Goal: Task Accomplishment & Management: Use online tool/utility

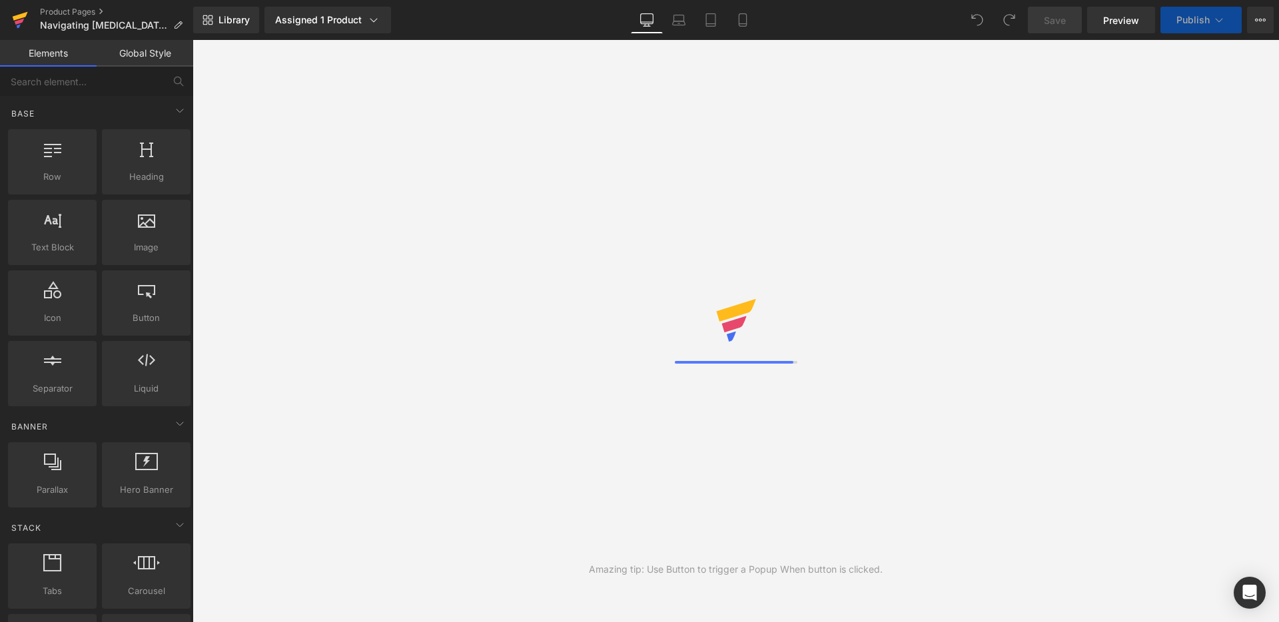
click at [17, 15] on icon at bounding box center [20, 16] width 15 height 9
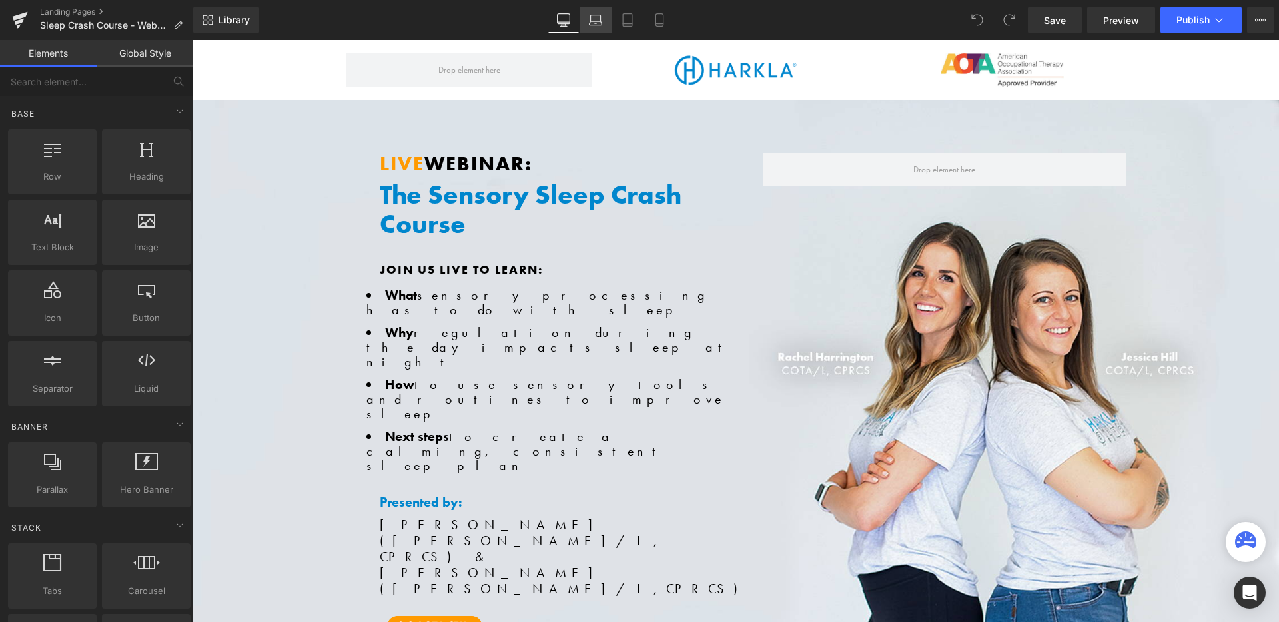
click at [600, 17] on icon at bounding box center [596, 18] width 10 height 6
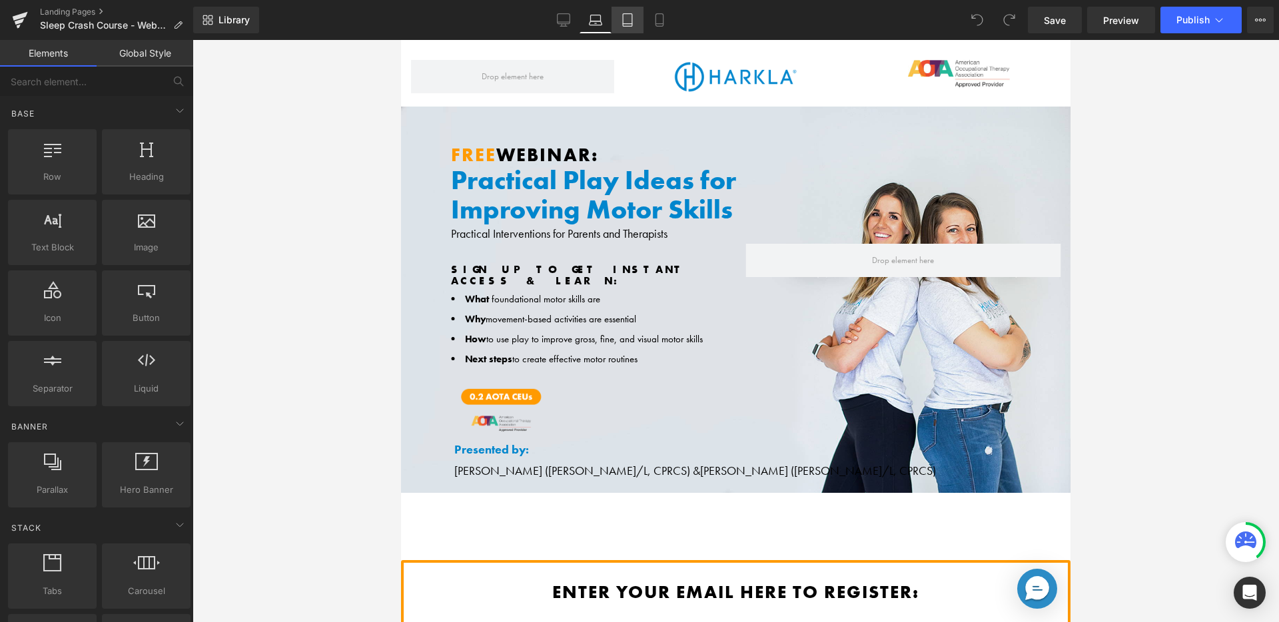
click at [620, 19] on link "Tablet" at bounding box center [627, 20] width 32 height 27
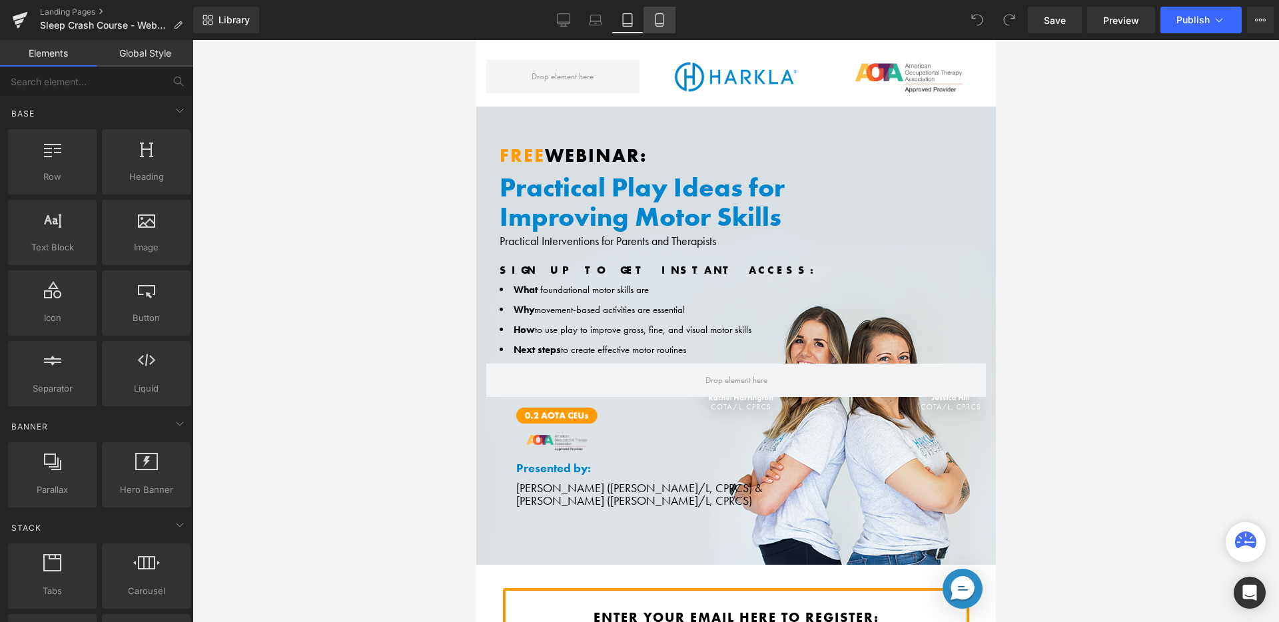
click at [651, 23] on link "Mobile" at bounding box center [659, 20] width 32 height 27
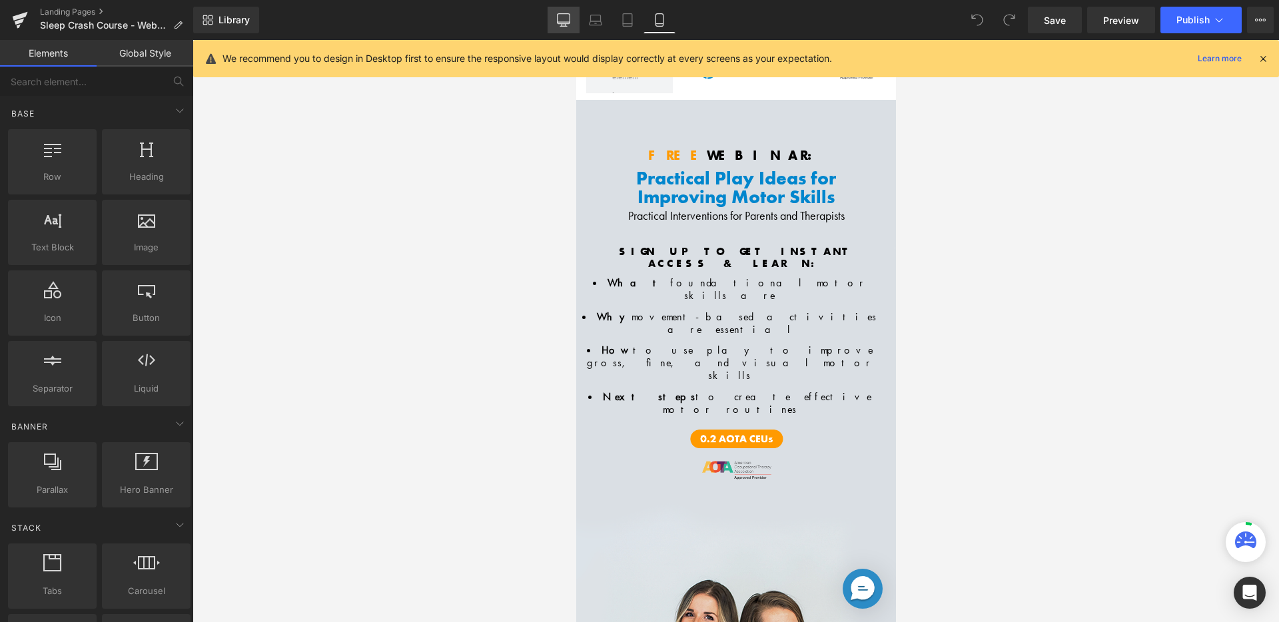
click at [565, 19] on icon at bounding box center [563, 19] width 13 height 13
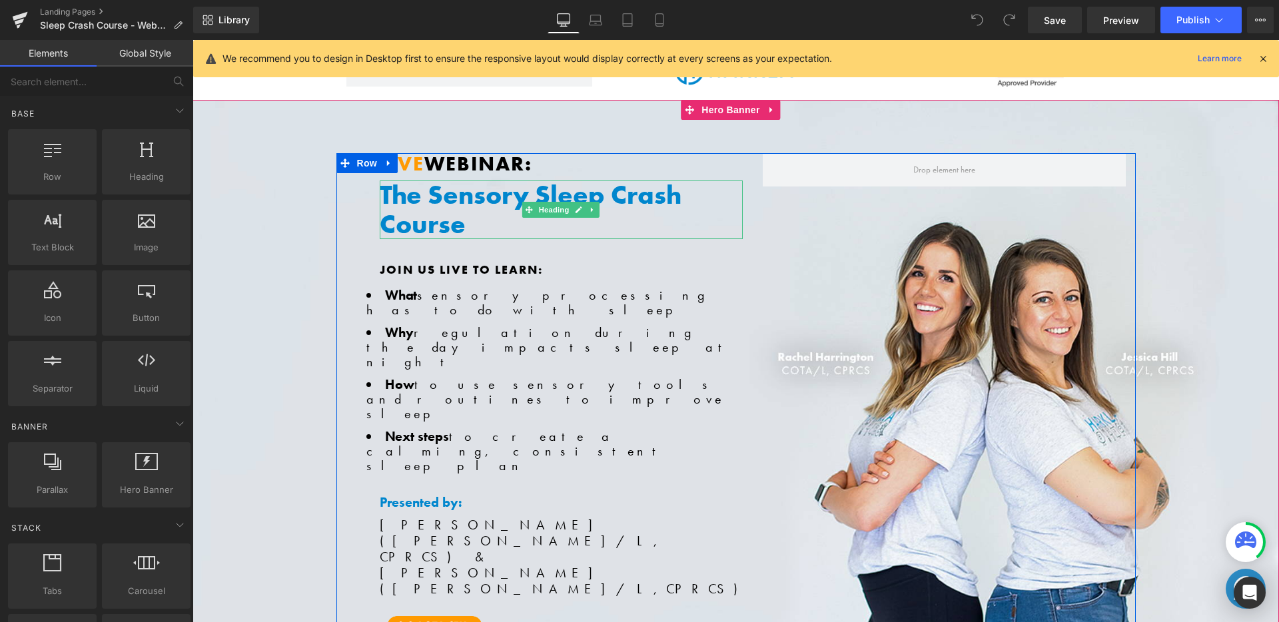
click at [478, 199] on h1 "The Sensory Sleep Crash Course" at bounding box center [561, 210] width 363 height 59
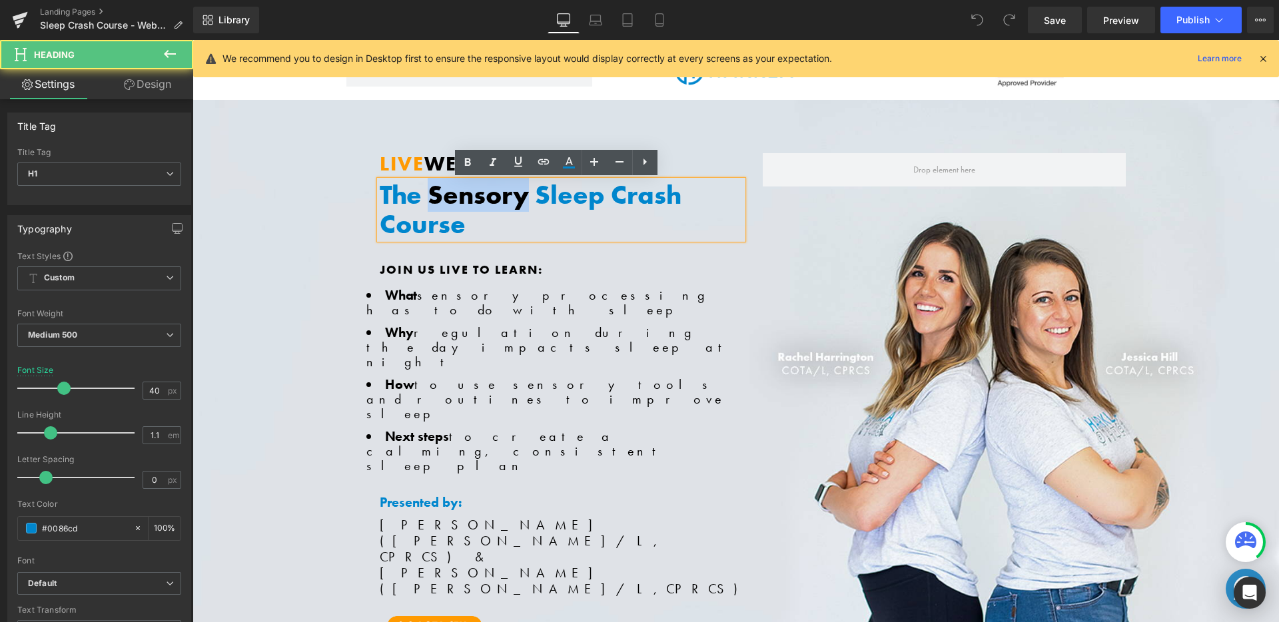
click at [478, 199] on h1 "The Sensory Sleep Crash Course" at bounding box center [561, 210] width 363 height 59
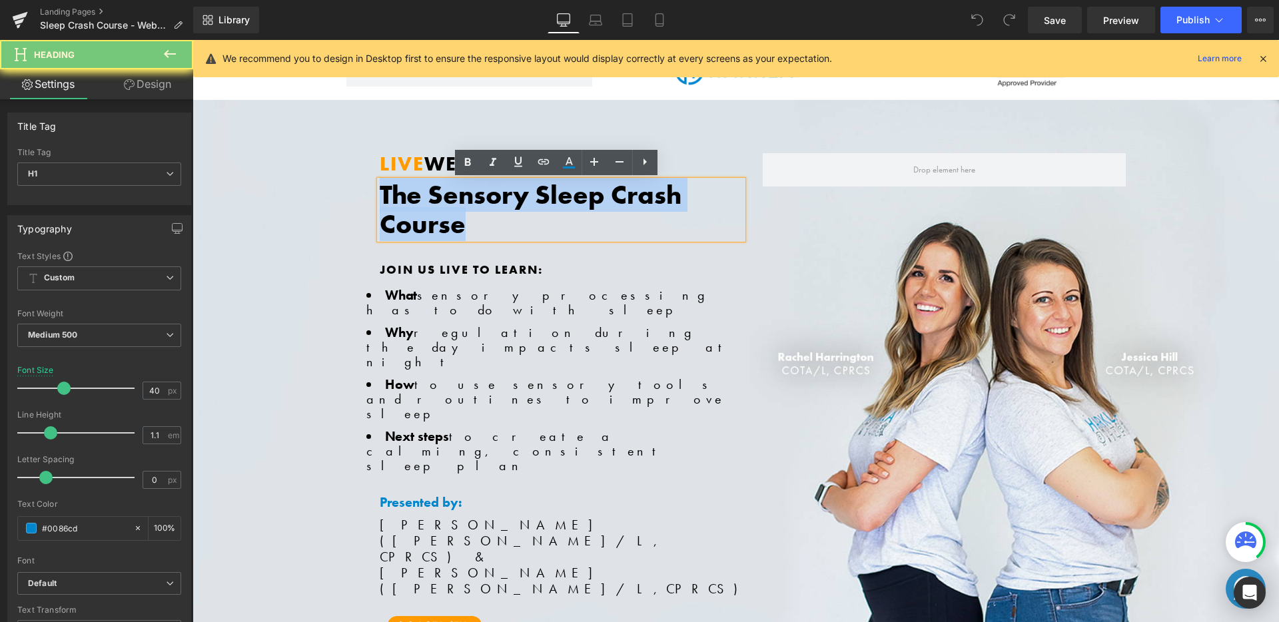
click at [478, 199] on h1 "The Sensory Sleep Crash Course" at bounding box center [561, 210] width 363 height 59
copy h1 "The Sensory Sleep Crash Course"
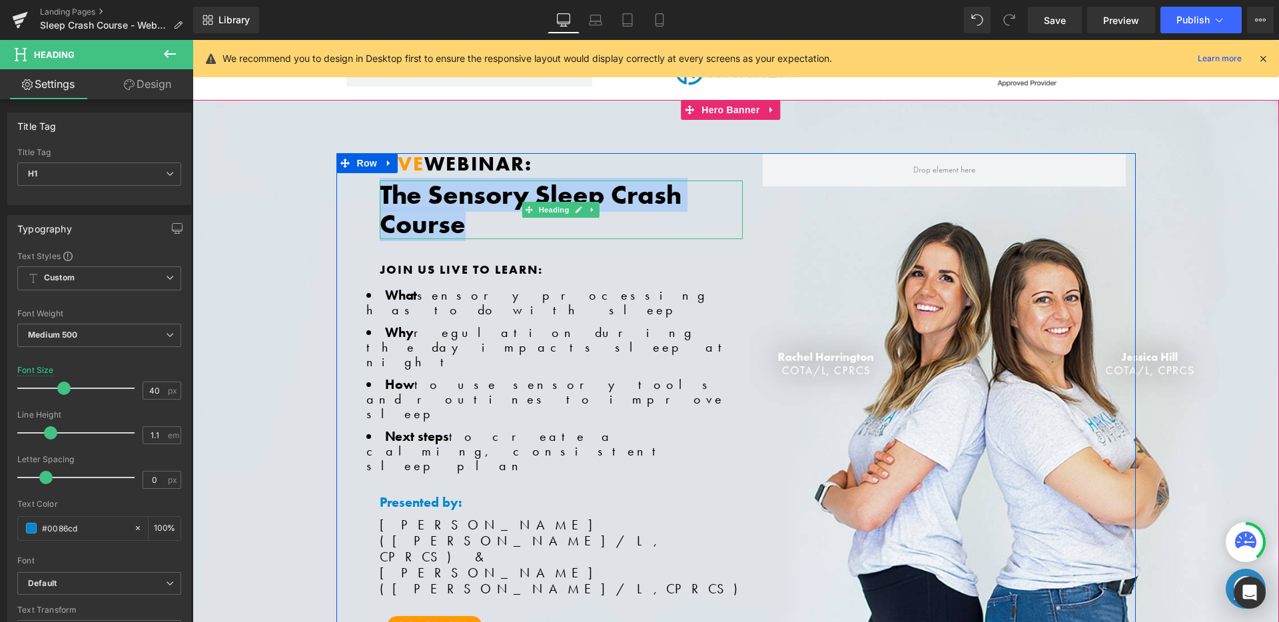
click at [442, 207] on h1 "The Sensory Sleep Crash Course" at bounding box center [561, 210] width 363 height 59
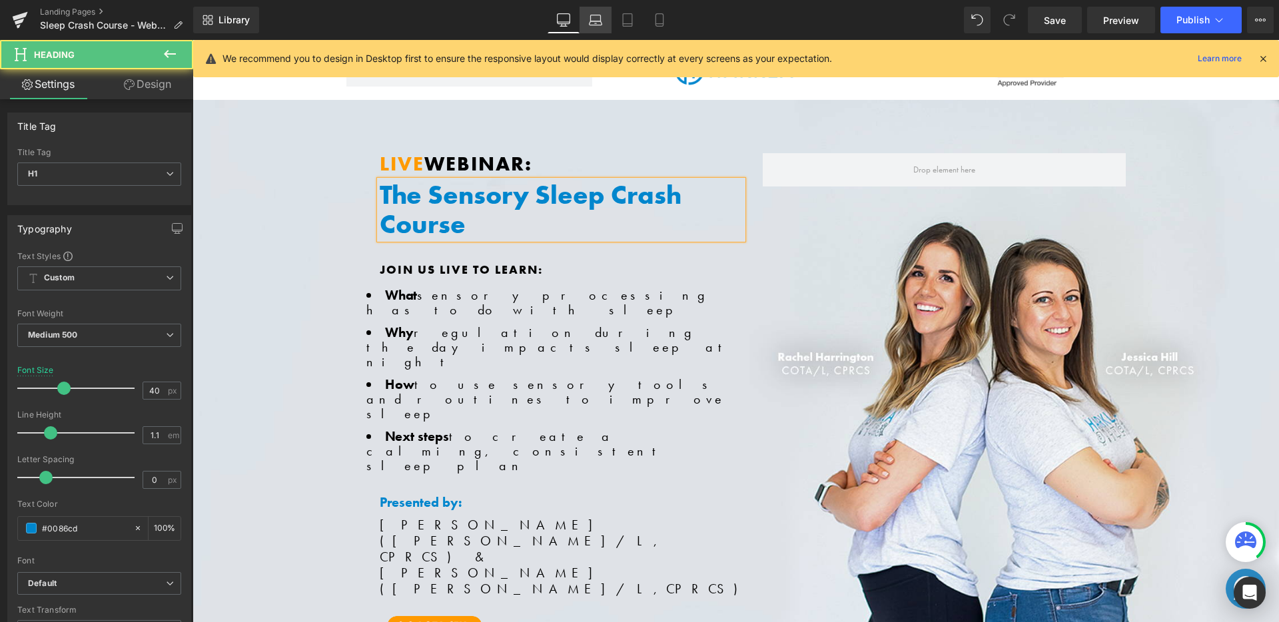
click at [593, 19] on icon at bounding box center [595, 19] width 13 height 13
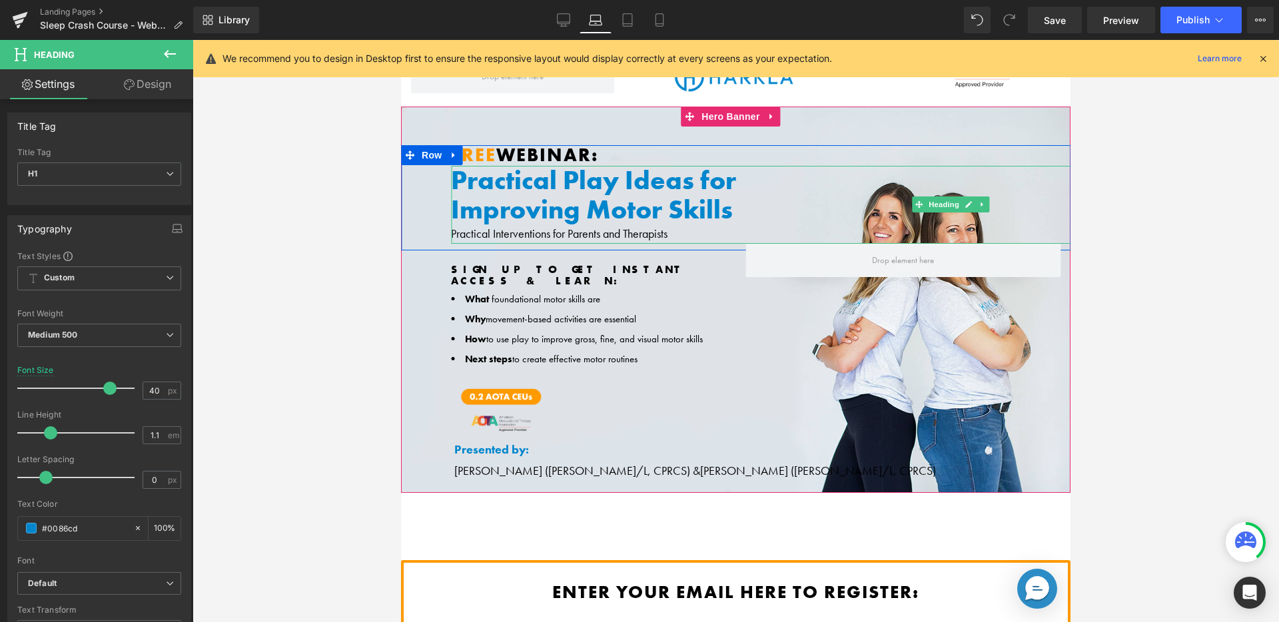
click at [535, 188] on h1 "Practical Play Ideas for" at bounding box center [955, 180] width 1009 height 29
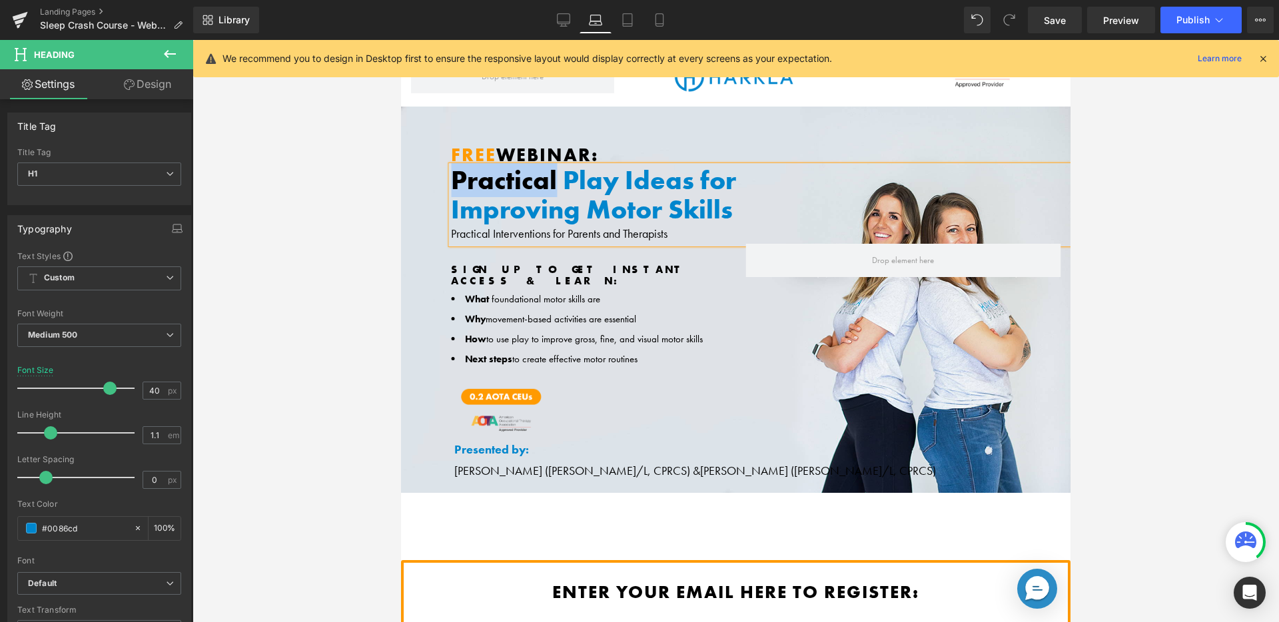
click at [535, 188] on h1 "Practical Play Ideas for" at bounding box center [955, 180] width 1009 height 29
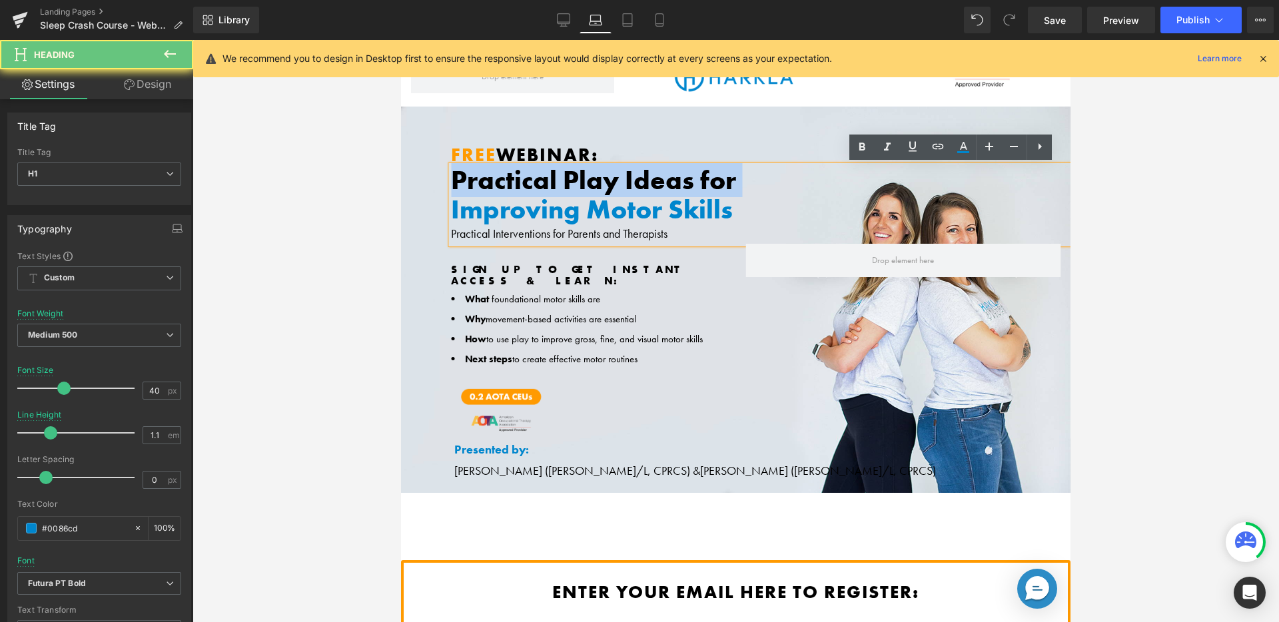
click at [535, 188] on h1 "Practical Play Ideas for" at bounding box center [955, 180] width 1009 height 29
copy h1 "Practical Play Ideas for"
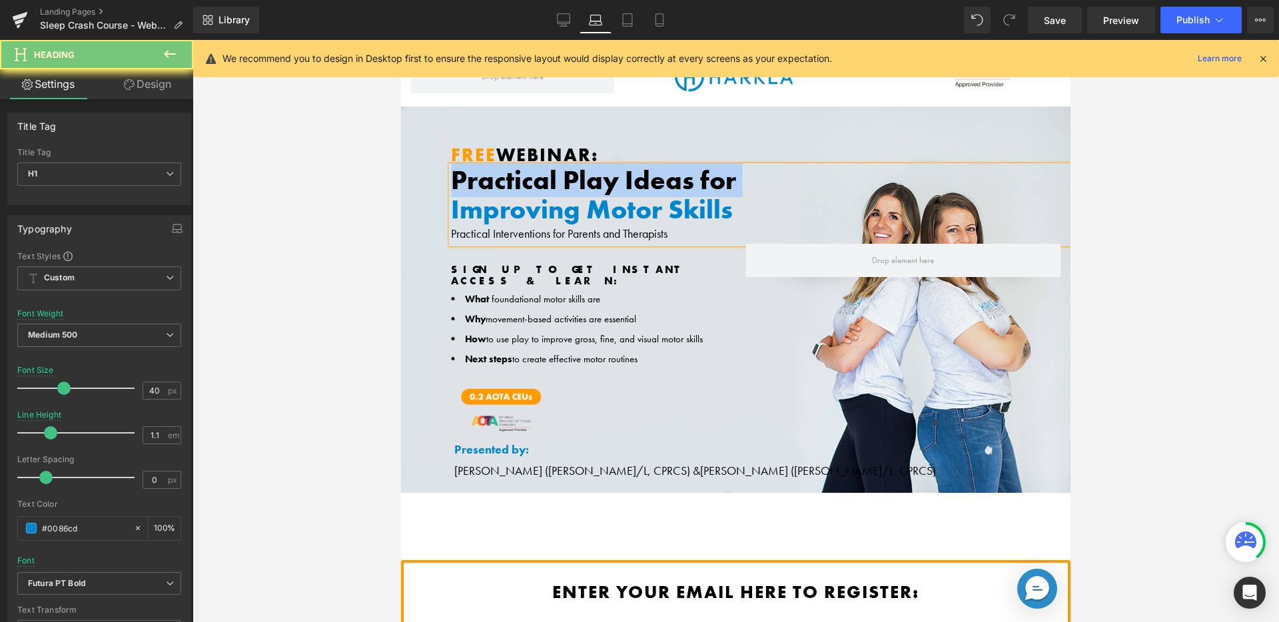
click at [500, 180] on h1 "Practical Play Ideas for" at bounding box center [955, 180] width 1009 height 29
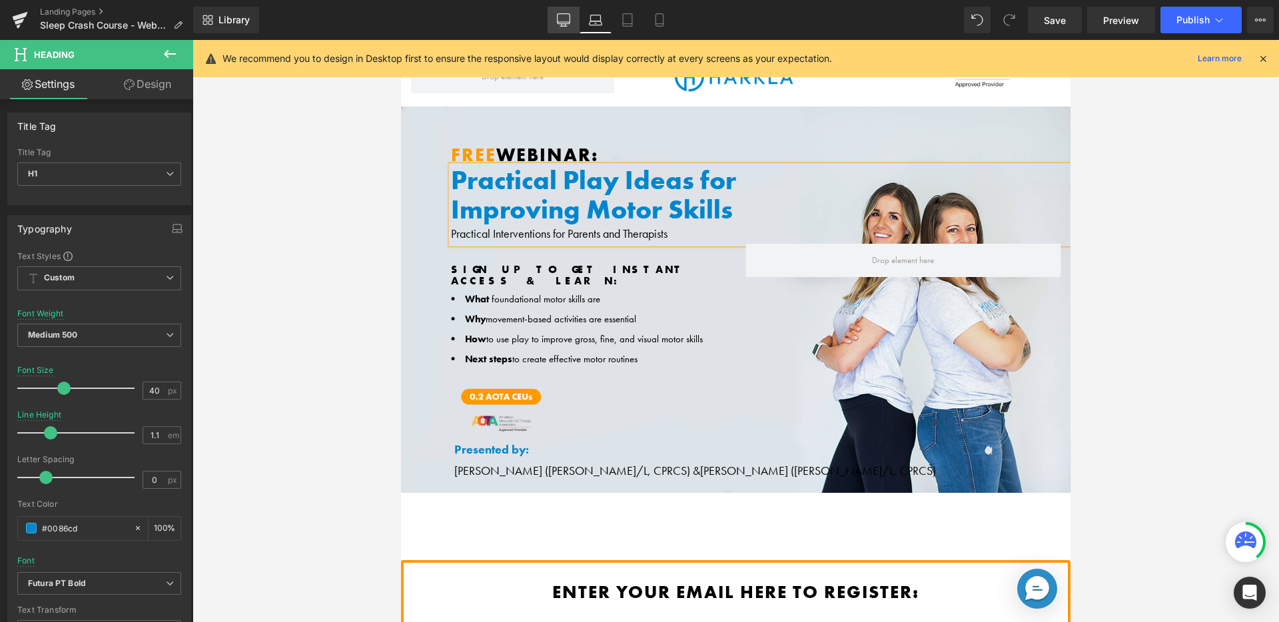
click at [562, 15] on icon at bounding box center [563, 19] width 13 height 13
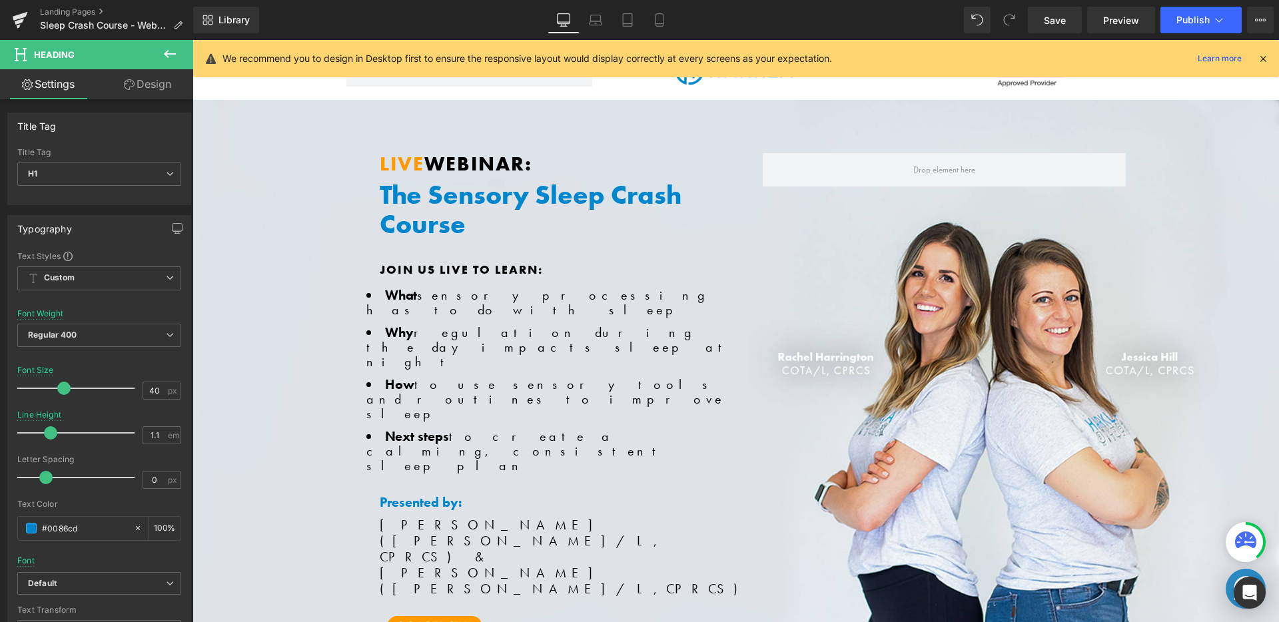
click at [460, 199] on h1 "The Sensory Sleep Crash Course" at bounding box center [561, 210] width 363 height 59
click at [459, 199] on h1 "The Sensory Sleep Crash Course" at bounding box center [561, 210] width 363 height 59
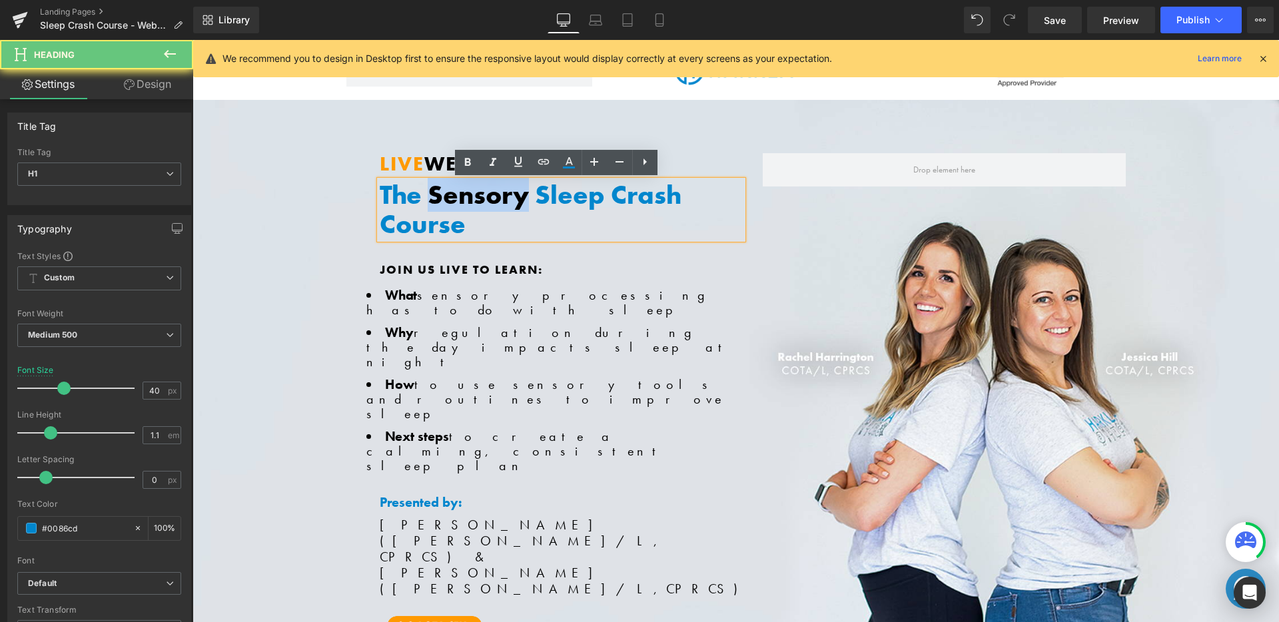
click at [459, 199] on h1 "The Sensory Sleep Crash Course" at bounding box center [561, 210] width 363 height 59
click at [431, 198] on h1 "The Sensory Sleep Crash Course" at bounding box center [561, 210] width 363 height 59
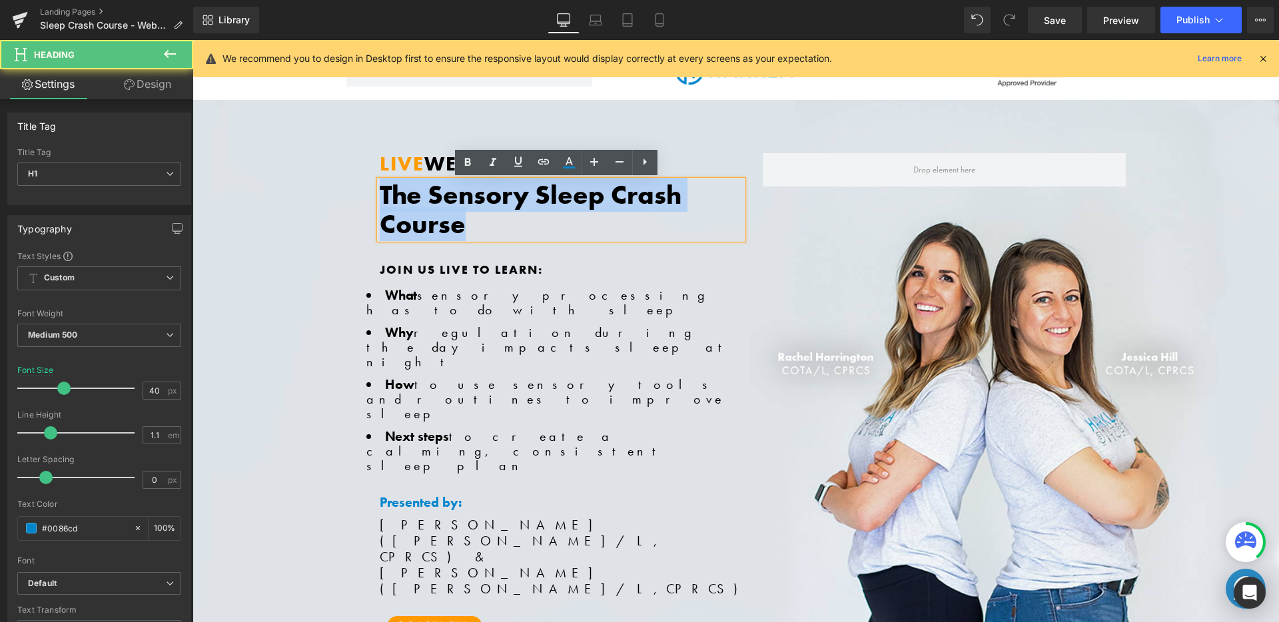
drag, startPoint x: 378, startPoint y: 189, endPoint x: 468, endPoint y: 222, distance: 95.7
click at [468, 222] on h1 "The Sensory Sleep Crash Course" at bounding box center [561, 210] width 363 height 59
copy h1 "The Sensory Sleep Crash Course"
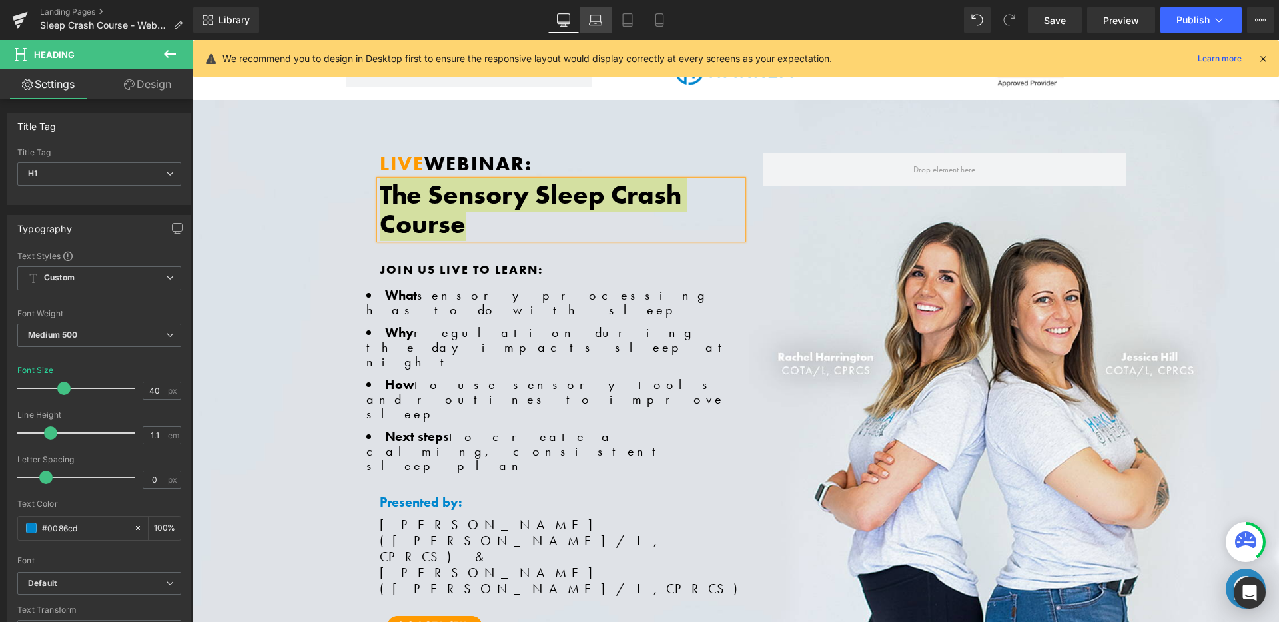
click at [593, 13] on icon at bounding box center [595, 19] width 13 height 13
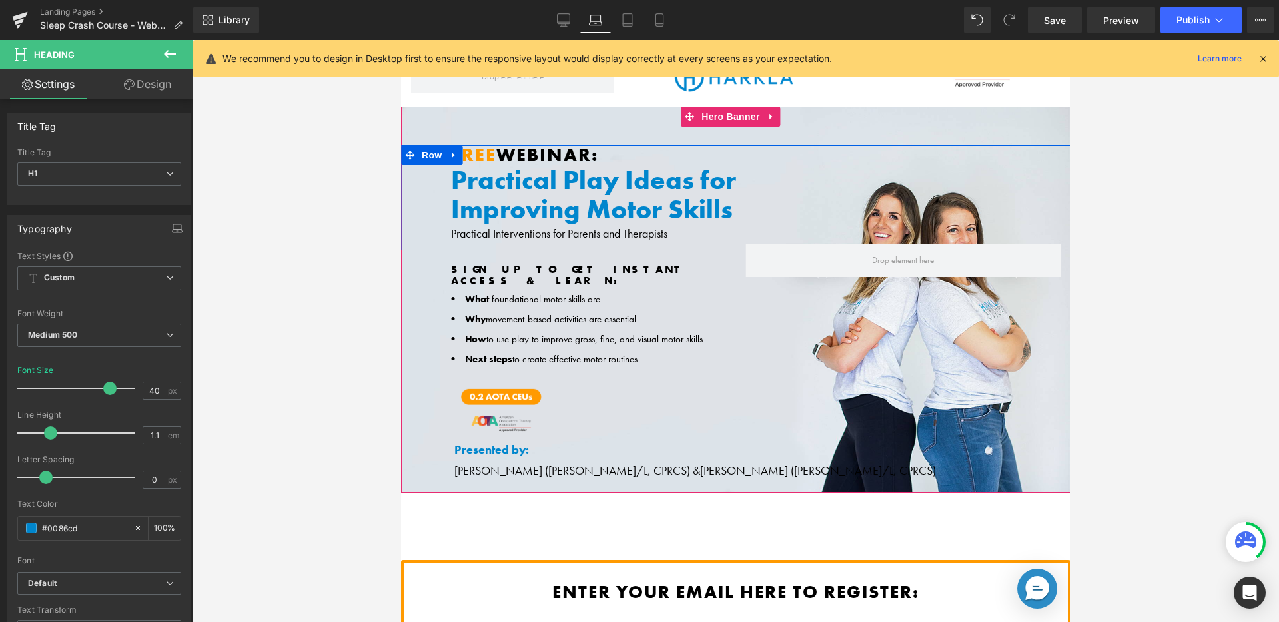
click at [517, 195] on h1 "Improving Motor Skills" at bounding box center [955, 209] width 1009 height 29
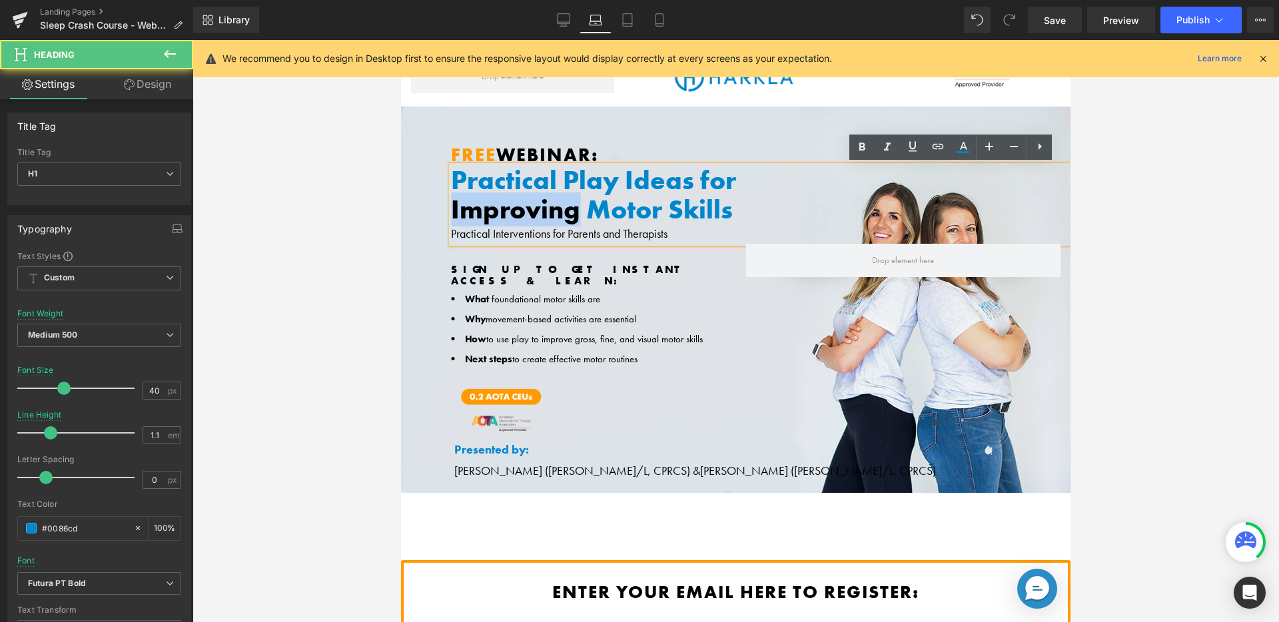
click at [517, 195] on h1 "Improving Motor Skills" at bounding box center [955, 209] width 1009 height 29
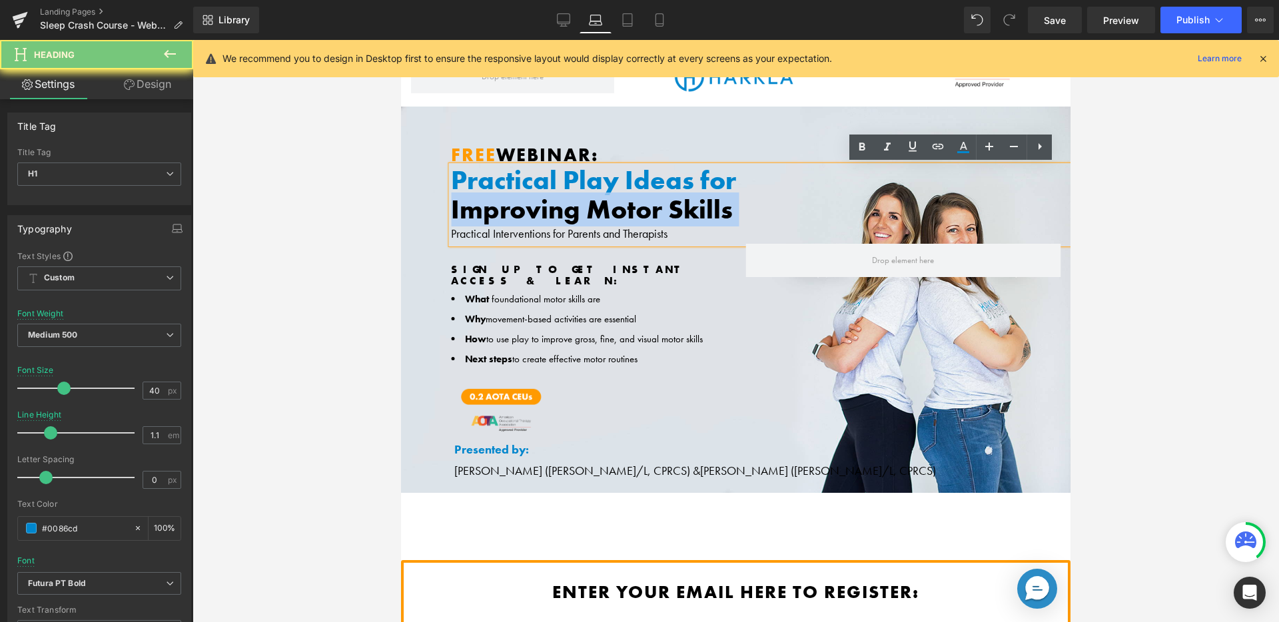
click at [517, 195] on h1 "Improving Motor Skills" at bounding box center [955, 209] width 1009 height 29
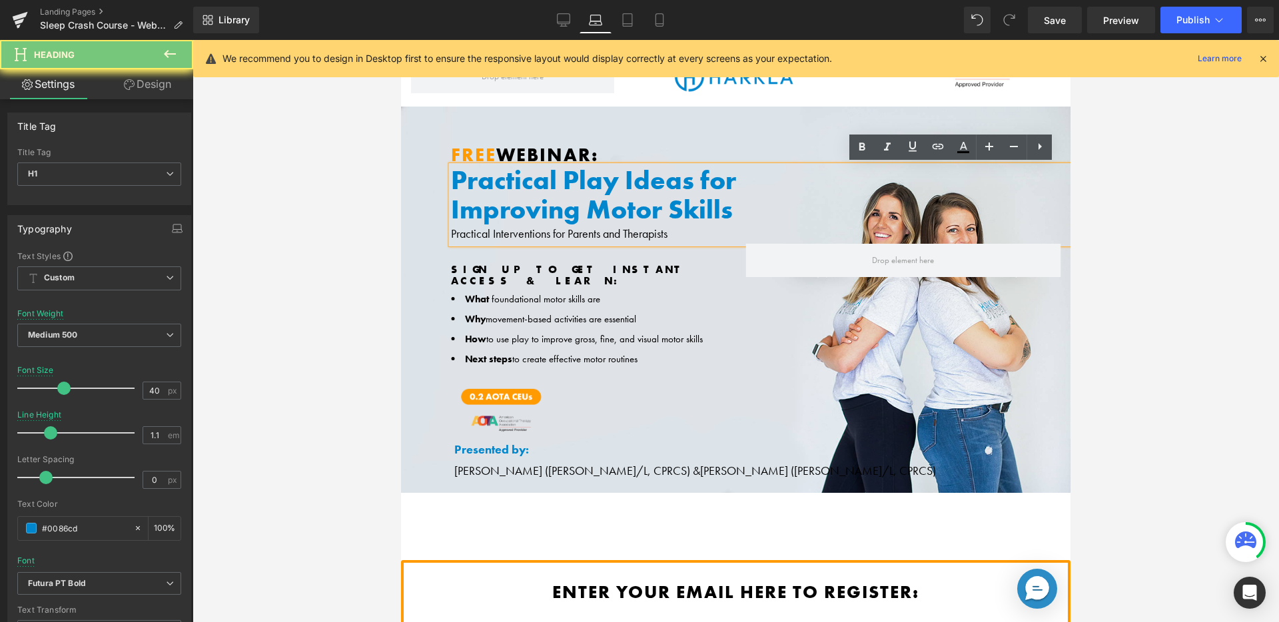
click at [509, 176] on h1 "Practical Play Ideas for" at bounding box center [955, 180] width 1009 height 29
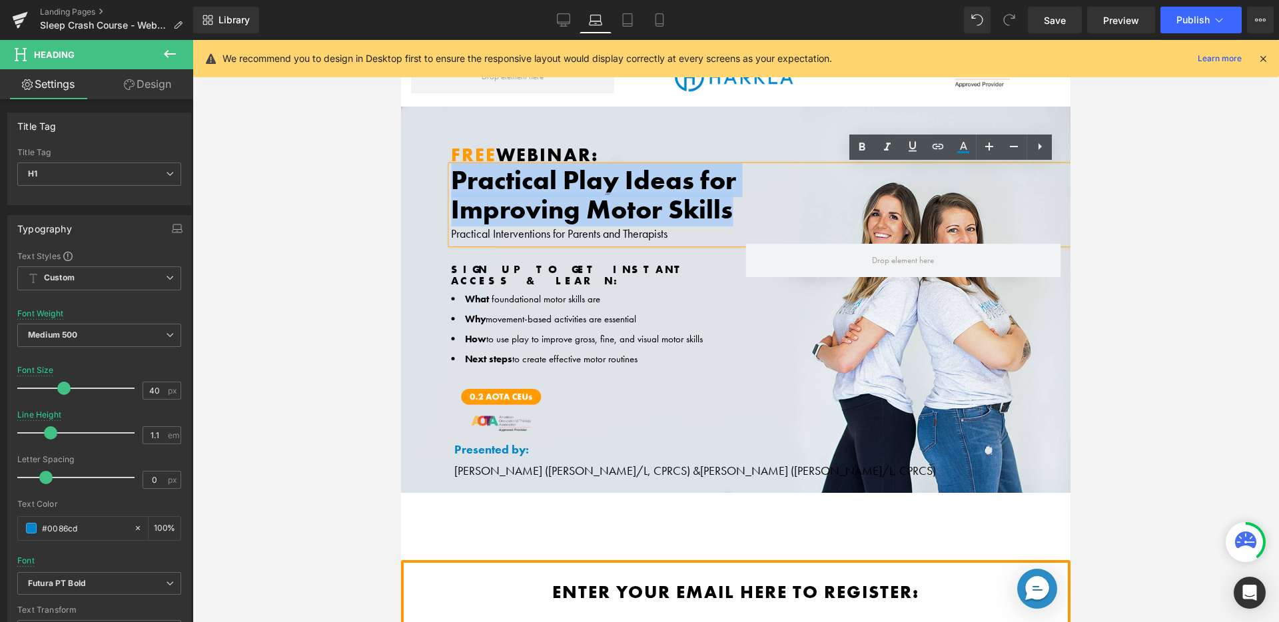
drag, startPoint x: 454, startPoint y: 179, endPoint x: 742, endPoint y: 211, distance: 289.6
click at [742, 211] on div "Practical Play Ideas for Improving Motor Skills Practical Interventions for Par…" at bounding box center [955, 205] width 1009 height 78
paste div
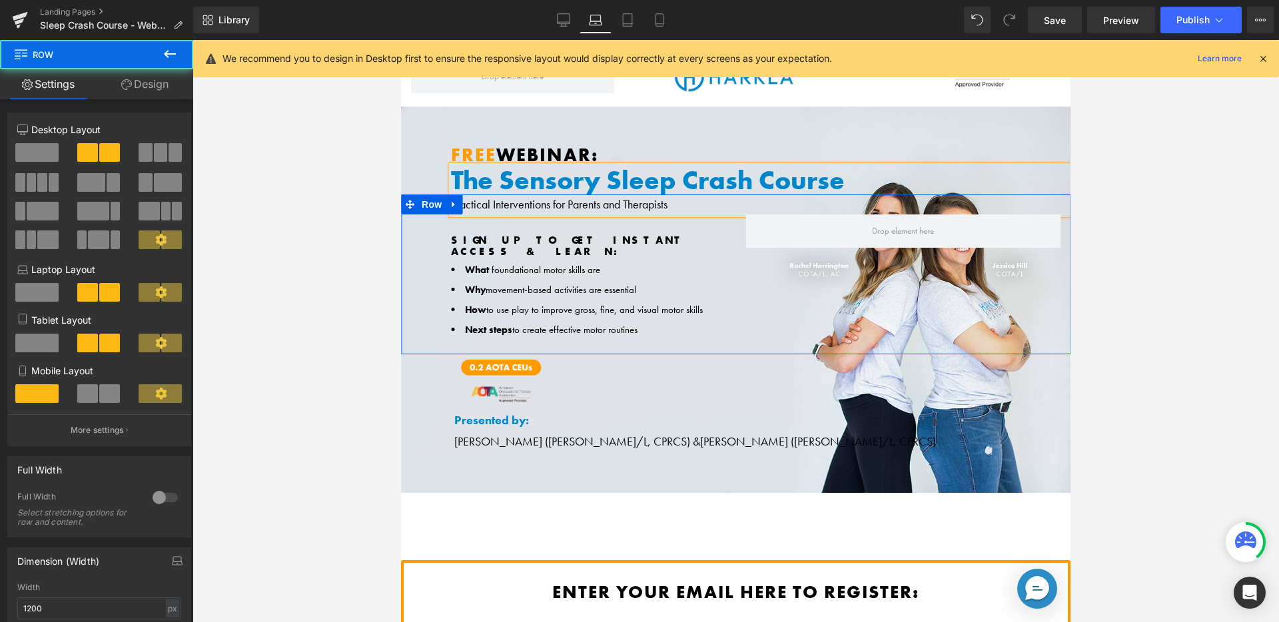
drag, startPoint x: 673, startPoint y: 206, endPoint x: 635, endPoint y: 206, distance: 38.0
click at [635, 206] on div "SIGN UP TO GET INSTANT ACCESS & LEARN: Text Block What foundational motor skill…" at bounding box center [735, 274] width 669 height 160
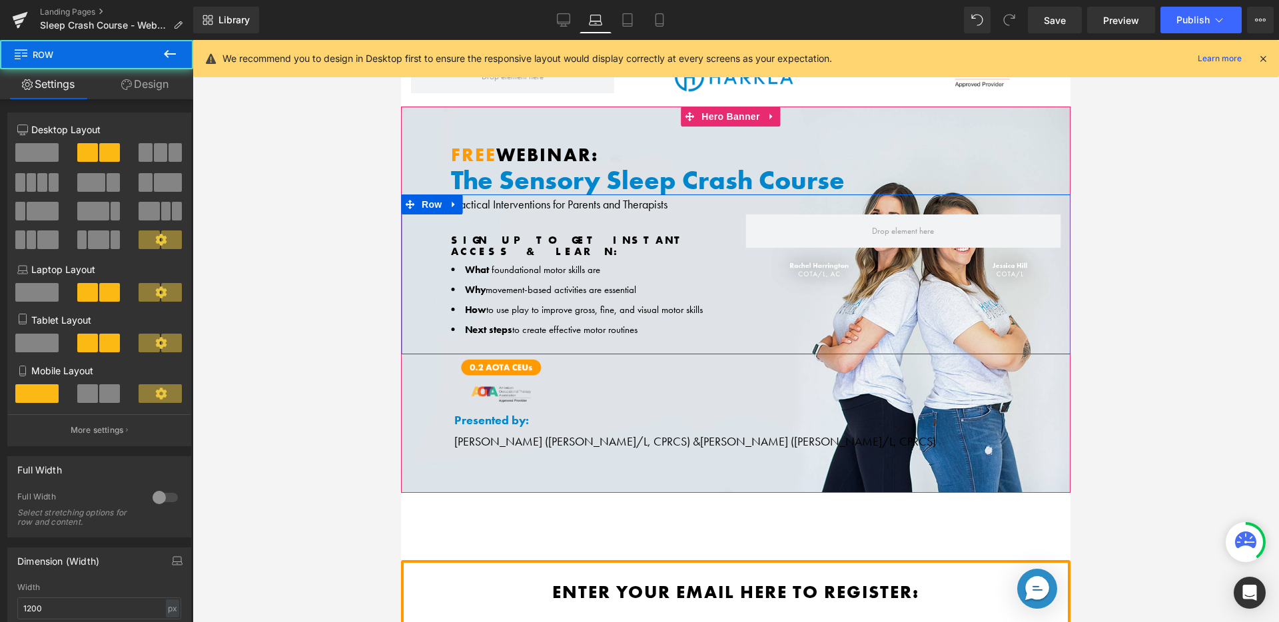
click at [638, 205] on div "SIGN UP TO GET INSTANT ACCESS & LEARN: Text Block What foundational motor skill…" at bounding box center [735, 274] width 669 height 160
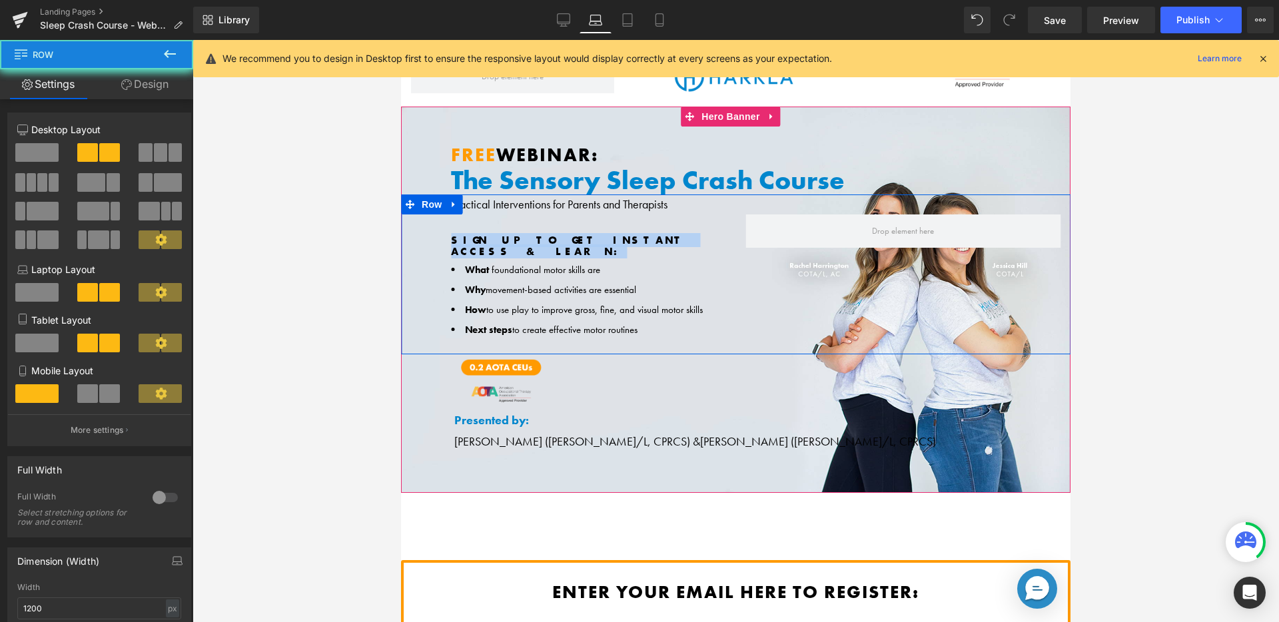
click at [638, 205] on div "SIGN UP TO GET INSTANT ACCESS & LEARN: Text Block What foundational motor skill…" at bounding box center [735, 274] width 669 height 160
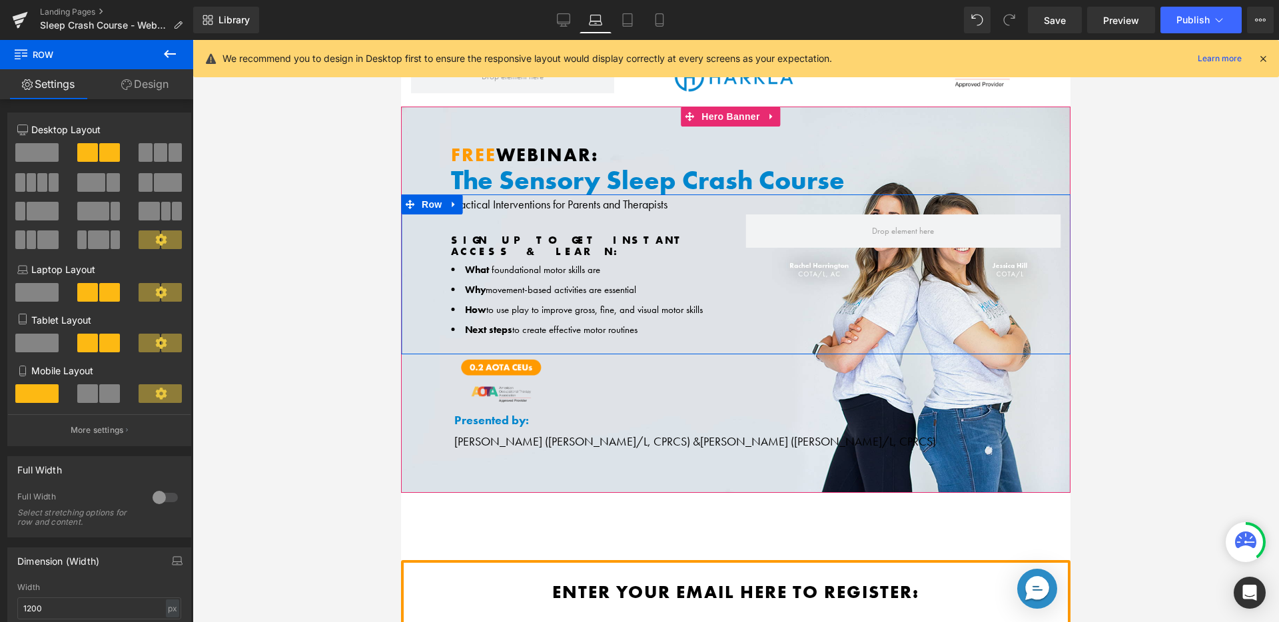
click at [582, 199] on div "SIGN UP TO GET INSTANT ACCESS & LEARN: Text Block What foundational motor skill…" at bounding box center [735, 274] width 669 height 160
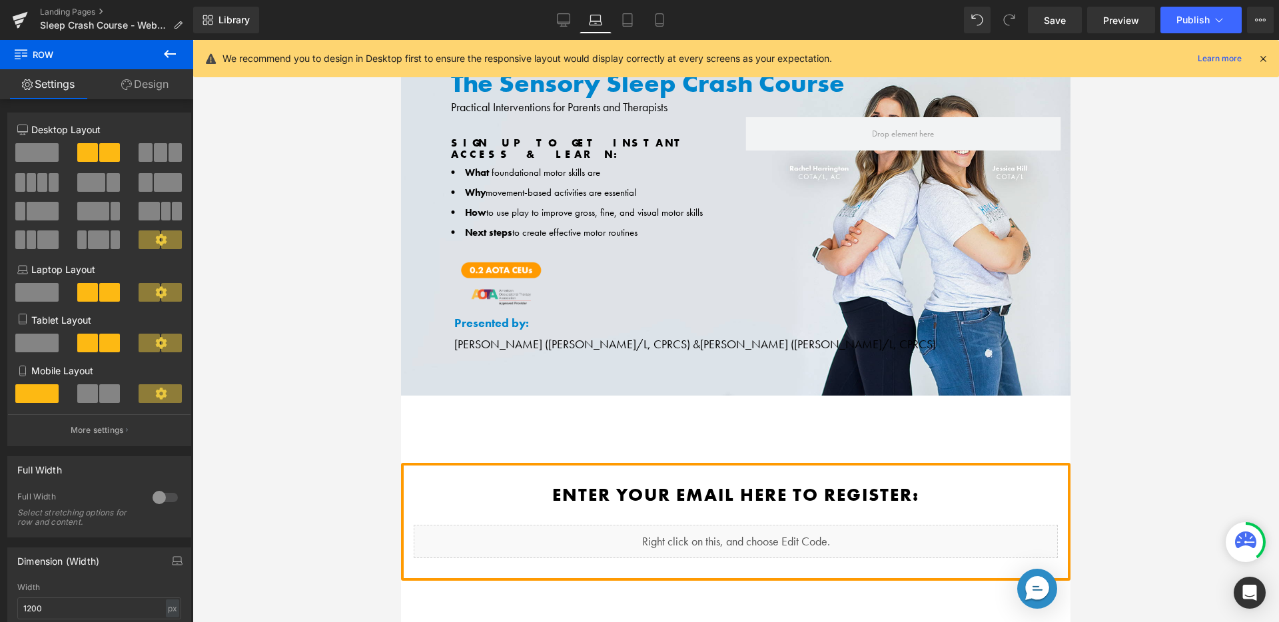
click at [277, 223] on div at bounding box center [736, 331] width 1086 height 582
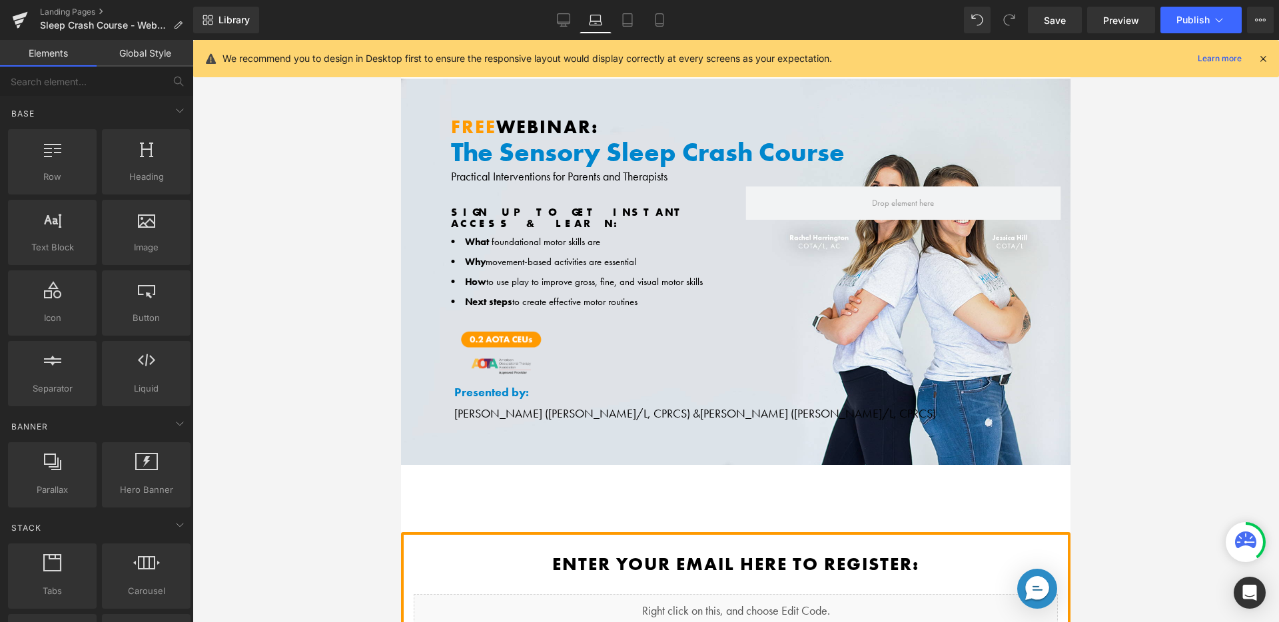
scroll to position [1, 0]
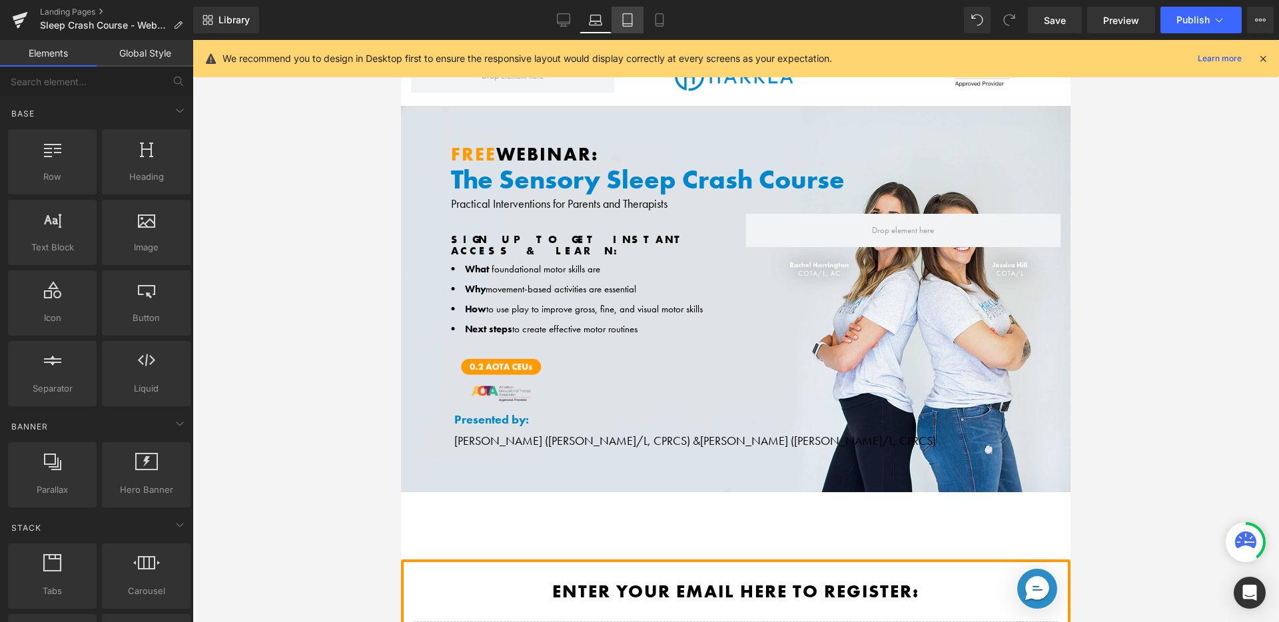
click at [639, 26] on link "Tablet" at bounding box center [627, 20] width 32 height 27
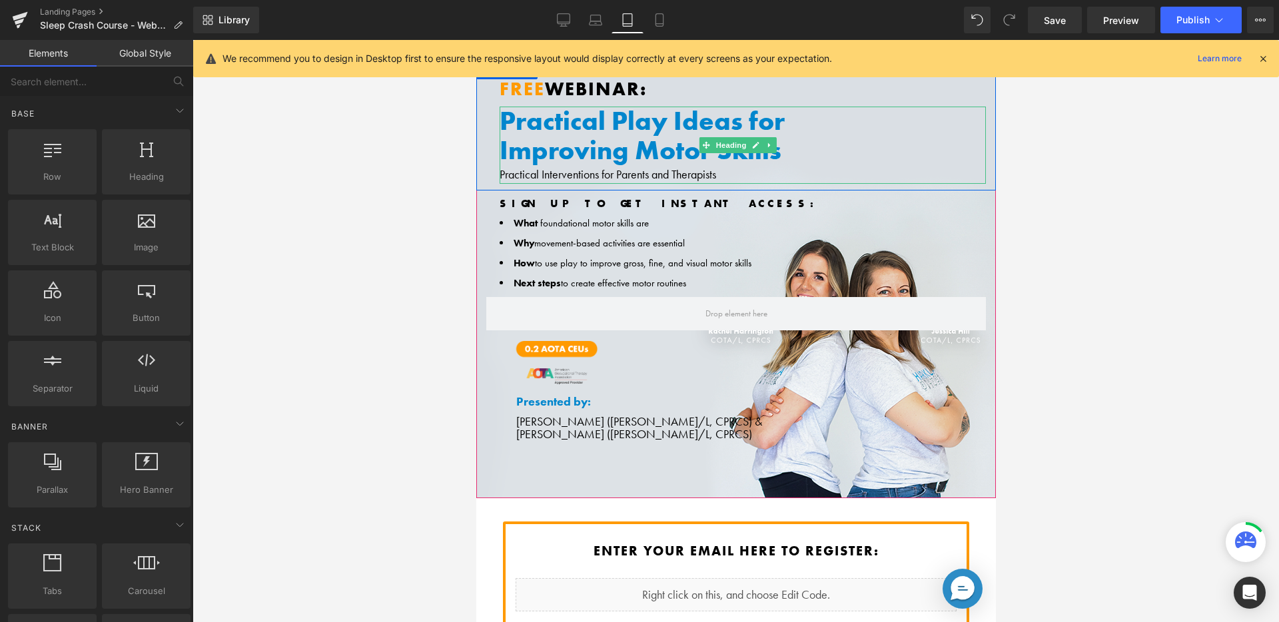
click at [576, 139] on h1 "Improving Motor Skills" at bounding box center [742, 150] width 486 height 29
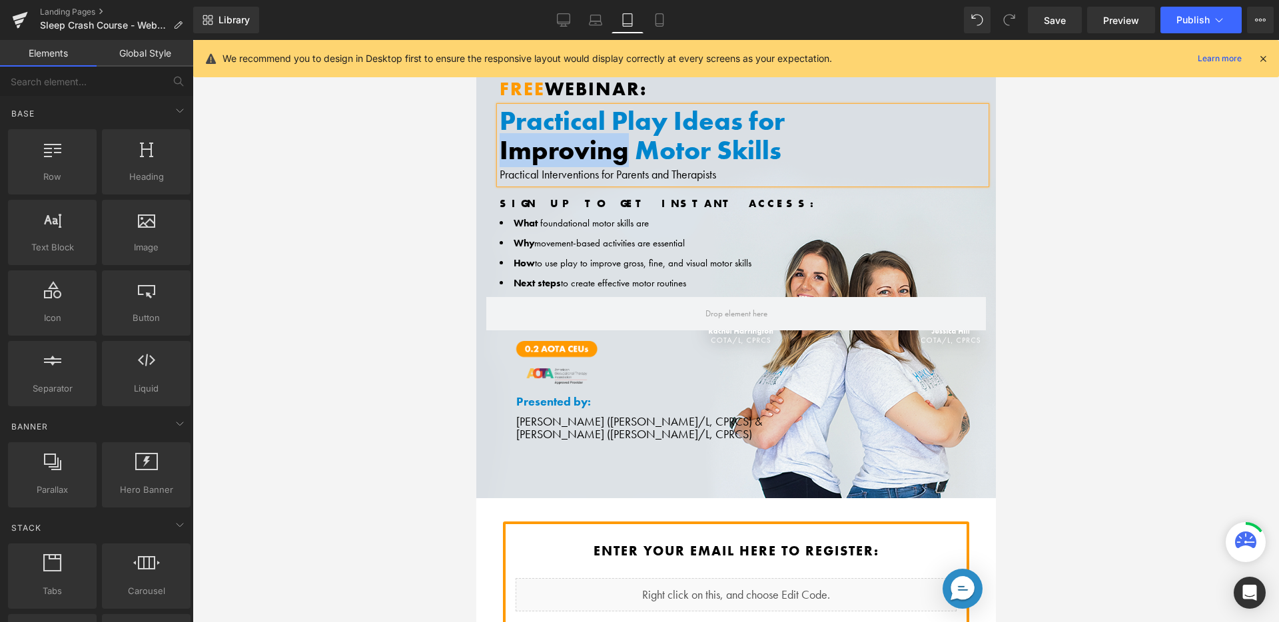
click at [576, 139] on h1 "Improving Motor Skills" at bounding box center [742, 150] width 486 height 29
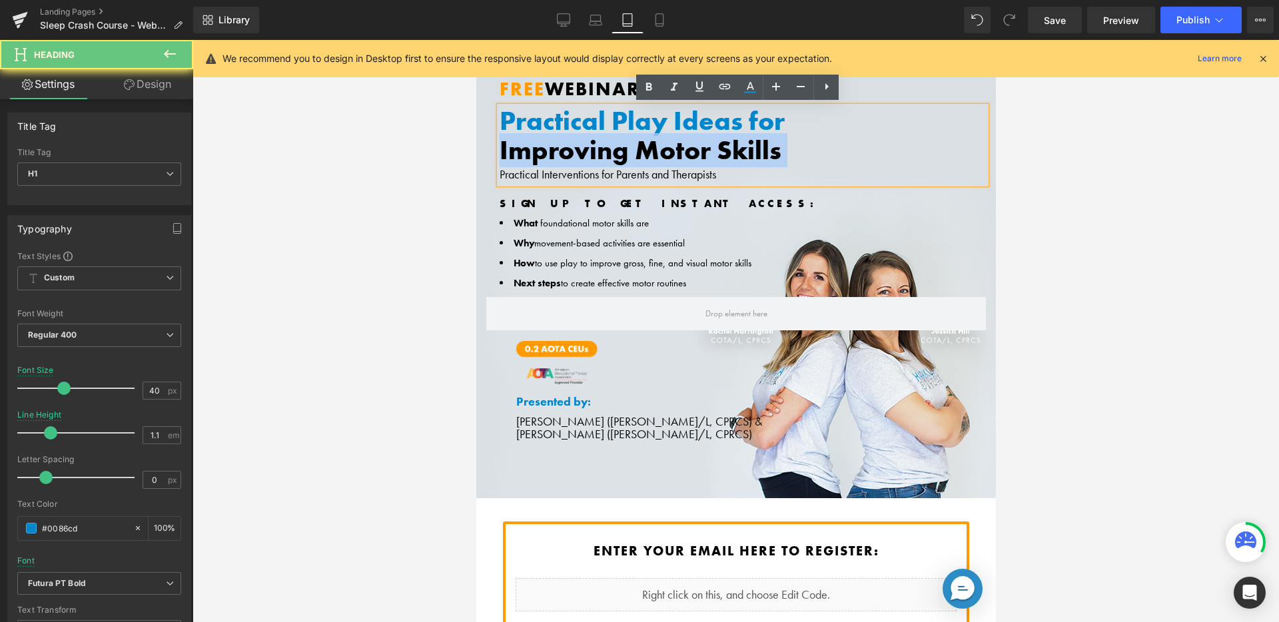
click at [576, 139] on h1 "Improving Motor Skills" at bounding box center [742, 150] width 486 height 29
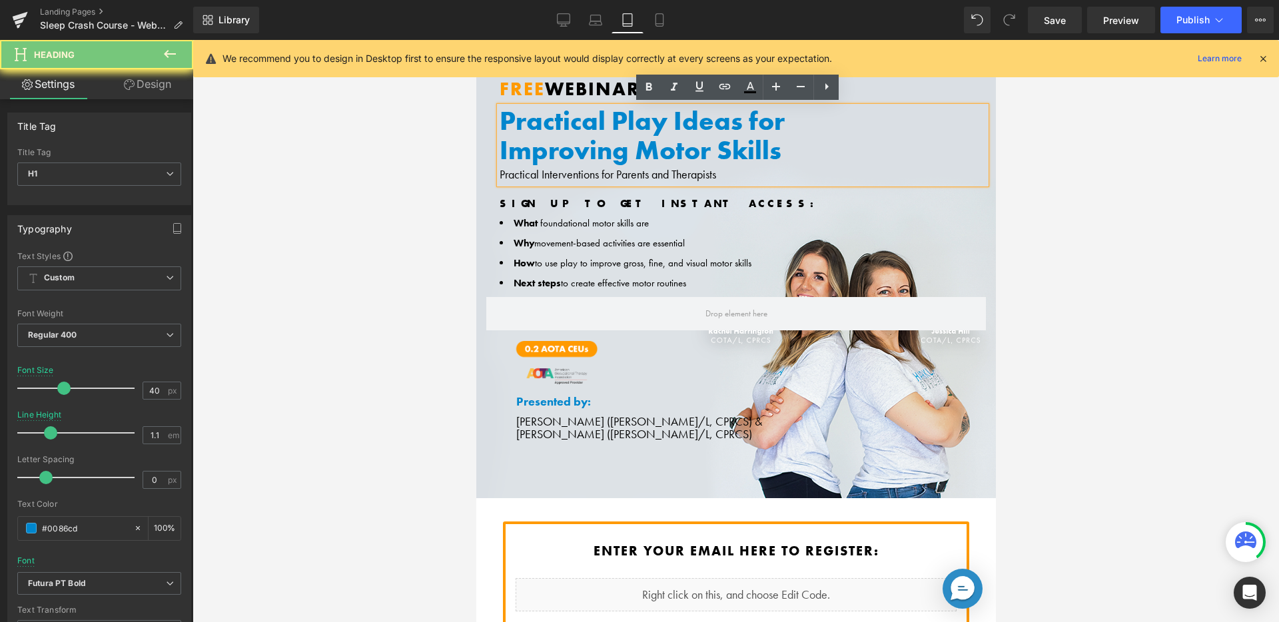
click at [558, 123] on h1 "Practical Play Ideas for" at bounding box center [742, 121] width 486 height 29
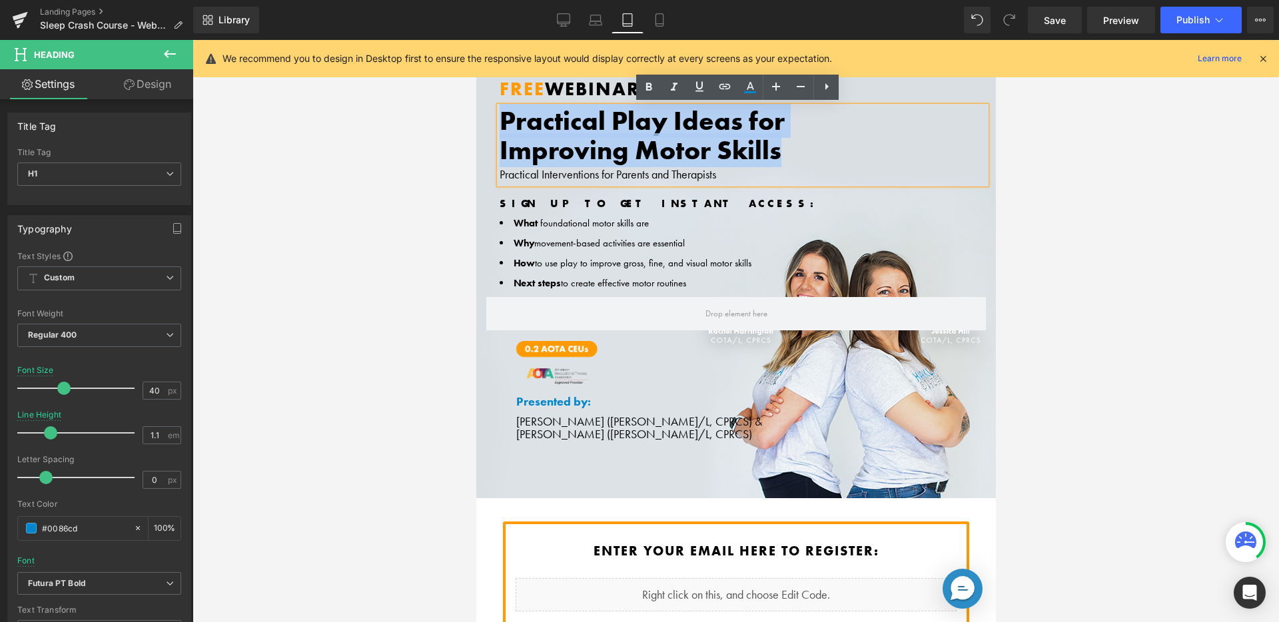
drag, startPoint x: 502, startPoint y: 119, endPoint x: 858, endPoint y: 162, distance: 358.3
click at [858, 162] on div "Practical Play Ideas for Improving Motor Skills Practical Interventions for Par…" at bounding box center [742, 146] width 486 height 78
paste div
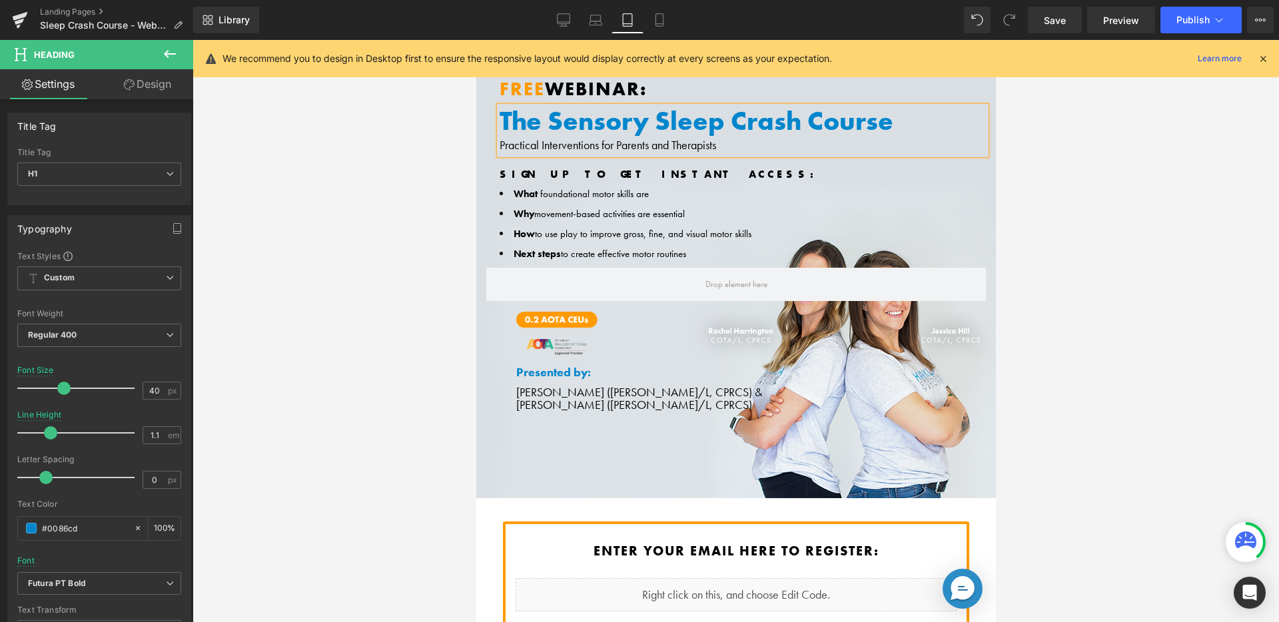
click at [759, 140] on div "Practical Interventions for Parents and Therapists" at bounding box center [742, 145] width 486 height 19
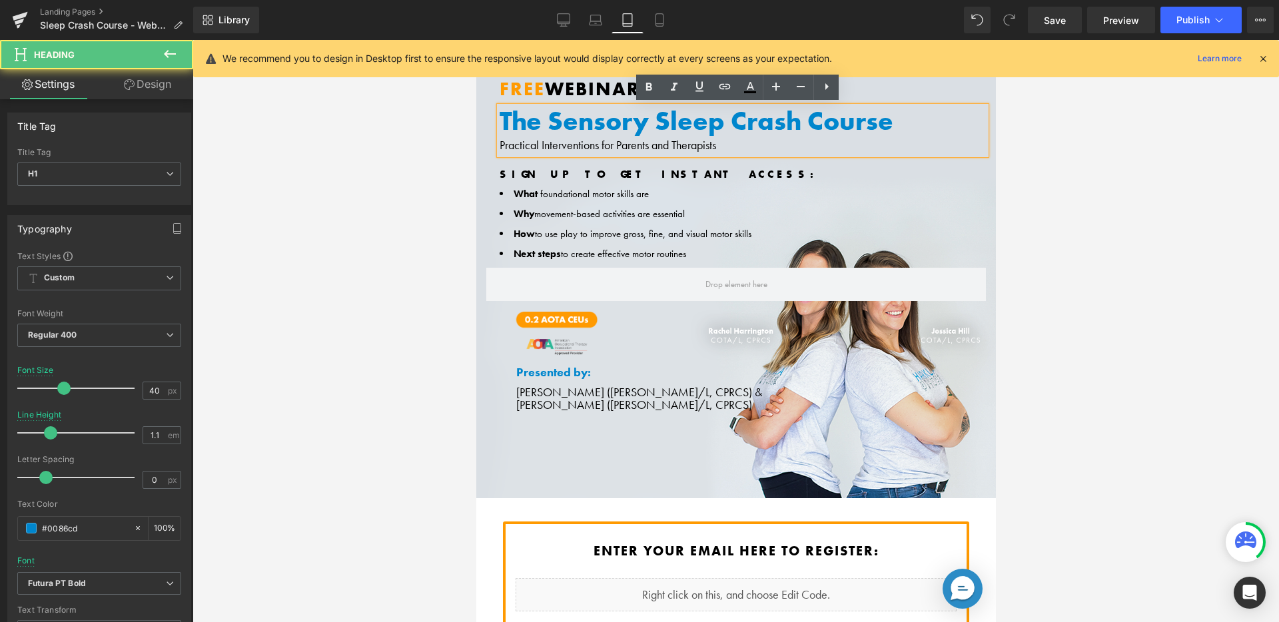
click at [759, 140] on div "Practical Interventions for Parents and Therapists" at bounding box center [742, 145] width 486 height 19
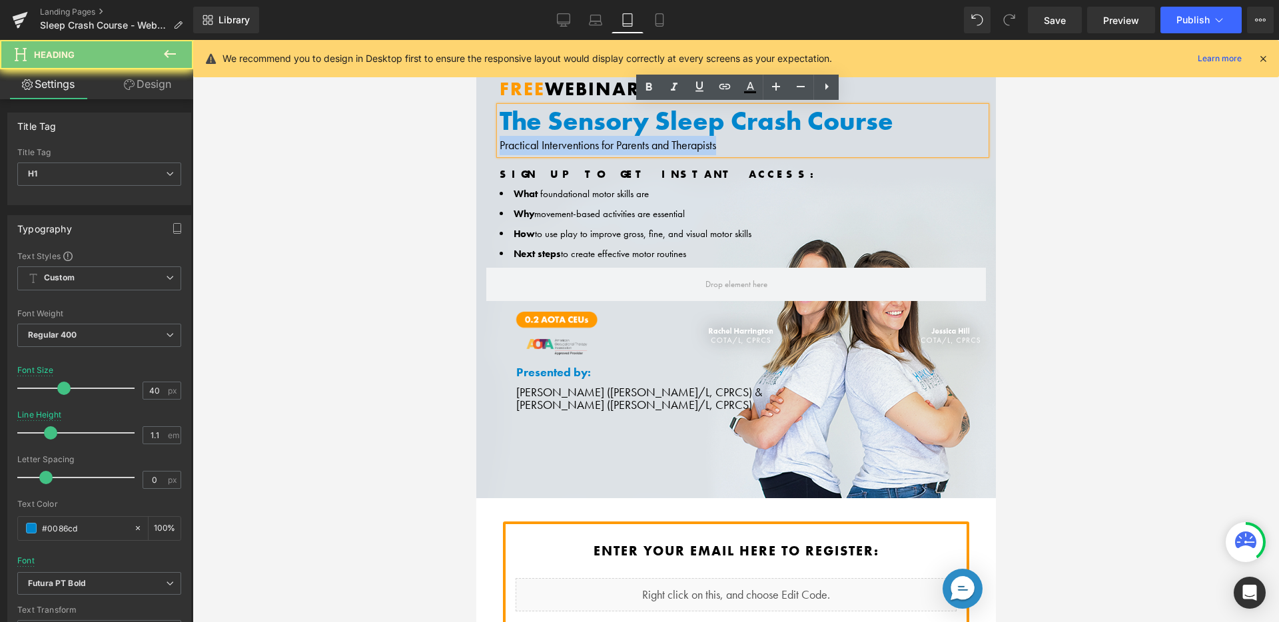
click at [759, 140] on div "Practical Interventions for Parents and Therapists" at bounding box center [742, 145] width 486 height 19
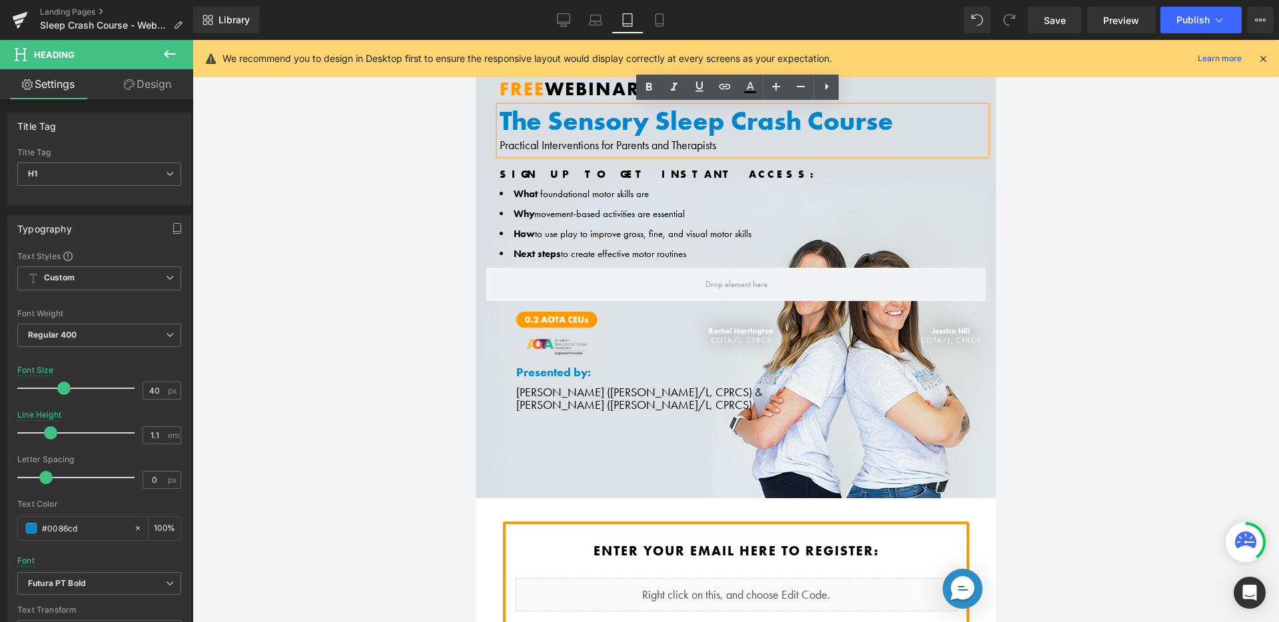
click at [736, 121] on h1 "The Sensory Sleep Crash Course" at bounding box center [742, 121] width 486 height 29
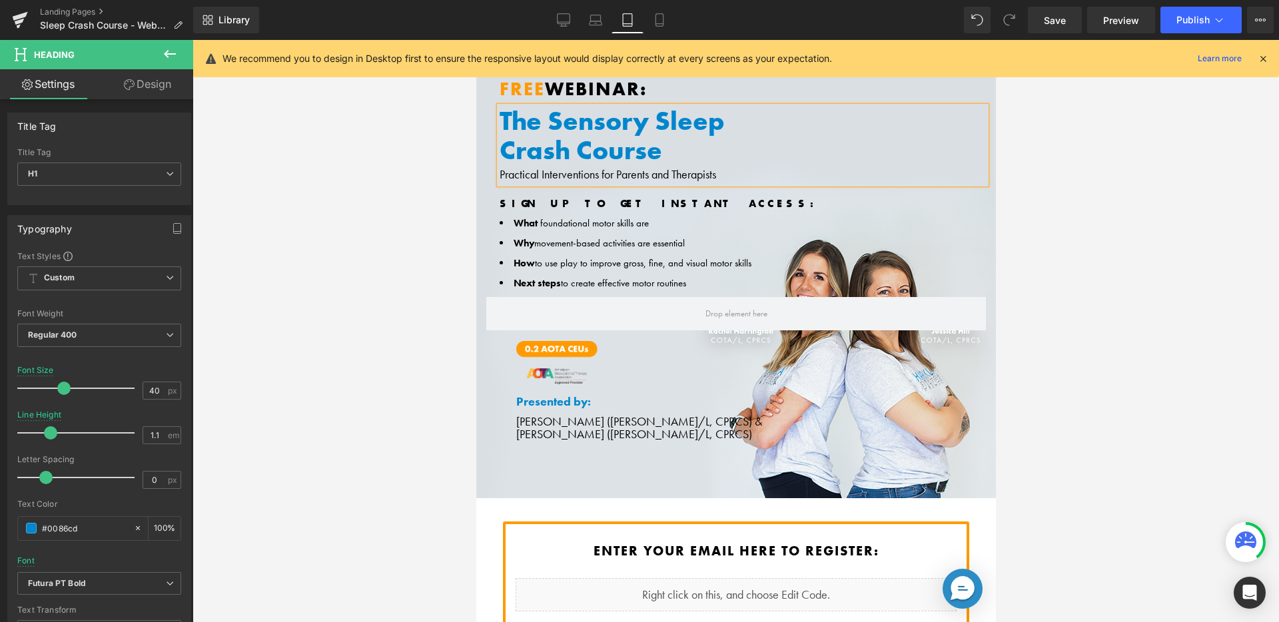
click at [705, 170] on div "Practical Interventions for Parents and Therapists" at bounding box center [742, 174] width 486 height 19
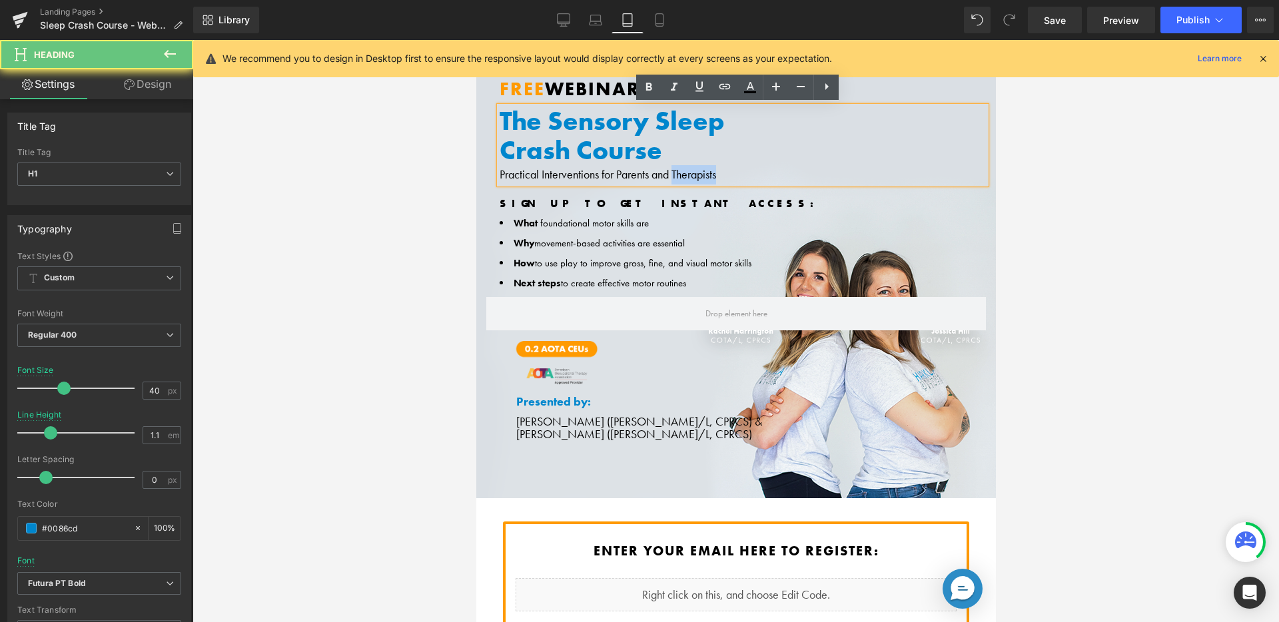
click at [705, 170] on div "Practical Interventions for Parents and Therapists" at bounding box center [742, 174] width 486 height 19
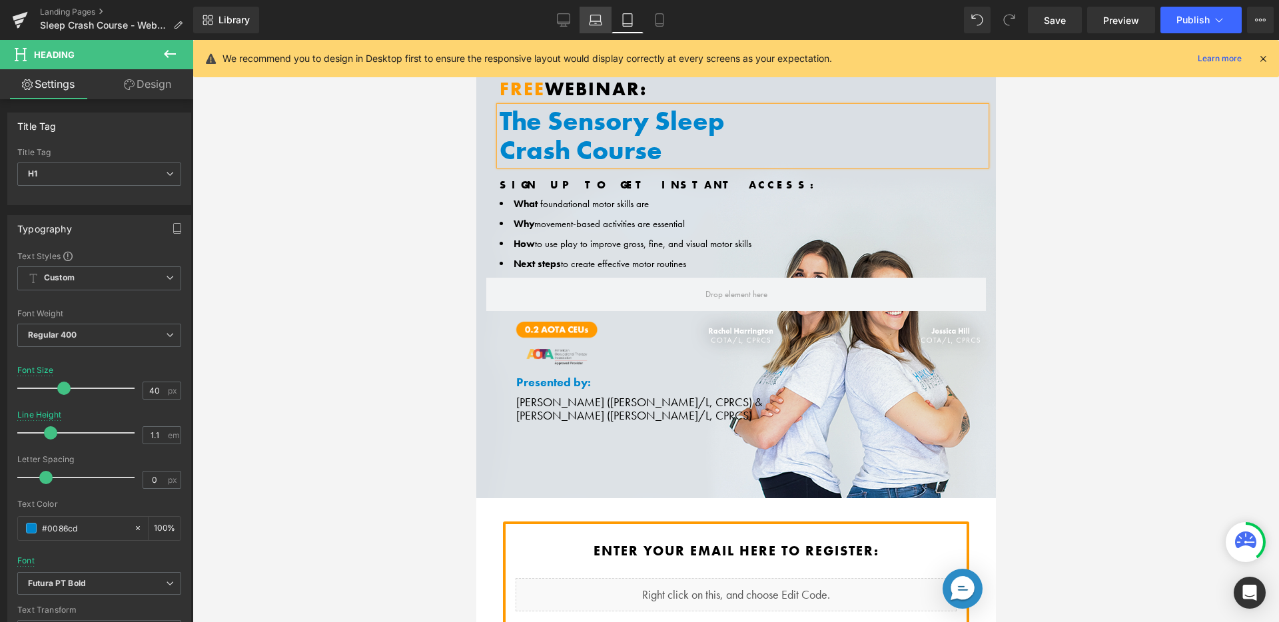
click at [594, 15] on icon at bounding box center [595, 19] width 13 height 13
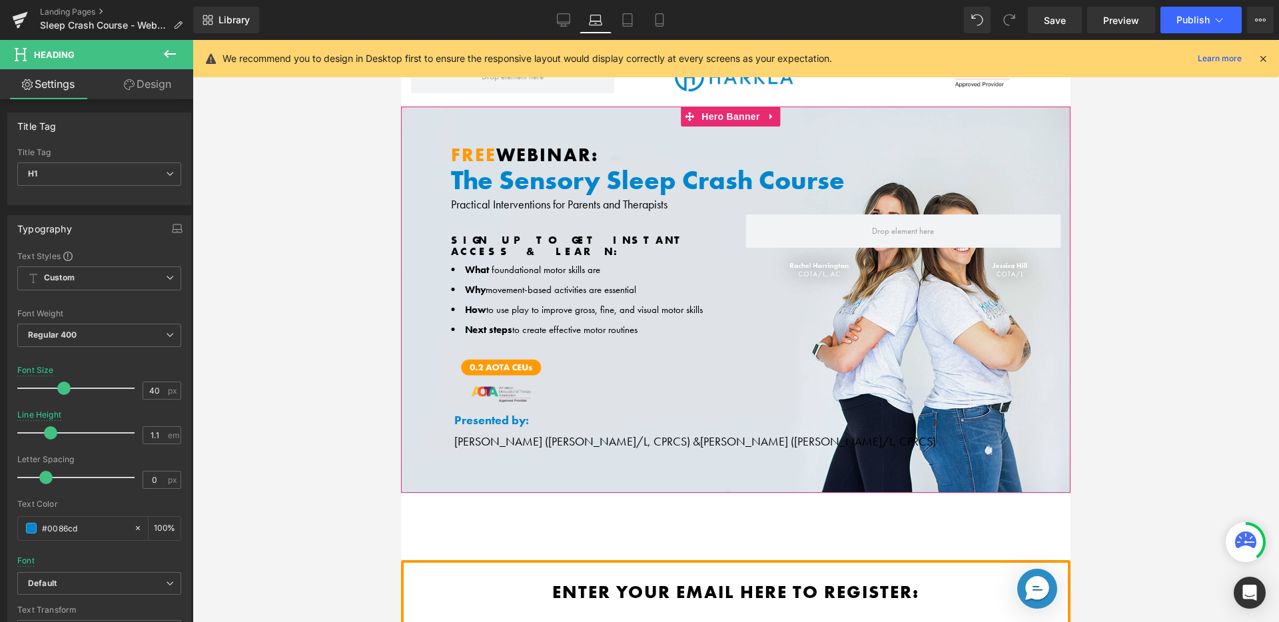
click at [568, 200] on div "SIGN UP TO GET INSTANT ACCESS & LEARN: Text Block What foundational motor skill…" at bounding box center [735, 274] width 669 height 160
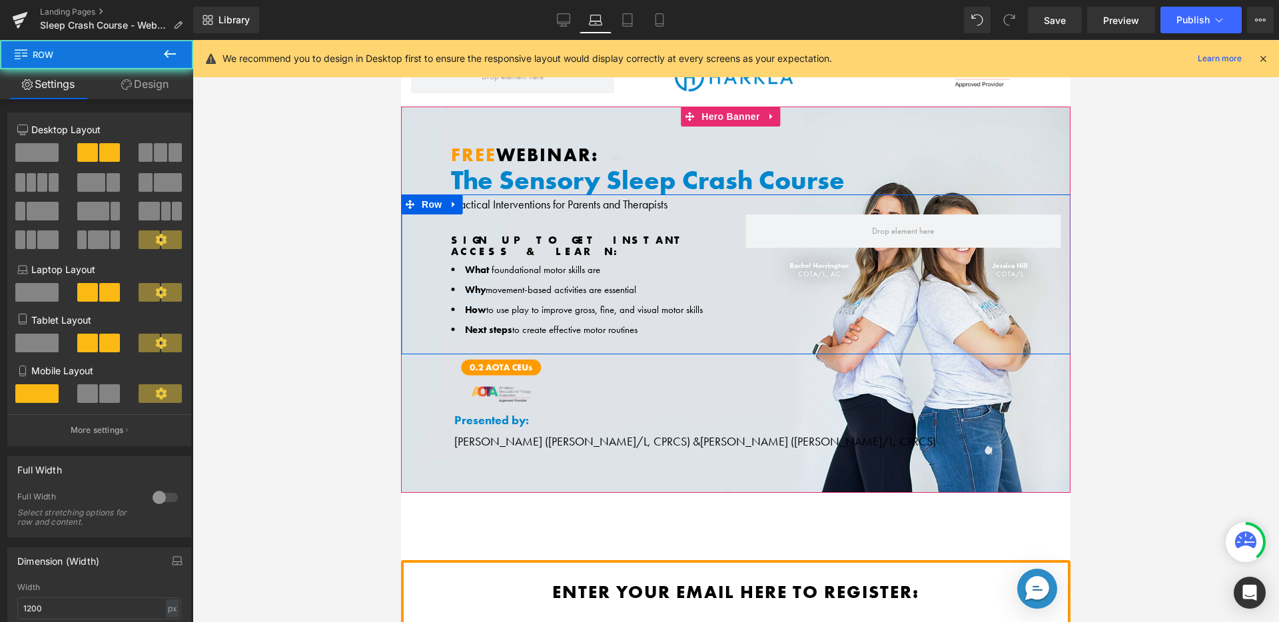
click at [568, 200] on div "SIGN UP TO GET INSTANT ACCESS & LEARN: Text Block What foundational motor skill…" at bounding box center [735, 274] width 669 height 160
click at [567, 206] on div "SIGN UP TO GET INSTANT ACCESS & LEARN: Text Block What foundational motor skill…" at bounding box center [735, 274] width 669 height 160
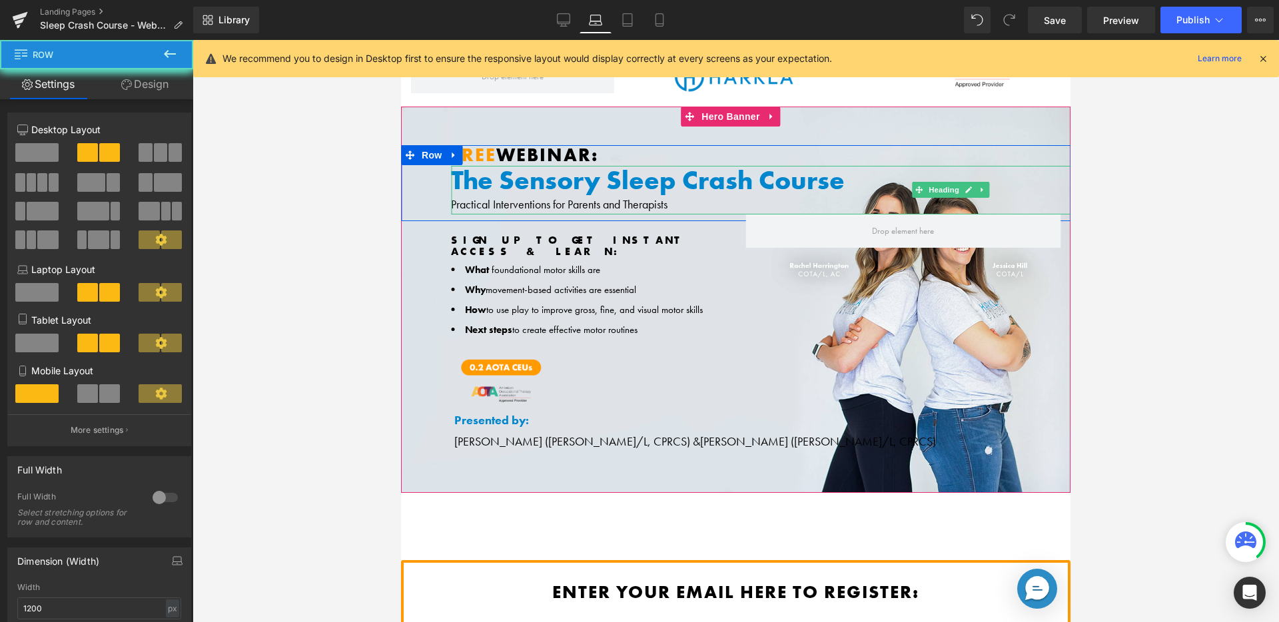
click at [575, 183] on h1 "The Sensory Sleep Crash Course" at bounding box center [955, 180] width 1009 height 29
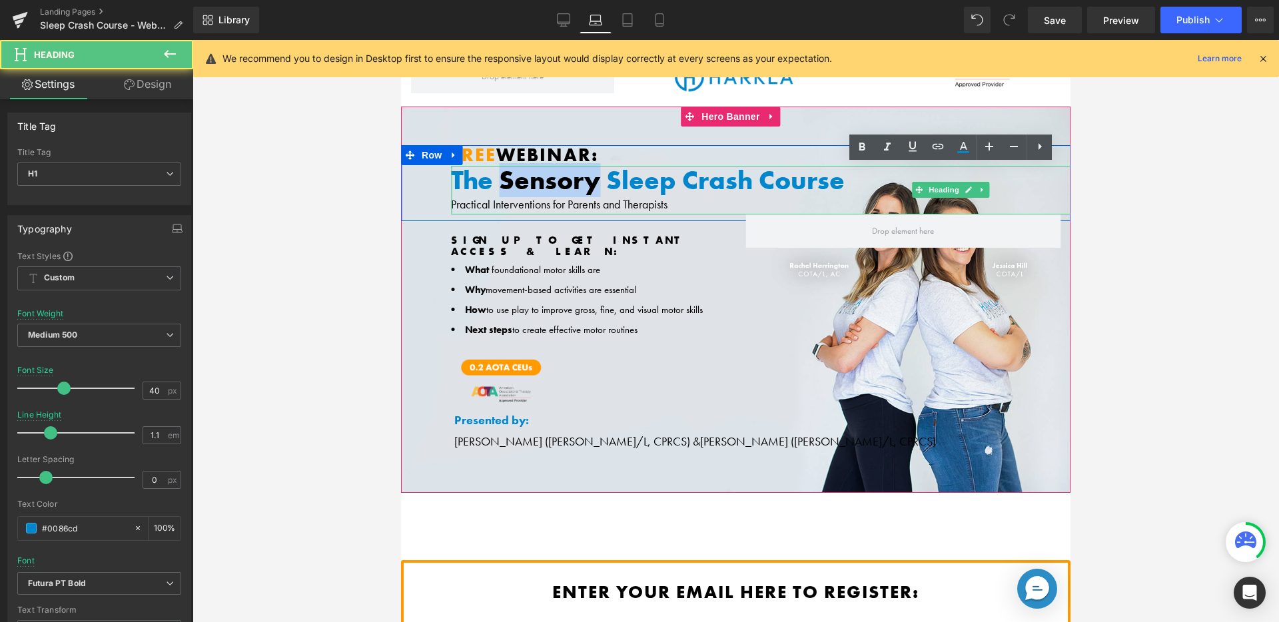
click at [575, 183] on h1 "The Sensory Sleep Crash Course" at bounding box center [955, 180] width 1009 height 29
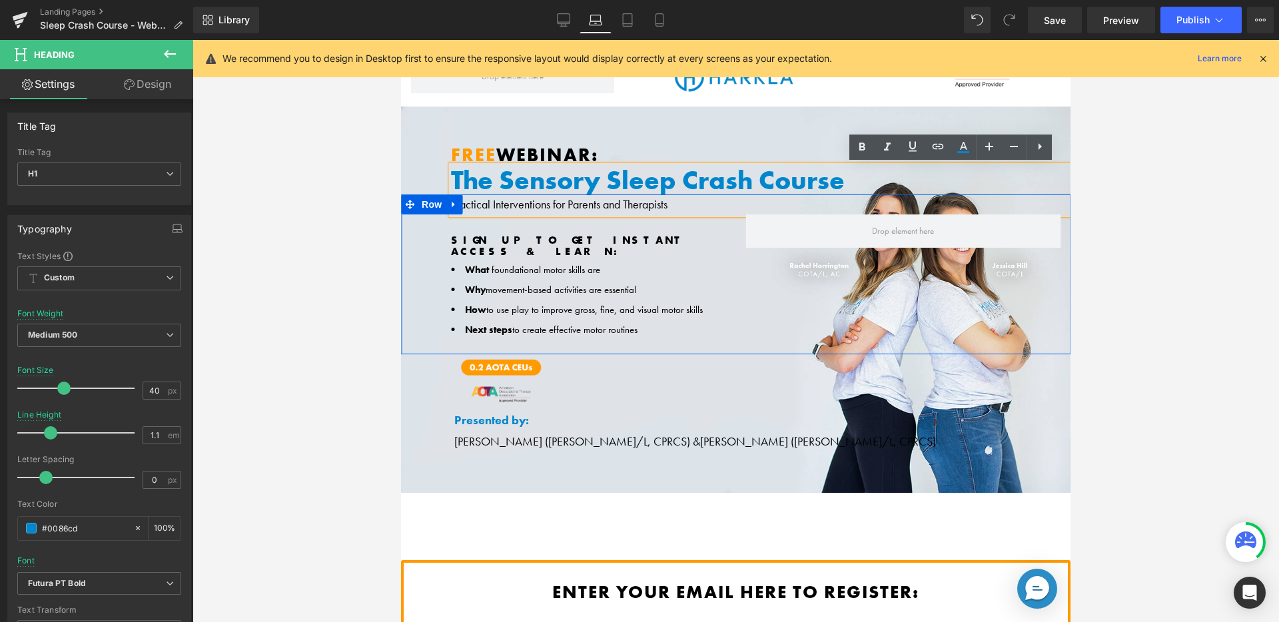
click at [560, 200] on div "SIGN UP TO GET INSTANT ACCESS & LEARN: Text Block What foundational motor skill…" at bounding box center [735, 274] width 669 height 160
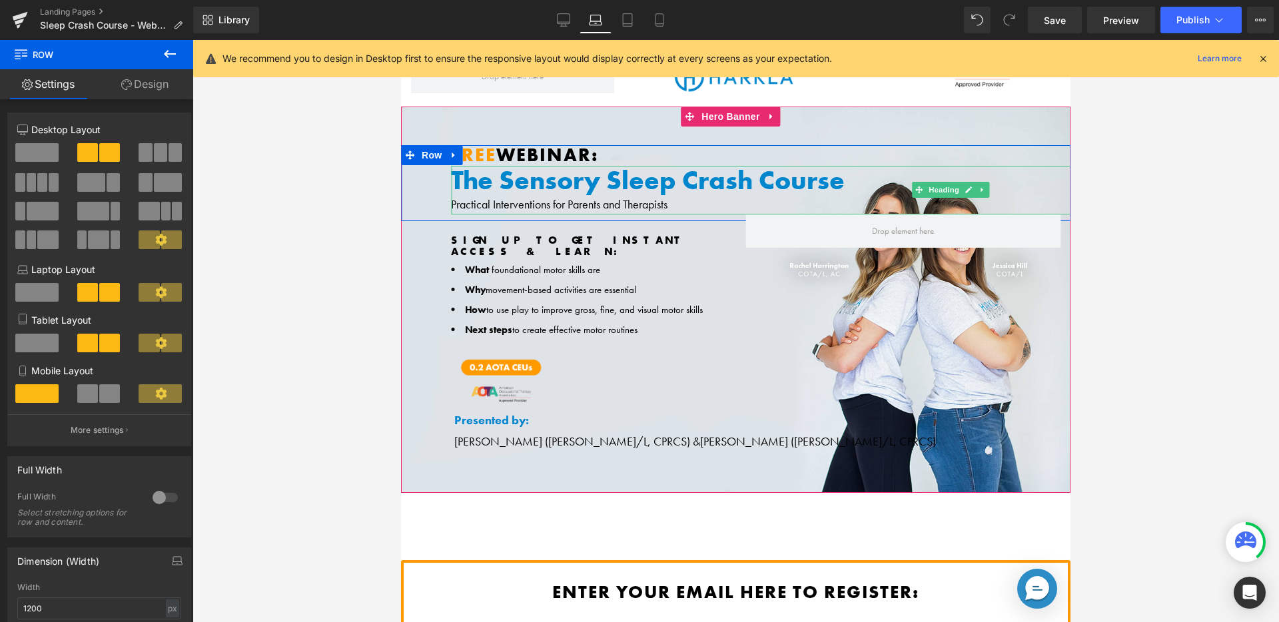
click at [589, 177] on h1 "The Sensory Sleep Crash Course" at bounding box center [955, 180] width 1009 height 29
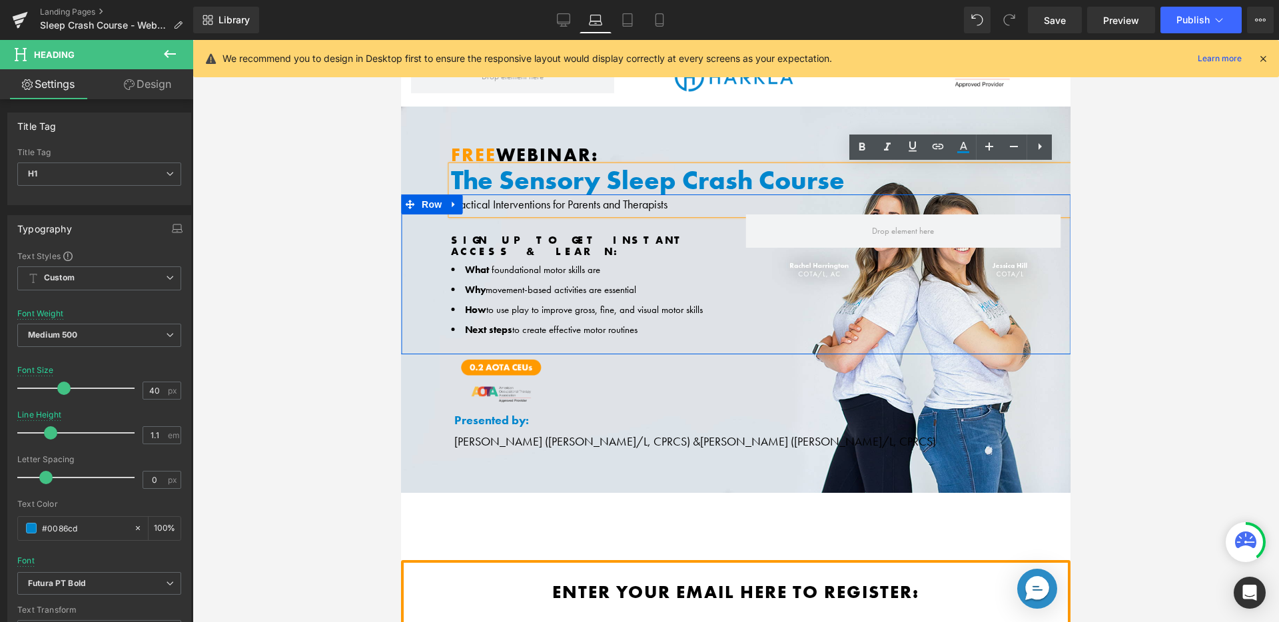
click at [581, 202] on div "SIGN UP TO GET INSTANT ACCESS & LEARN: Text Block What foundational motor skill…" at bounding box center [735, 274] width 669 height 160
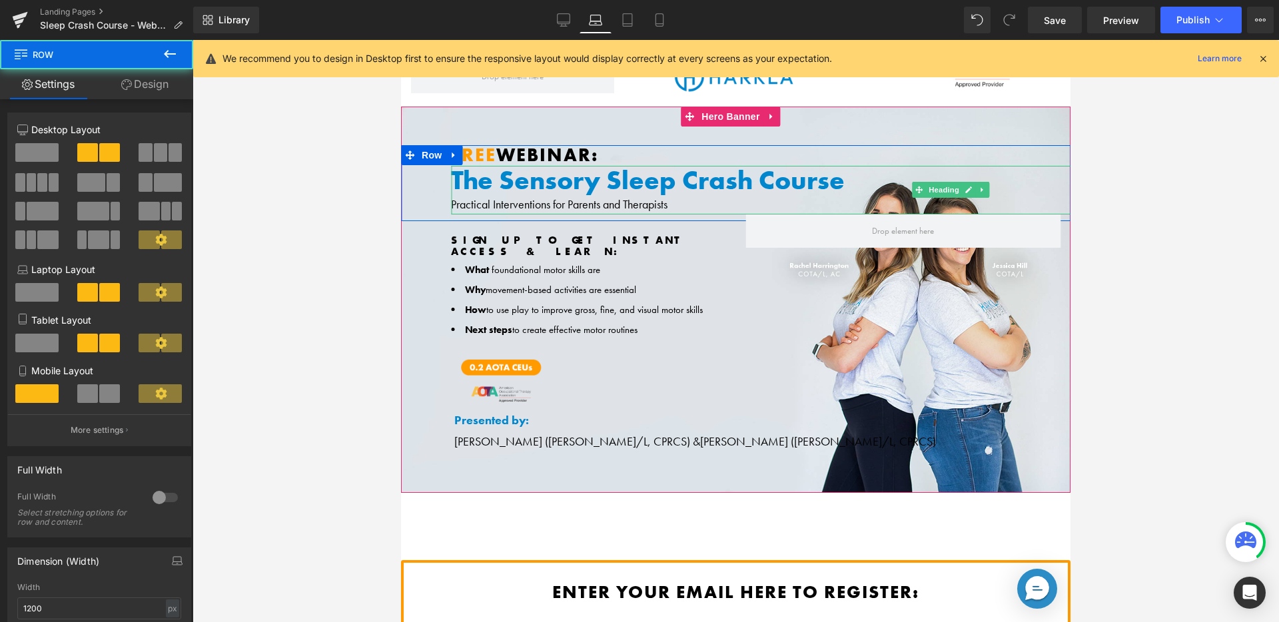
click at [611, 180] on h1 "The Sensory Sleep Crash Course" at bounding box center [955, 180] width 1009 height 29
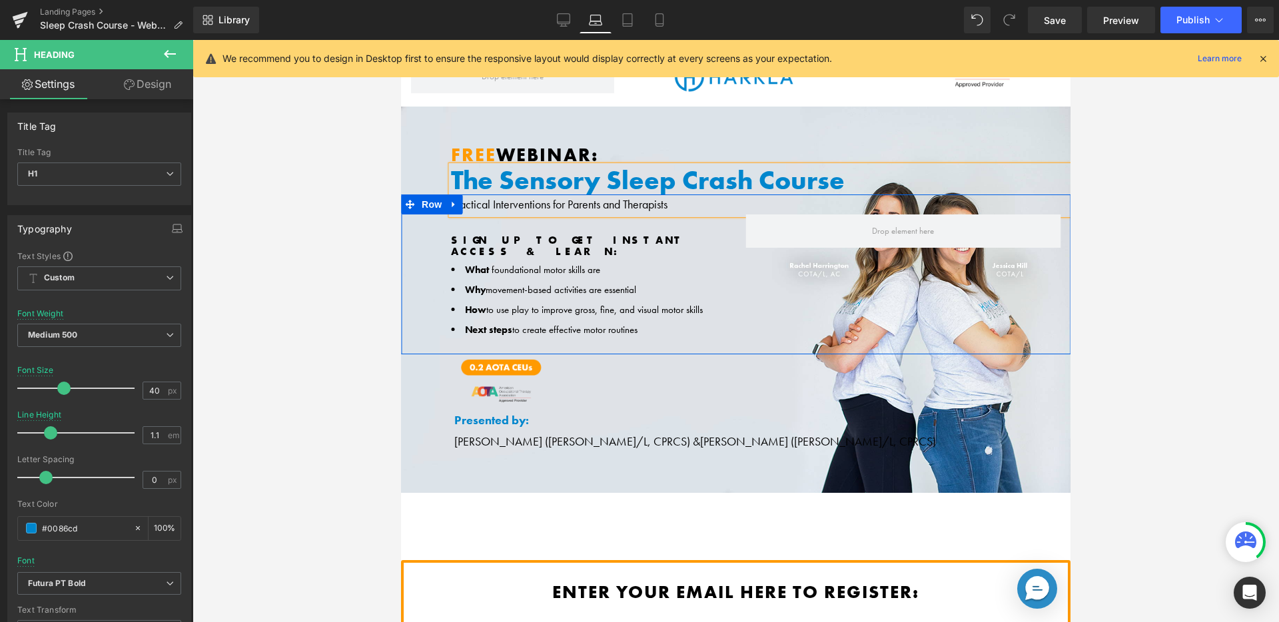
click at [635, 200] on div "SIGN UP TO GET INSTANT ACCESS & LEARN: Text Block What foundational motor skill…" at bounding box center [735, 274] width 669 height 160
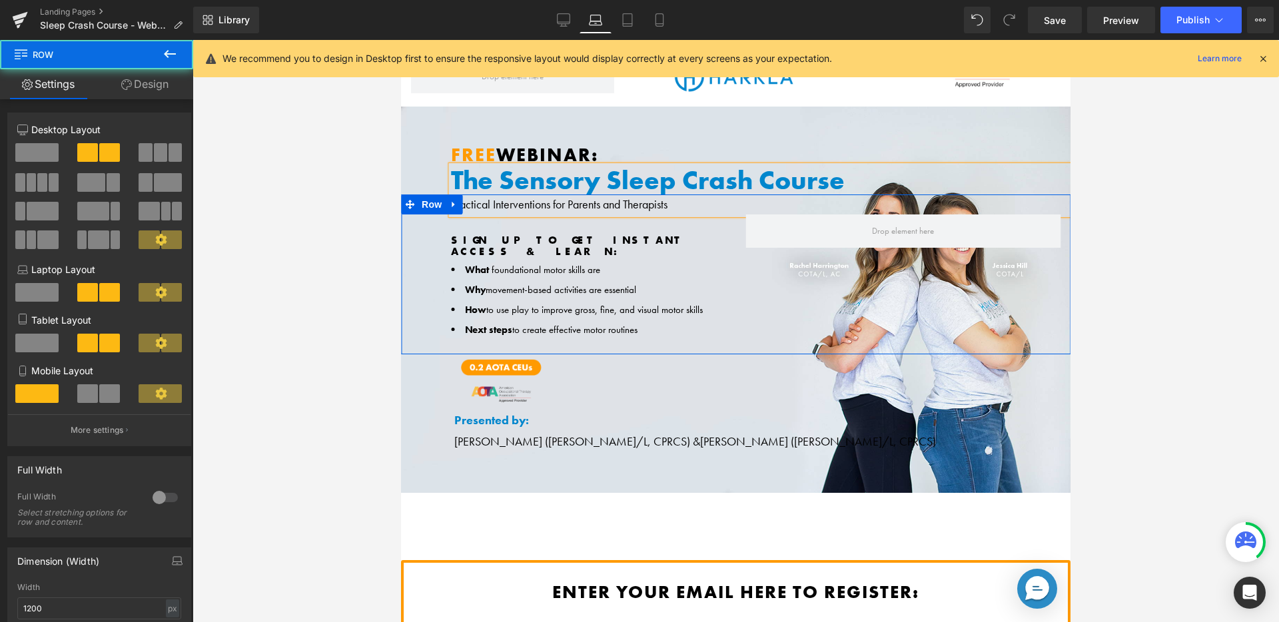
click at [635, 200] on div "SIGN UP TO GET INSTANT ACCESS & LEARN: Text Block What foundational motor skill…" at bounding box center [735, 274] width 669 height 160
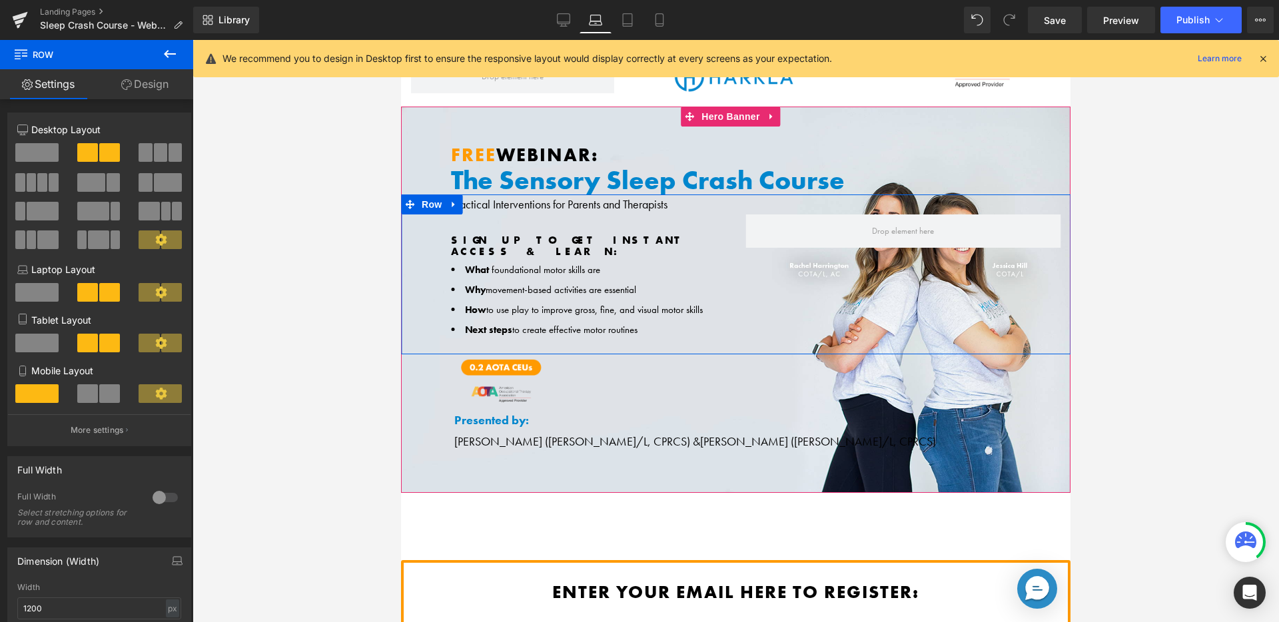
click at [675, 204] on div "SIGN UP TO GET INSTANT ACCESS & LEARN: Text Block What foundational motor skill…" at bounding box center [735, 274] width 669 height 160
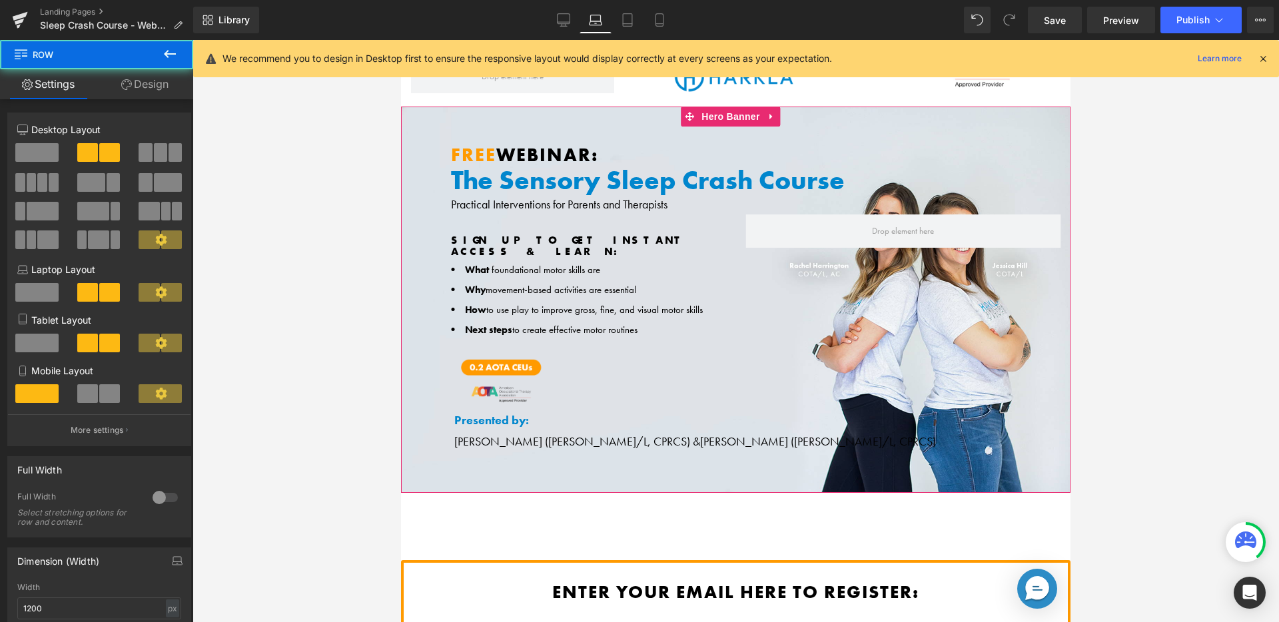
click at [661, 184] on h1 "The Sensory Sleep Crash Course" at bounding box center [955, 180] width 1009 height 29
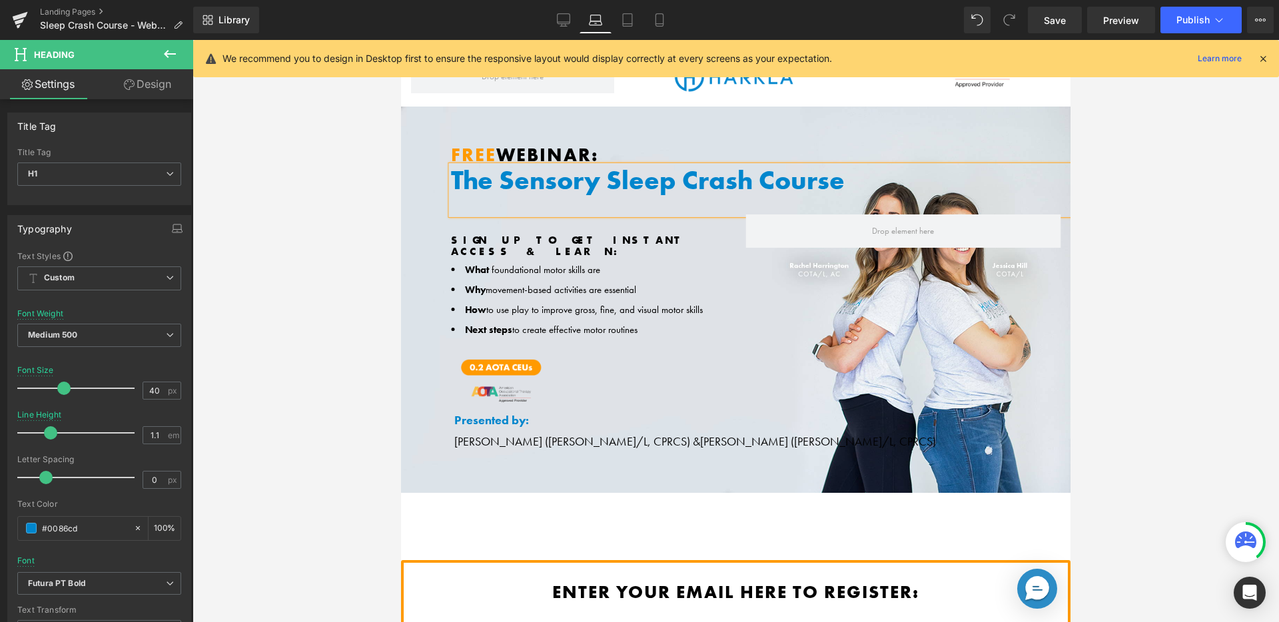
click at [682, 179] on h1 "The Sensory Sleep Crash Course" at bounding box center [955, 180] width 1009 height 29
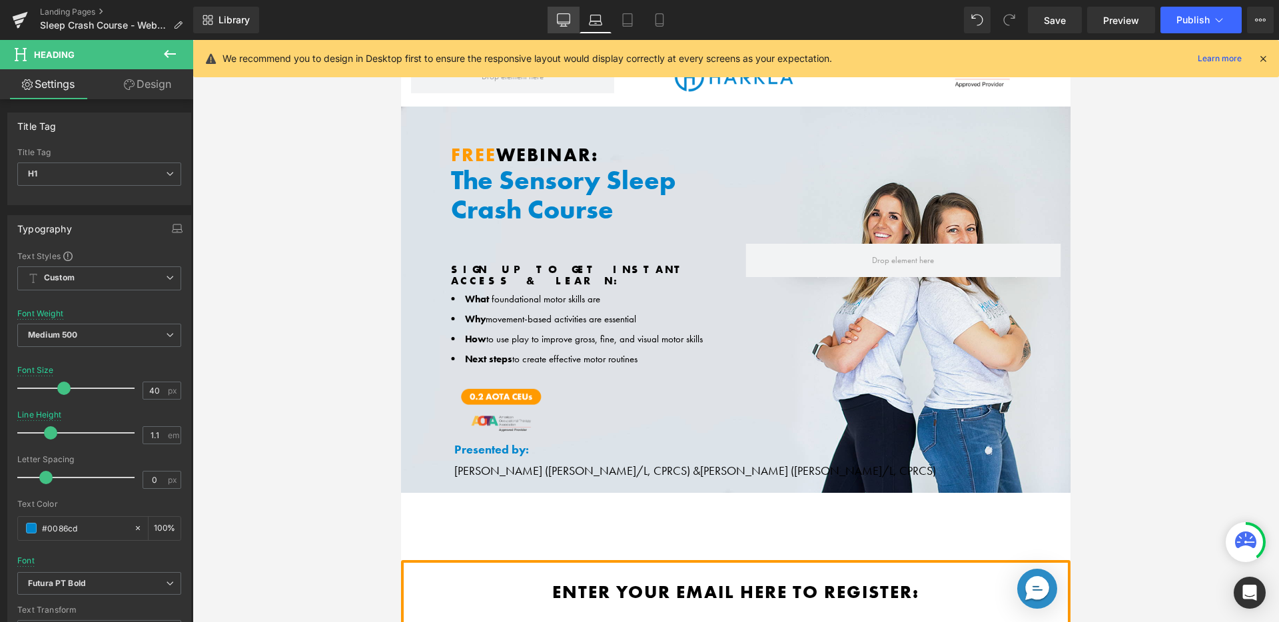
click at [570, 25] on icon at bounding box center [563, 19] width 13 height 13
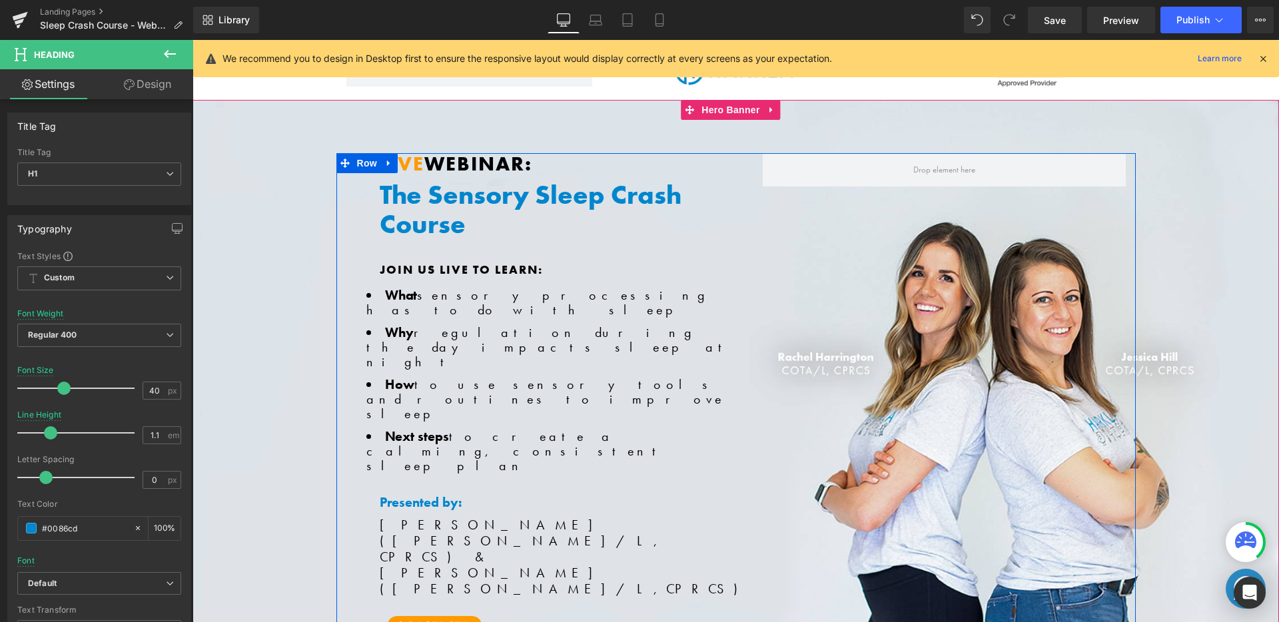
click at [385, 292] on b "What" at bounding box center [401, 294] width 32 height 17
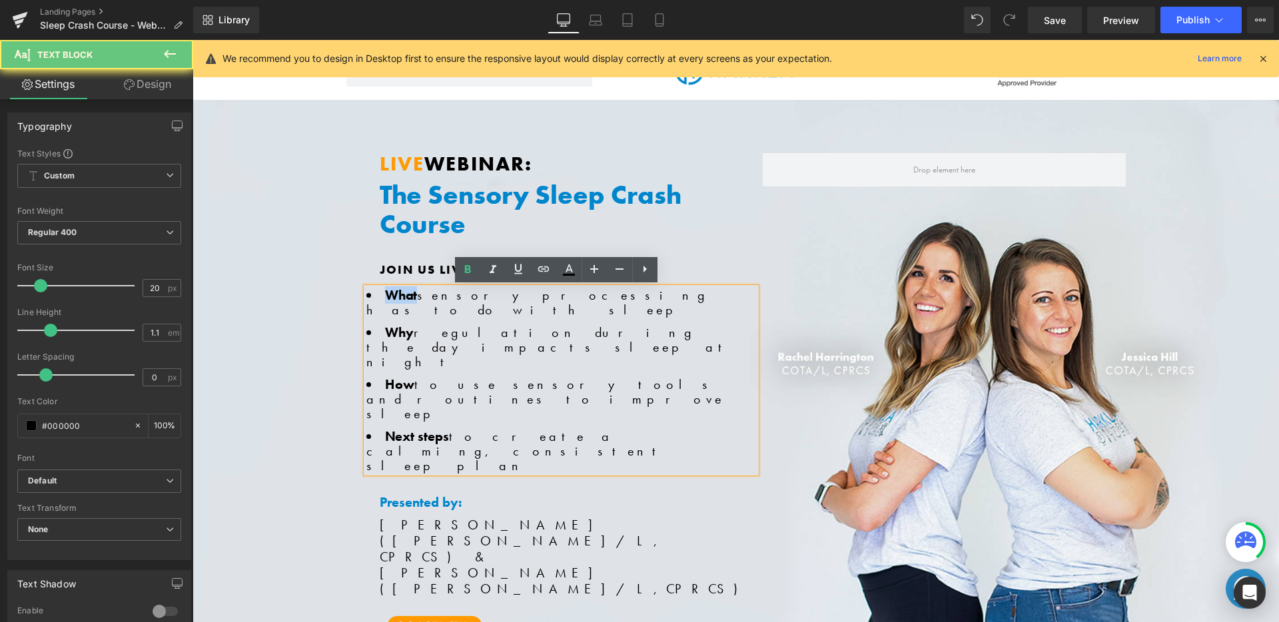
click at [385, 292] on b "What" at bounding box center [401, 294] width 32 height 17
click at [372, 292] on li "What [MEDICAL_DATA] has to do with sleep" at bounding box center [561, 302] width 390 height 29
drag, startPoint x: 378, startPoint y: 290, endPoint x: 690, endPoint y: 362, distance: 319.9
click at [690, 362] on ul "What [MEDICAL_DATA] has to do with sleep Why regulation during the day impacts …" at bounding box center [561, 380] width 390 height 185
copy ul "What [MEDICAL_DATA] has to do with sleep Why regulation during the day impacts …"
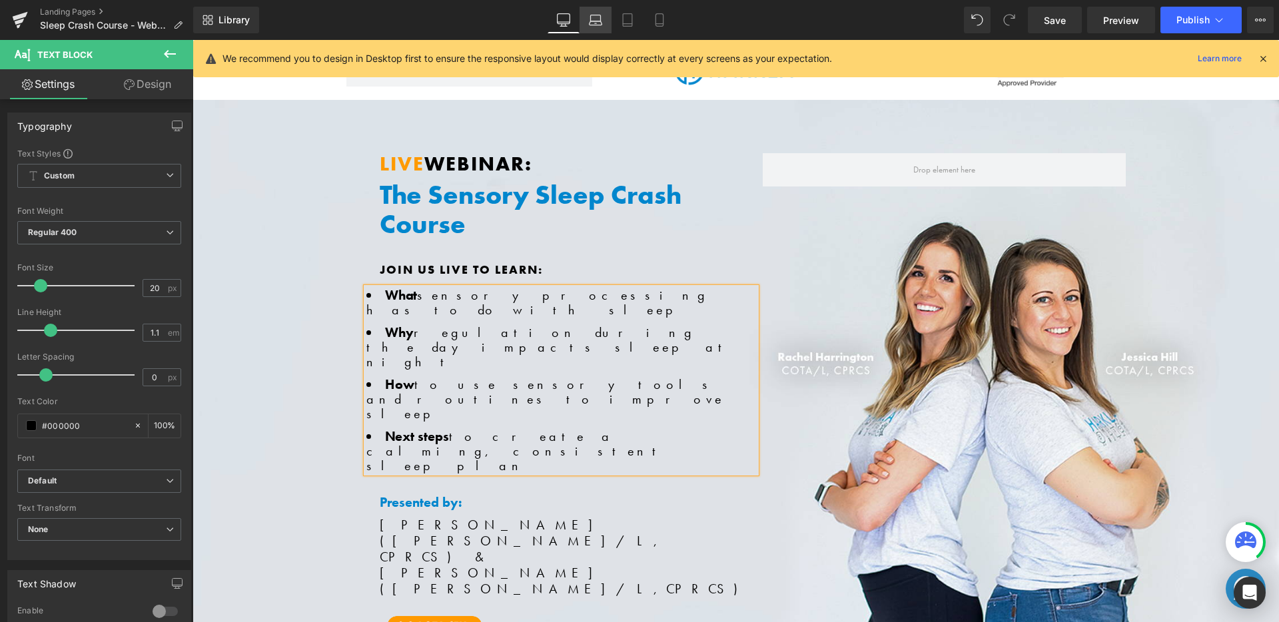
click at [590, 19] on icon at bounding box center [595, 19] width 13 height 13
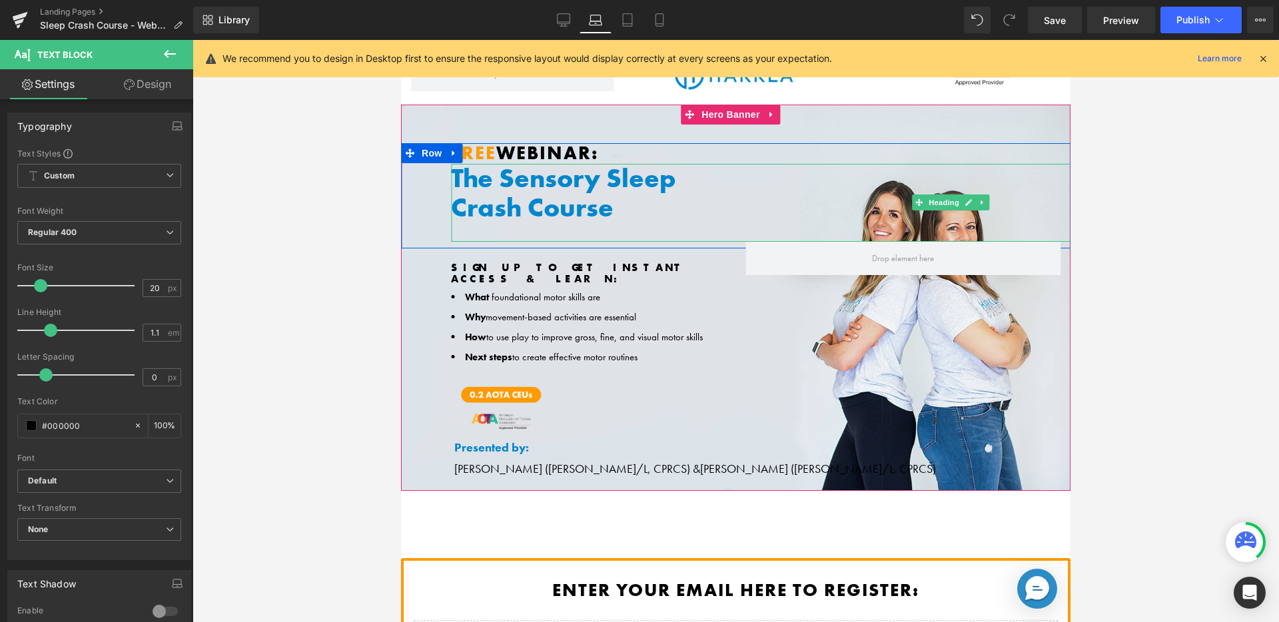
scroll to position [3, 0]
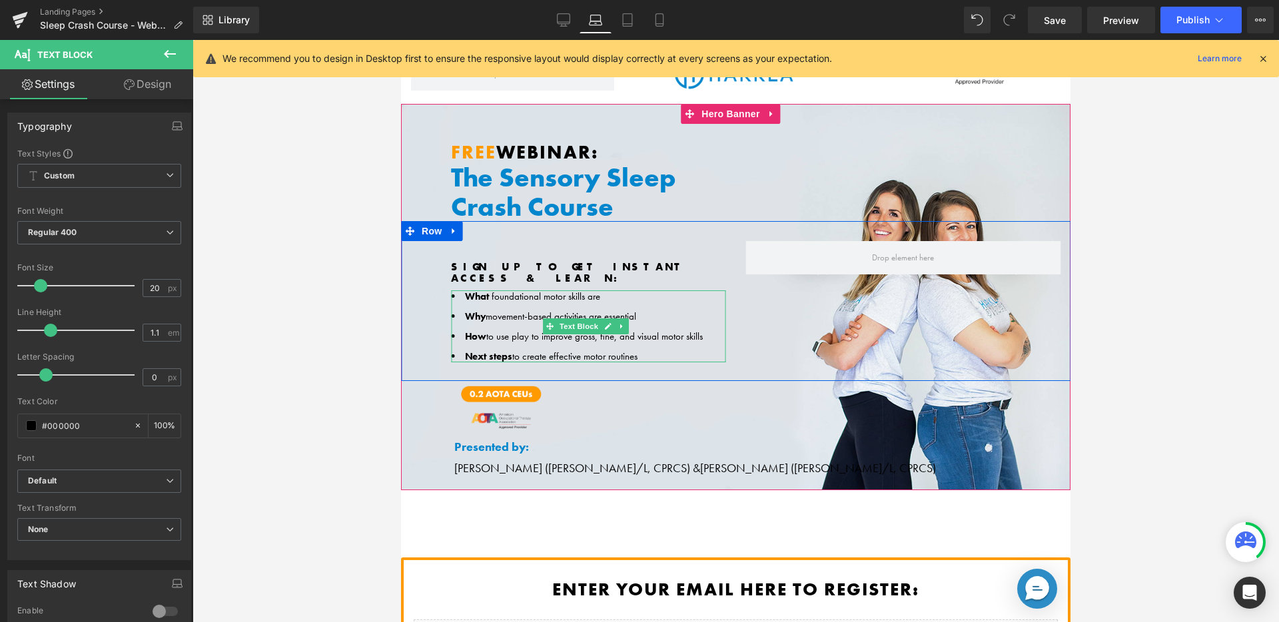
click at [488, 290] on span "What" at bounding box center [477, 296] width 24 height 13
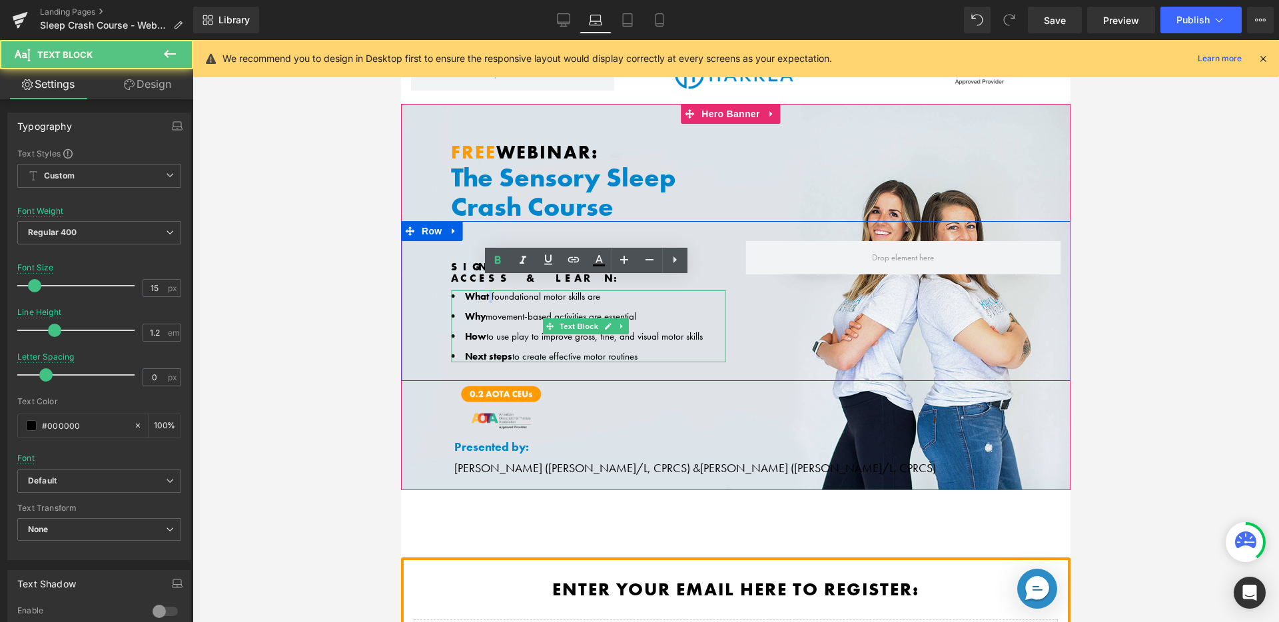
click at [488, 290] on span "What" at bounding box center [477, 296] width 24 height 13
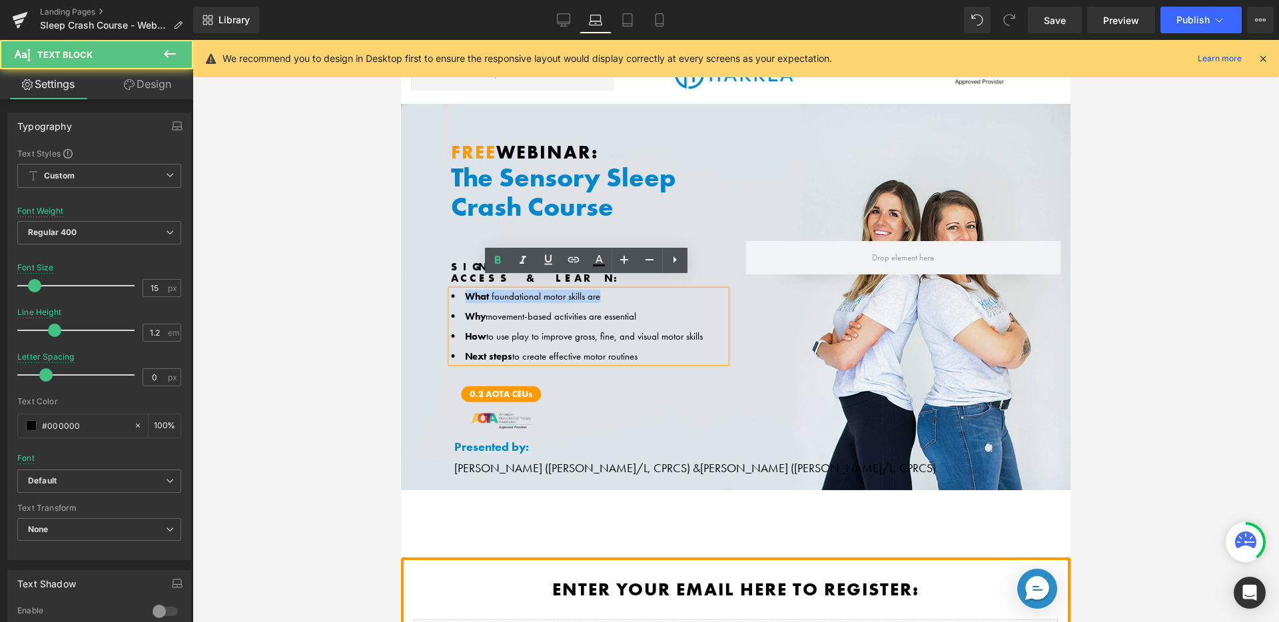
click at [488, 290] on span "What" at bounding box center [477, 296] width 24 height 13
click at [468, 290] on span "What" at bounding box center [477, 296] width 24 height 13
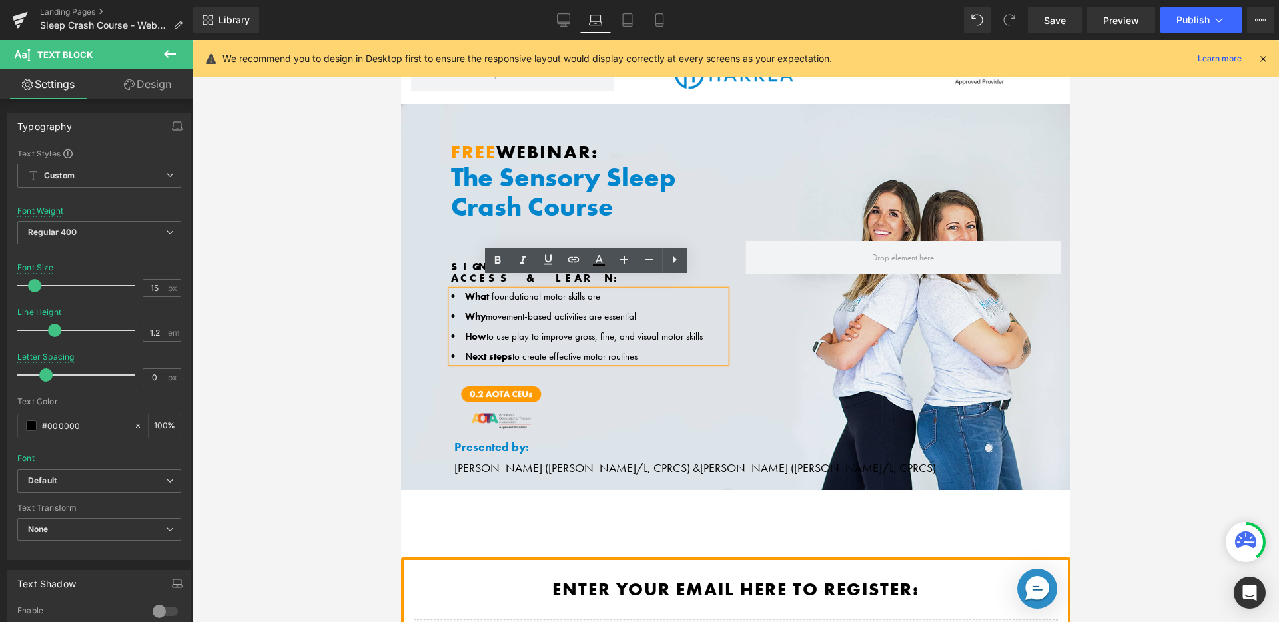
drag, startPoint x: 586, startPoint y: 326, endPoint x: 681, endPoint y: 340, distance: 96.4
click at [681, 340] on ul "What foundational motor skills are Why movement-based activities are essential …" at bounding box center [588, 326] width 275 height 72
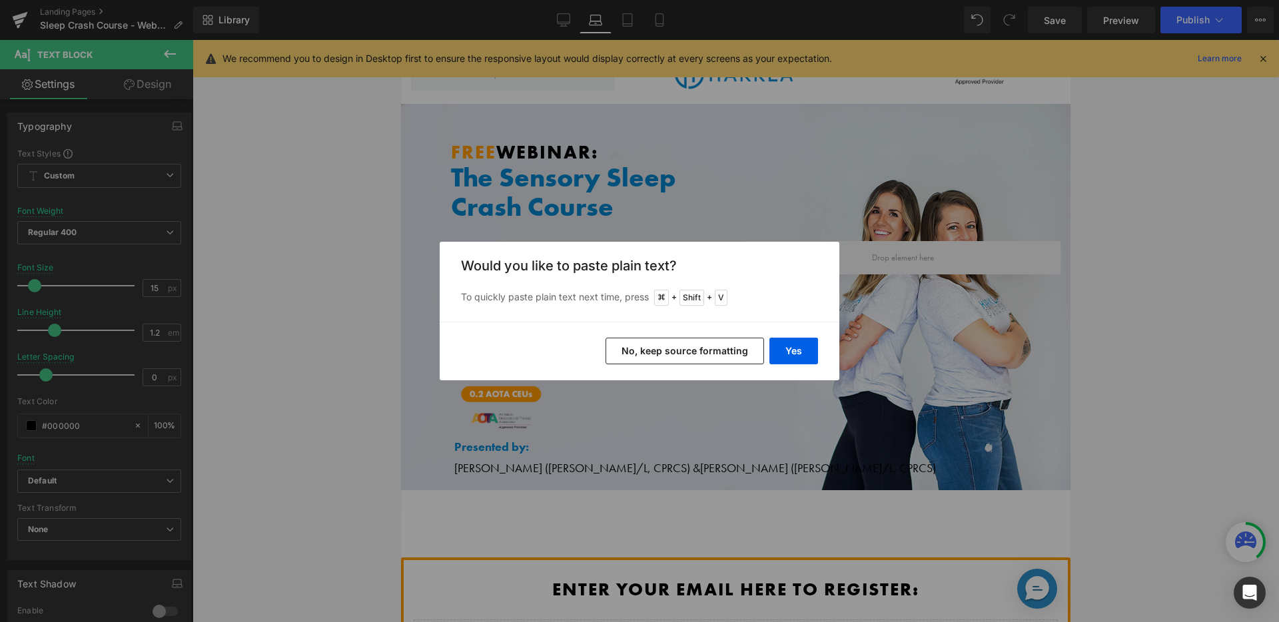
click at [711, 340] on button "No, keep source formatting" at bounding box center [684, 351] width 159 height 27
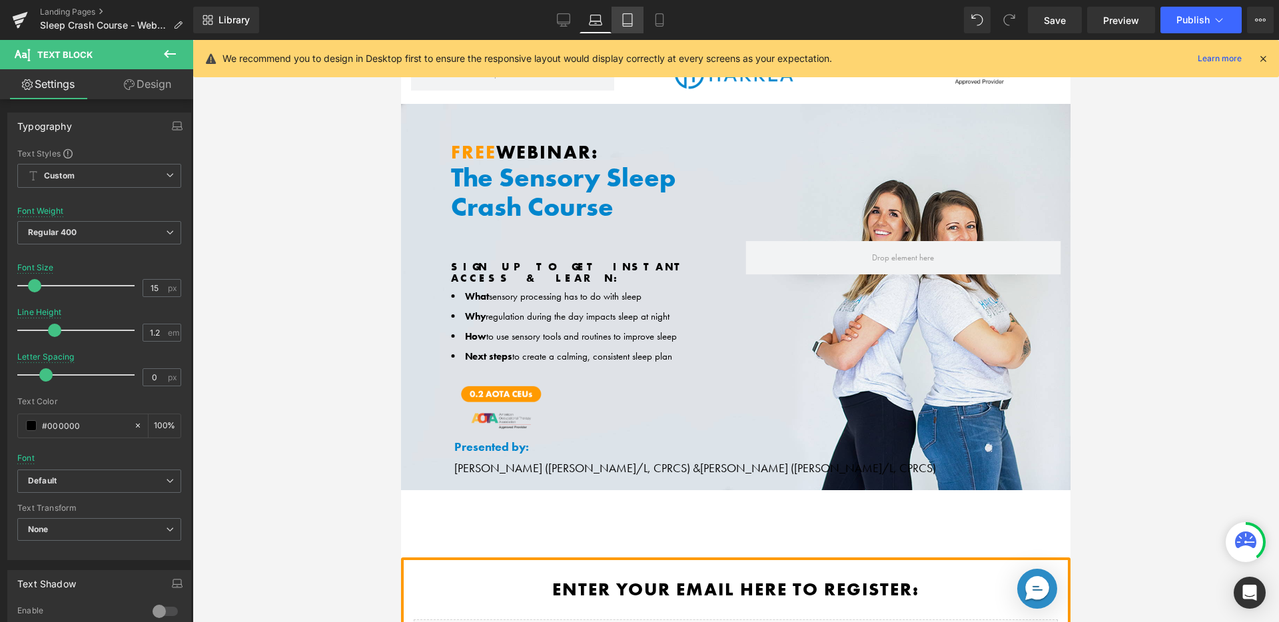
click at [625, 16] on icon at bounding box center [627, 19] width 13 height 13
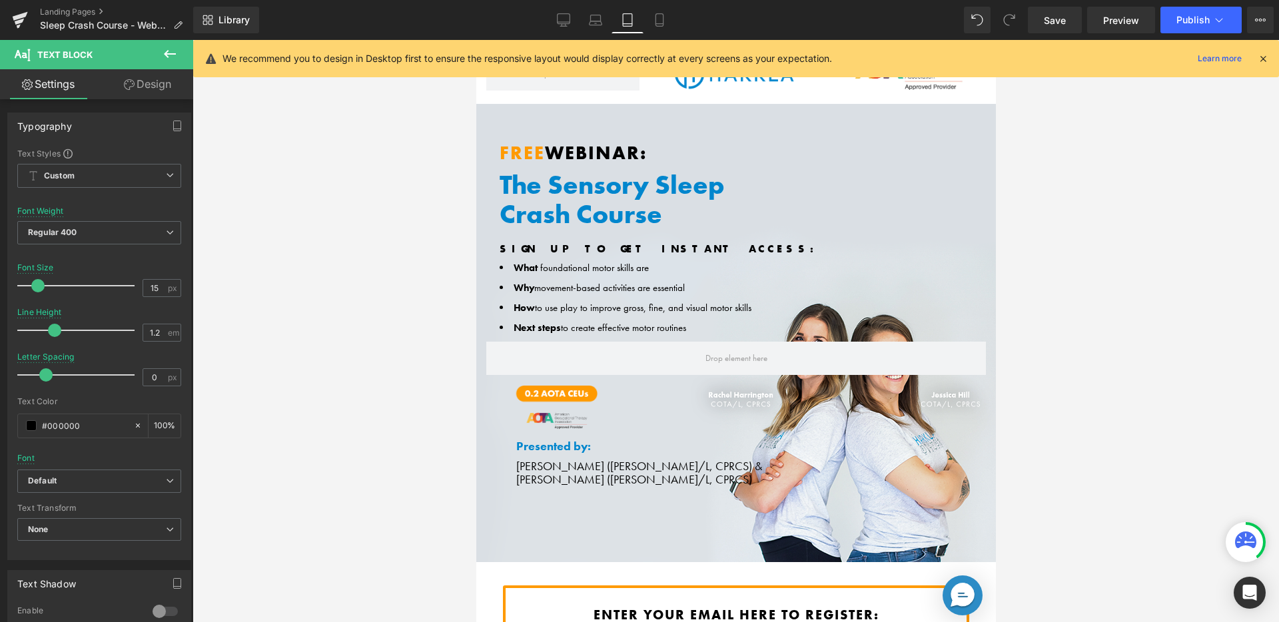
scroll to position [0, 0]
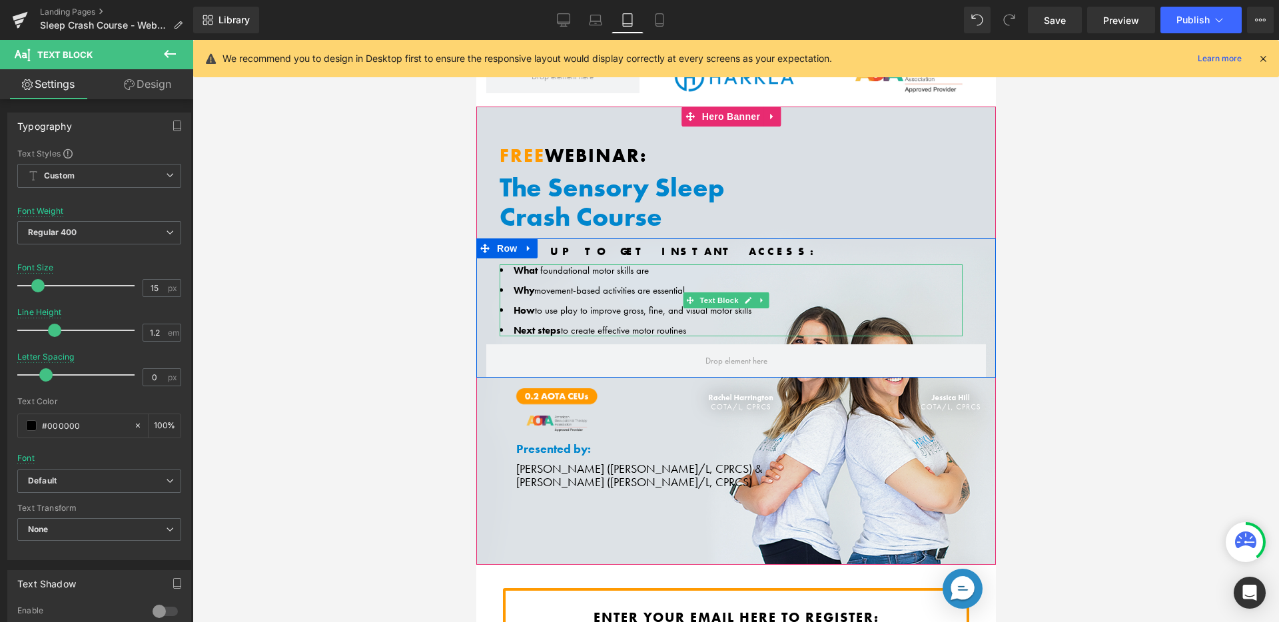
click at [555, 272] on li "What foundational motor skills are" at bounding box center [730, 270] width 463 height 12
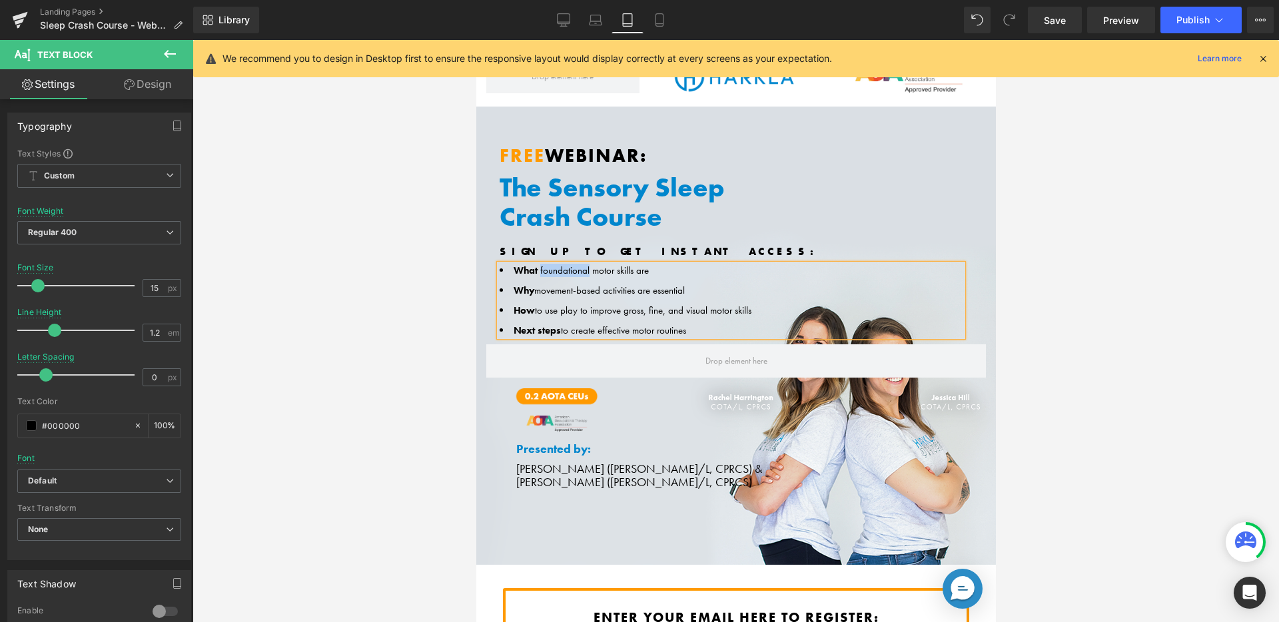
click at [555, 272] on li "What foundational motor skills are" at bounding box center [730, 270] width 463 height 12
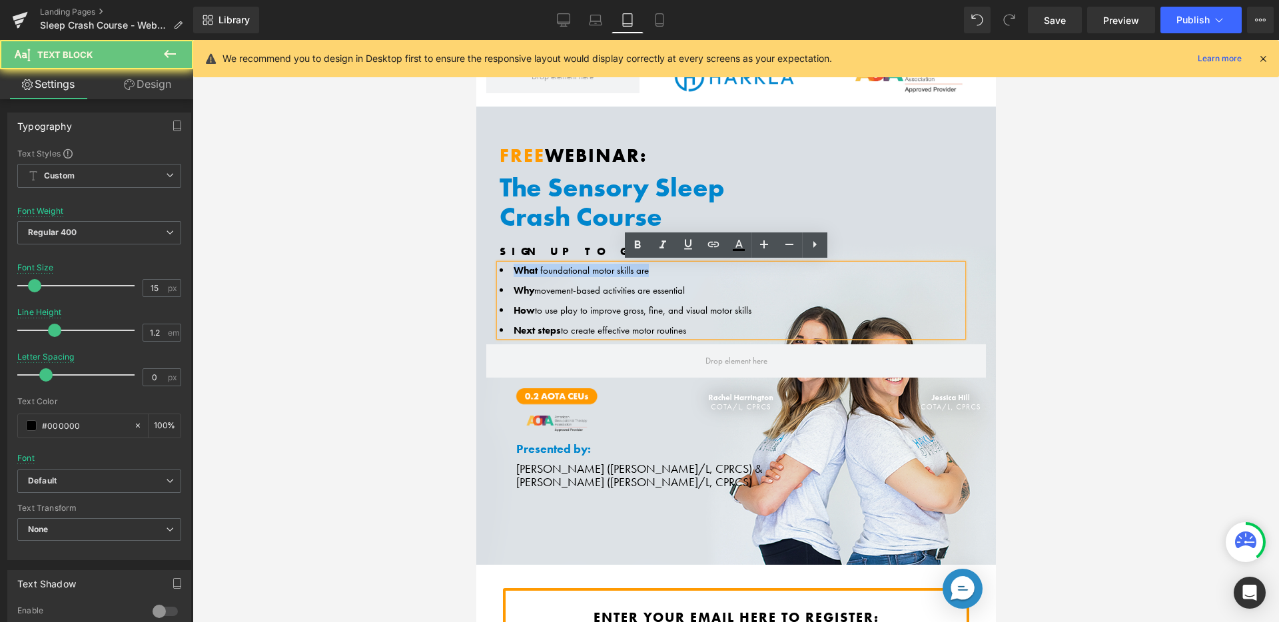
click at [555, 272] on li "What foundational motor skills are" at bounding box center [730, 270] width 463 height 12
click at [508, 266] on li "What foundational motor skills are" at bounding box center [730, 270] width 463 height 12
drag, startPoint x: 514, startPoint y: 269, endPoint x: 699, endPoint y: 334, distance: 197.0
click at [699, 334] on ul "What foundational motor skills are Why movement-based activities are essential …" at bounding box center [730, 300] width 463 height 72
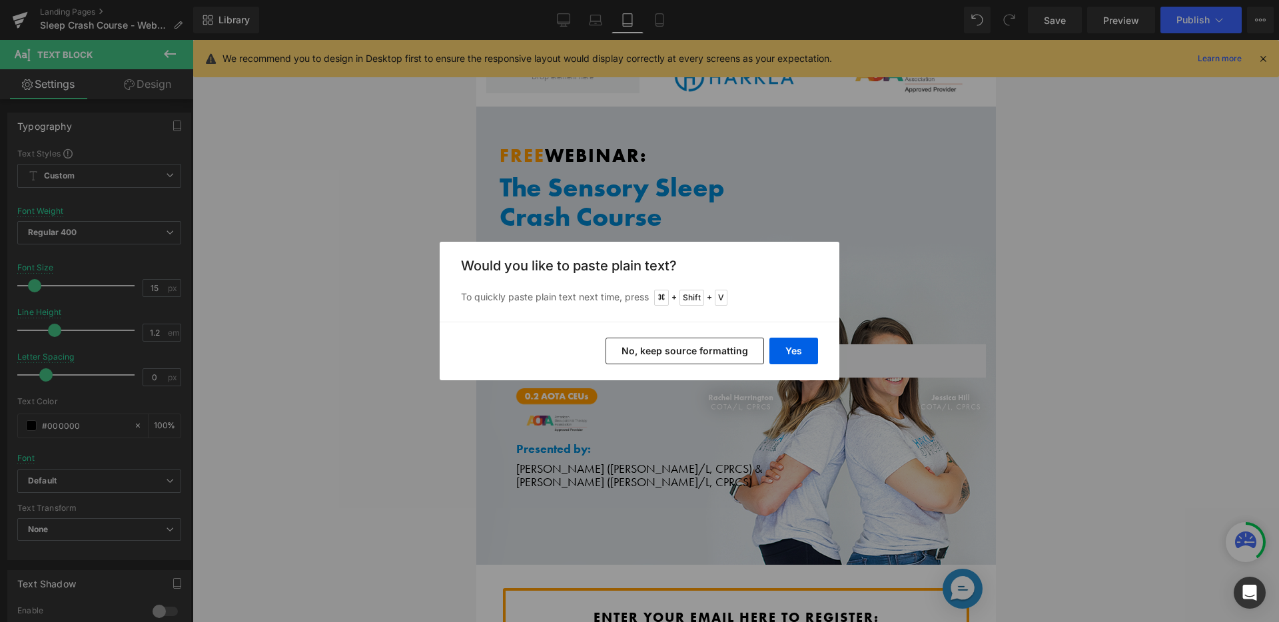
click at [674, 342] on button "No, keep source formatting" at bounding box center [684, 351] width 159 height 27
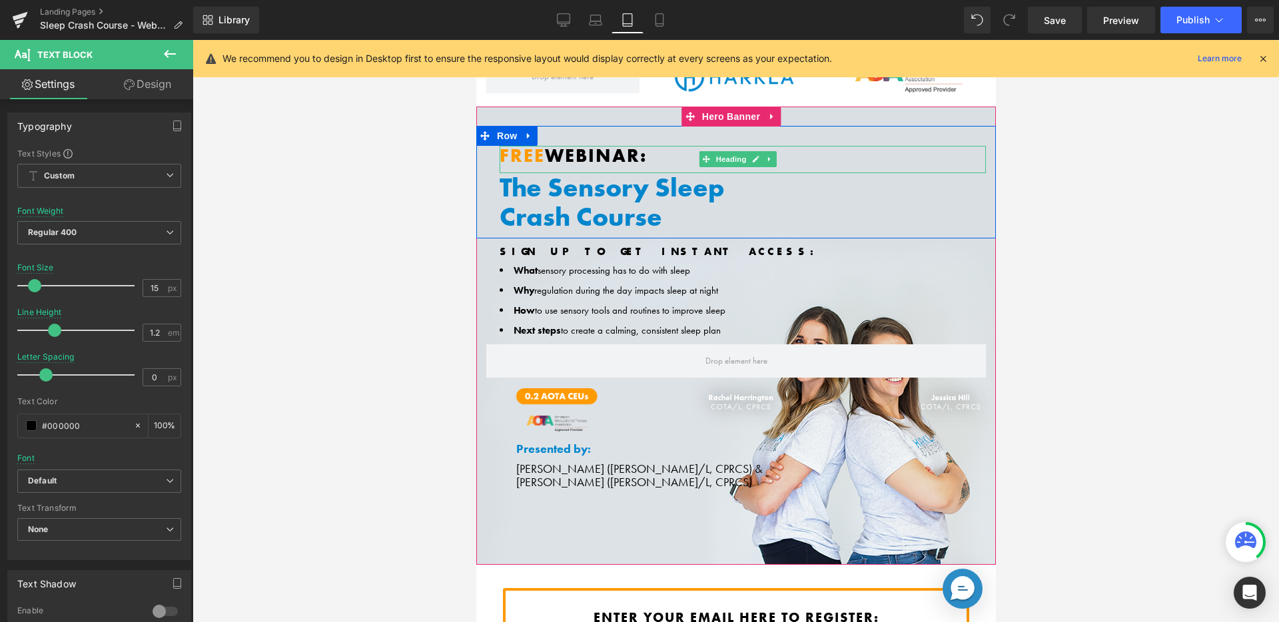
click at [524, 155] on font "free" at bounding box center [521, 155] width 45 height 23
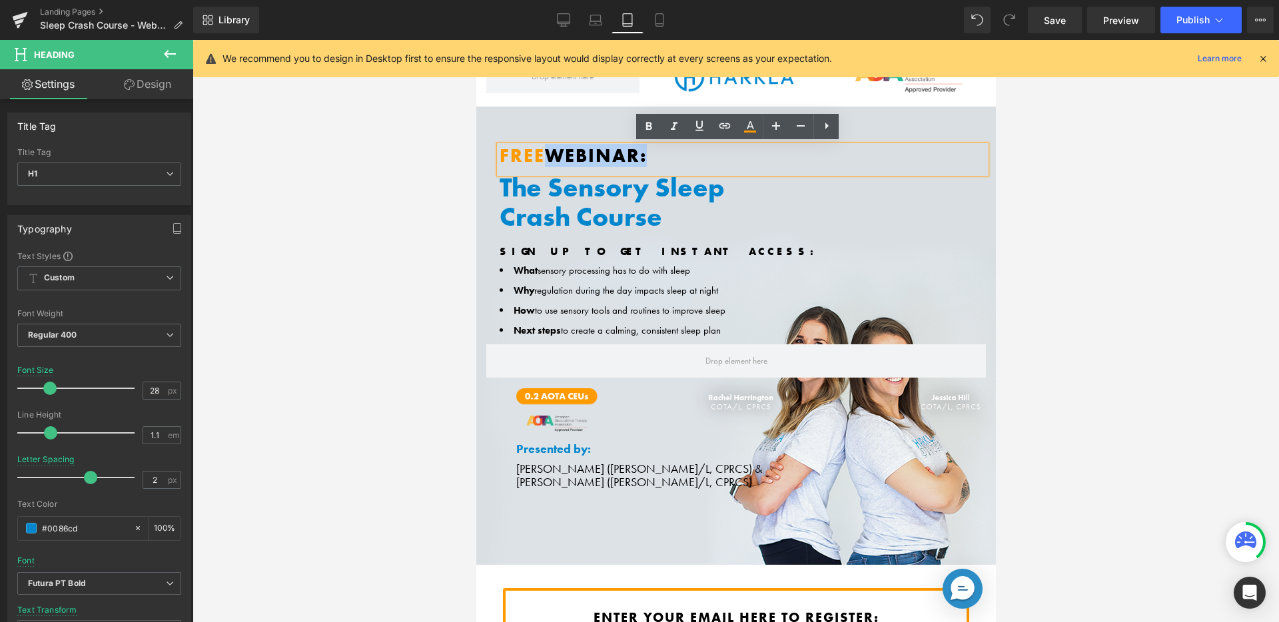
drag, startPoint x: 544, startPoint y: 153, endPoint x: 496, endPoint y: 152, distance: 48.0
click at [499, 152] on div "free Webinar:" at bounding box center [742, 159] width 486 height 27
click at [518, 155] on font "free" at bounding box center [521, 155] width 45 height 23
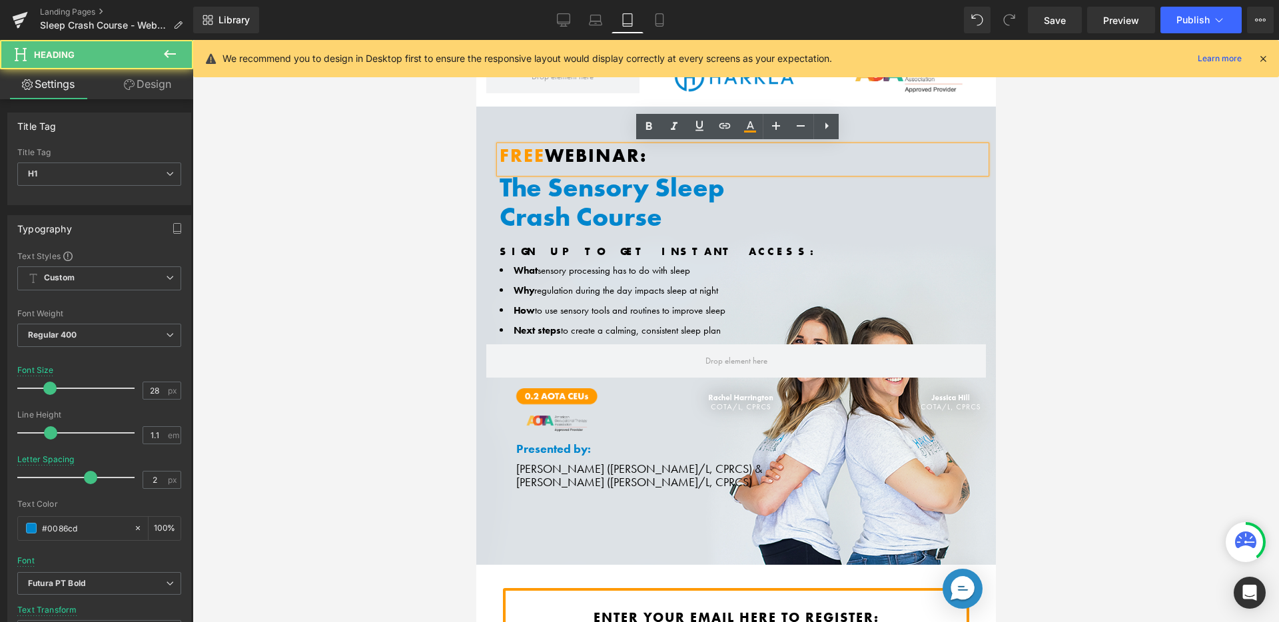
click at [539, 161] on font "free" at bounding box center [521, 155] width 45 height 23
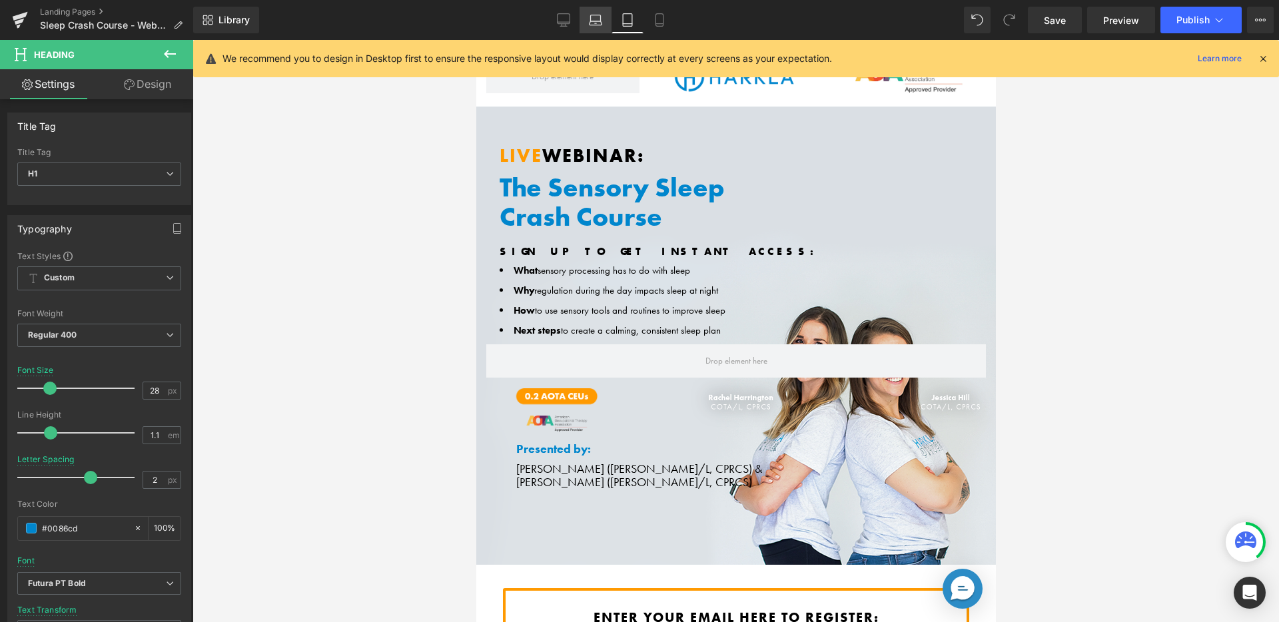
click at [595, 19] on icon at bounding box center [595, 19] width 13 height 13
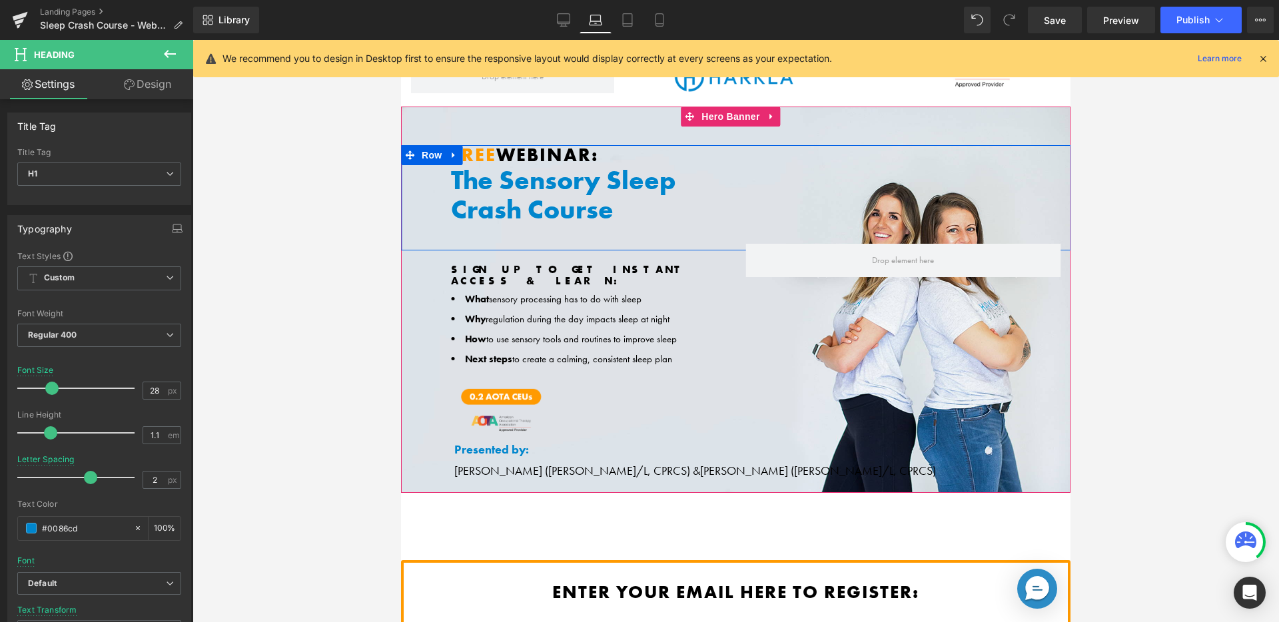
click at [489, 159] on span "free" at bounding box center [473, 154] width 45 height 23
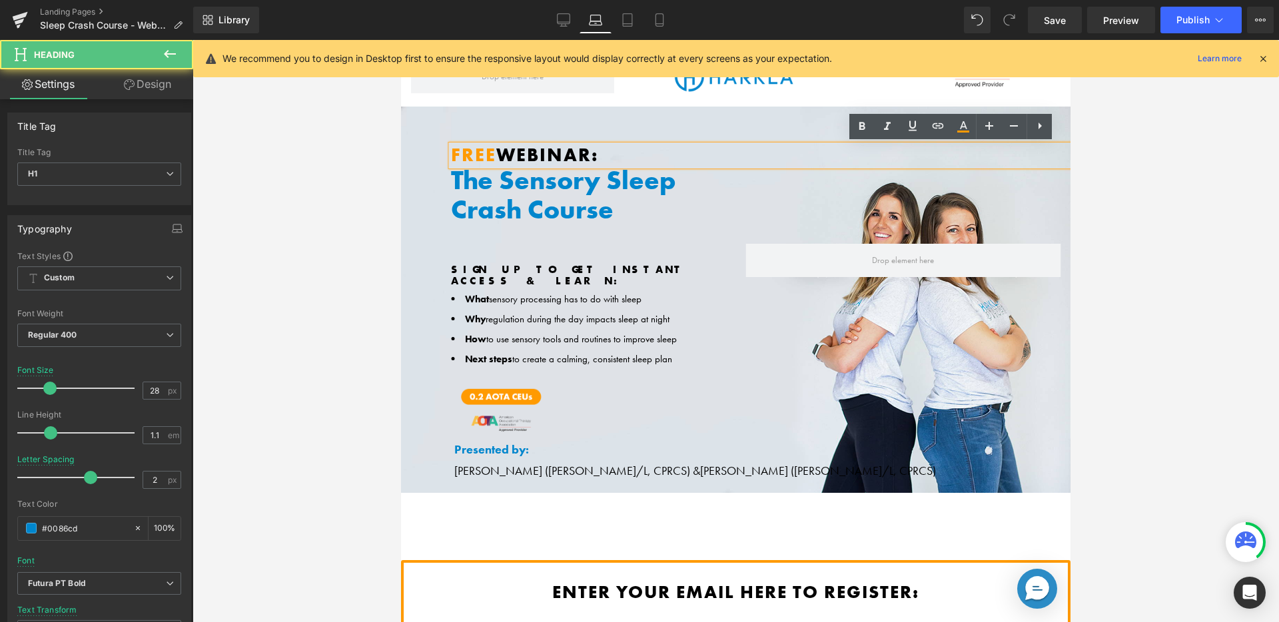
click at [492, 154] on span "free" at bounding box center [473, 154] width 45 height 23
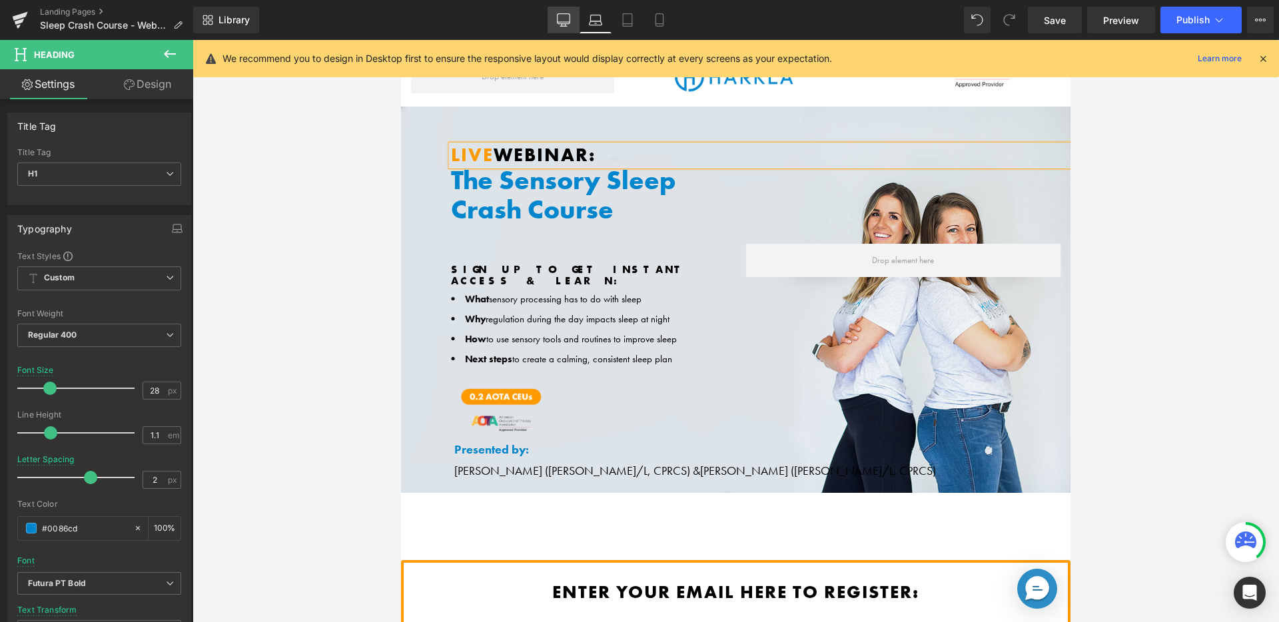
click at [560, 12] on link "Desktop" at bounding box center [564, 20] width 32 height 27
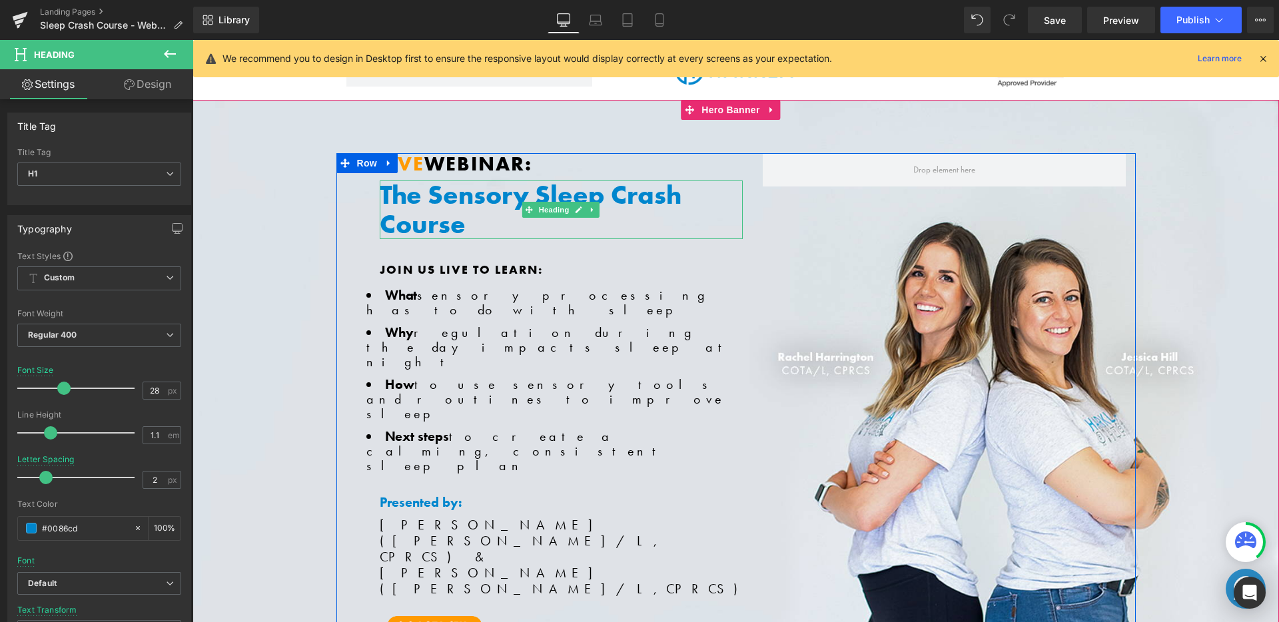
click at [605, 193] on h1 "The Sensory Sleep Crash Course" at bounding box center [561, 210] width 363 height 59
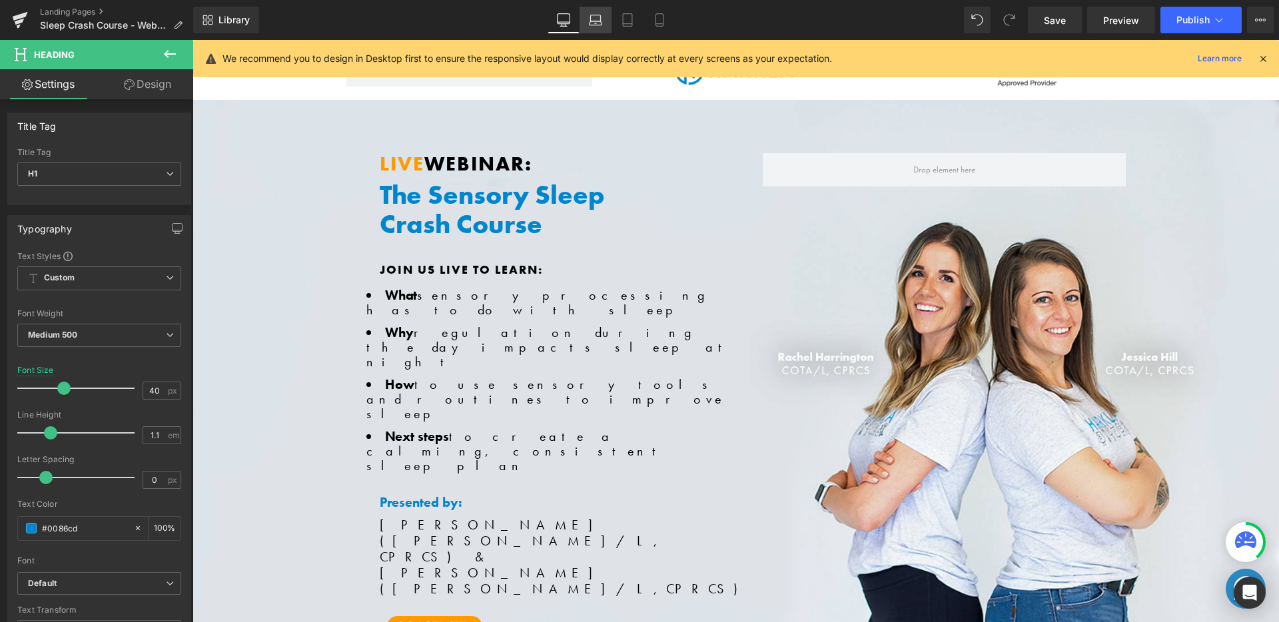
click at [609, 24] on link "Laptop" at bounding box center [596, 20] width 32 height 27
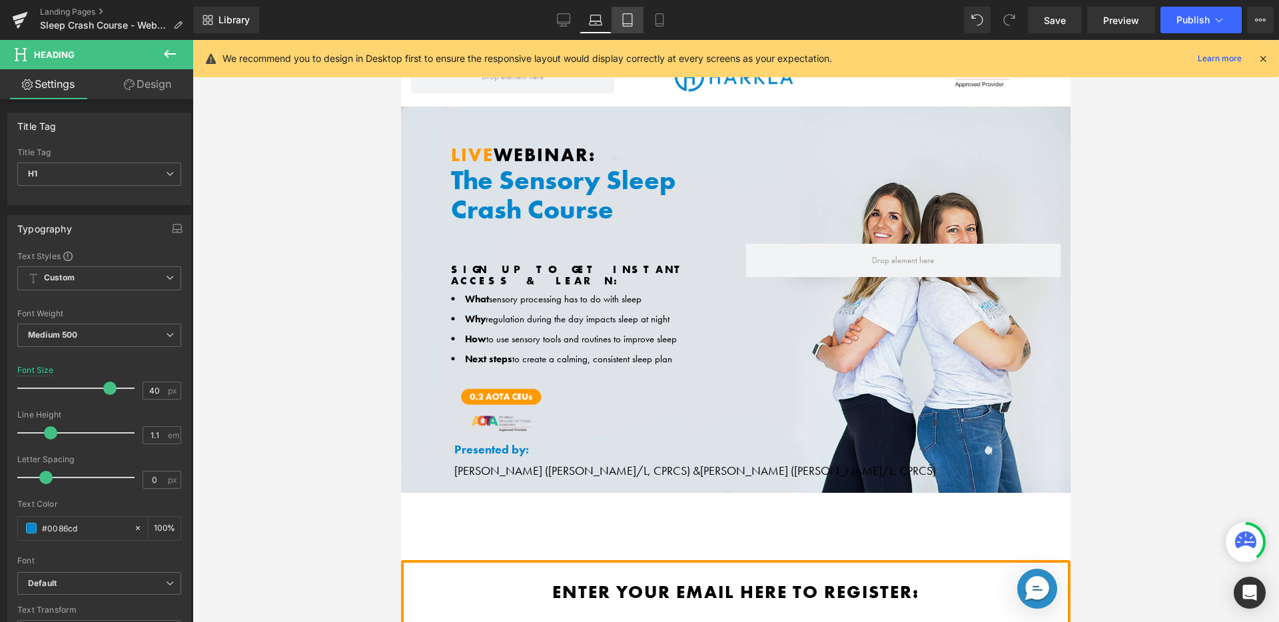
click at [627, 26] on icon at bounding box center [627, 20] width 9 height 13
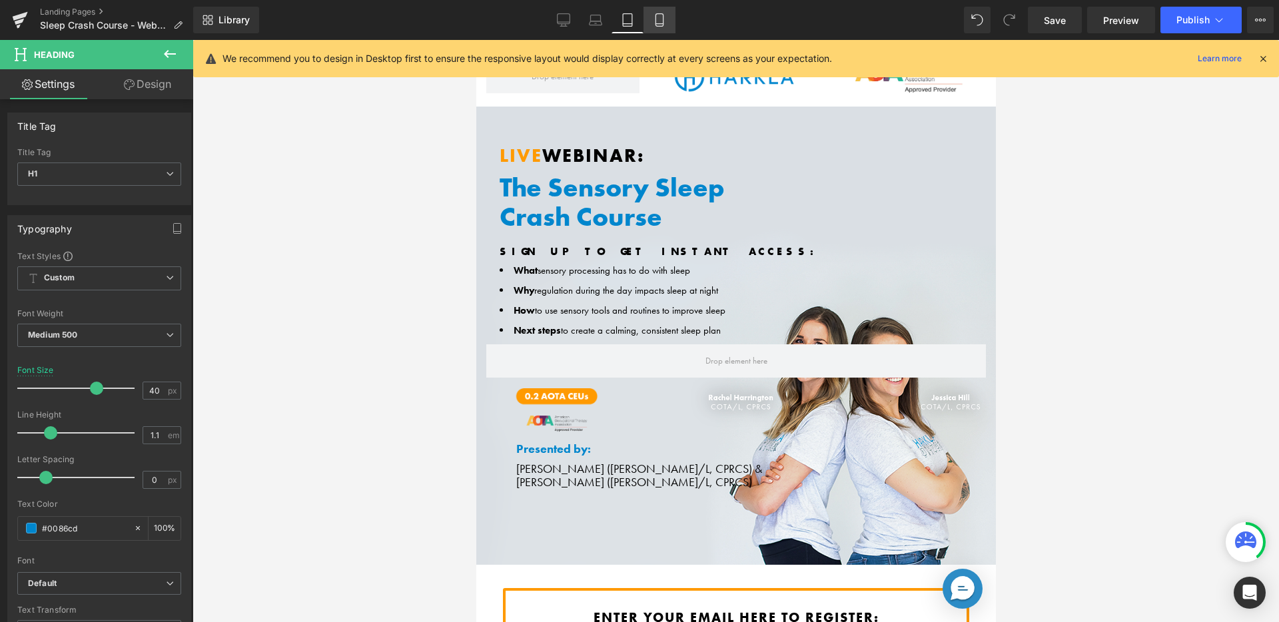
click at [661, 24] on icon at bounding box center [659, 19] width 13 height 13
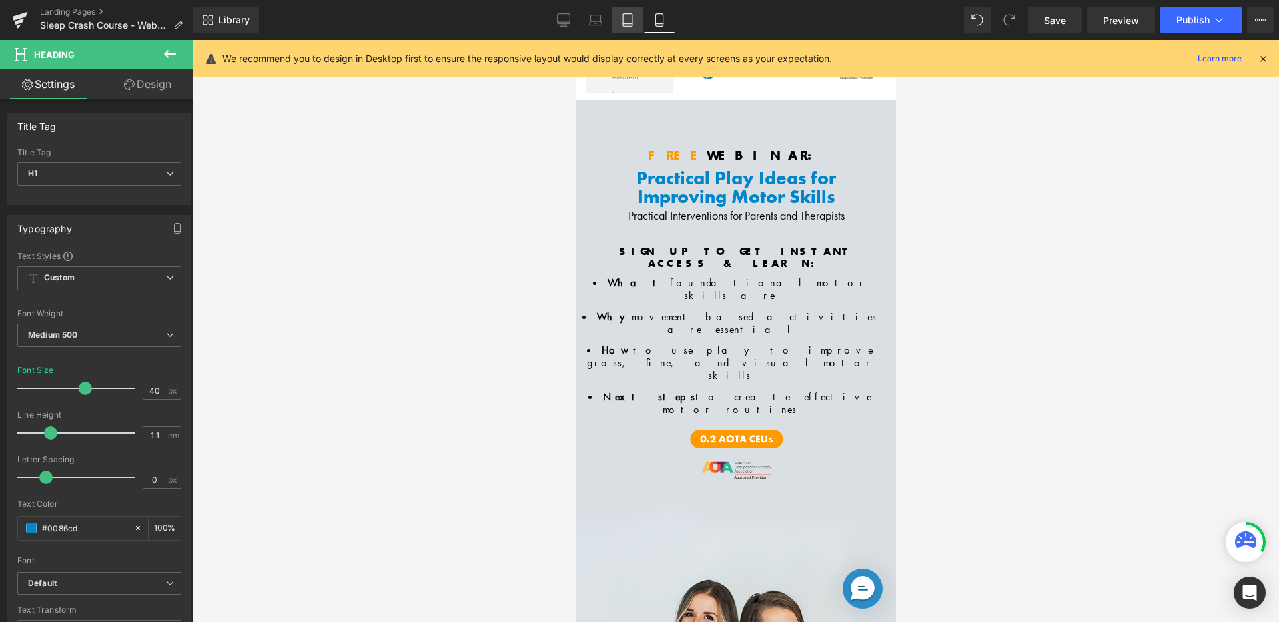
click at [628, 19] on icon at bounding box center [627, 19] width 13 height 13
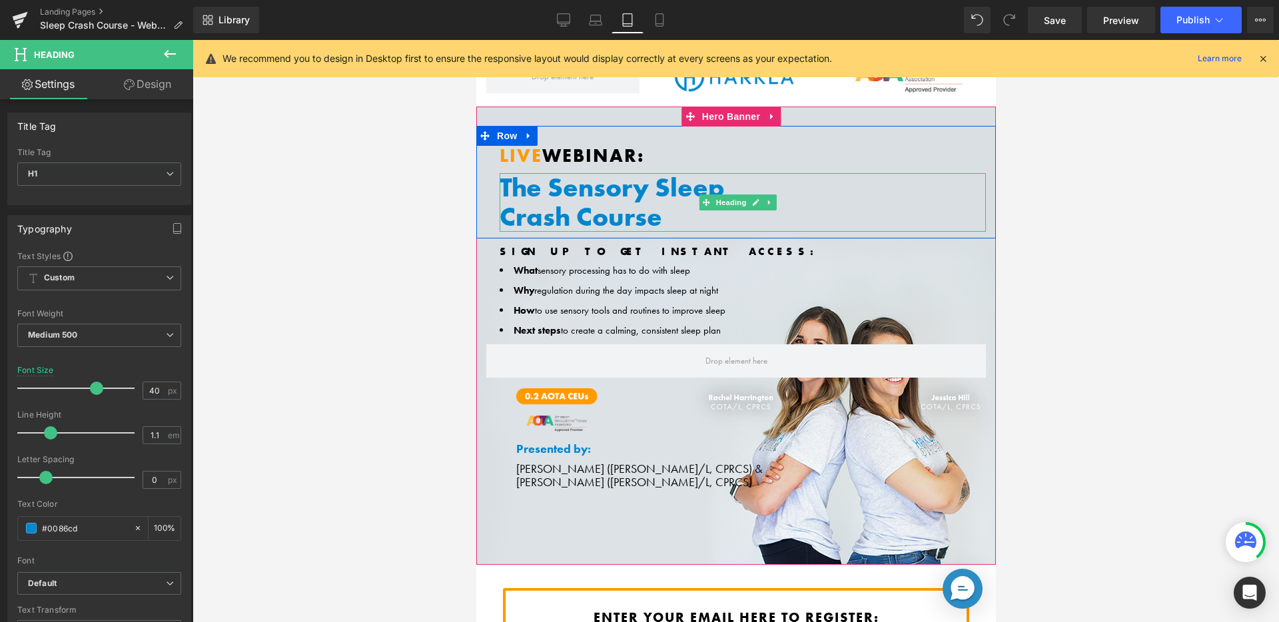
click at [595, 186] on h1 "The Sensory Sleep" at bounding box center [742, 187] width 486 height 29
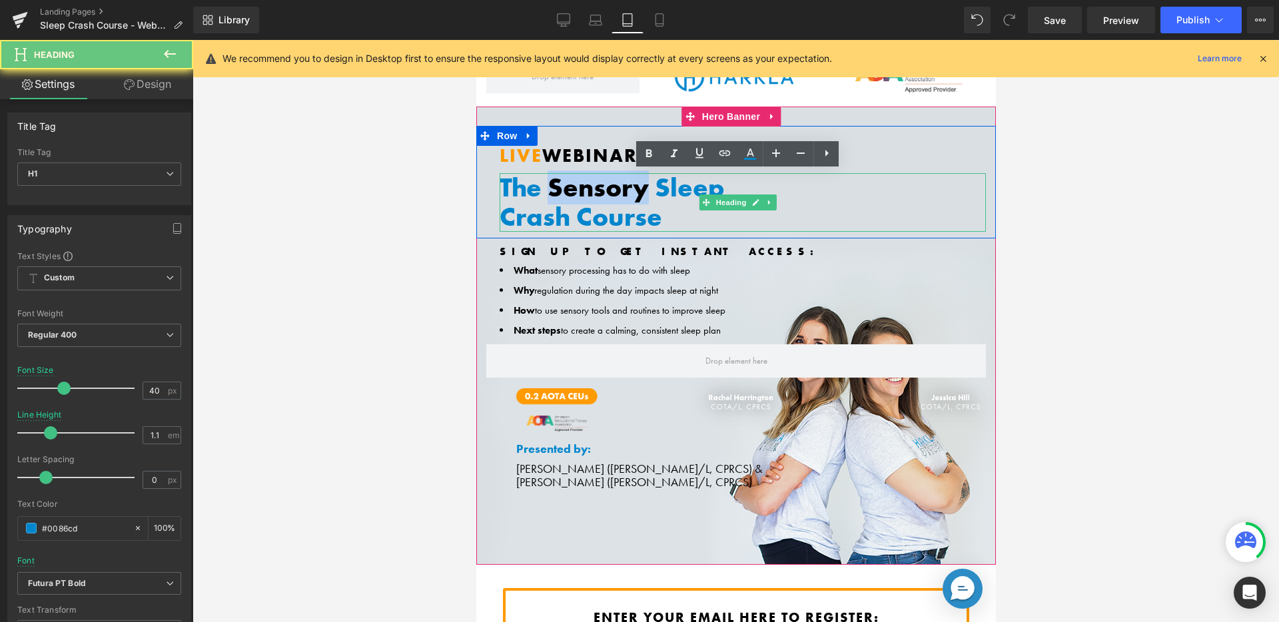
click at [595, 186] on h1 "The Sensory Sleep" at bounding box center [742, 187] width 486 height 29
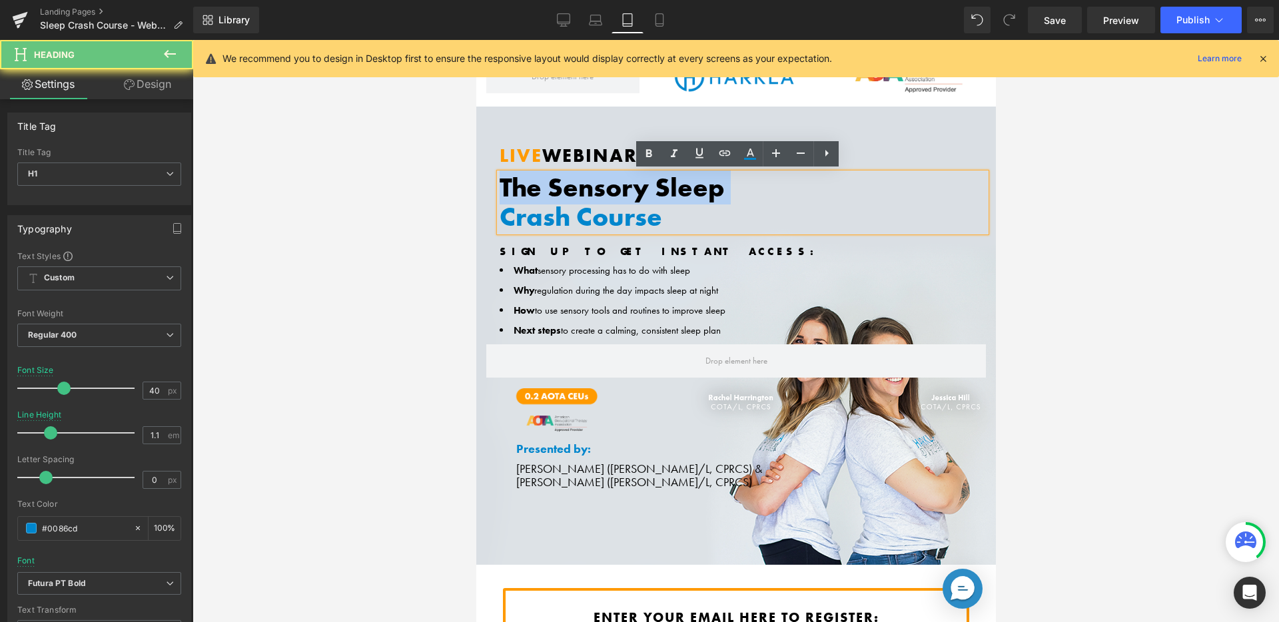
click at [595, 186] on h1 "The Sensory Sleep" at bounding box center [742, 187] width 486 height 29
copy h1 "The Sensory Sleep"
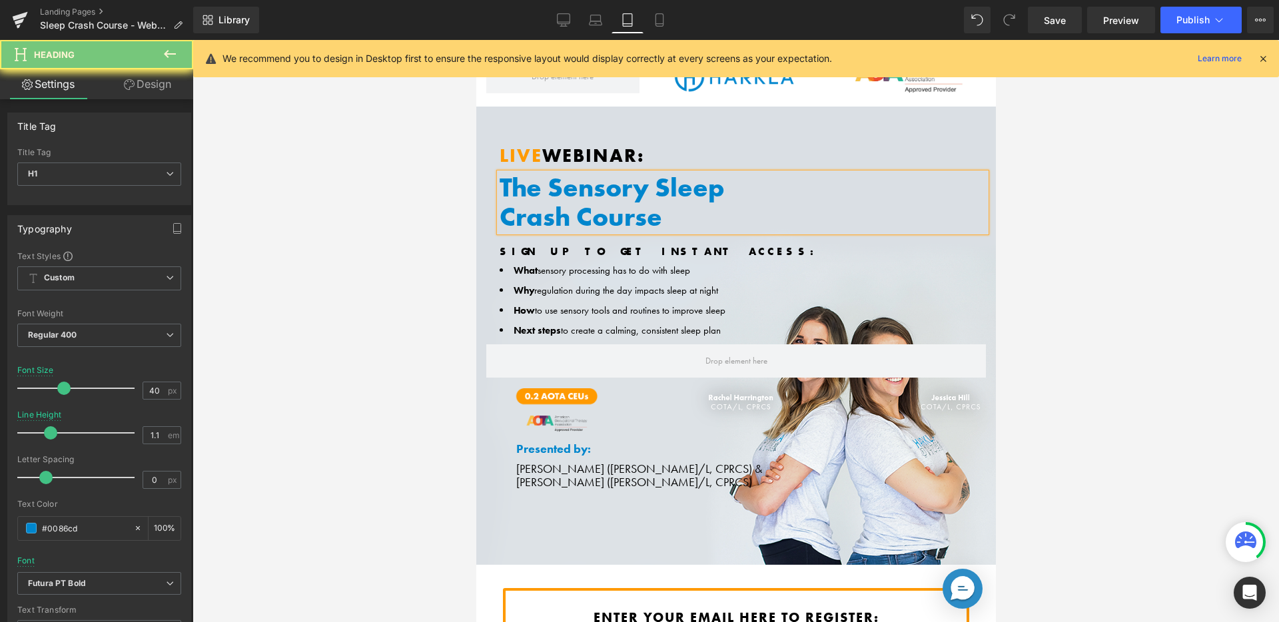
click at [591, 202] on h1 "Crash Course" at bounding box center [742, 216] width 486 height 29
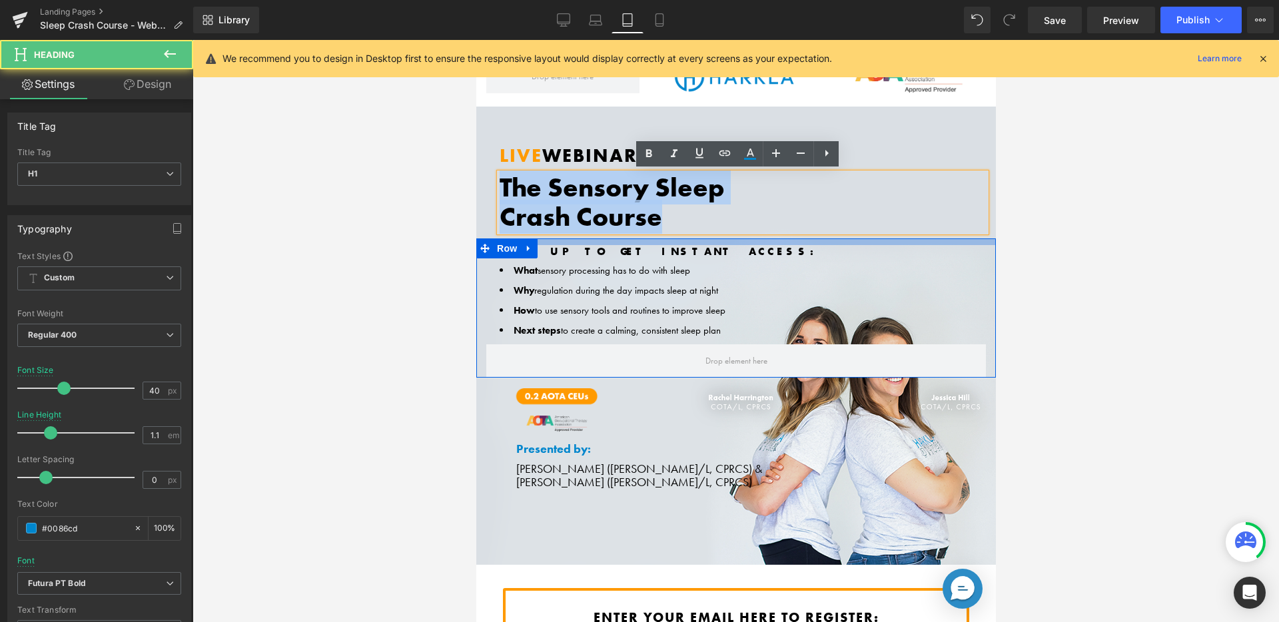
drag, startPoint x: 500, startPoint y: 187, endPoint x: 1206, endPoint y: 201, distance: 705.5
click at [754, 238] on span "LIVE Webinar: Heading The Sensory Sleep Crash Course Heading Row SIGN UP TO GET…" at bounding box center [736, 321] width 520 height 336
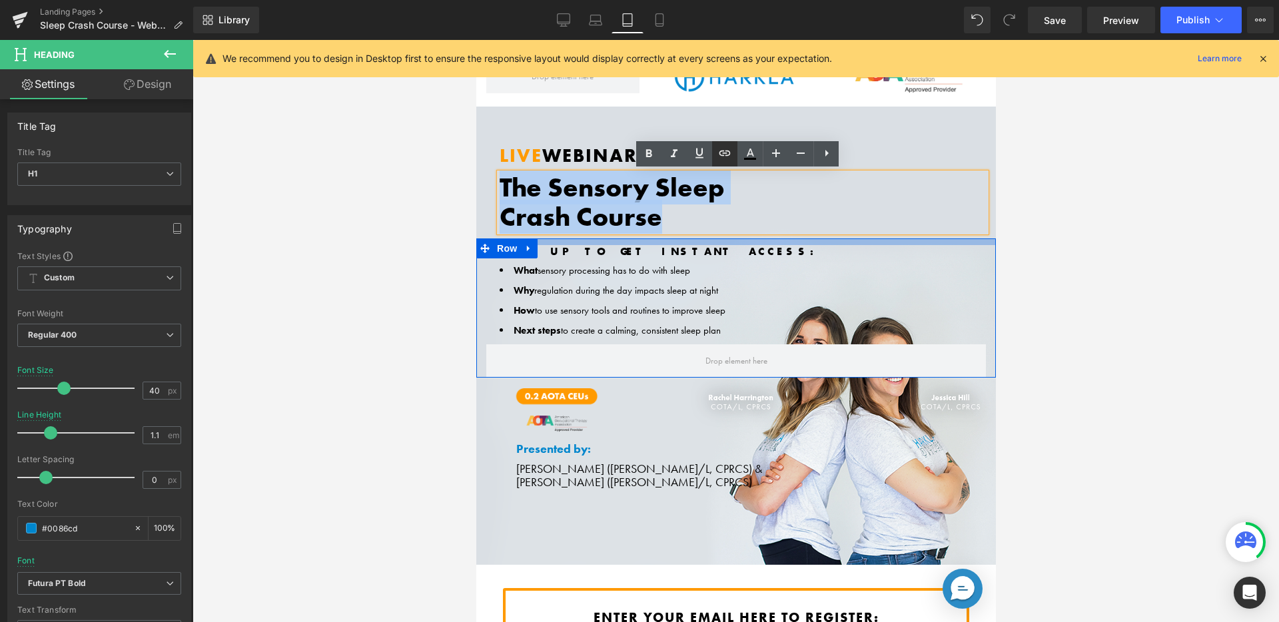
copy div "The Sensory Sleep Crash Course"
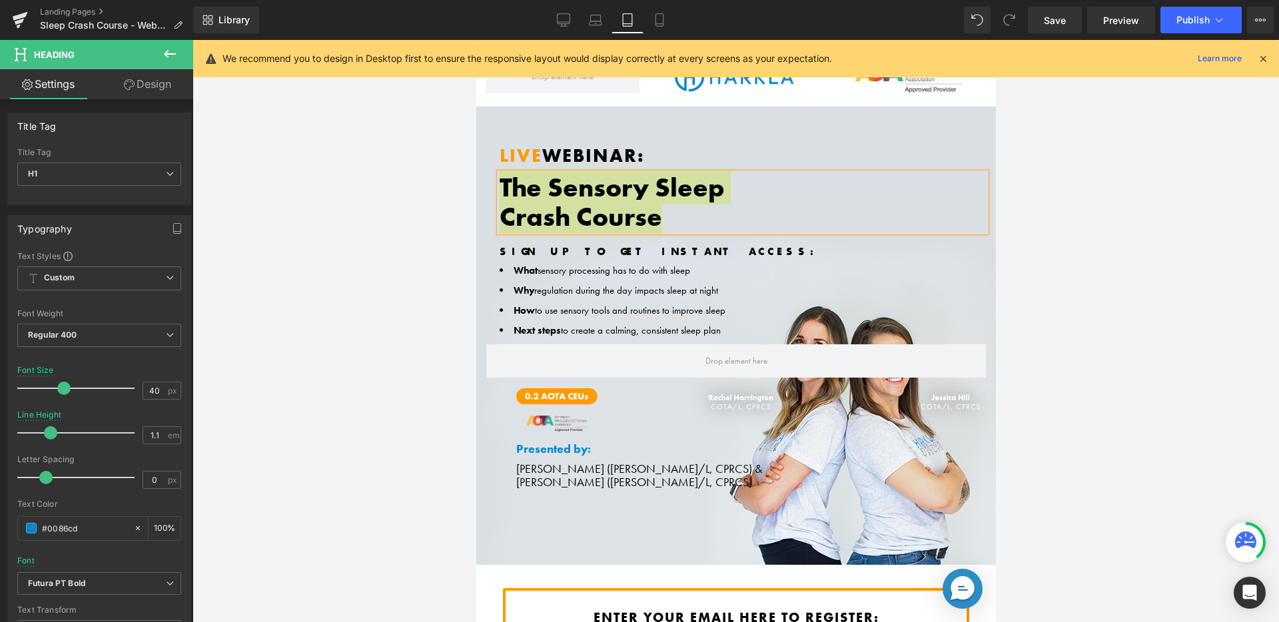
click at [655, 2] on div "Library Tablet Desktop Laptop Tablet Mobile Save Preview Publish Scheduled View…" at bounding box center [736, 20] width 1086 height 40
click at [660, 15] on icon at bounding box center [659, 19] width 13 height 13
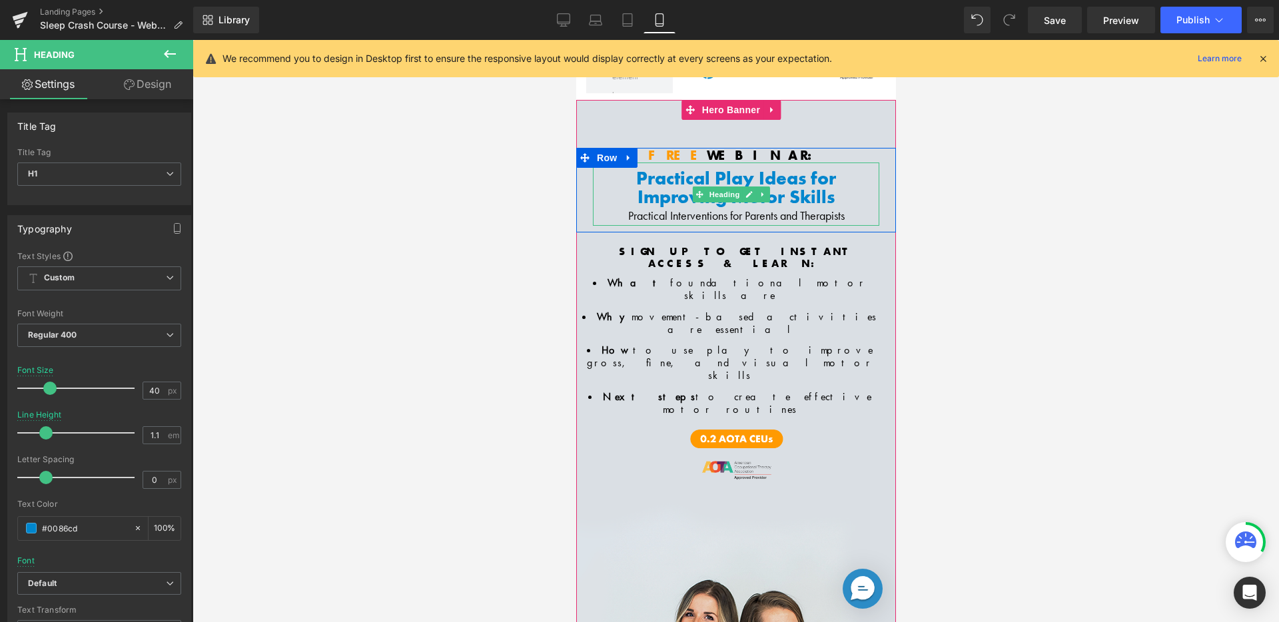
click at [653, 181] on span "Practical Play Ideas for" at bounding box center [735, 178] width 200 height 23
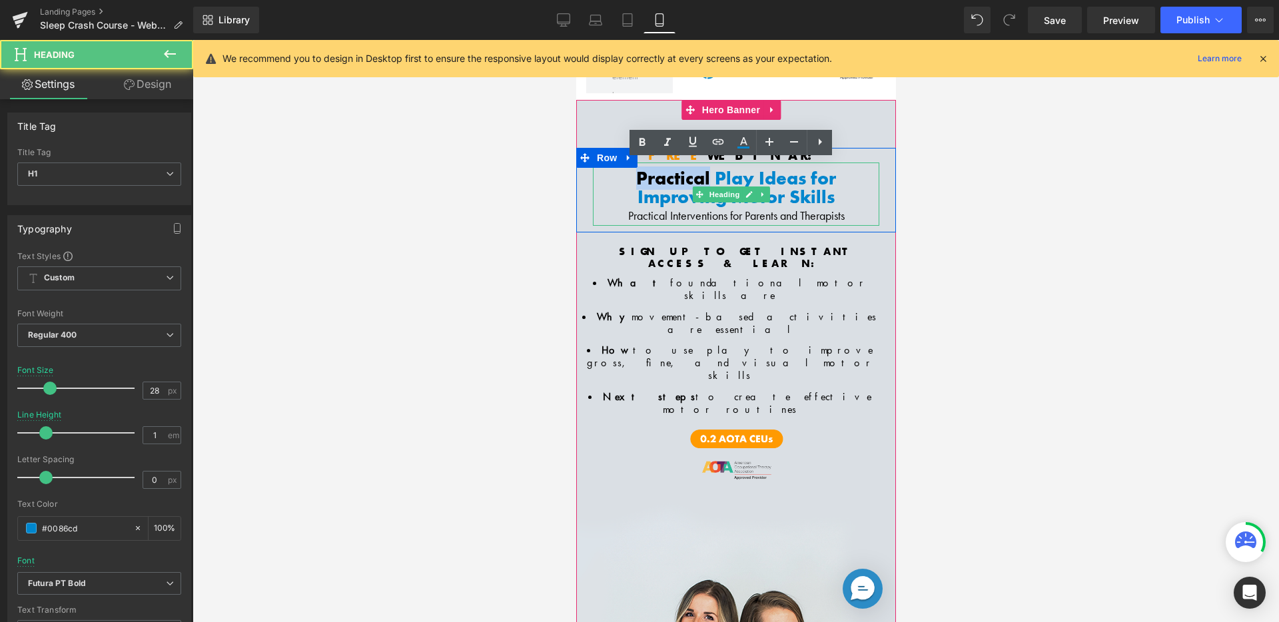
click at [653, 181] on span "Practical Play Ideas for" at bounding box center [735, 178] width 200 height 23
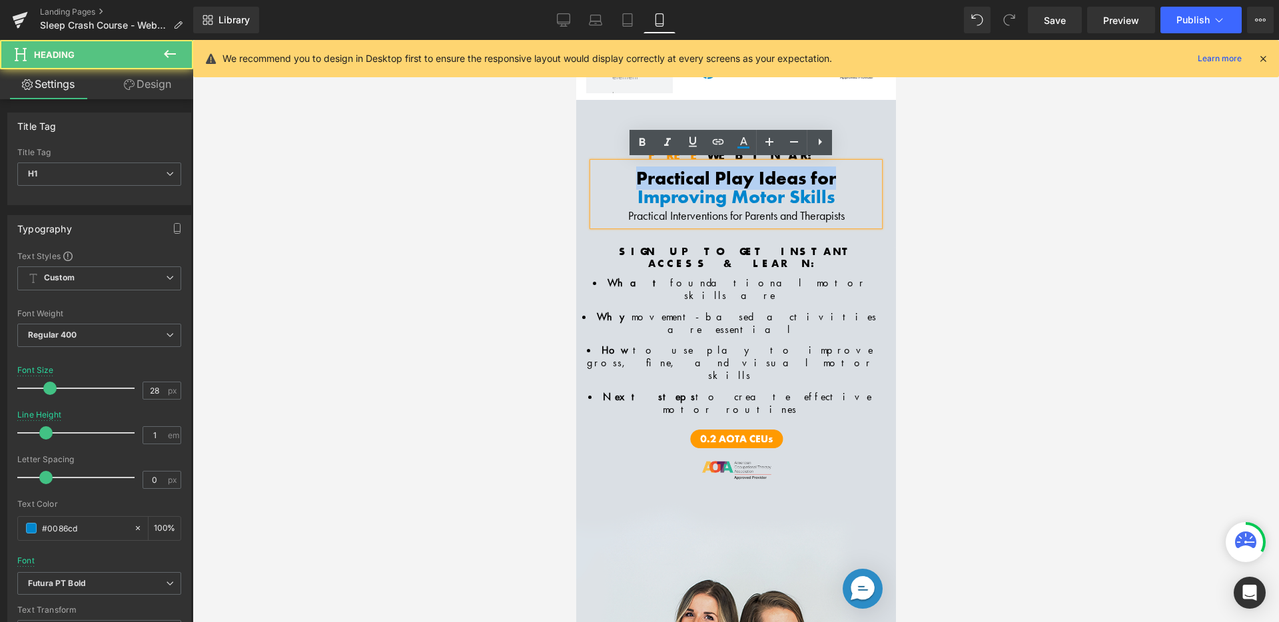
click at [653, 181] on span "Practical Play Ideas for" at bounding box center [735, 178] width 200 height 23
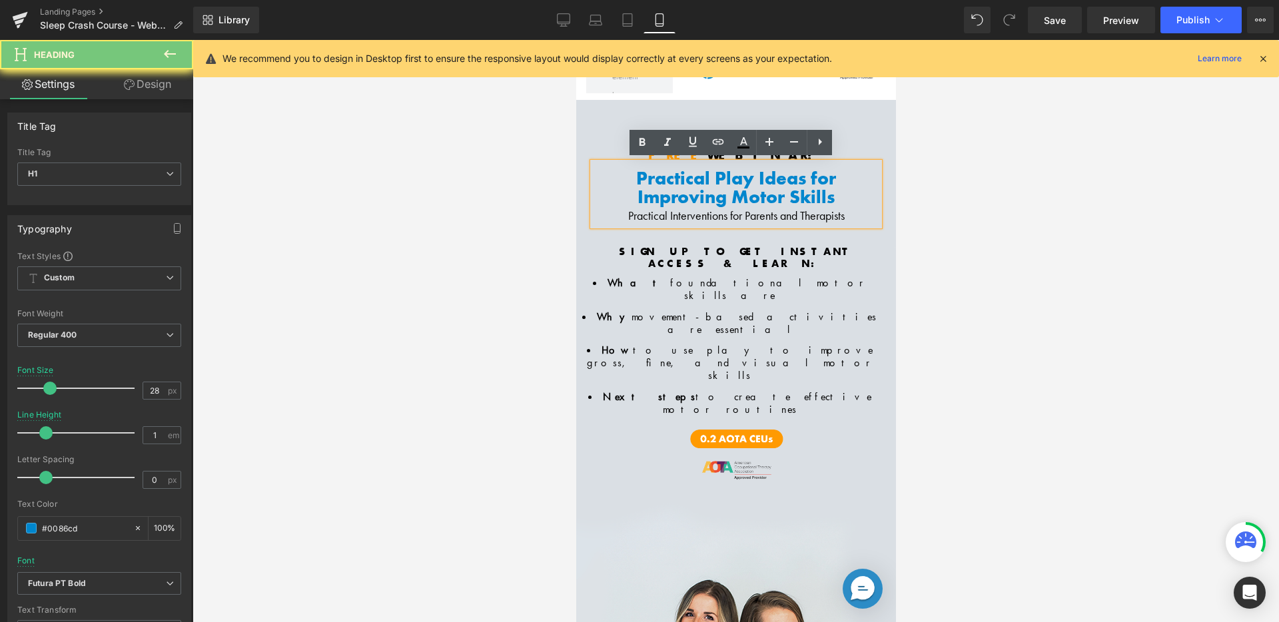
click at [655, 185] on span "Improving Motor Skills" at bounding box center [735, 196] width 197 height 23
drag, startPoint x: 630, startPoint y: 173, endPoint x: 843, endPoint y: 198, distance: 213.9
click at [843, 198] on div "Practical Play Ideas for Improving Motor Skills Practical Interventions for Par…" at bounding box center [735, 194] width 286 height 63
paste div
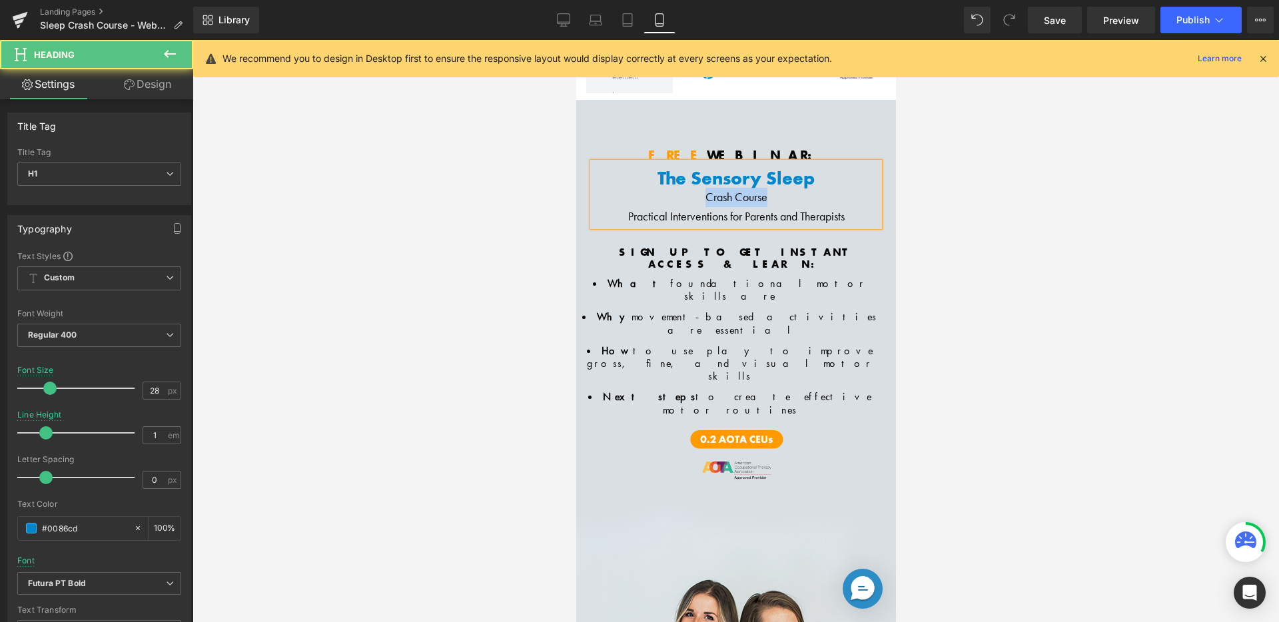
drag, startPoint x: 767, startPoint y: 195, endPoint x: 697, endPoint y: 194, distance: 70.6
click at [697, 194] on div "Crash Course" at bounding box center [735, 197] width 286 height 19
click at [697, 193] on div "Crash Course" at bounding box center [735, 197] width 286 height 19
drag, startPoint x: 729, startPoint y: 196, endPoint x: 793, endPoint y: 195, distance: 63.9
click at [793, 195] on h1 "The Sensory Sleep Crash Course Crash Course" at bounding box center [735, 188] width 286 height 39
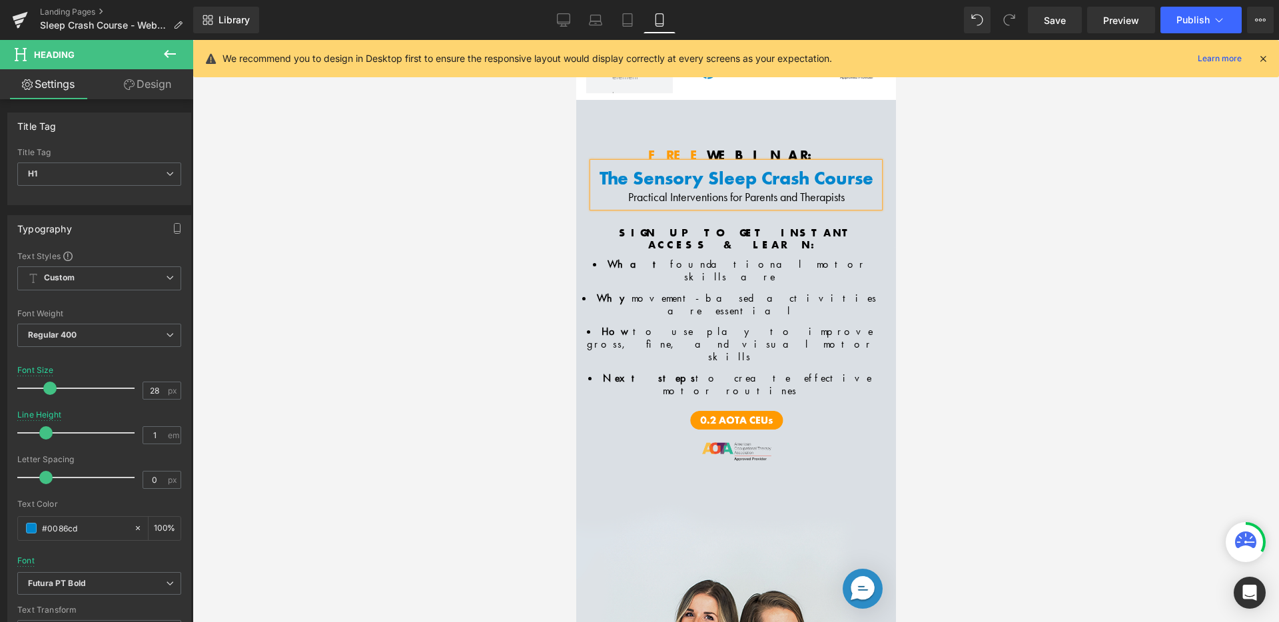
click at [759, 177] on h1 "The Sensory Sleep Crash Course" at bounding box center [735, 178] width 286 height 19
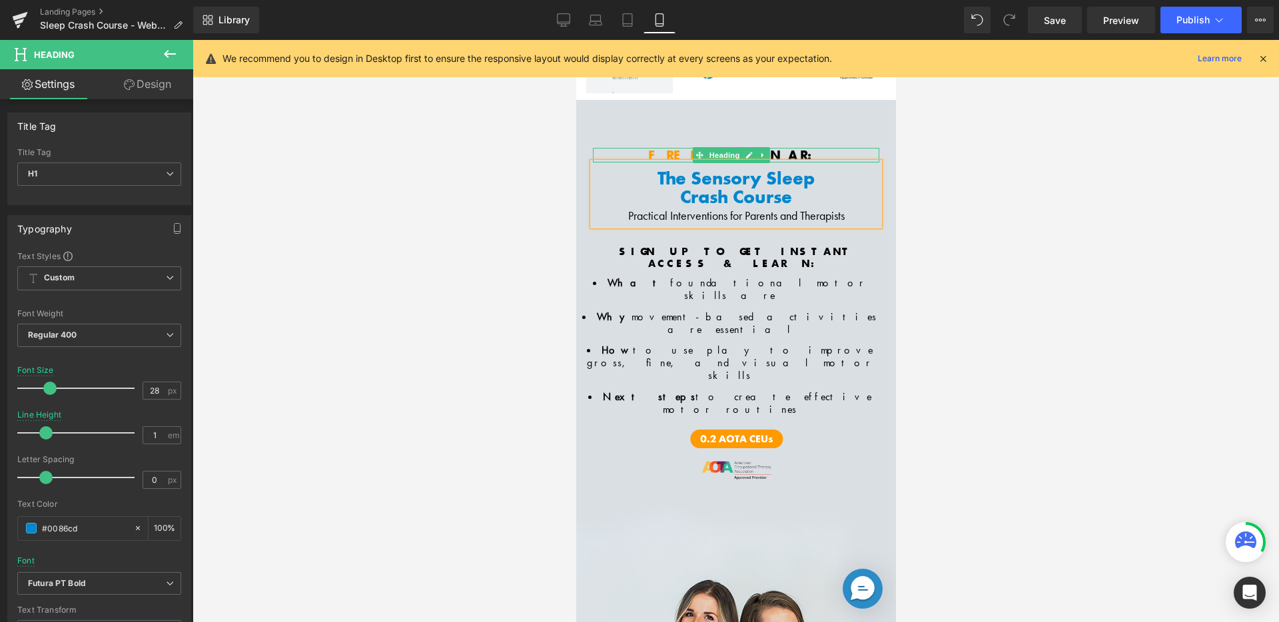
click at [704, 153] on span at bounding box center [698, 155] width 14 height 16
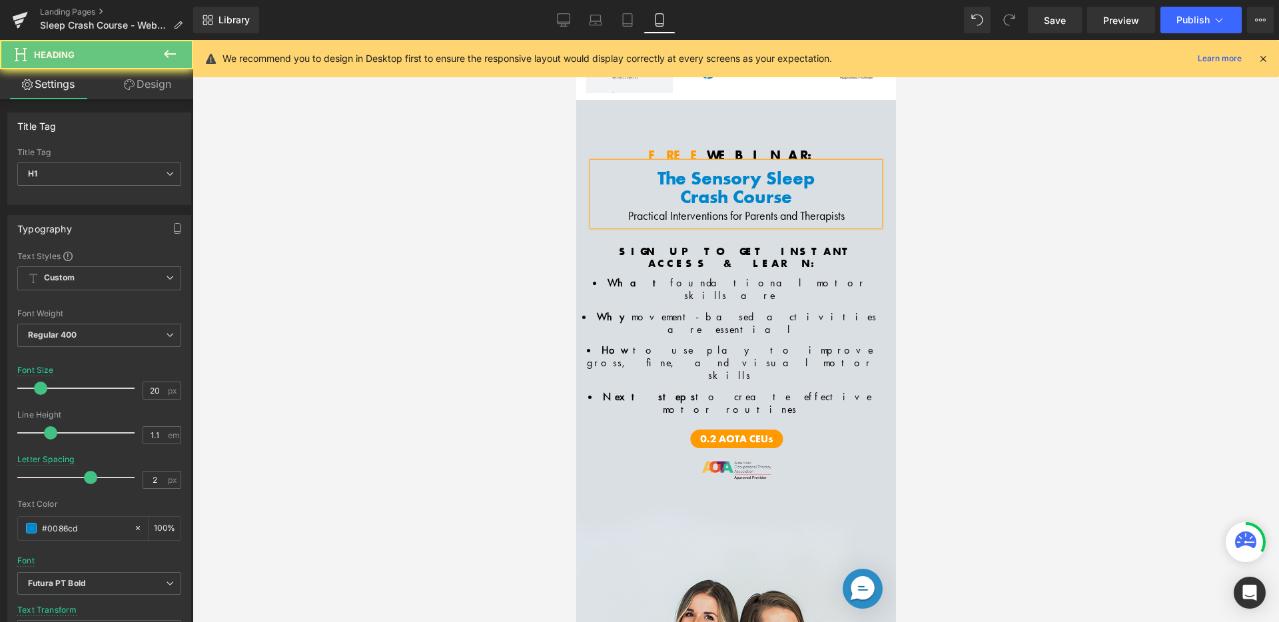
click at [687, 155] on span "Free" at bounding box center [676, 155] width 59 height 17
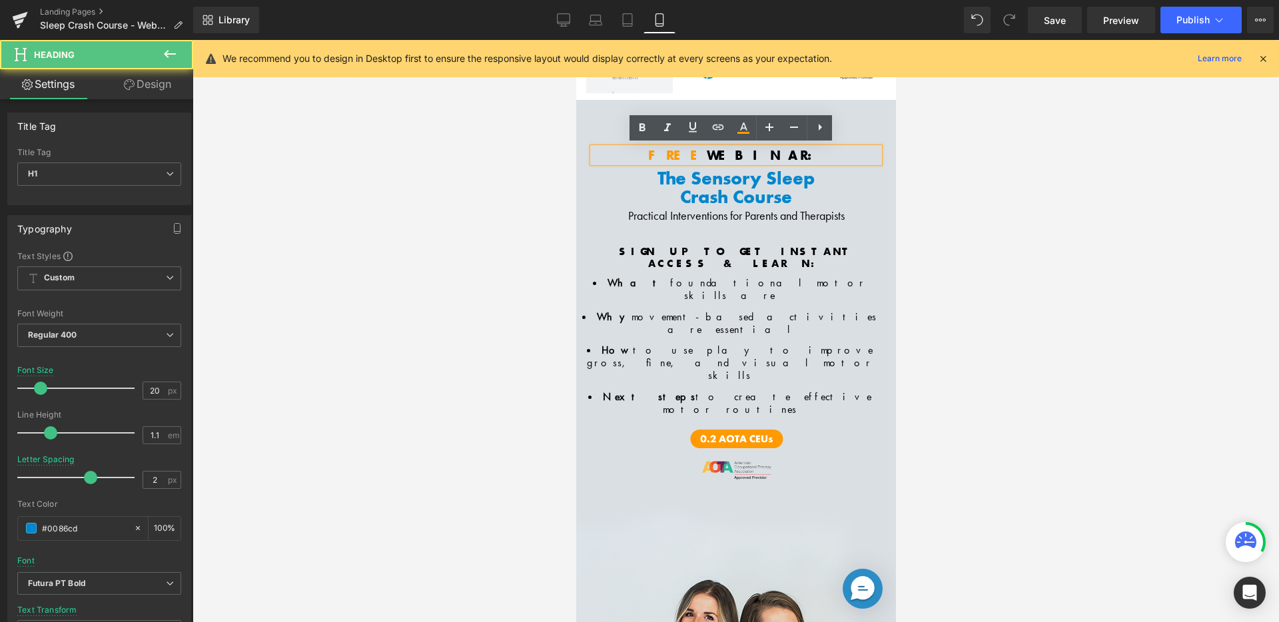
click at [687, 155] on span "Free" at bounding box center [676, 155] width 59 height 17
click at [702, 151] on span "Free" at bounding box center [676, 155] width 59 height 17
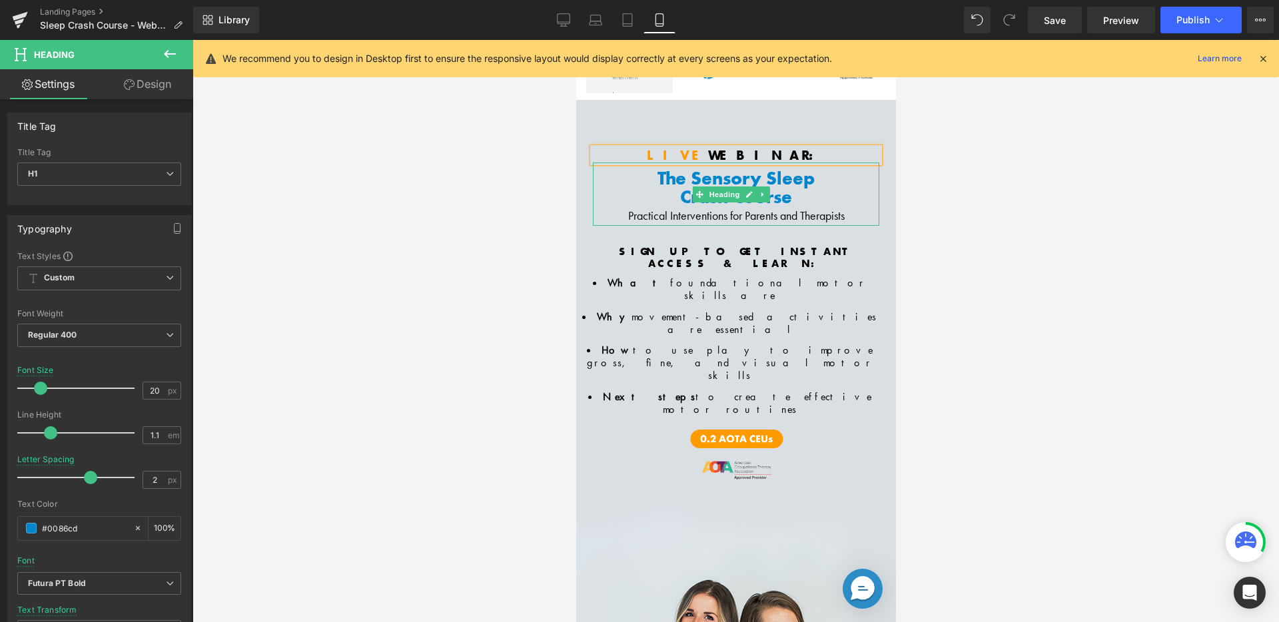
click at [705, 213] on span "Practical Interventions for Parents and Therapists" at bounding box center [735, 215] width 216 height 15
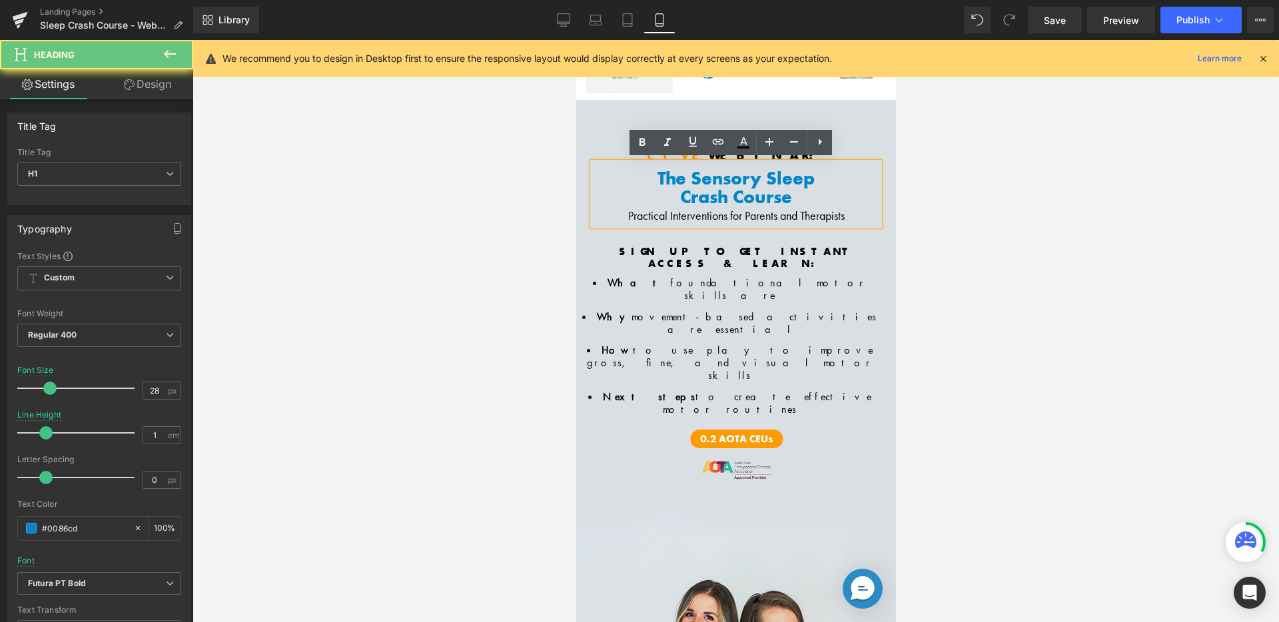
click at [705, 213] on span "Practical Interventions for Parents and Therapists" at bounding box center [735, 215] width 216 height 15
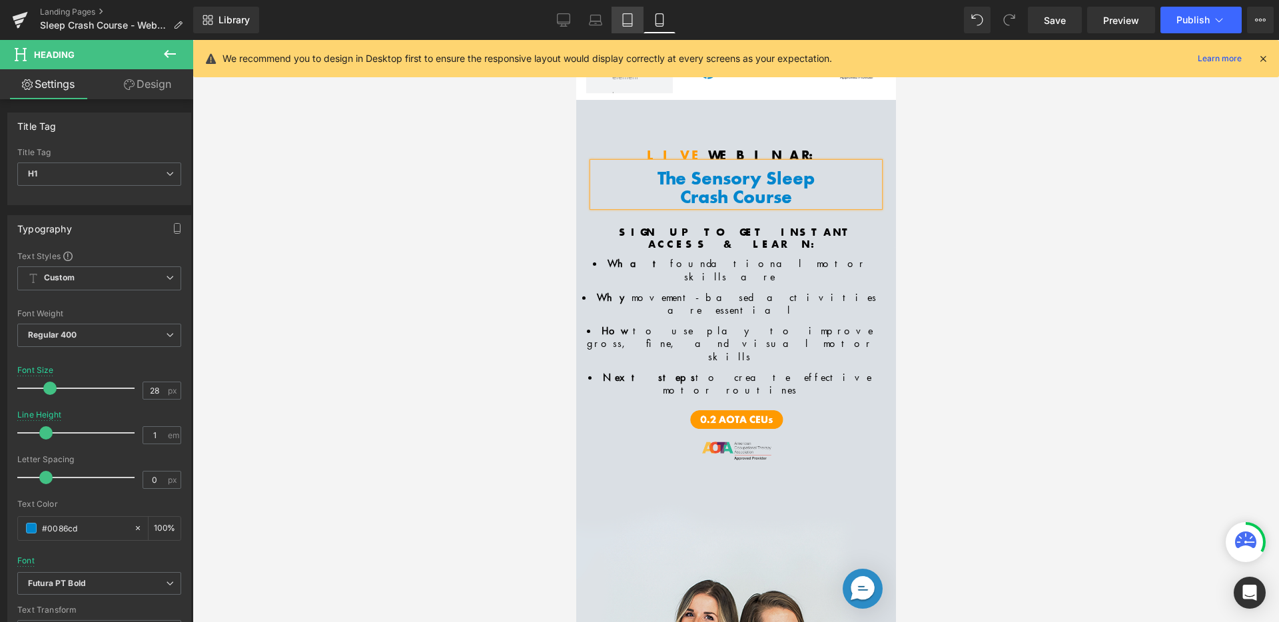
click at [625, 24] on icon at bounding box center [627, 24] width 9 height 0
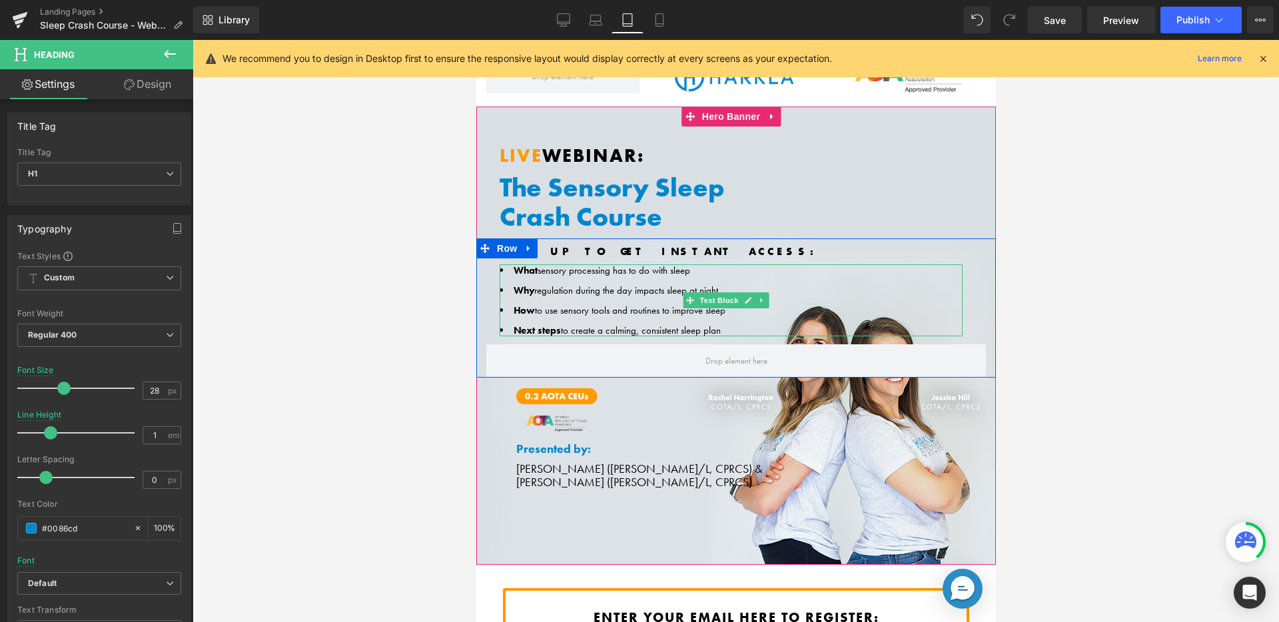
click at [575, 269] on span "What [MEDICAL_DATA] has to do with sleep" at bounding box center [601, 270] width 177 height 13
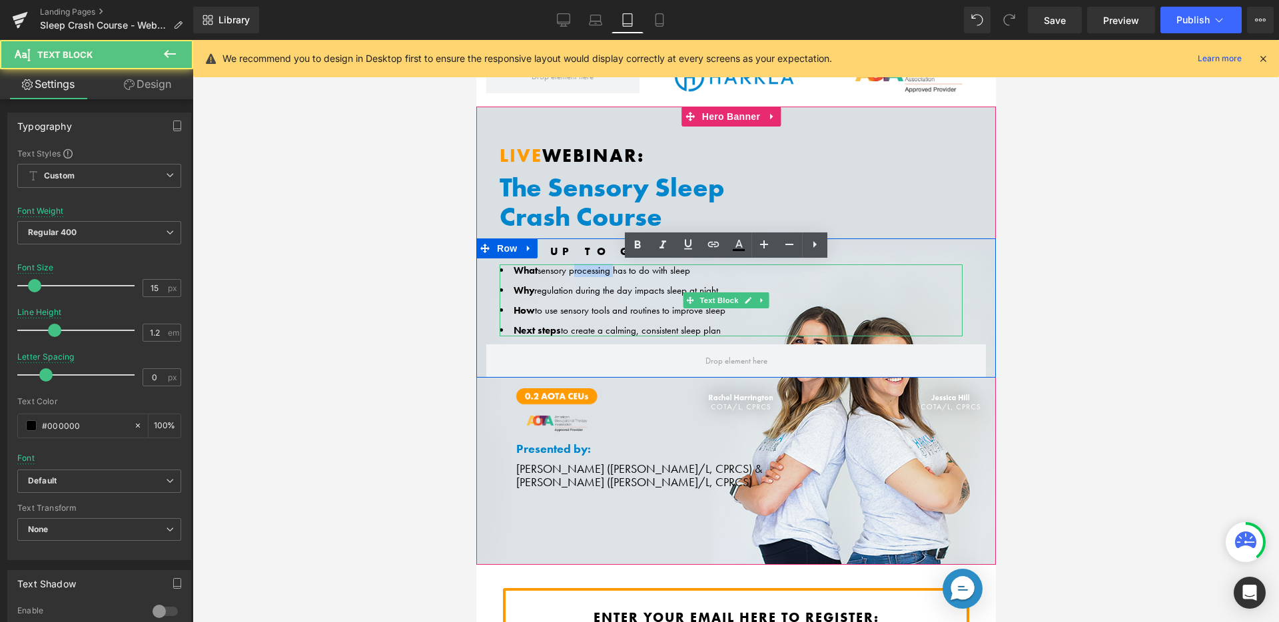
click at [575, 269] on span "What [MEDICAL_DATA] has to do with sleep" at bounding box center [601, 270] width 177 height 13
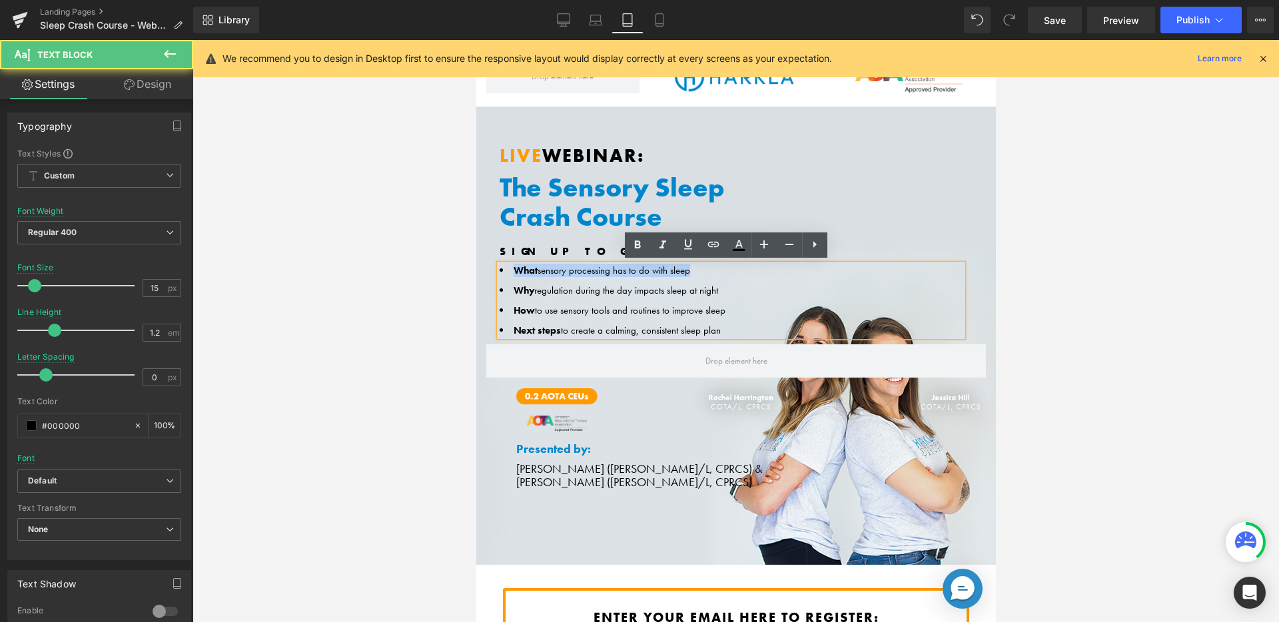
click at [575, 269] on span "What [MEDICAL_DATA] has to do with sleep" at bounding box center [601, 270] width 177 height 13
click at [480, 266] on div "SIGN UP TO GET INSTANT ACCESS: Text Block What [MEDICAL_DATA] has to do with sl…" at bounding box center [736, 294] width 520 height 99
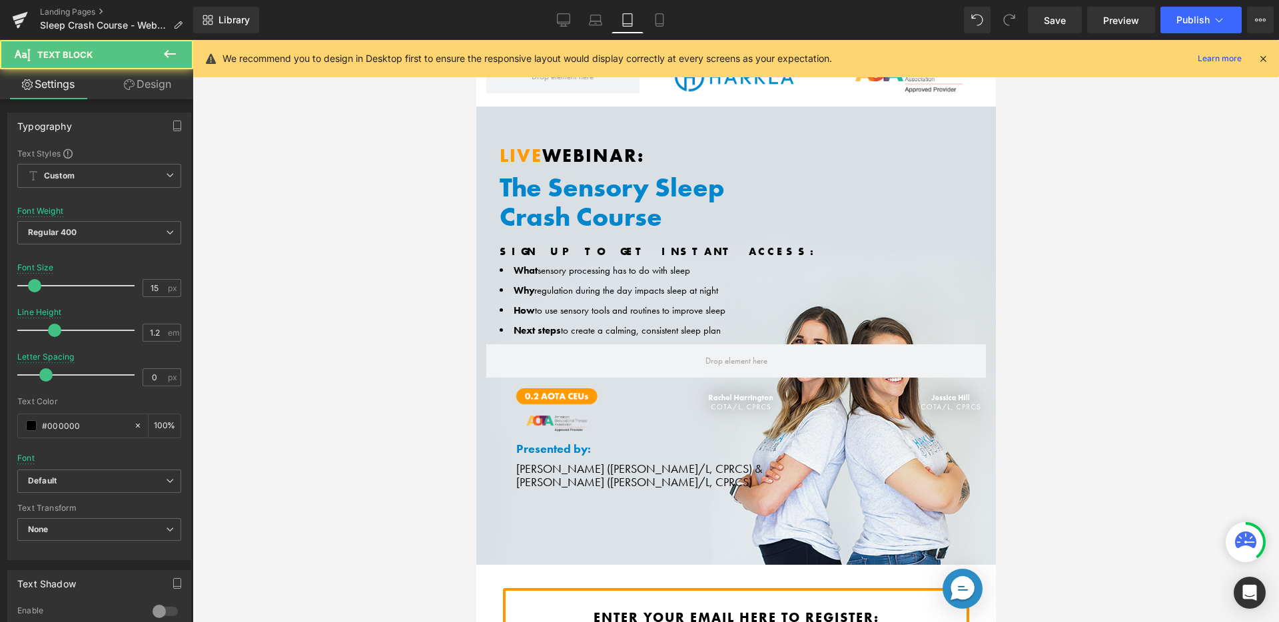
click at [524, 271] on span "What" at bounding box center [525, 270] width 24 height 13
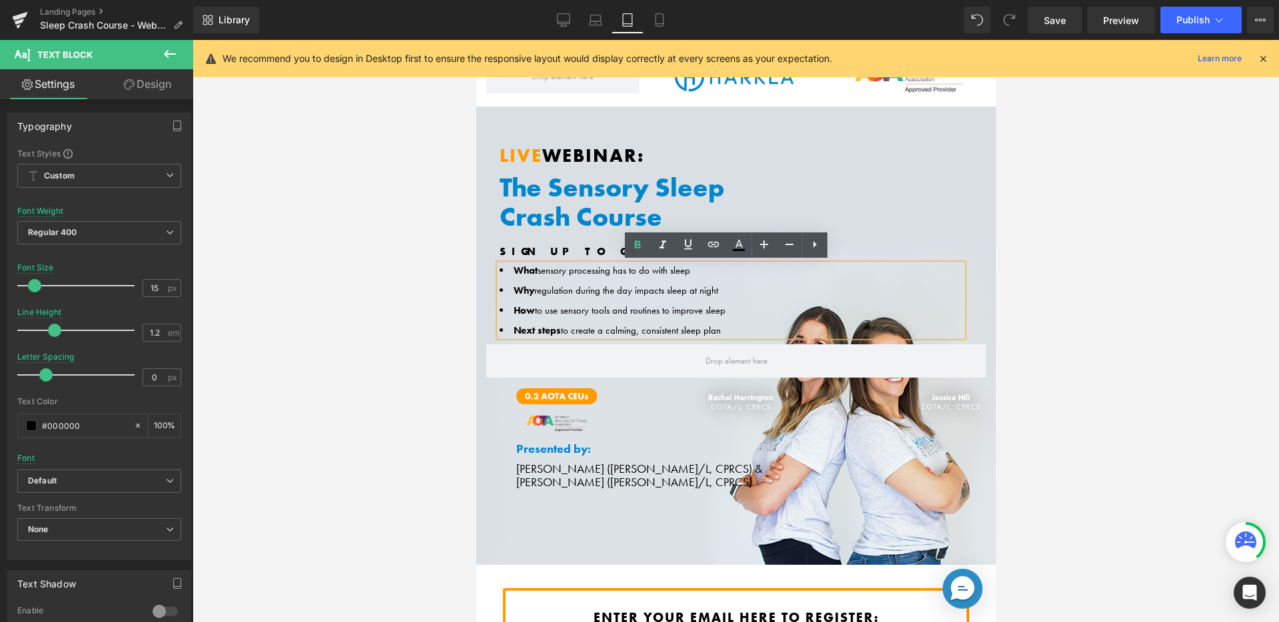
drag, startPoint x: 512, startPoint y: 268, endPoint x: 745, endPoint y: 329, distance: 241.7
click at [745, 329] on ul "What [MEDICAL_DATA] has to do with sleep Why regulation during the day impacts …" at bounding box center [730, 300] width 463 height 72
copy ul "What [MEDICAL_DATA] has to do with sleep Why regulation during the day impacts …"
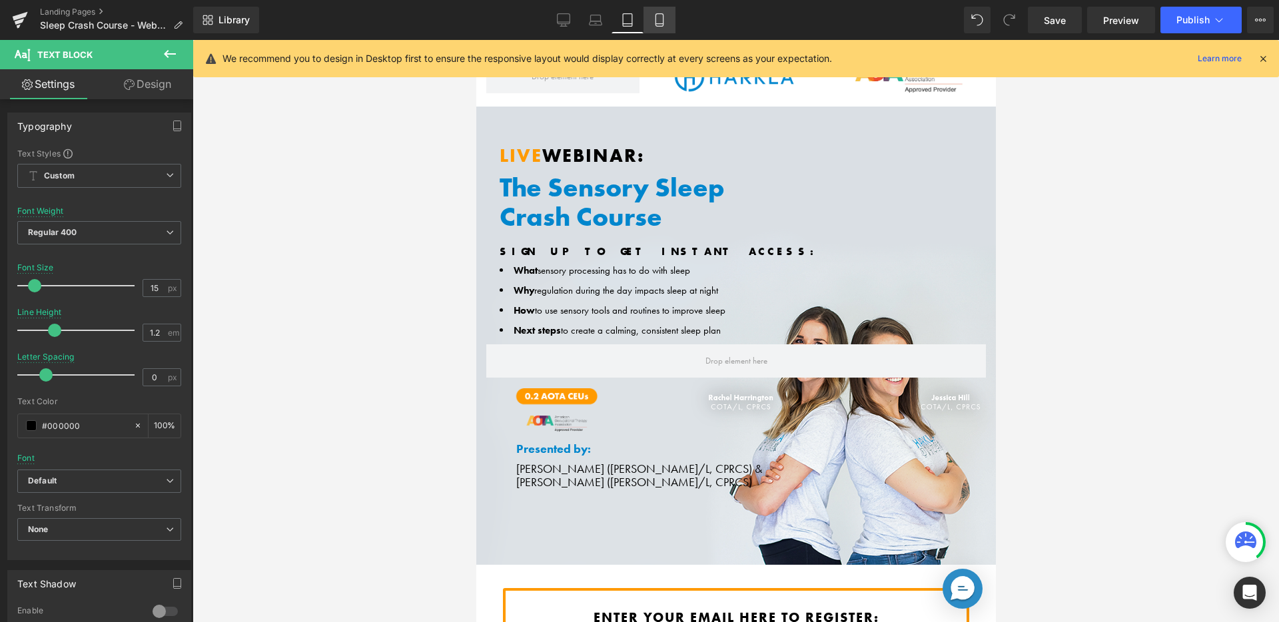
click at [656, 24] on icon at bounding box center [658, 20] width 7 height 13
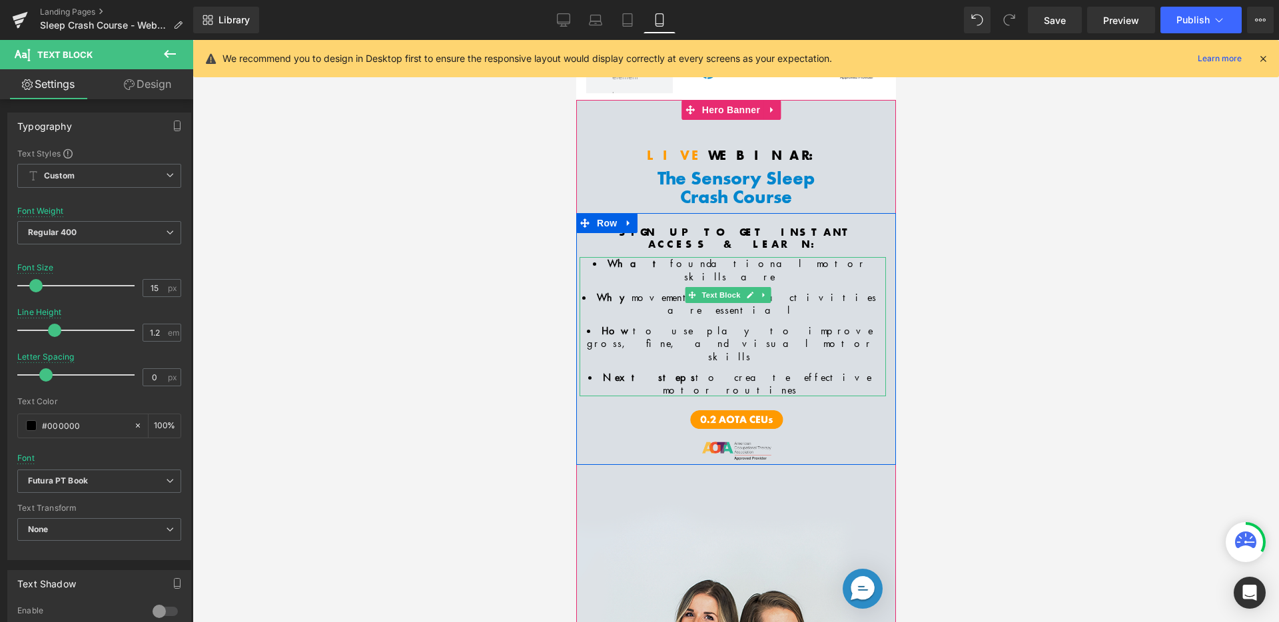
click at [655, 257] on ul "What foundational motor skills are Why movement-based activities are essential …" at bounding box center [729, 326] width 300 height 139
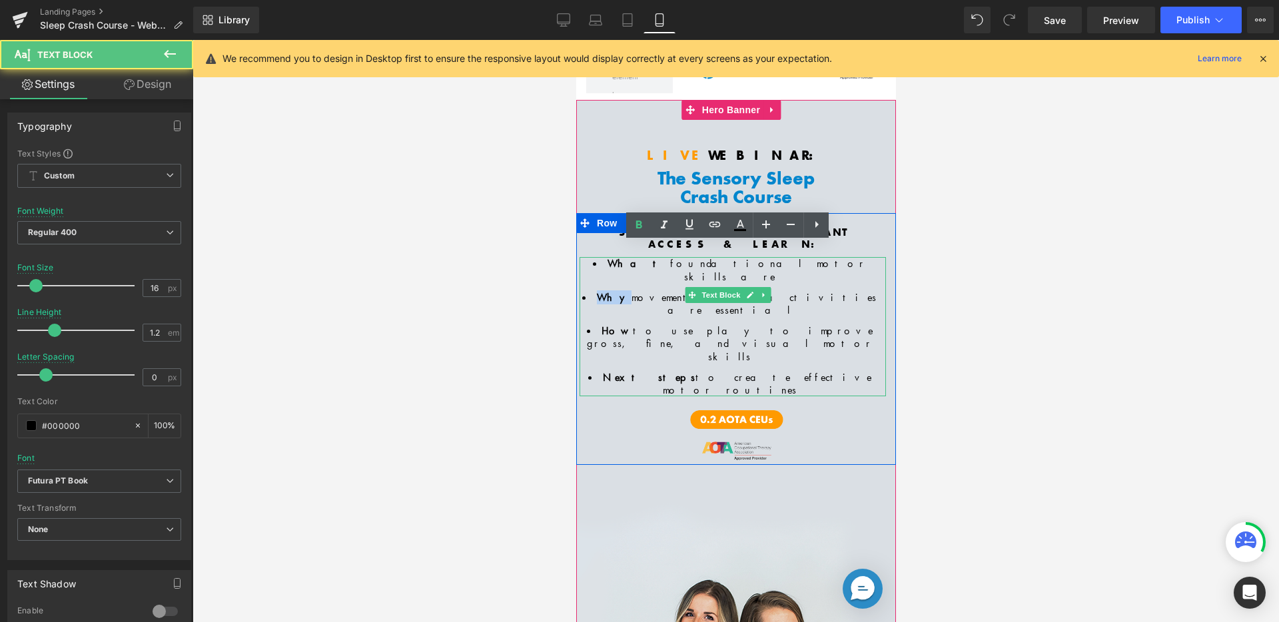
click at [655, 257] on ul "What foundational motor skills are Why movement-based activities are essential …" at bounding box center [729, 326] width 300 height 139
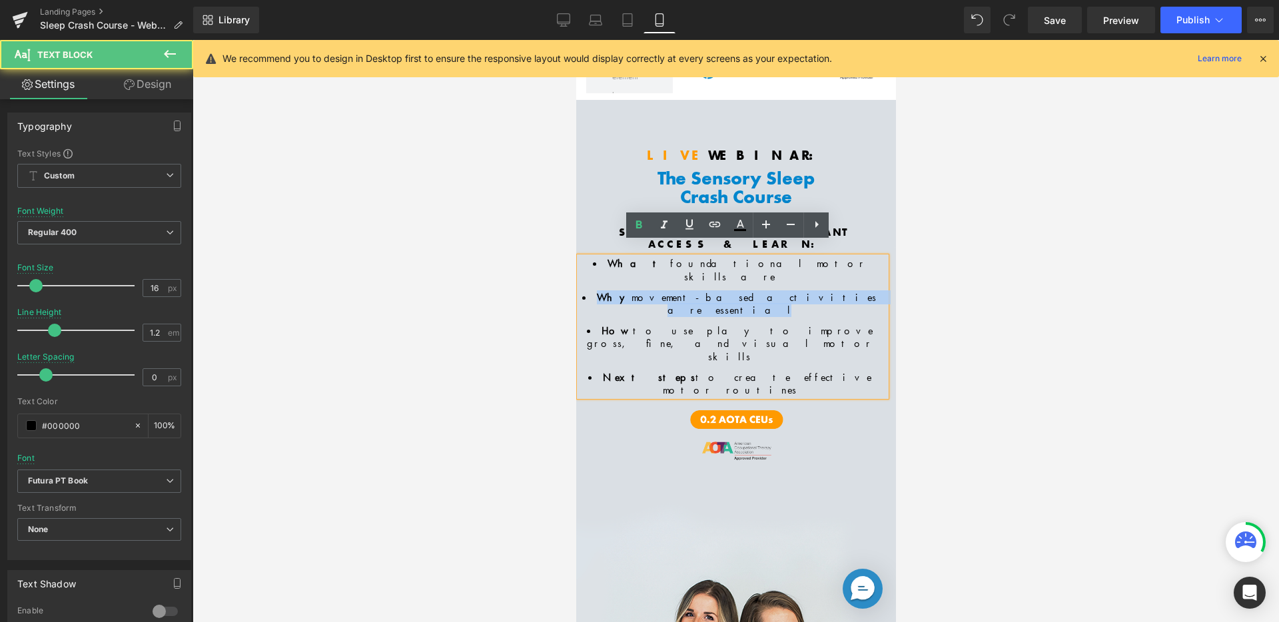
click at [655, 257] on ul "What foundational motor skills are Why movement-based activities are essential …" at bounding box center [729, 326] width 300 height 139
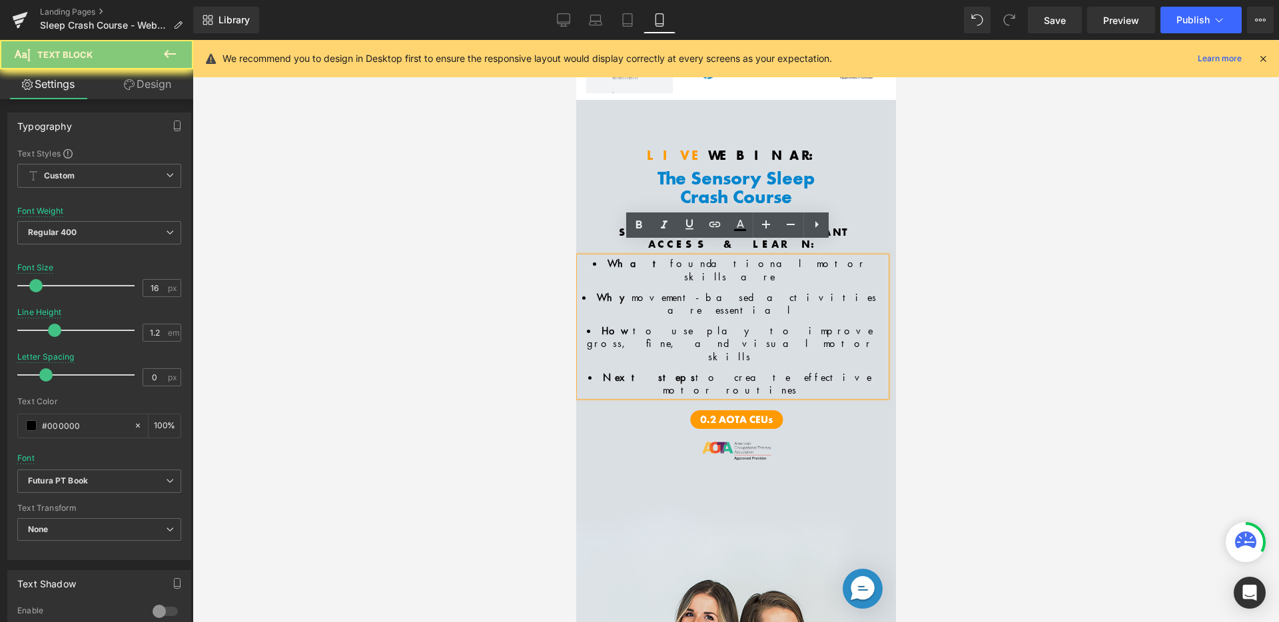
click at [659, 257] on li "What foundational motor skills are" at bounding box center [729, 269] width 300 height 25
drag, startPoint x: 663, startPoint y: 245, endPoint x: 823, endPoint y: 310, distance: 172.1
click at [823, 310] on ul "What foundational motor skills are Why movement-based activities are essential …" at bounding box center [729, 326] width 300 height 139
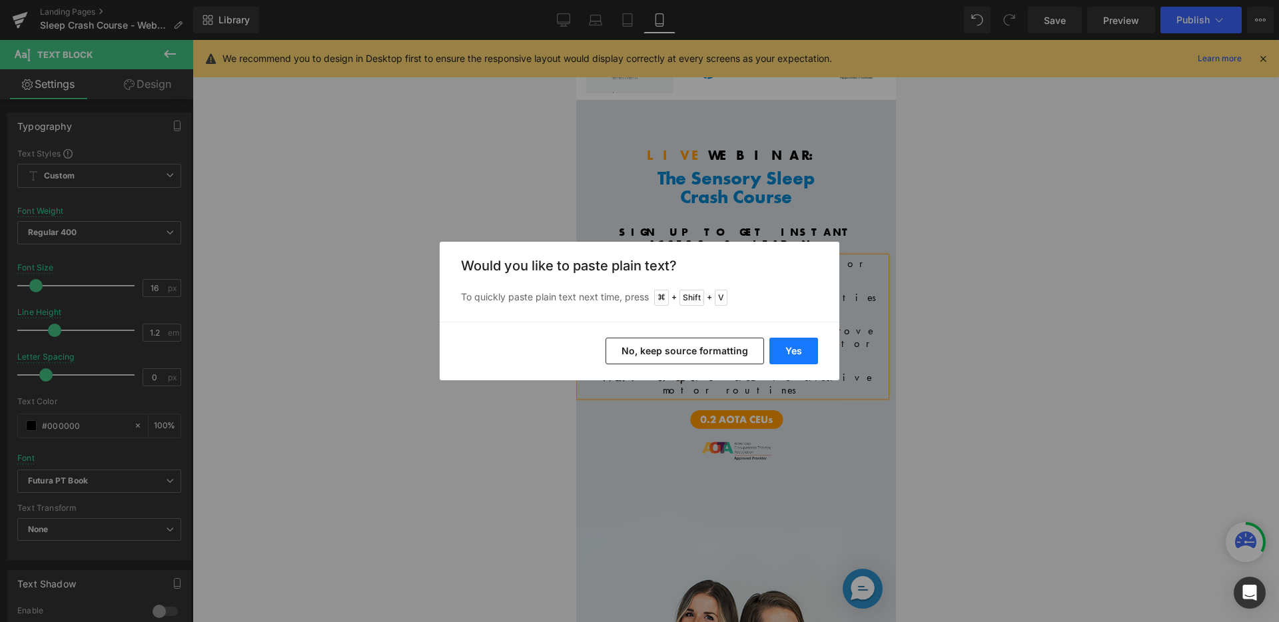
click at [787, 349] on button "Yes" at bounding box center [793, 351] width 49 height 27
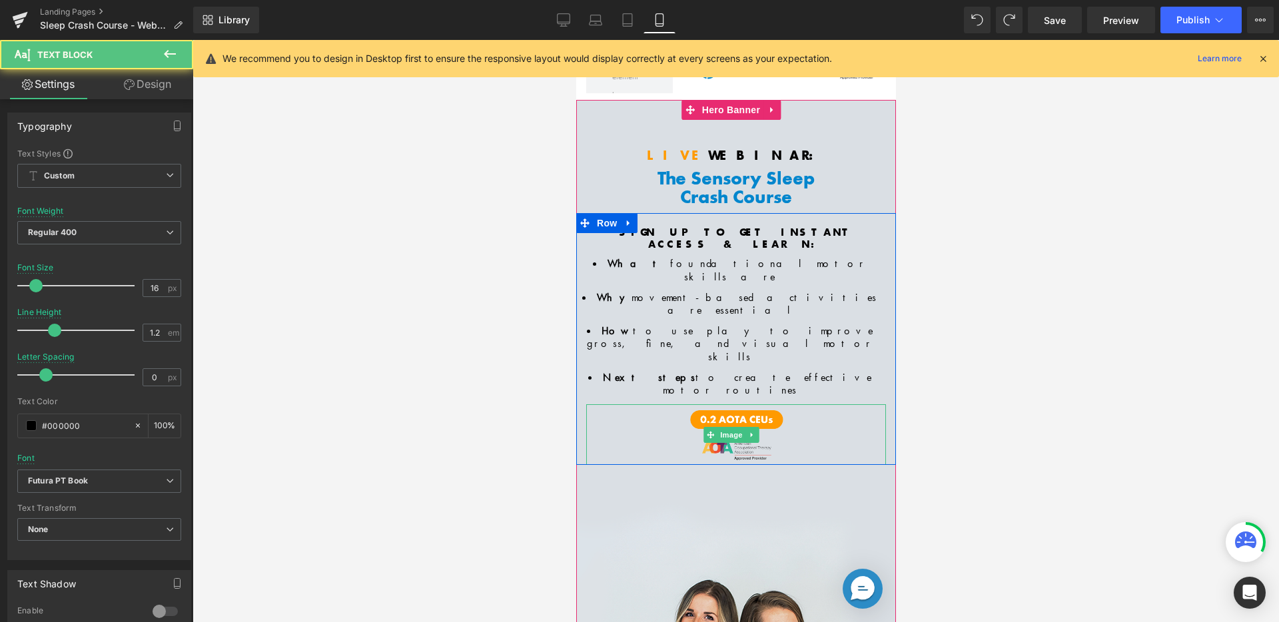
drag, startPoint x: 659, startPoint y: 250, endPoint x: 848, endPoint y: 334, distance: 206.3
click at [848, 334] on div "SIGN UP TO GET INSTANT ACCESS & LEARN: Text Block What foundational motor skill…" at bounding box center [736, 338] width 320 height 251
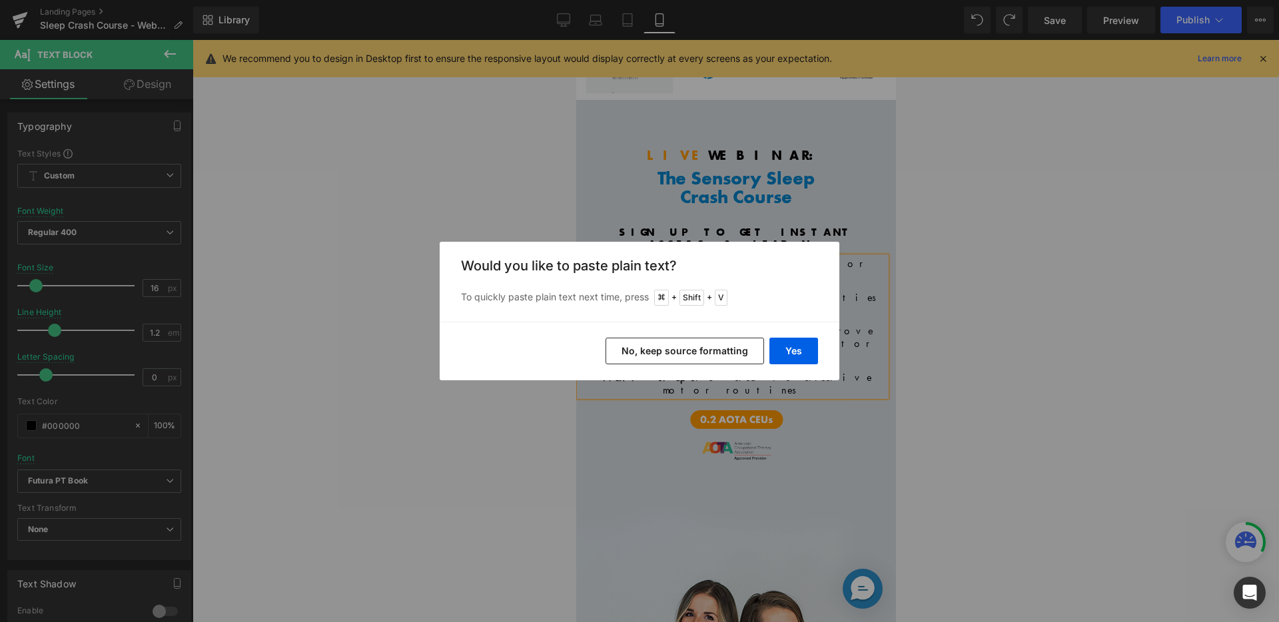
click at [727, 342] on button "No, keep source formatting" at bounding box center [684, 351] width 159 height 27
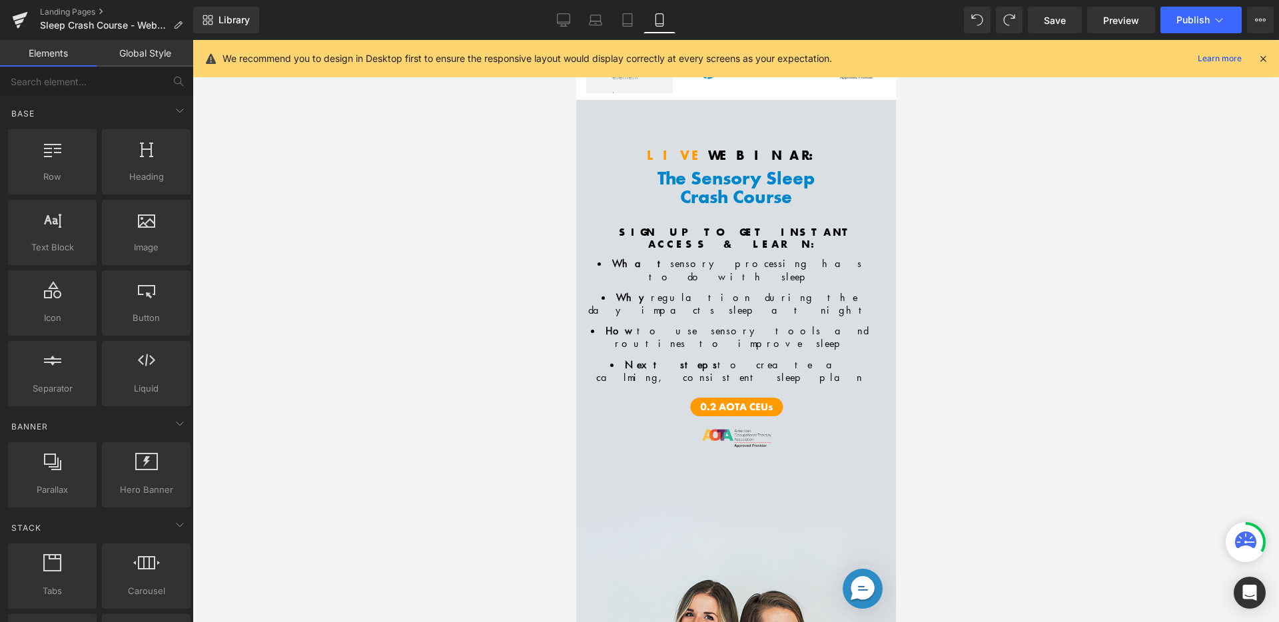
click at [945, 284] on div at bounding box center [736, 331] width 1086 height 582
click at [619, 19] on link "Tablet" at bounding box center [627, 20] width 32 height 27
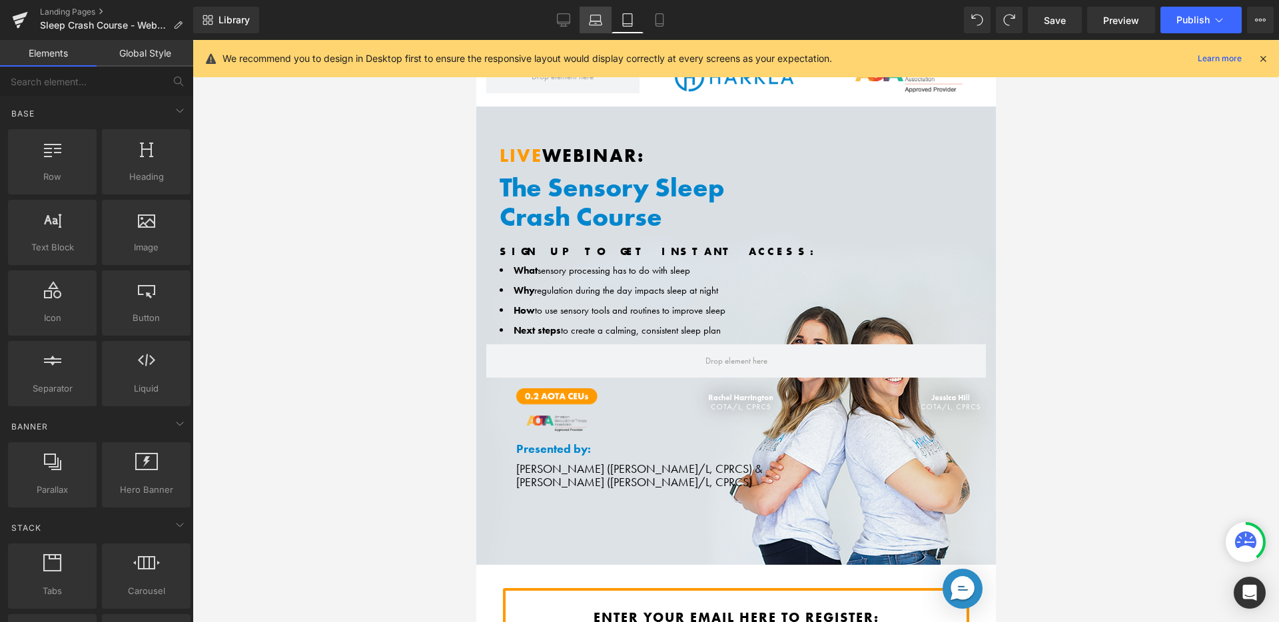
click at [599, 19] on icon at bounding box center [595, 19] width 13 height 13
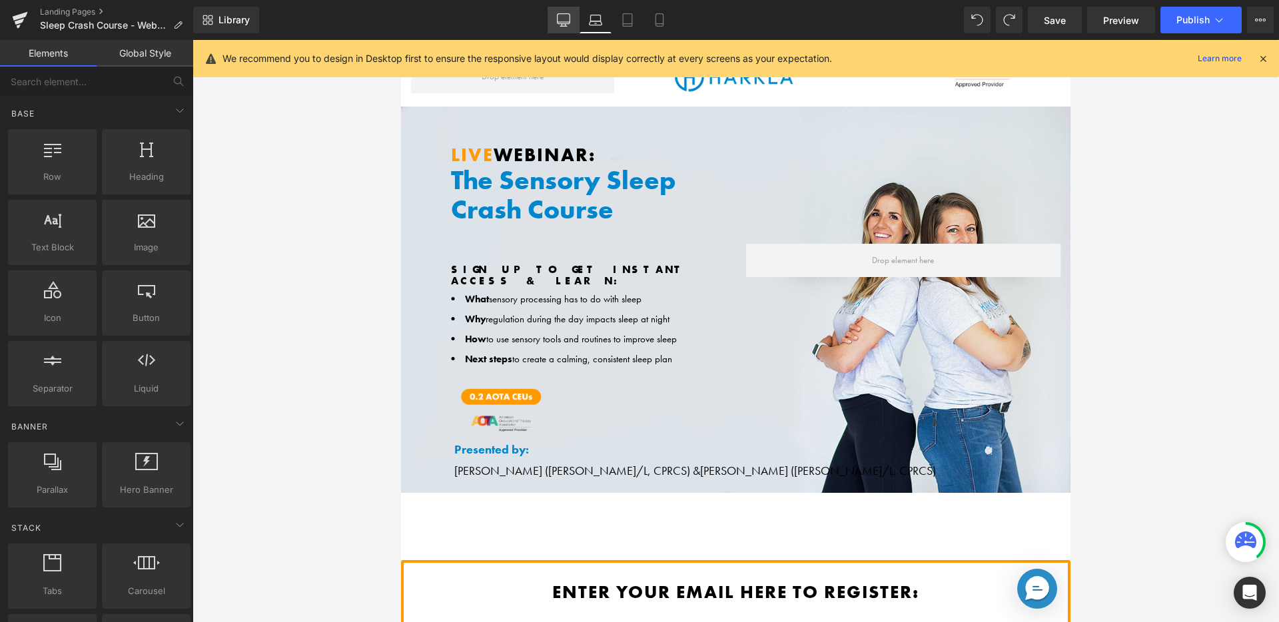
click at [560, 21] on icon at bounding box center [563, 19] width 13 height 13
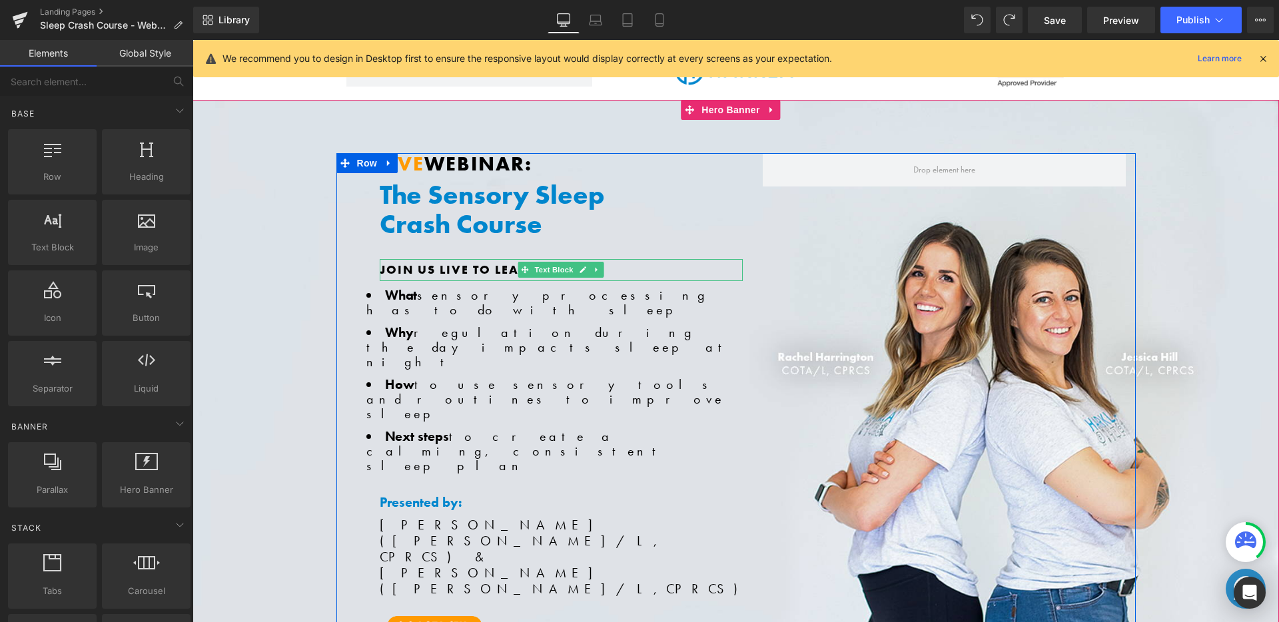
click at [458, 271] on span "Join us live to learn:" at bounding box center [461, 269] width 163 height 15
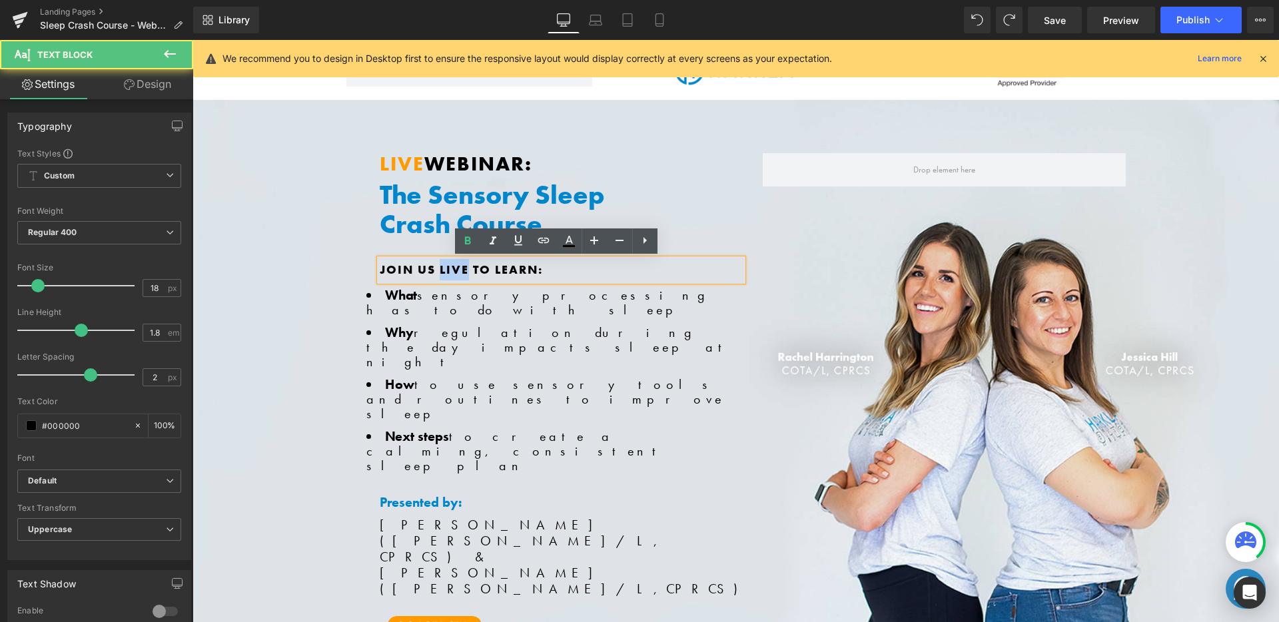
click at [458, 271] on span "Join us live to learn:" at bounding box center [461, 269] width 163 height 15
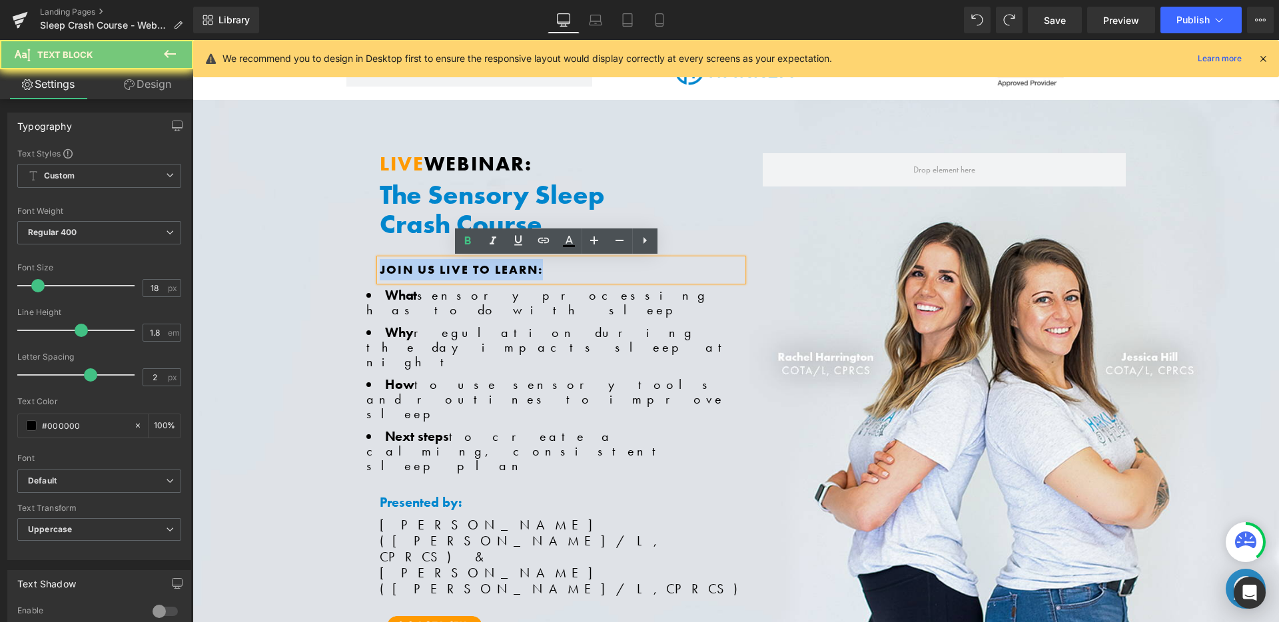
click at [458, 271] on span "Join us live to learn:" at bounding box center [461, 269] width 163 height 15
copy span "Join us live to learn:"
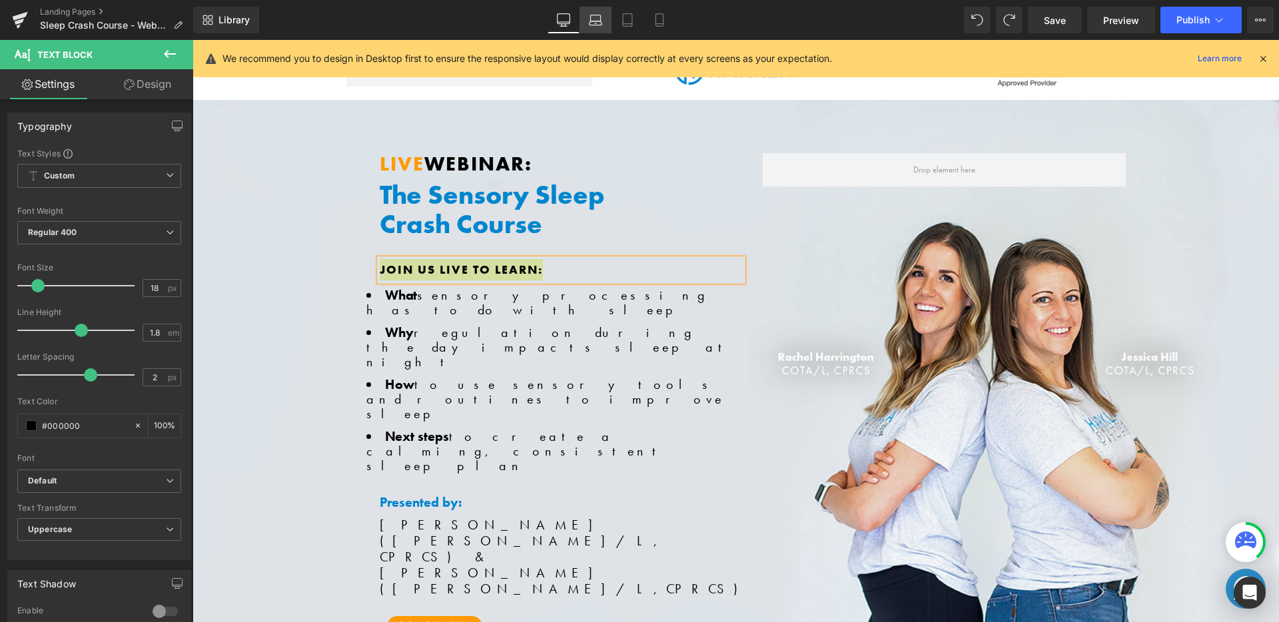
click at [594, 24] on icon at bounding box center [595, 19] width 13 height 13
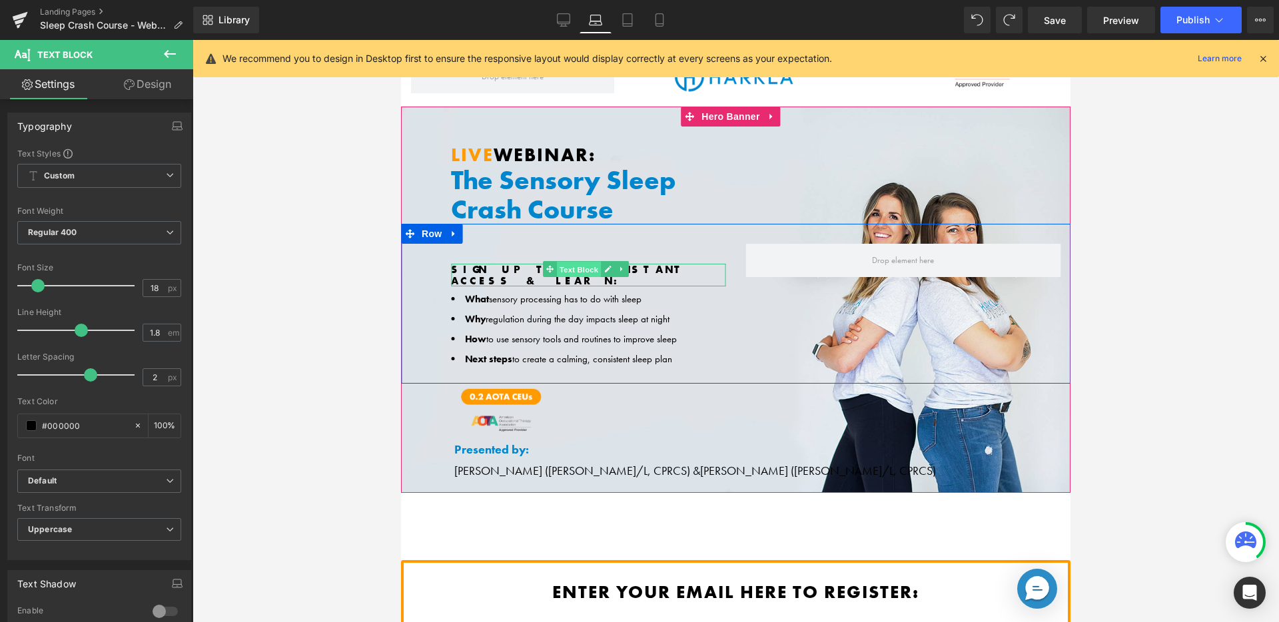
click at [564, 264] on span "Text Block" at bounding box center [579, 270] width 44 height 16
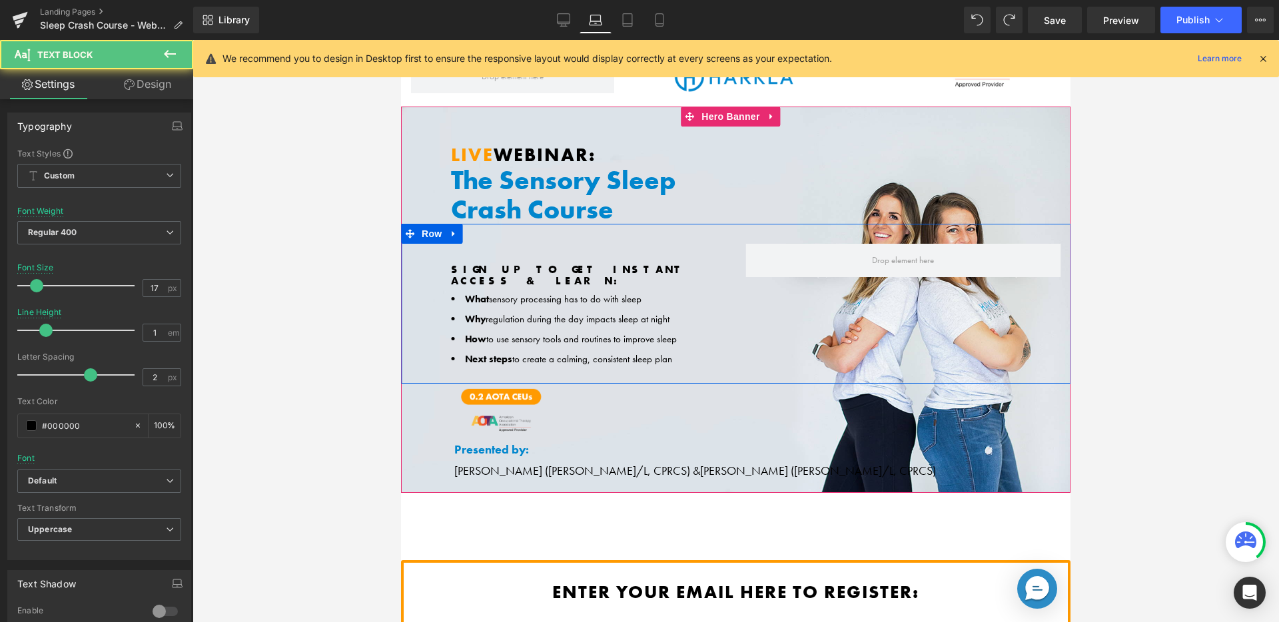
click at [508, 260] on div "SIGN UP TO GET INSTANT ACCESS & LEARN: Text Block What [MEDICAL_DATA] has to do…" at bounding box center [568, 308] width 335 height 129
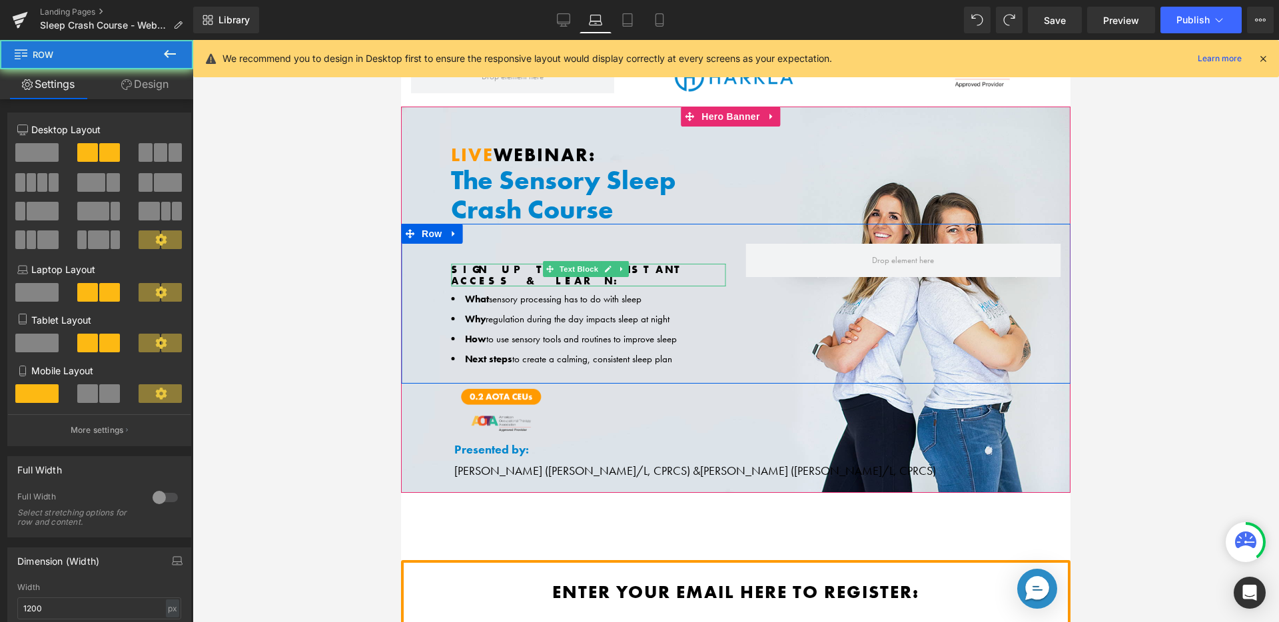
click at [505, 270] on span "SIGN UP TO GET INSTANT ACCESS & LEARN:" at bounding box center [568, 274] width 235 height 25
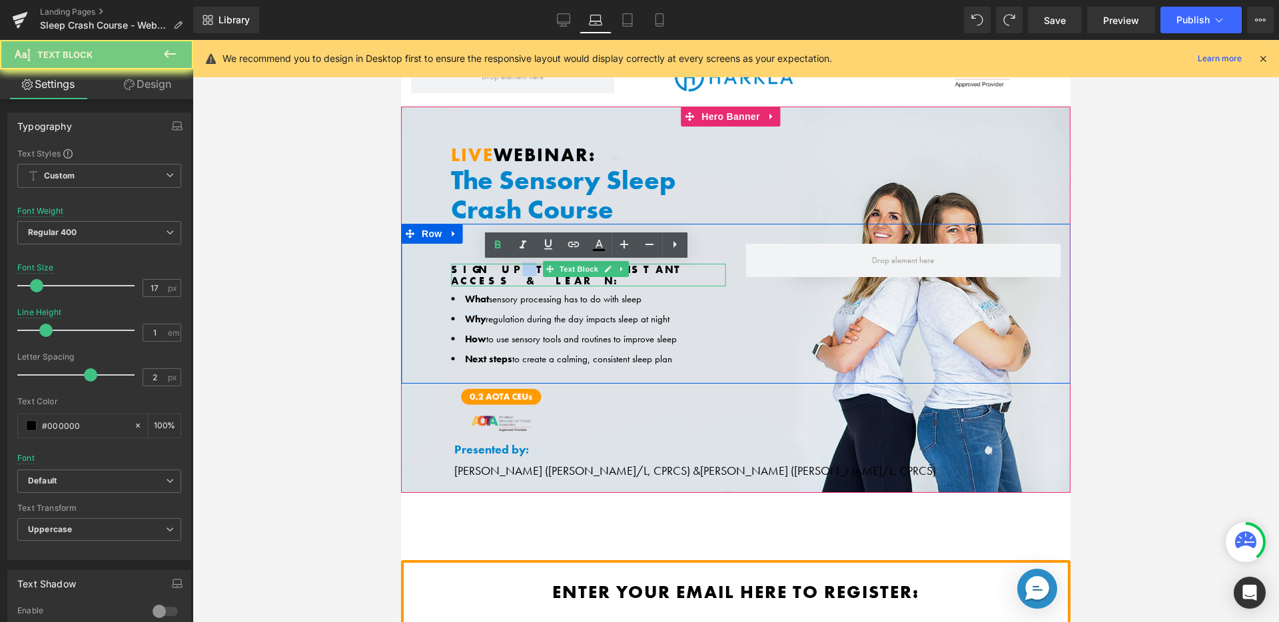
click at [505, 270] on span "SIGN UP TO GET INSTANT ACCESS & LEARN:" at bounding box center [568, 274] width 235 height 25
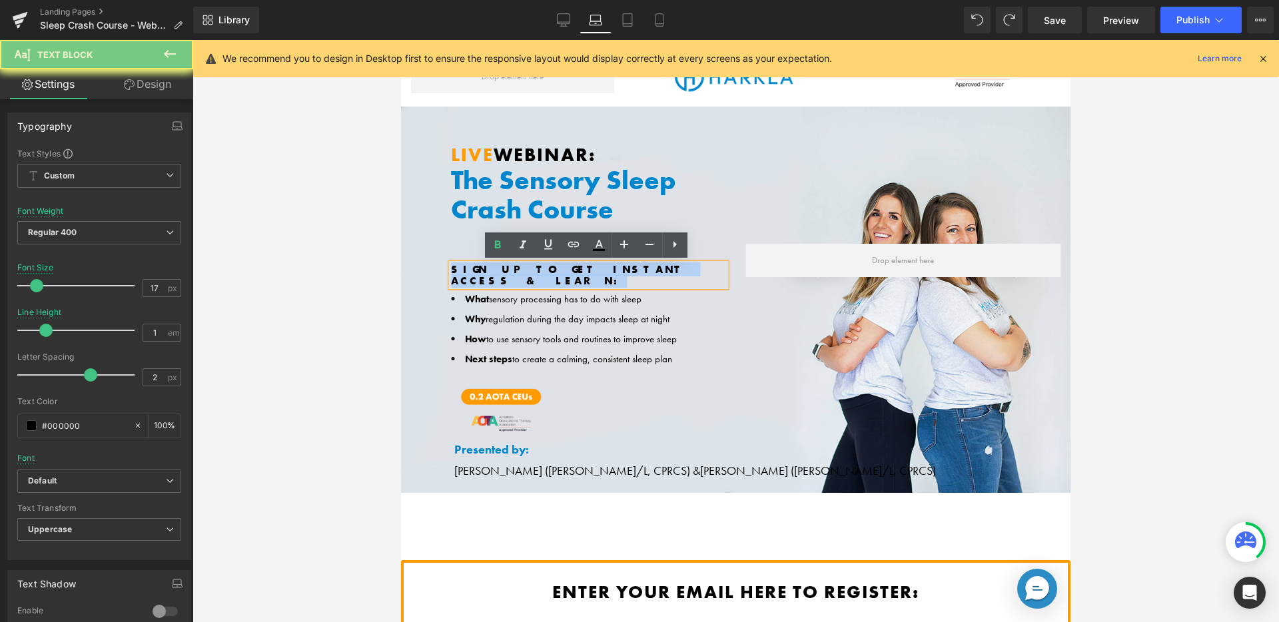
click at [505, 270] on span "SIGN UP TO GET INSTANT ACCESS & LEARN:" at bounding box center [568, 274] width 235 height 25
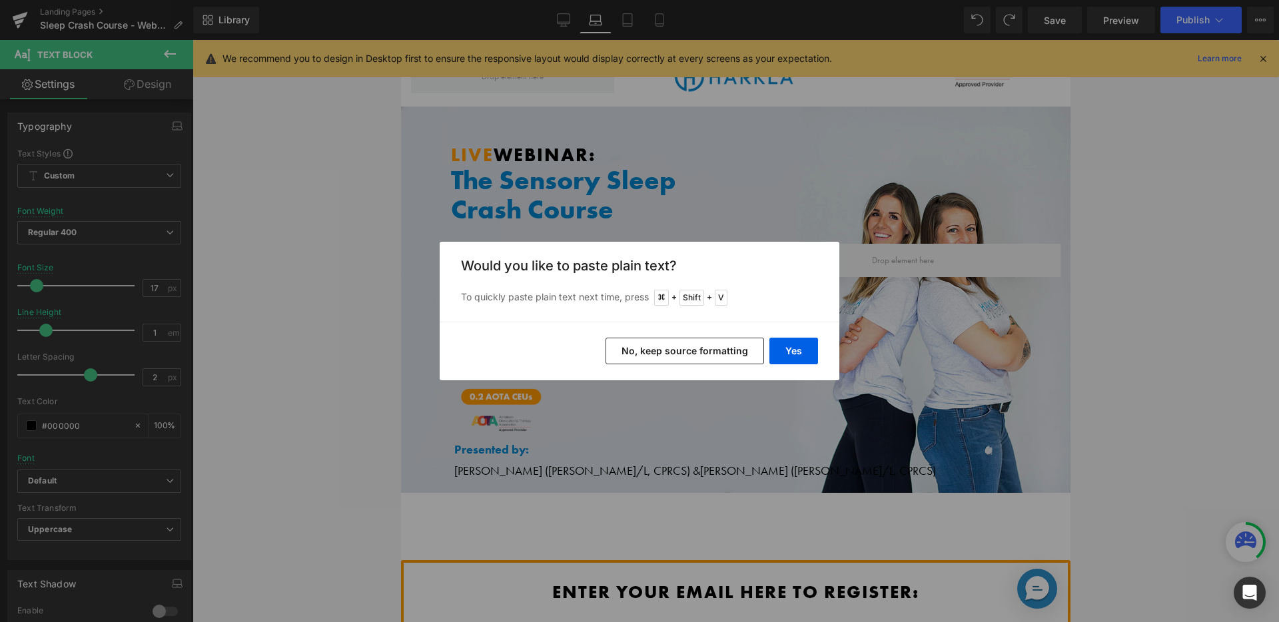
click at [733, 355] on button "No, keep source formatting" at bounding box center [684, 351] width 159 height 27
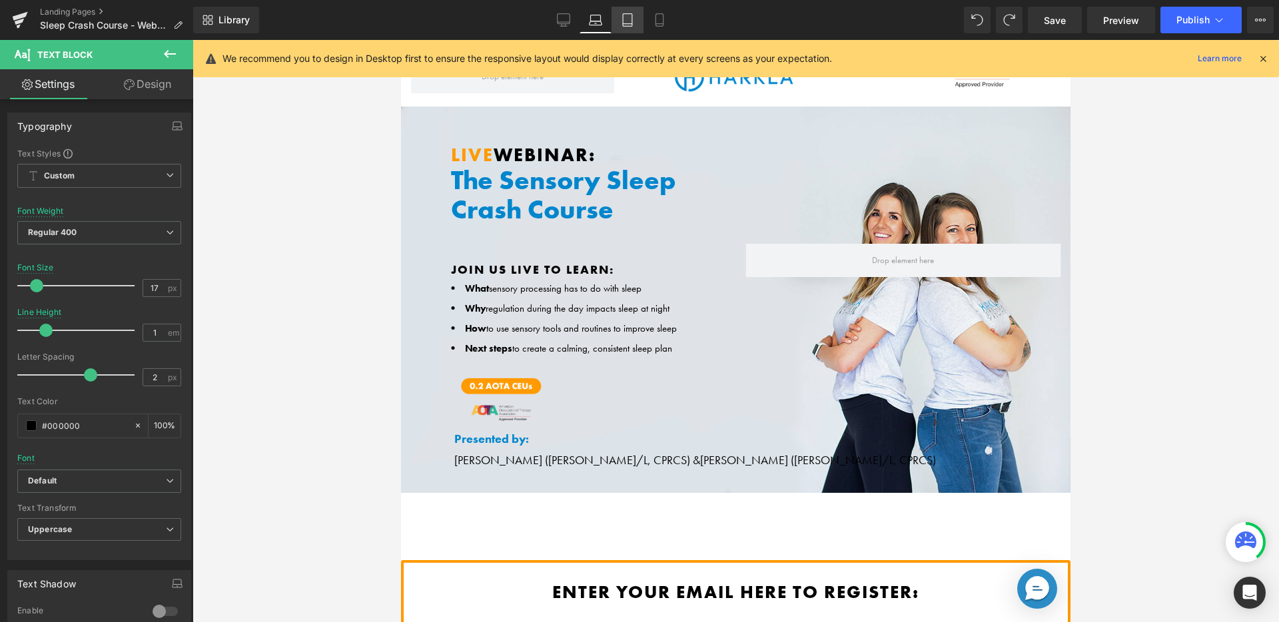
click at [621, 25] on icon at bounding box center [627, 19] width 13 height 13
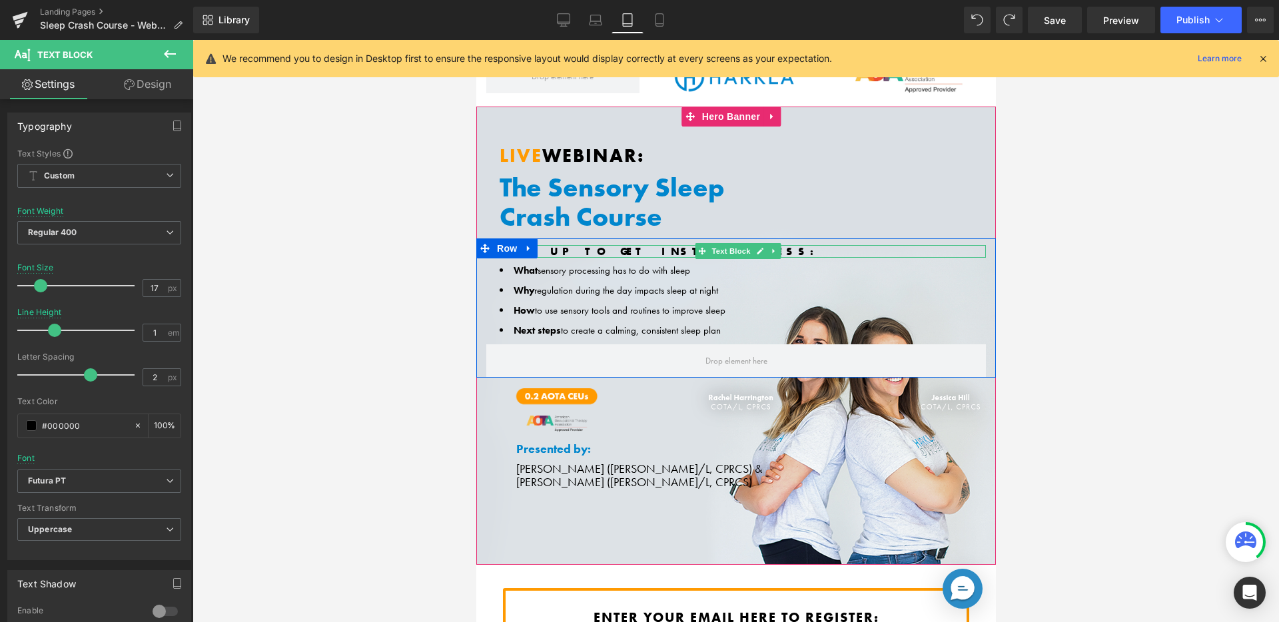
click at [561, 251] on span "SIGN UP TO GET INSTANT ACCESS:" at bounding box center [661, 251] width 324 height 14
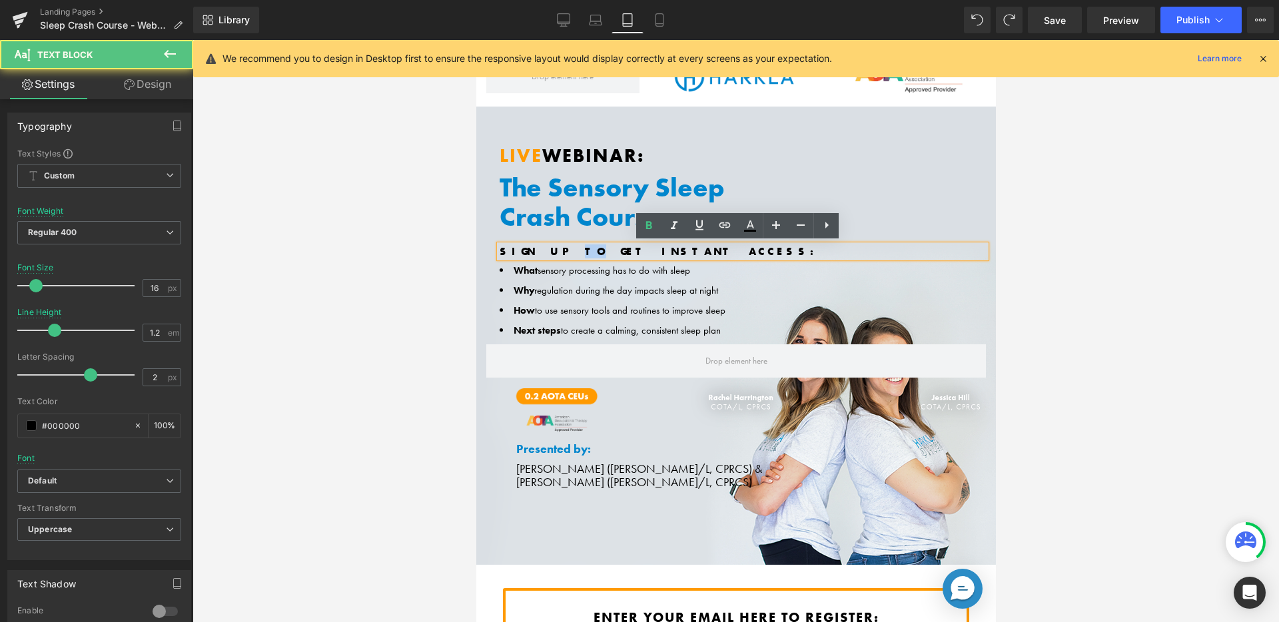
click at [561, 251] on span "SIGN UP TO GET INSTANT ACCESS:" at bounding box center [661, 251] width 324 height 14
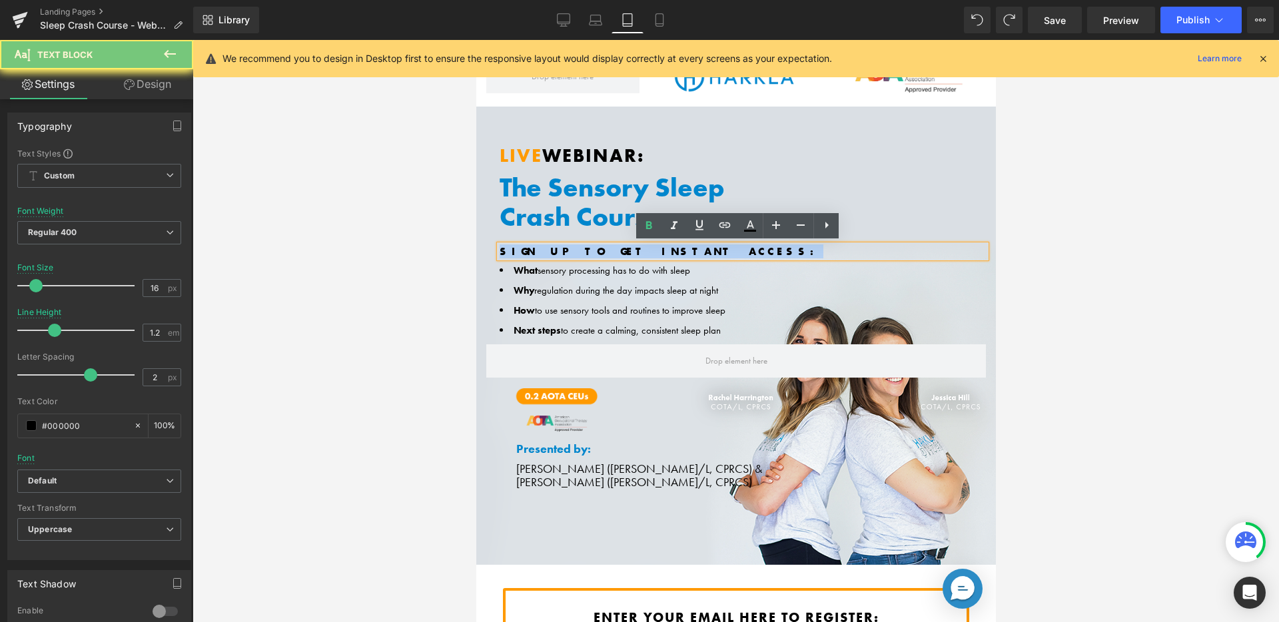
click at [561, 251] on span "SIGN UP TO GET INSTANT ACCESS:" at bounding box center [661, 251] width 324 height 14
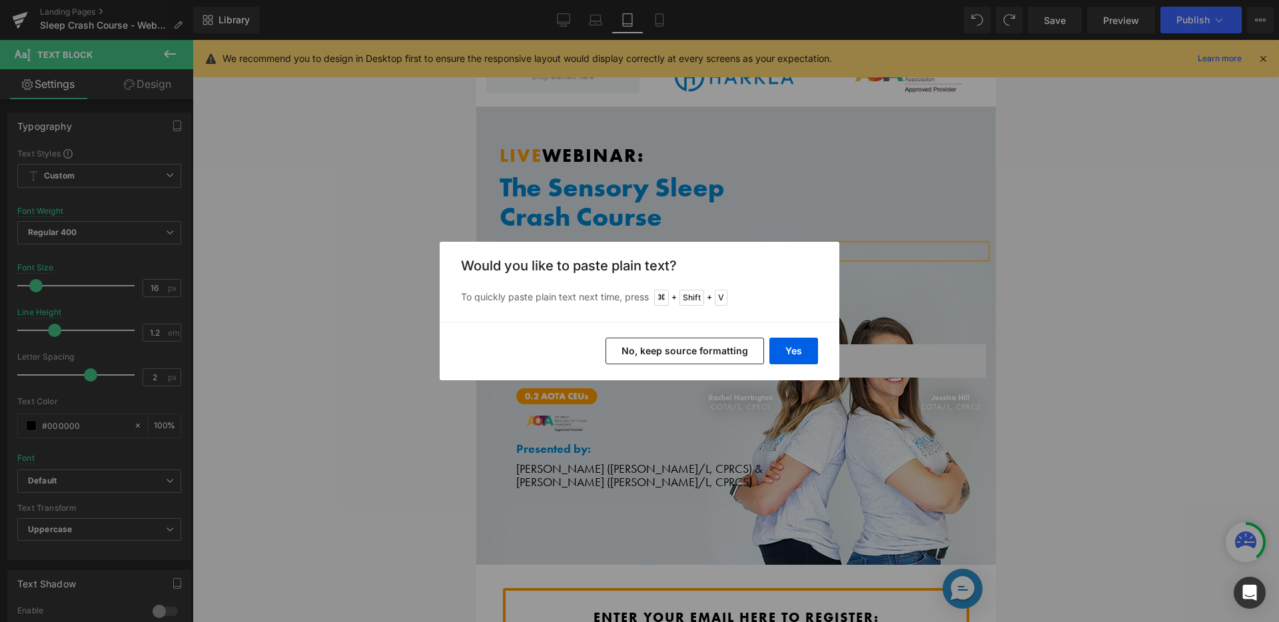
click at [663, 348] on button "No, keep source formatting" at bounding box center [684, 351] width 159 height 27
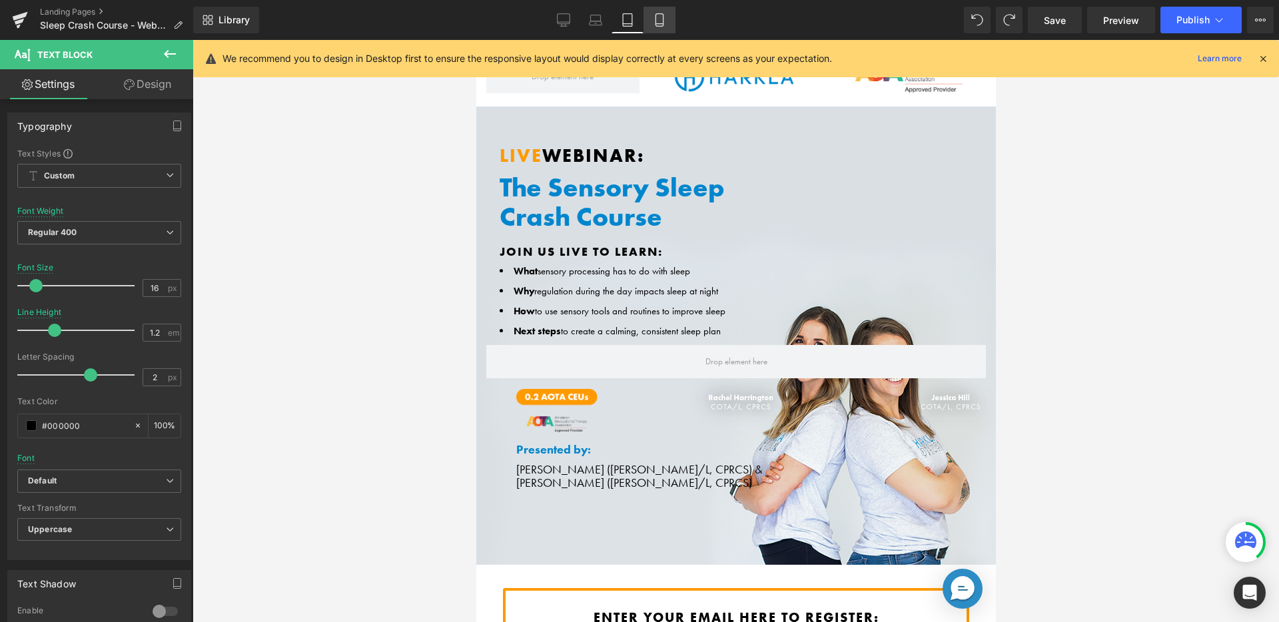
click at [663, 24] on icon at bounding box center [658, 20] width 7 height 13
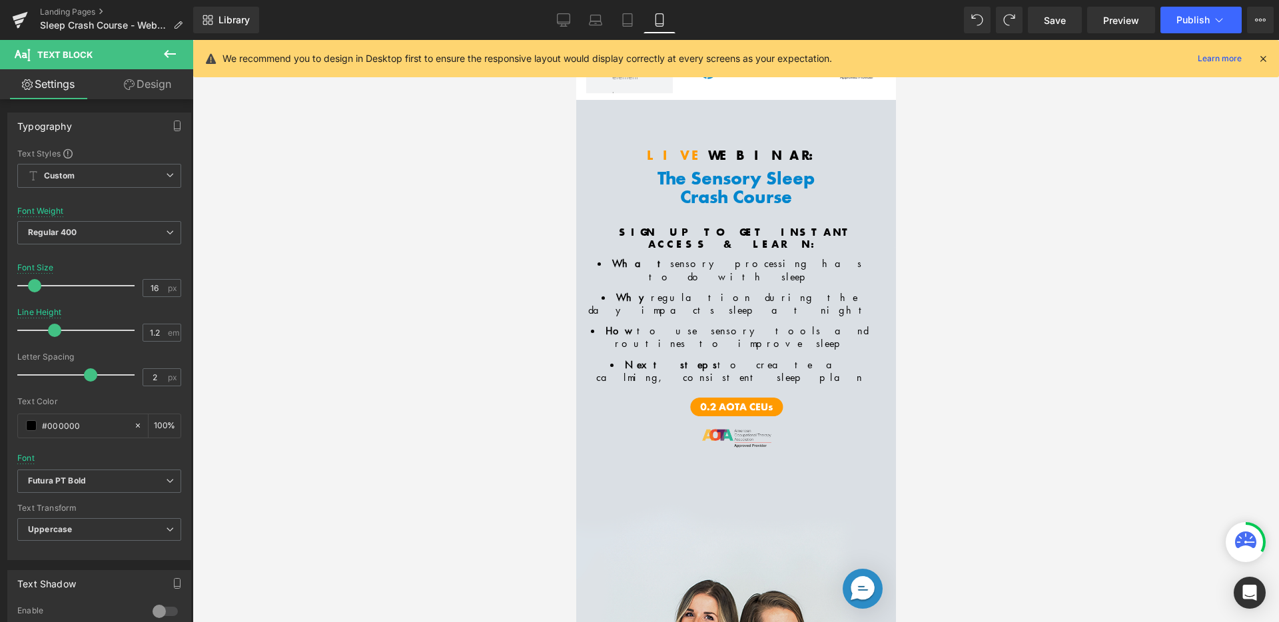
click at [617, 226] on span "Row" at bounding box center [605, 223] width 21 height 16
click at [618, 226] on span "Row" at bounding box center [606, 224] width 27 height 20
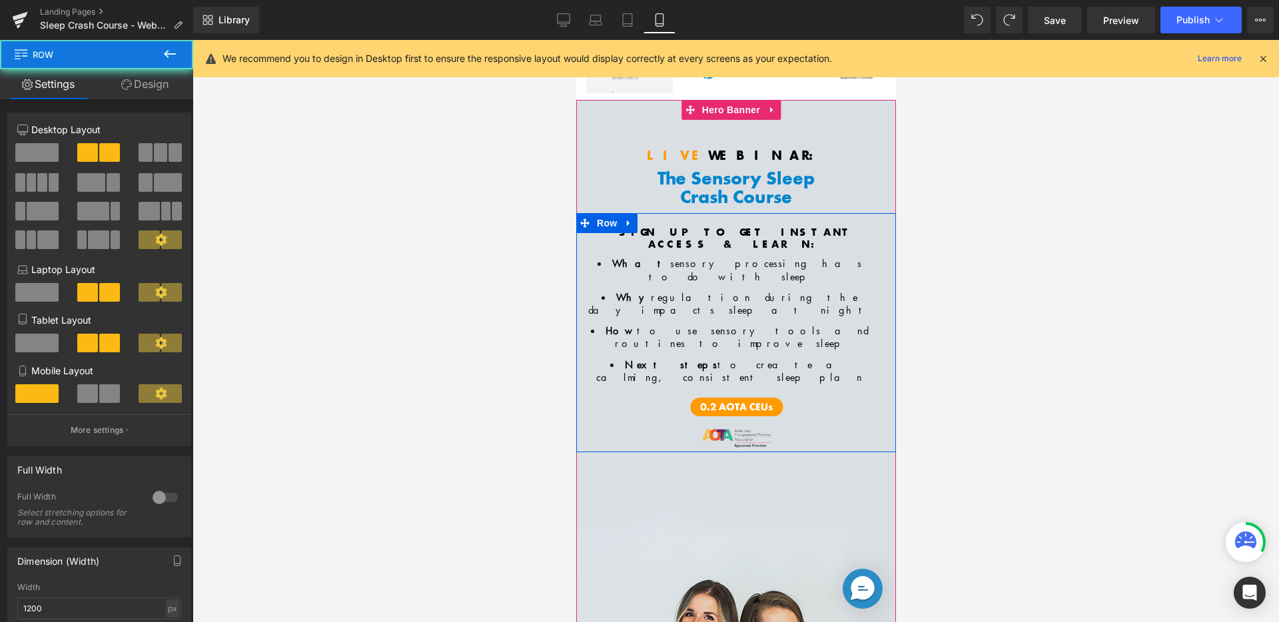
click at [576, 40] on div at bounding box center [576, 40] width 0 height 0
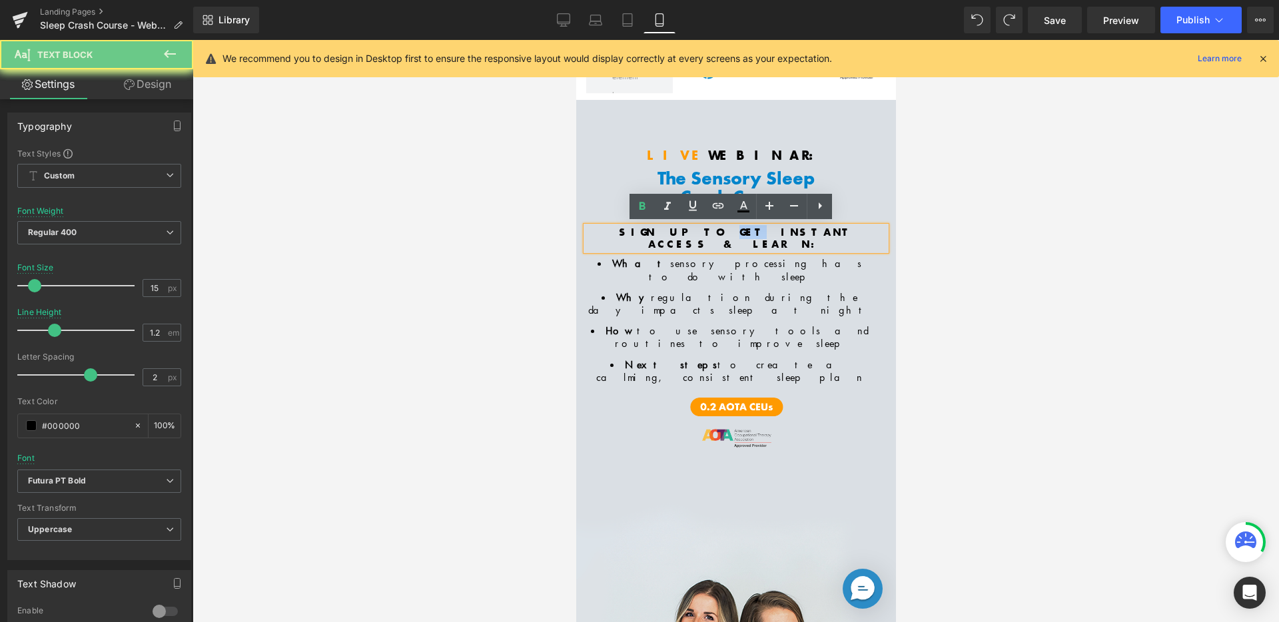
click at [677, 227] on span "SIGN UP TO GET INSTANT ACCESS & LEARN:" at bounding box center [735, 238] width 235 height 26
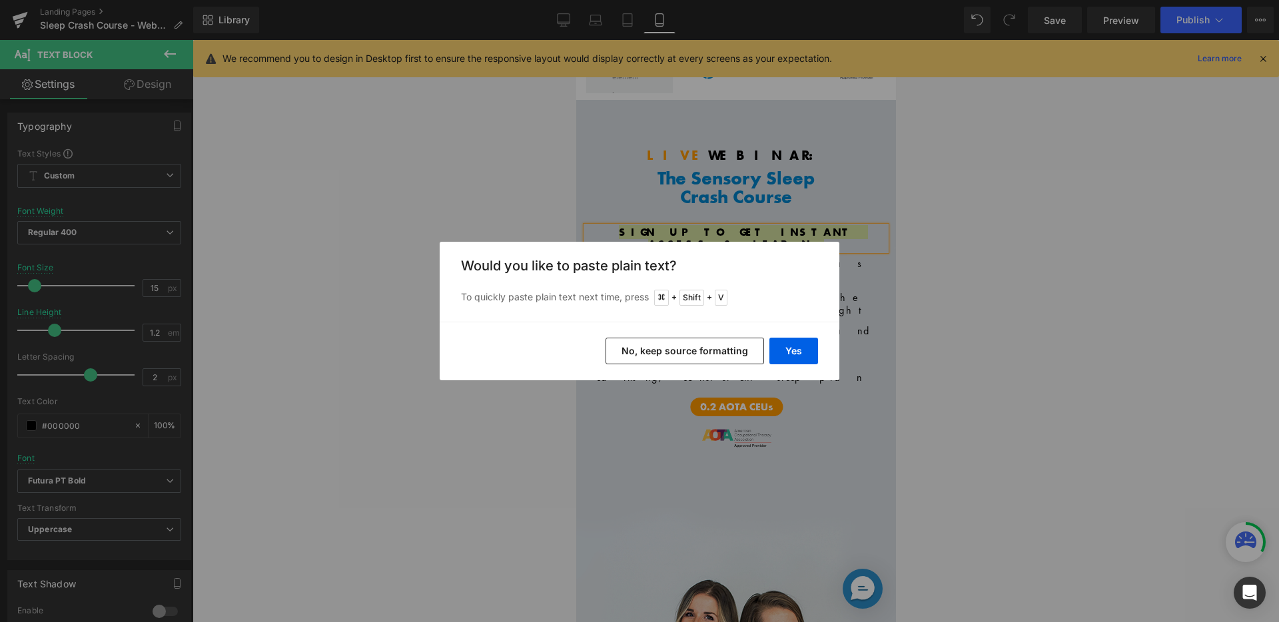
click at [678, 344] on button "No, keep source formatting" at bounding box center [684, 351] width 159 height 27
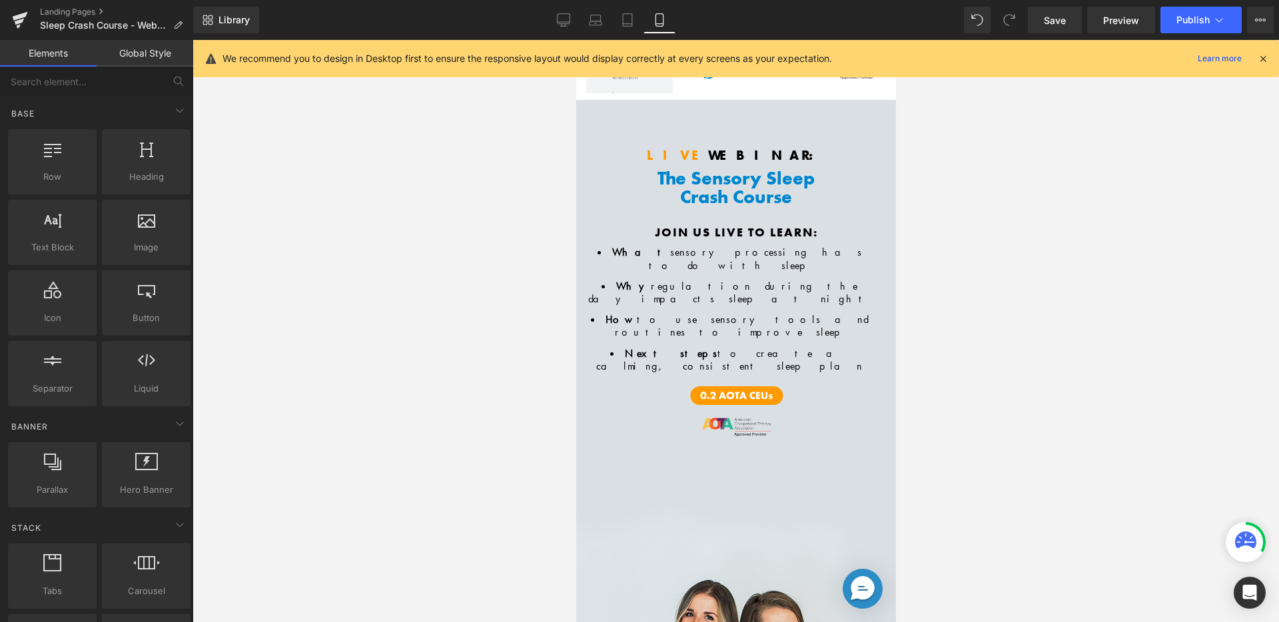
click at [966, 274] on div at bounding box center [736, 331] width 1086 height 582
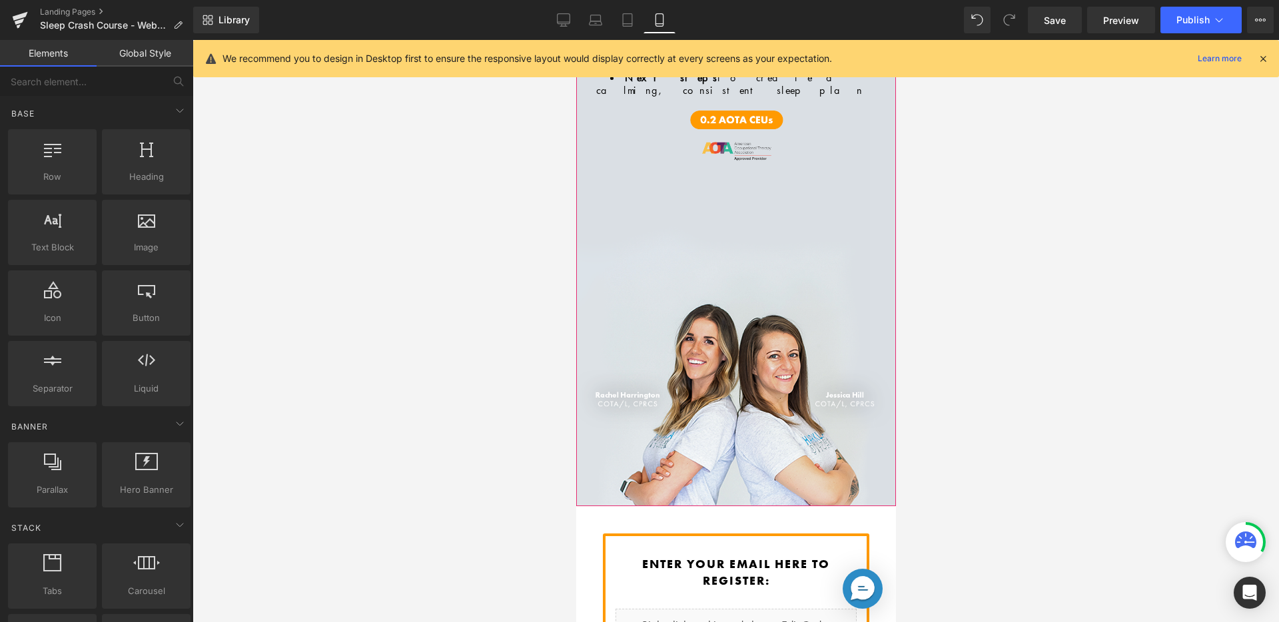
scroll to position [285, 0]
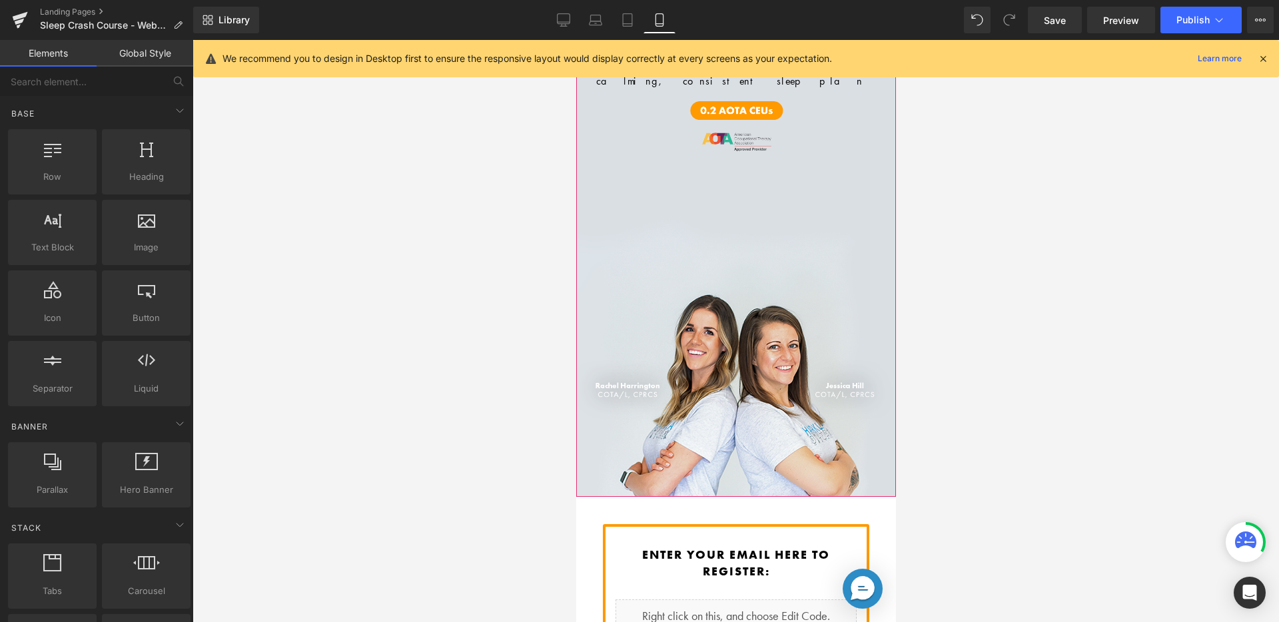
click at [800, 238] on div "Live Webinar: Heading The Sensory Sleep Crash Course Heading Row Join us live t…" at bounding box center [736, 156] width 320 height 682
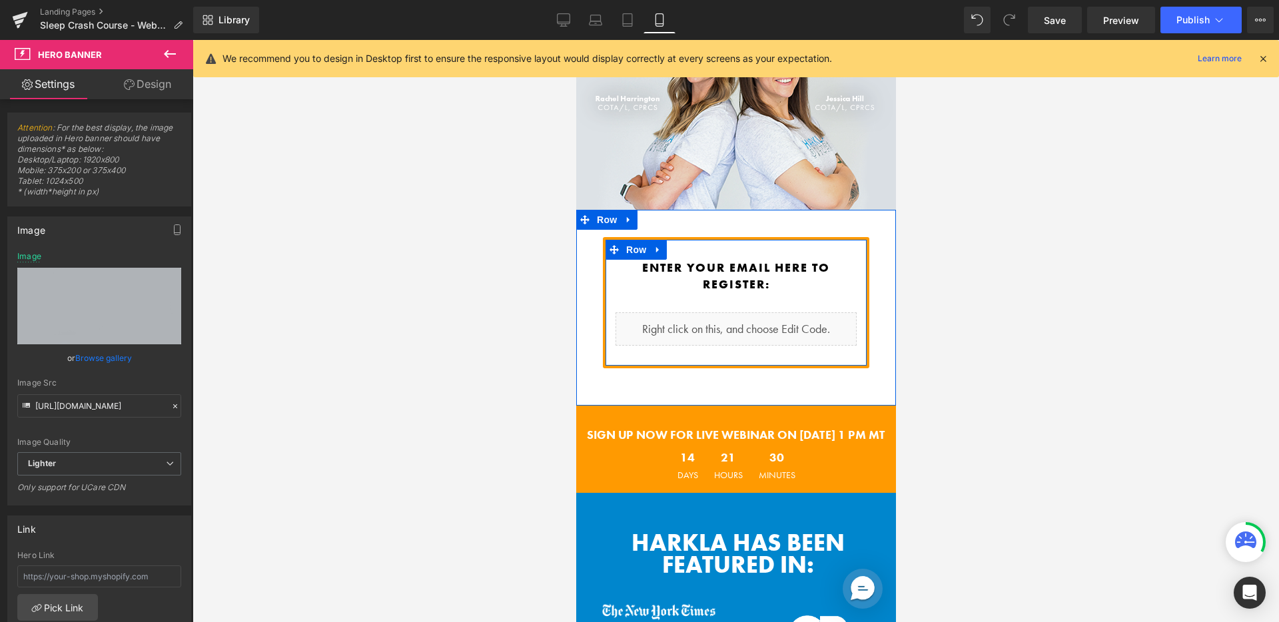
scroll to position [572, 0]
click at [772, 237] on div "Enter your email here to register: Heading Liquid Row" at bounding box center [735, 302] width 266 height 131
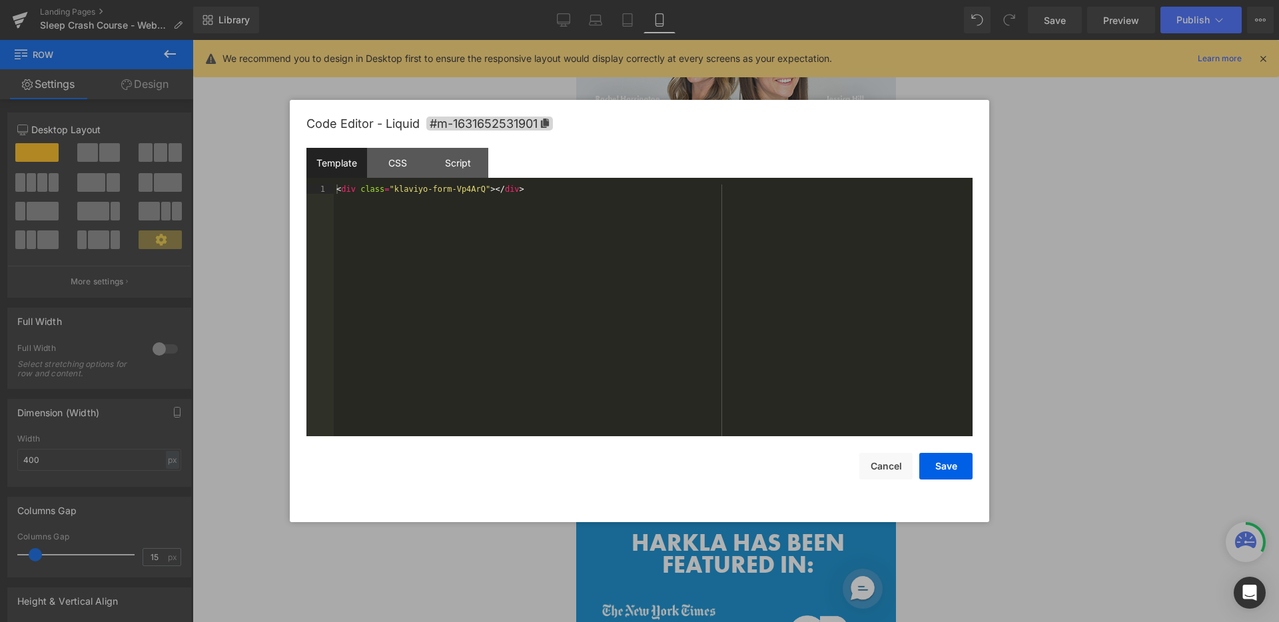
click at [749, 312] on div "Liquid" at bounding box center [735, 328] width 241 height 33
click at [880, 464] on button "Cancel" at bounding box center [885, 466] width 53 height 27
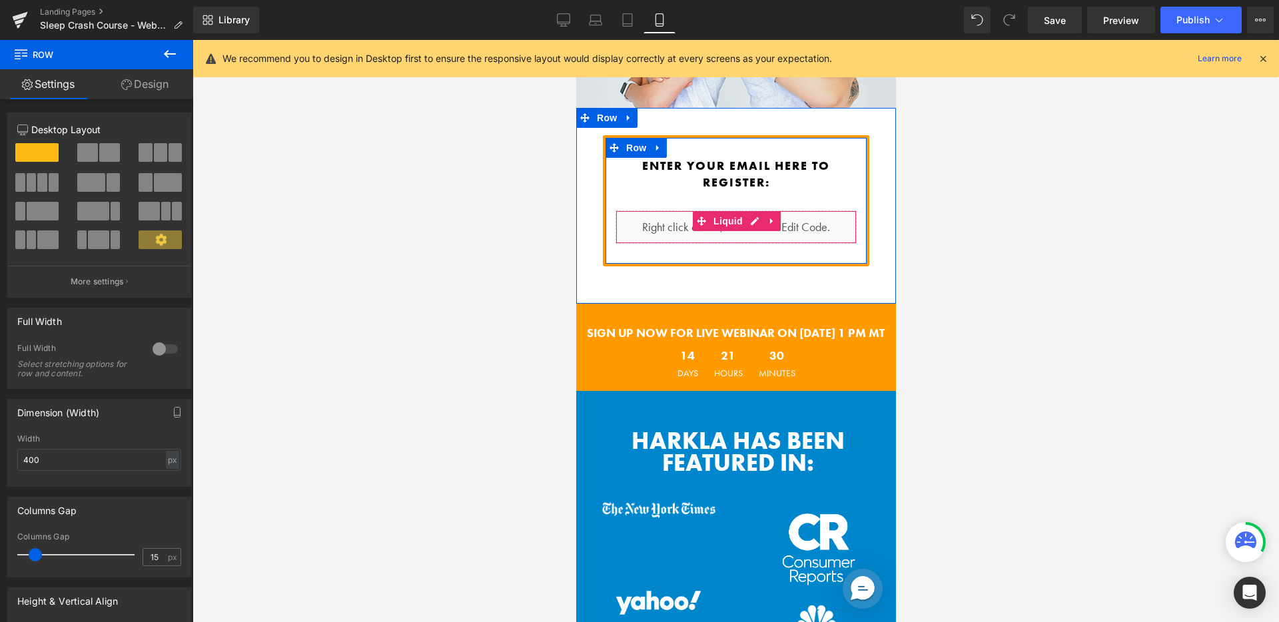
scroll to position [698, 0]
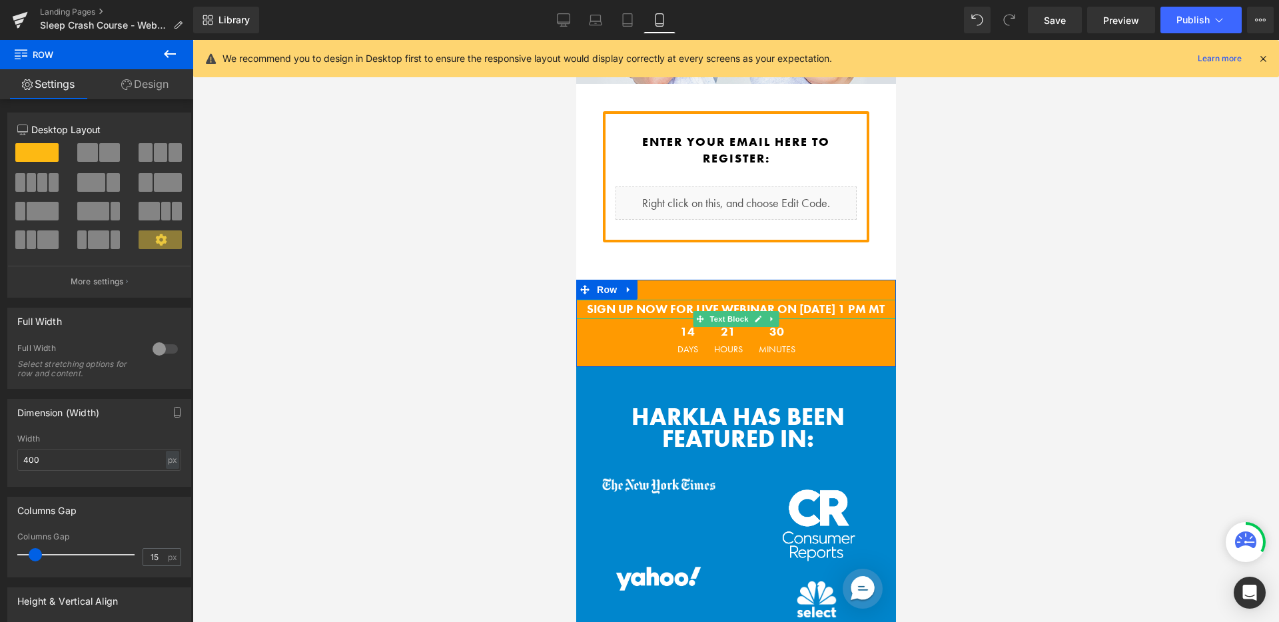
click at [741, 301] on strong "SIGN UP NOW FOR LIVE WEBINAR ON [DATE] 1 PM MT" at bounding box center [735, 308] width 298 height 15
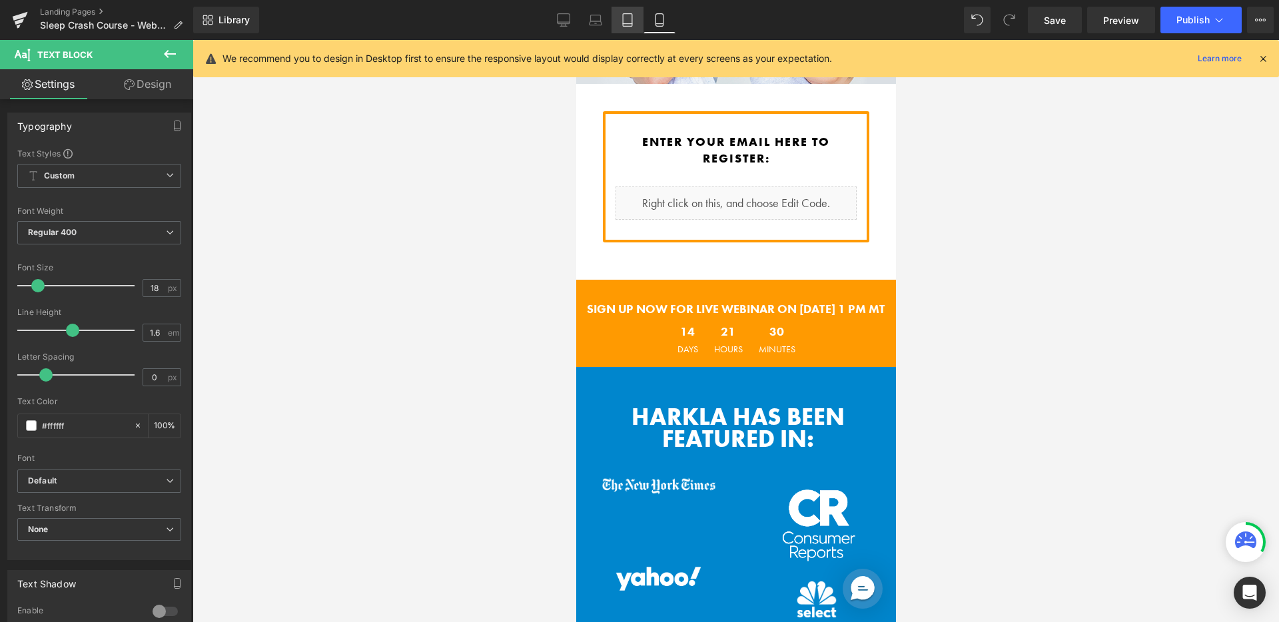
click at [627, 11] on link "Tablet" at bounding box center [627, 20] width 32 height 27
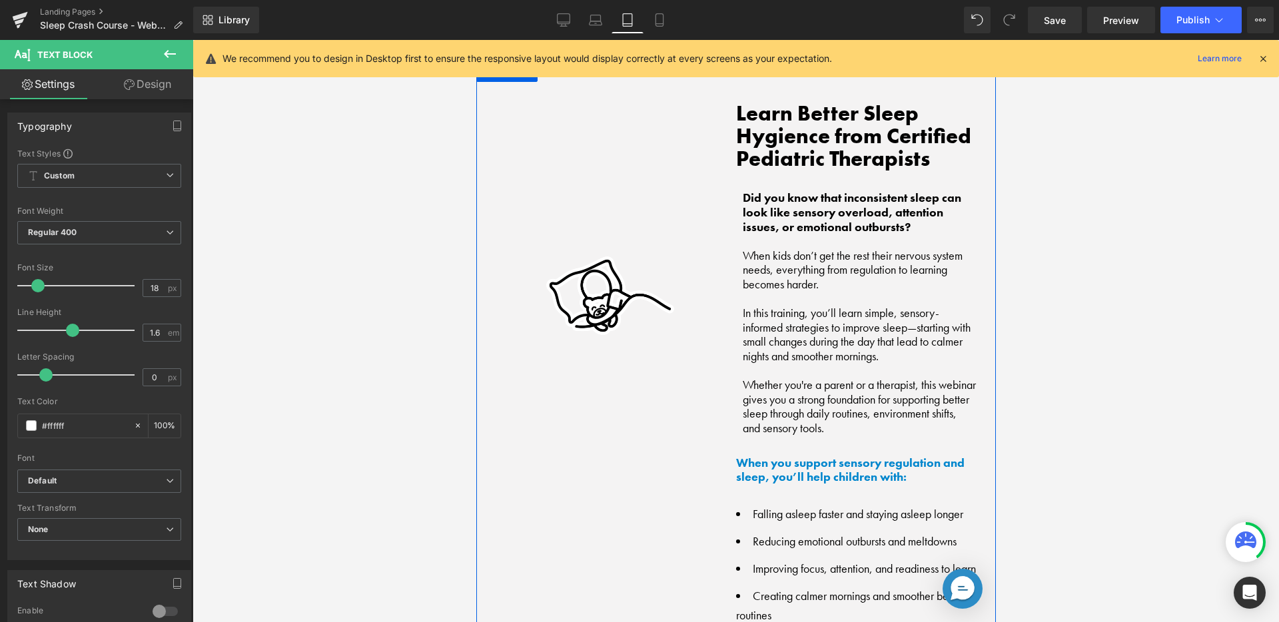
scroll to position [1060, 0]
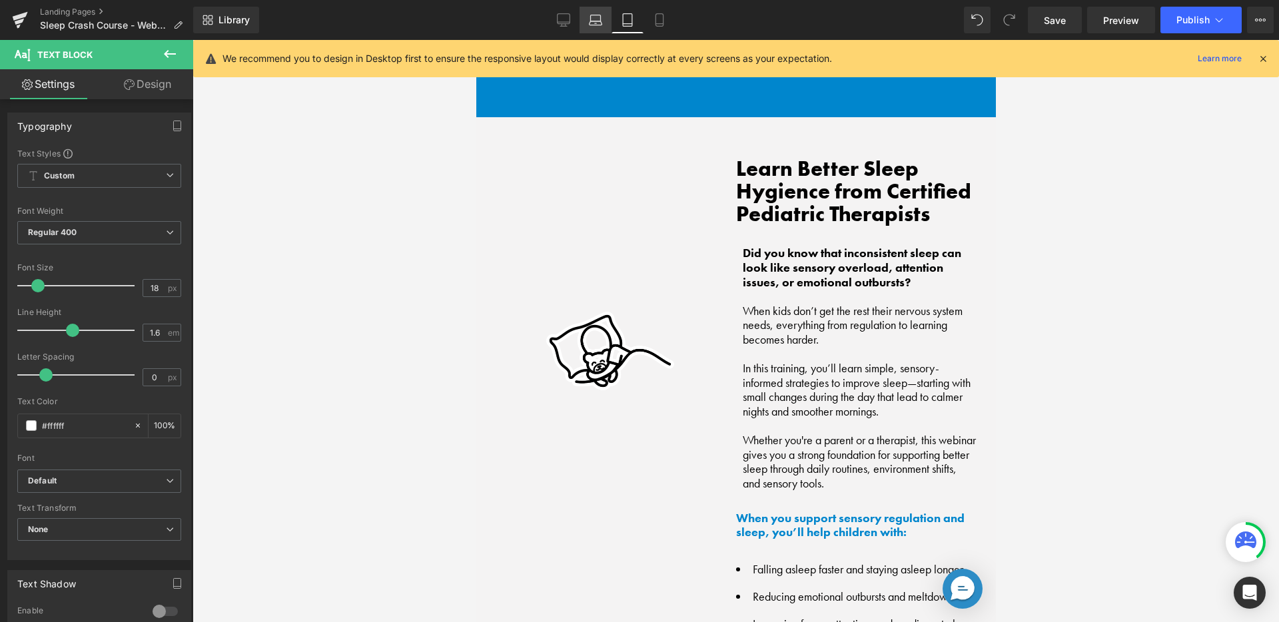
click at [605, 29] on link "Laptop" at bounding box center [596, 20] width 32 height 27
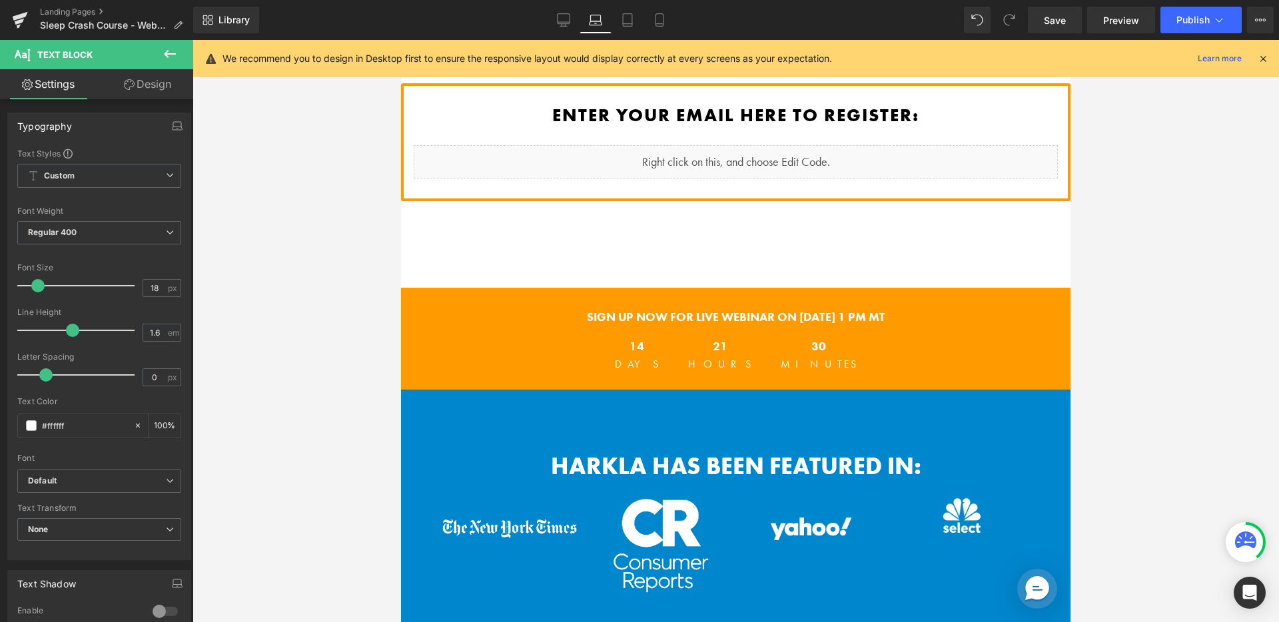
scroll to position [200, 0]
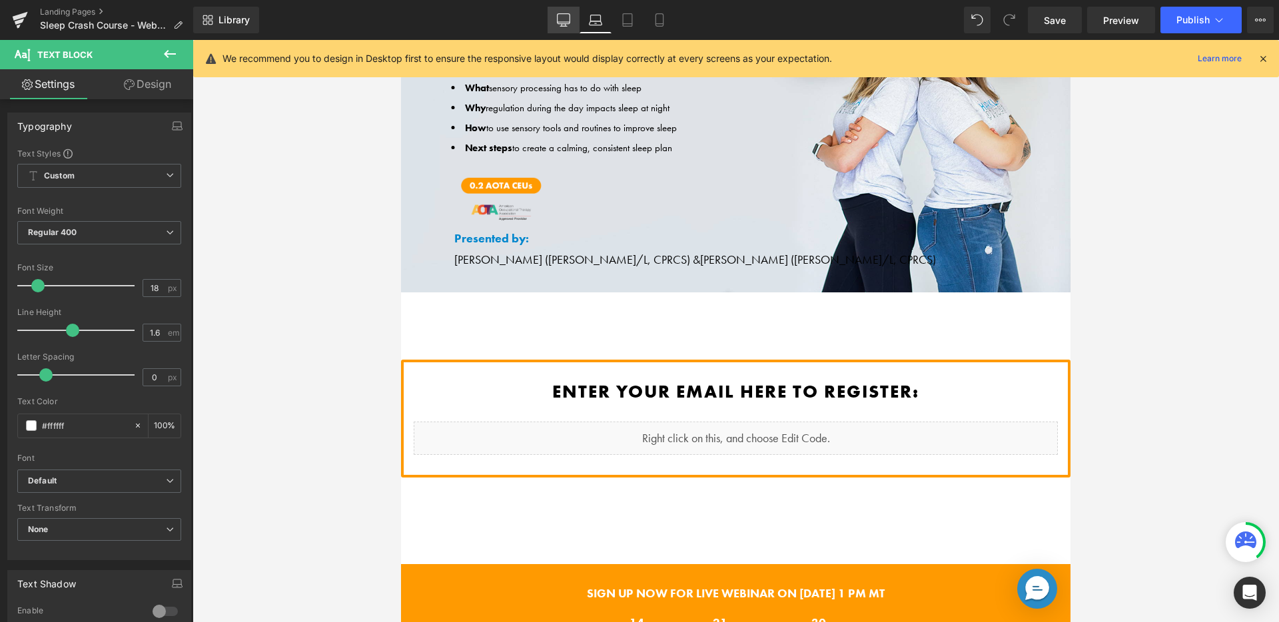
click at [568, 24] on icon at bounding box center [563, 19] width 13 height 13
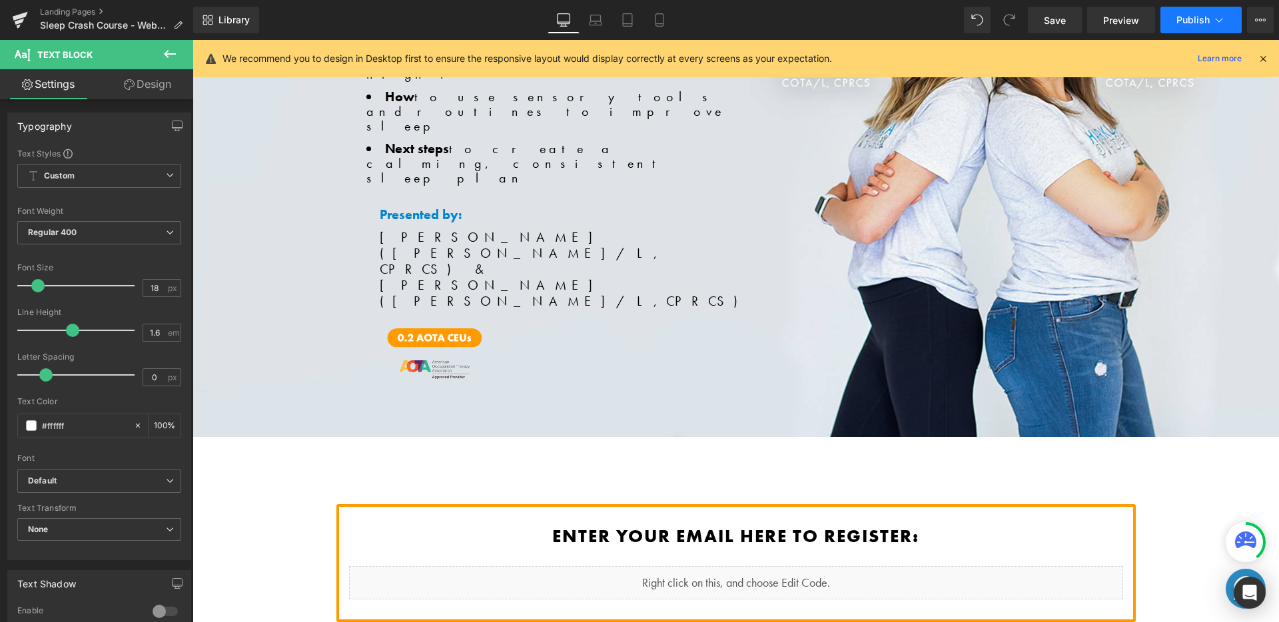
click at [1164, 22] on button "Publish" at bounding box center [1200, 20] width 81 height 27
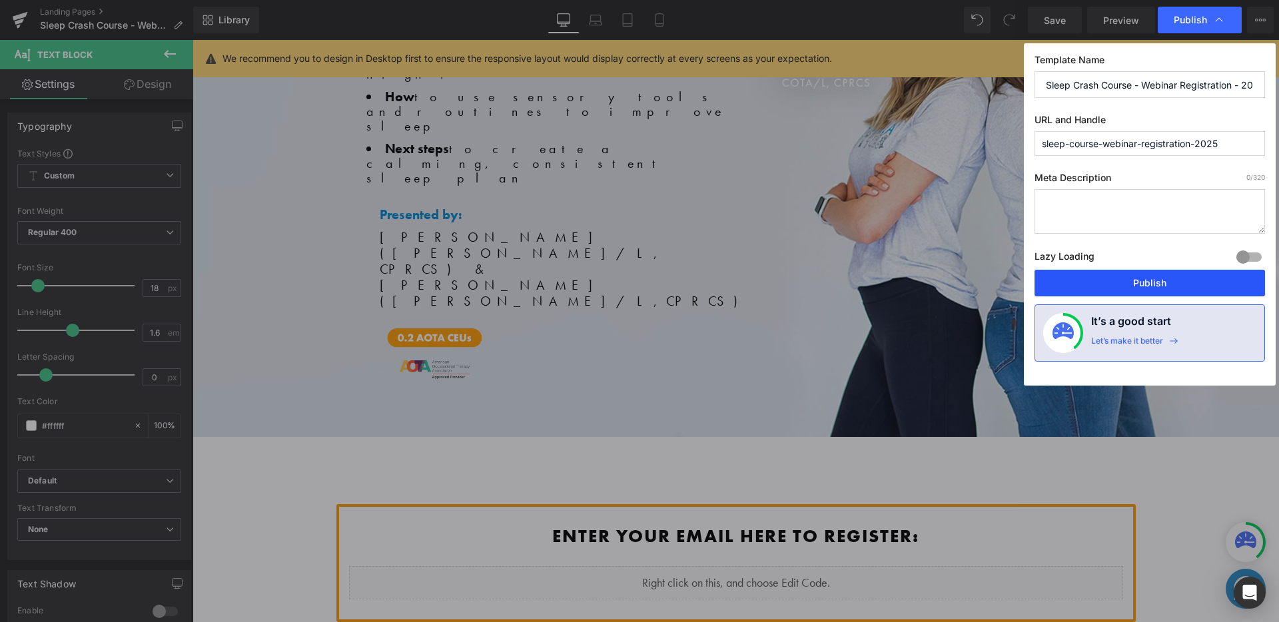
click at [1170, 280] on button "Publish" at bounding box center [1149, 283] width 230 height 27
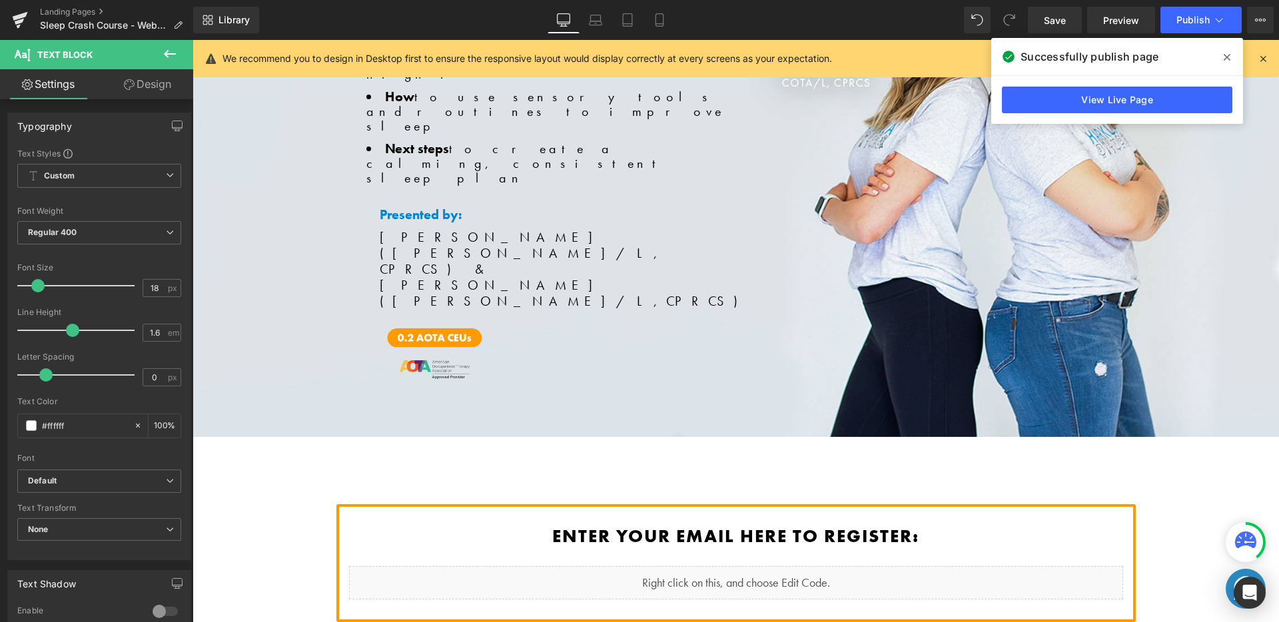
click at [1224, 56] on icon at bounding box center [1227, 57] width 7 height 11
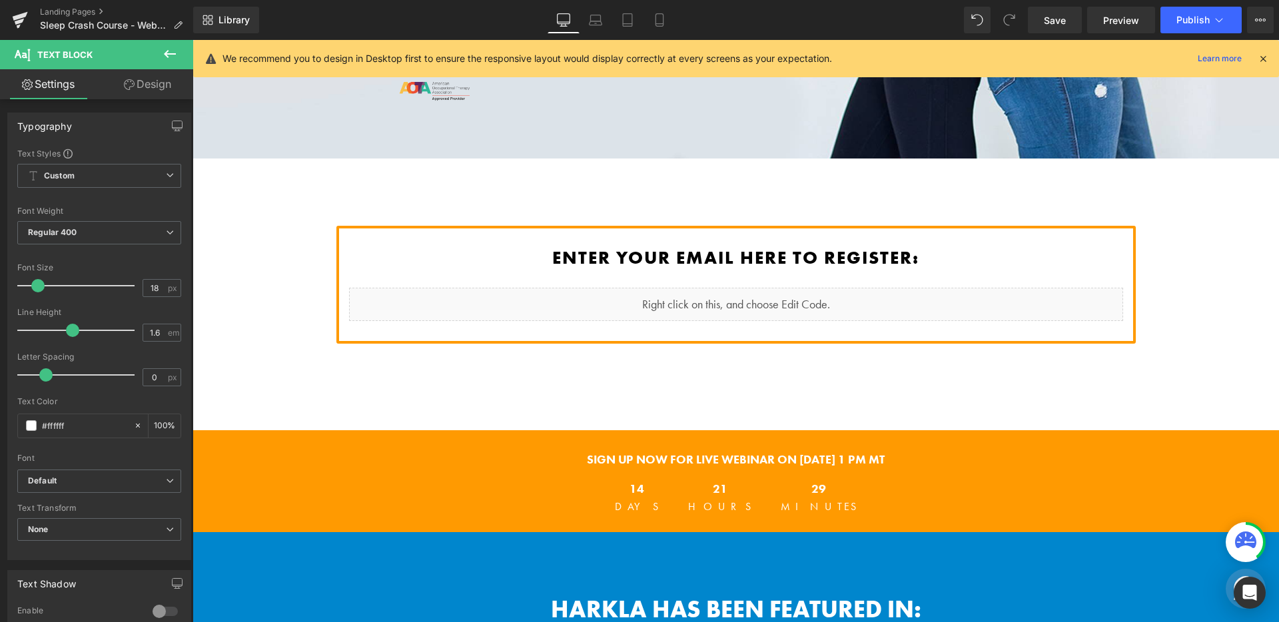
scroll to position [539, 0]
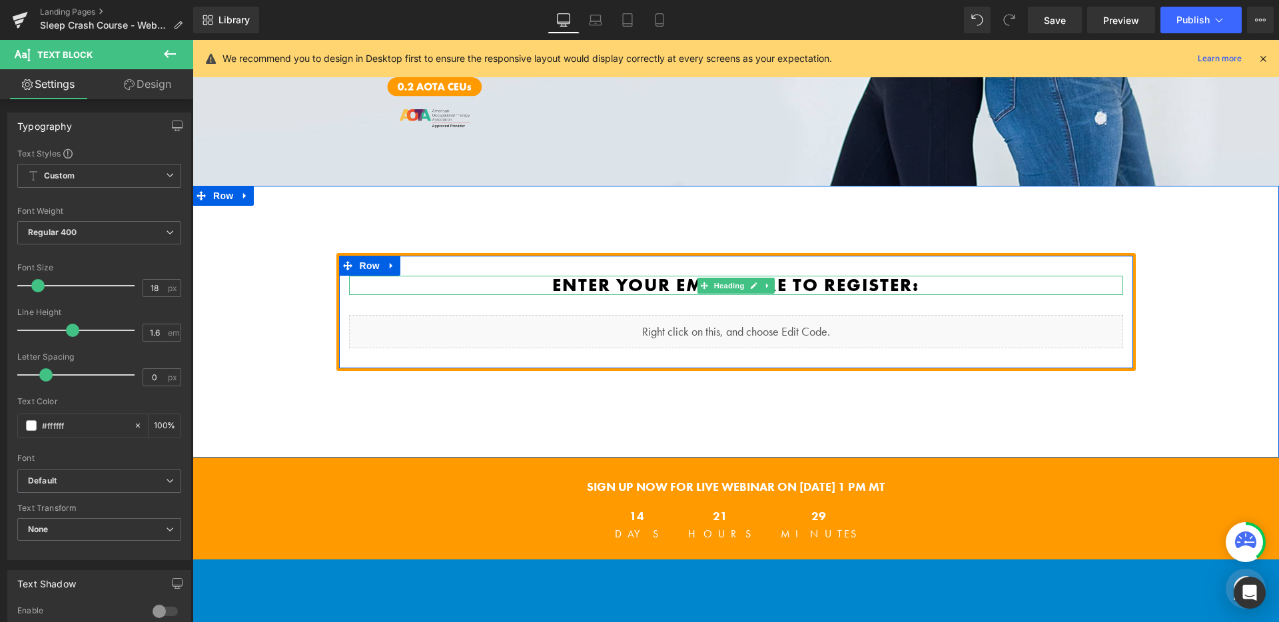
click at [763, 278] on link at bounding box center [768, 286] width 14 height 16
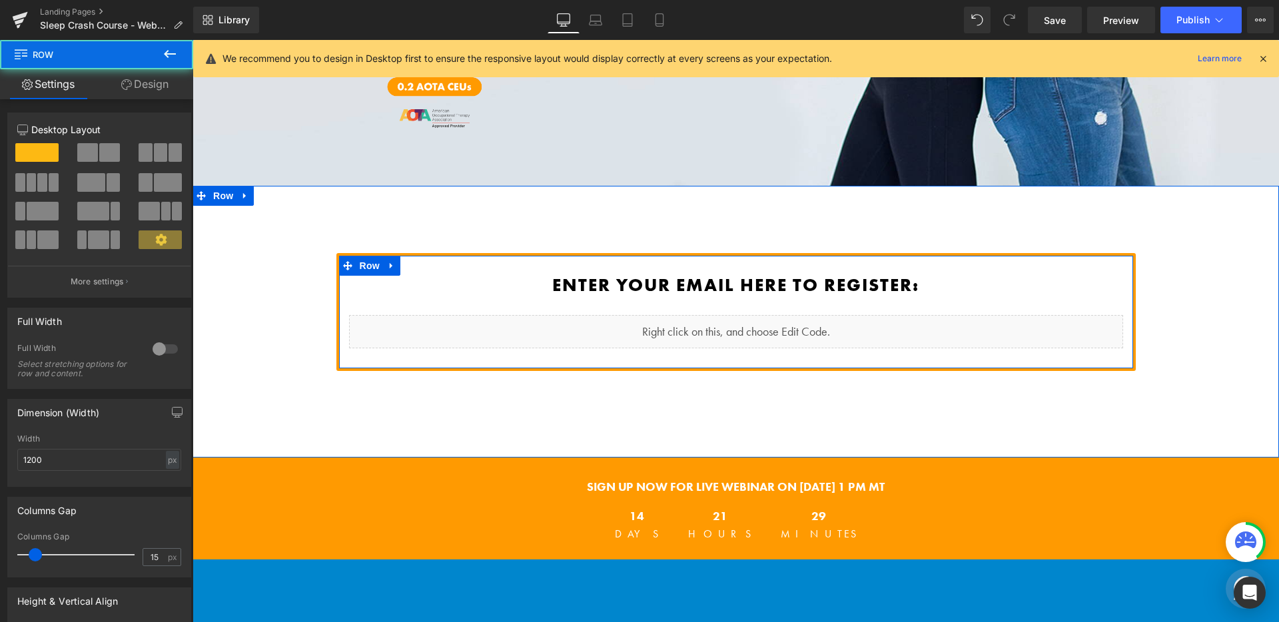
click at [777, 253] on div "Enter your email here to register: Heading Liquid Row" at bounding box center [735, 312] width 799 height 118
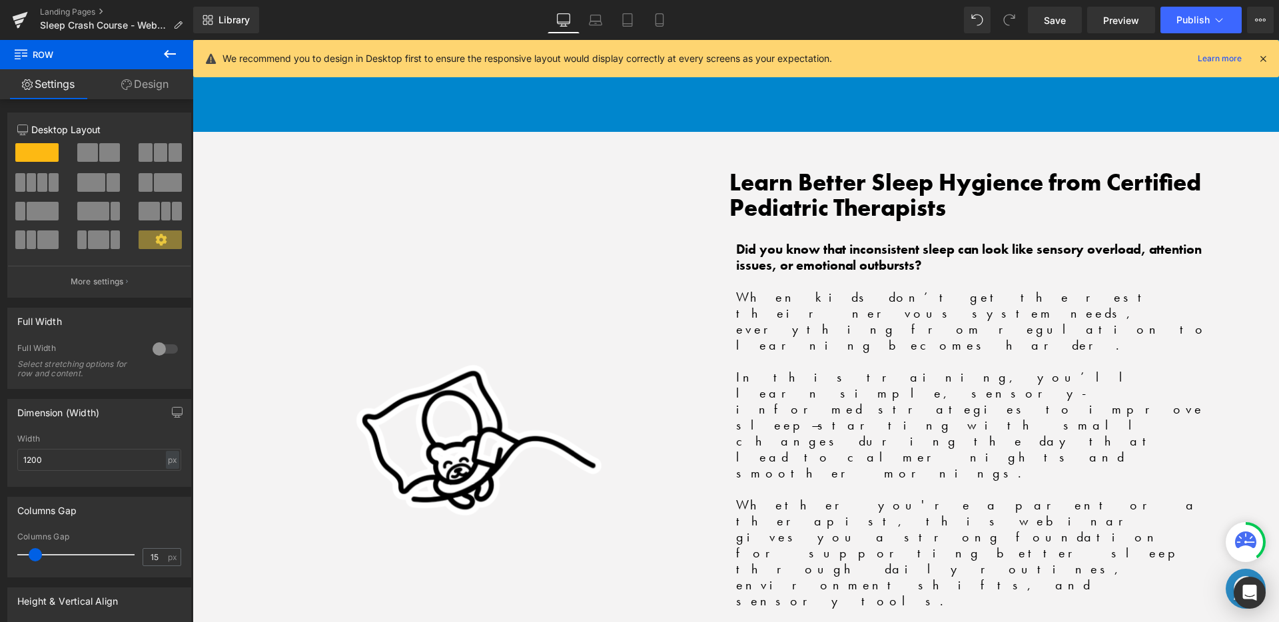
scroll to position [1158, 0]
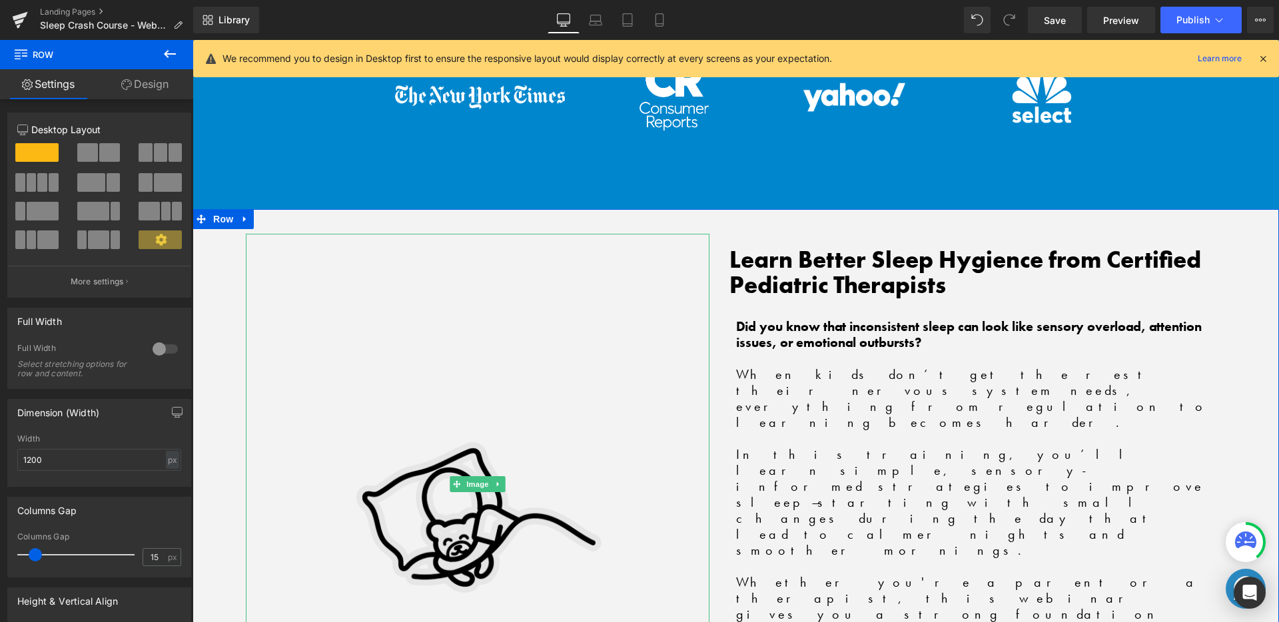
click at [518, 386] on img at bounding box center [478, 484] width 348 height 501
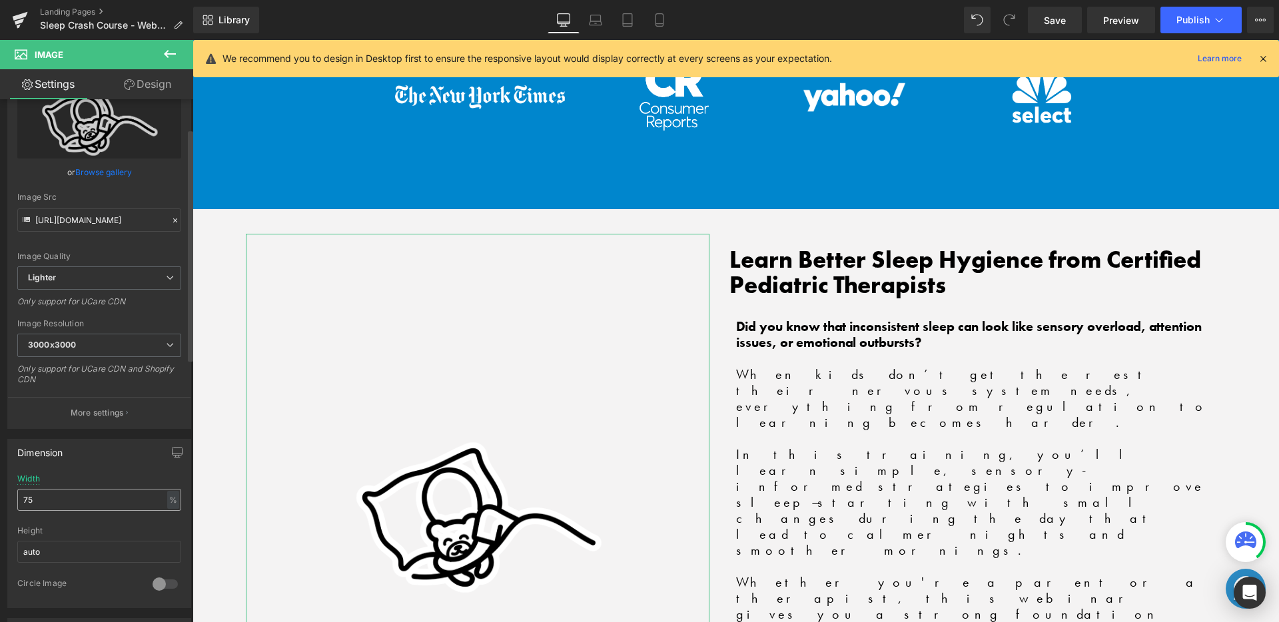
scroll to position [121, 0]
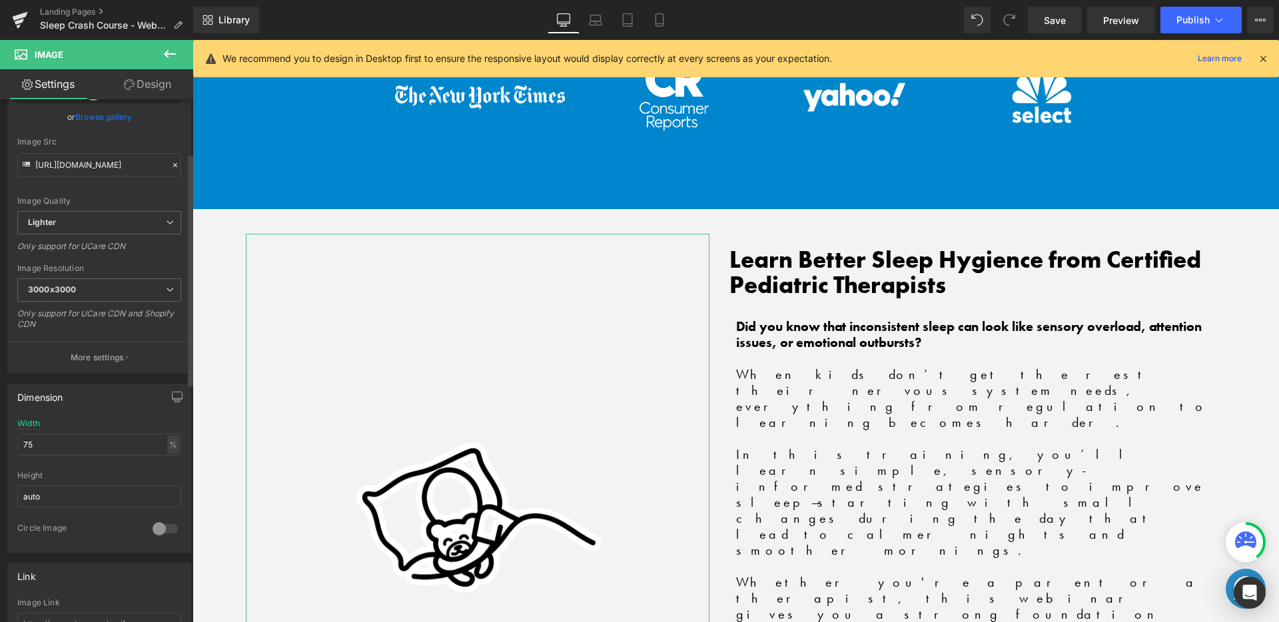
click at [73, 427] on div "Width 75 % % px" at bounding box center [99, 445] width 164 height 52
click at [58, 448] on input "75" at bounding box center [99, 445] width 164 height 22
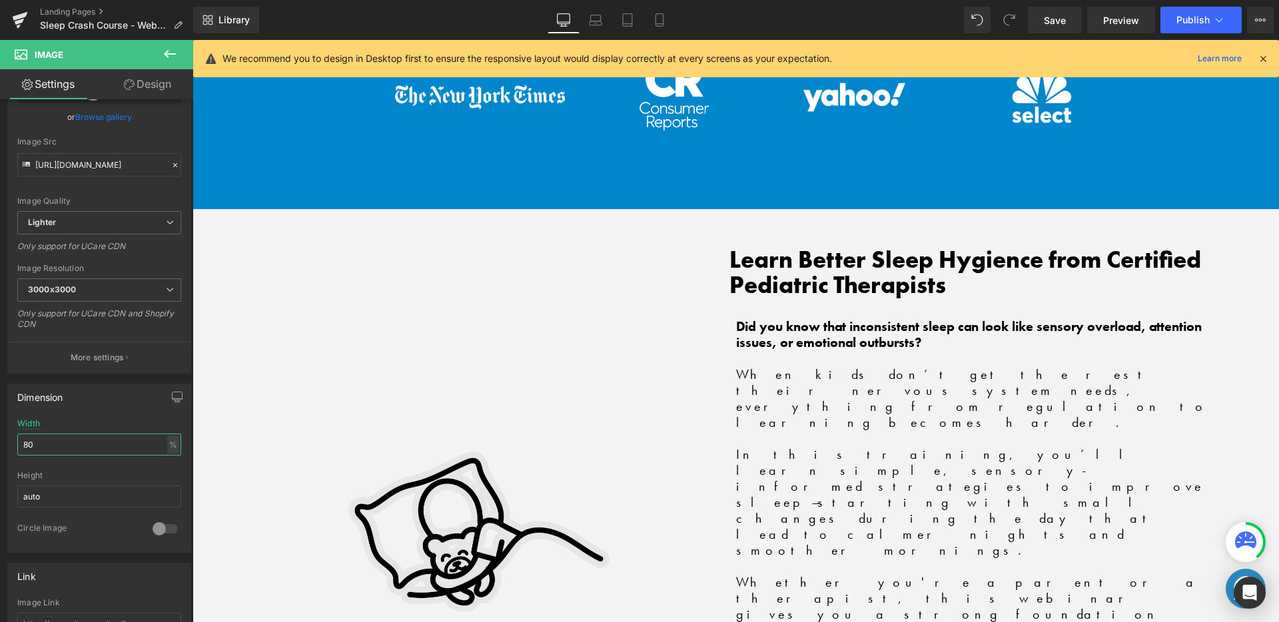
type input "80"
click at [532, 451] on img at bounding box center [477, 499] width 370 height 530
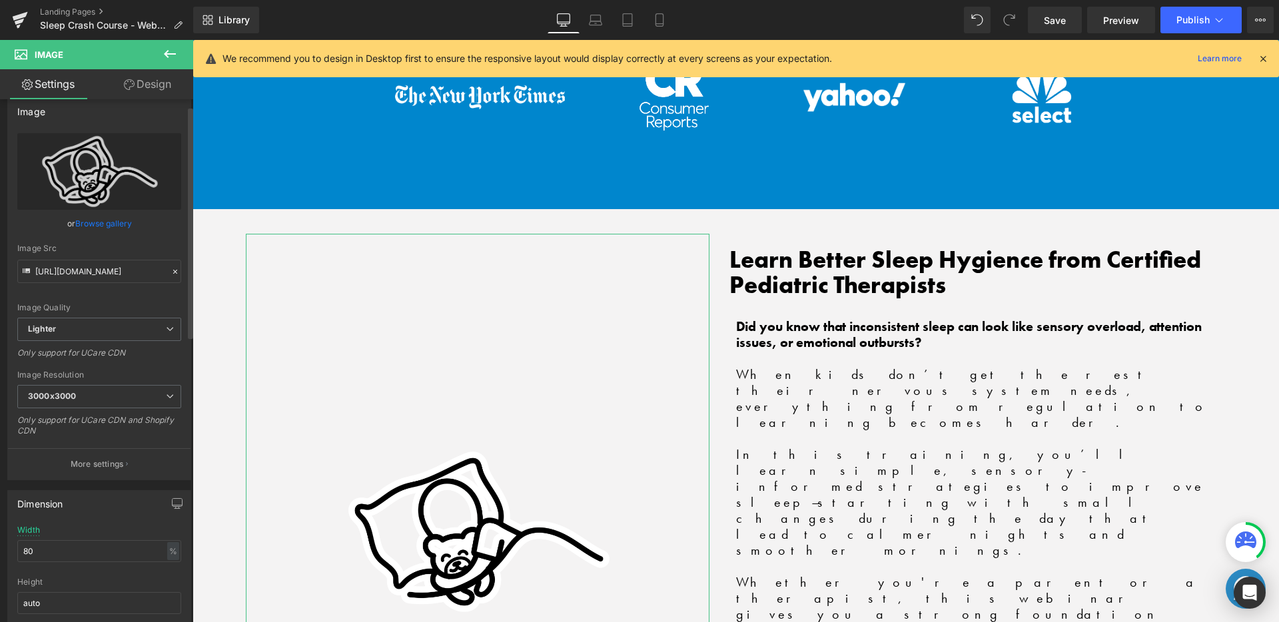
scroll to position [0, 0]
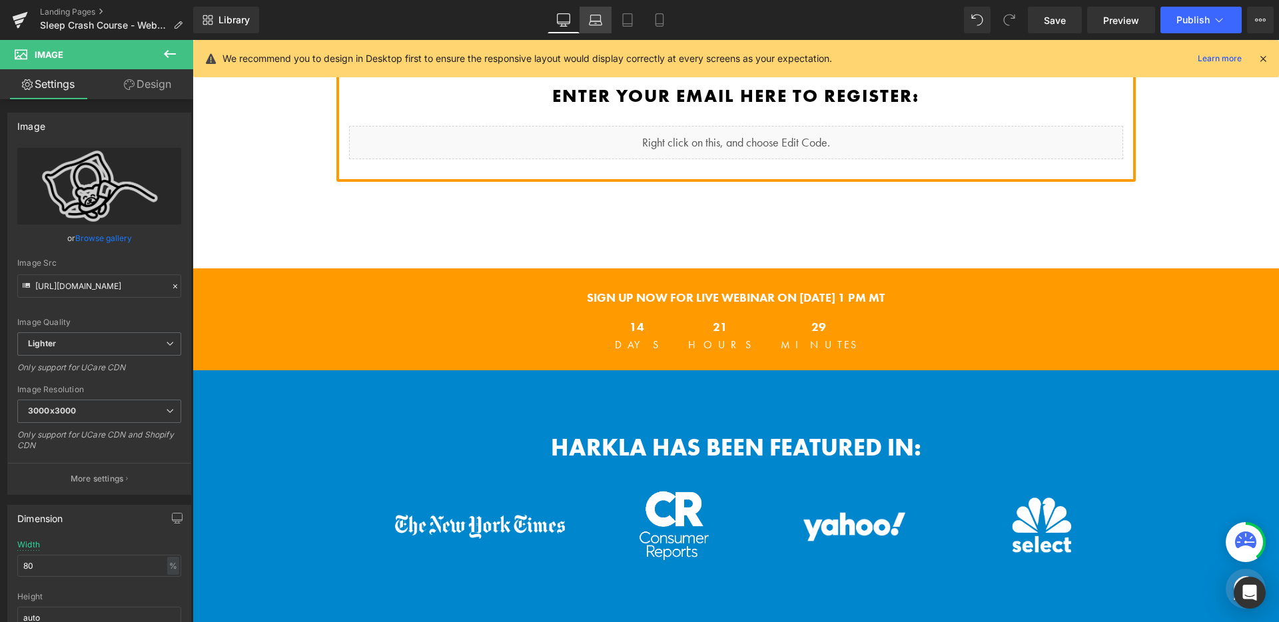
click at [602, 28] on link "Laptop" at bounding box center [596, 20] width 32 height 27
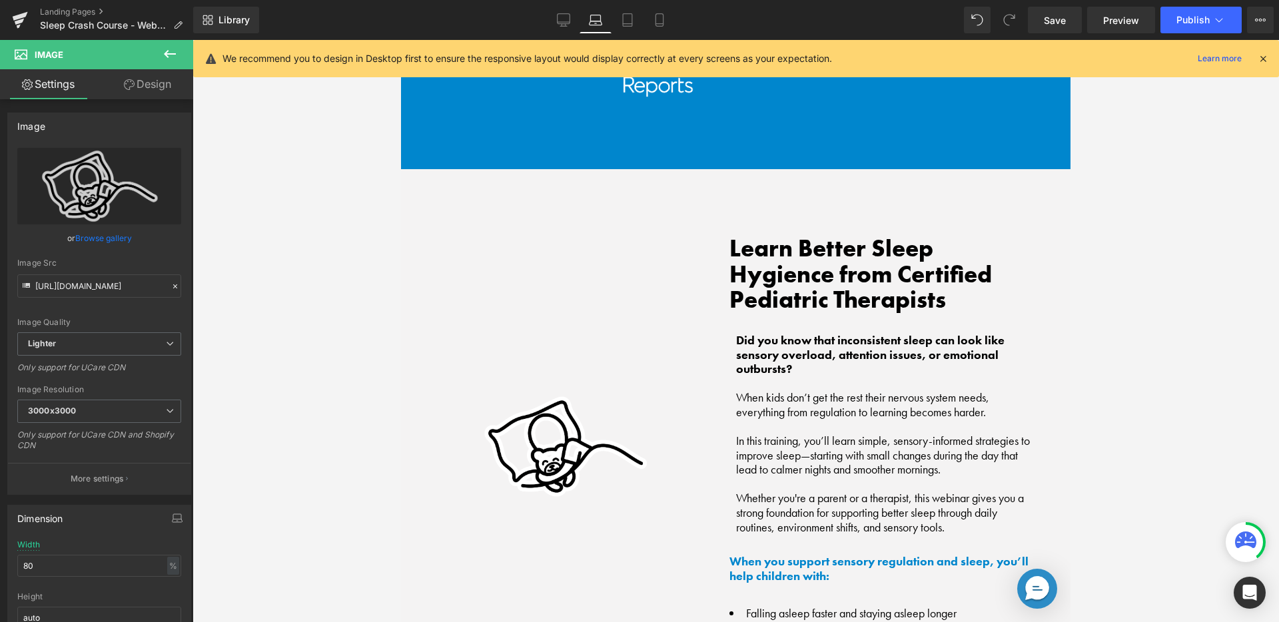
scroll to position [1064, 0]
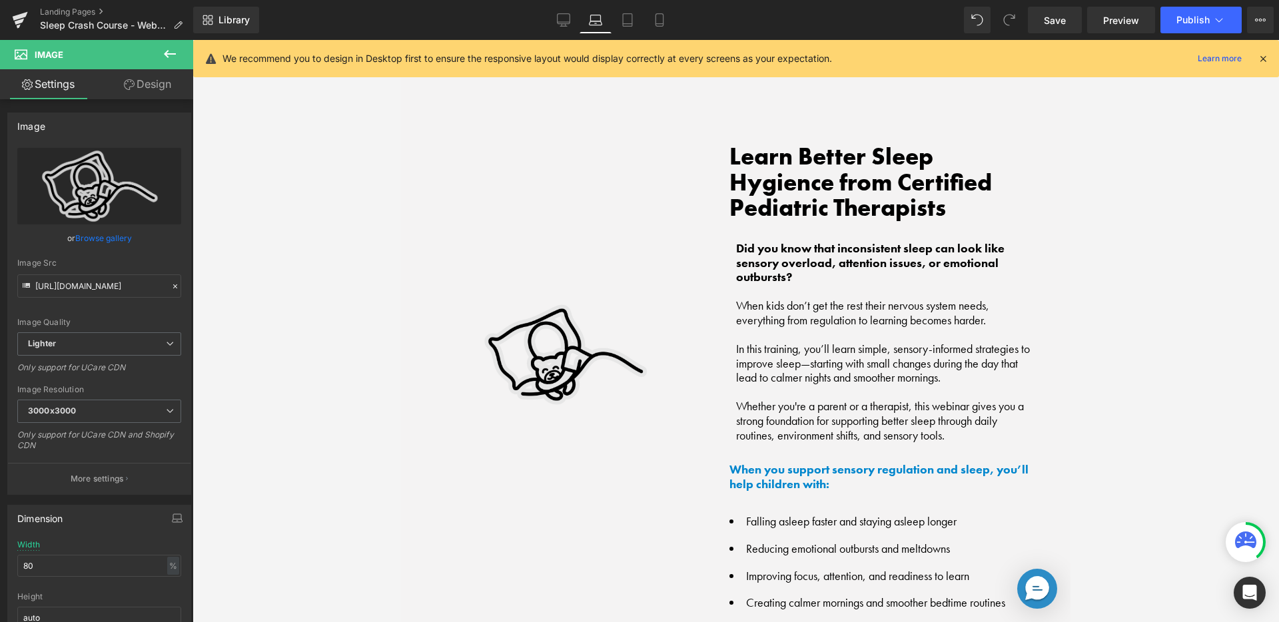
click at [597, 334] on img at bounding box center [565, 321] width 230 height 355
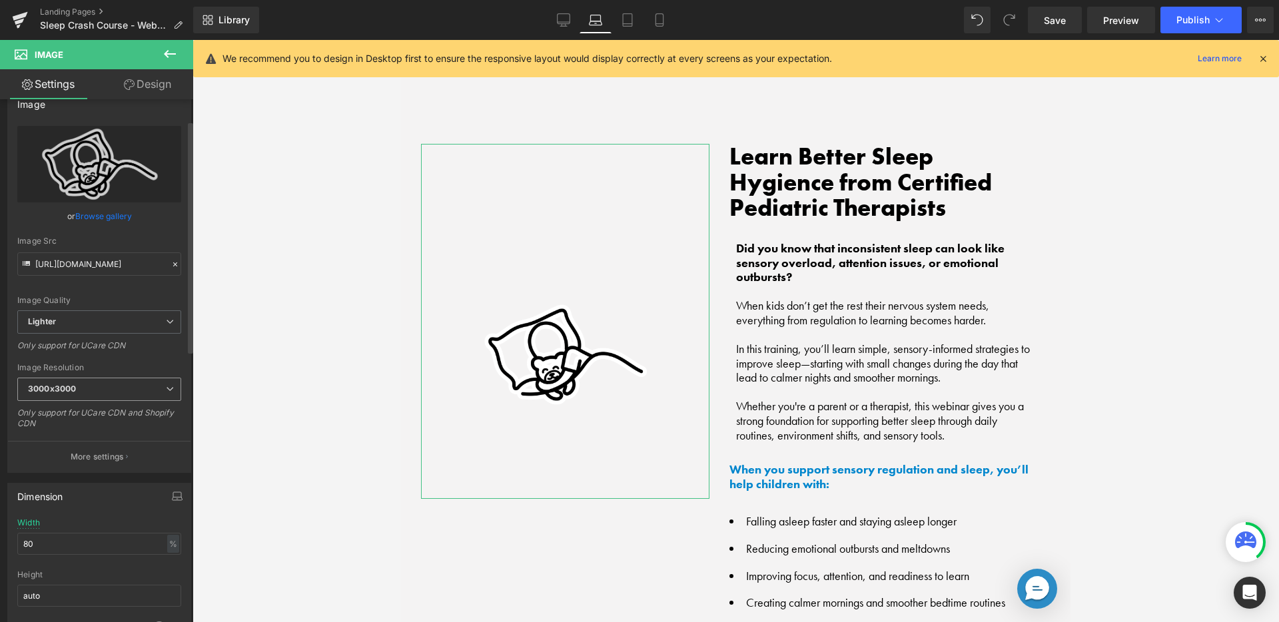
scroll to position [90, 0]
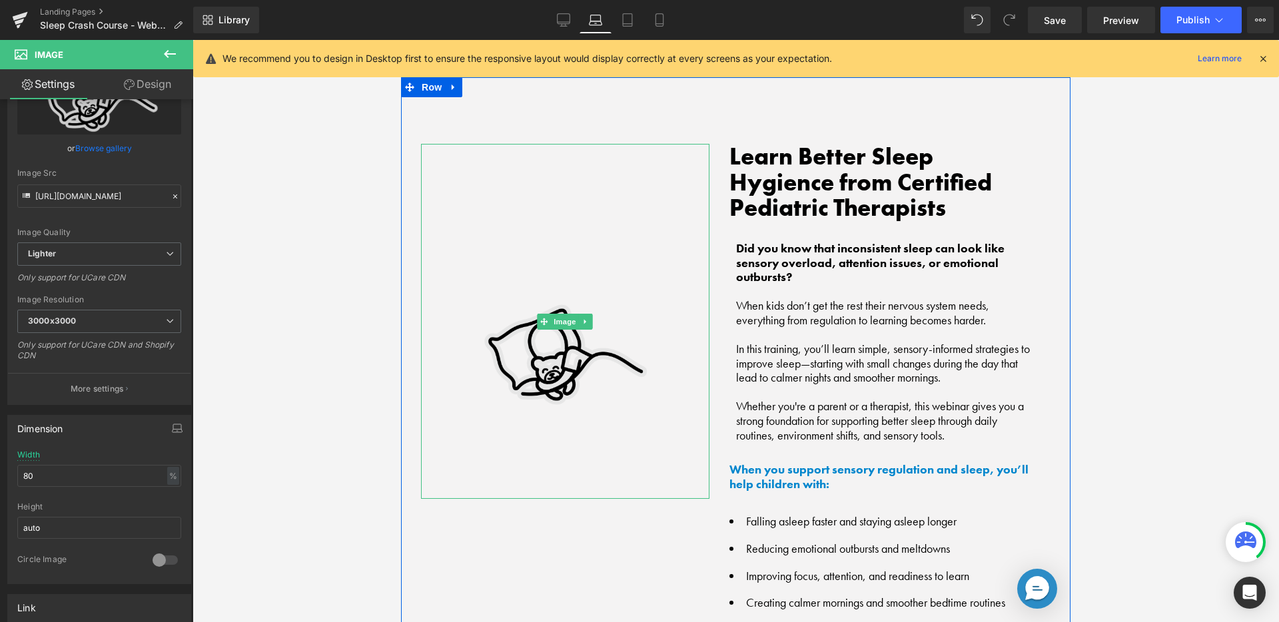
click at [615, 319] on img at bounding box center [565, 321] width 230 height 355
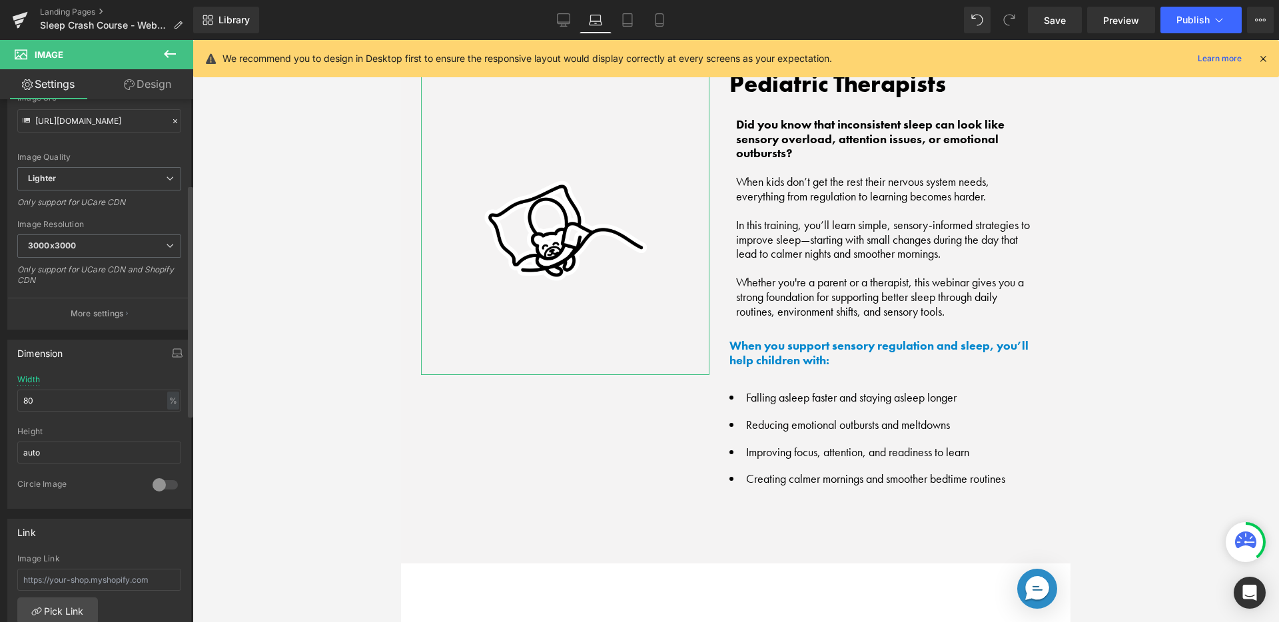
scroll to position [220, 0]
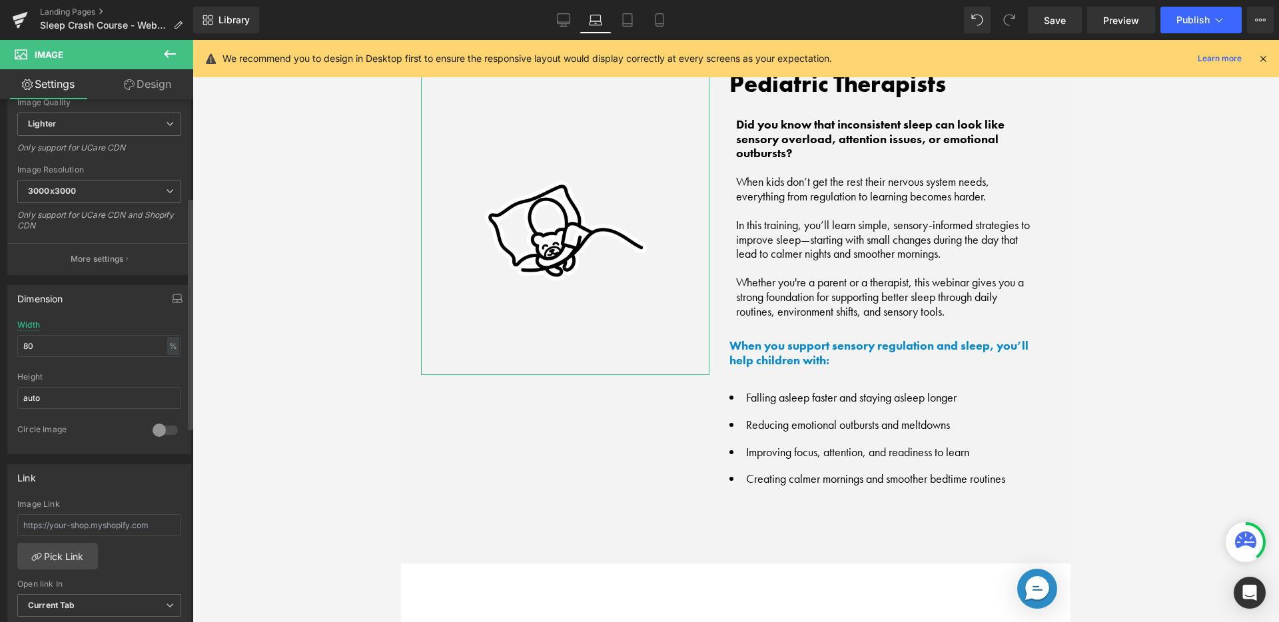
click at [160, 428] on div at bounding box center [165, 430] width 32 height 21
click at [109, 428] on div "Circle Image" at bounding box center [78, 431] width 122 height 14
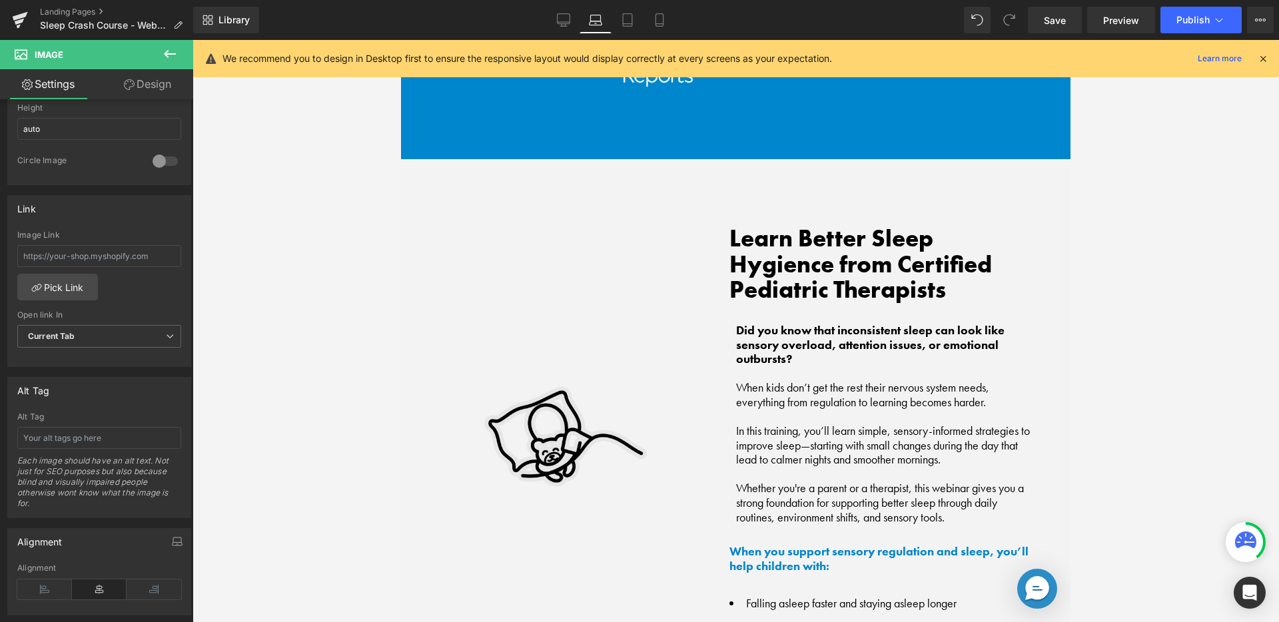
scroll to position [911, 0]
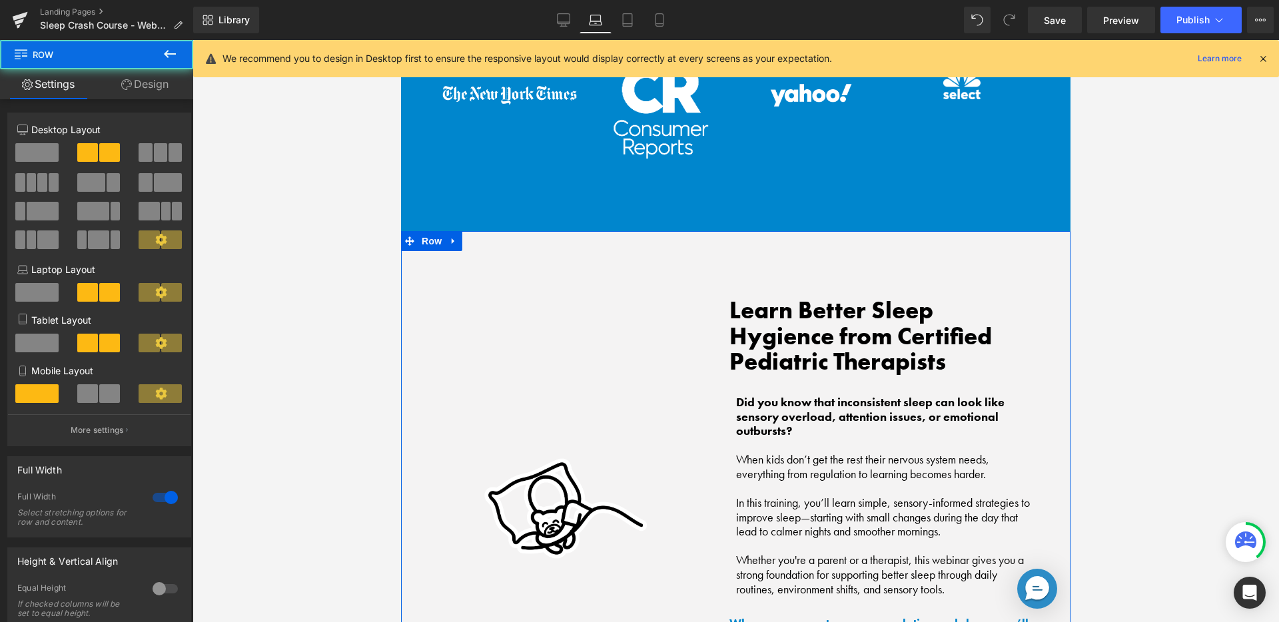
click at [779, 255] on div "Image Learn Better Sleep Hygience from Certified Pediatric Therapists Heading D…" at bounding box center [735, 536] width 669 height 610
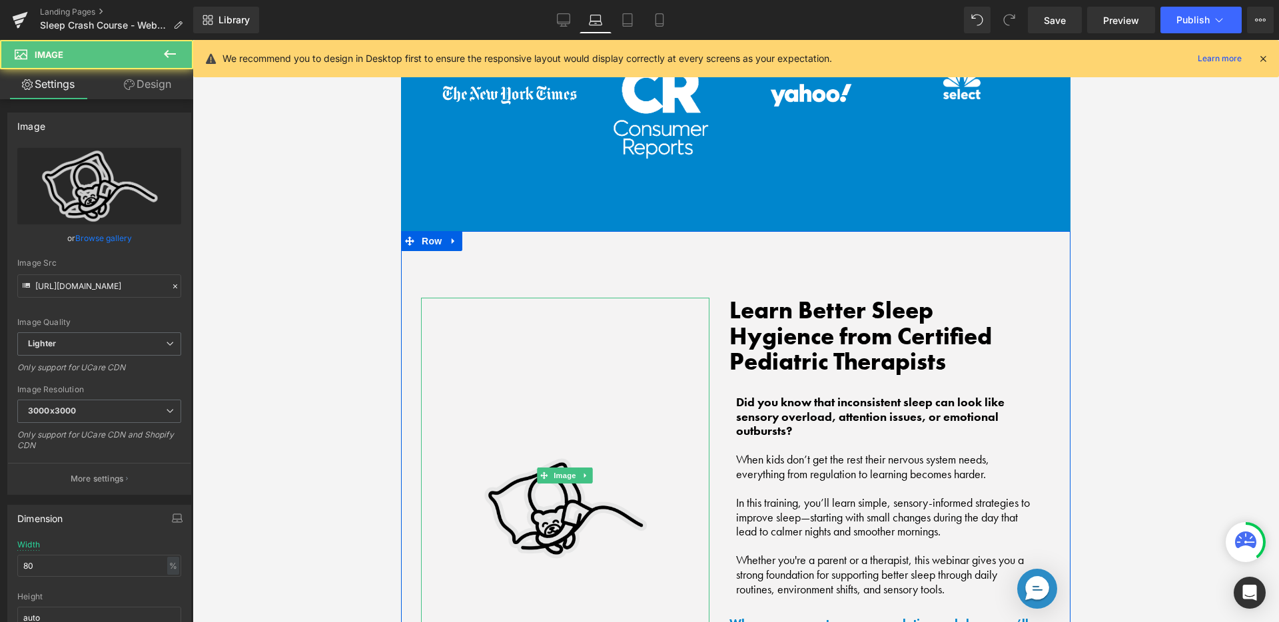
click at [506, 528] on img at bounding box center [565, 475] width 230 height 355
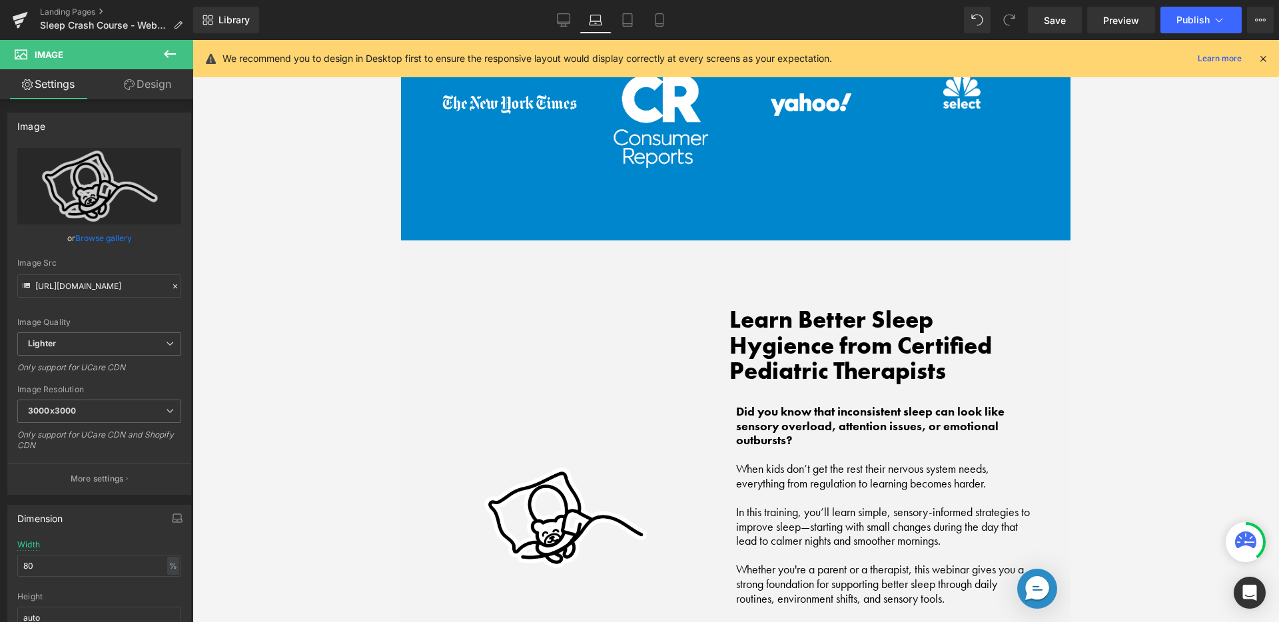
scroll to position [975, 0]
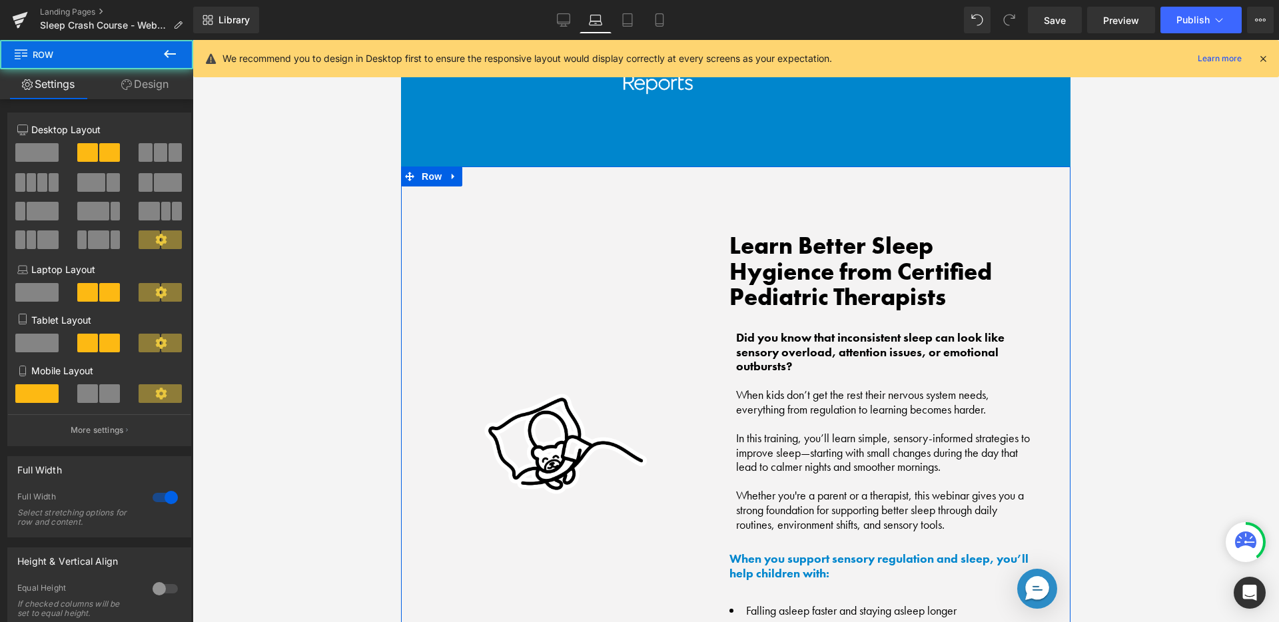
click at [772, 204] on div "Image Learn Better Sleep Hygience from Certified Pediatric Therapists Heading D…" at bounding box center [735, 472] width 669 height 610
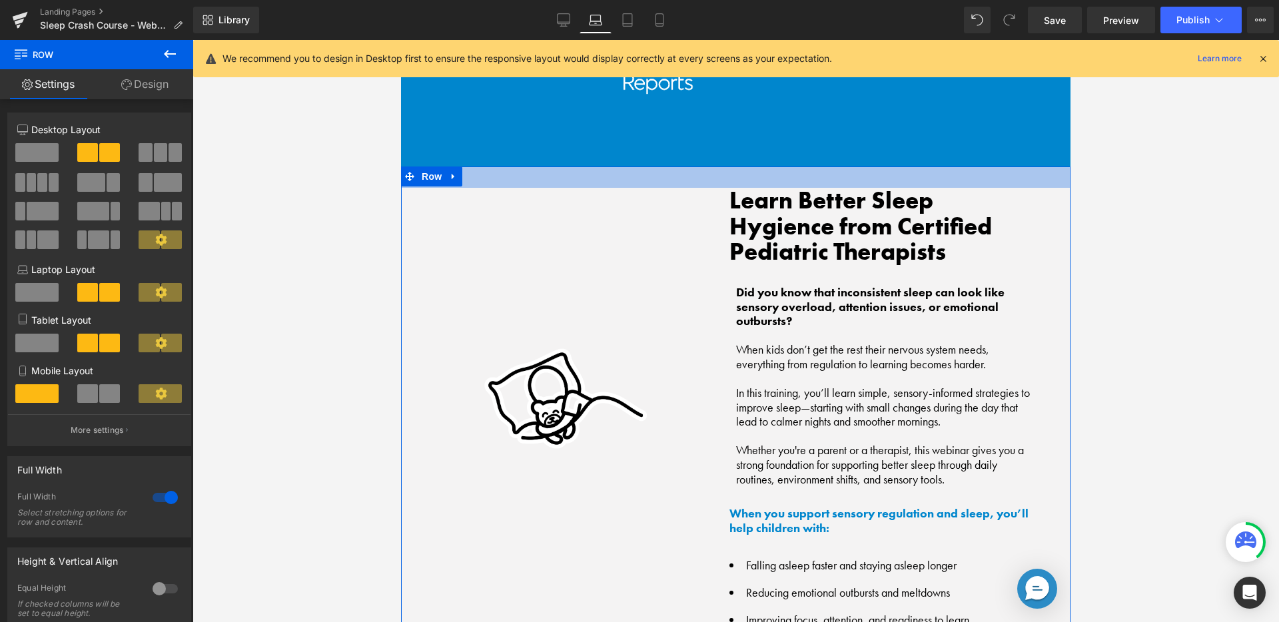
drag, startPoint x: 757, startPoint y: 174, endPoint x: 763, endPoint y: 129, distance: 45.7
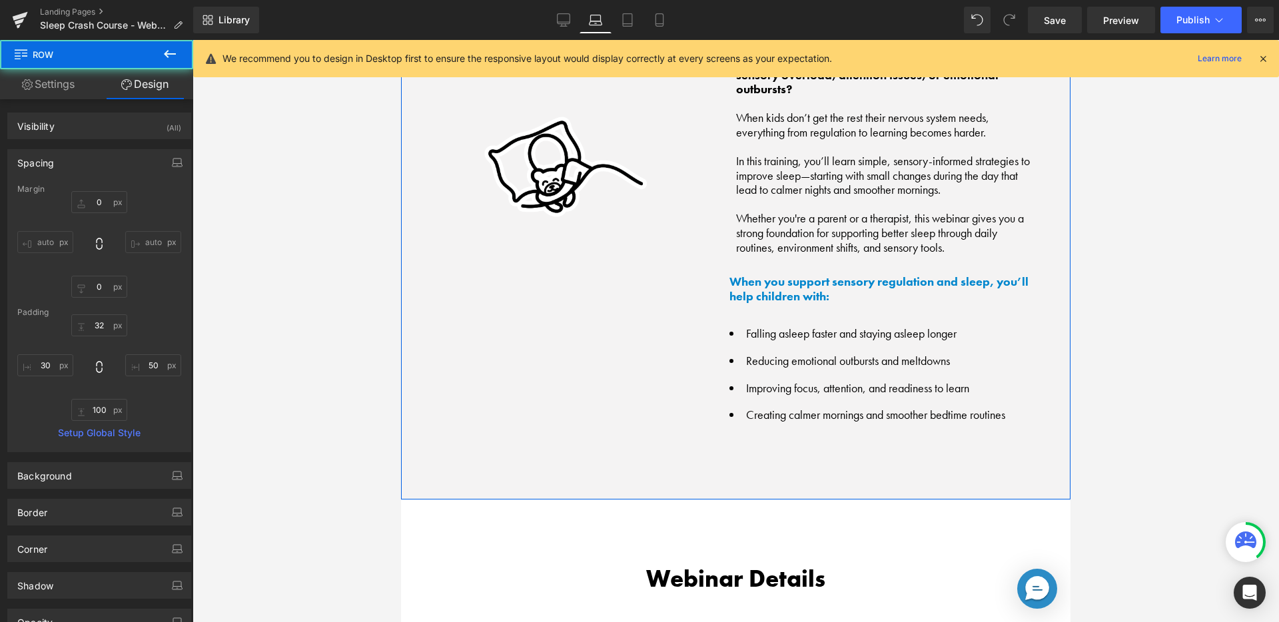
scroll to position [1359, 0]
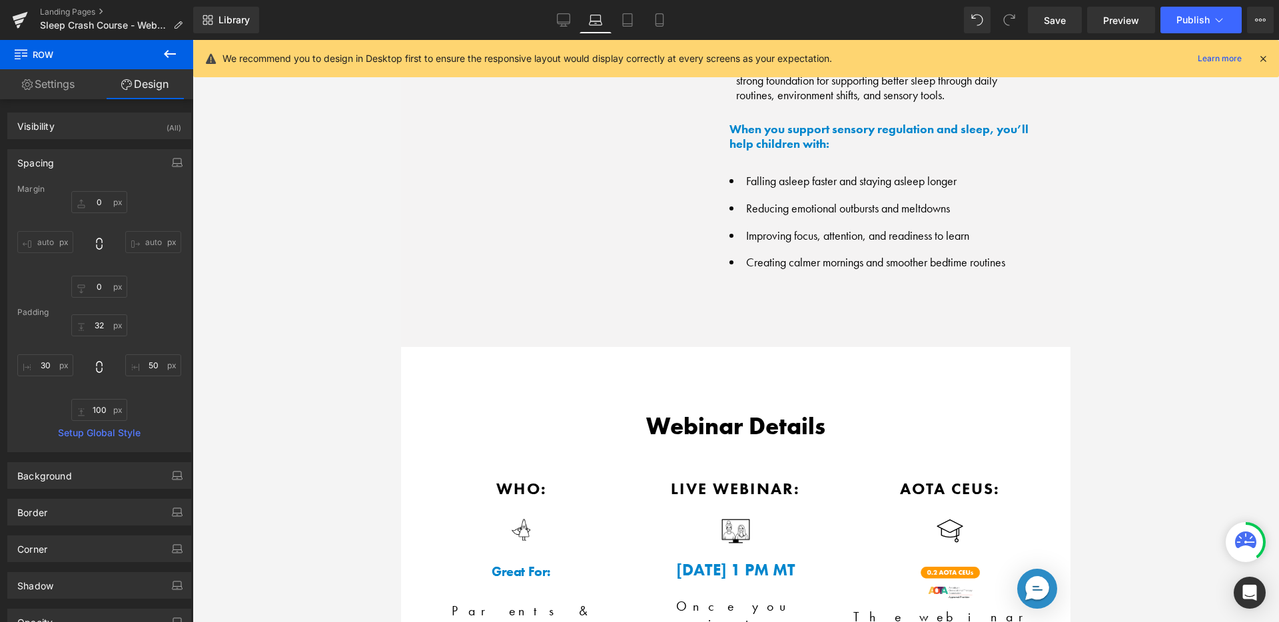
click at [795, 319] on div "Image Learn Better Sleep Hygience from Certified Pediatric Therapists Heading D…" at bounding box center [735, 64] width 669 height 565
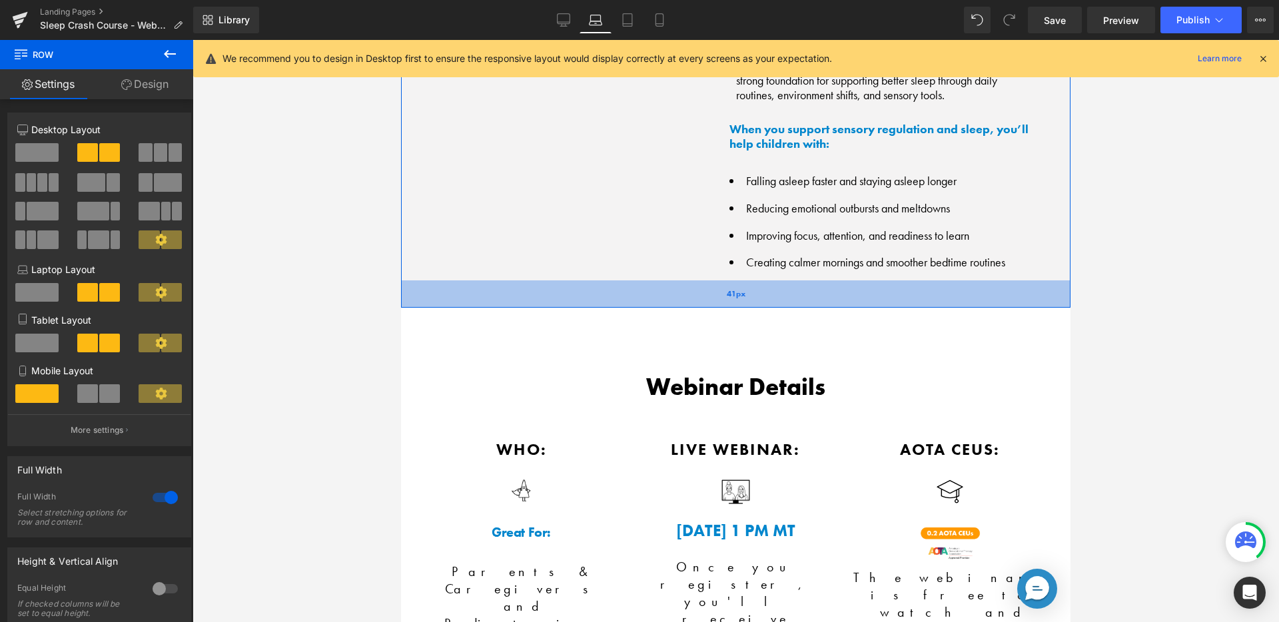
drag, startPoint x: 789, startPoint y: 338, endPoint x: 789, endPoint y: 288, distance: 49.3
click at [789, 291] on div "41px" at bounding box center [735, 293] width 669 height 27
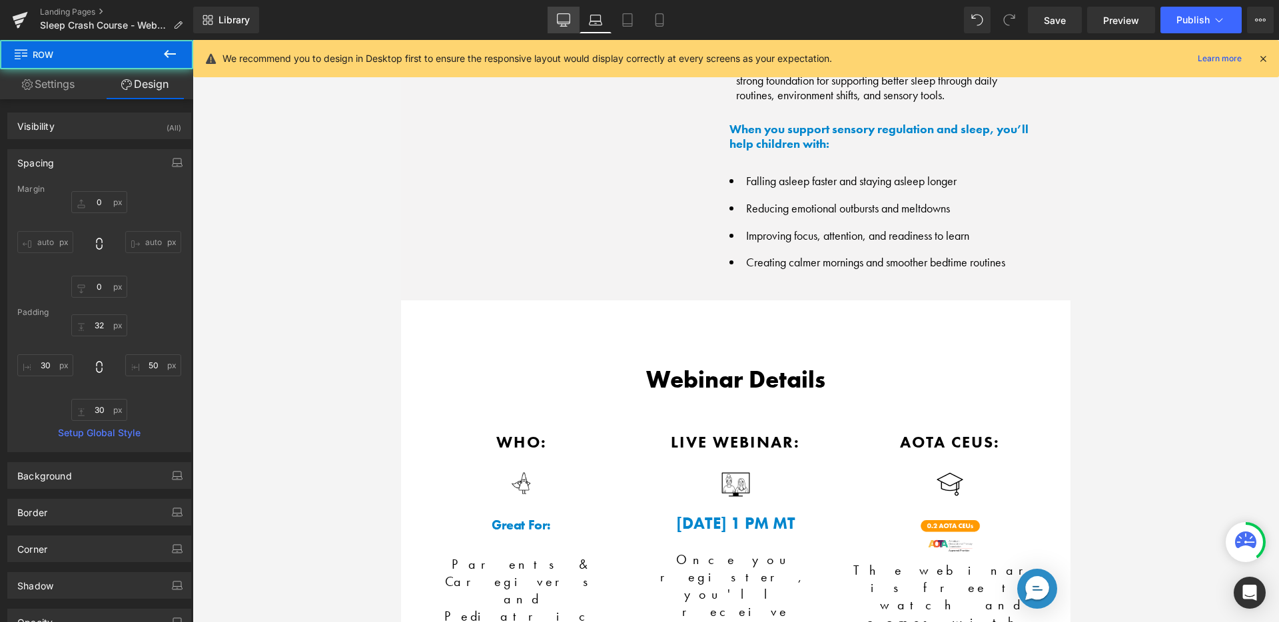
click at [553, 27] on link "Desktop" at bounding box center [564, 20] width 32 height 27
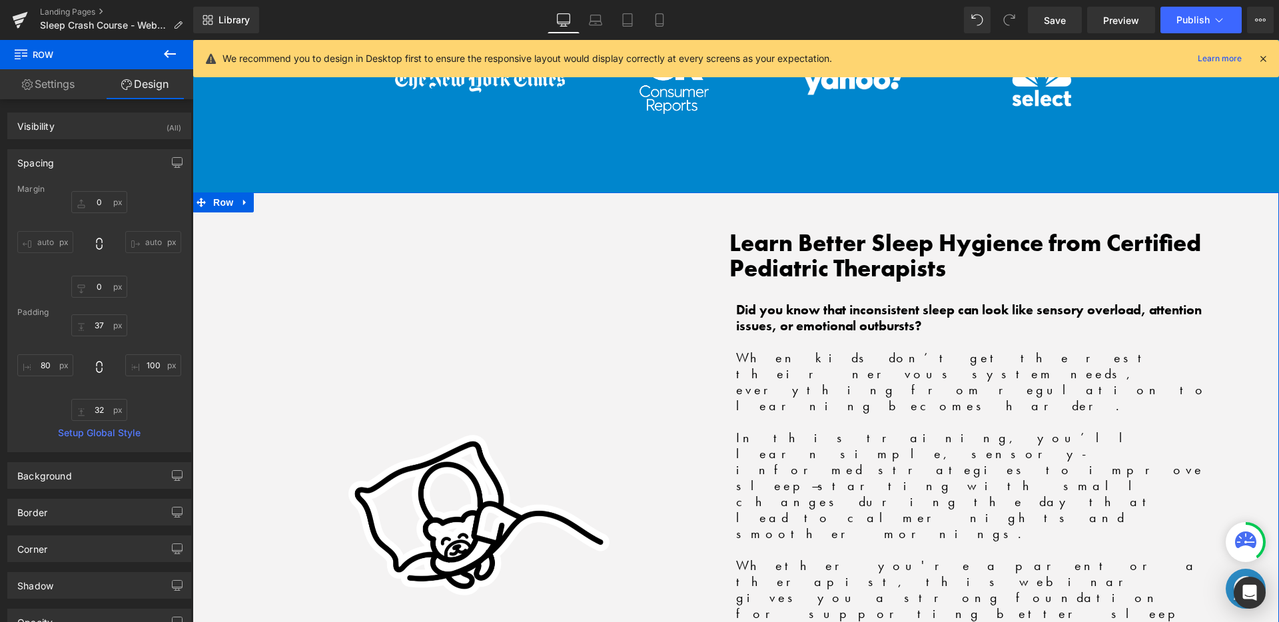
scroll to position [1202, 0]
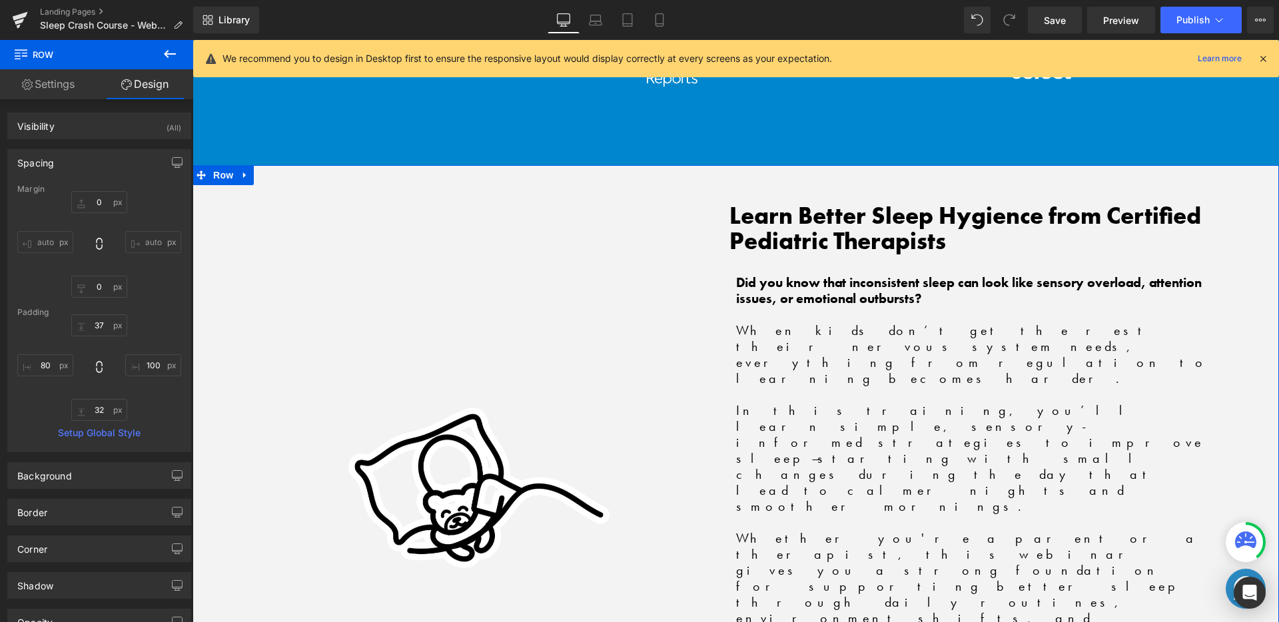
click at [797, 560] on div "Image Learn Better Sleep Hygience from Certified Pediatric Therapists Heading D…" at bounding box center [736, 544] width 1086 height 759
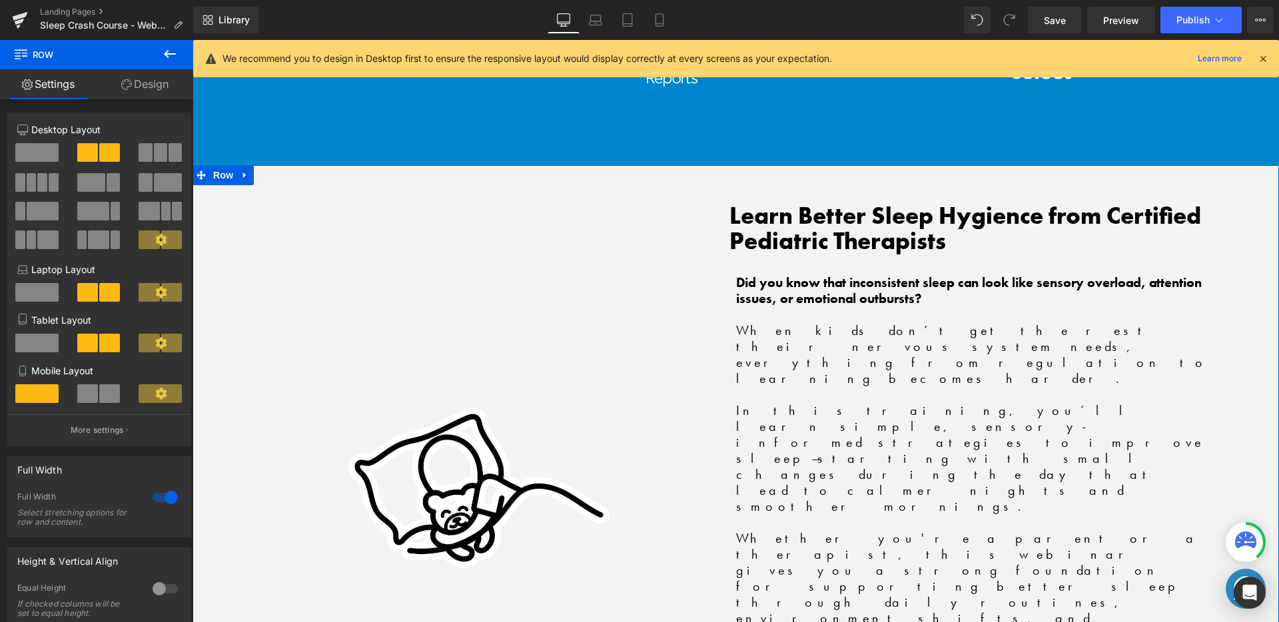
drag, startPoint x: 791, startPoint y: 581, endPoint x: 791, endPoint y: 559, distance: 22.0
click at [791, 559] on div "Image Learn Better Sleep Hygience from Certified Pediatric Therapists Heading D…" at bounding box center [736, 536] width 1086 height 742
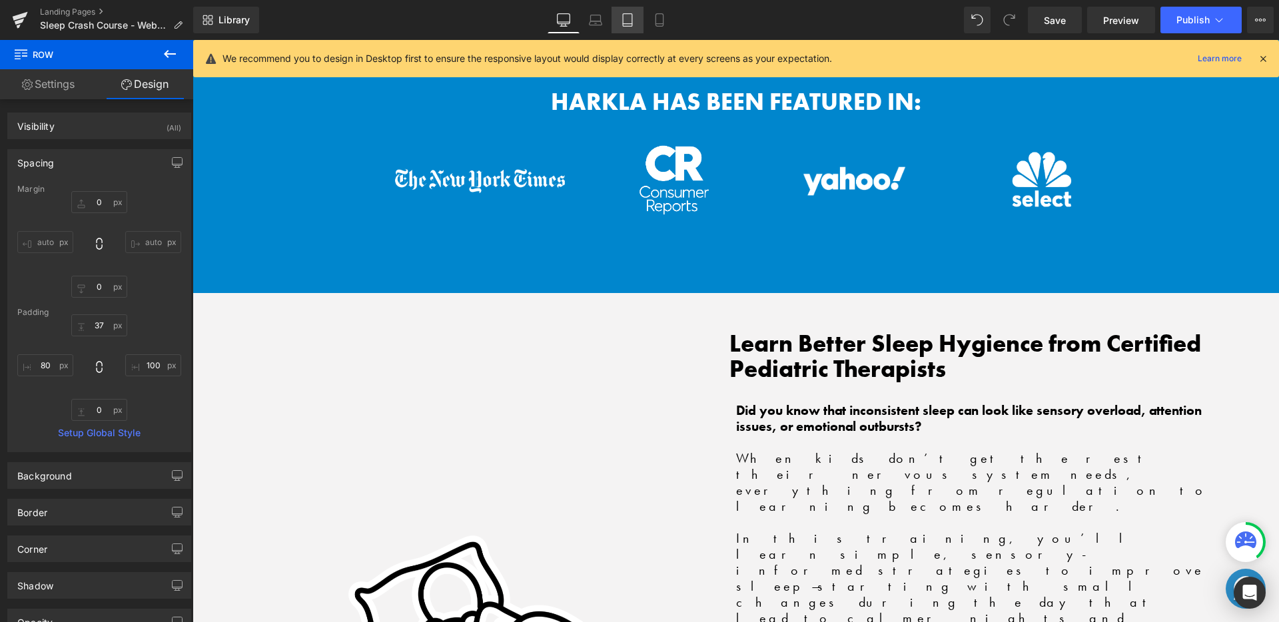
click at [618, 29] on link "Tablet" at bounding box center [627, 20] width 32 height 27
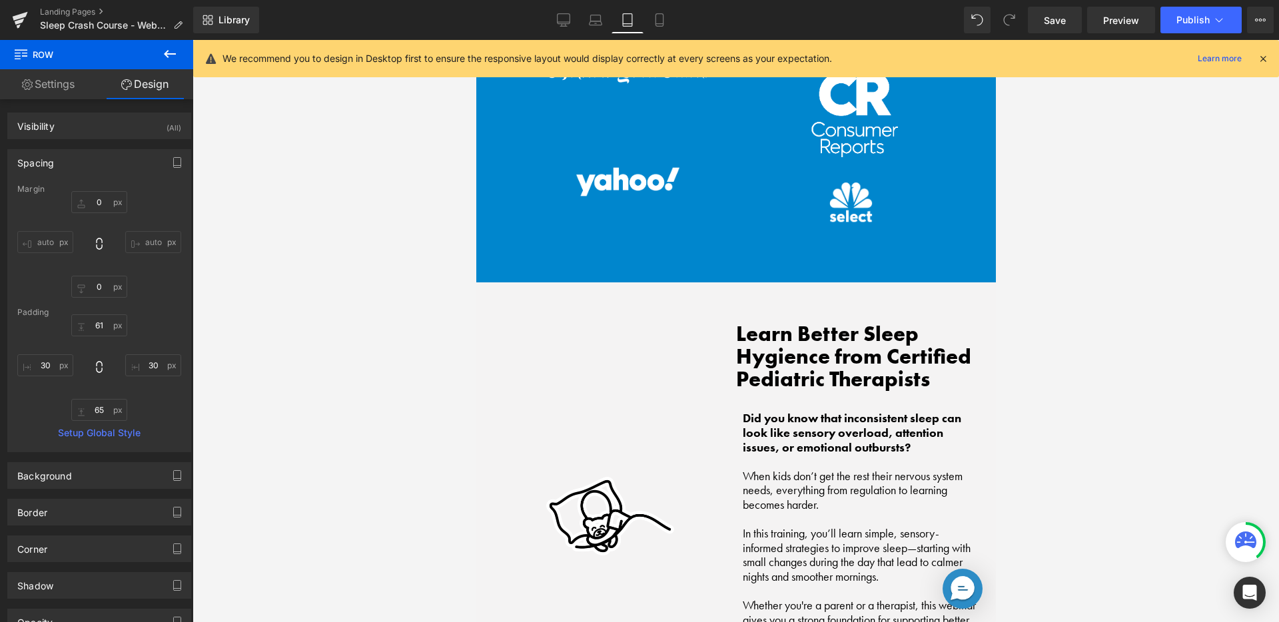
scroll to position [915, 0]
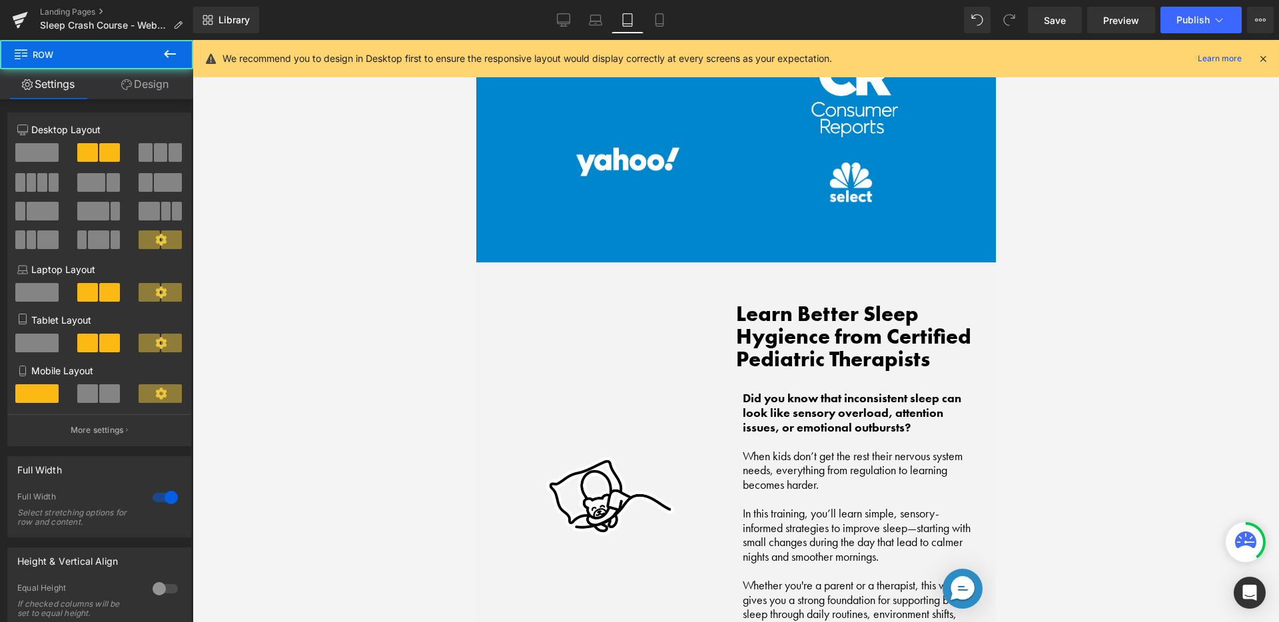
click at [737, 262] on div "Image Learn Better Sleep Hygience from Certified Pediatric Therapists Heading D…" at bounding box center [736, 569] width 520 height 615
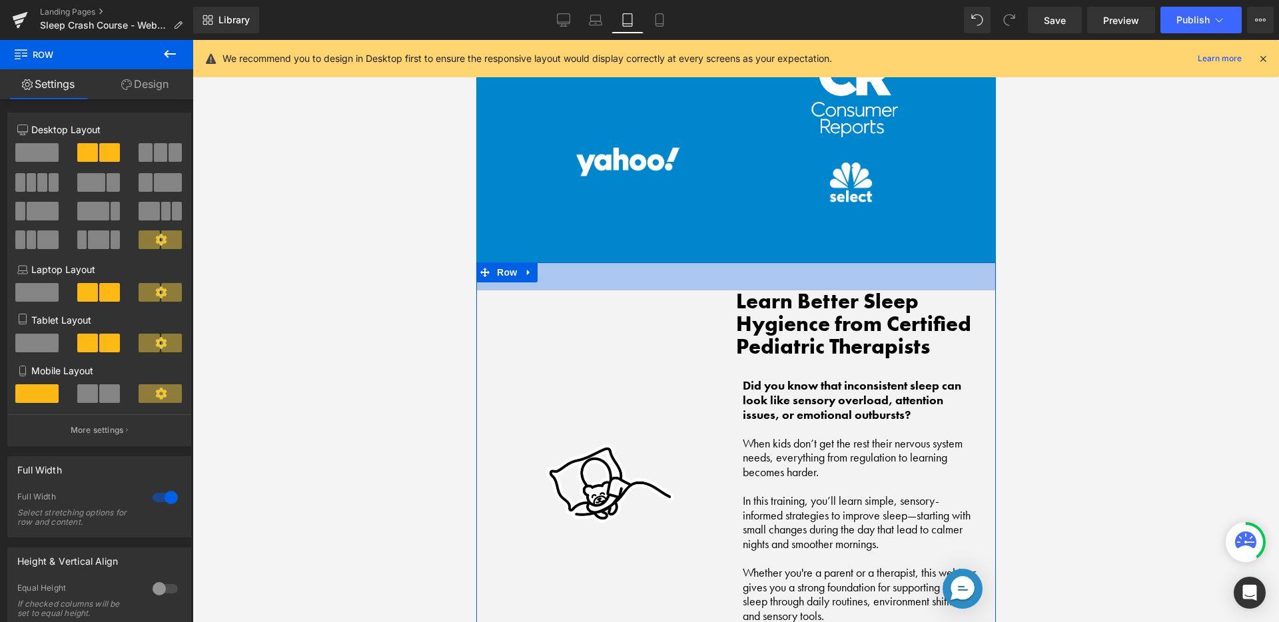
drag, startPoint x: 735, startPoint y: 260, endPoint x: 734, endPoint y: 248, distance: 12.7
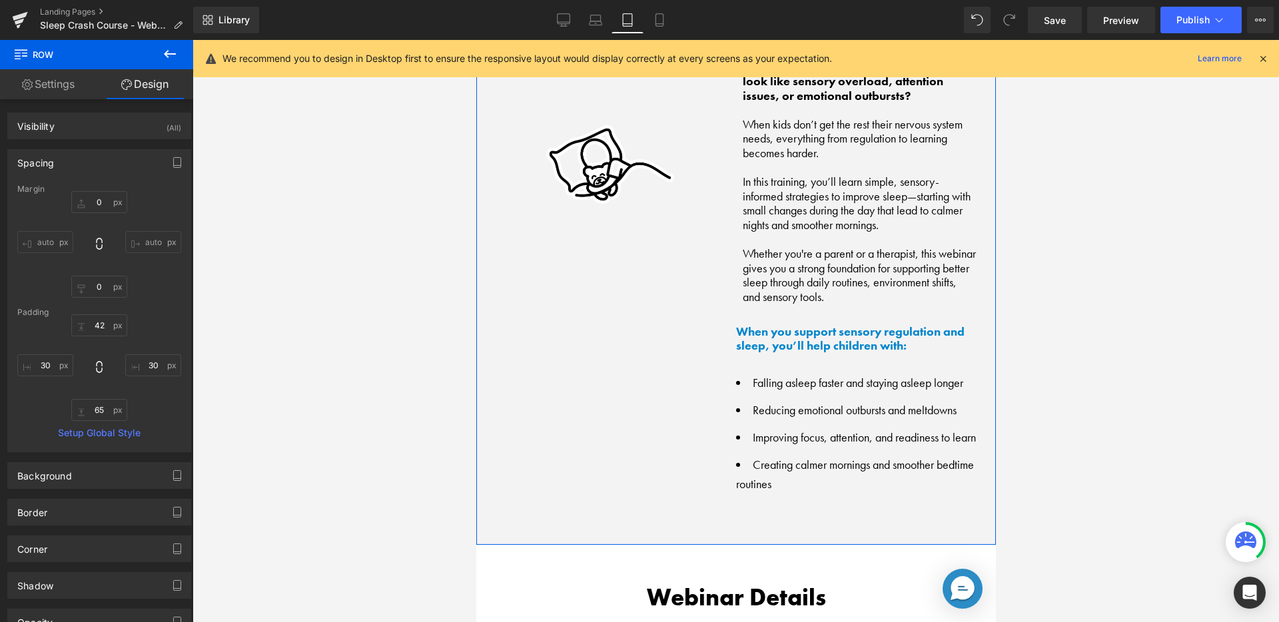
scroll to position [1218, 0]
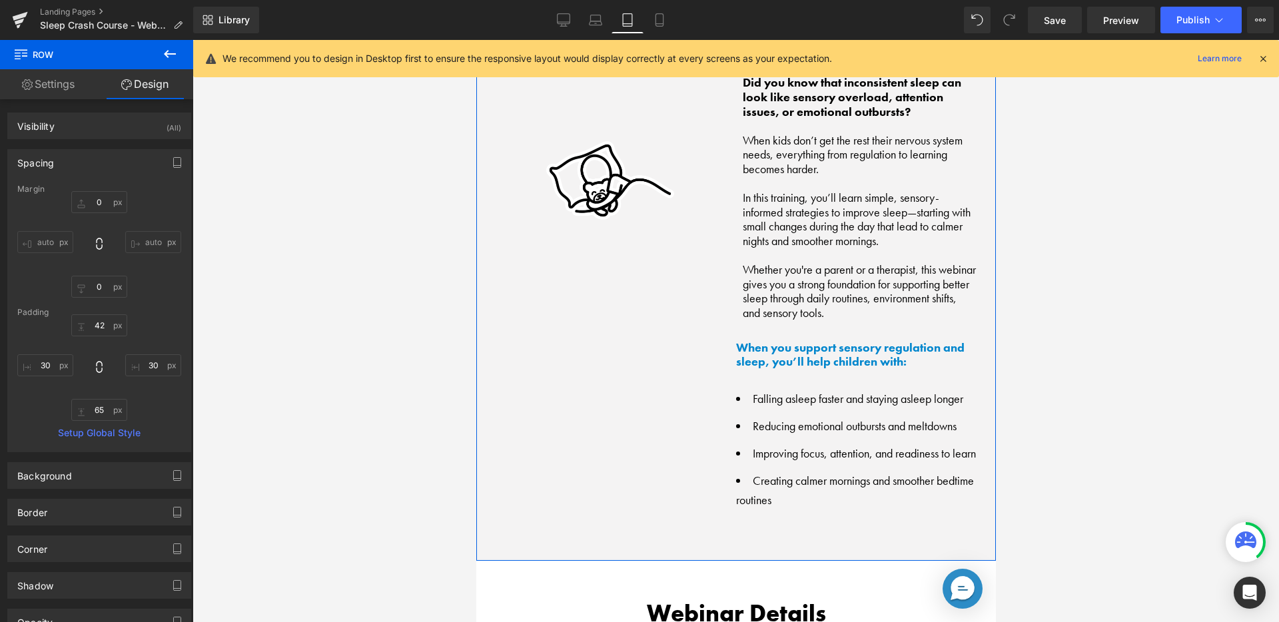
click at [769, 177] on p at bounding box center [858, 184] width 233 height 15
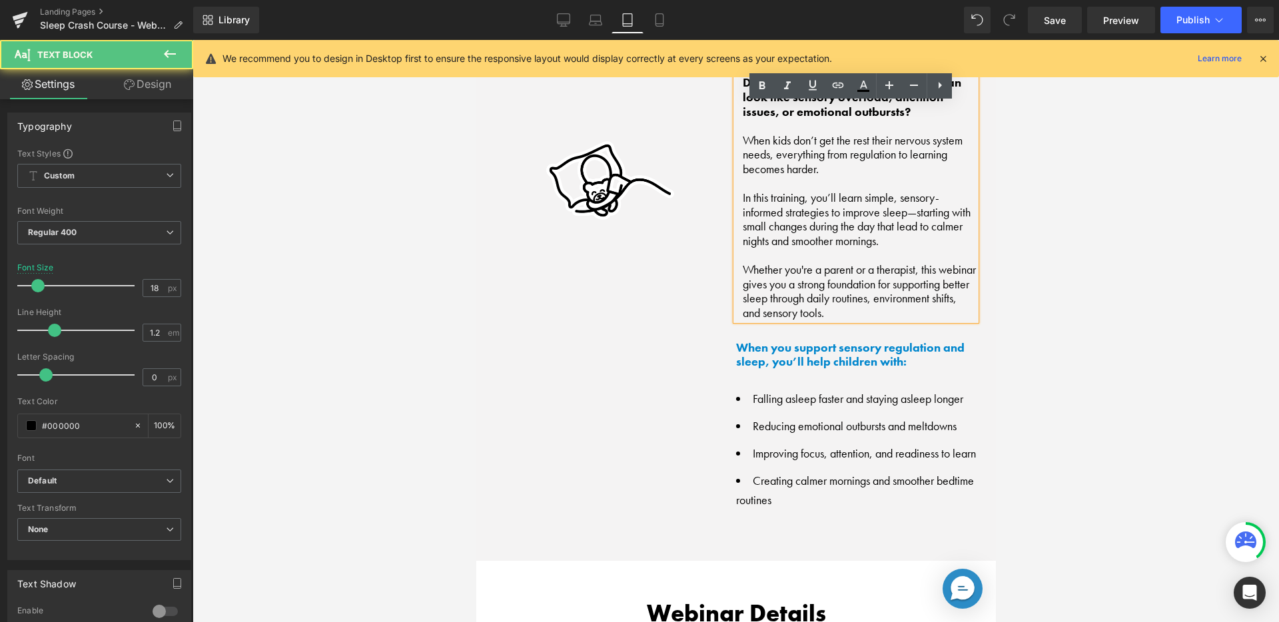
click at [735, 205] on div "Did you know that inconsistent sleep can look like sensory overload, attention …" at bounding box center [855, 187] width 240 height 264
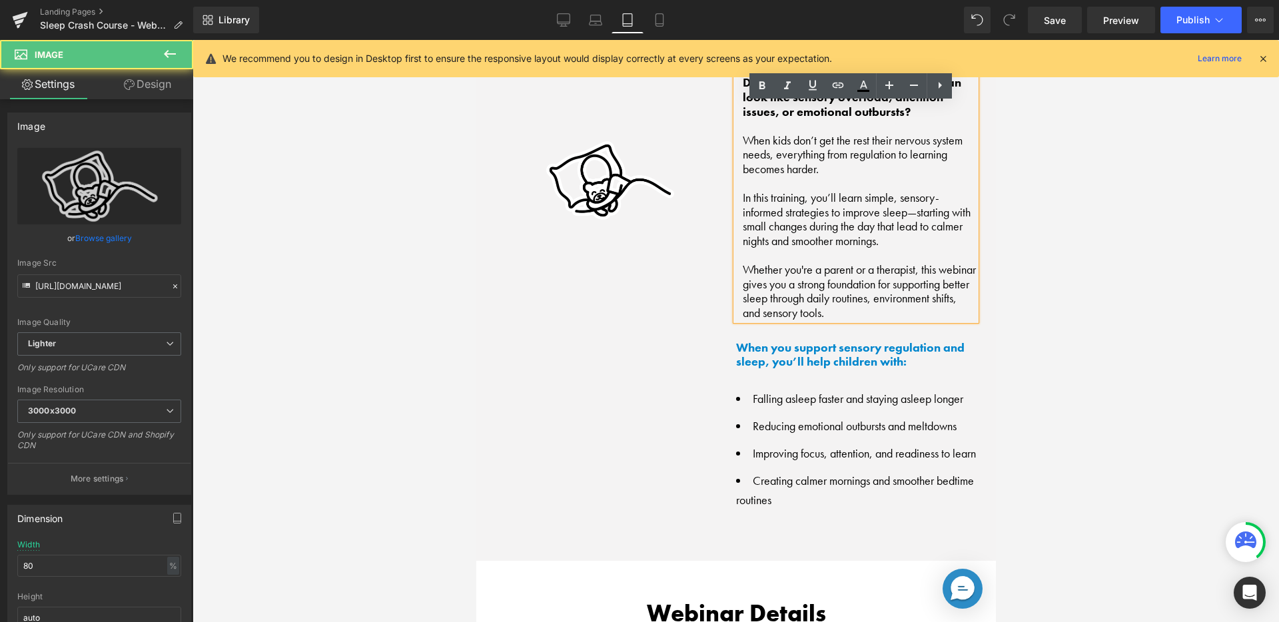
click at [709, 221] on div at bounding box center [609, 140] width 226 height 306
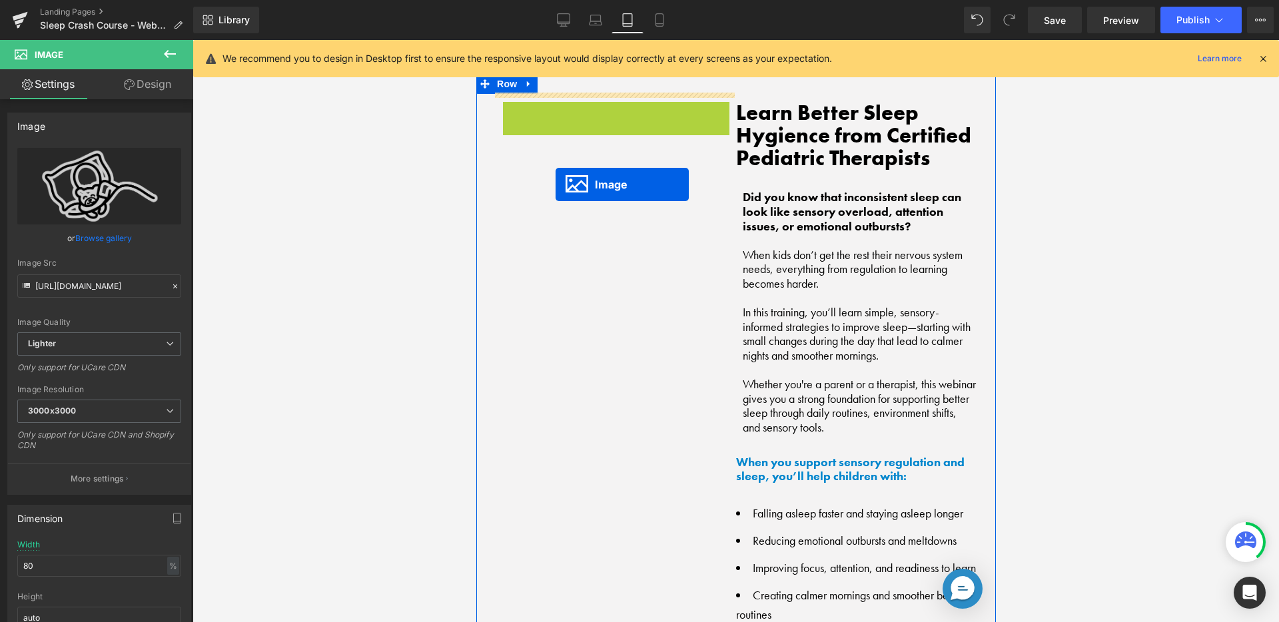
drag, startPoint x: 577, startPoint y: 126, endPoint x: 555, endPoint y: 185, distance: 62.6
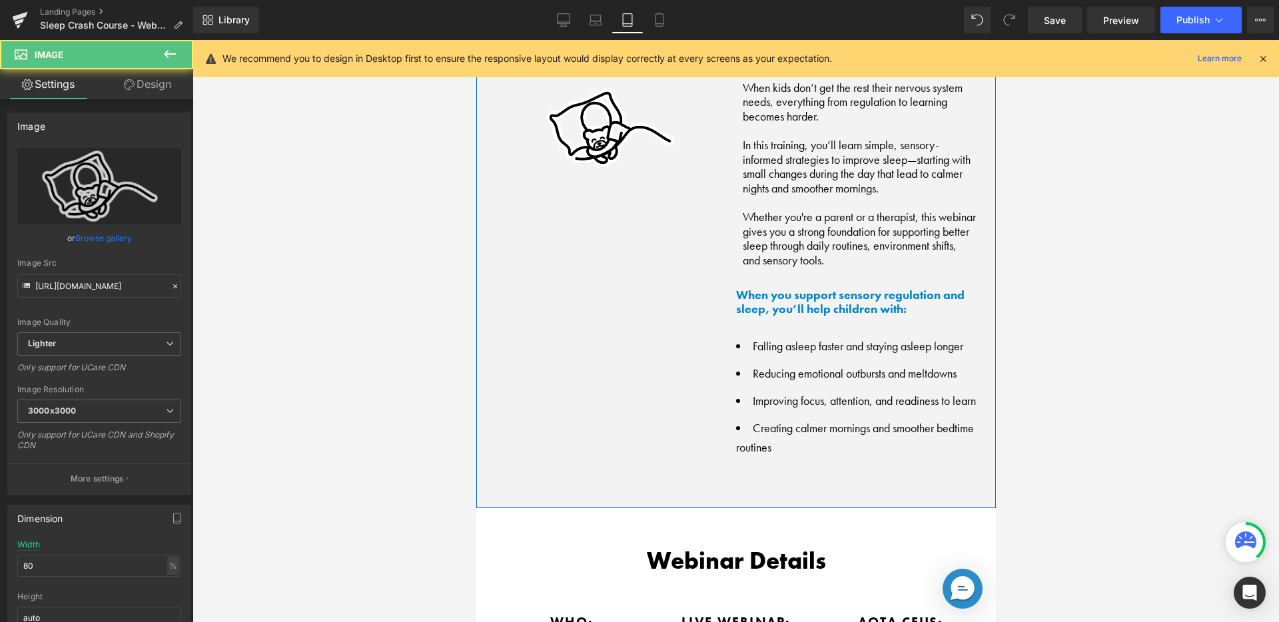
scroll to position [1308, 0]
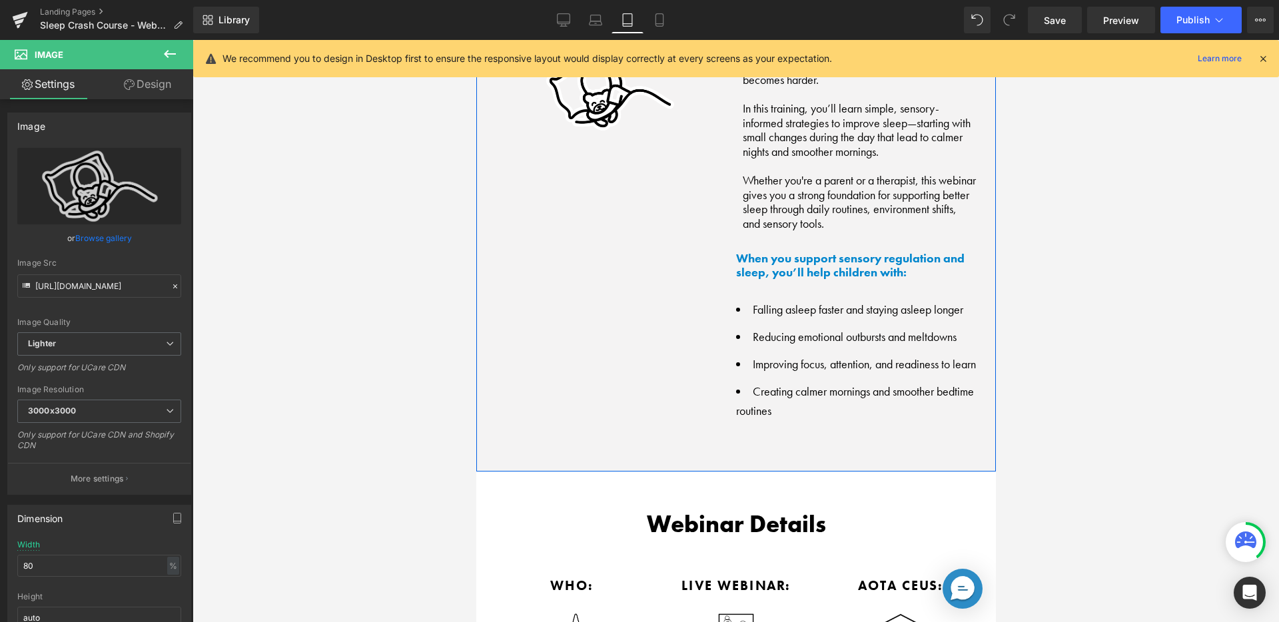
click at [577, 253] on div "Image Learn Better Sleep Hygience from Certified Pediatric Therapists Heading D…" at bounding box center [736, 171] width 520 height 602
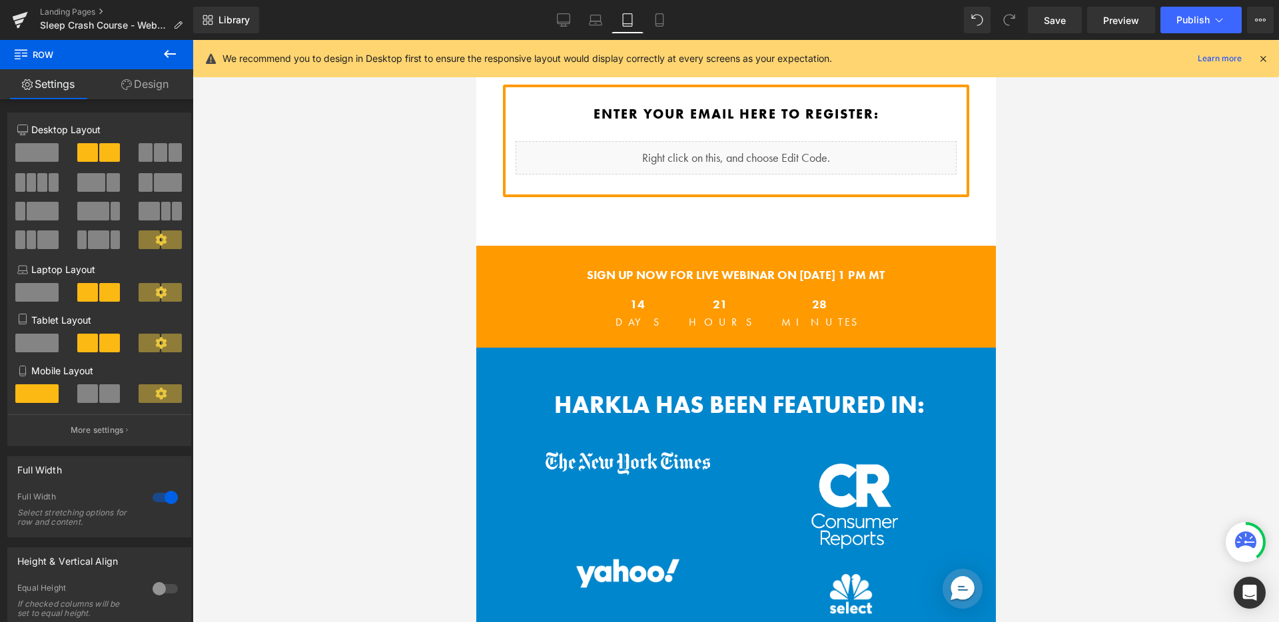
scroll to position [478, 0]
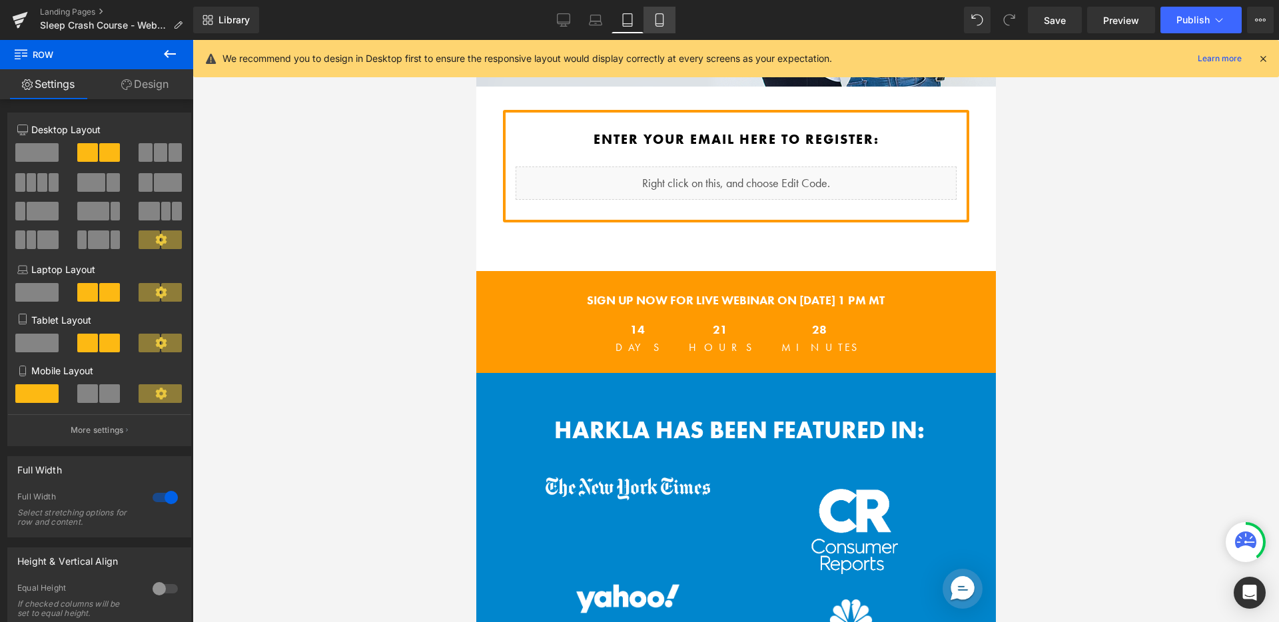
click at [653, 17] on icon at bounding box center [659, 19] width 13 height 13
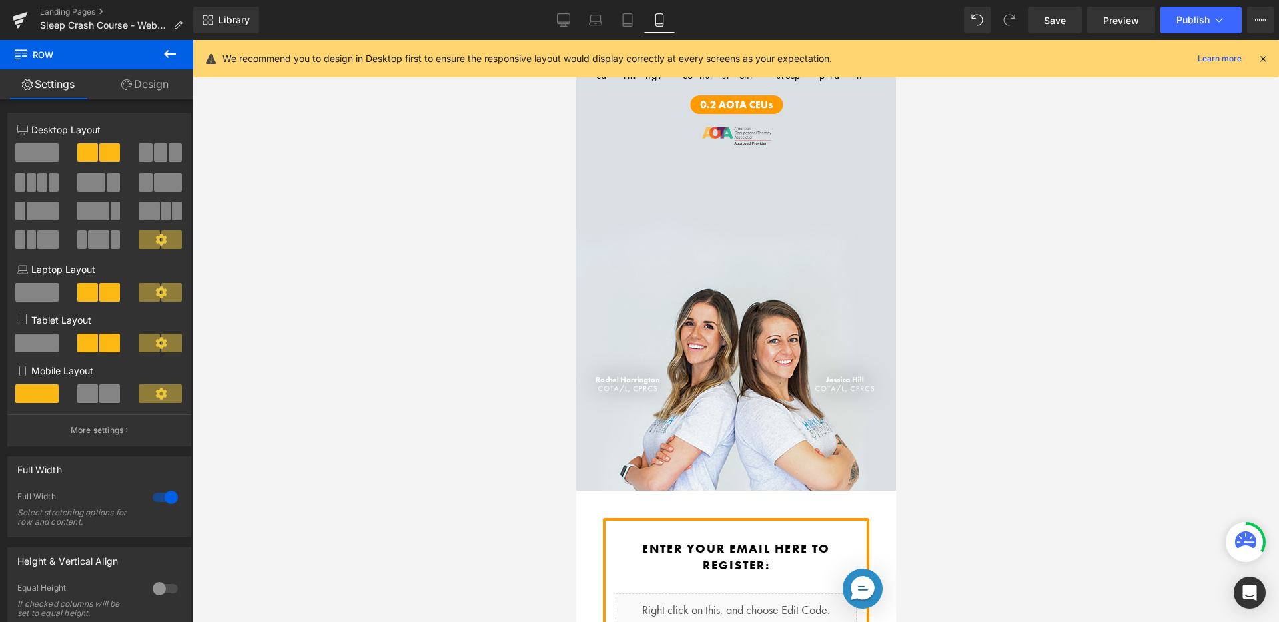
scroll to position [755, 0]
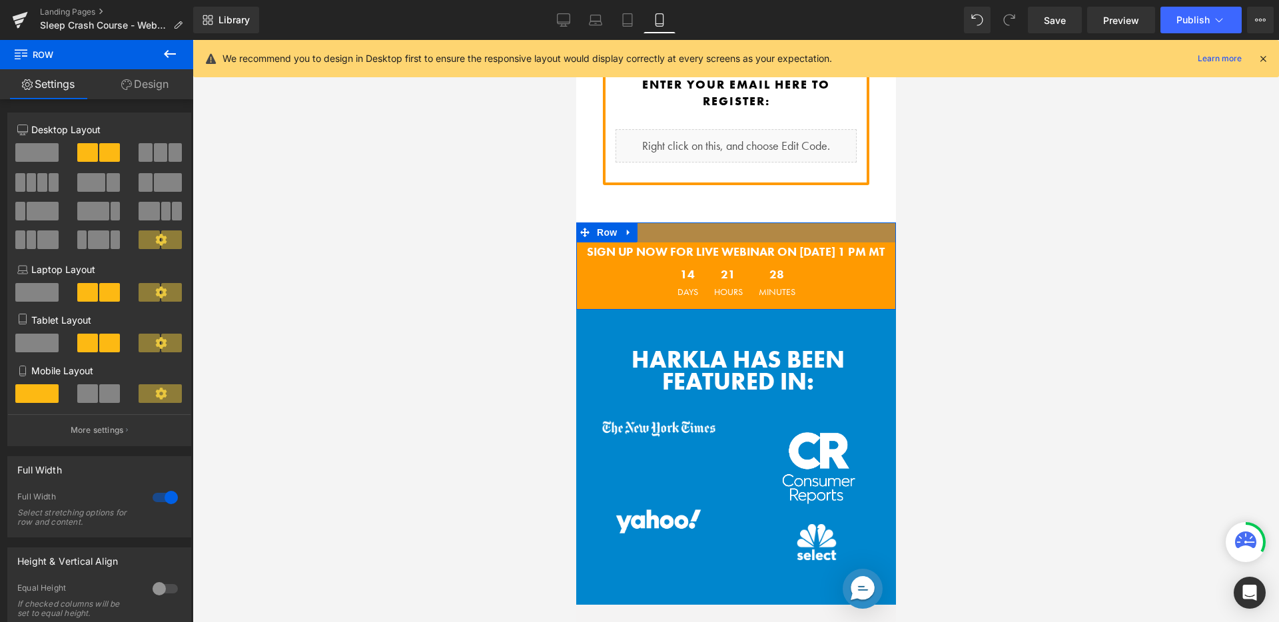
click at [672, 222] on div at bounding box center [736, 232] width 320 height 20
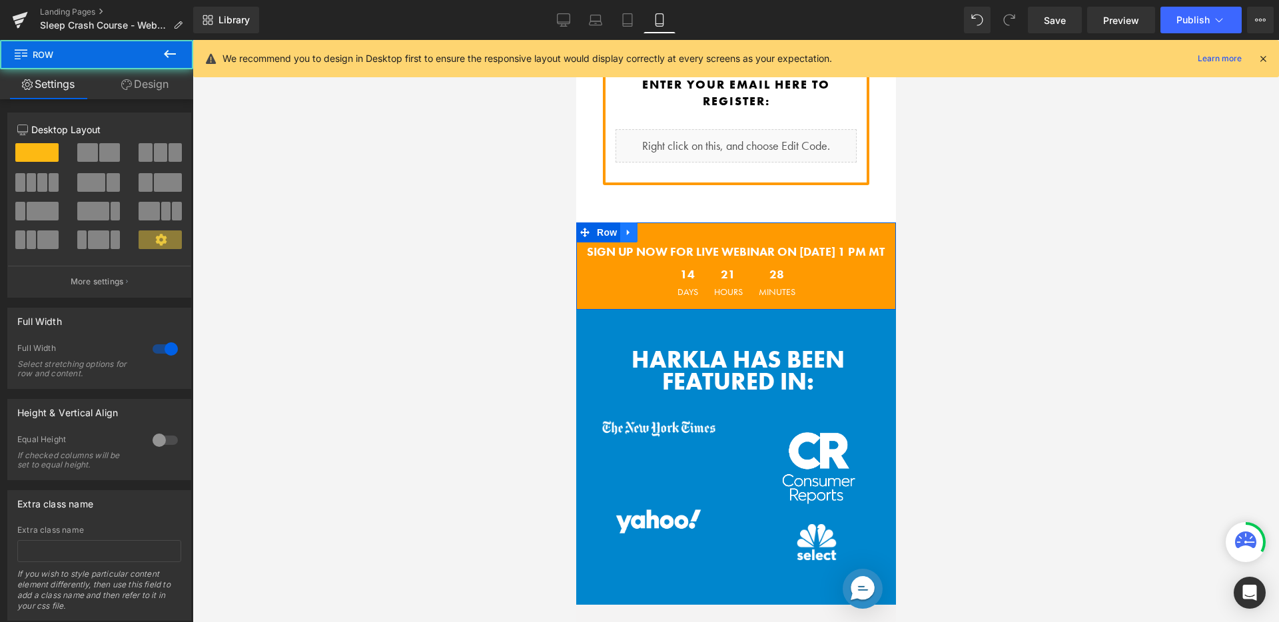
click at [619, 222] on link at bounding box center [627, 232] width 17 height 20
click at [641, 228] on icon at bounding box center [645, 232] width 9 height 9
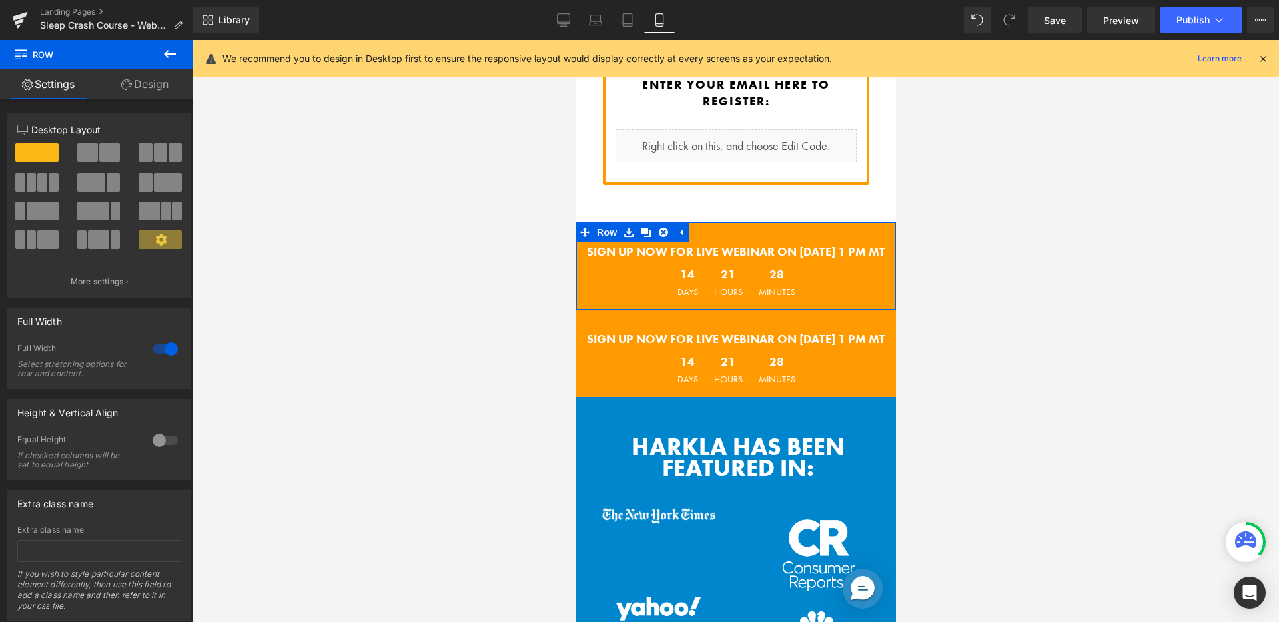
click at [139, 79] on link "Design" at bounding box center [145, 84] width 97 height 30
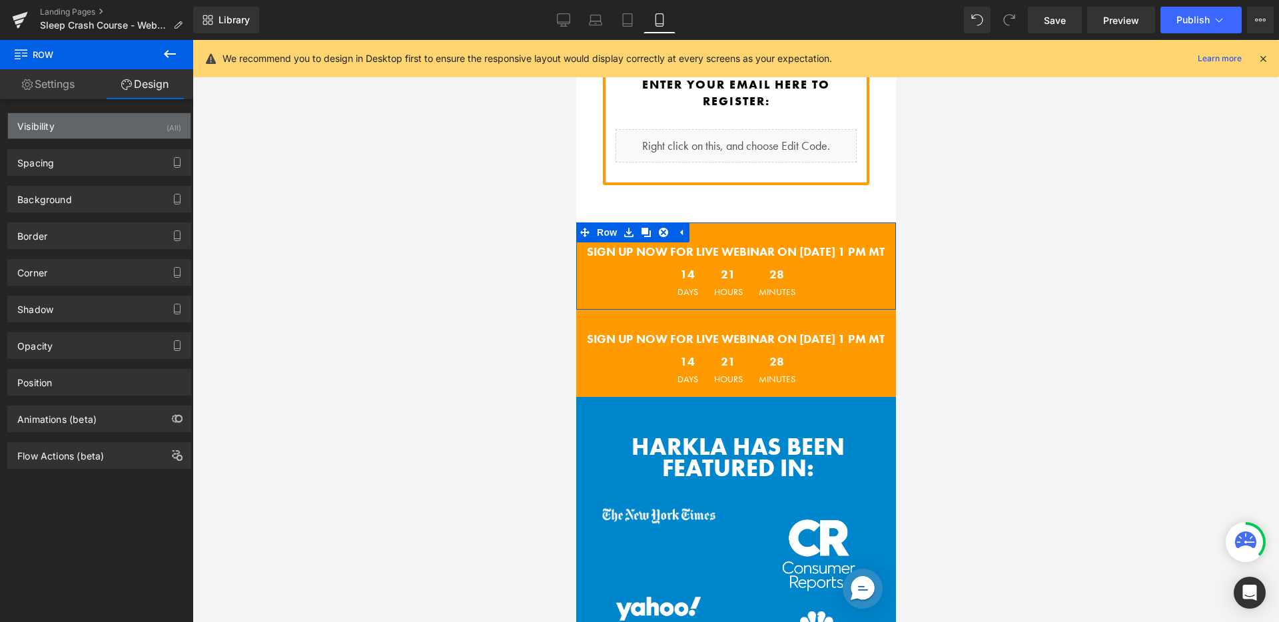
click at [126, 125] on div "Visibility (All)" at bounding box center [99, 125] width 183 height 25
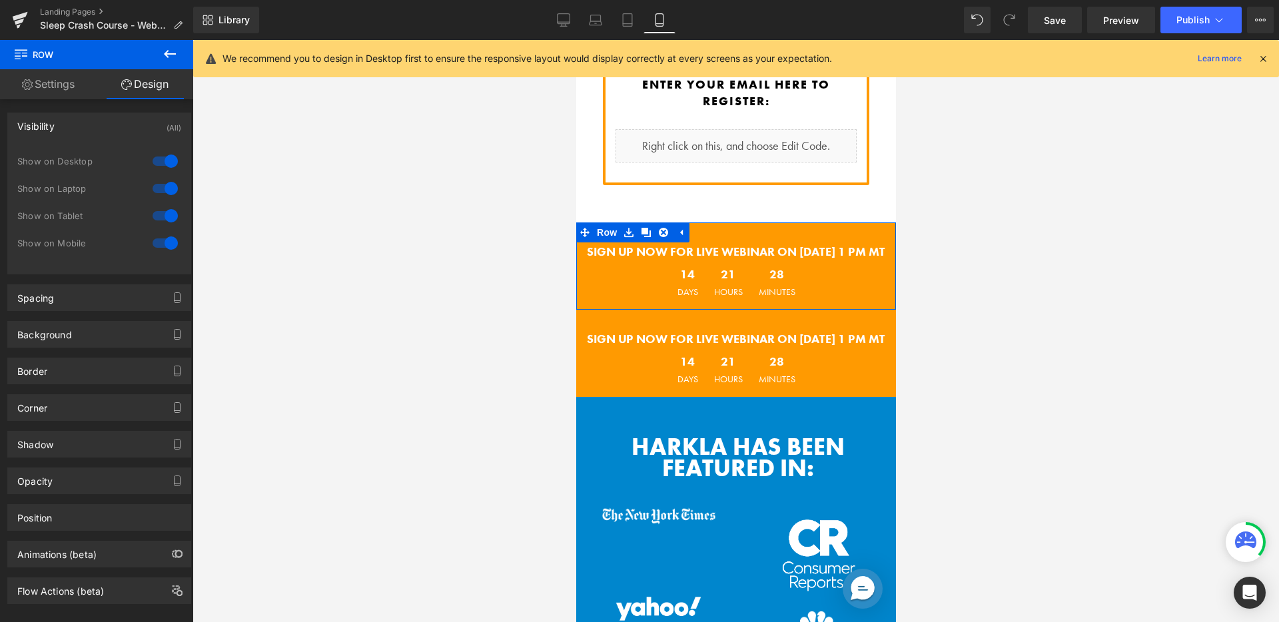
click at [166, 245] on div at bounding box center [165, 242] width 32 height 21
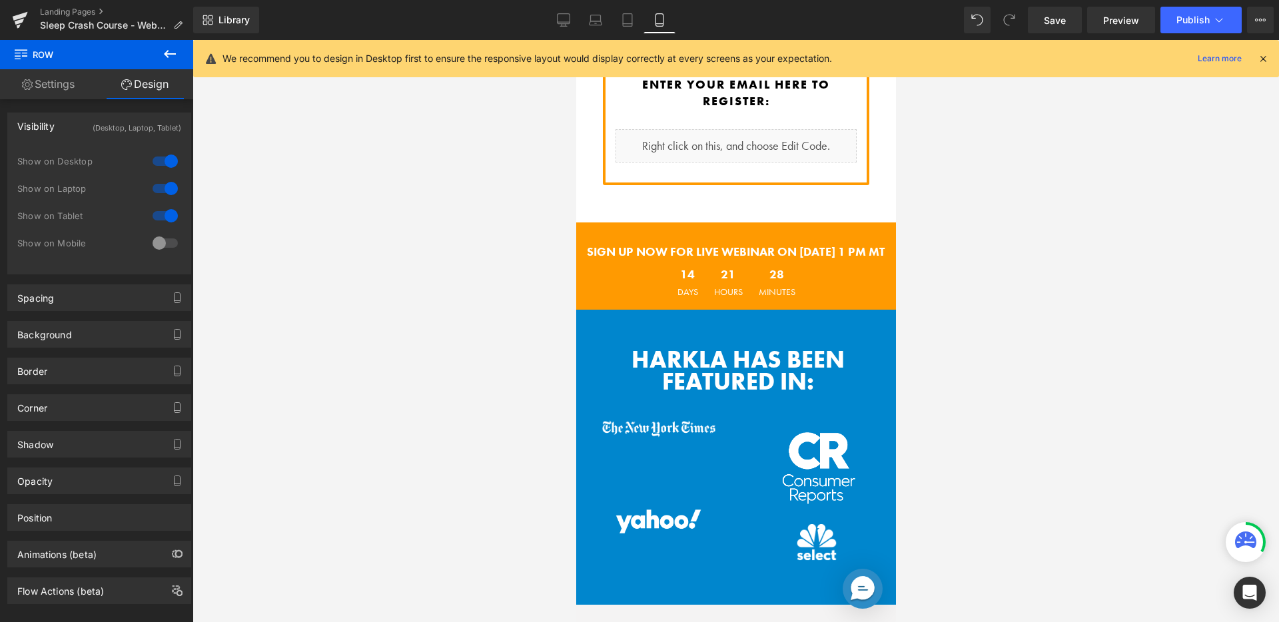
click at [341, 260] on div at bounding box center [736, 331] width 1086 height 582
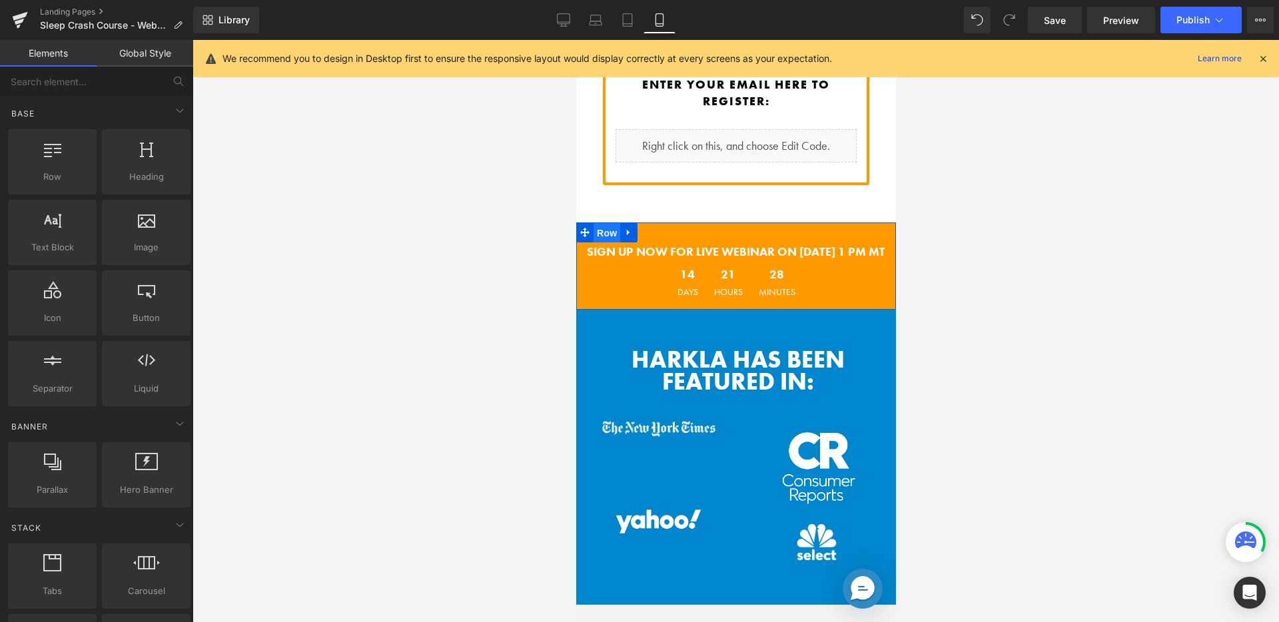
click at [607, 223] on span "Row" at bounding box center [606, 233] width 27 height 20
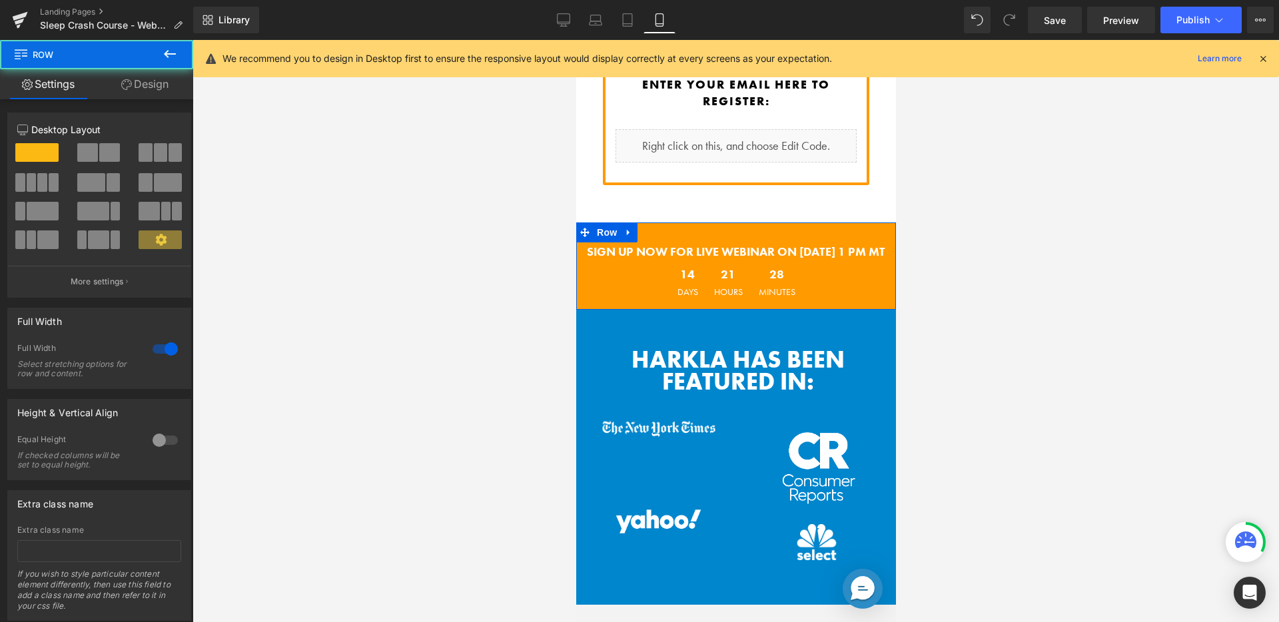
click at [156, 86] on link "Design" at bounding box center [145, 84] width 97 height 30
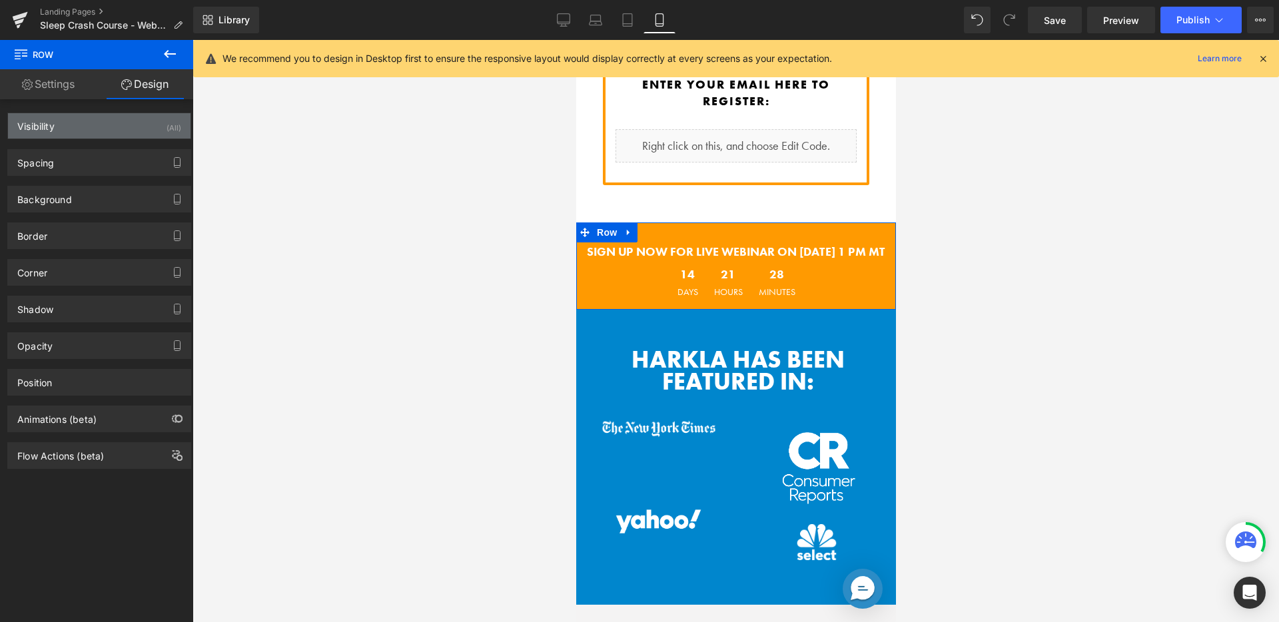
click at [148, 119] on div "Visibility (All)" at bounding box center [99, 125] width 183 height 25
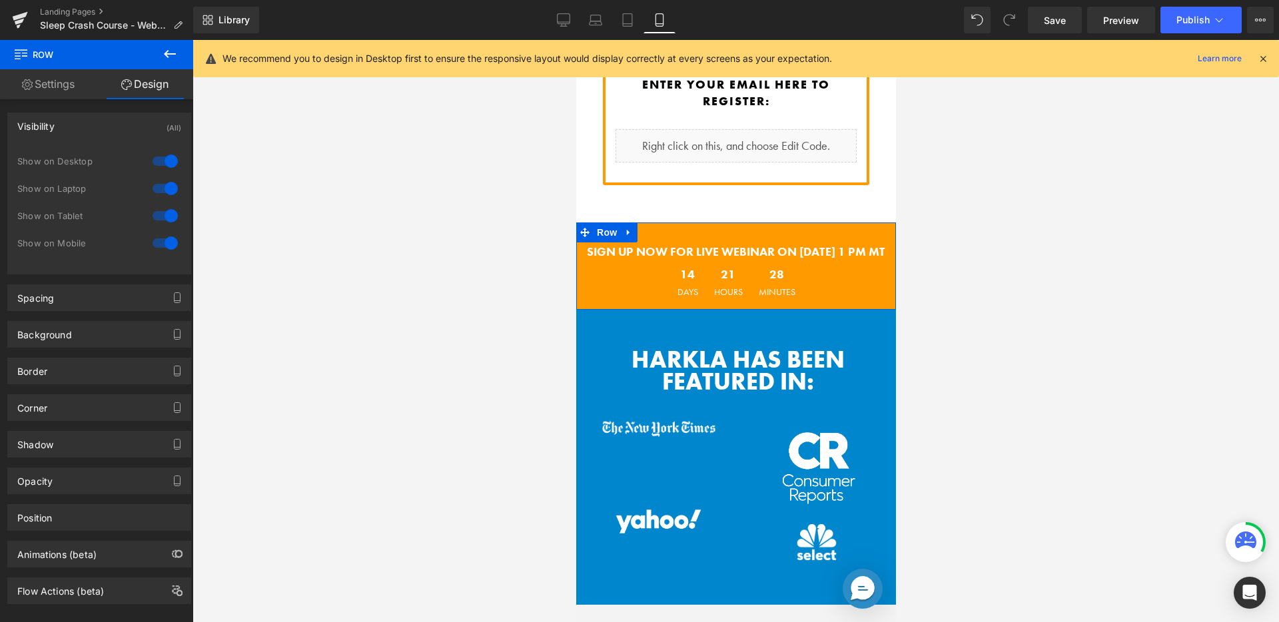
click at [150, 160] on div at bounding box center [165, 161] width 32 height 21
click at [154, 186] on div at bounding box center [165, 188] width 32 height 21
click at [156, 209] on div at bounding box center [165, 215] width 32 height 21
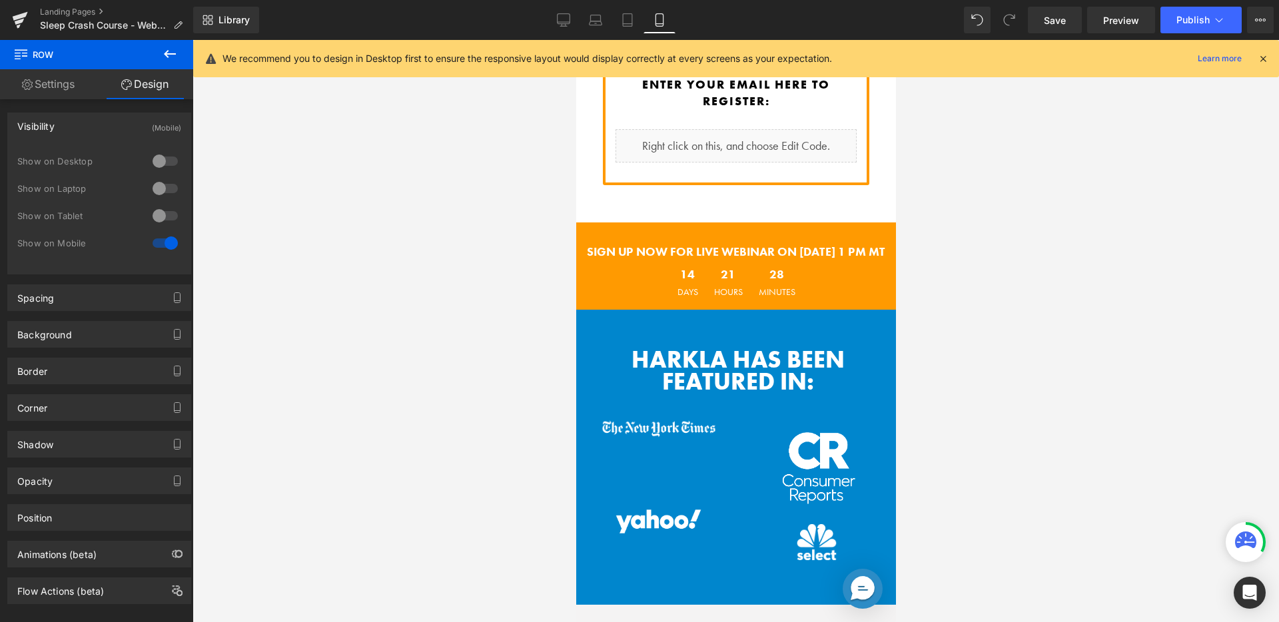
click at [326, 204] on div at bounding box center [736, 331] width 1086 height 582
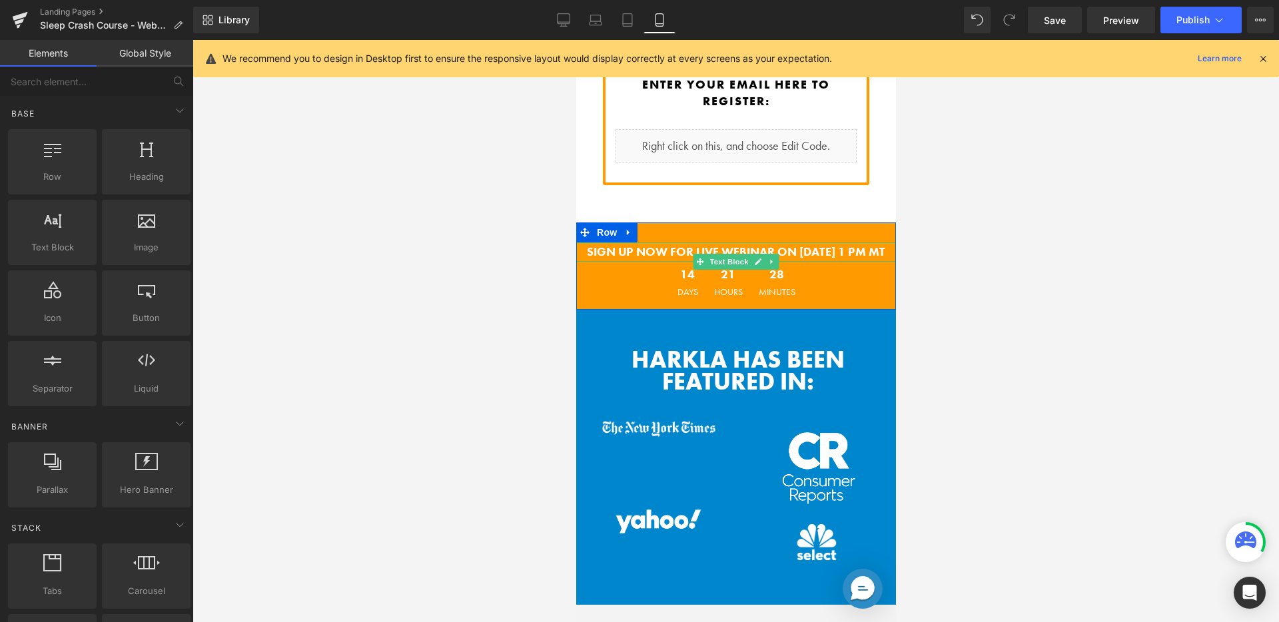
click at [645, 244] on strong "SIGN UP NOW FOR LIVE WEBINAR ON [DATE] 1 PM MT" at bounding box center [735, 251] width 298 height 15
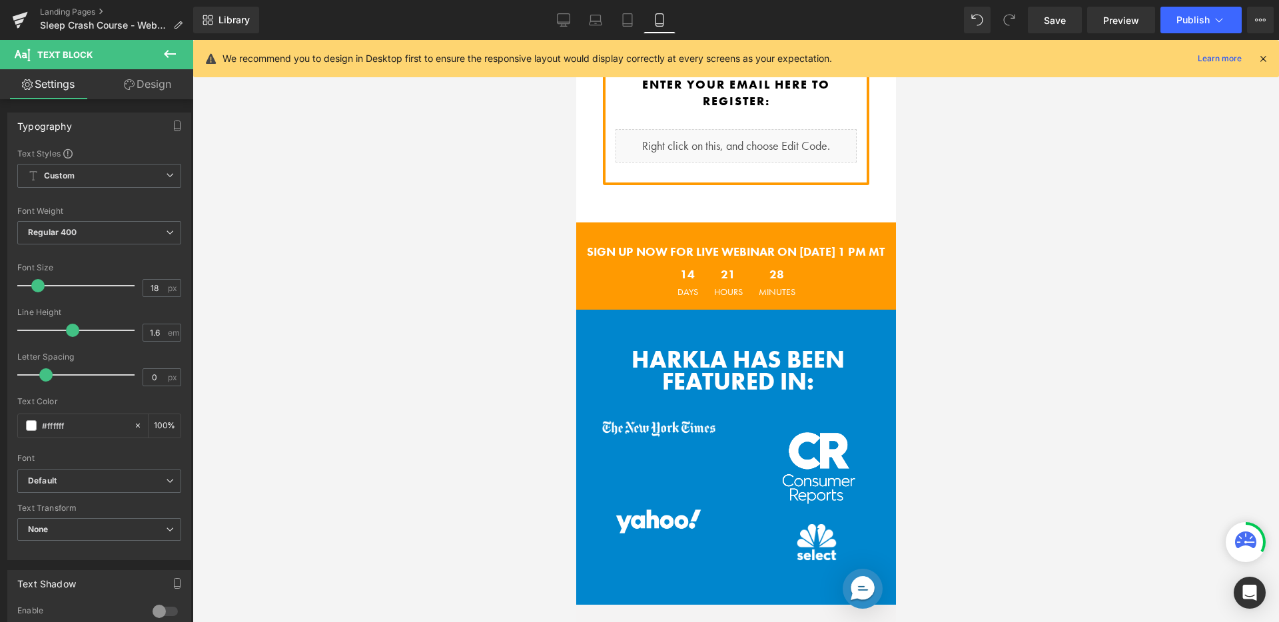
click at [147, 85] on link "Design" at bounding box center [147, 84] width 97 height 30
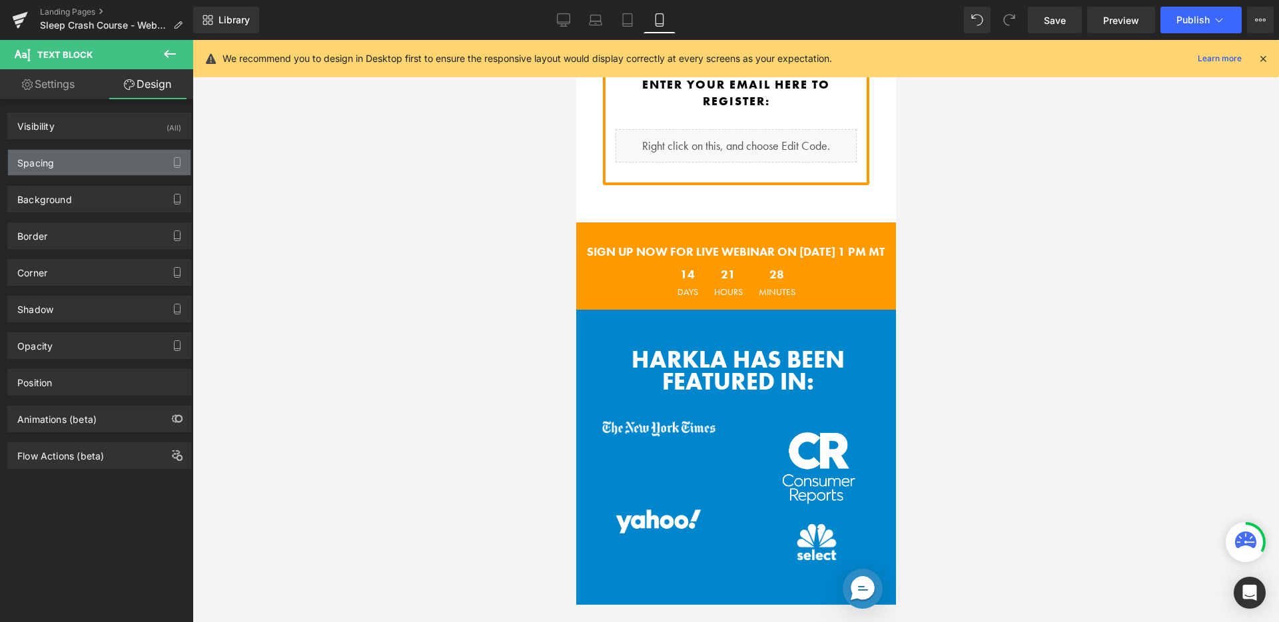
click at [100, 165] on div "Spacing" at bounding box center [99, 162] width 183 height 25
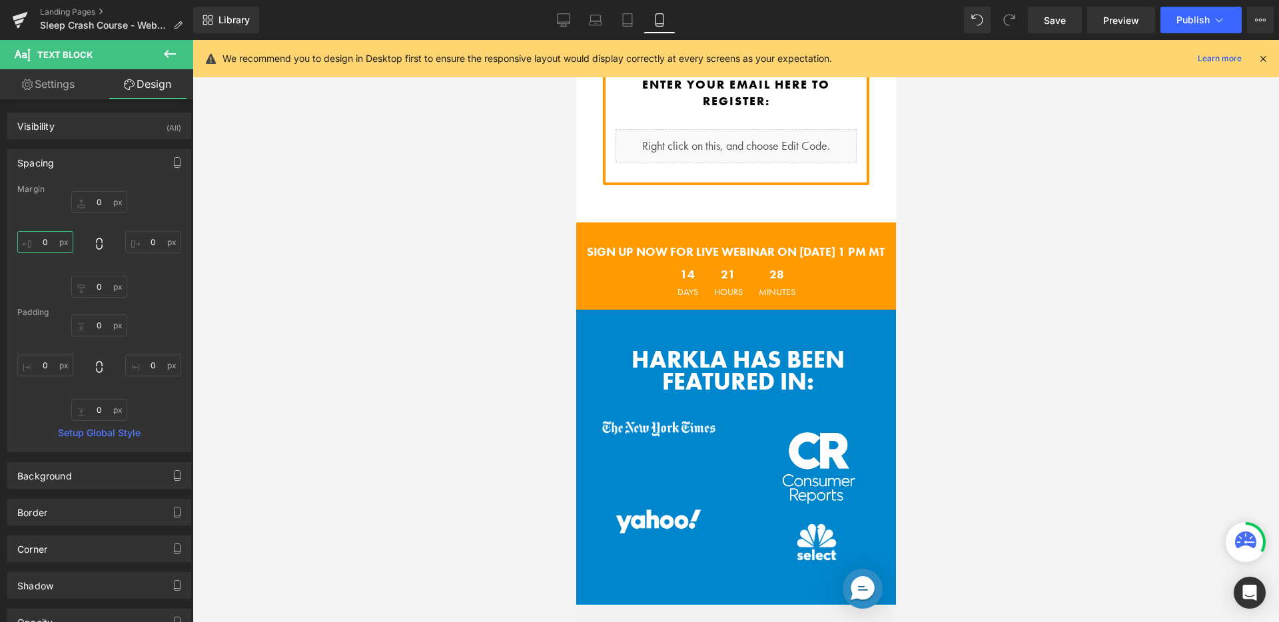
click at [63, 236] on input "0" at bounding box center [45, 242] width 56 height 22
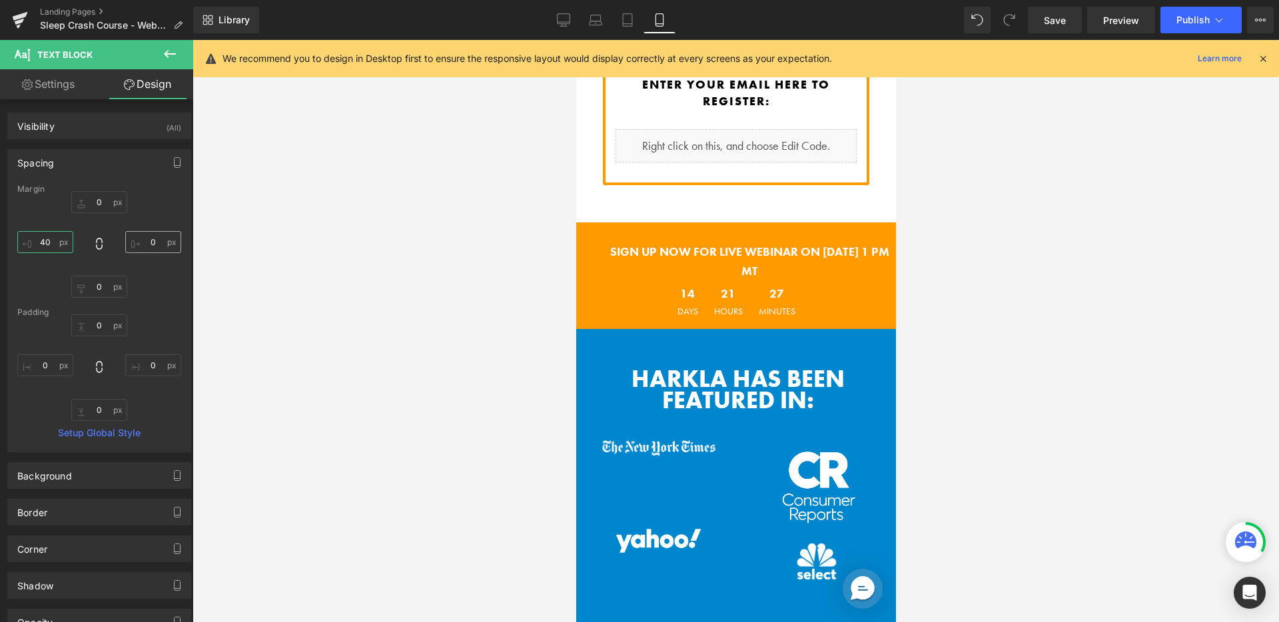
type input "40"
click at [156, 237] on input "0" at bounding box center [153, 242] width 56 height 22
type input "40"
click at [302, 260] on div at bounding box center [736, 331] width 1086 height 582
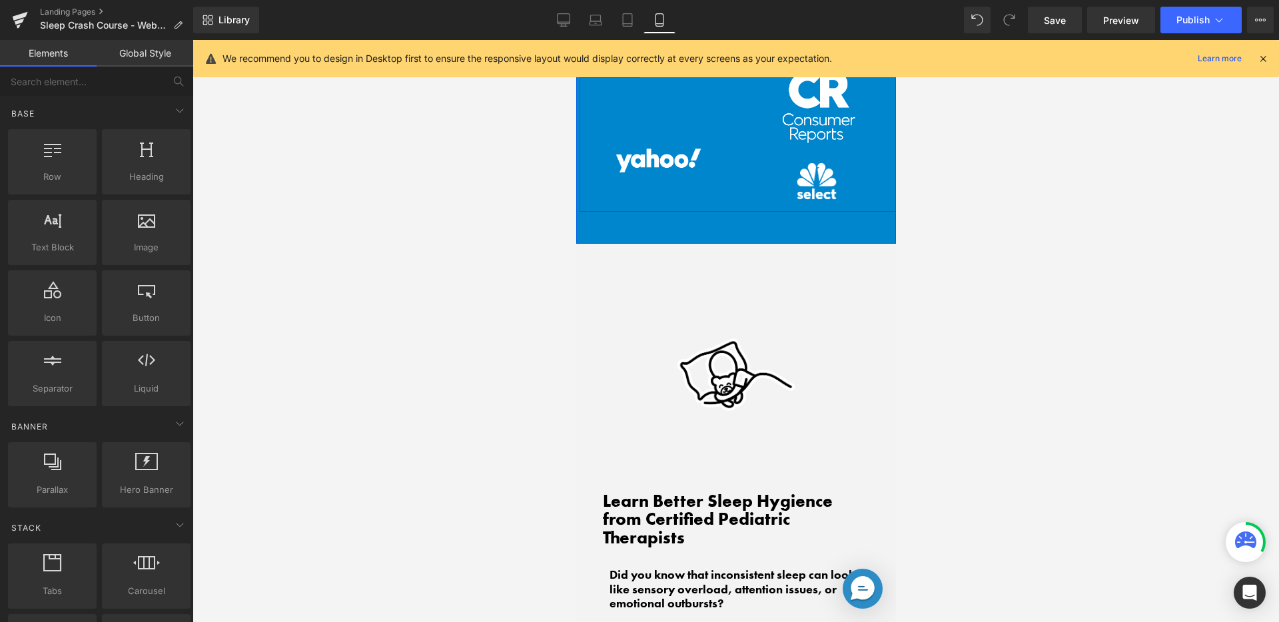
scroll to position [1262, 0]
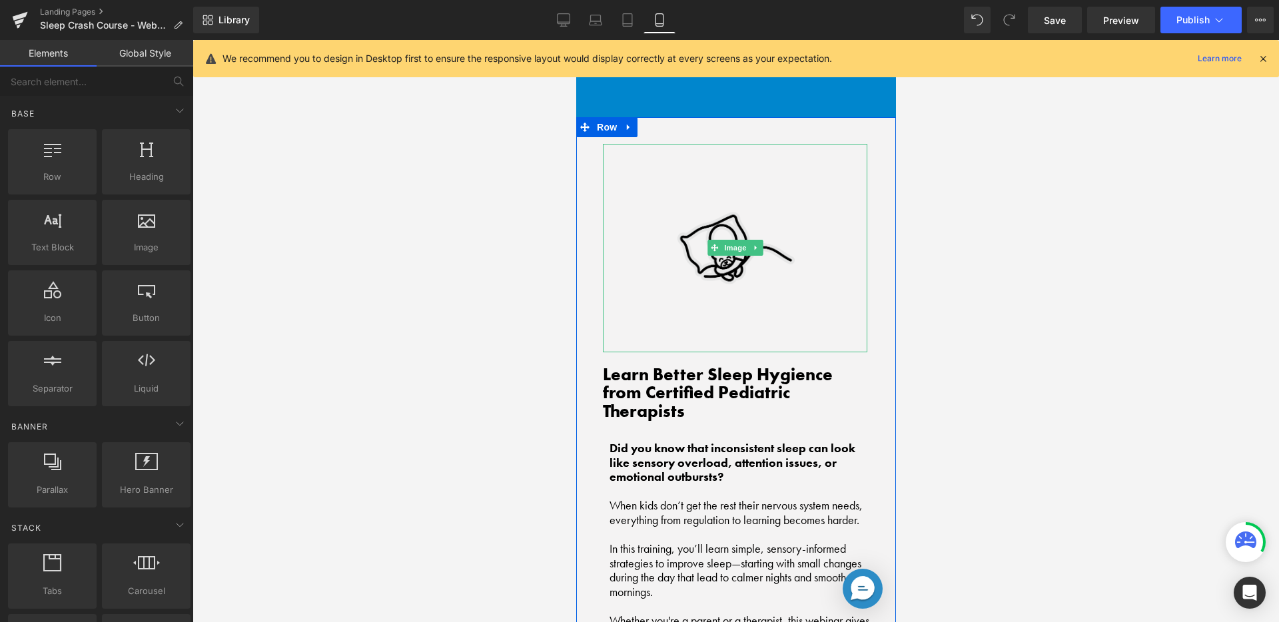
click at [709, 256] on img at bounding box center [734, 248] width 167 height 208
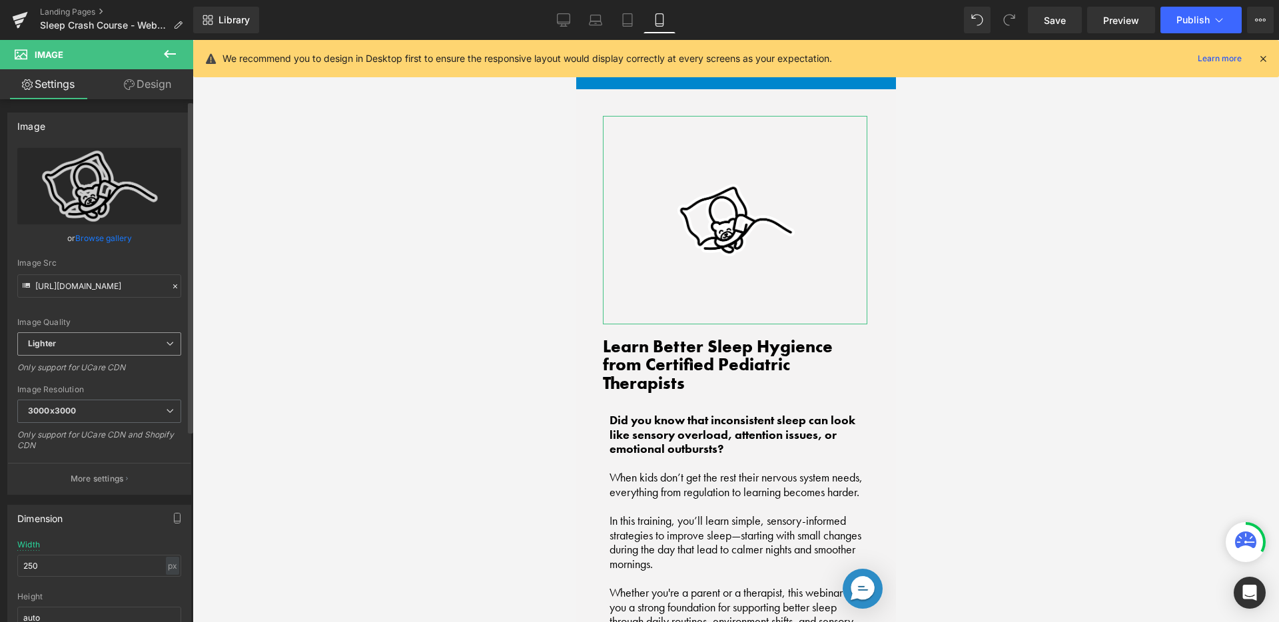
scroll to position [117, 0]
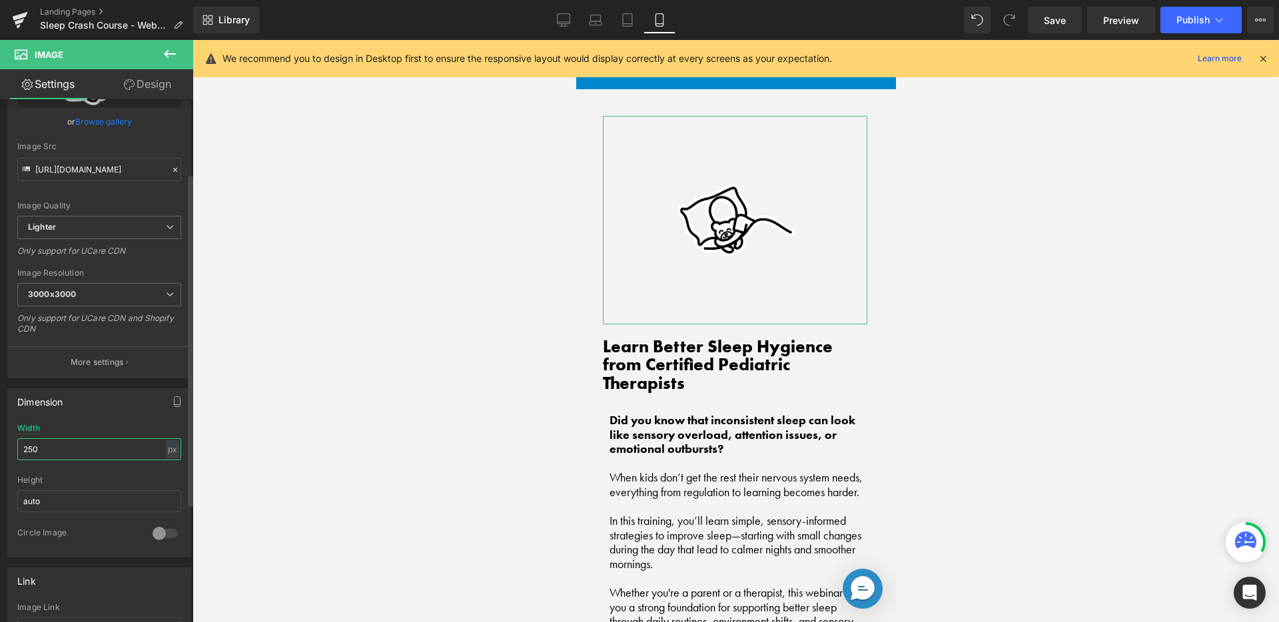
click at [91, 443] on input "250" at bounding box center [99, 449] width 164 height 22
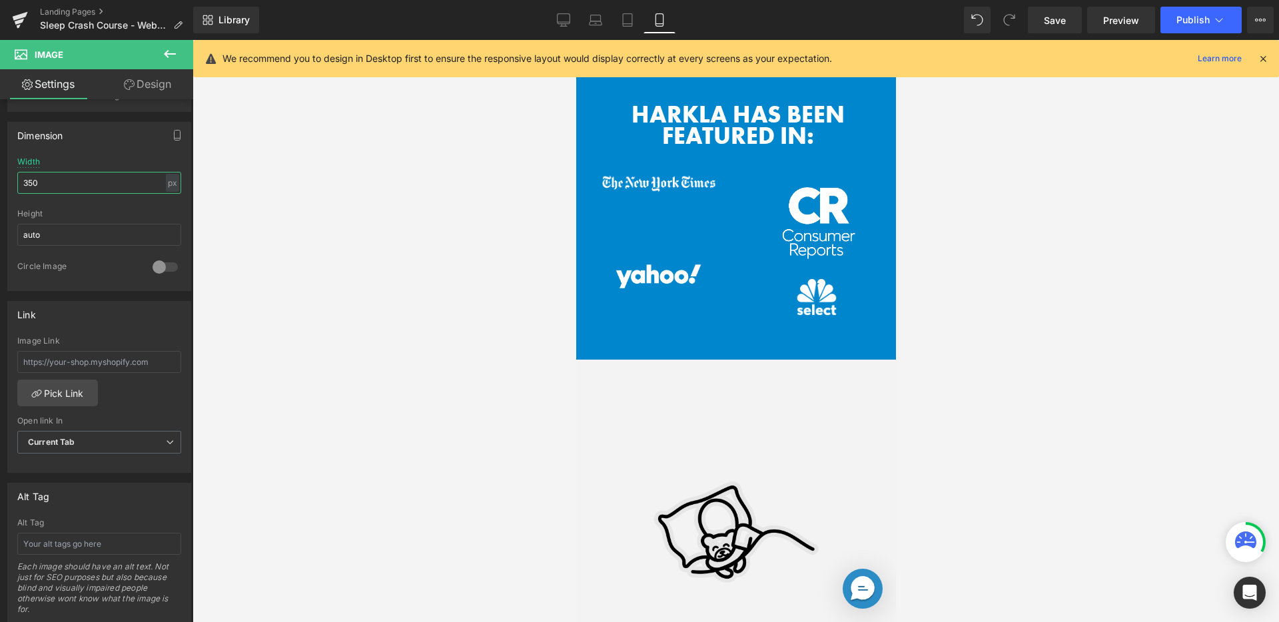
scroll to position [1267, 0]
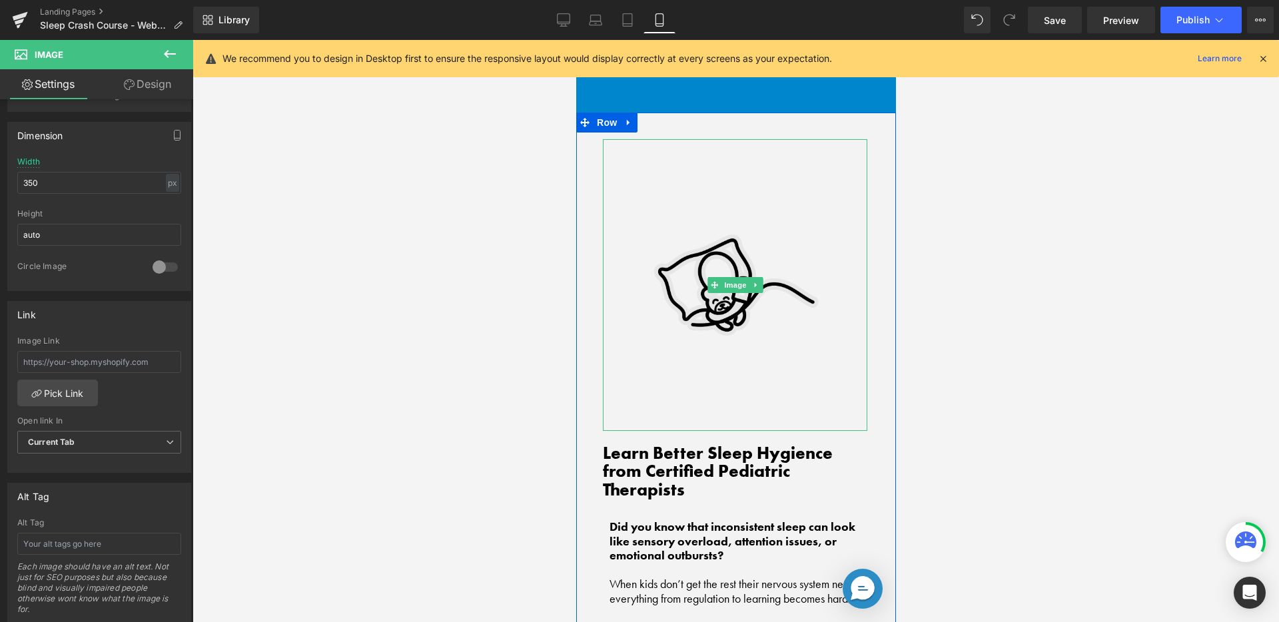
click at [731, 336] on img at bounding box center [734, 285] width 233 height 292
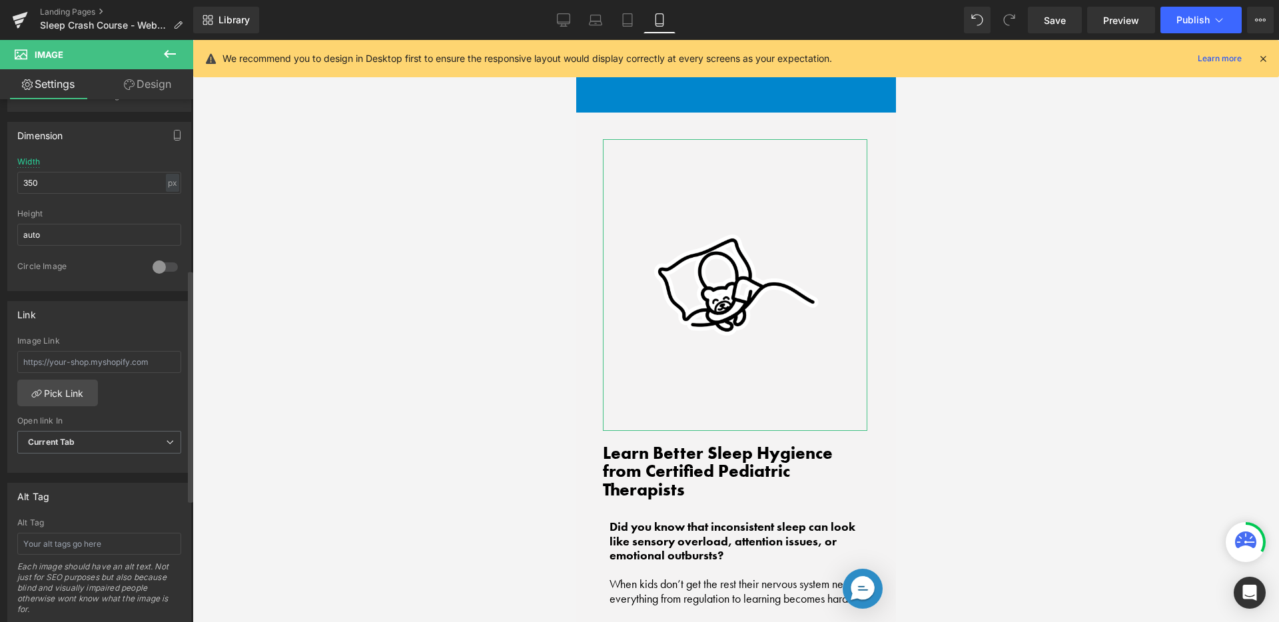
click at [125, 310] on div "Link" at bounding box center [99, 314] width 183 height 25
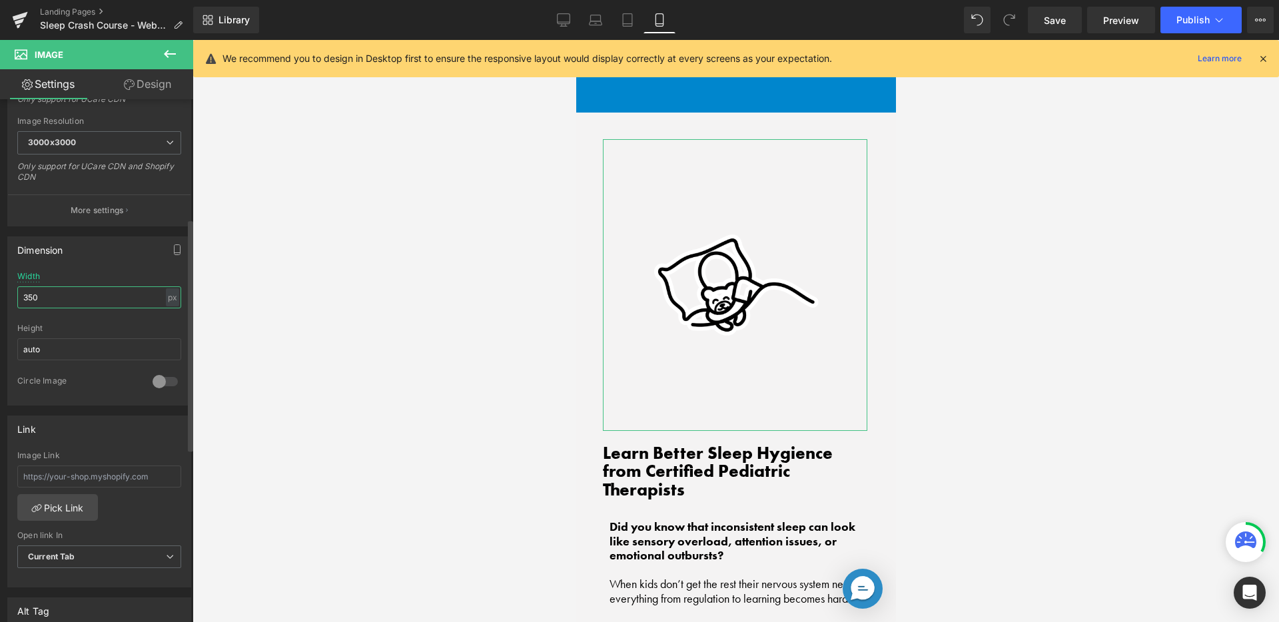
click at [85, 297] on input "350" at bounding box center [99, 297] width 164 height 22
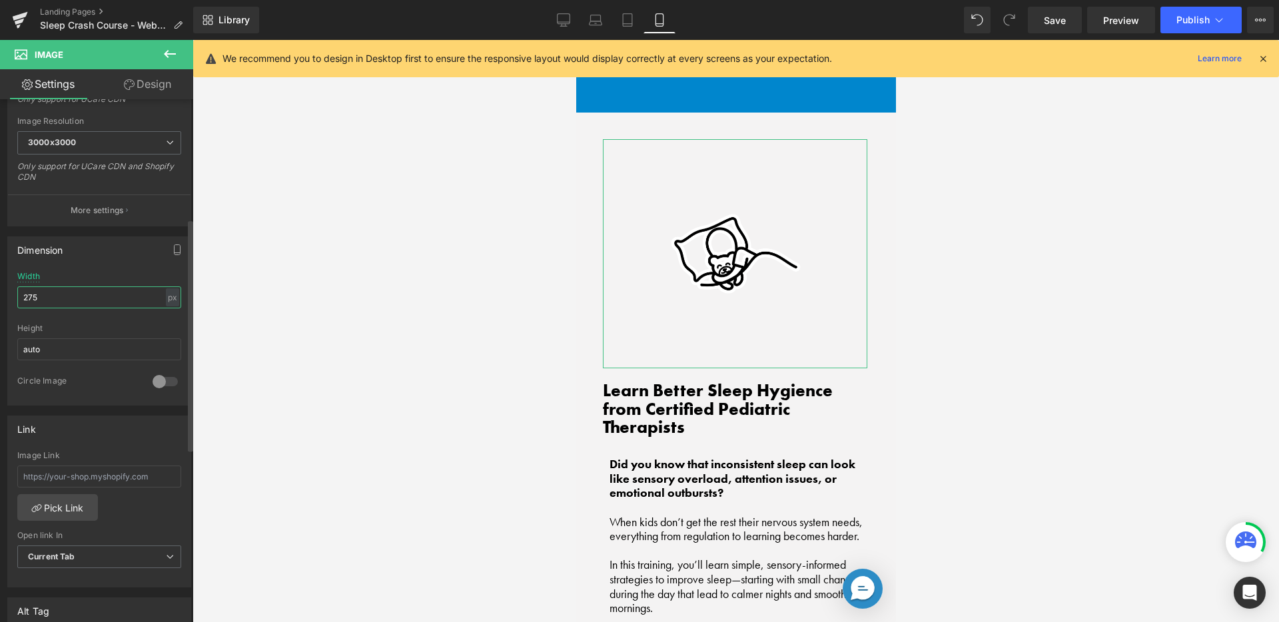
type input "275"
click at [155, 322] on div at bounding box center [99, 319] width 164 height 9
click at [330, 338] on div at bounding box center [736, 331] width 1086 height 582
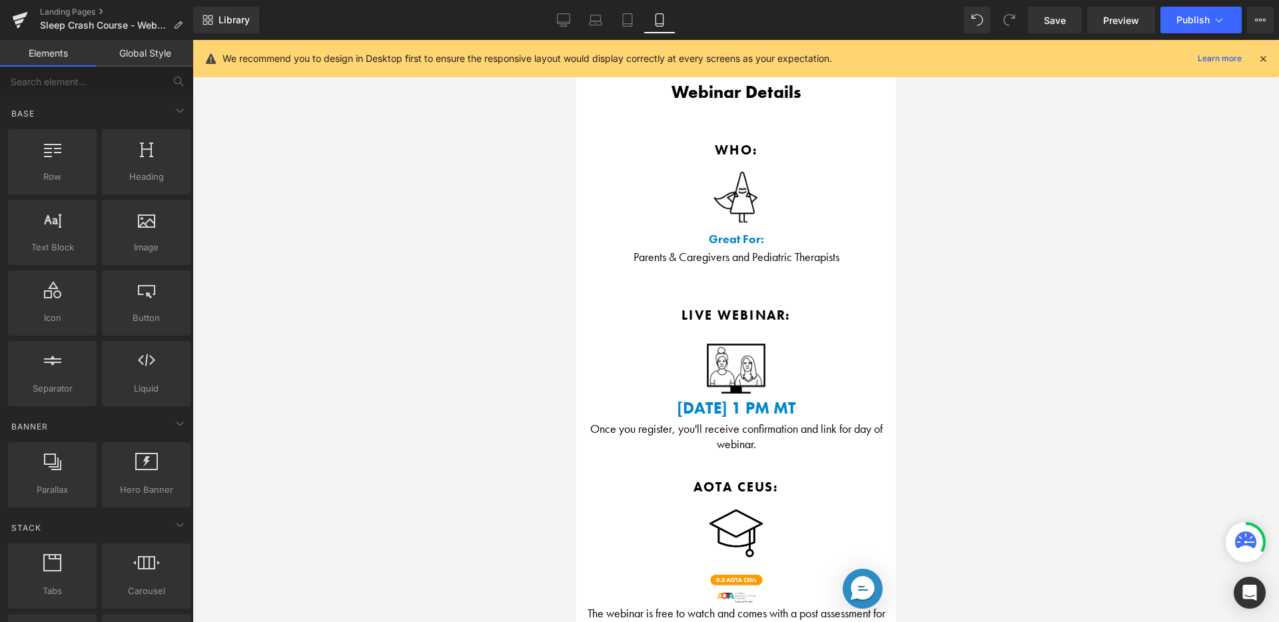
scroll to position [2227, 0]
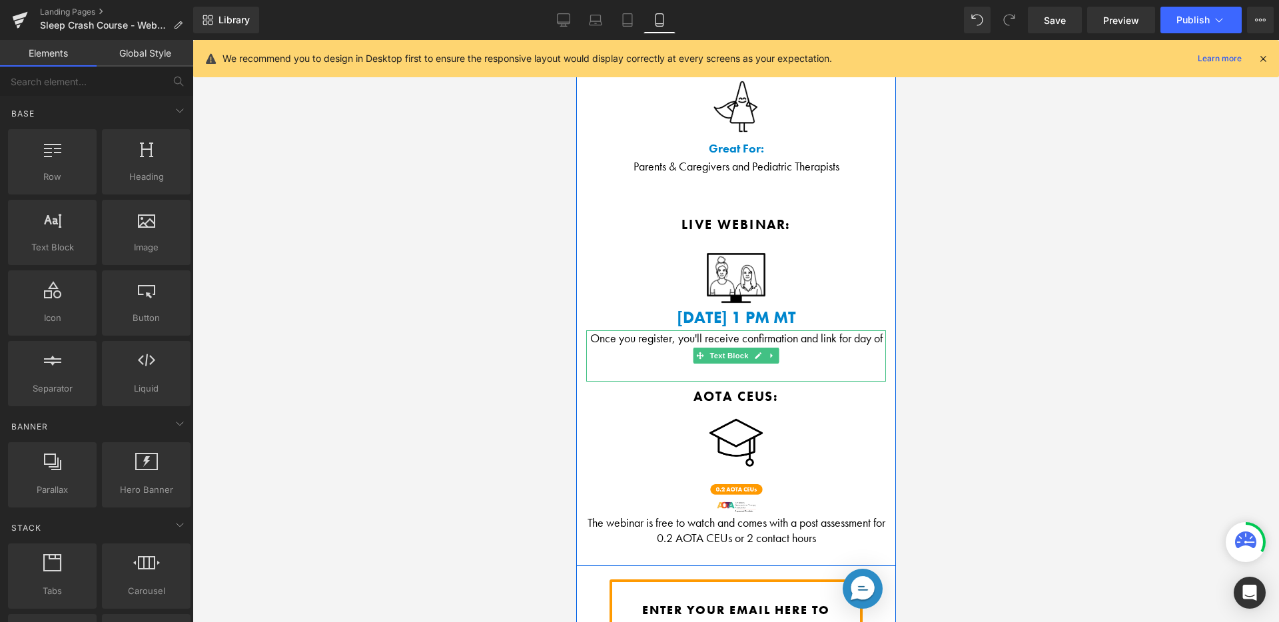
click at [833, 330] on div "Once you register, you'll receive confirmation and link for day of webinar." at bounding box center [735, 355] width 300 height 51
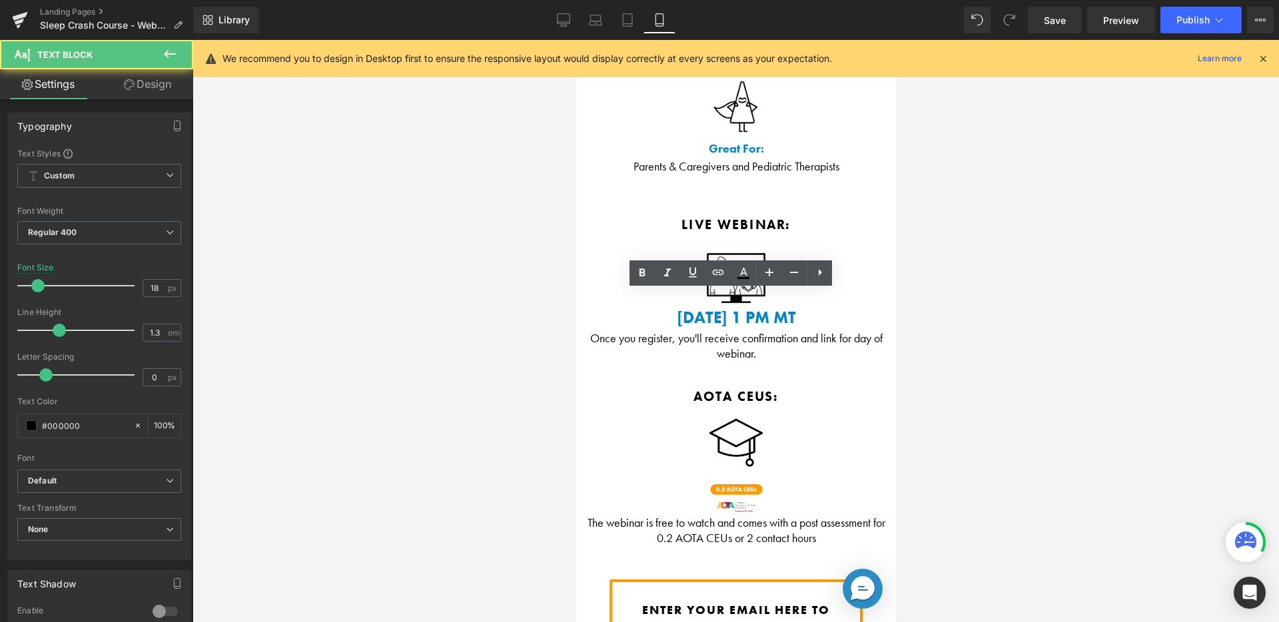
click at [952, 347] on div at bounding box center [736, 331] width 1086 height 582
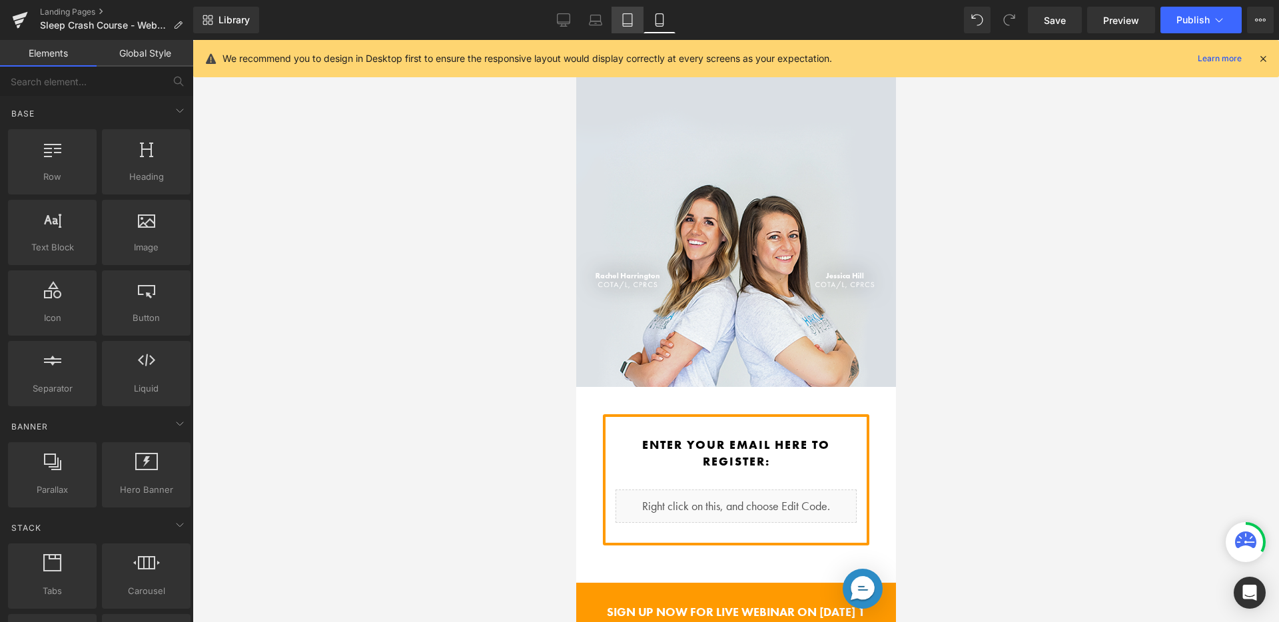
click at [617, 21] on link "Tablet" at bounding box center [627, 20] width 32 height 27
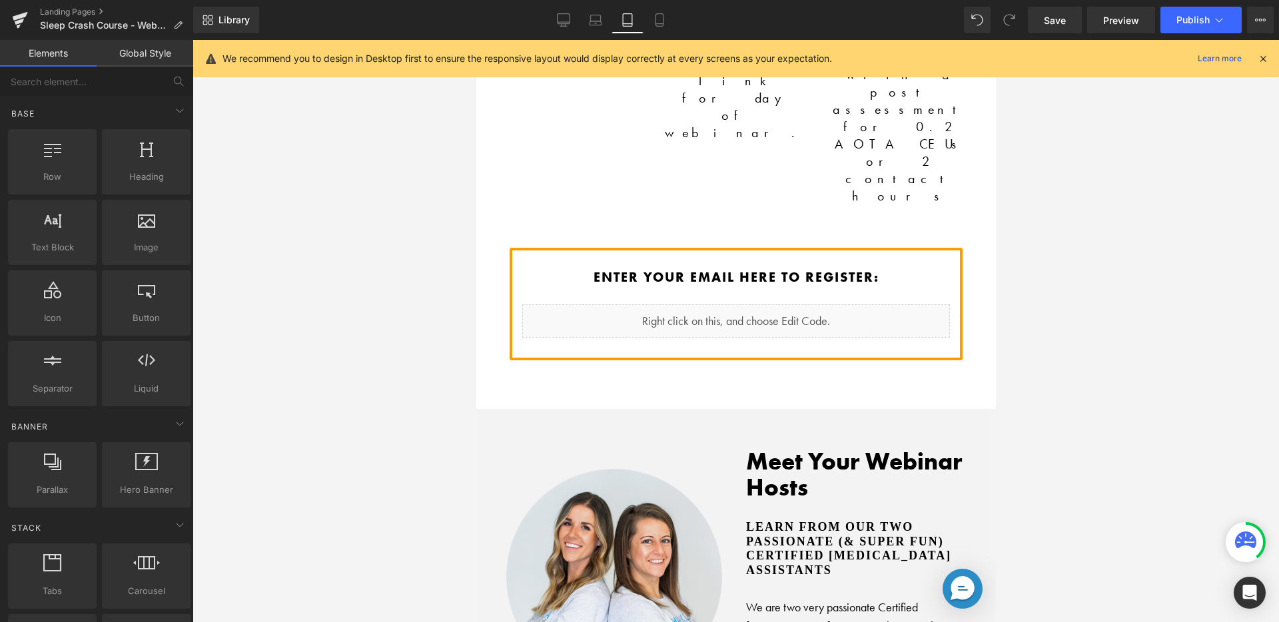
scroll to position [2108, 0]
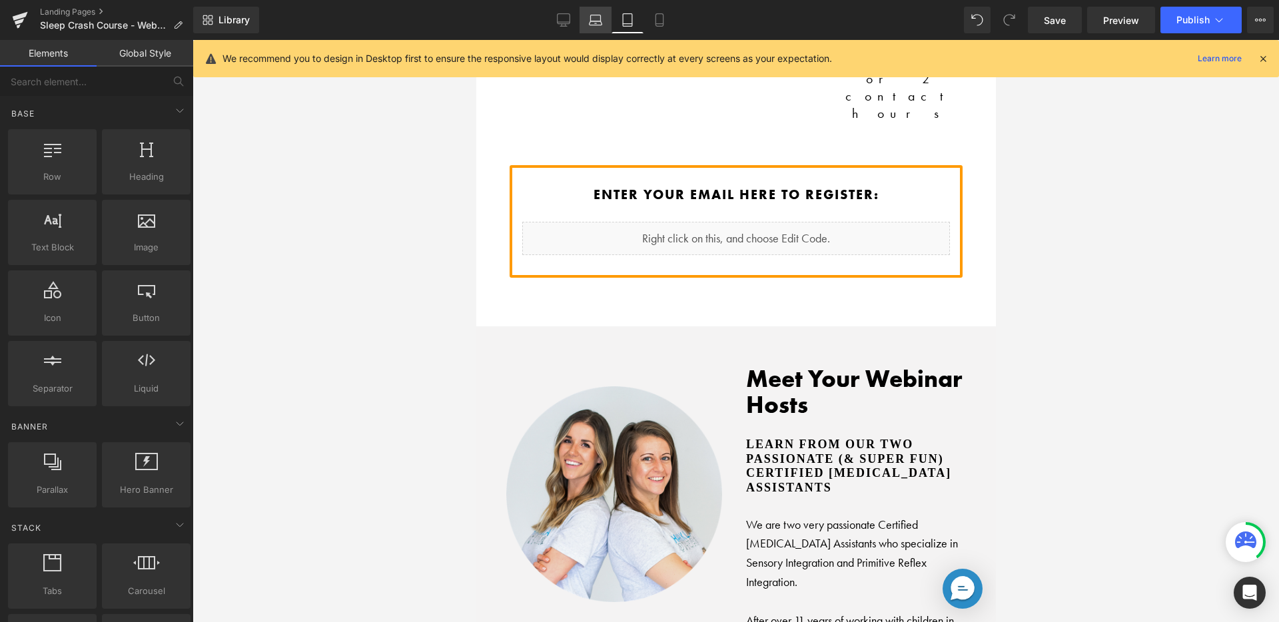
click at [585, 17] on link "Laptop" at bounding box center [596, 20] width 32 height 27
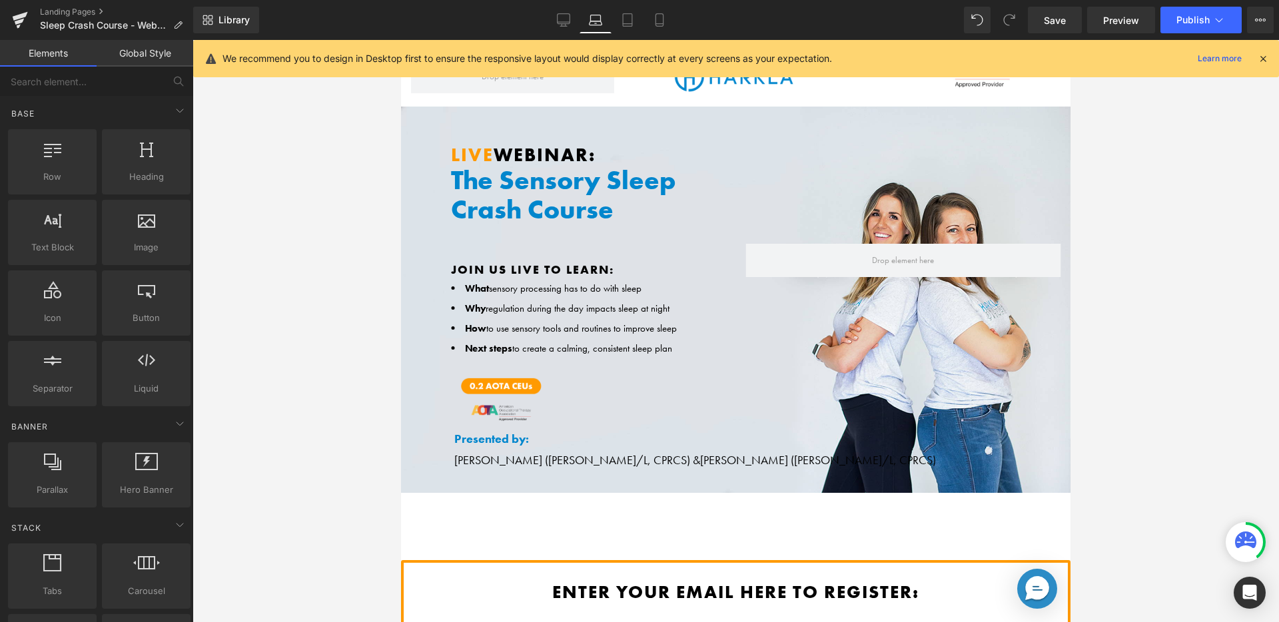
scroll to position [133, 0]
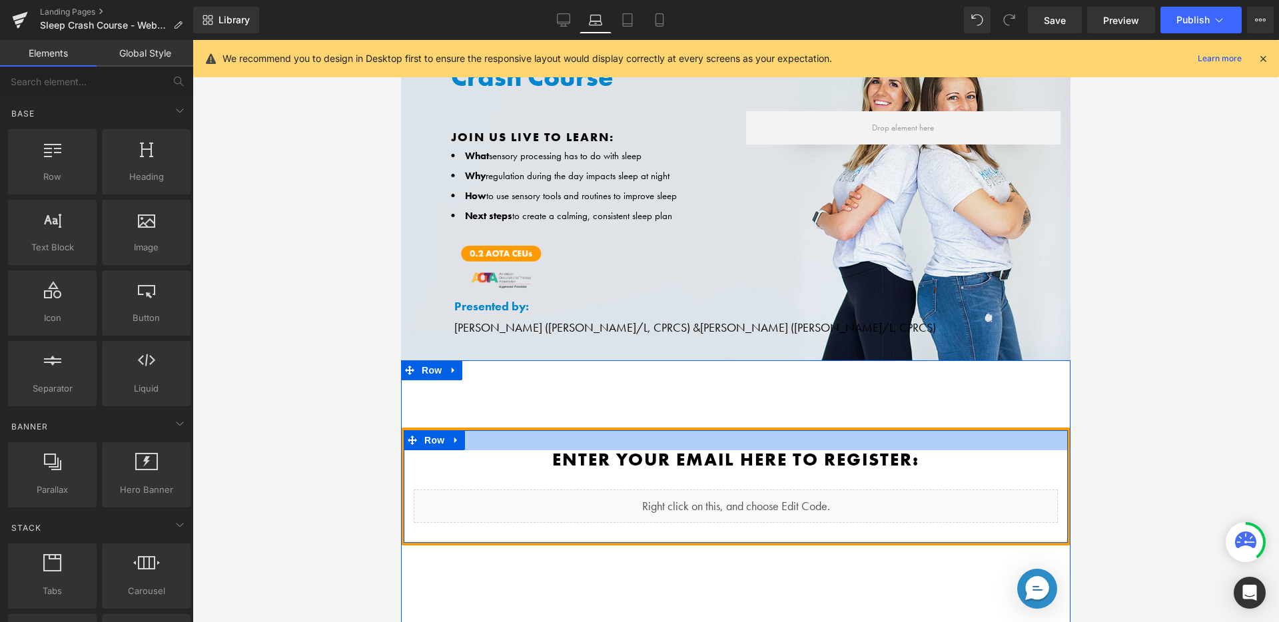
click at [654, 430] on div at bounding box center [736, 440] width 664 height 20
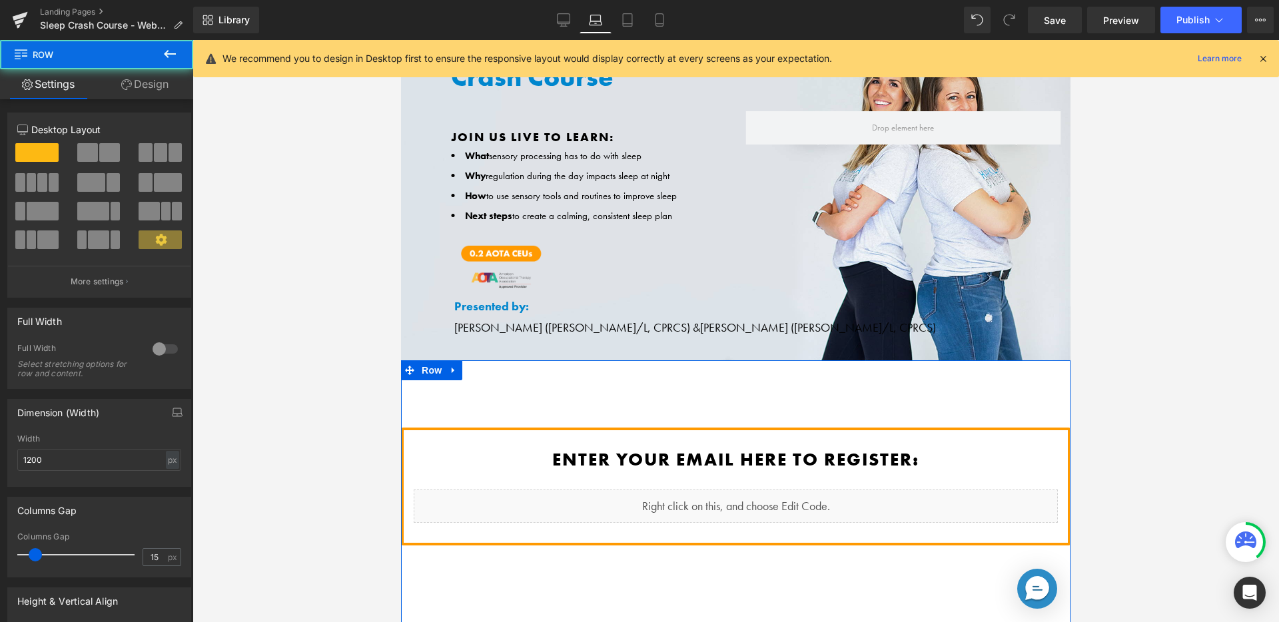
click at [611, 421] on div "Enter your email here to register: Heading Liquid Row Row" at bounding box center [735, 496] width 669 height 272
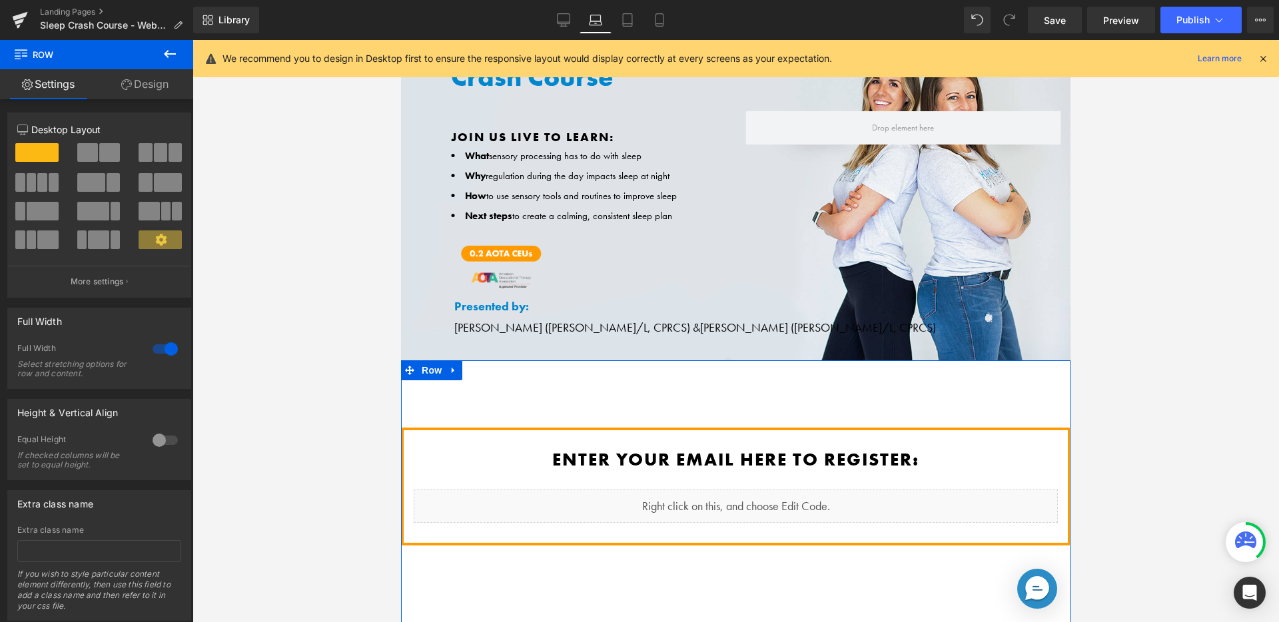
click at [141, 85] on link "Design" at bounding box center [145, 84] width 97 height 30
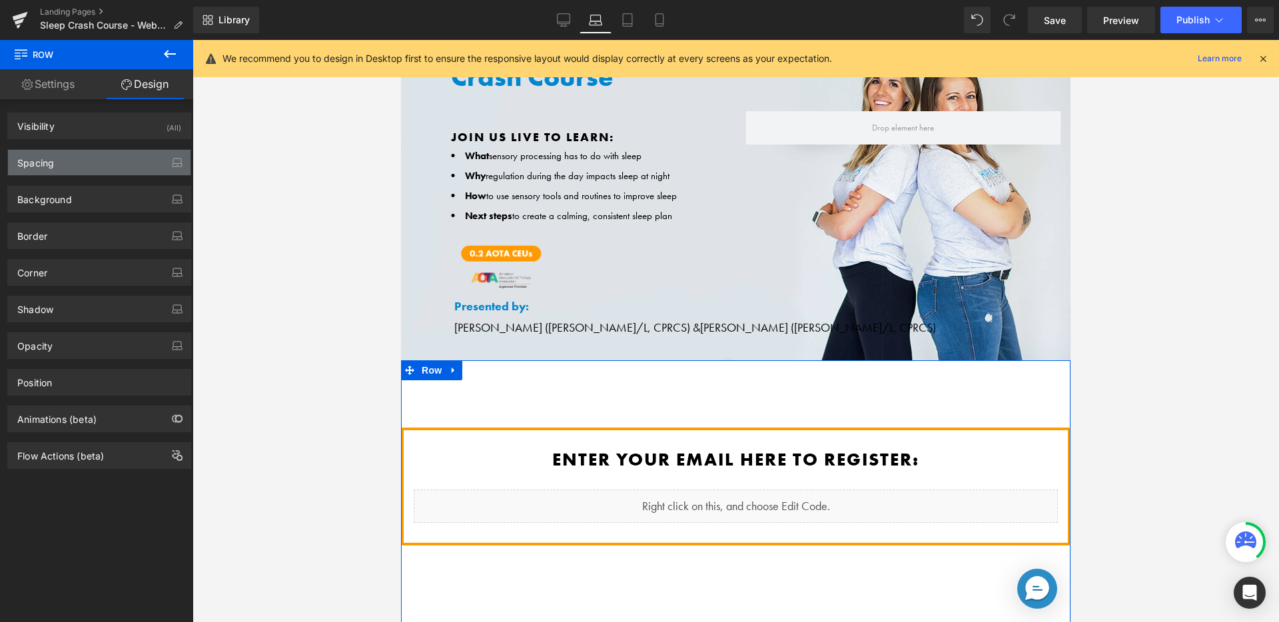
click at [111, 166] on div "Spacing" at bounding box center [99, 162] width 183 height 25
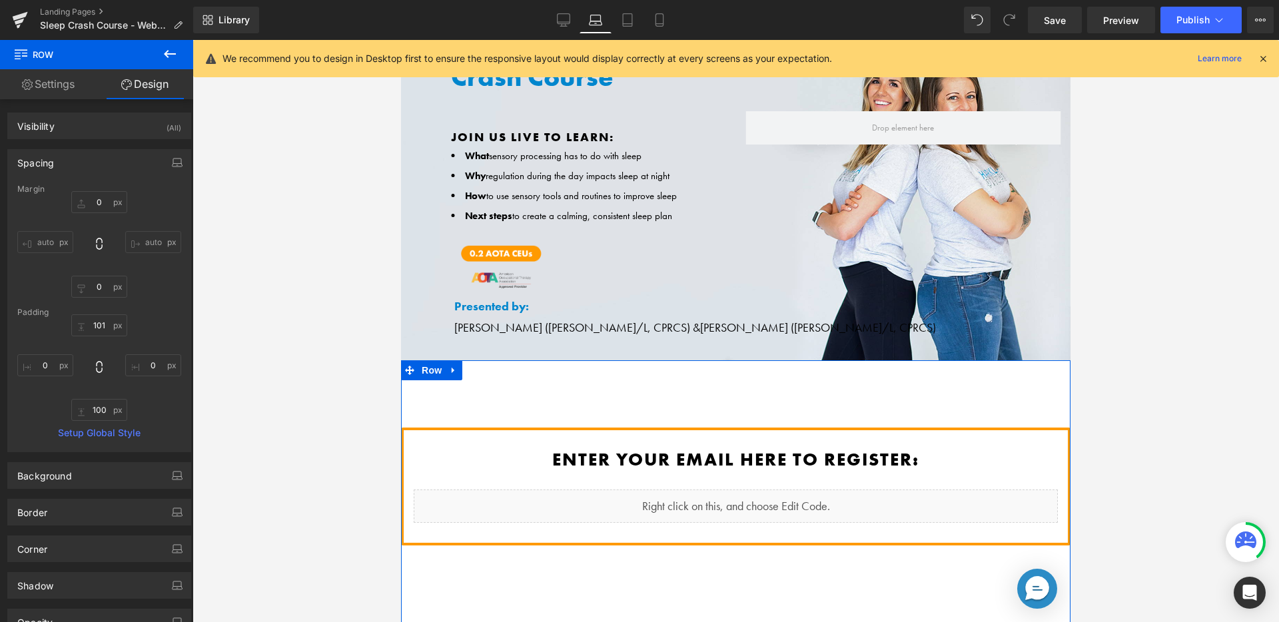
click at [56, 242] on input "auto" at bounding box center [45, 242] width 56 height 22
click at [47, 238] on input "auto" at bounding box center [45, 242] width 56 height 22
click at [45, 240] on input "auto" at bounding box center [45, 242] width 56 height 22
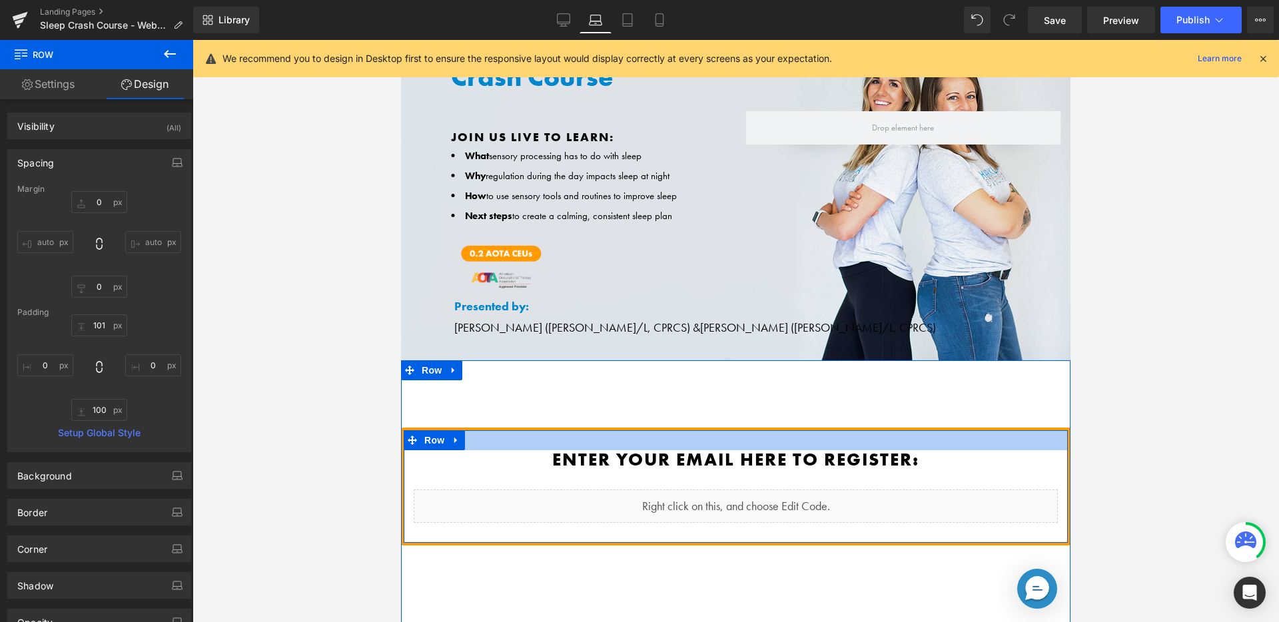
click at [500, 440] on div at bounding box center [736, 440] width 664 height 20
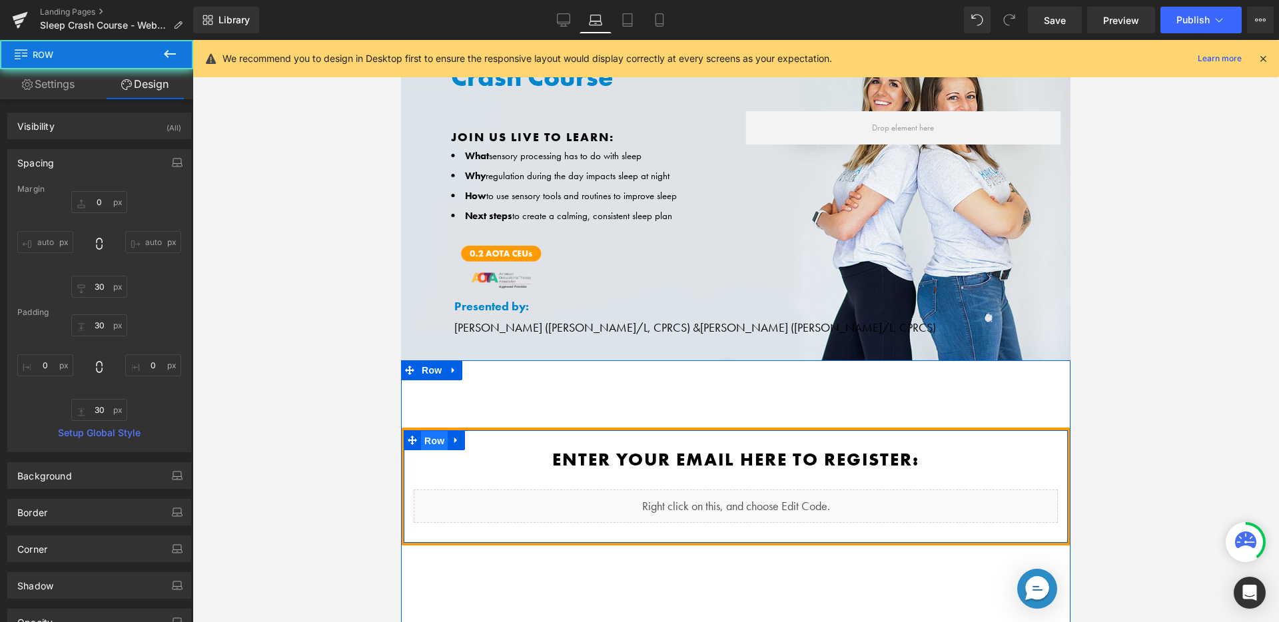
click at [431, 432] on span "Row" at bounding box center [434, 441] width 27 height 20
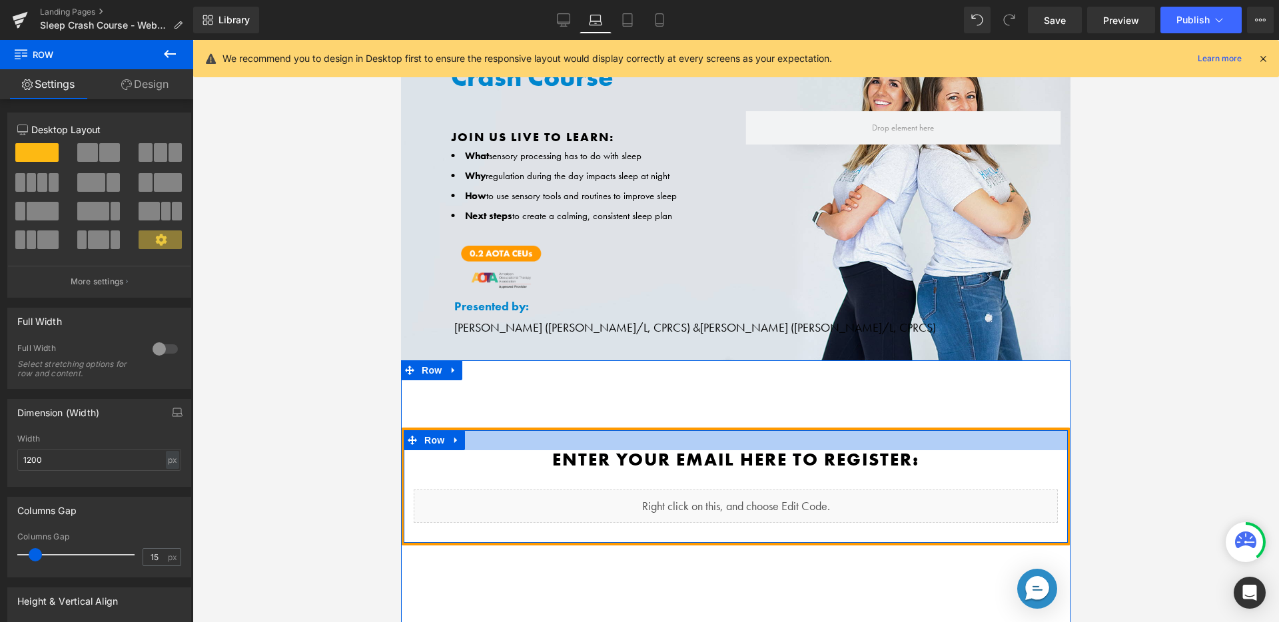
click at [478, 430] on div at bounding box center [736, 440] width 664 height 20
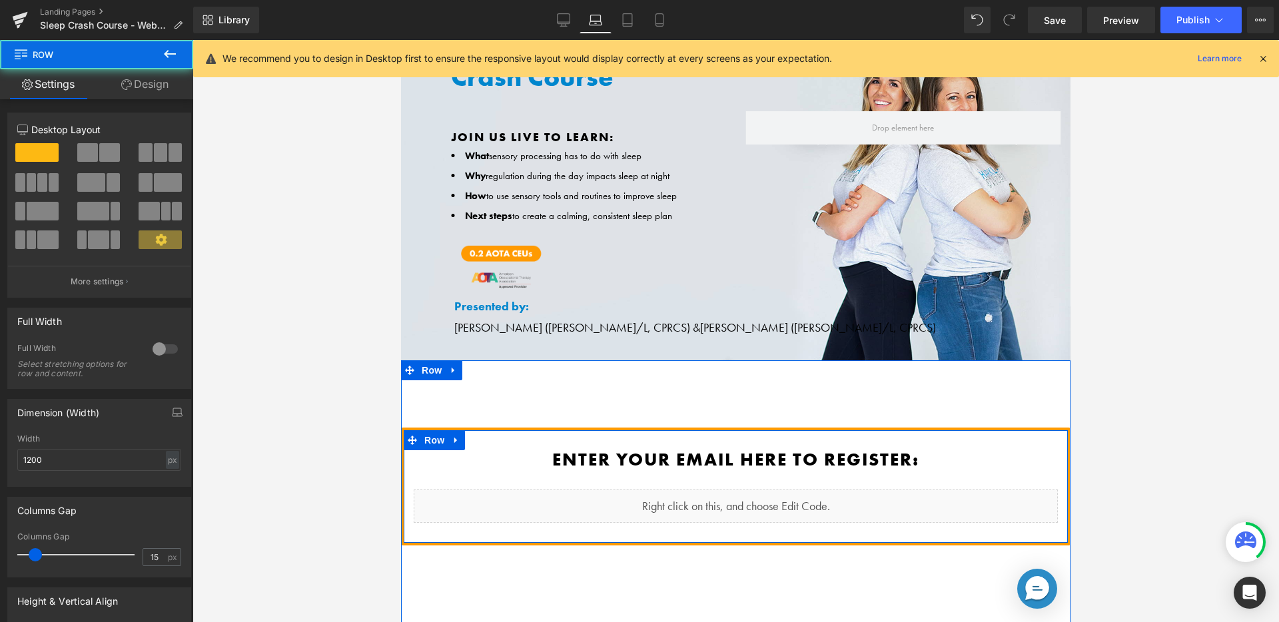
click at [495, 428] on div "Enter your email here to register: Heading Liquid Row" at bounding box center [735, 487] width 669 height 118
click at [434, 435] on span "Row" at bounding box center [434, 440] width 27 height 20
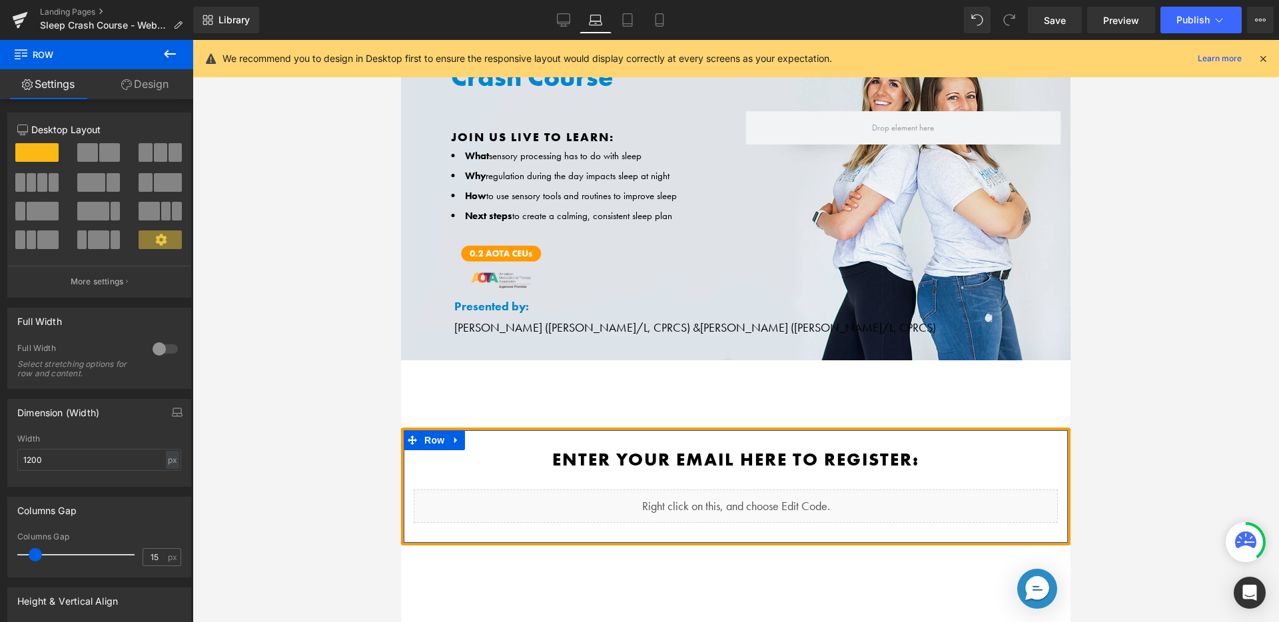
click at [152, 87] on link "Design" at bounding box center [145, 84] width 97 height 30
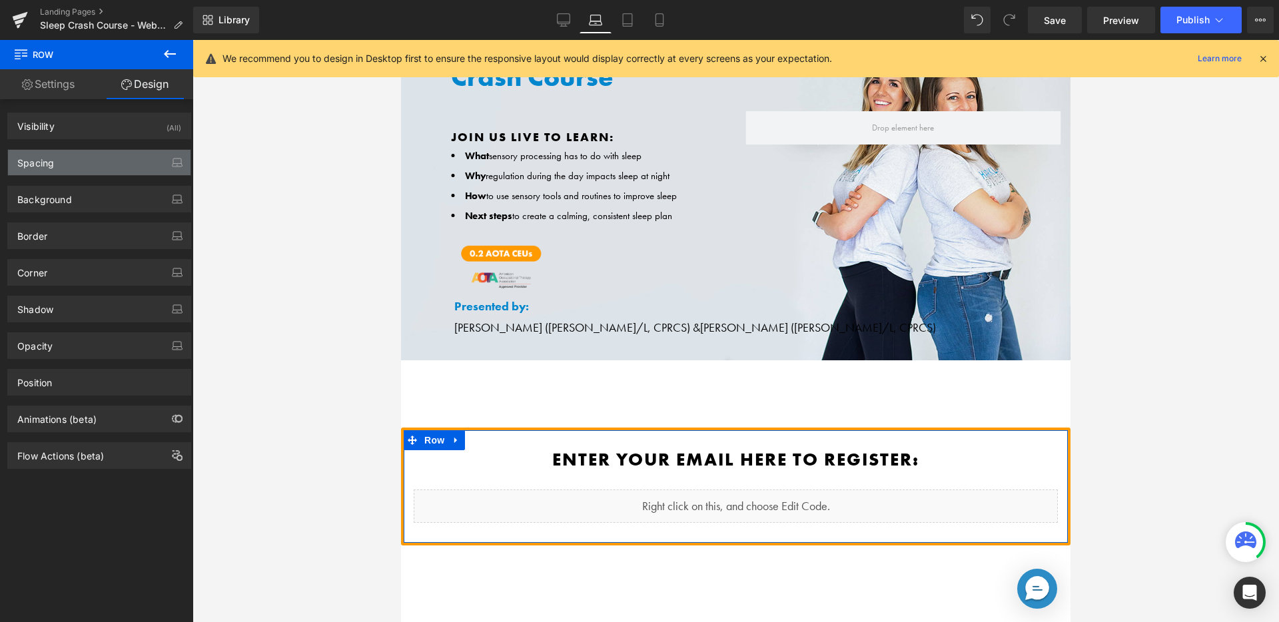
click at [97, 169] on div "Spacing" at bounding box center [99, 162] width 183 height 25
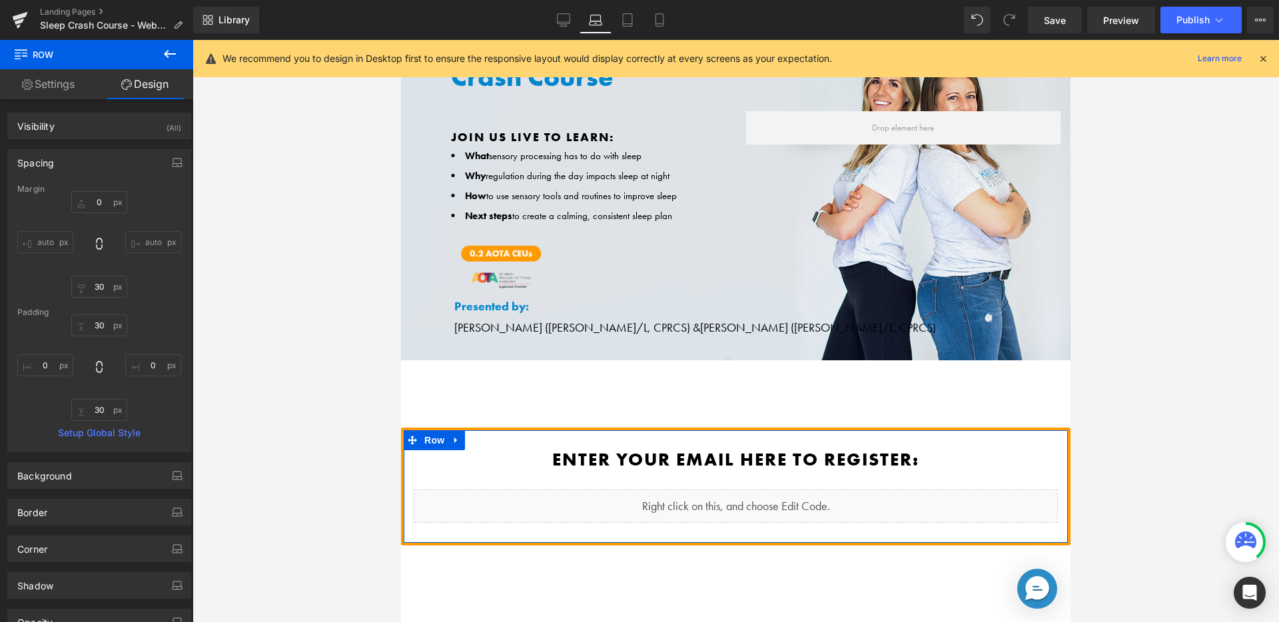
click at [47, 237] on input "auto" at bounding box center [45, 242] width 56 height 22
click at [45, 363] on input "0" at bounding box center [45, 365] width 56 height 22
type input "50"
click at [153, 366] on input "0" at bounding box center [153, 365] width 56 height 22
type input "5"
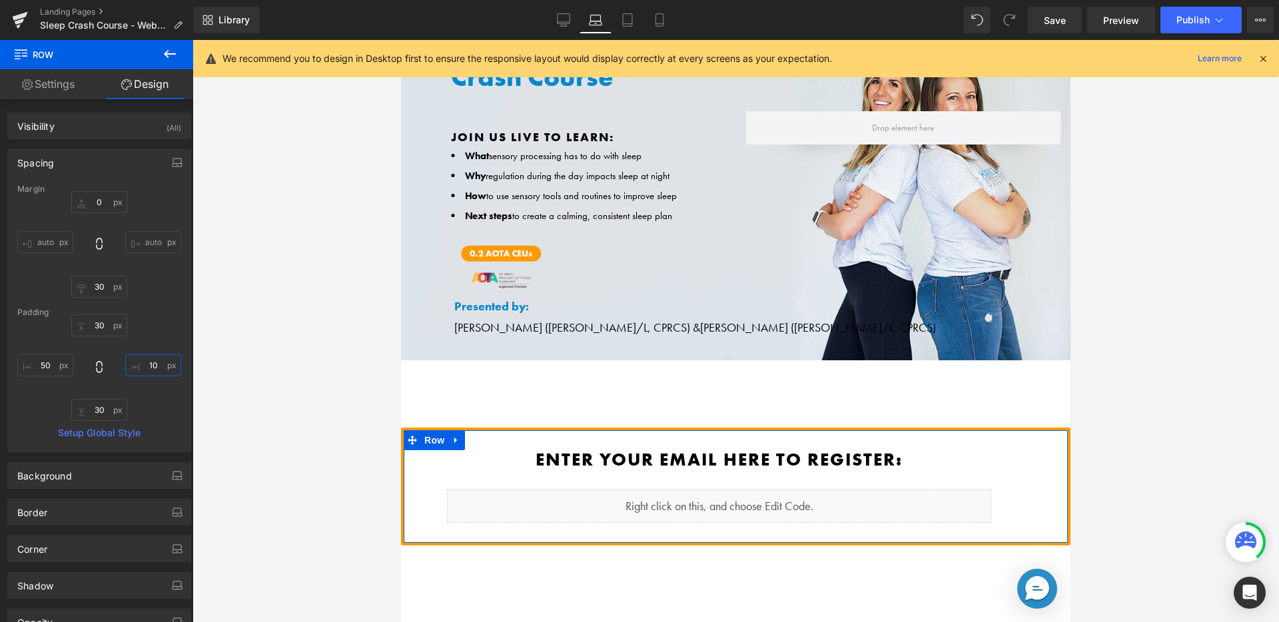
type input "1"
type input "2"
type input "4"
click at [176, 290] on div "Margin 0 auto 30 auto [GEOGRAPHIC_DATA] 30 30 50 Setup Global Style" at bounding box center [99, 318] width 183 height 267
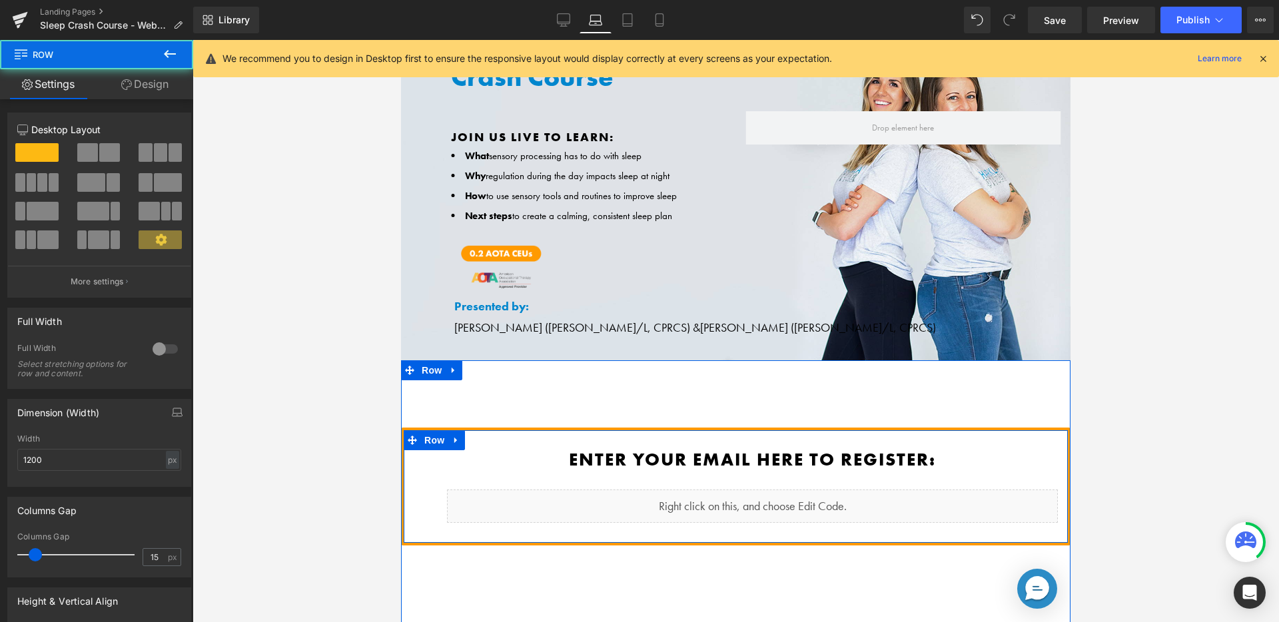
click at [518, 428] on div "Enter your email here to register: Heading Liquid Row 50px NaNpx" at bounding box center [735, 487] width 669 height 118
click at [427, 430] on span "Row" at bounding box center [434, 440] width 27 height 20
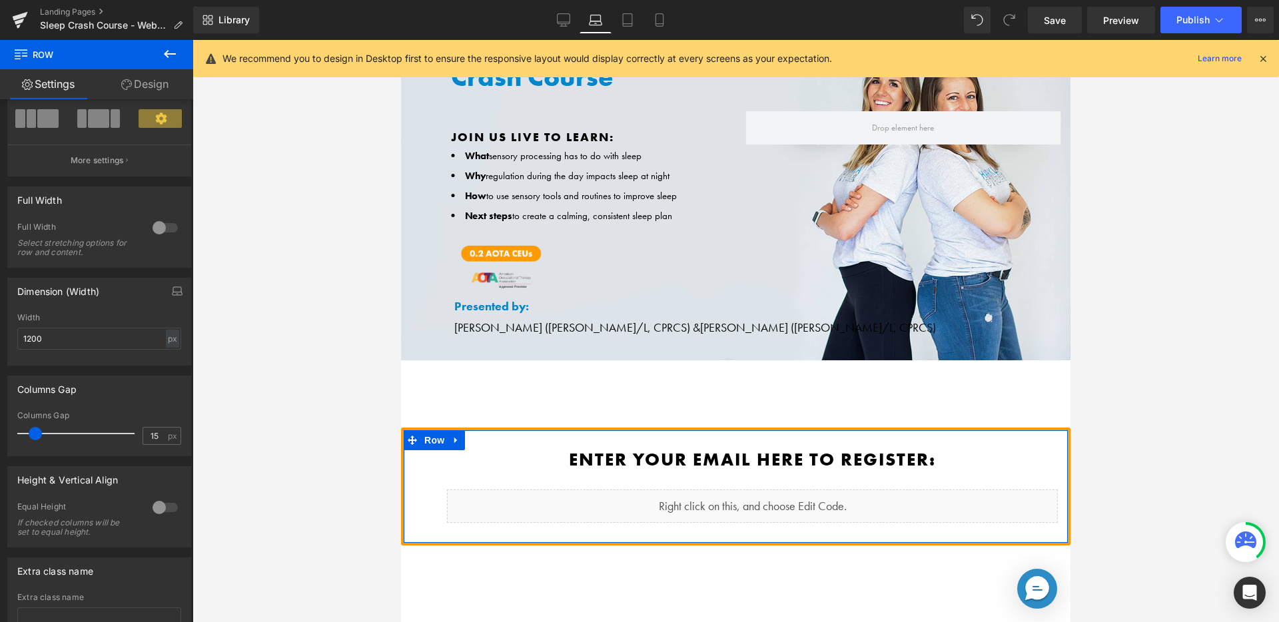
scroll to position [122, 0]
drag, startPoint x: 33, startPoint y: 434, endPoint x: 45, endPoint y: 433, distance: 12.1
click at [45, 433] on span at bounding box center [47, 432] width 13 height 13
drag, startPoint x: 48, startPoint y: 429, endPoint x: 58, endPoint y: 427, distance: 10.2
click at [58, 427] on span at bounding box center [57, 432] width 13 height 13
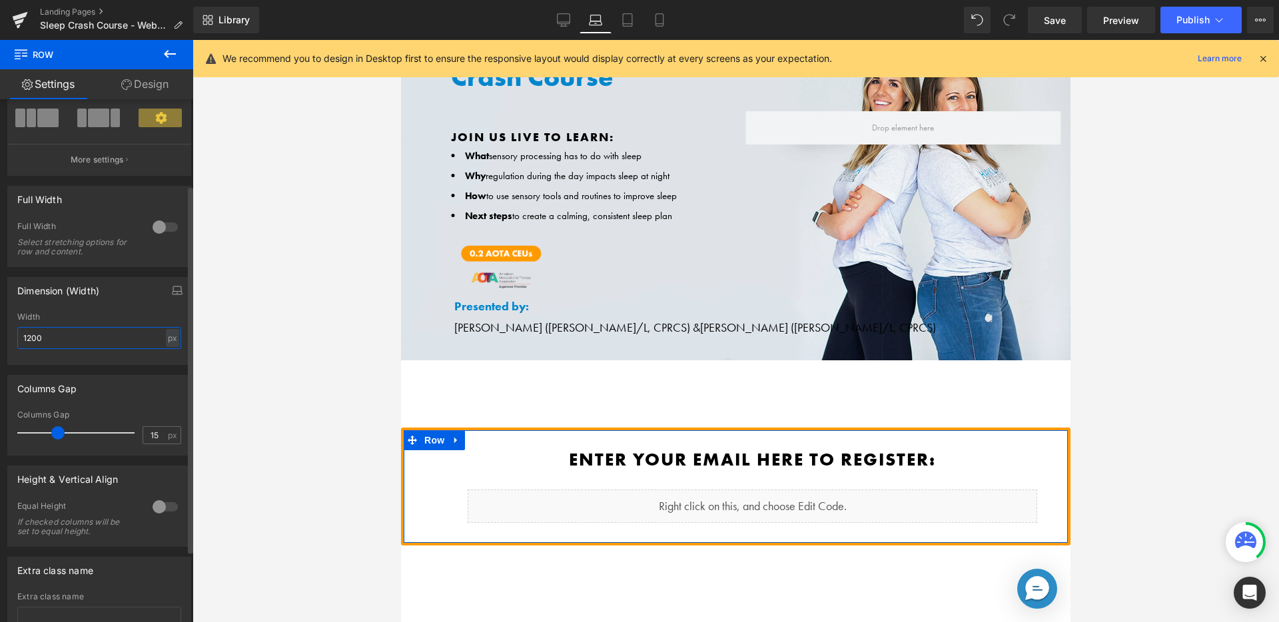
click at [106, 338] on input "1200" at bounding box center [99, 338] width 164 height 22
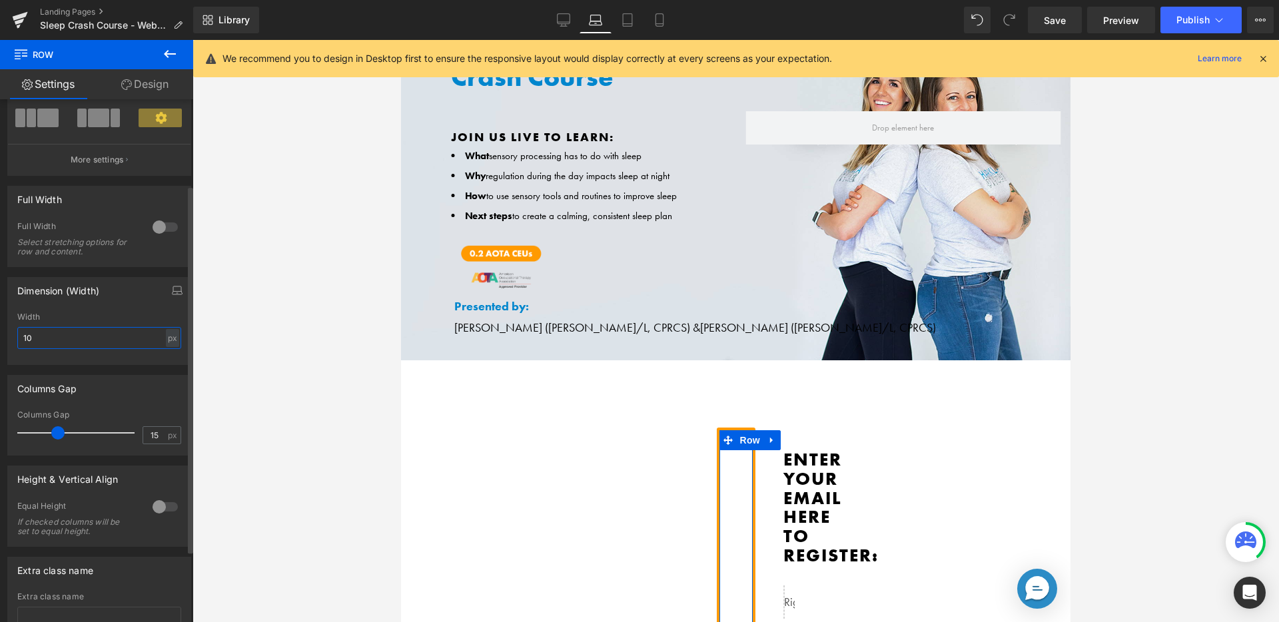
type input "1"
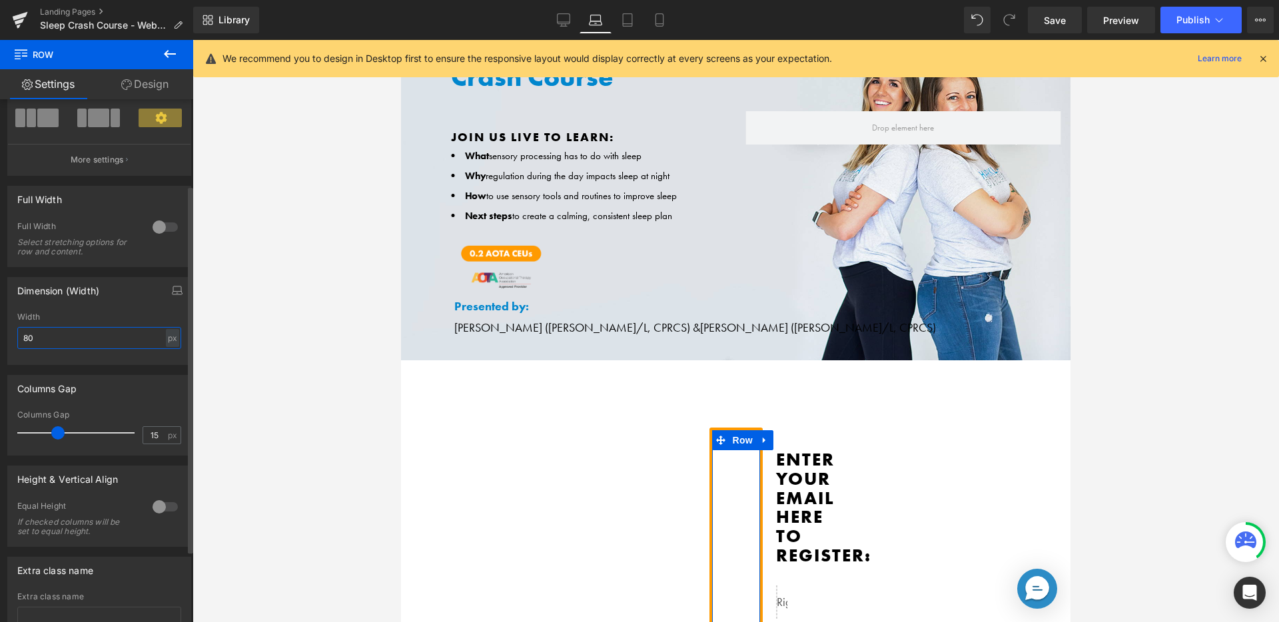
type input "800"
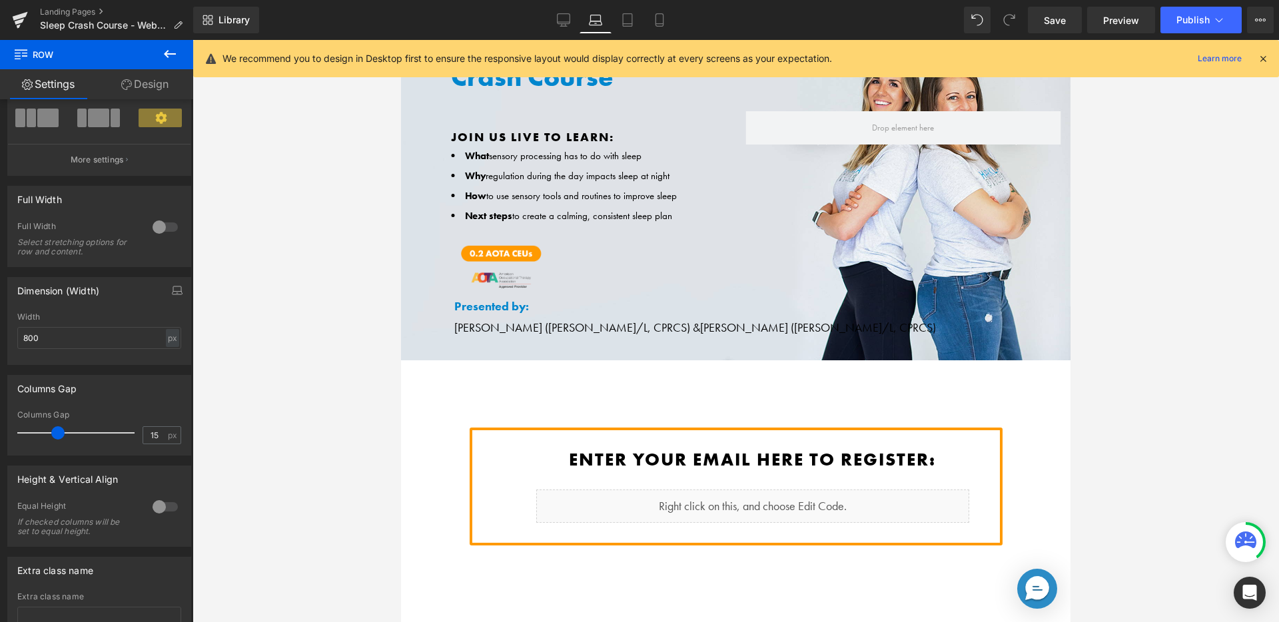
click at [346, 206] on div at bounding box center [736, 331] width 1086 height 582
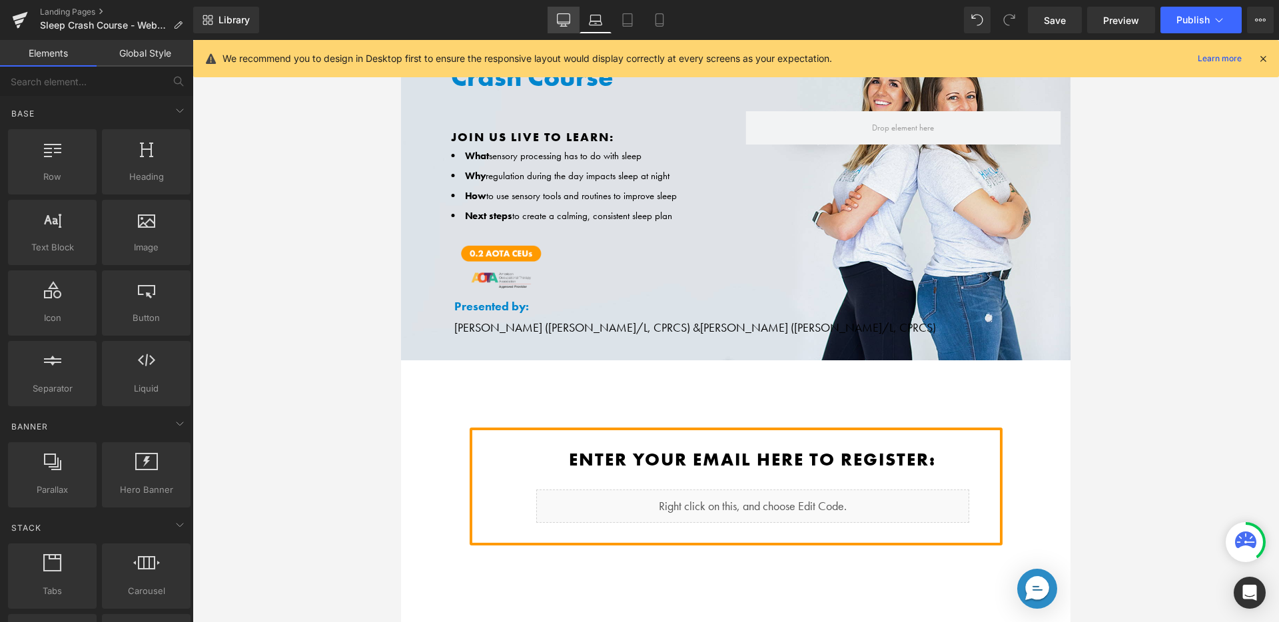
click at [574, 17] on link "Desktop" at bounding box center [564, 20] width 32 height 27
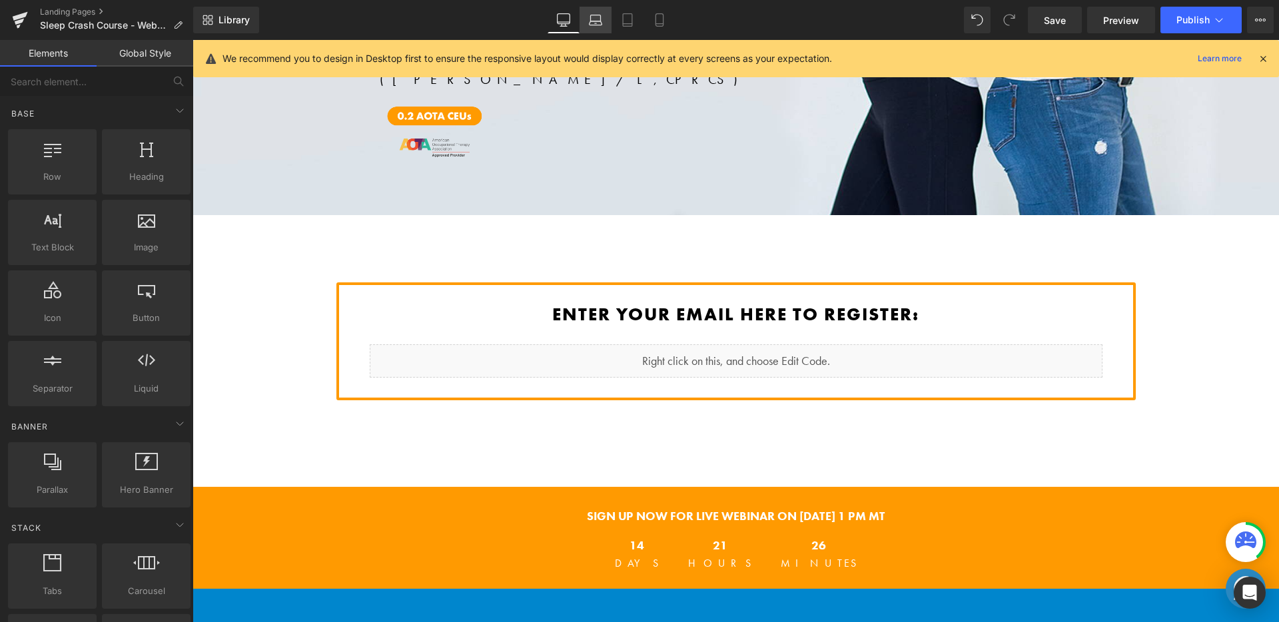
click at [599, 13] on icon at bounding box center [595, 19] width 13 height 13
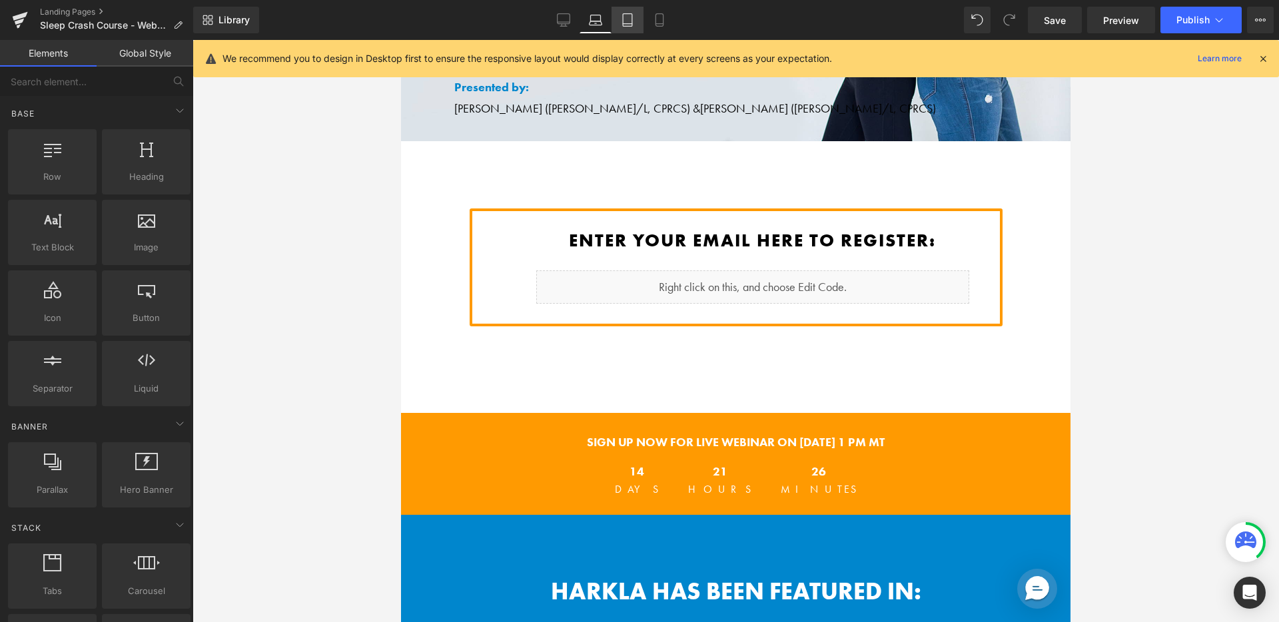
click at [635, 24] on link "Tablet" at bounding box center [627, 20] width 32 height 27
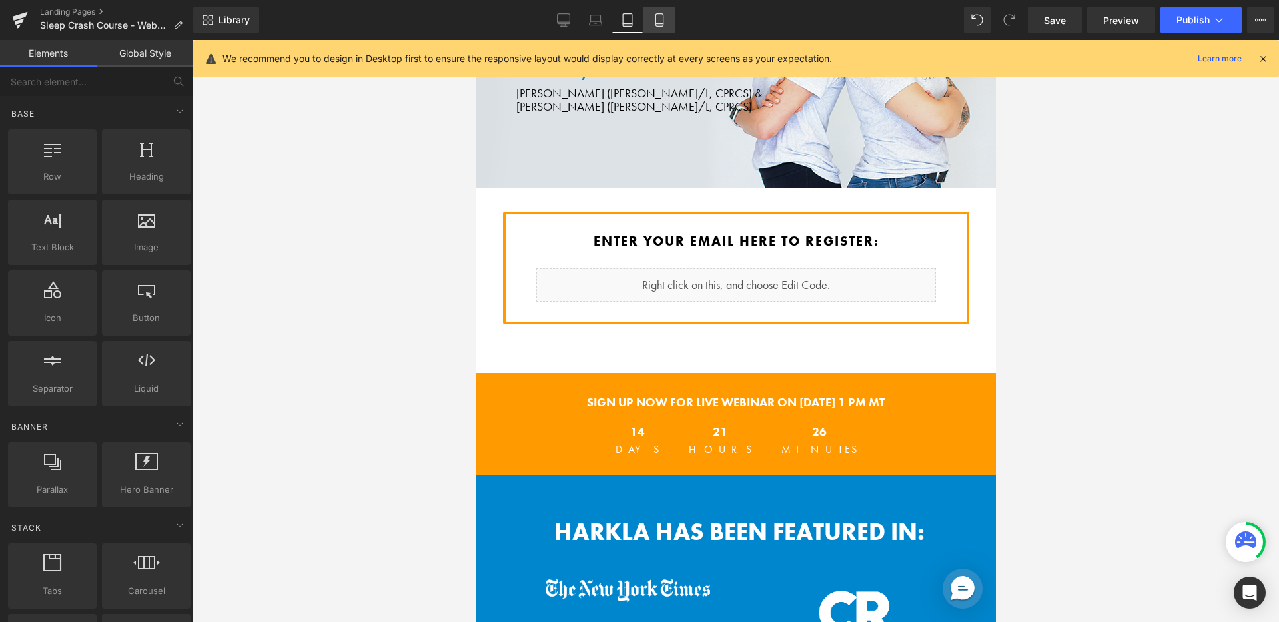
click at [661, 23] on icon at bounding box center [659, 19] width 13 height 13
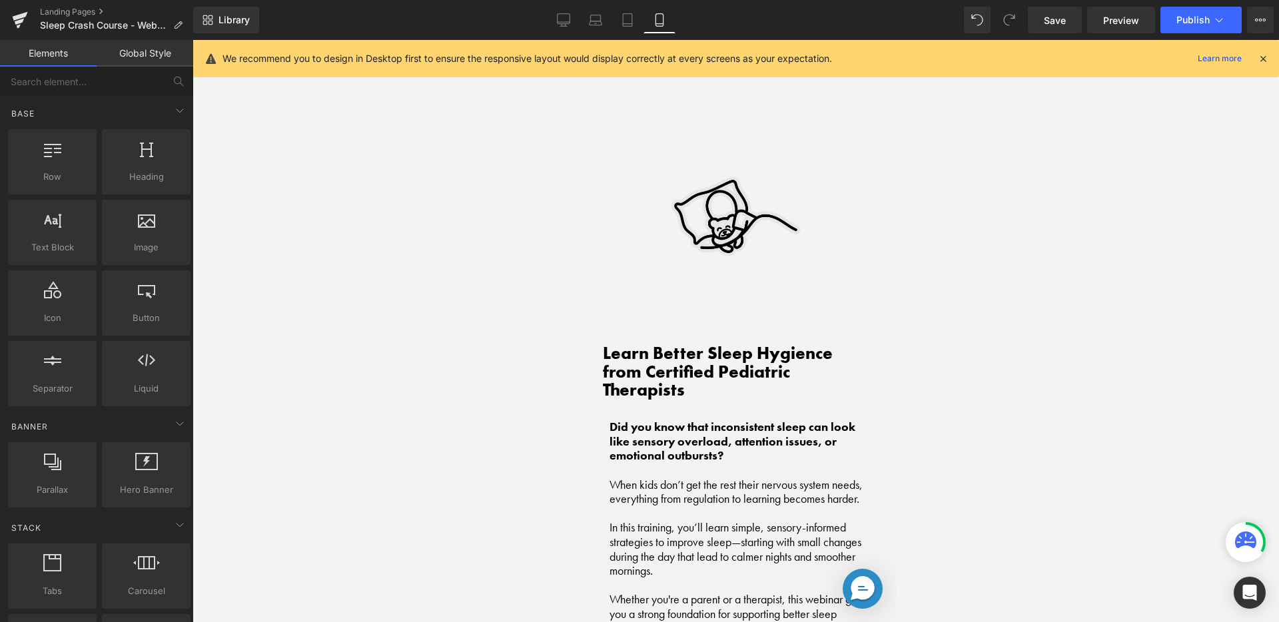
scroll to position [1295, 0]
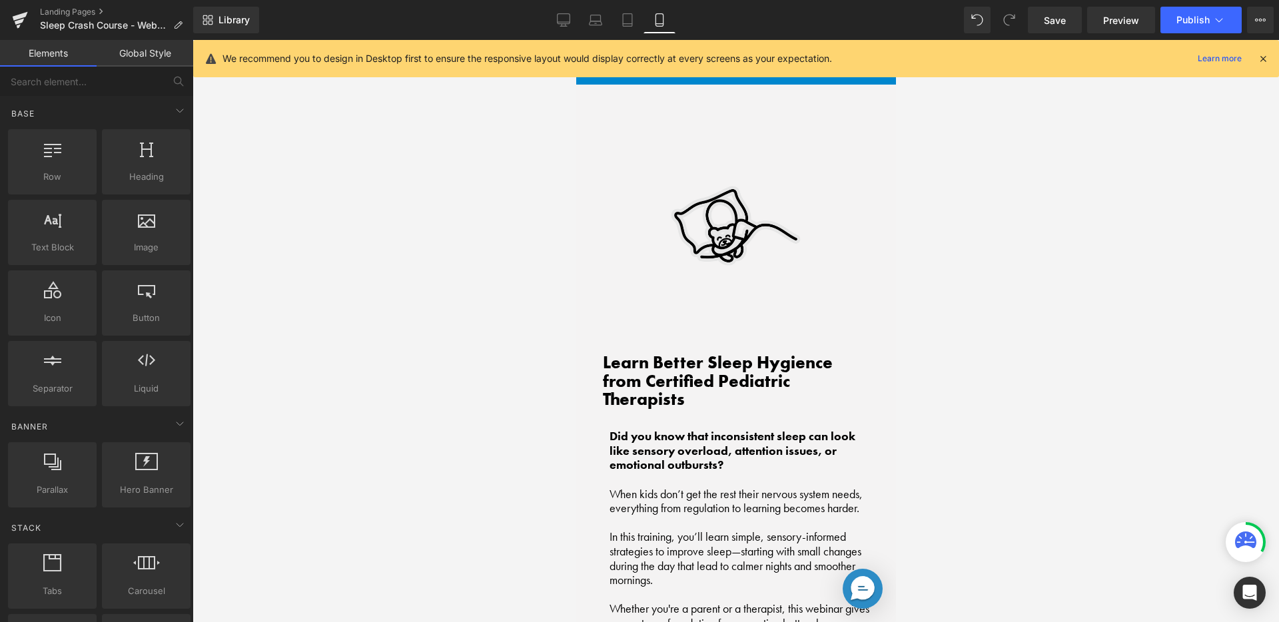
click at [735, 201] on div "Image" at bounding box center [734, 225] width 264 height 229
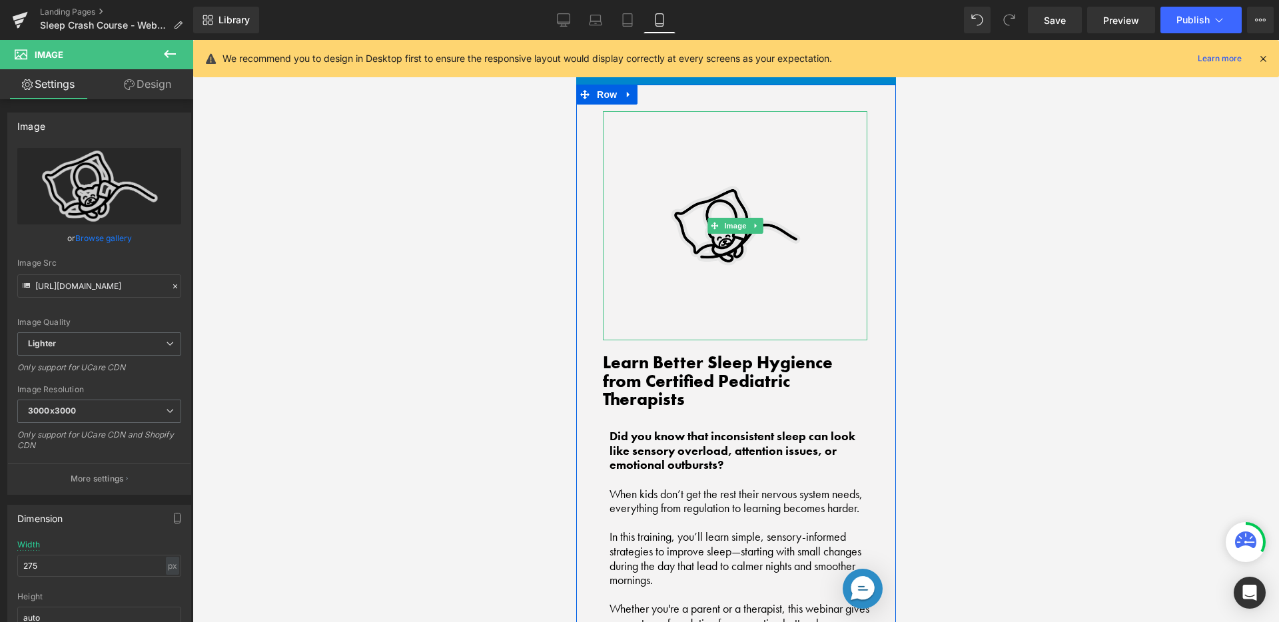
click at [713, 222] on img at bounding box center [734, 225] width 183 height 229
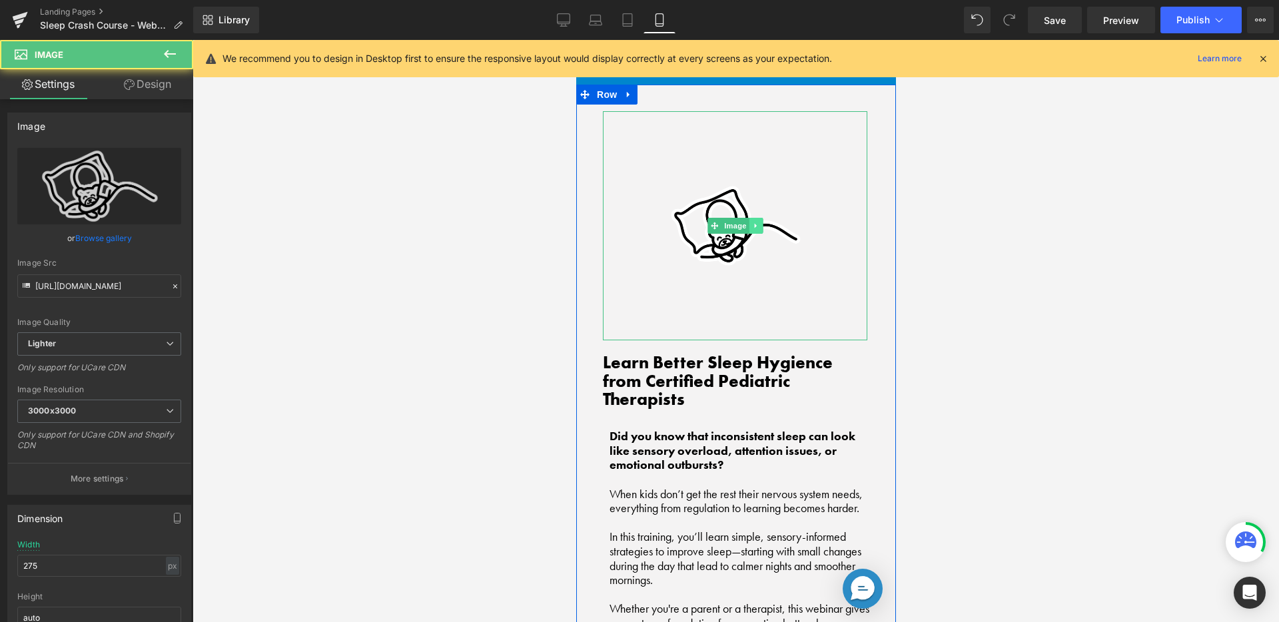
click at [753, 223] on icon at bounding box center [754, 225] width 2 height 5
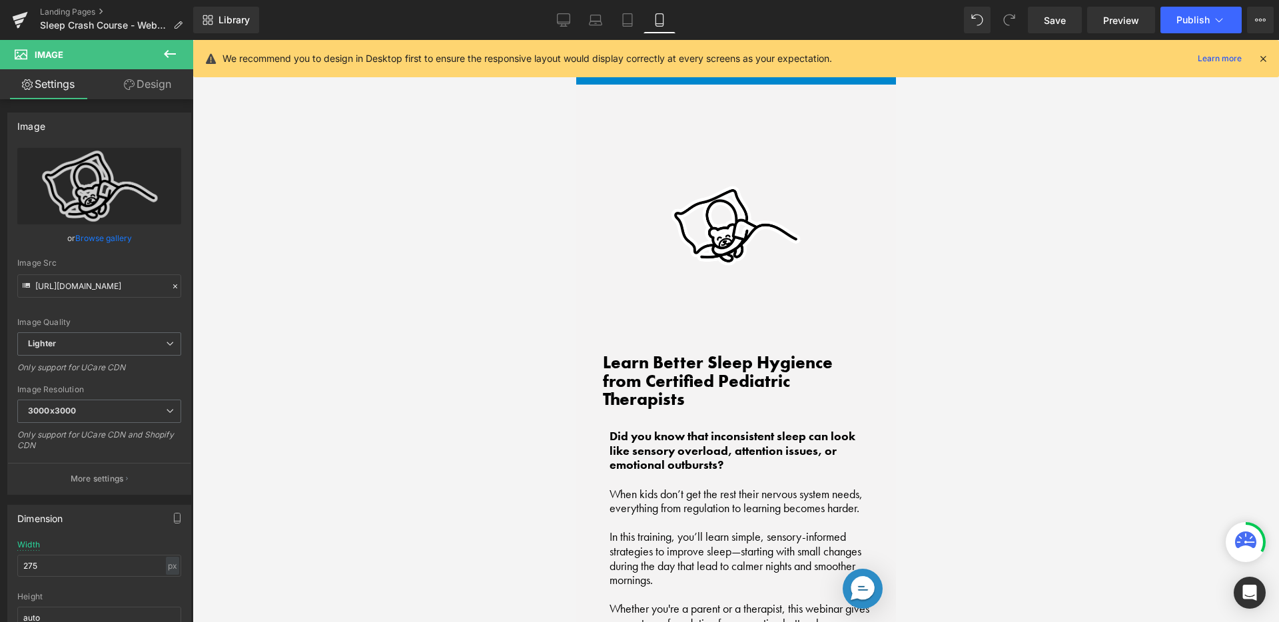
click at [926, 240] on div at bounding box center [736, 331] width 1086 height 582
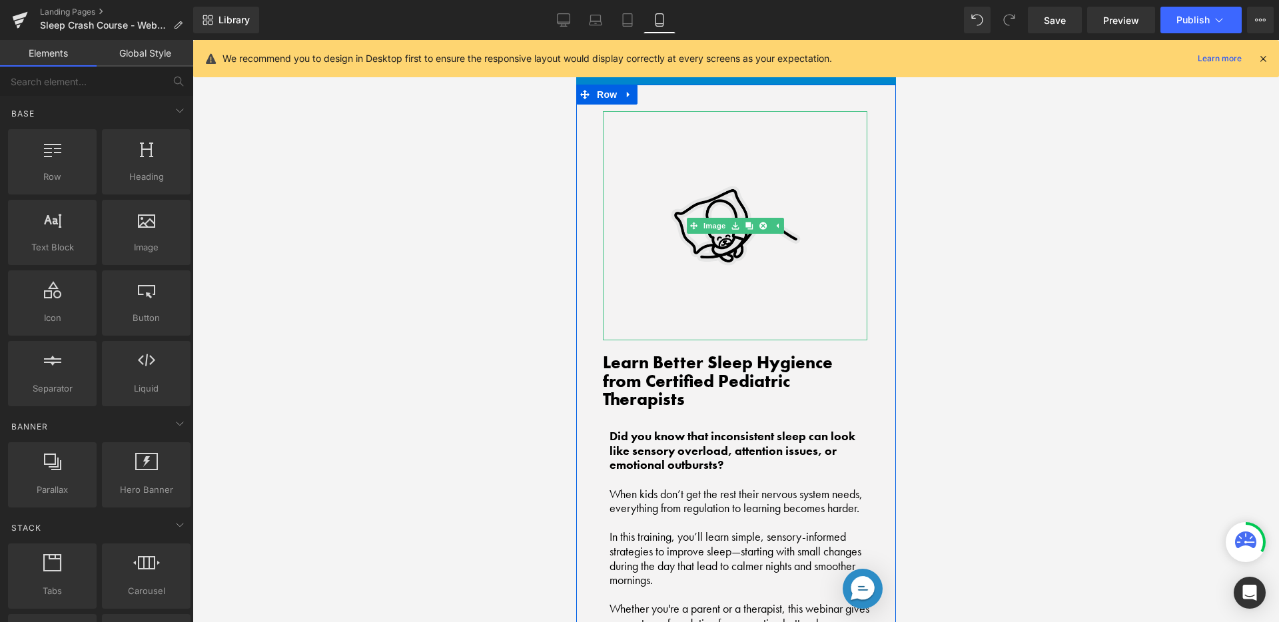
scroll to position [1030, 0]
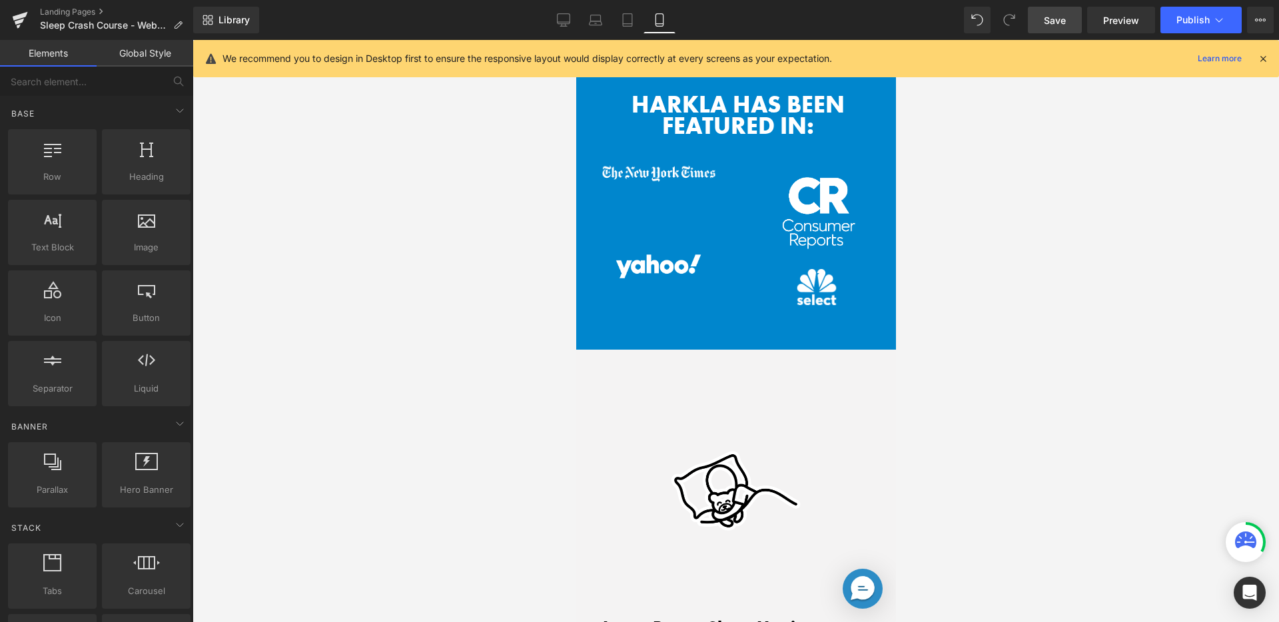
click at [1068, 18] on link "Save" at bounding box center [1055, 20] width 54 height 27
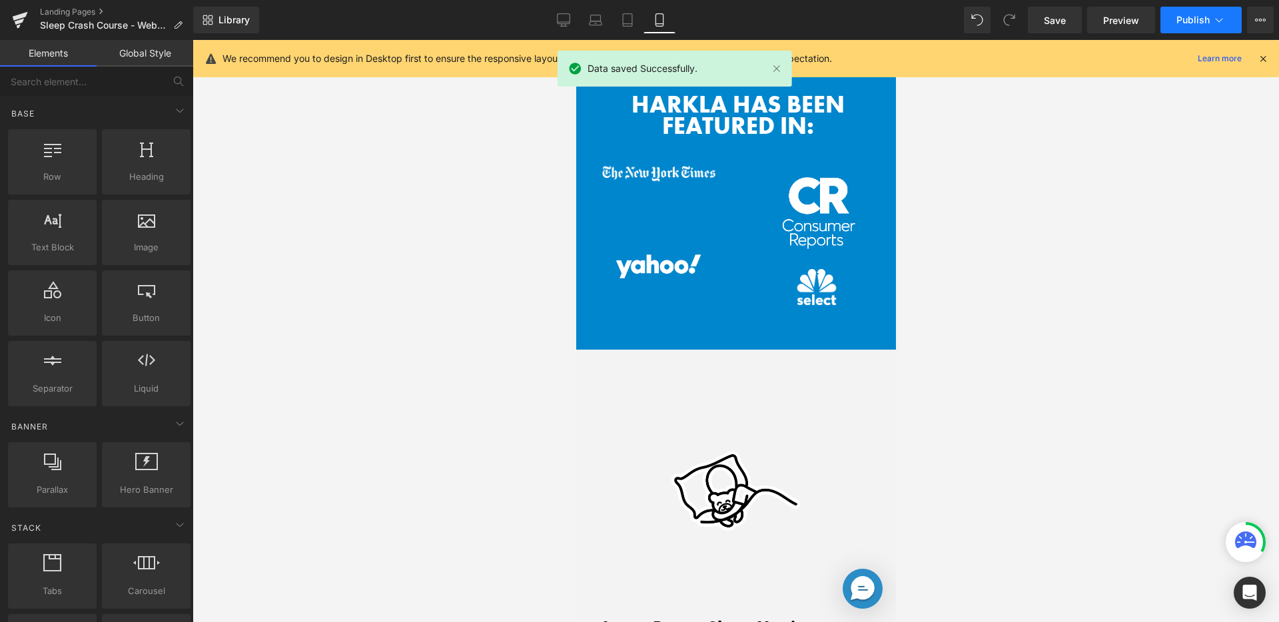
click at [1190, 21] on span "Publish" at bounding box center [1192, 20] width 33 height 11
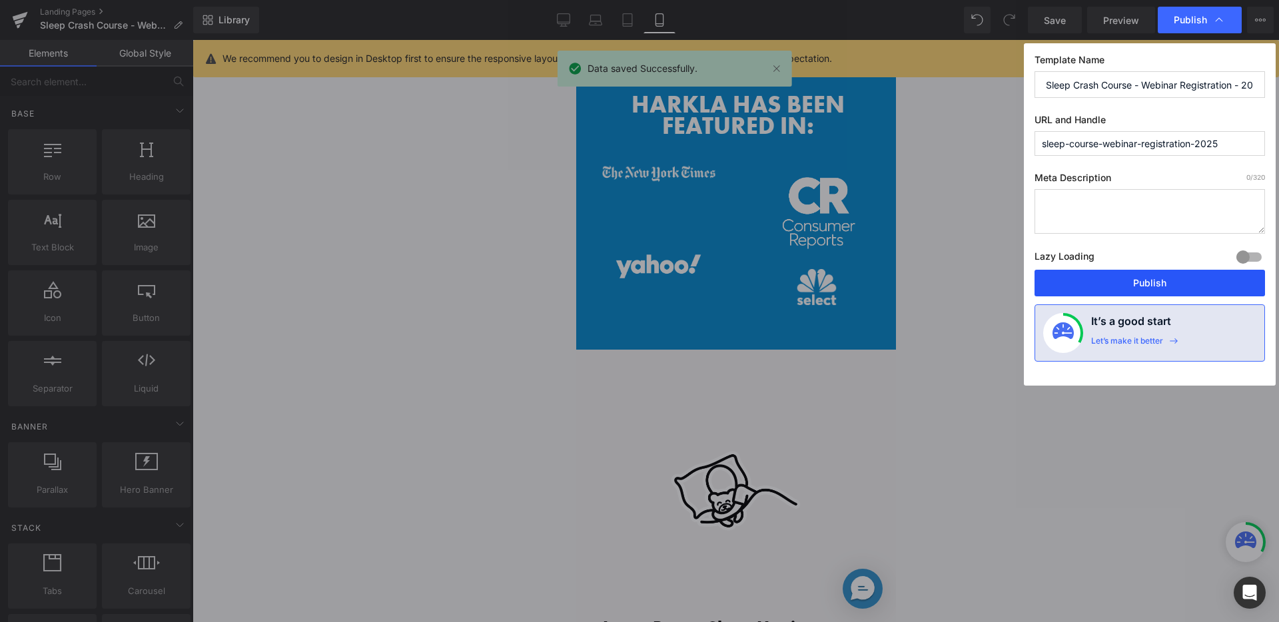
click at [1100, 276] on button "Publish" at bounding box center [1149, 283] width 230 height 27
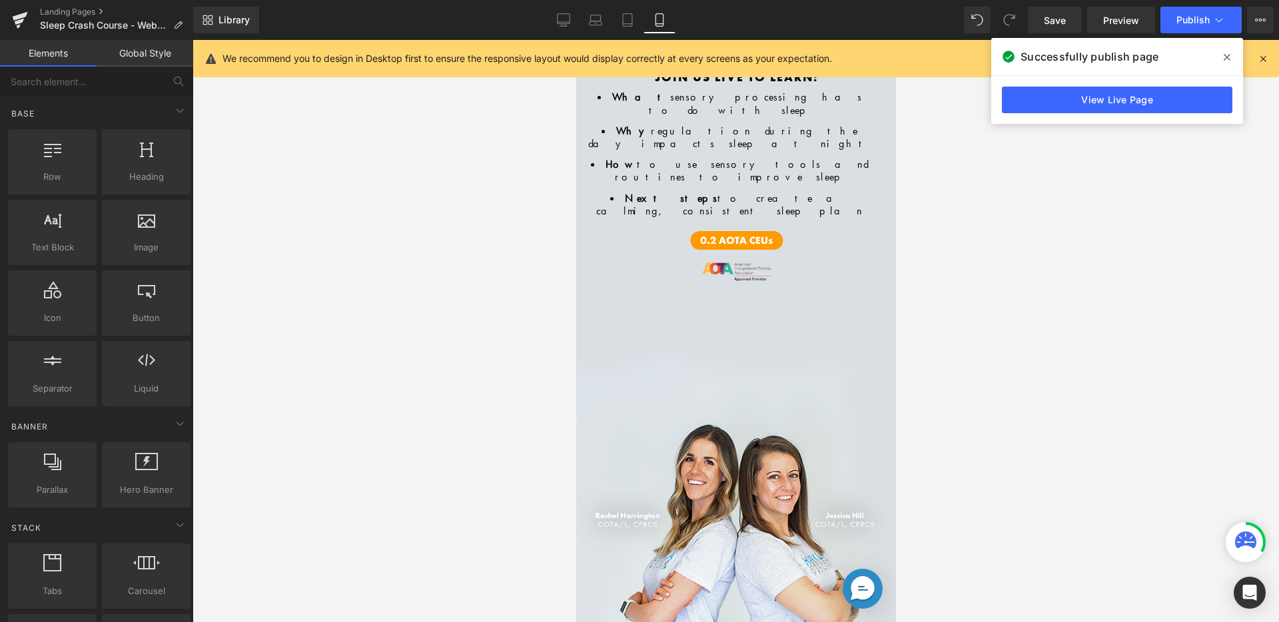
scroll to position [0, 0]
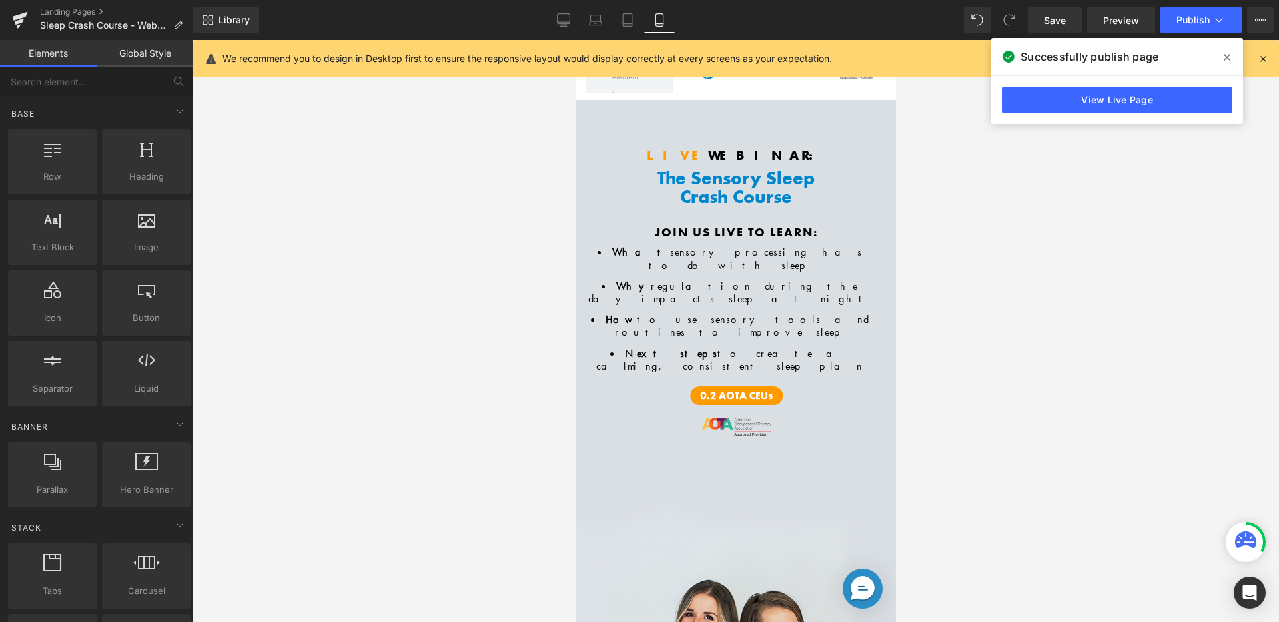
click at [1227, 53] on icon at bounding box center [1227, 57] width 7 height 11
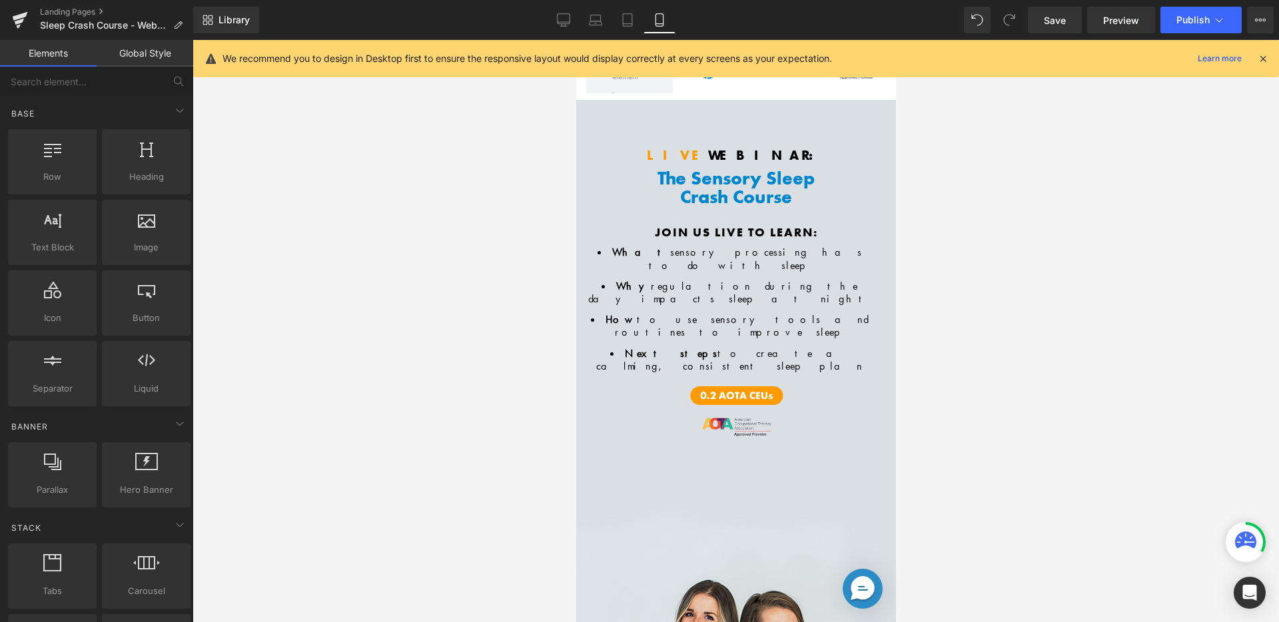
click at [1262, 56] on icon at bounding box center [1263, 59] width 12 height 12
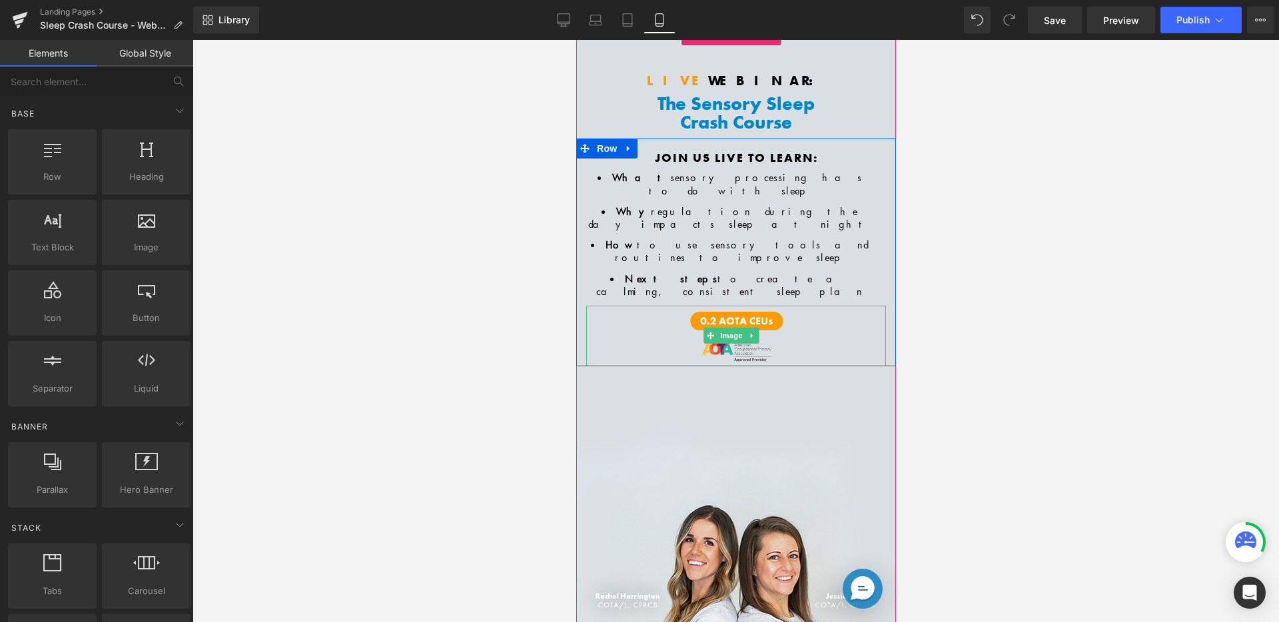
scroll to position [129, 0]
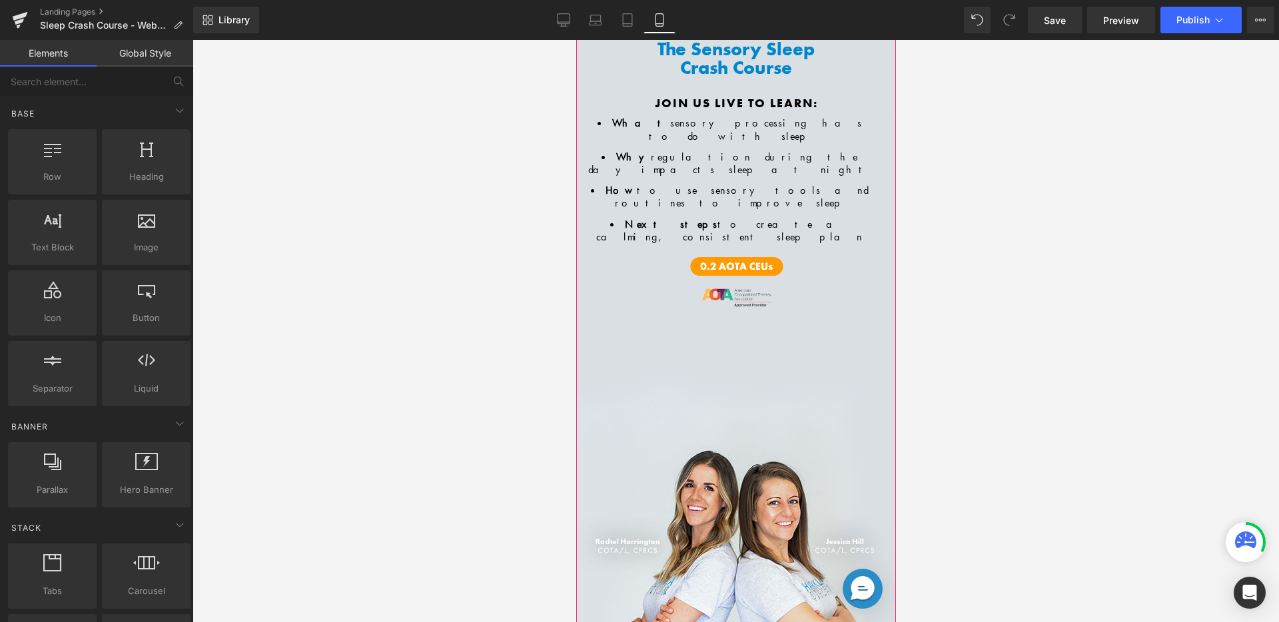
click at [765, 336] on div "Live Webinar: Heading The Sensory Sleep Crash Course Heading Row Join us live t…" at bounding box center [736, 312] width 320 height 682
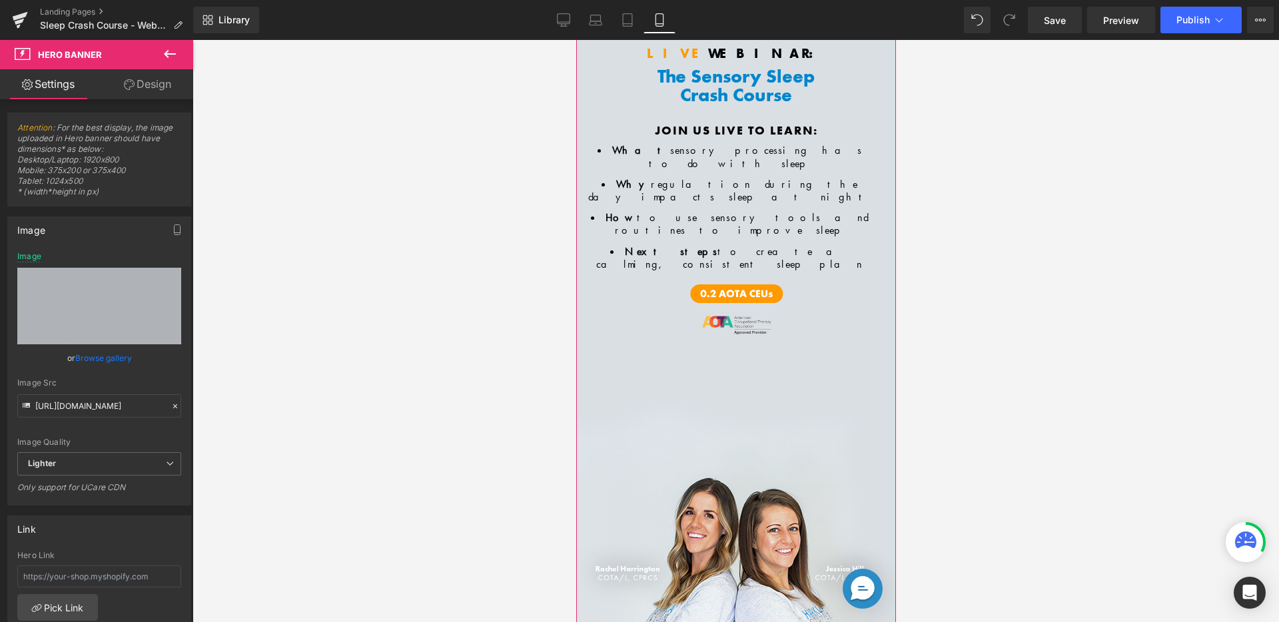
scroll to position [0, 0]
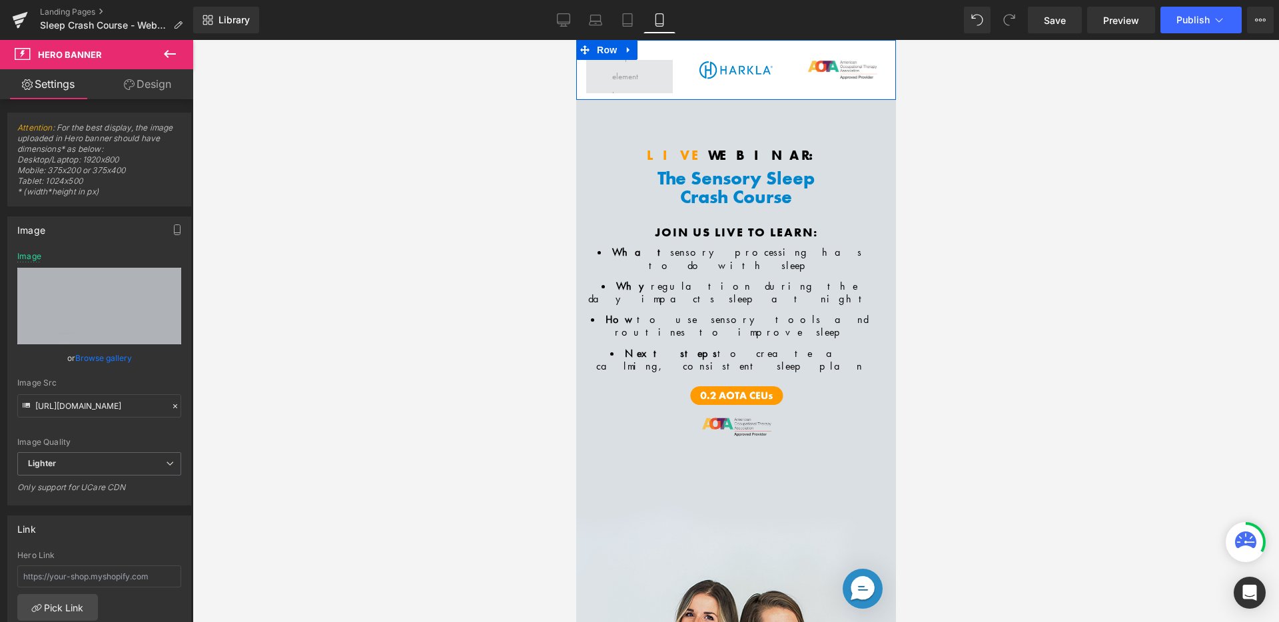
click at [617, 85] on span at bounding box center [628, 77] width 43 height 64
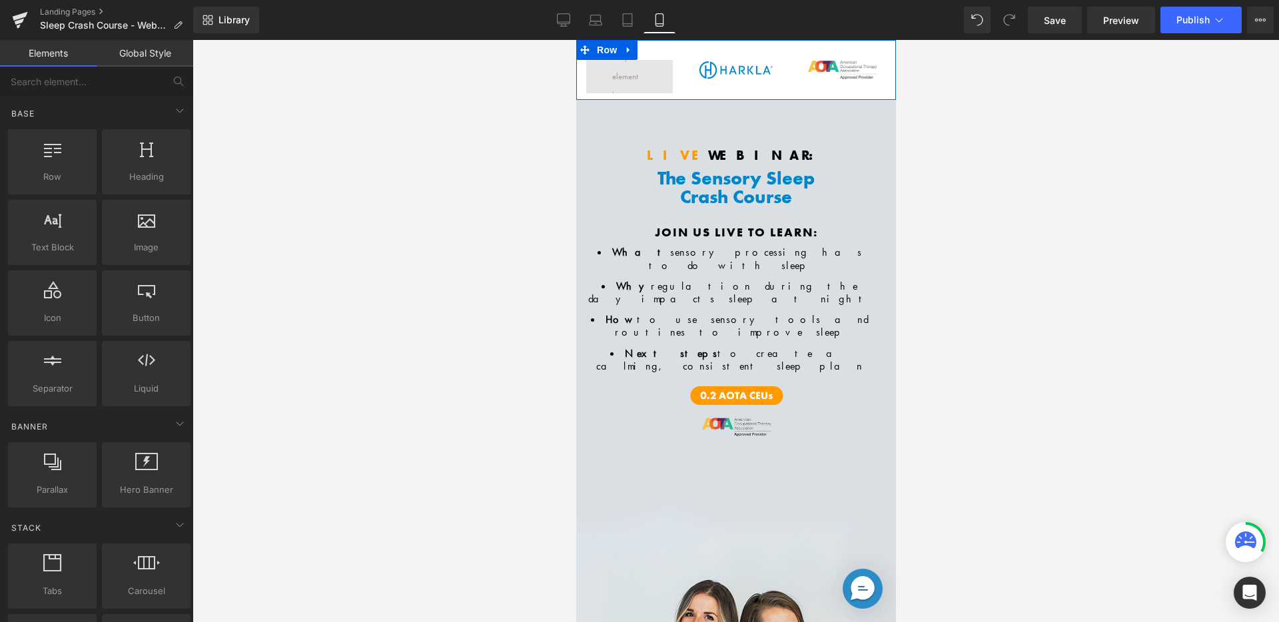
click at [619, 76] on span at bounding box center [628, 77] width 43 height 64
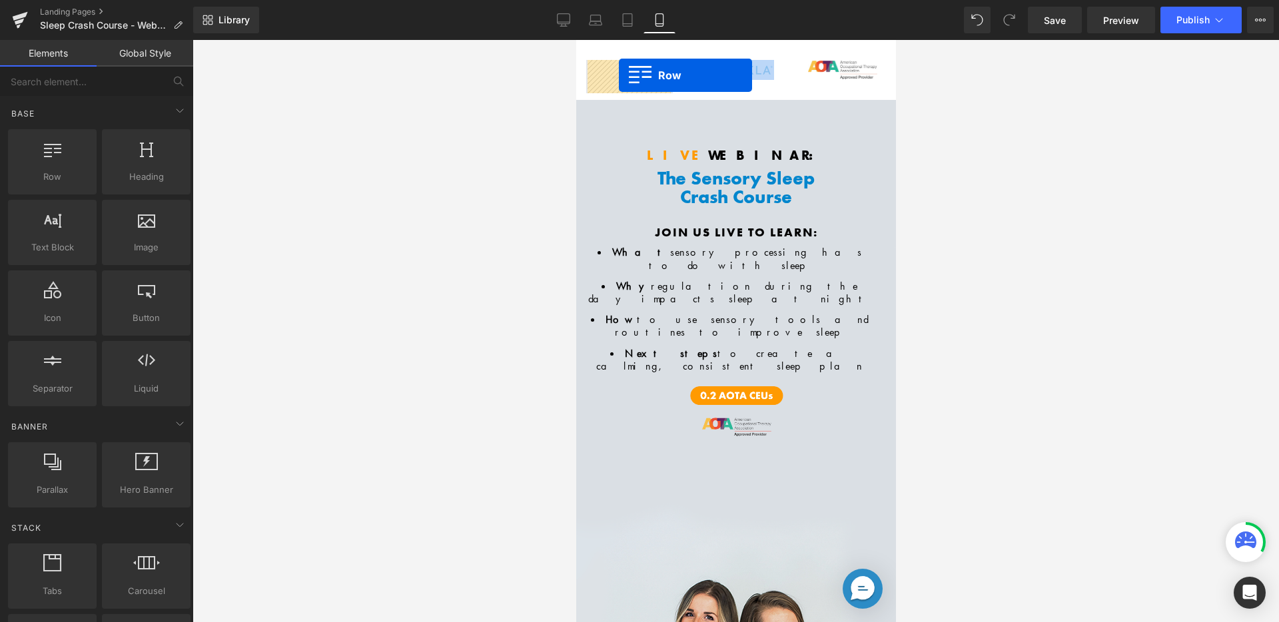
drag, startPoint x: 582, startPoint y: 288, endPoint x: 618, endPoint y: 75, distance: 216.8
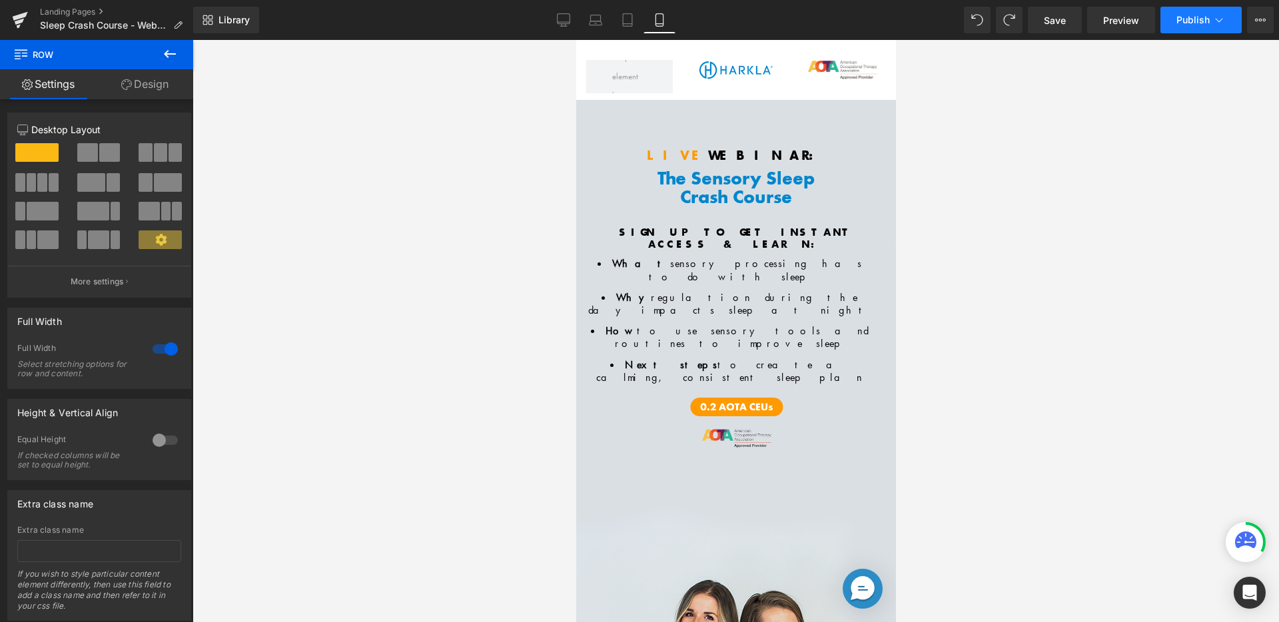
click at [1180, 18] on span "Publish" at bounding box center [1192, 20] width 33 height 11
click at [1062, 25] on span "Save" at bounding box center [1055, 20] width 22 height 14
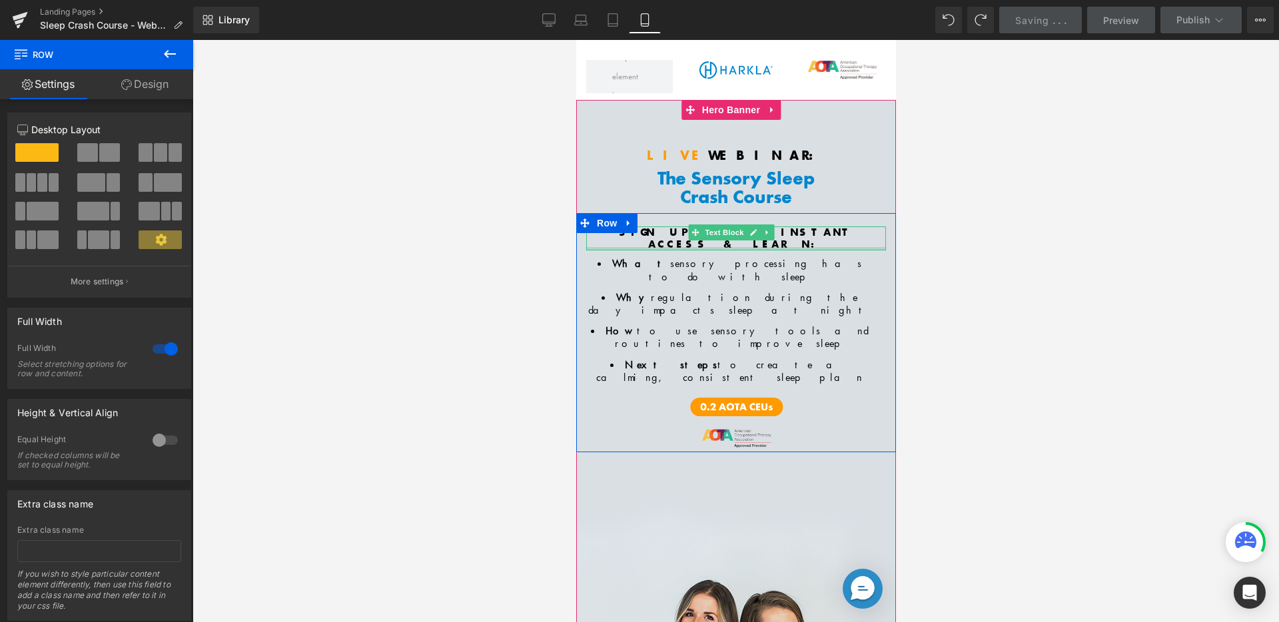
click at [823, 247] on div at bounding box center [735, 248] width 300 height 3
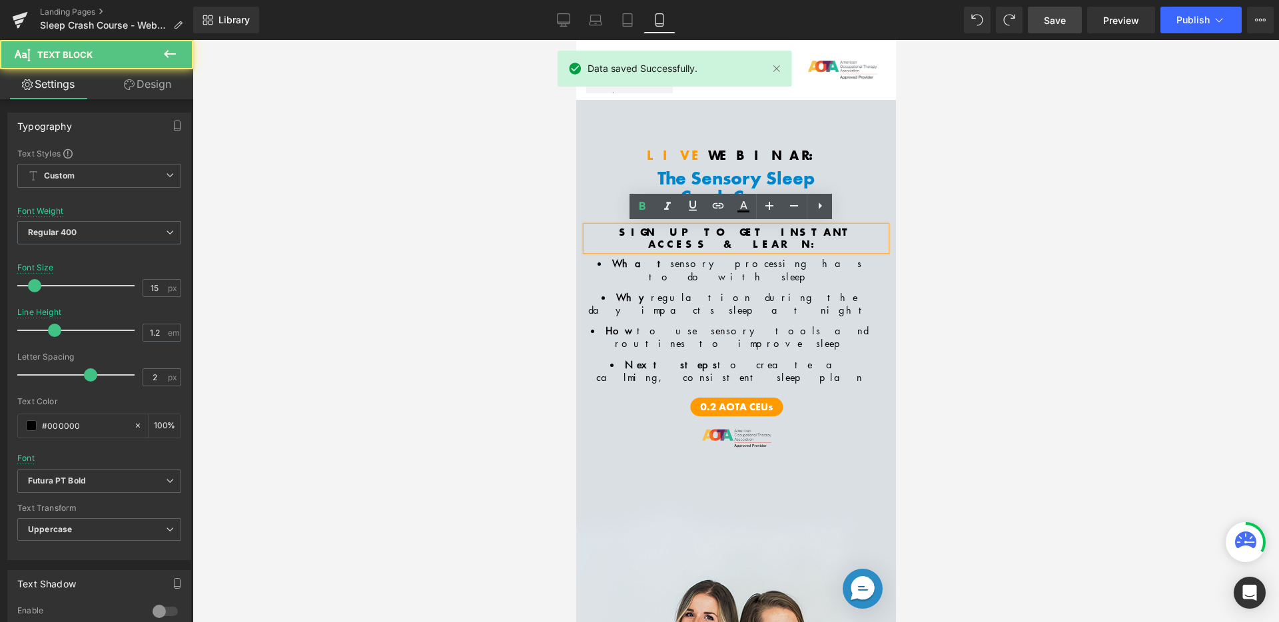
click at [645, 27] on link "Mobile" at bounding box center [659, 20] width 32 height 27
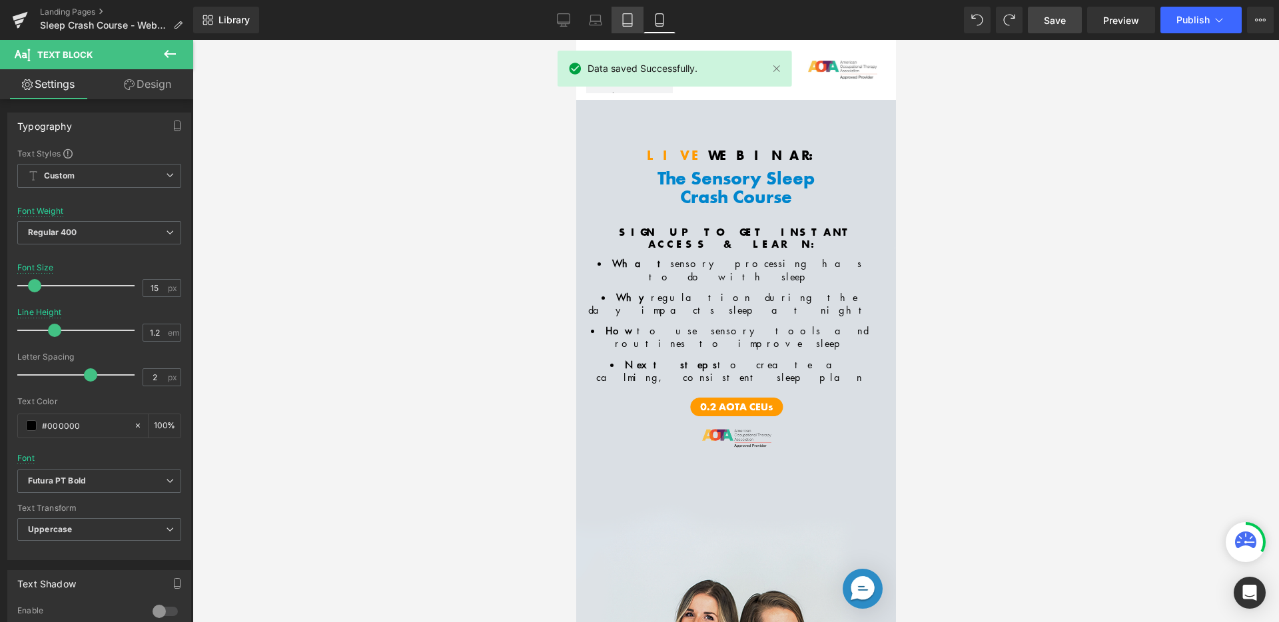
click at [632, 22] on icon at bounding box center [627, 20] width 9 height 13
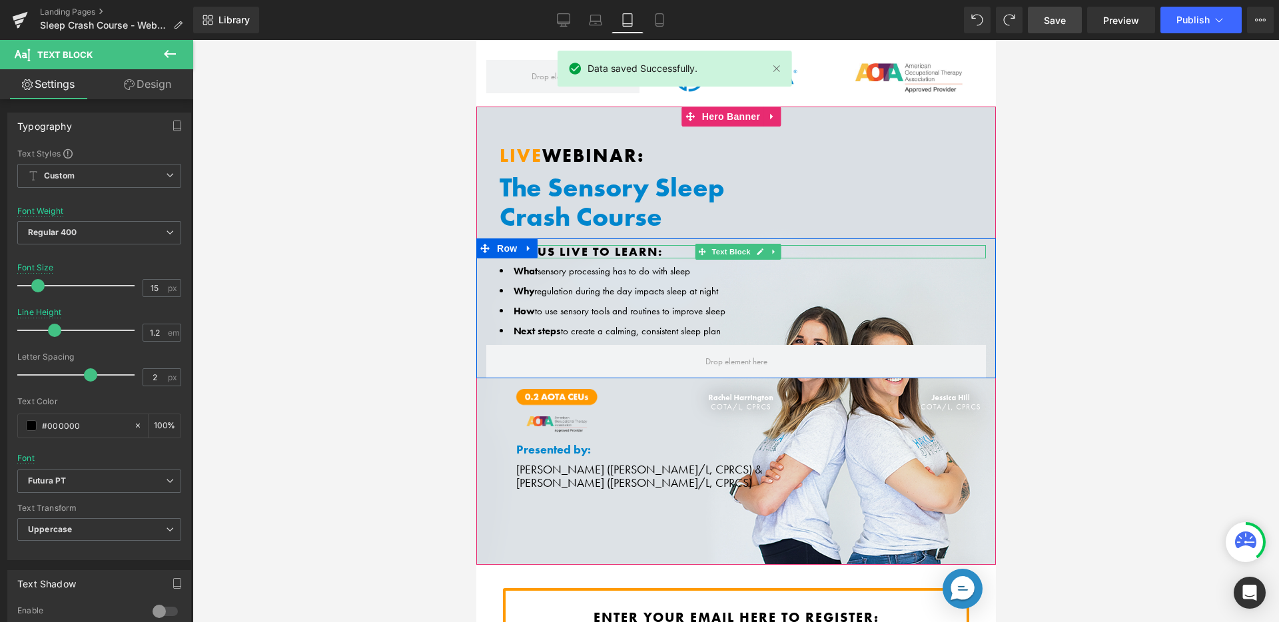
click at [599, 247] on span "Join us live to learn:" at bounding box center [580, 251] width 163 height 15
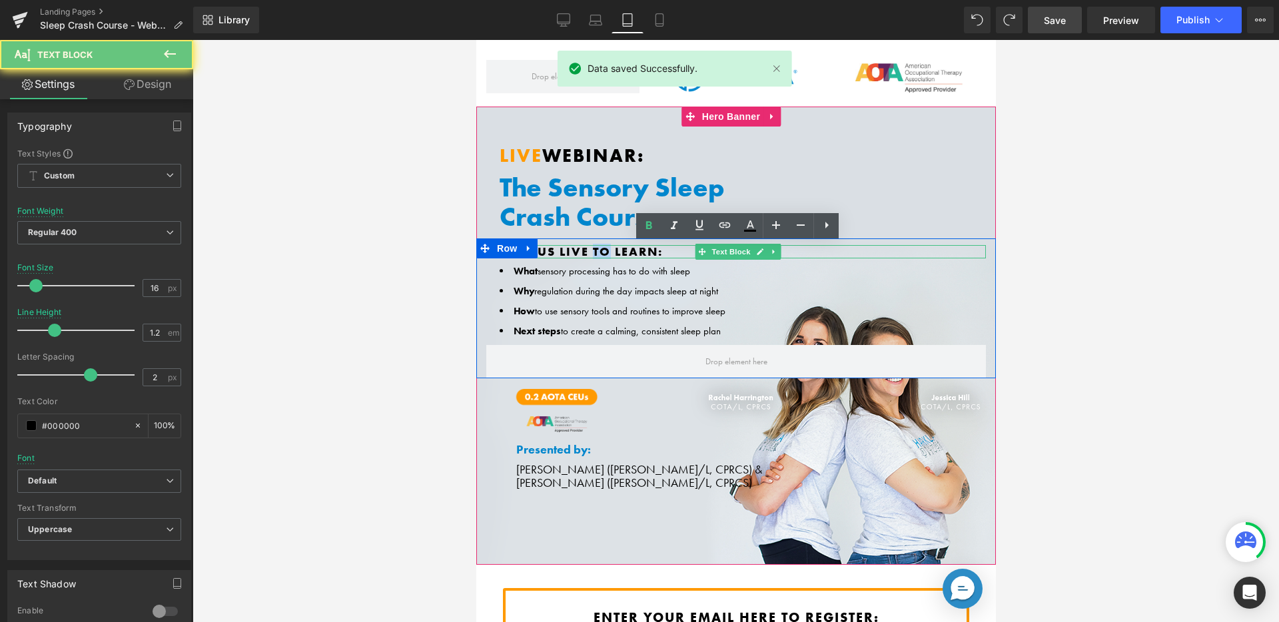
click at [599, 247] on span "Join us live to learn:" at bounding box center [580, 251] width 163 height 15
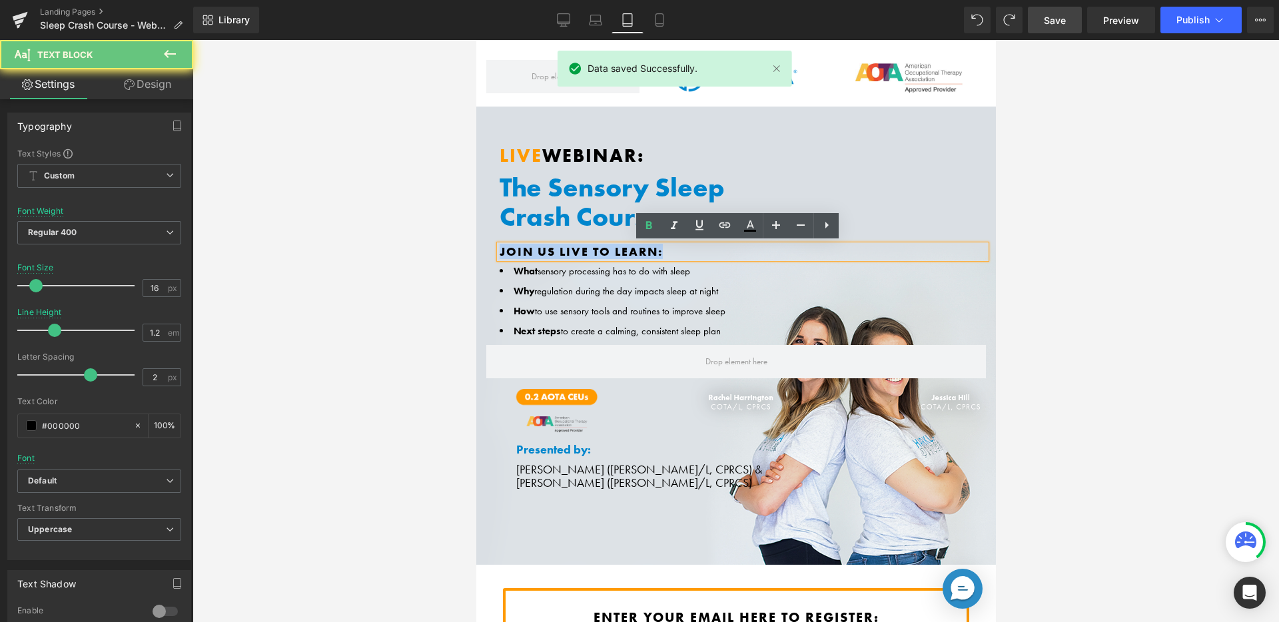
click at [599, 247] on span "Join us live to learn:" at bounding box center [580, 251] width 163 height 15
copy span "Join us live to learn:"
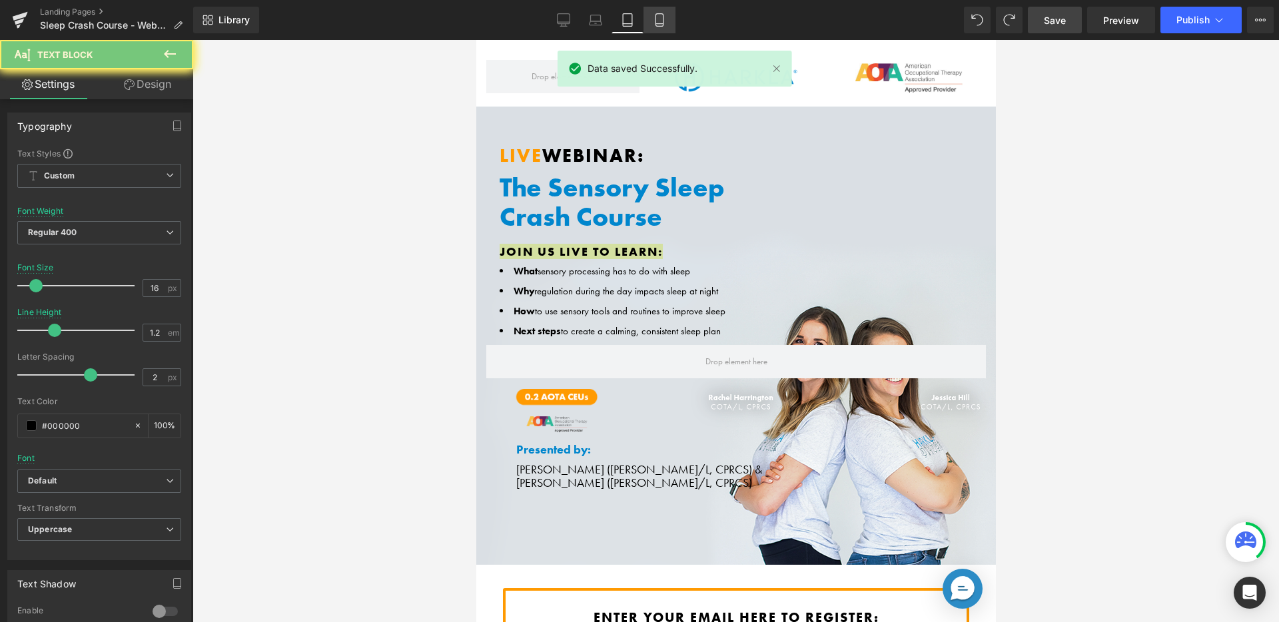
click at [655, 21] on icon at bounding box center [658, 20] width 7 height 13
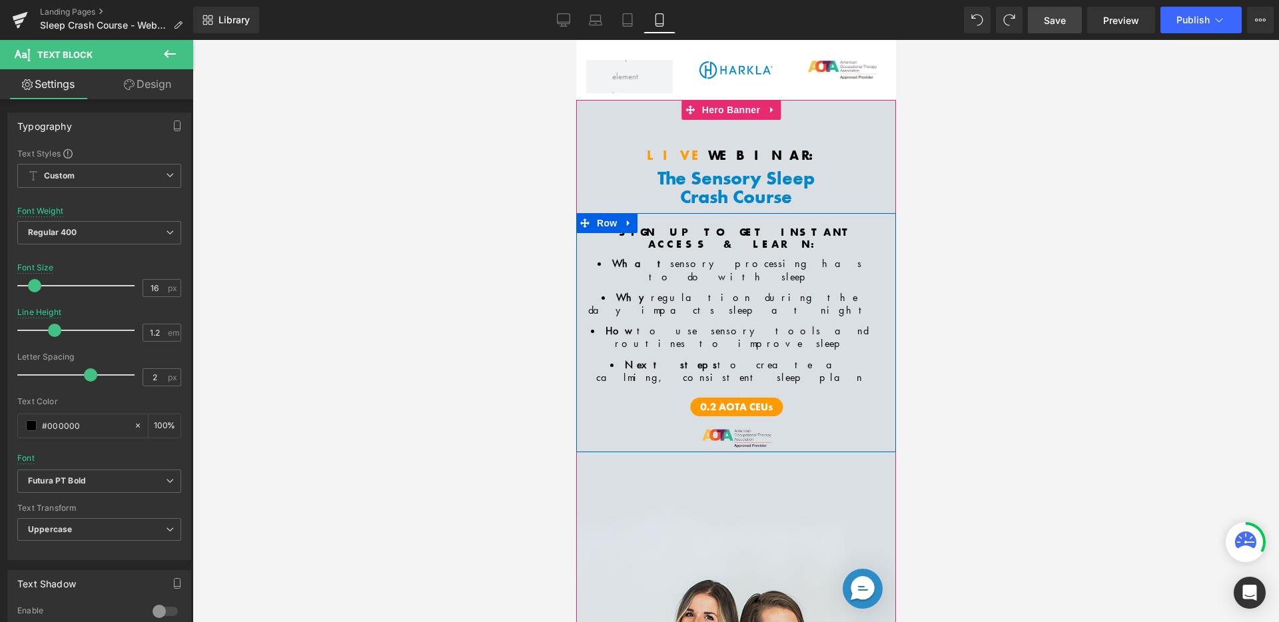
click at [685, 230] on span "SIGN UP TO GET INSTANT ACCESS & LEARN:" at bounding box center [735, 238] width 235 height 26
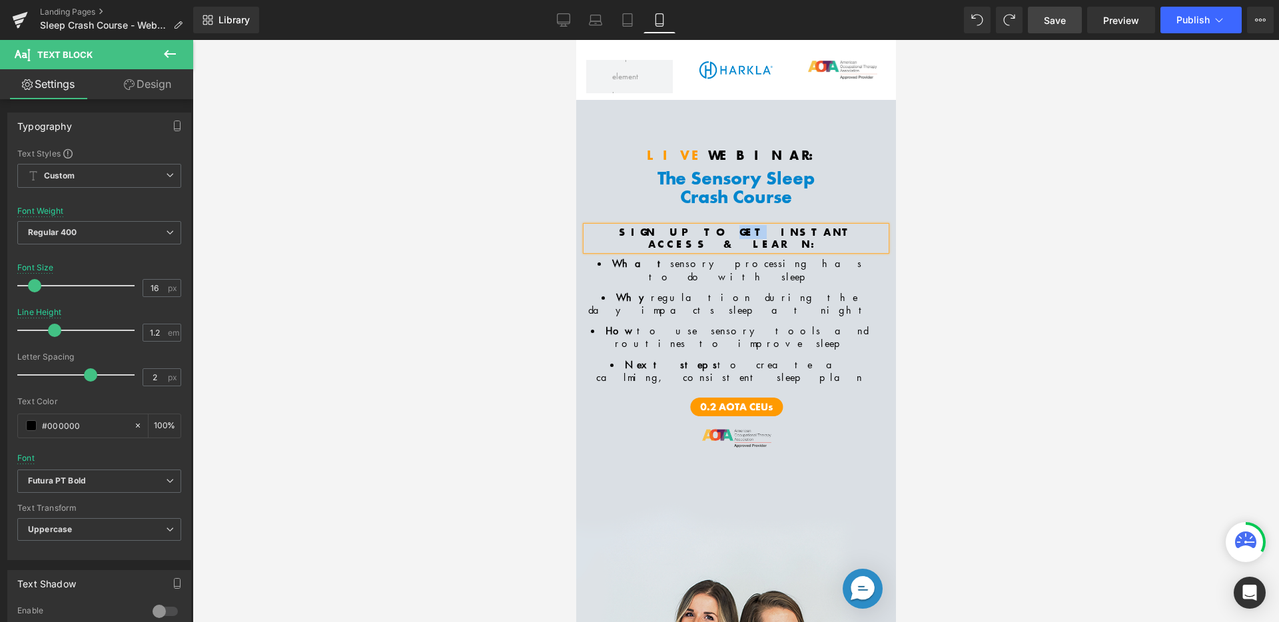
click at [685, 230] on span "SIGN UP TO GET INSTANT ACCESS & LEARN:" at bounding box center [735, 238] width 235 height 26
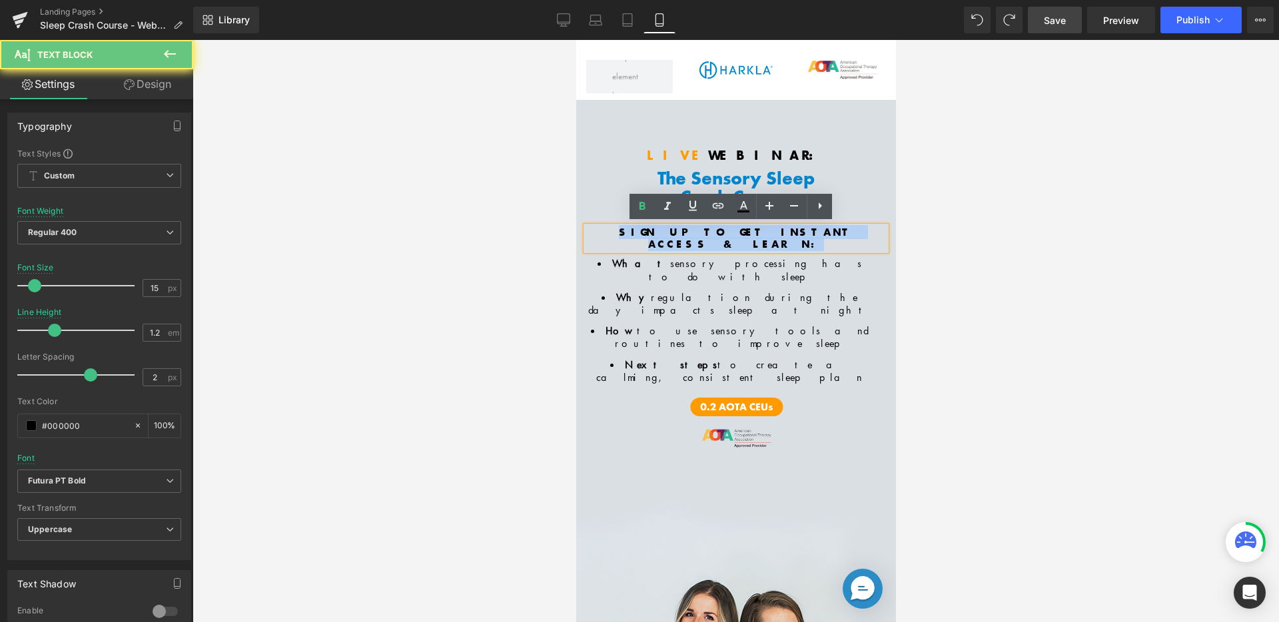
click at [685, 230] on span "SIGN UP TO GET INSTANT ACCESS & LEARN:" at bounding box center [735, 238] width 235 height 26
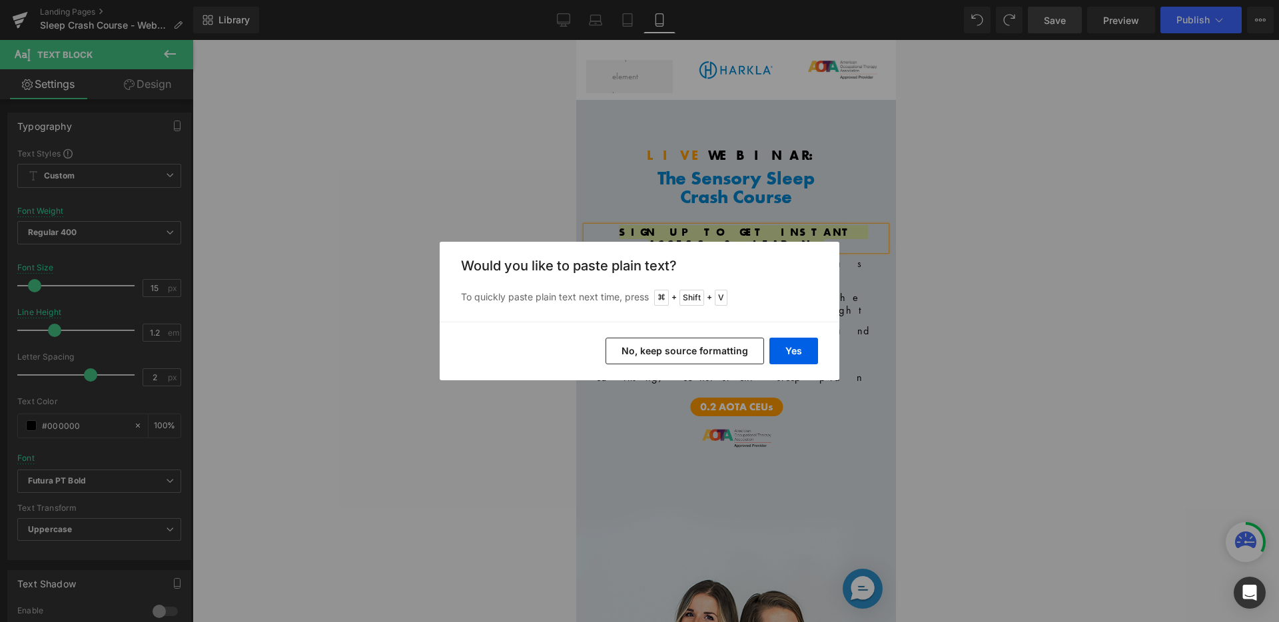
click at [693, 352] on button "No, keep source formatting" at bounding box center [684, 351] width 159 height 27
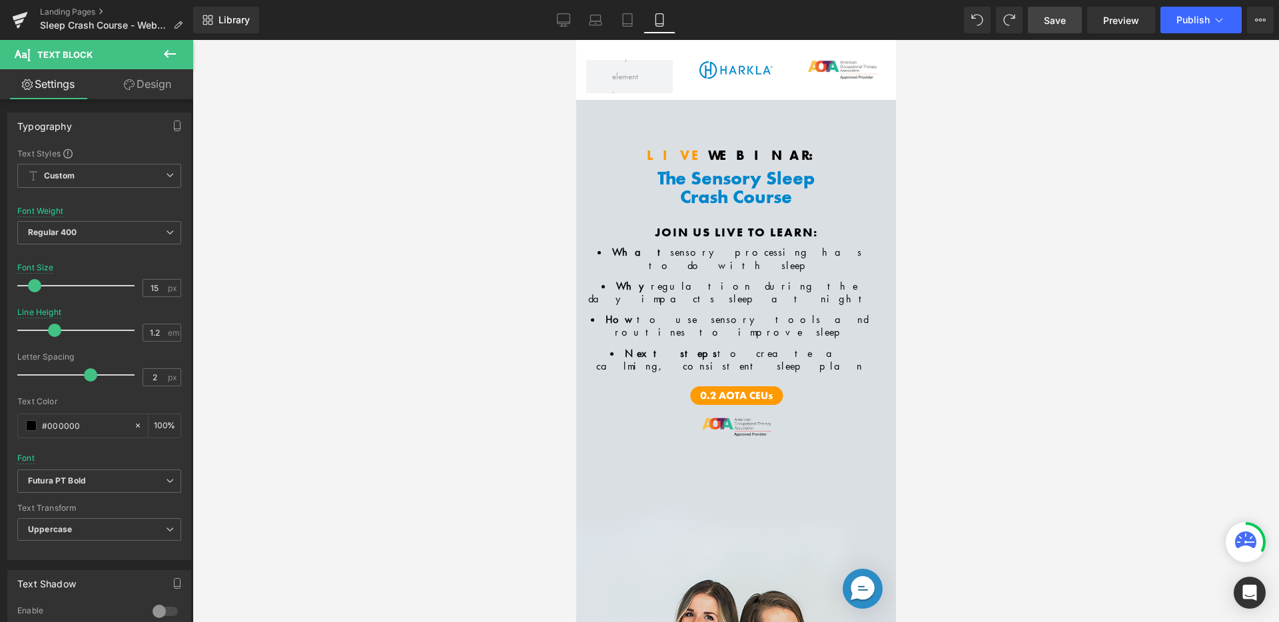
click at [1056, 15] on span "Save" at bounding box center [1055, 20] width 22 height 14
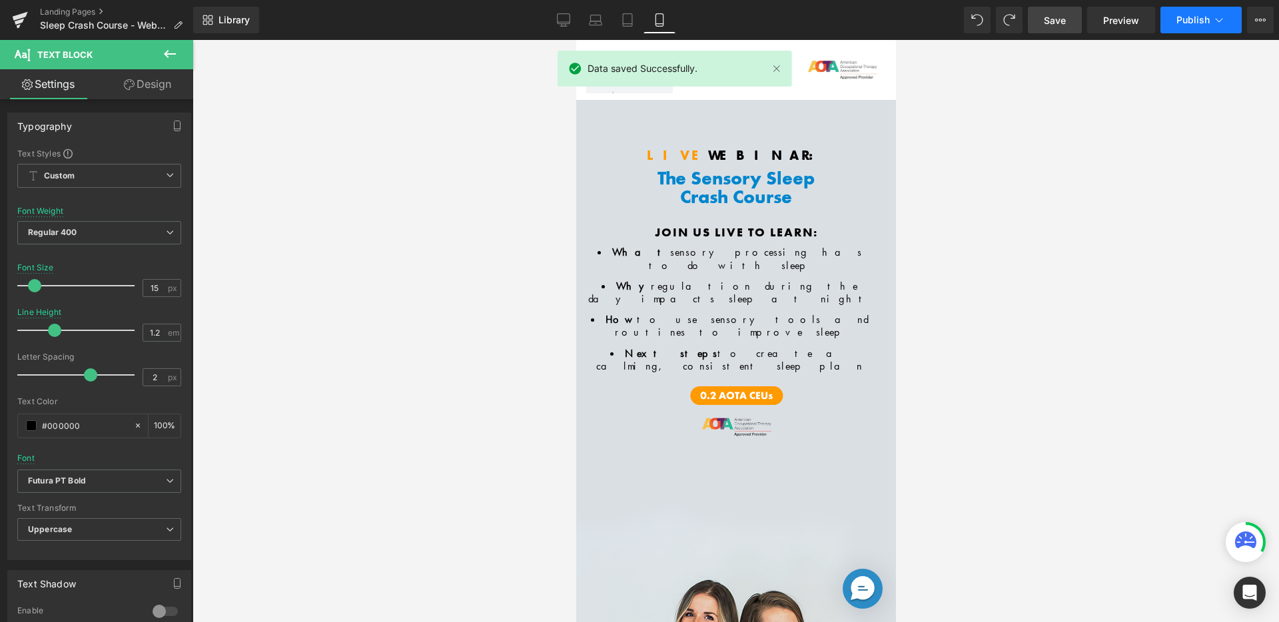
click at [1176, 20] on button "Publish" at bounding box center [1200, 20] width 81 height 27
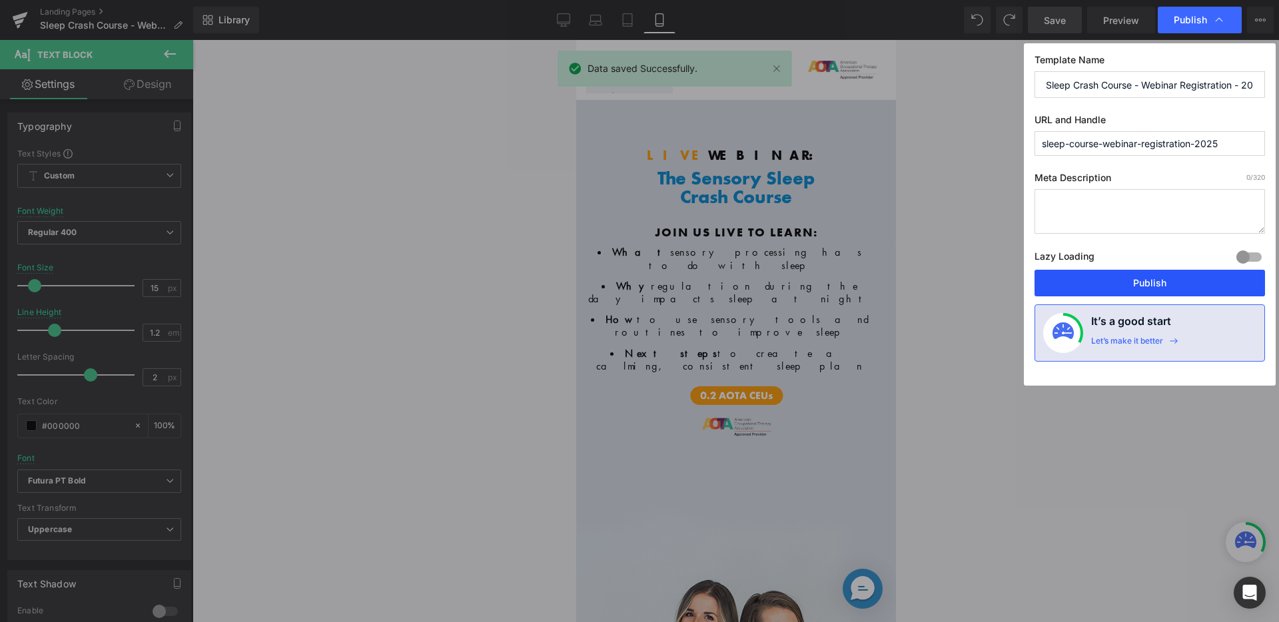
click at [1144, 277] on button "Publish" at bounding box center [1149, 283] width 230 height 27
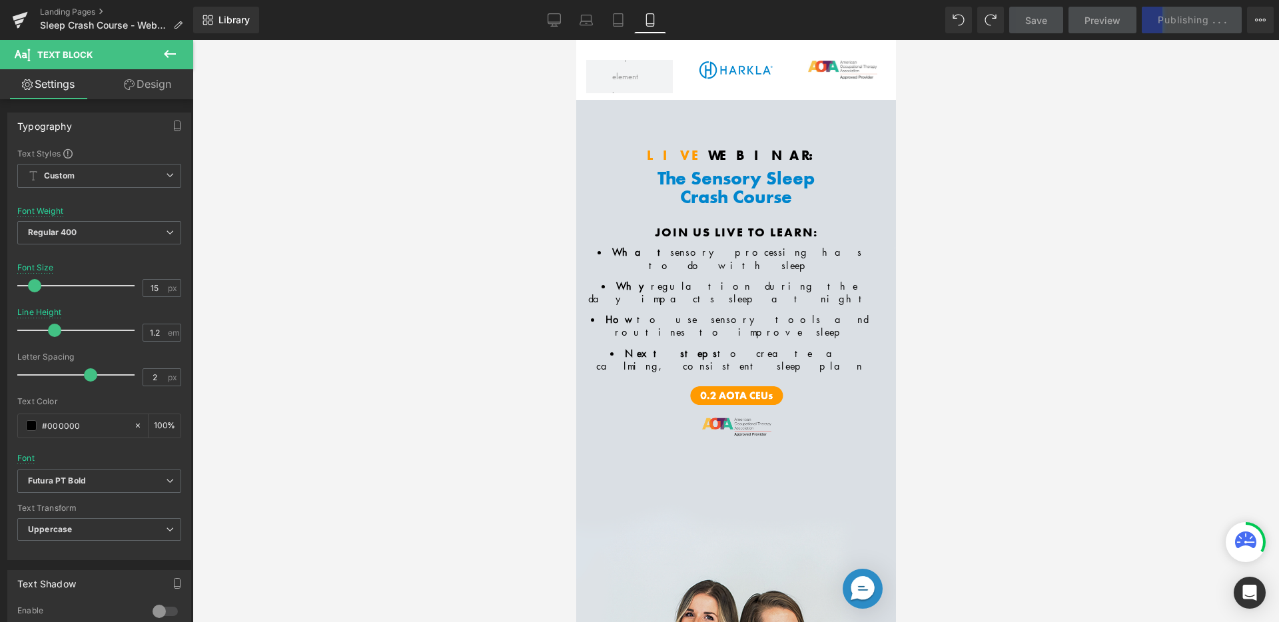
drag, startPoint x: 477, startPoint y: 158, endPoint x: 472, endPoint y: 145, distance: 14.1
click at [477, 158] on div at bounding box center [736, 331] width 1086 height 582
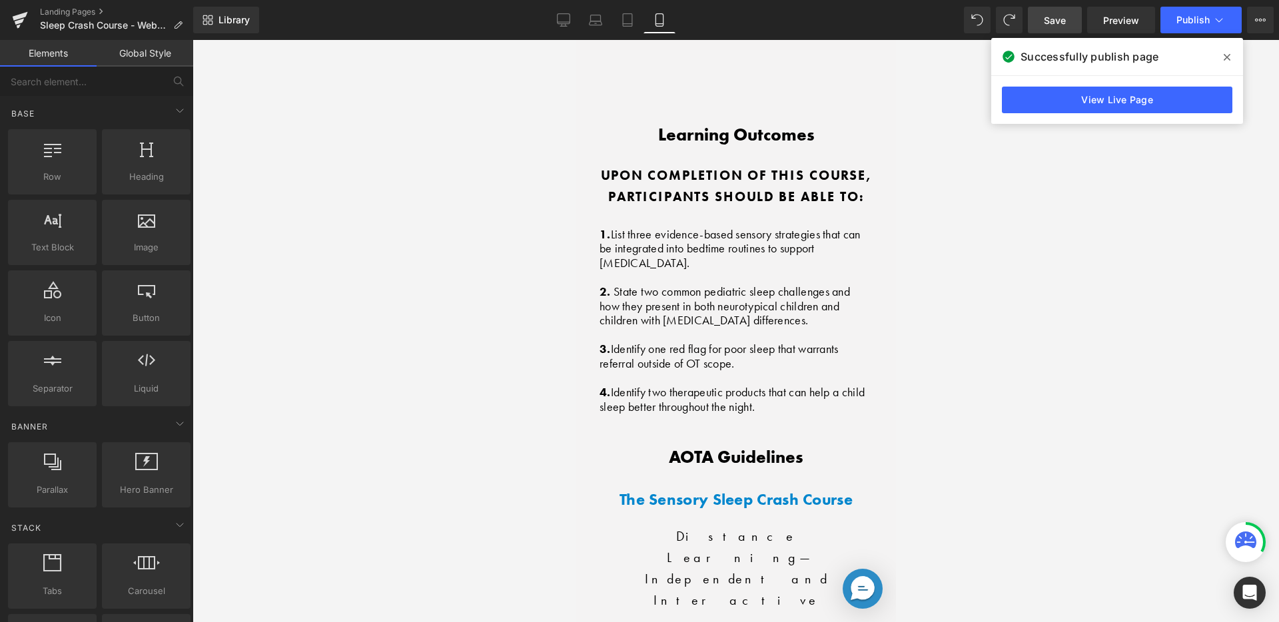
scroll to position [3646, 0]
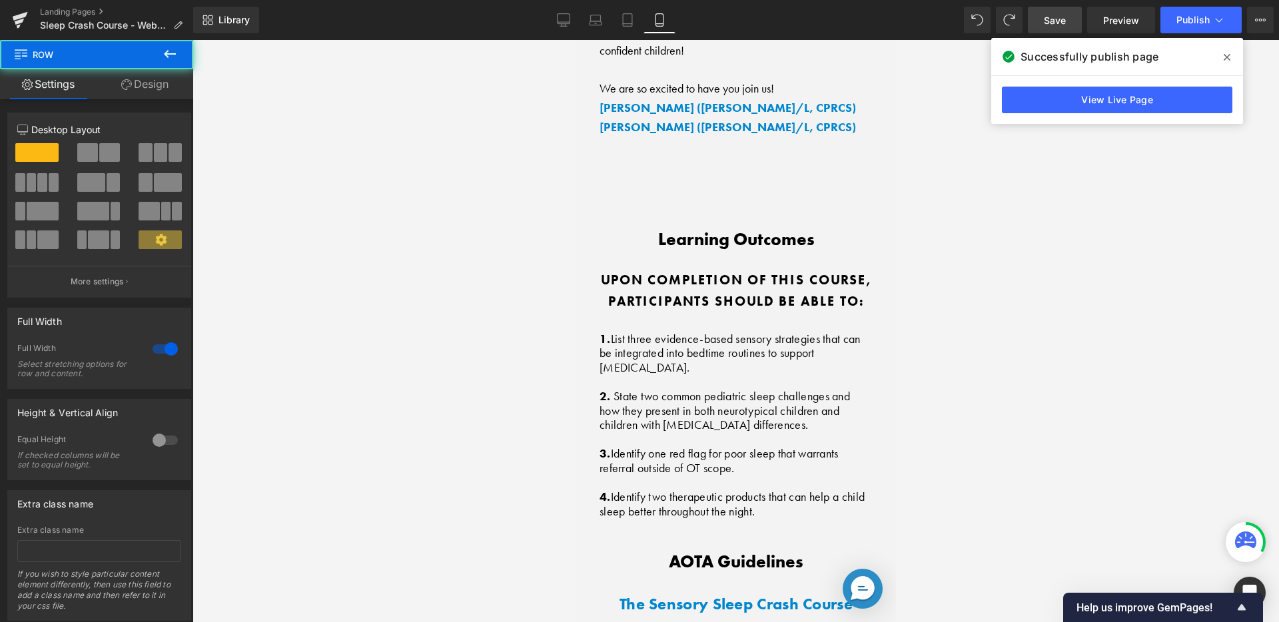
drag, startPoint x: 738, startPoint y: 151, endPoint x: 735, endPoint y: 141, distance: 11.2
click at [735, 141] on div "Image Image Row LIVE Webinar: Heading The Sensory Sleep Crash Course Heading Ro…" at bounding box center [736, 184] width 320 height 7580
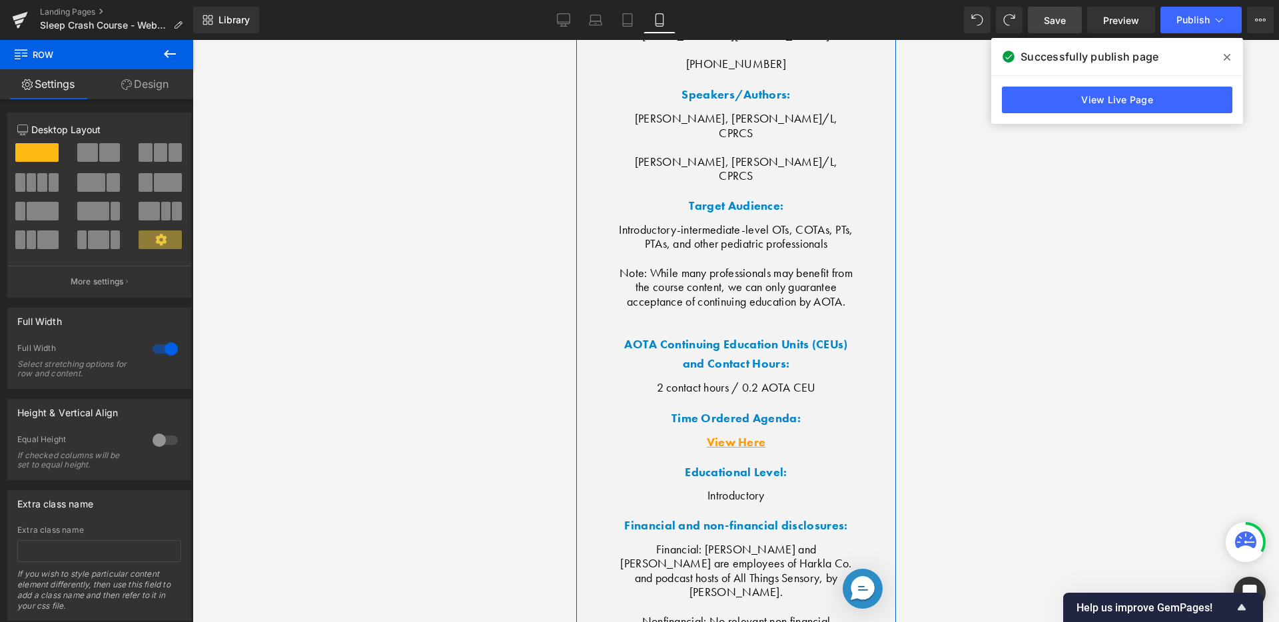
scroll to position [4940, 0]
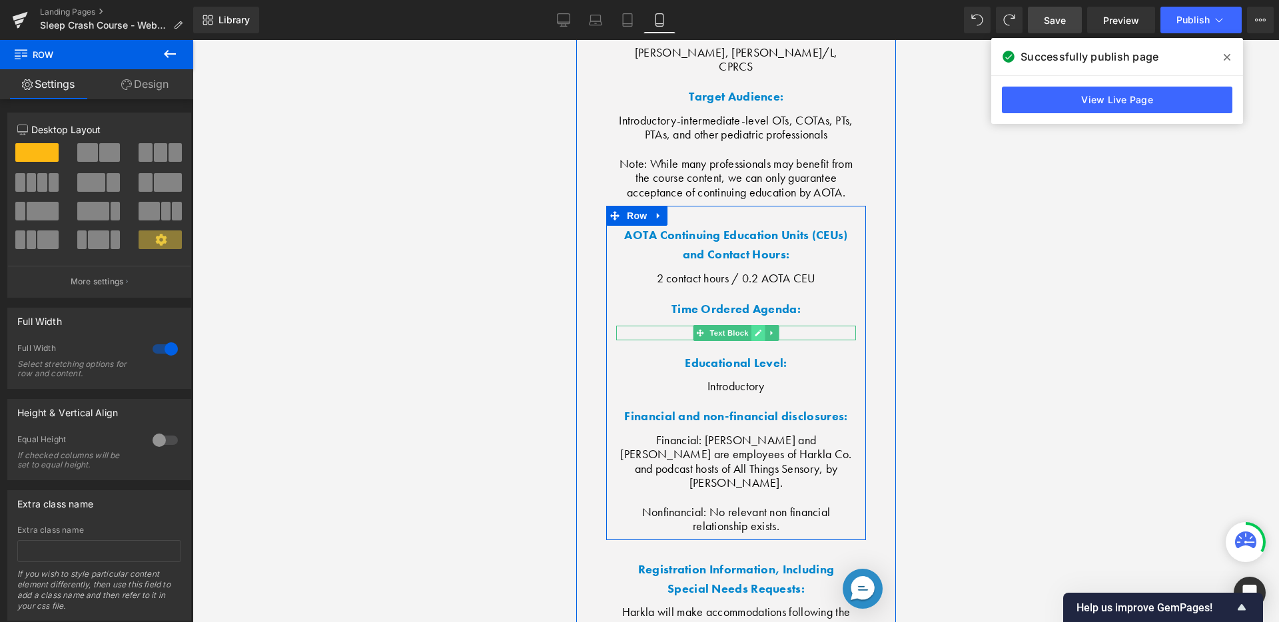
click at [754, 330] on icon at bounding box center [757, 333] width 7 height 7
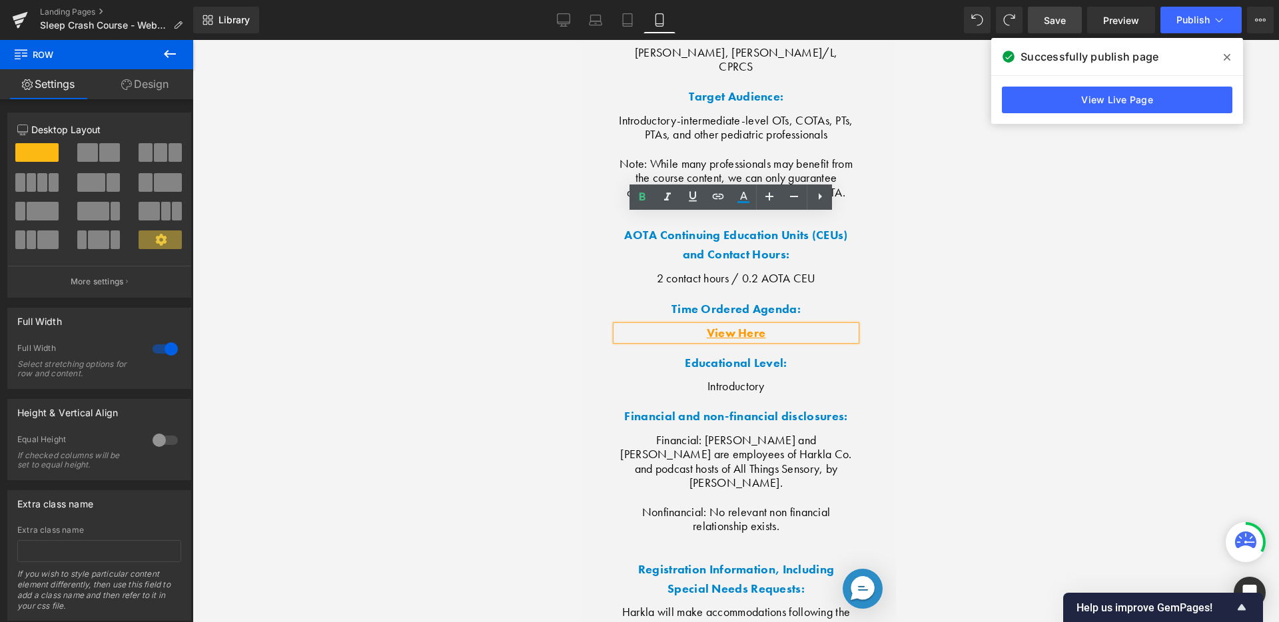
click at [753, 325] on link "View Here" at bounding box center [735, 332] width 59 height 15
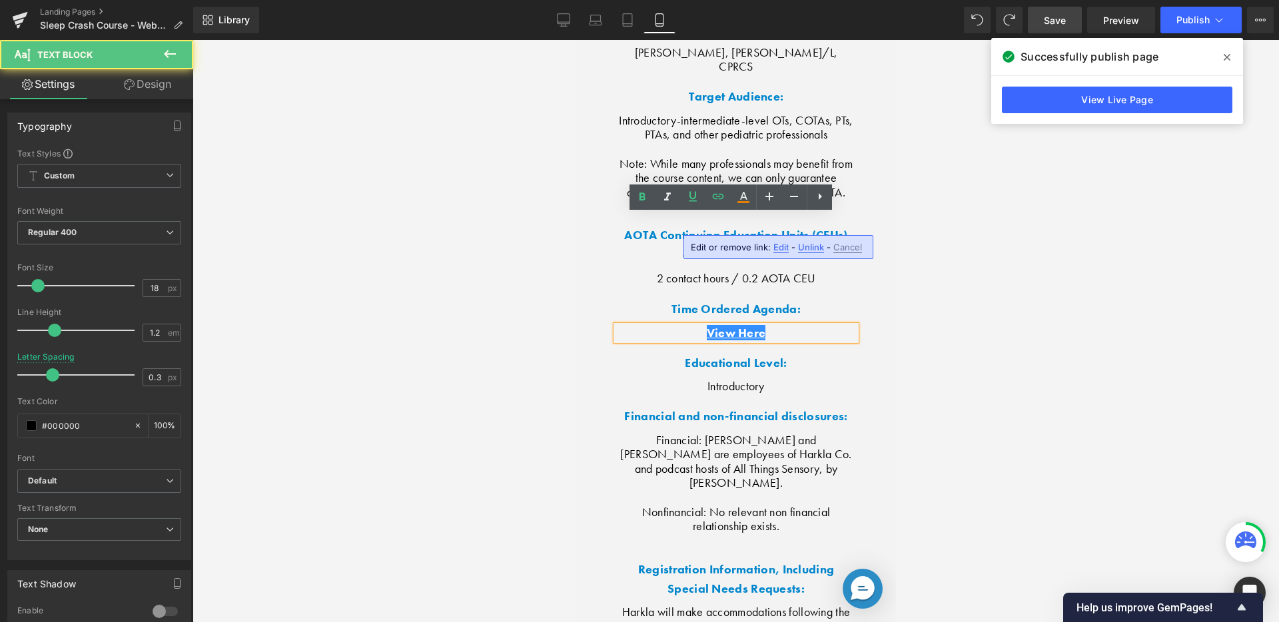
click at [753, 325] on link "View Here" at bounding box center [735, 332] width 59 height 15
click at [784, 250] on span "Edit" at bounding box center [780, 247] width 15 height 11
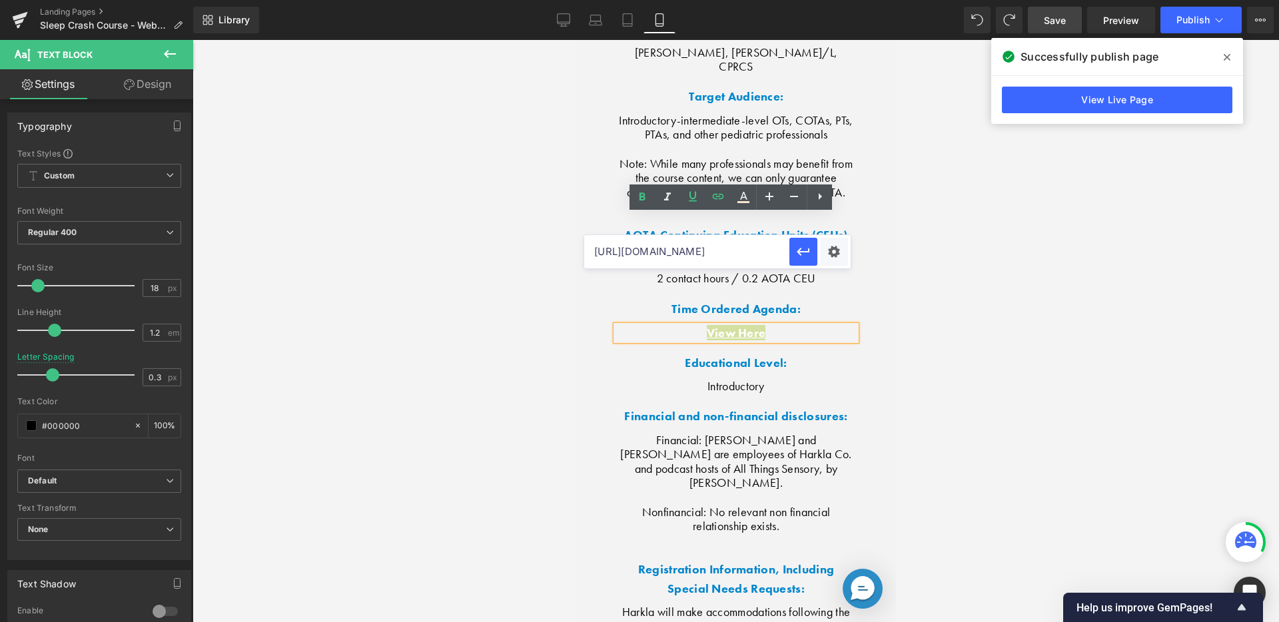
click at [969, 256] on div at bounding box center [736, 331] width 1086 height 582
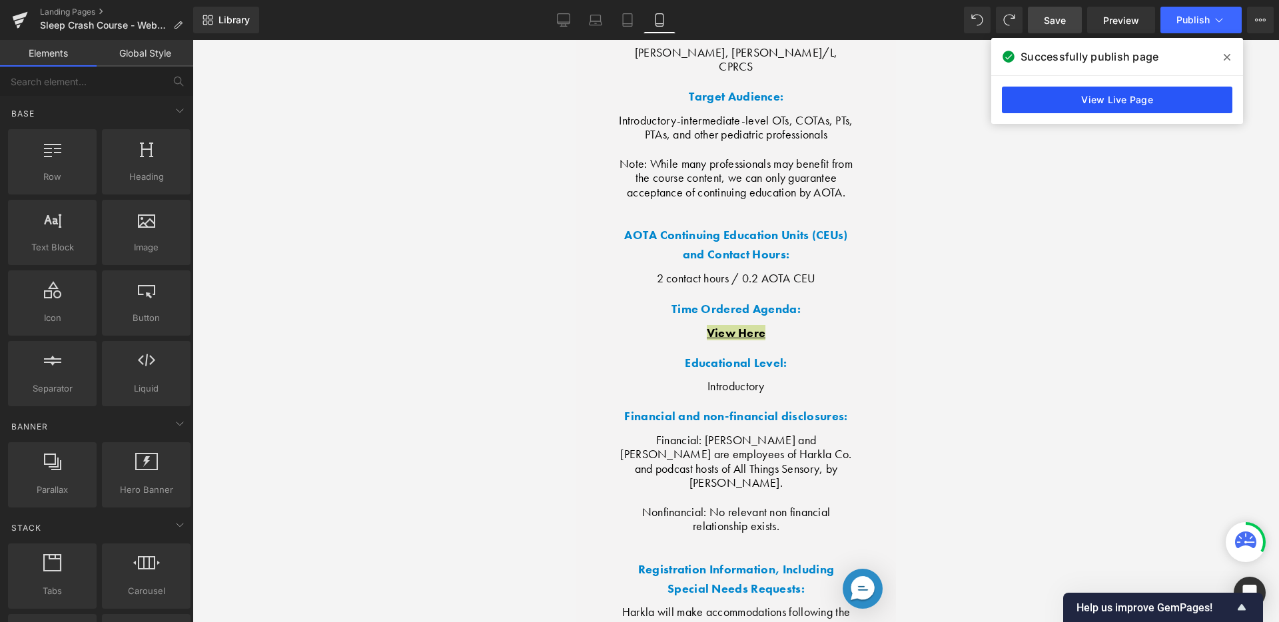
click at [1178, 107] on link "View Live Page" at bounding box center [1117, 100] width 230 height 27
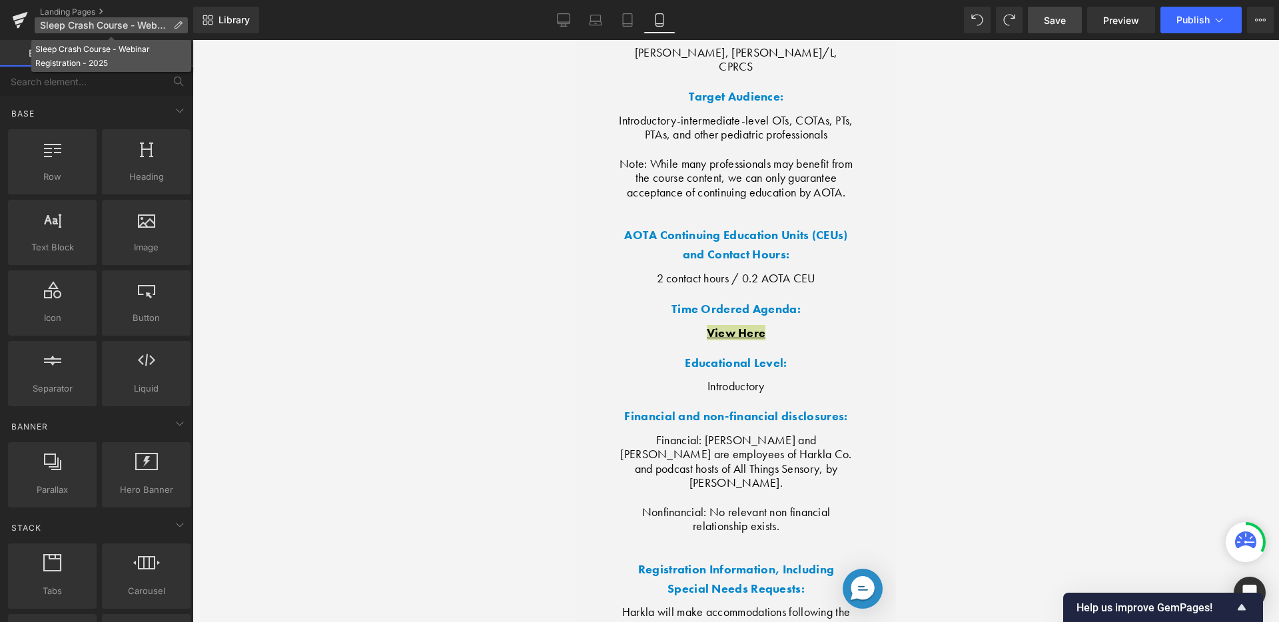
click at [37, 23] on p "Sleep Crash Course - Webinar Registration - 2025" at bounding box center [111, 25] width 153 height 16
click at [23, 19] on icon at bounding box center [19, 22] width 9 height 6
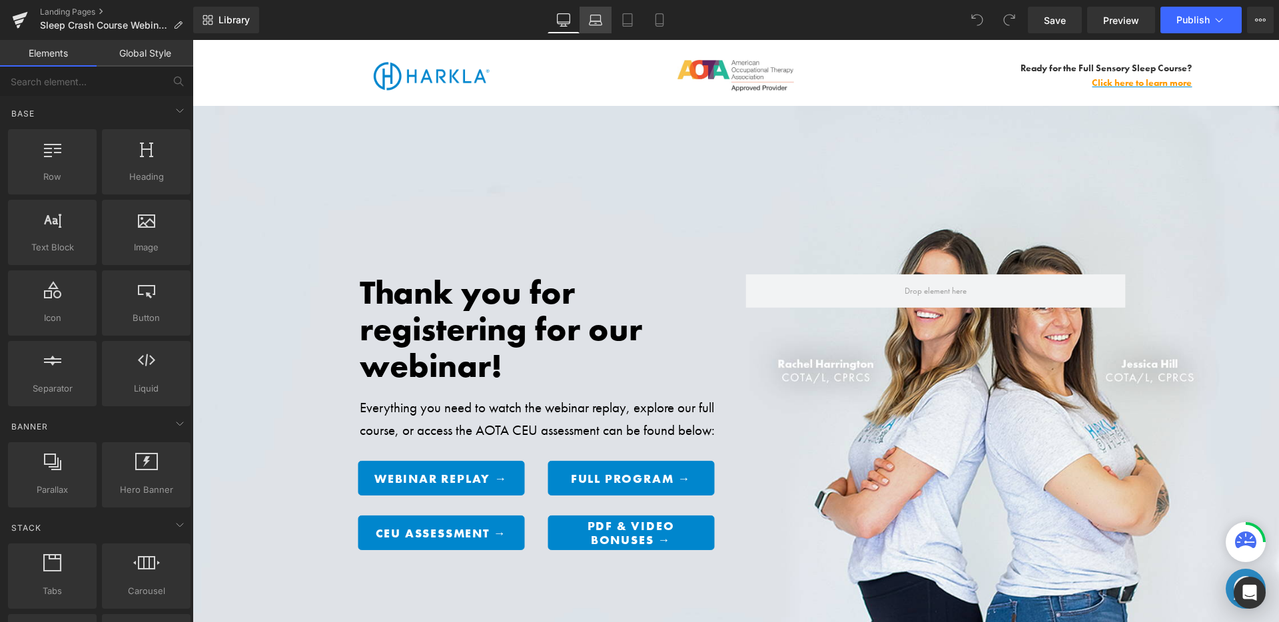
click at [591, 20] on icon at bounding box center [596, 18] width 10 height 6
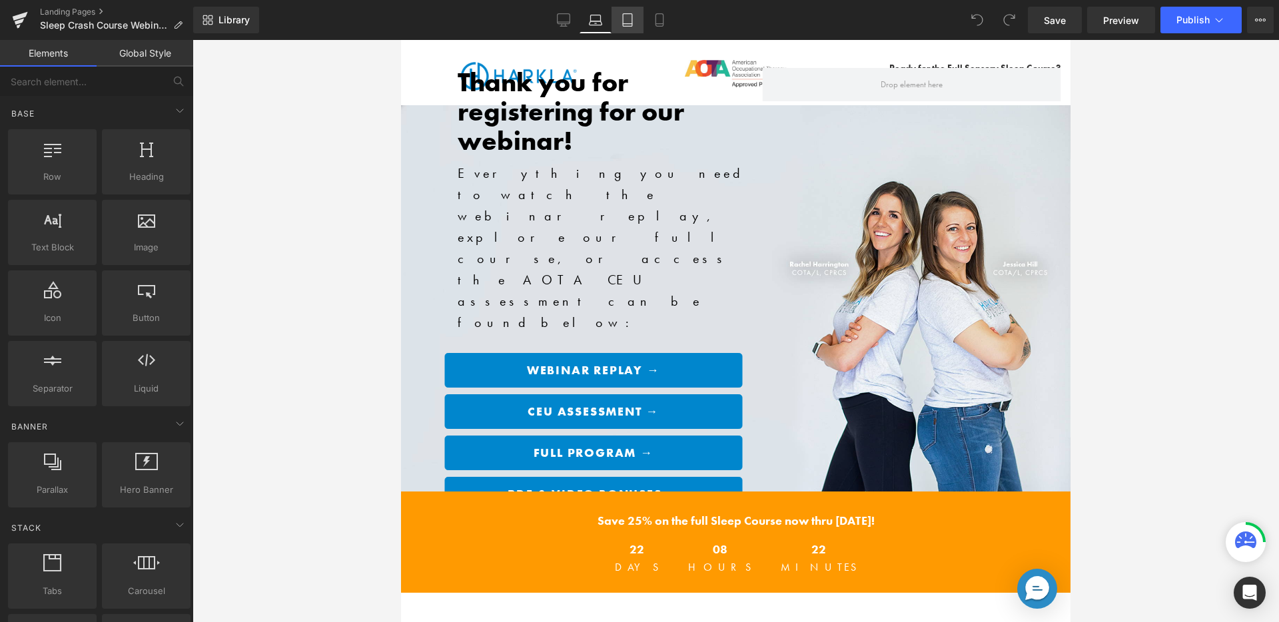
click at [630, 19] on icon at bounding box center [627, 19] width 13 height 13
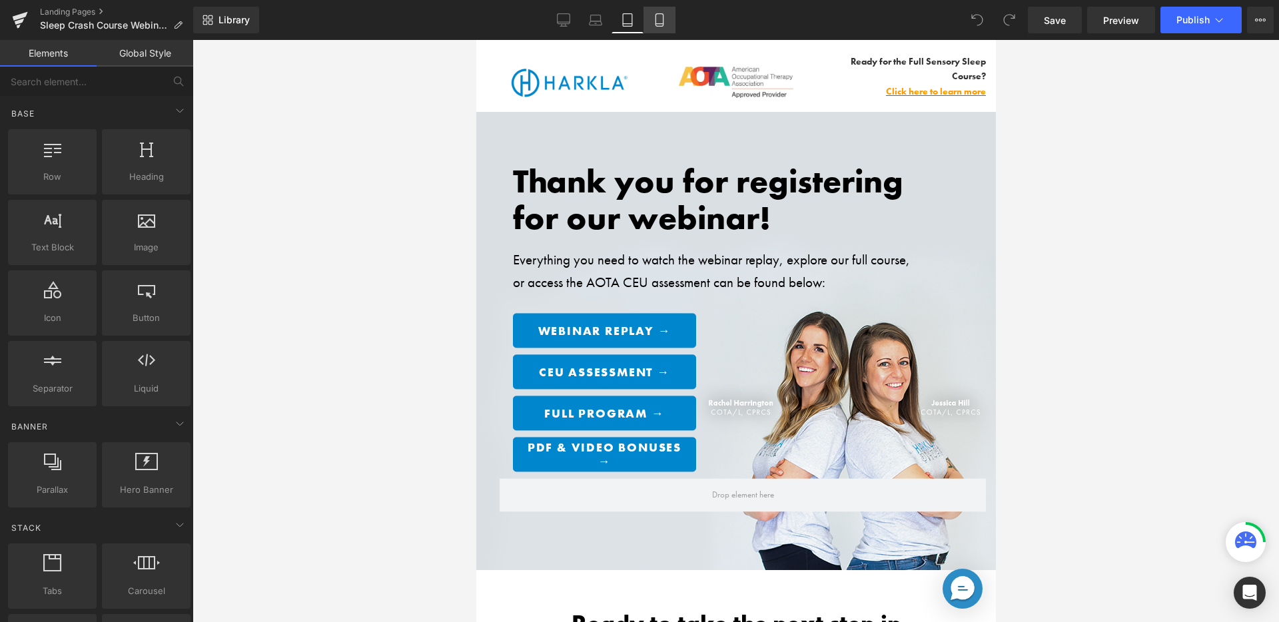
click at [666, 23] on icon at bounding box center [659, 19] width 13 height 13
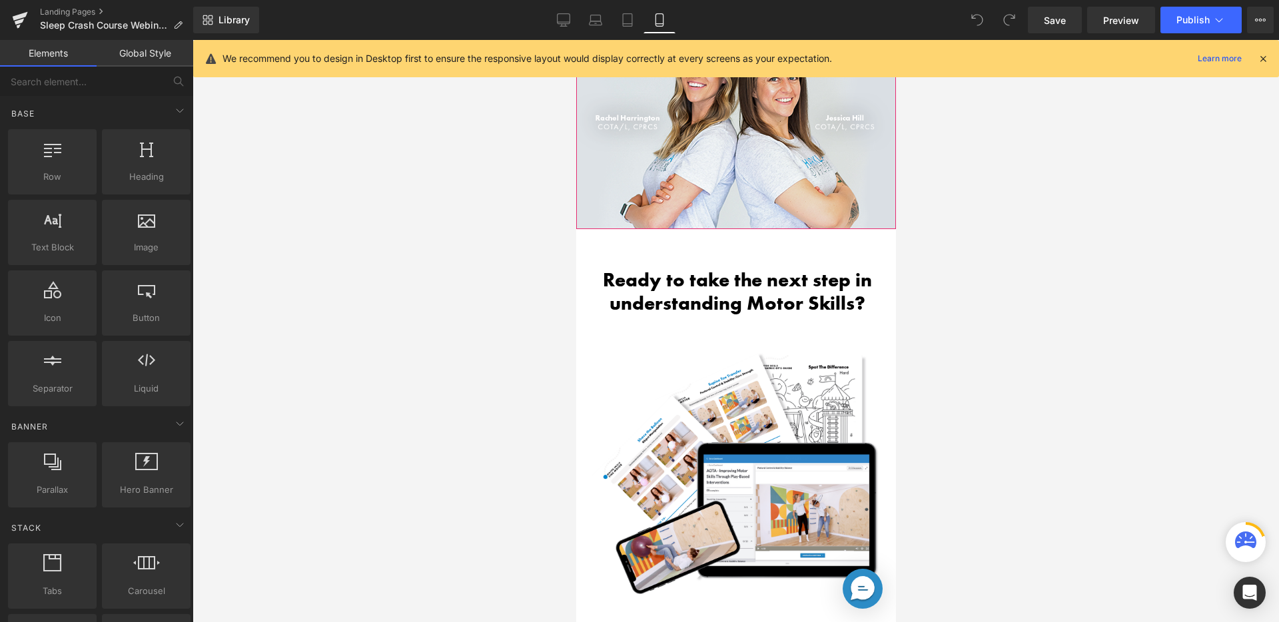
scroll to position [611, 0]
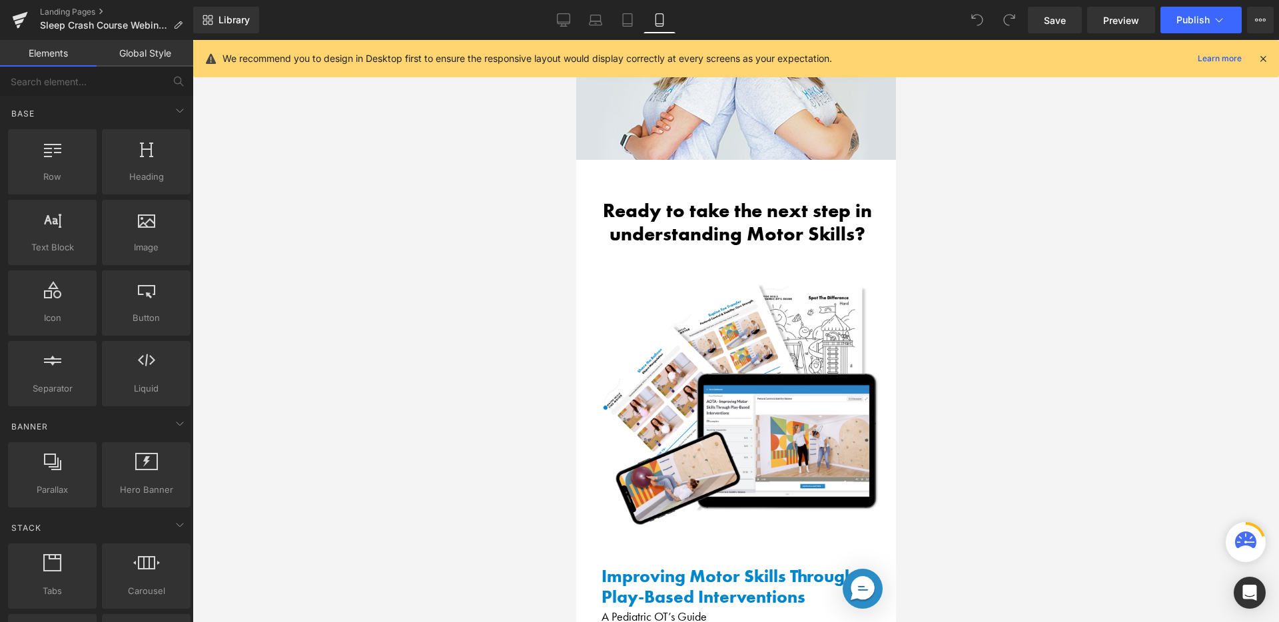
click at [636, 33] on div "Library Mobile Desktop Laptop Tablet Mobile Save Preview Publish Scheduled View…" at bounding box center [736, 20] width 1086 height 40
click at [632, 27] on link "Tablet" at bounding box center [627, 20] width 32 height 27
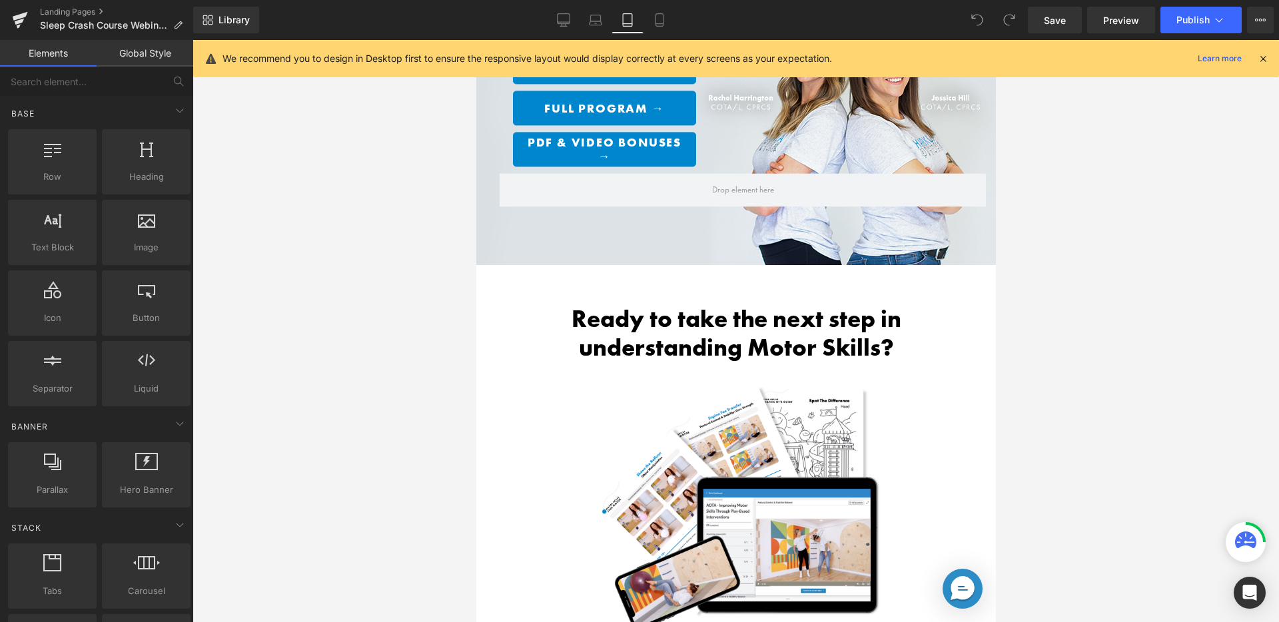
scroll to position [434, 0]
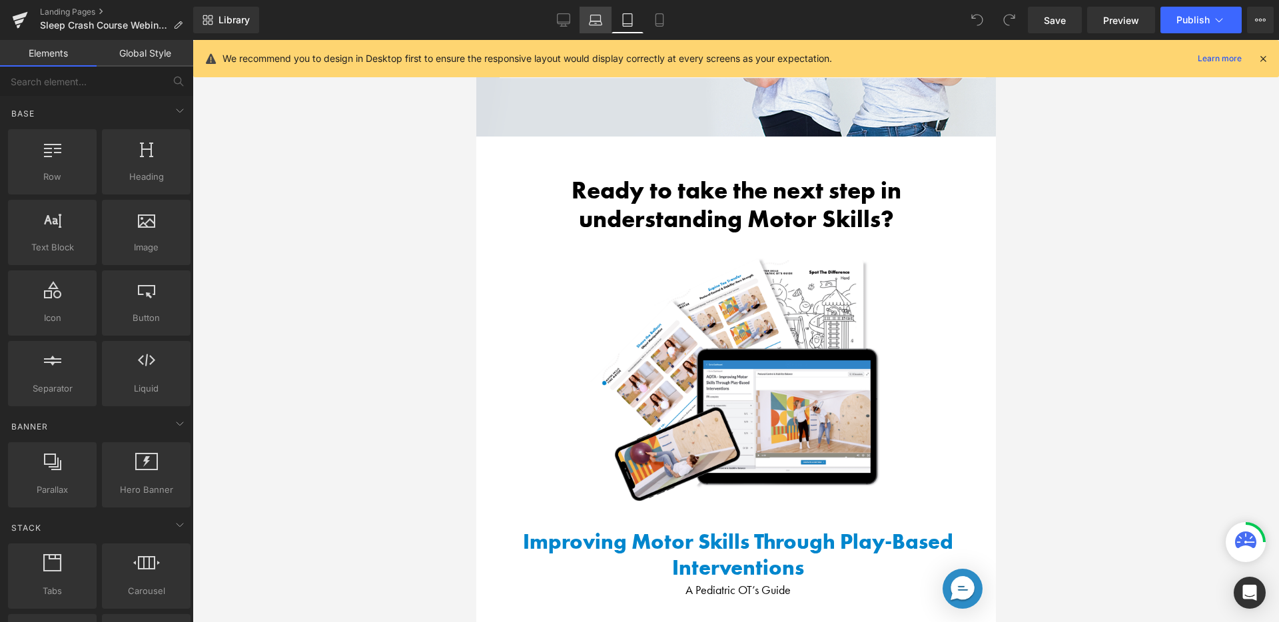
click at [595, 21] on icon at bounding box center [595, 19] width 13 height 13
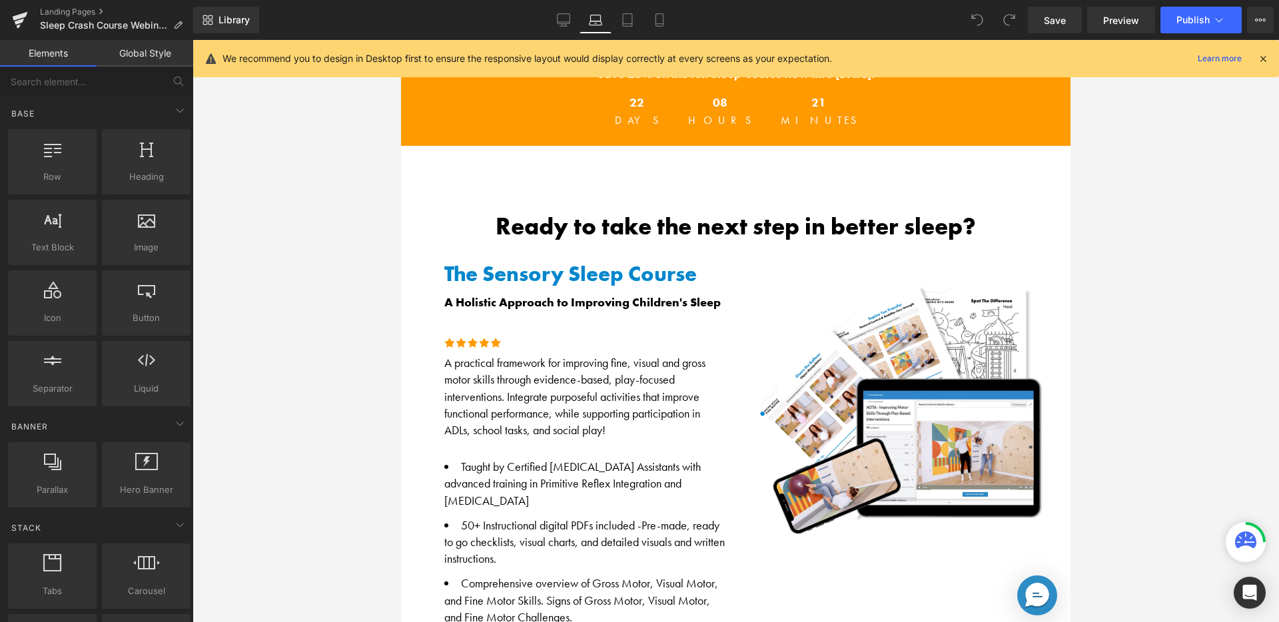
scroll to position [447, 0]
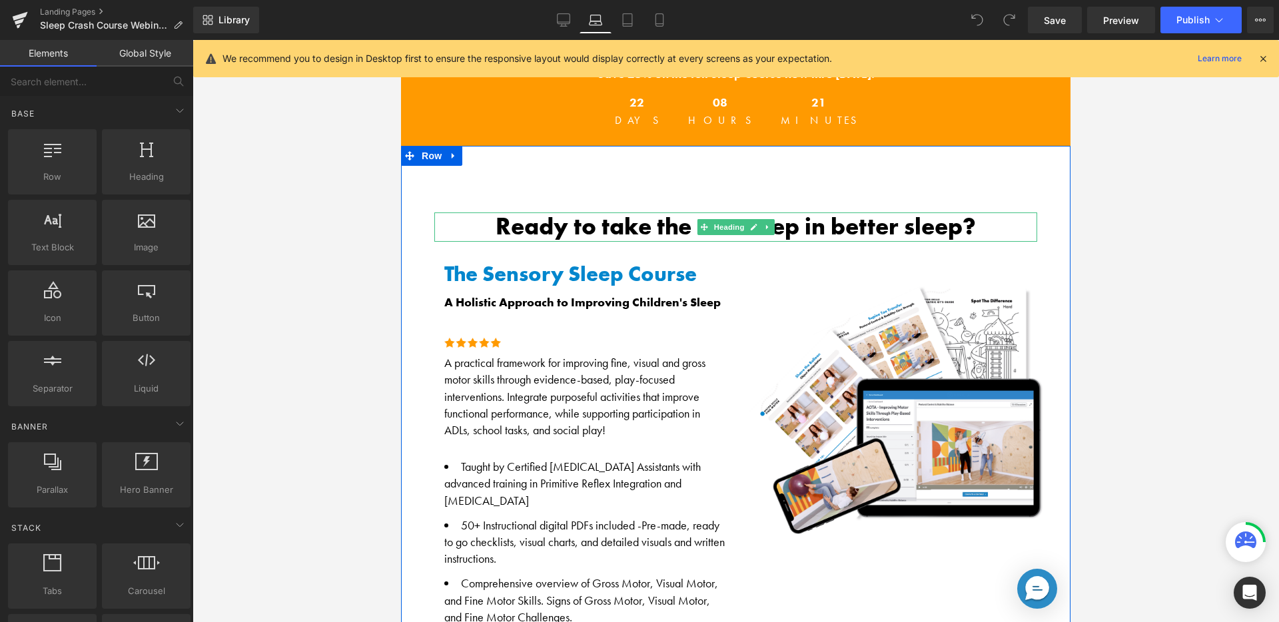
click at [627, 224] on h2 "Ready to take the next step in better sleep?" at bounding box center [735, 226] width 603 height 29
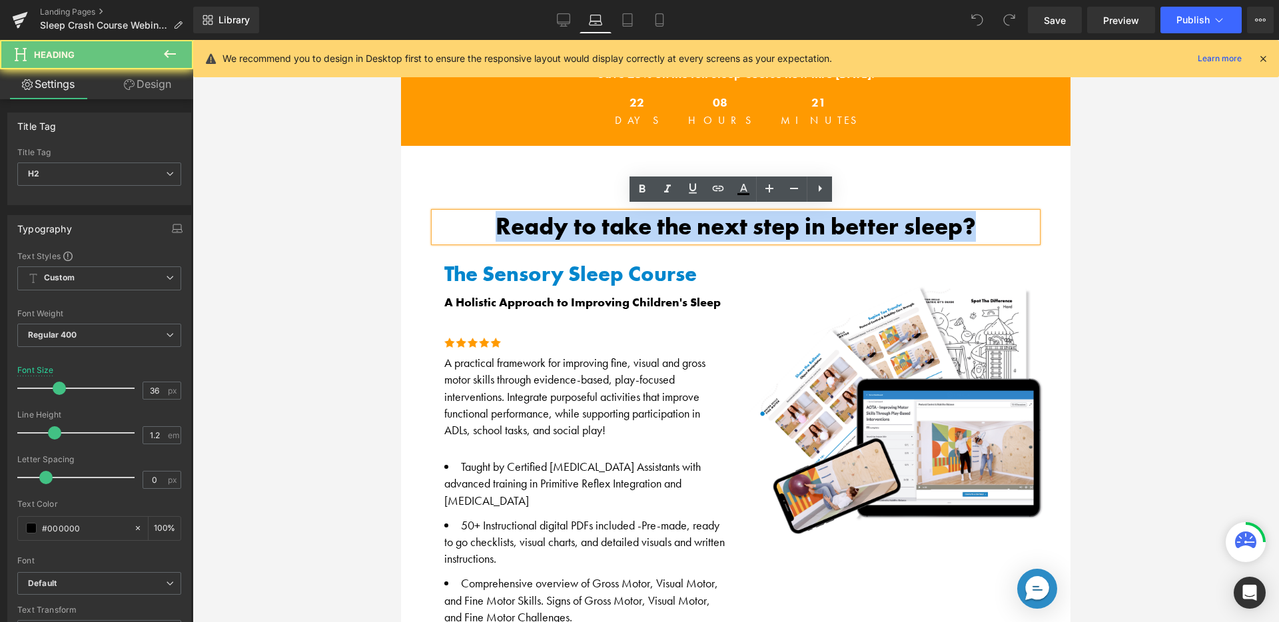
click at [627, 224] on h2 "Ready to take the next step in better sleep?" at bounding box center [735, 226] width 603 height 29
copy h2 "Ready to take the next step in better sleep?"
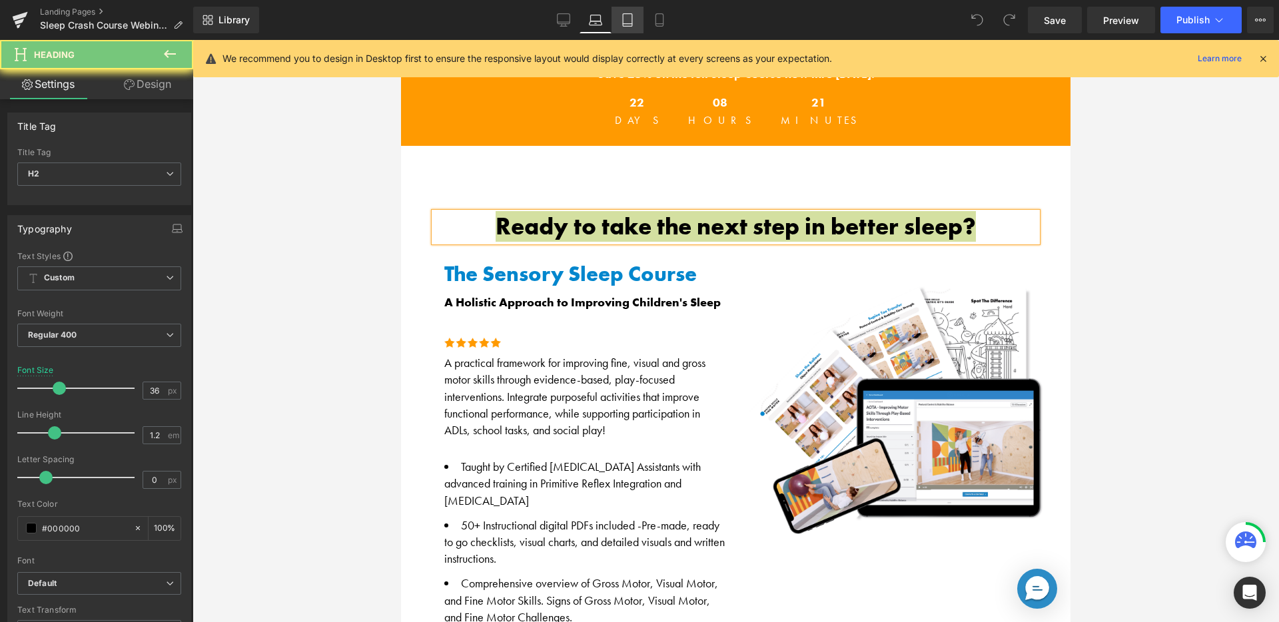
click at [629, 19] on icon at bounding box center [627, 19] width 13 height 13
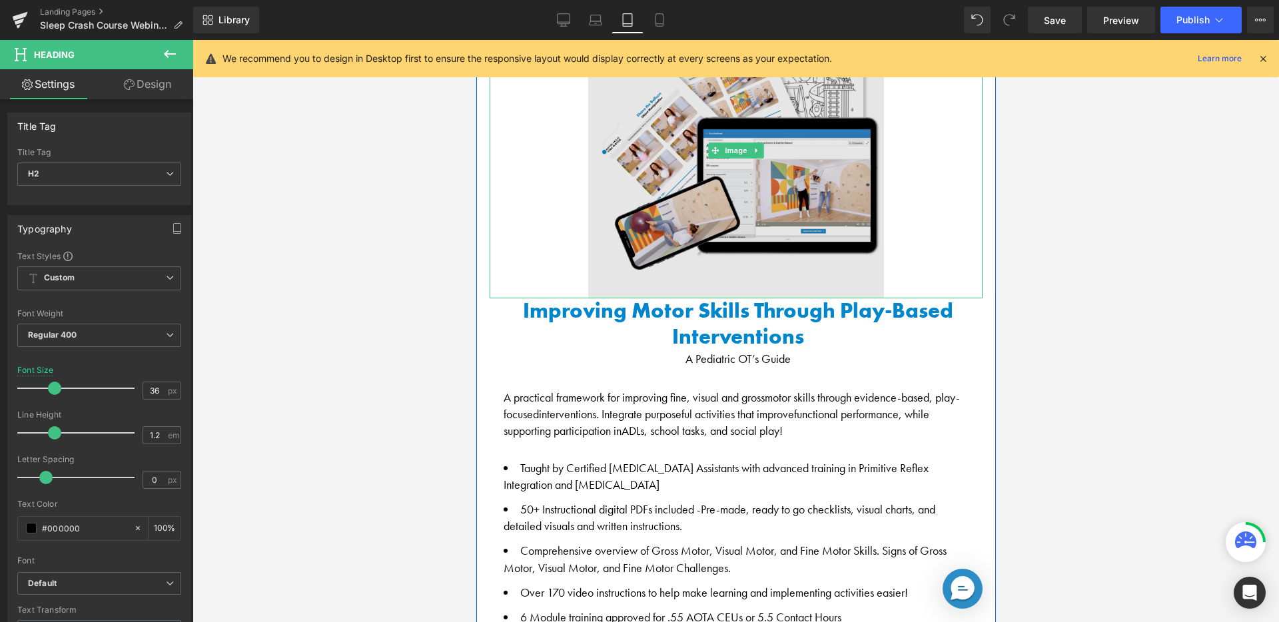
scroll to position [378, 0]
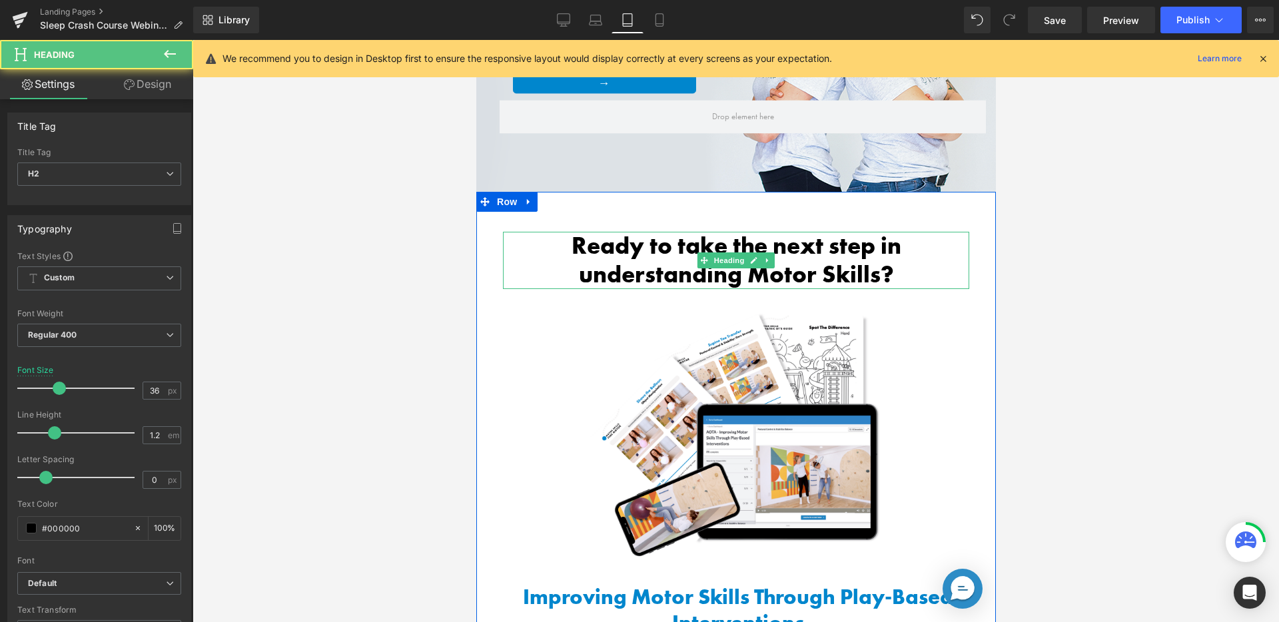
click at [659, 240] on h2 "Ready to take the next step in understanding Motor Skills?" at bounding box center [735, 260] width 453 height 57
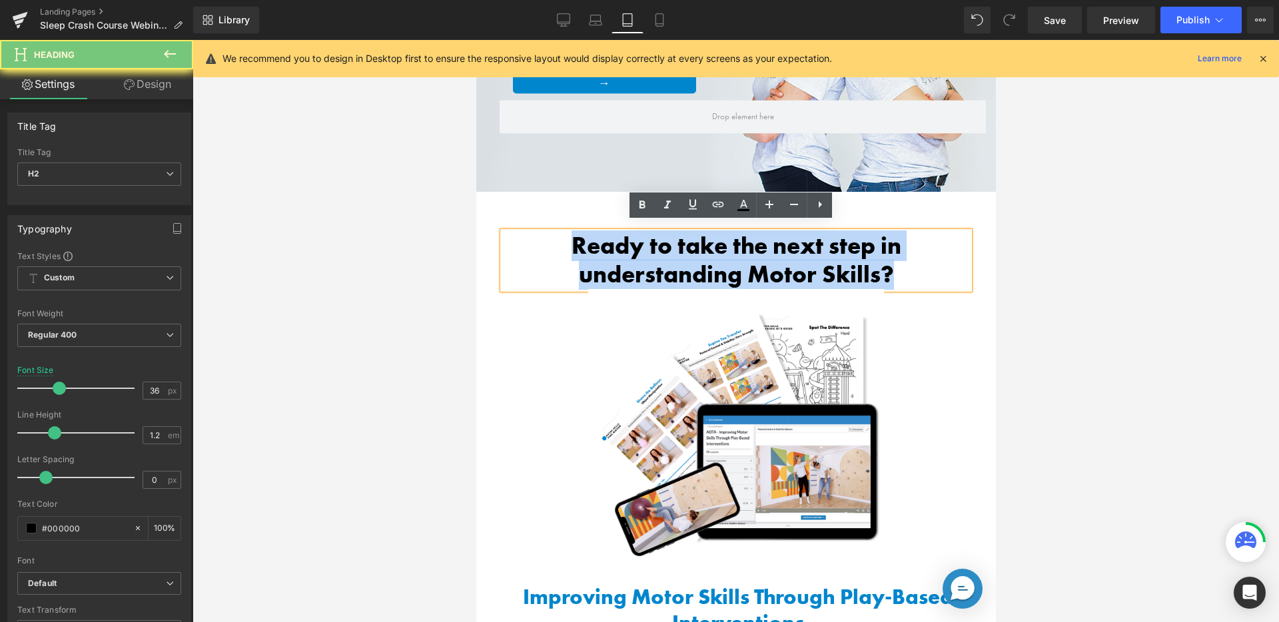
click at [659, 240] on h2 "Ready to take the next step in understanding Motor Skills?" at bounding box center [735, 260] width 453 height 57
paste div
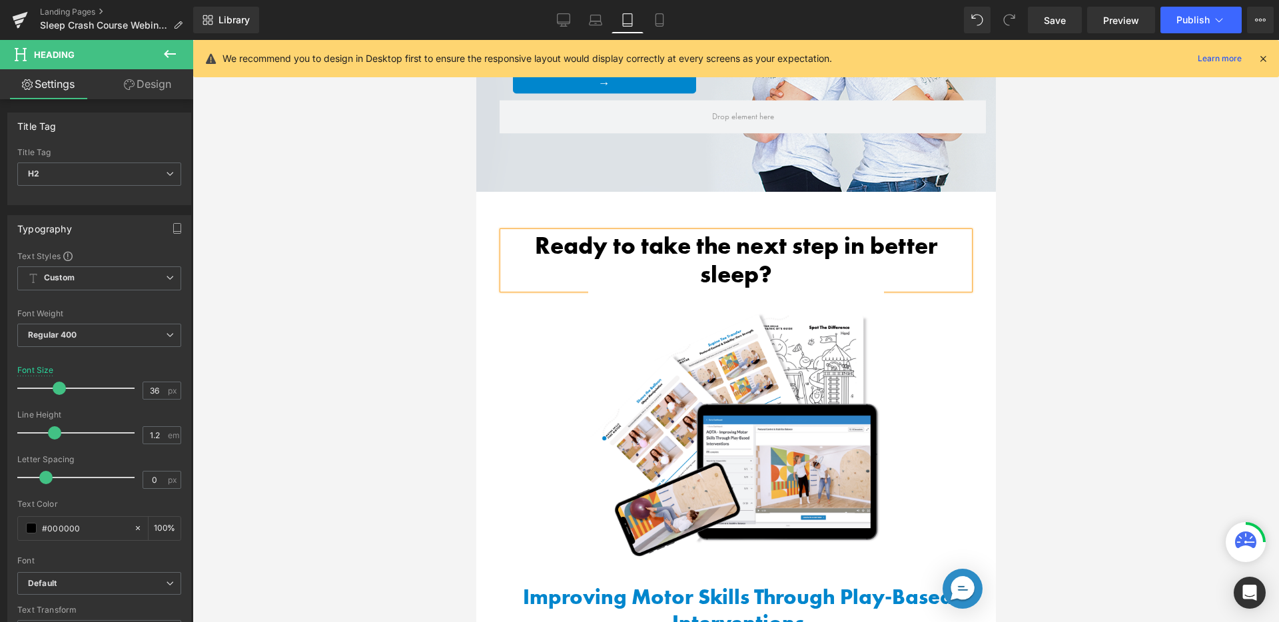
click at [837, 238] on h2 "Ready to take the next step in better sleep?" at bounding box center [735, 260] width 453 height 57
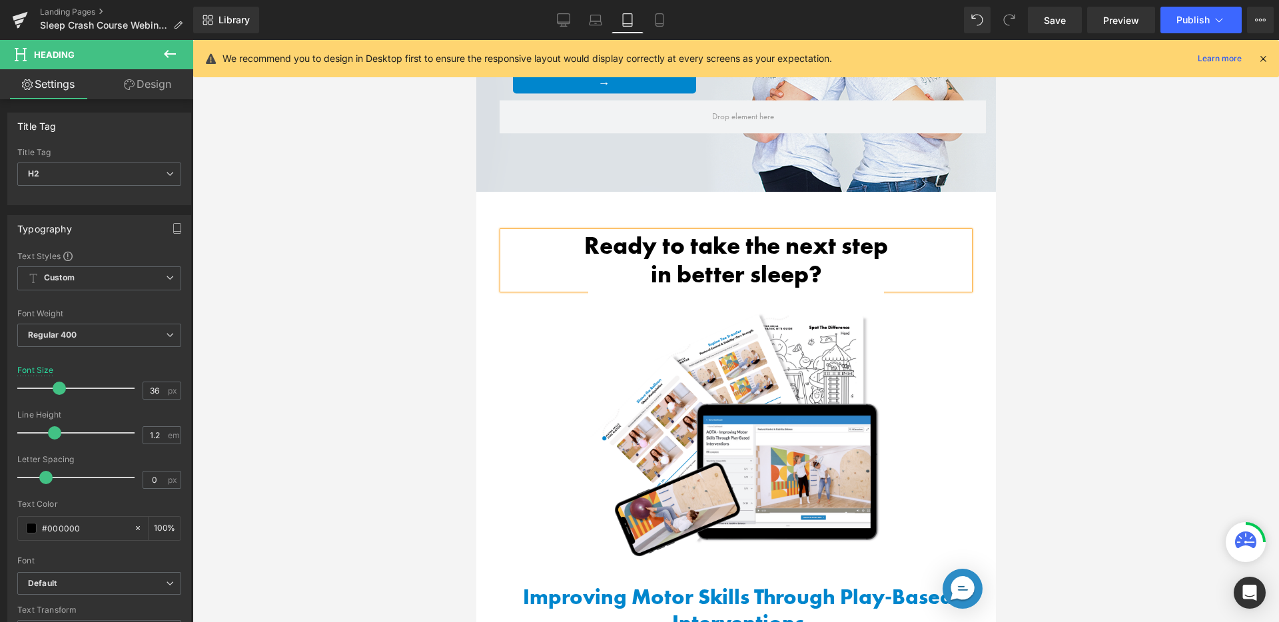
click at [1164, 288] on div at bounding box center [736, 331] width 1086 height 582
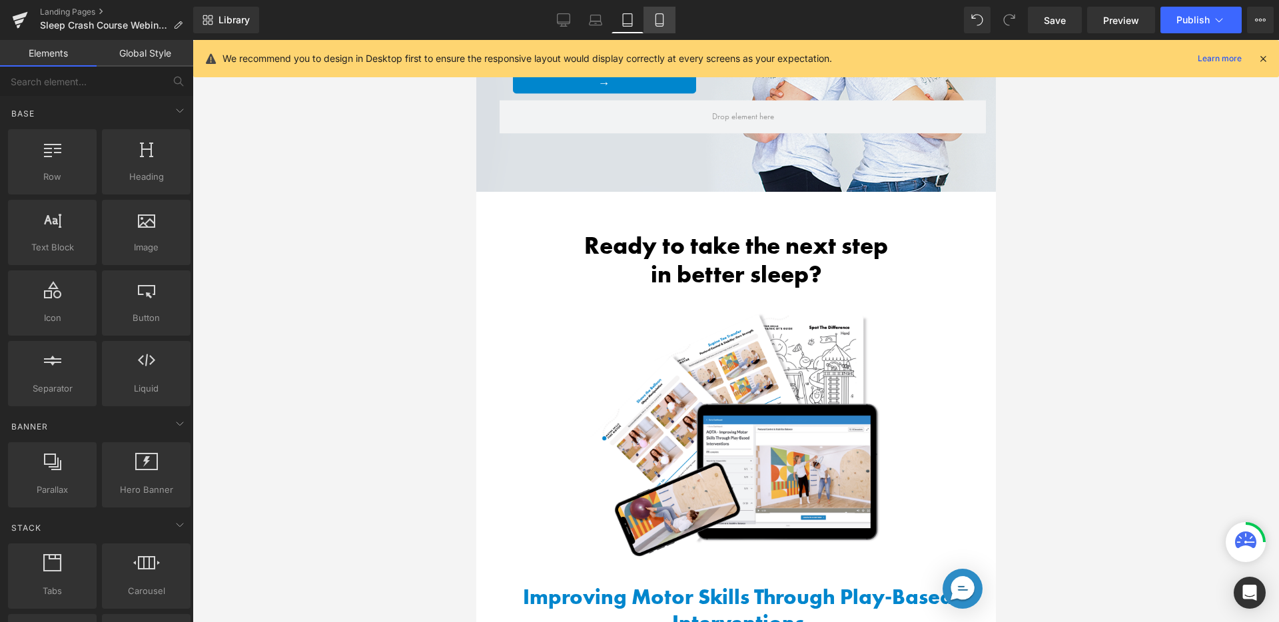
click at [665, 20] on icon at bounding box center [659, 19] width 13 height 13
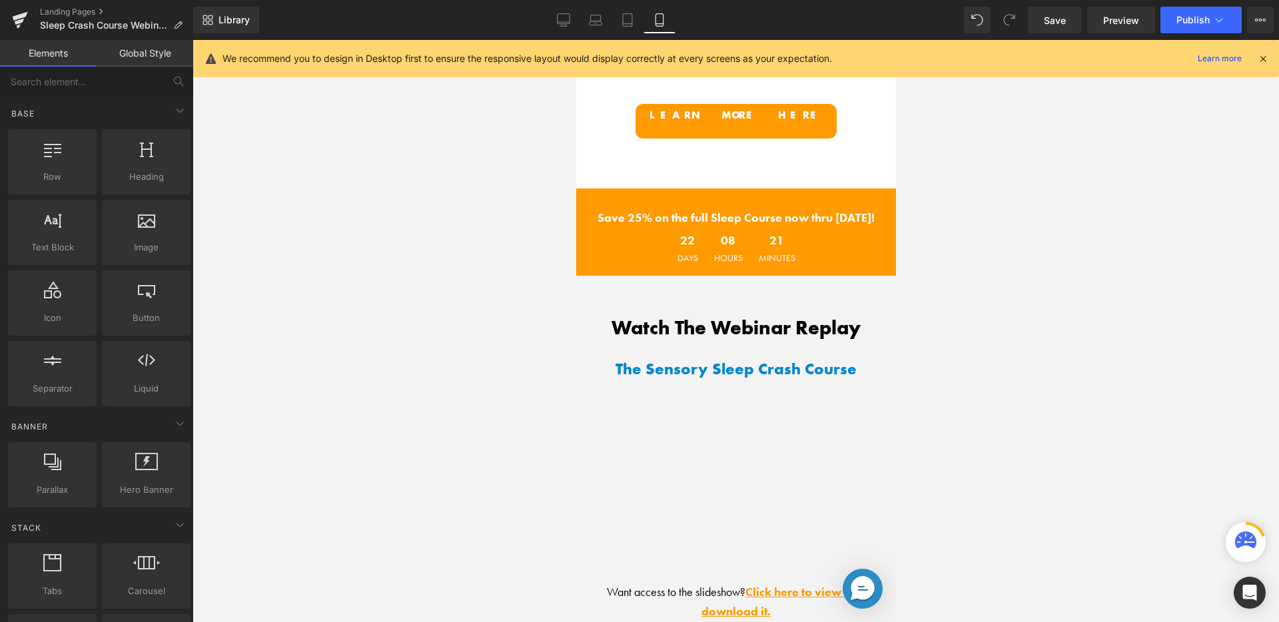
scroll to position [1503, 0]
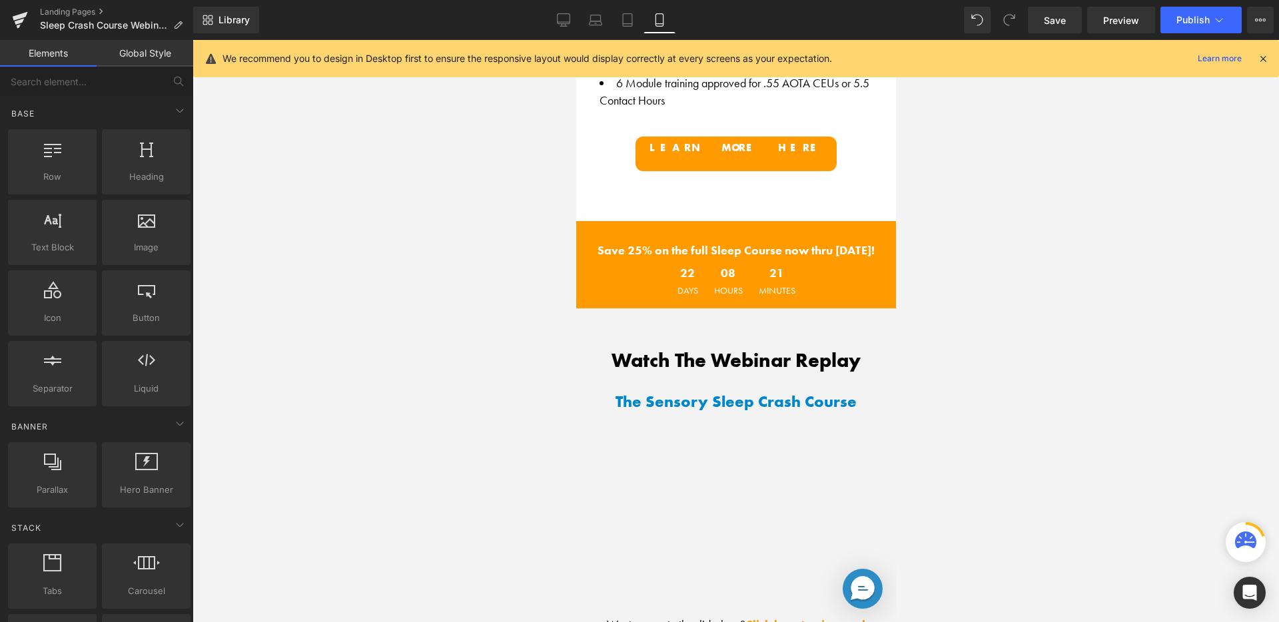
click at [691, 221] on div "Save 25% on the full Sleep Course now thru October 22nd! Text Block 22 Days 08 …" at bounding box center [736, 264] width 320 height 87
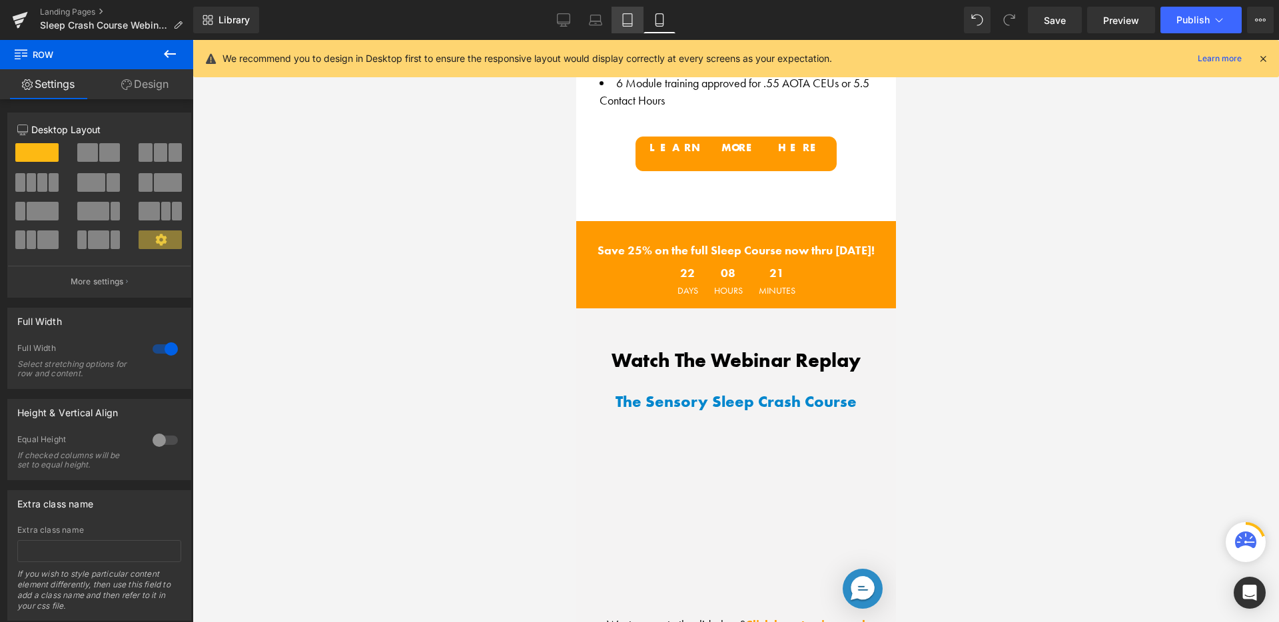
click at [621, 19] on icon at bounding box center [627, 19] width 13 height 13
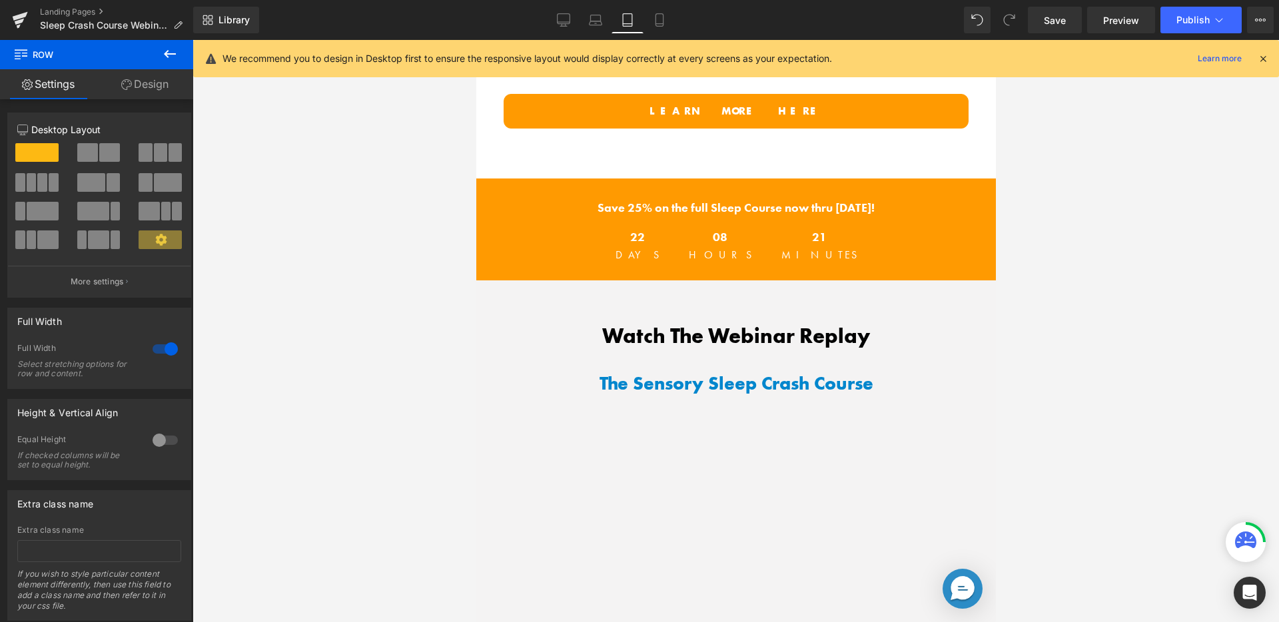
scroll to position [1214, 0]
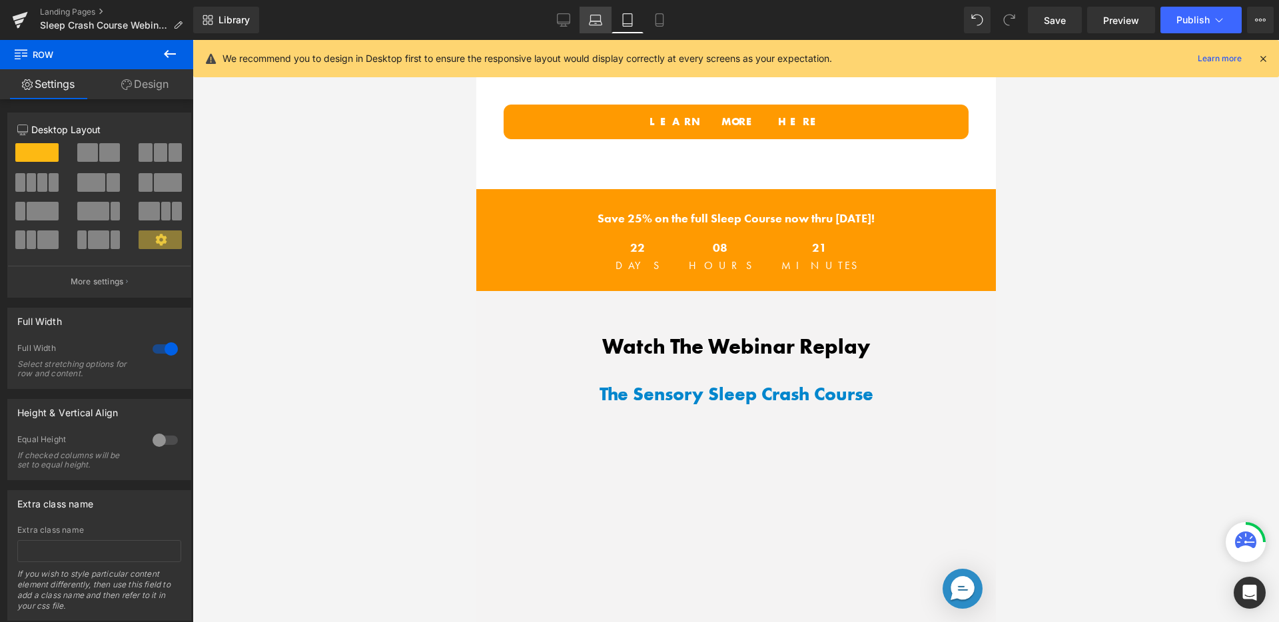
click at [592, 22] on icon at bounding box center [595, 19] width 13 height 13
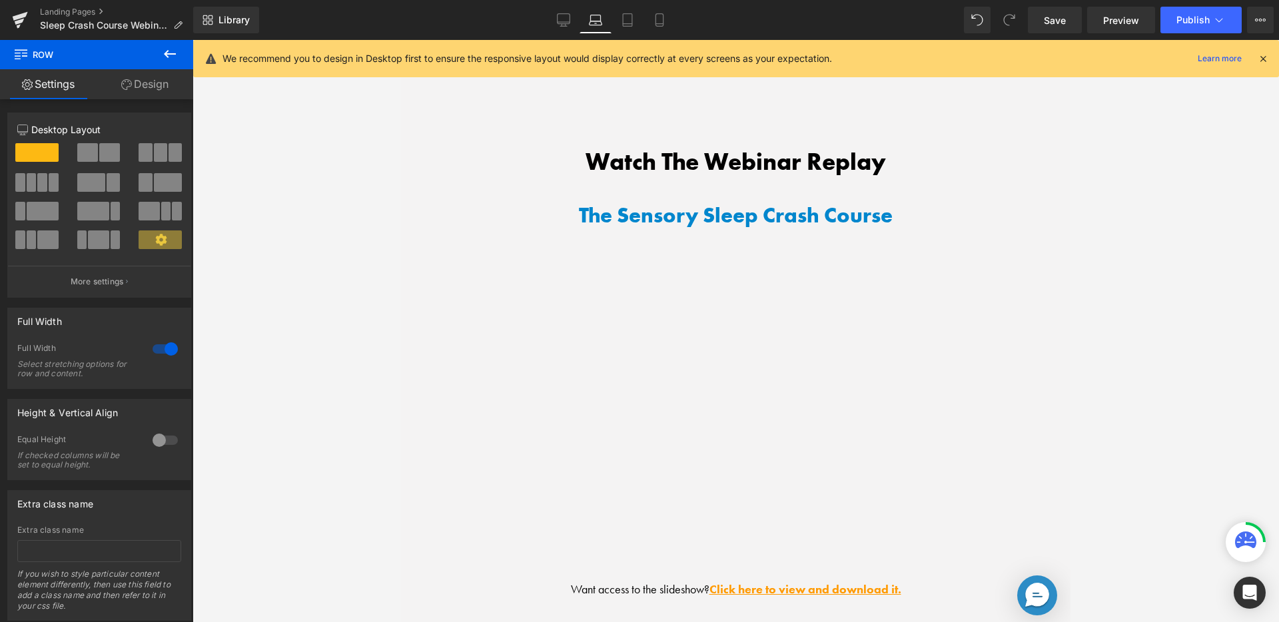
scroll to position [415, 0]
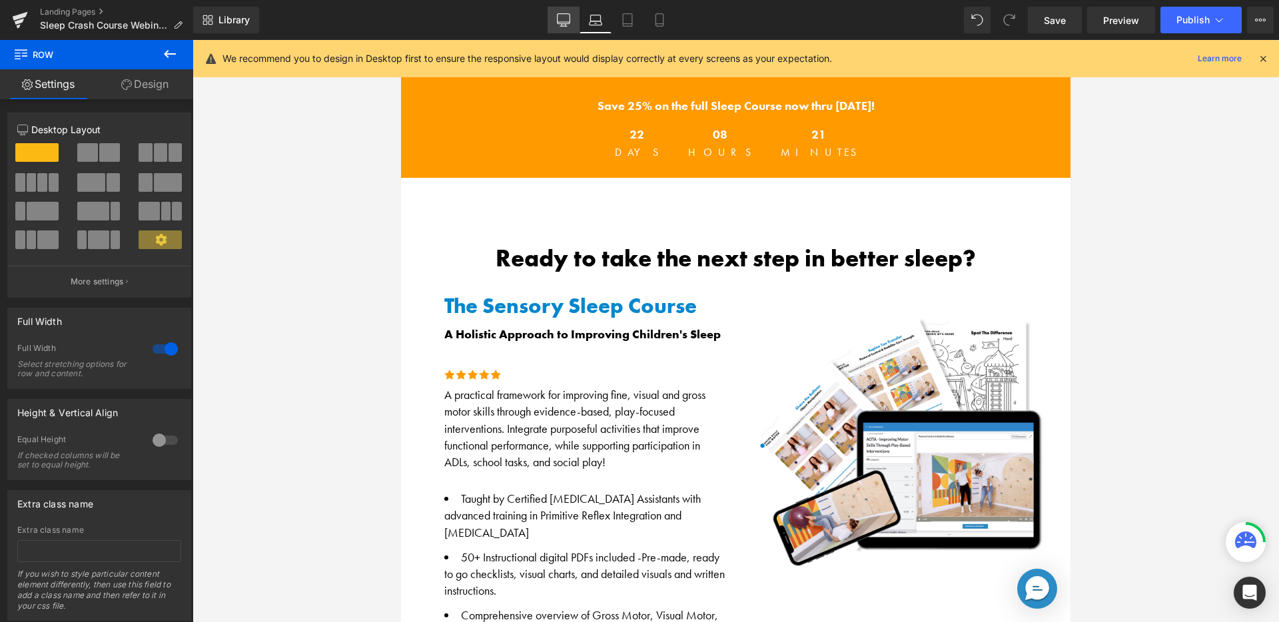
click at [564, 23] on icon at bounding box center [563, 19] width 13 height 13
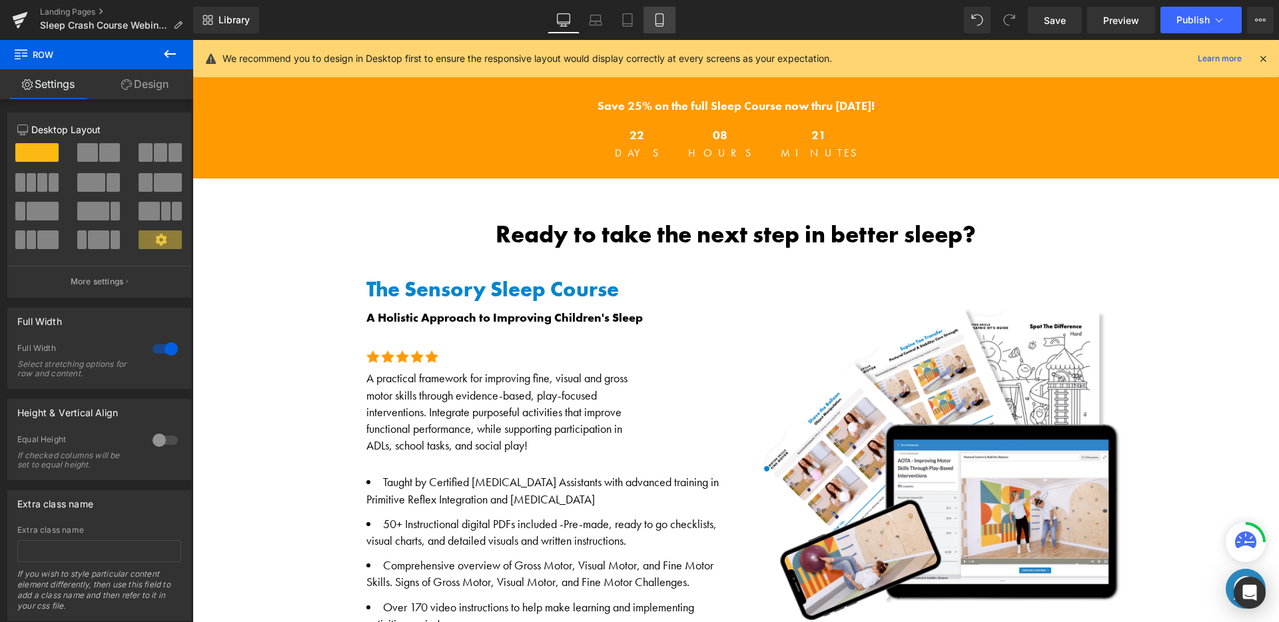
click at [661, 24] on icon at bounding box center [659, 19] width 13 height 13
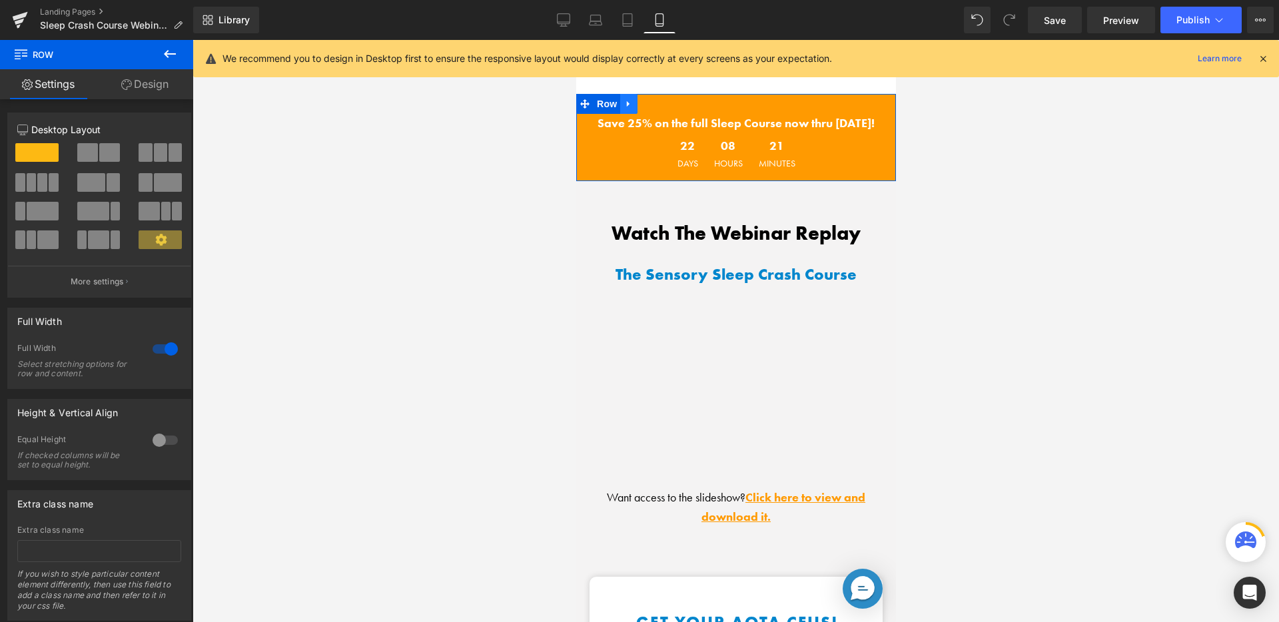
click at [627, 99] on icon at bounding box center [627, 104] width 9 height 10
click at [643, 99] on icon at bounding box center [645, 103] width 9 height 9
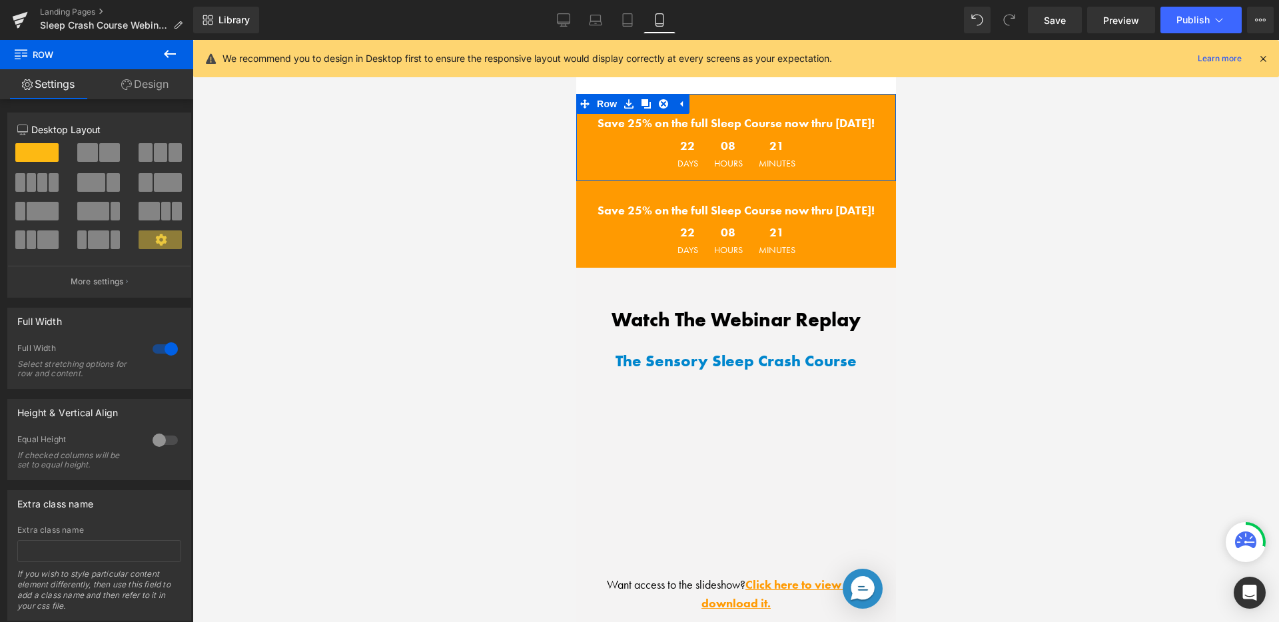
scroll to position [1513, 0]
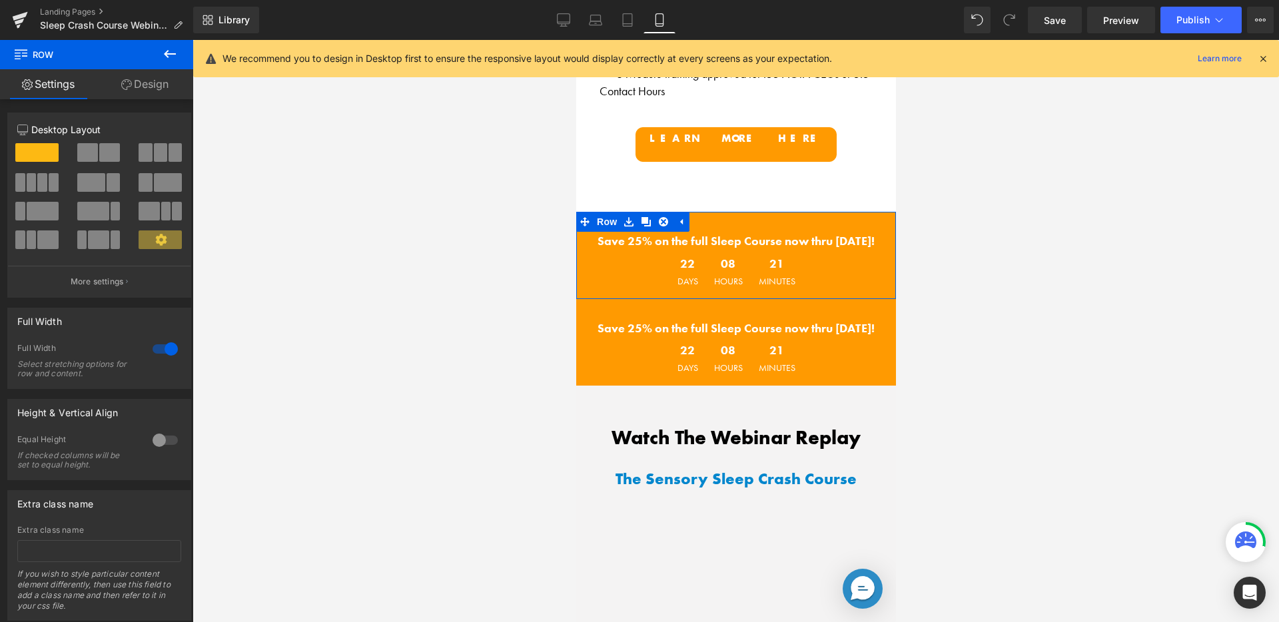
click at [638, 251] on div "22 Days 08 Hours 21 Minutes" at bounding box center [736, 271] width 320 height 41
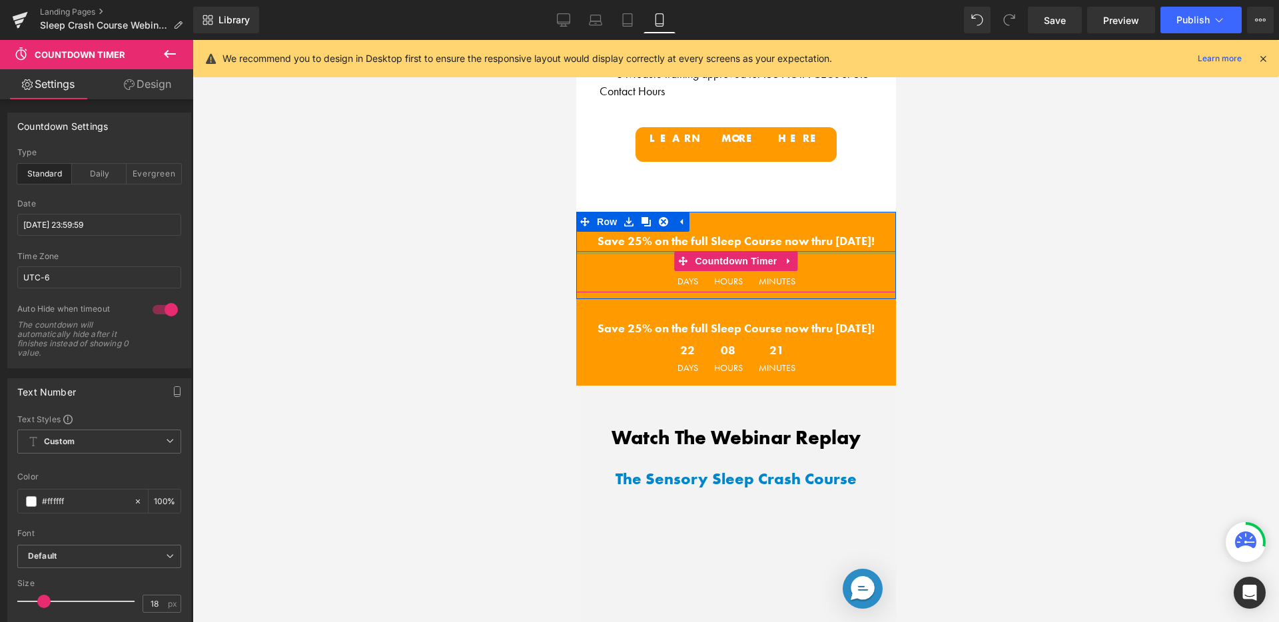
click at [637, 251] on div at bounding box center [736, 252] width 320 height 3
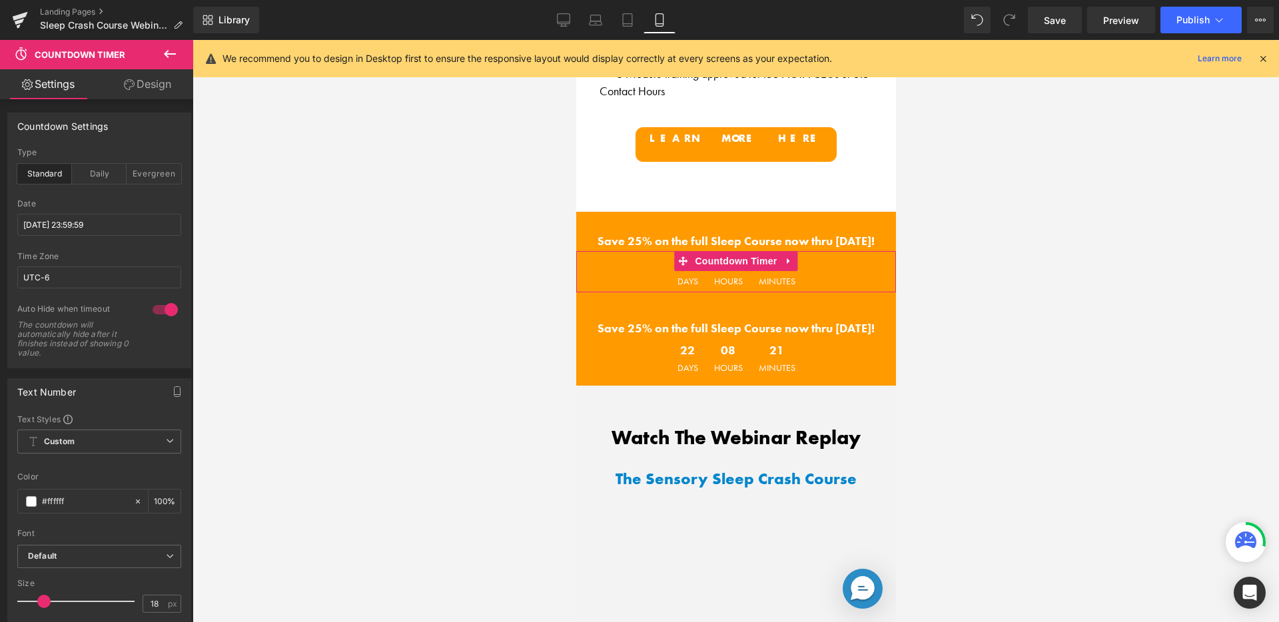
click at [169, 87] on link "Design" at bounding box center [147, 84] width 97 height 30
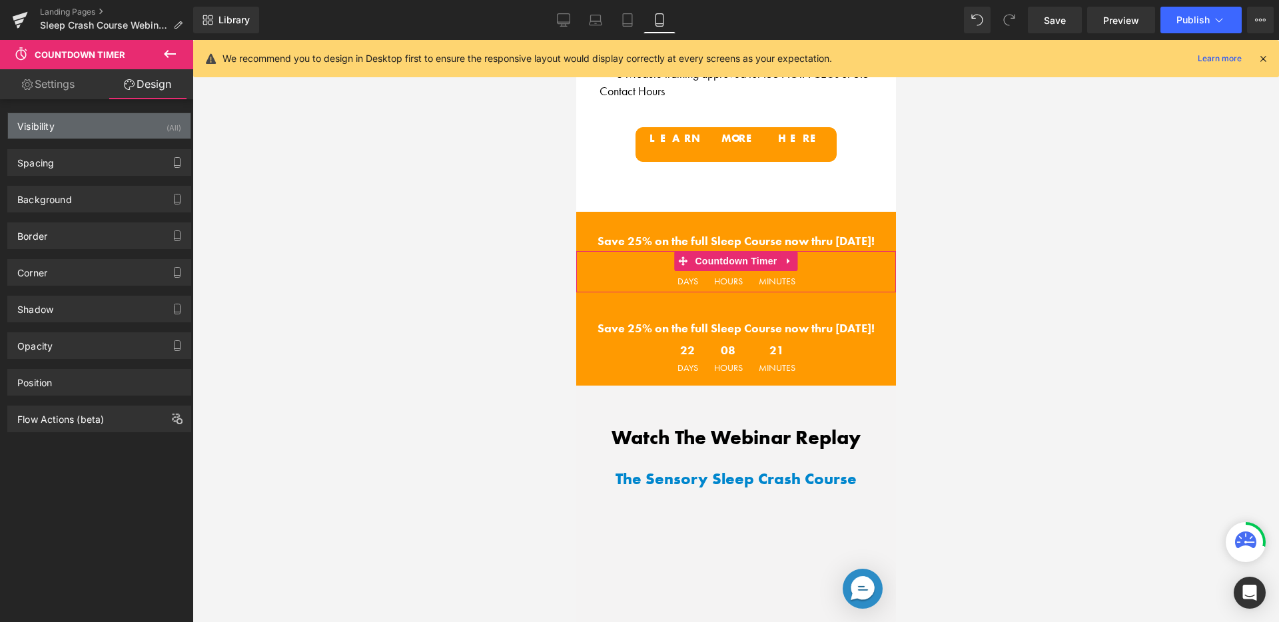
click at [131, 127] on div "Visibility (All)" at bounding box center [99, 125] width 183 height 25
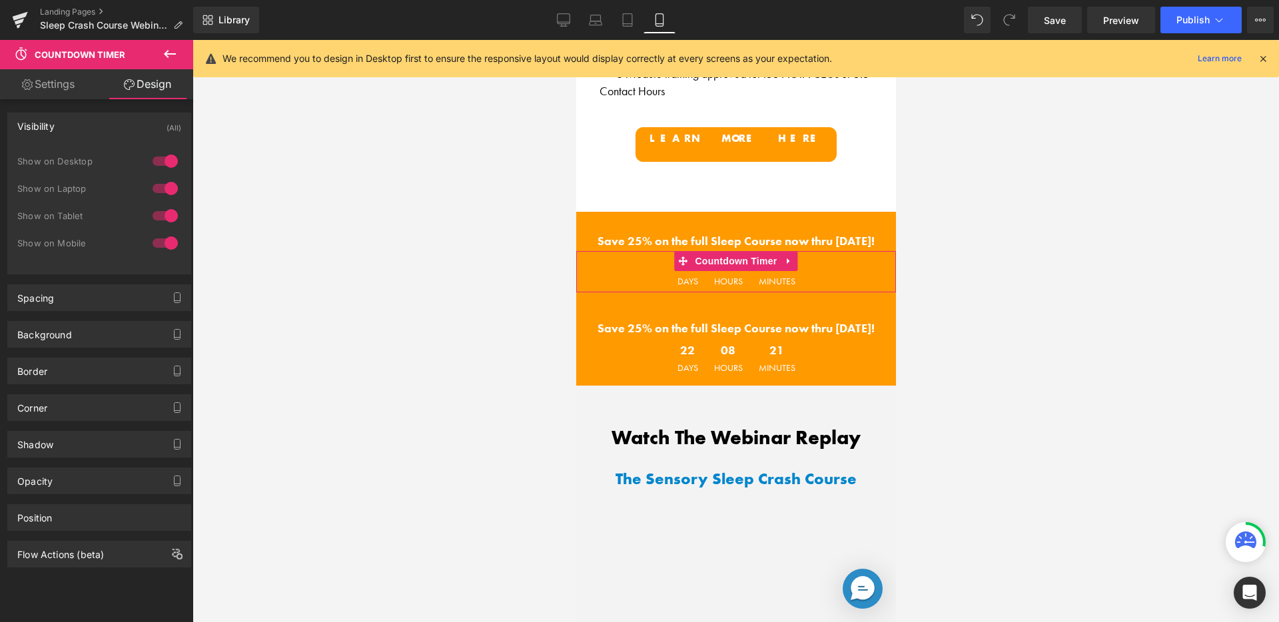
click at [149, 242] on div at bounding box center [165, 242] width 32 height 21
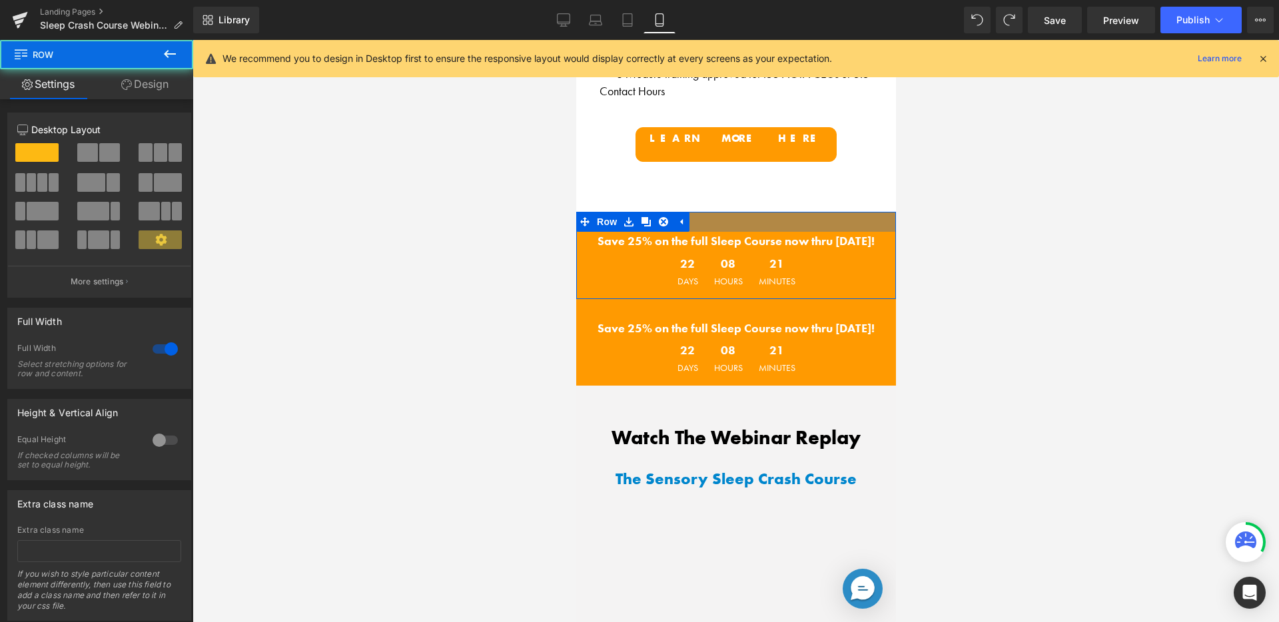
click at [727, 212] on div at bounding box center [736, 222] width 320 height 20
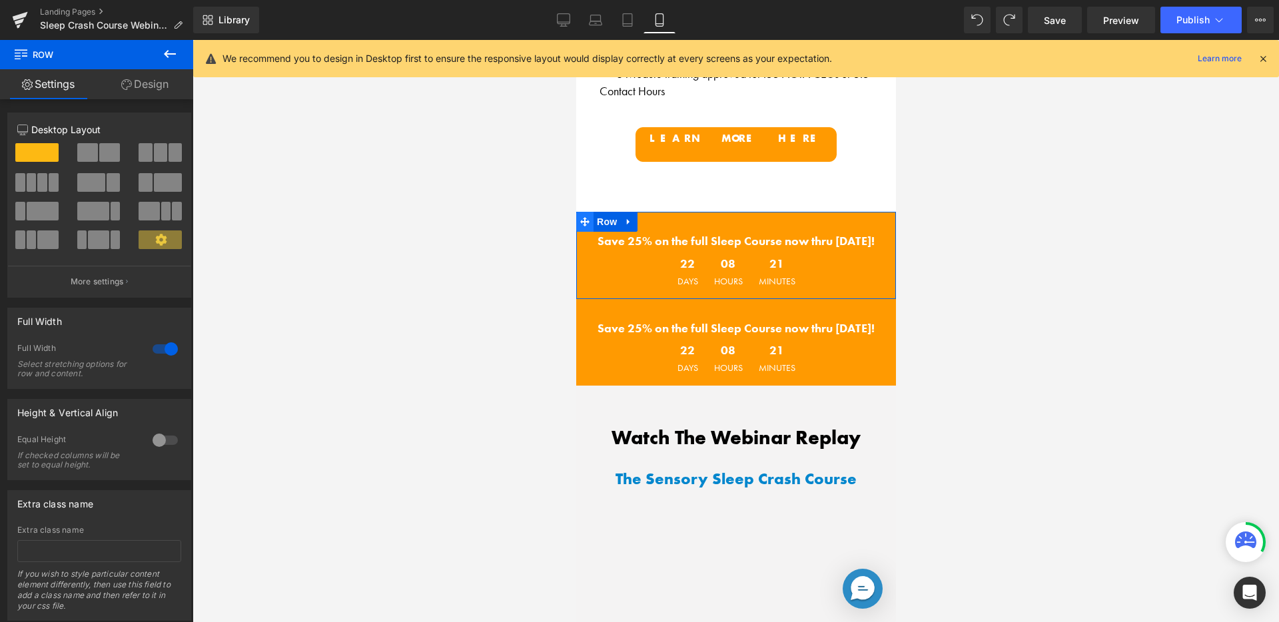
click at [581, 217] on icon at bounding box center [584, 221] width 9 height 9
click at [605, 212] on span "Row" at bounding box center [606, 222] width 27 height 20
click at [161, 88] on link "Design" at bounding box center [145, 84] width 97 height 30
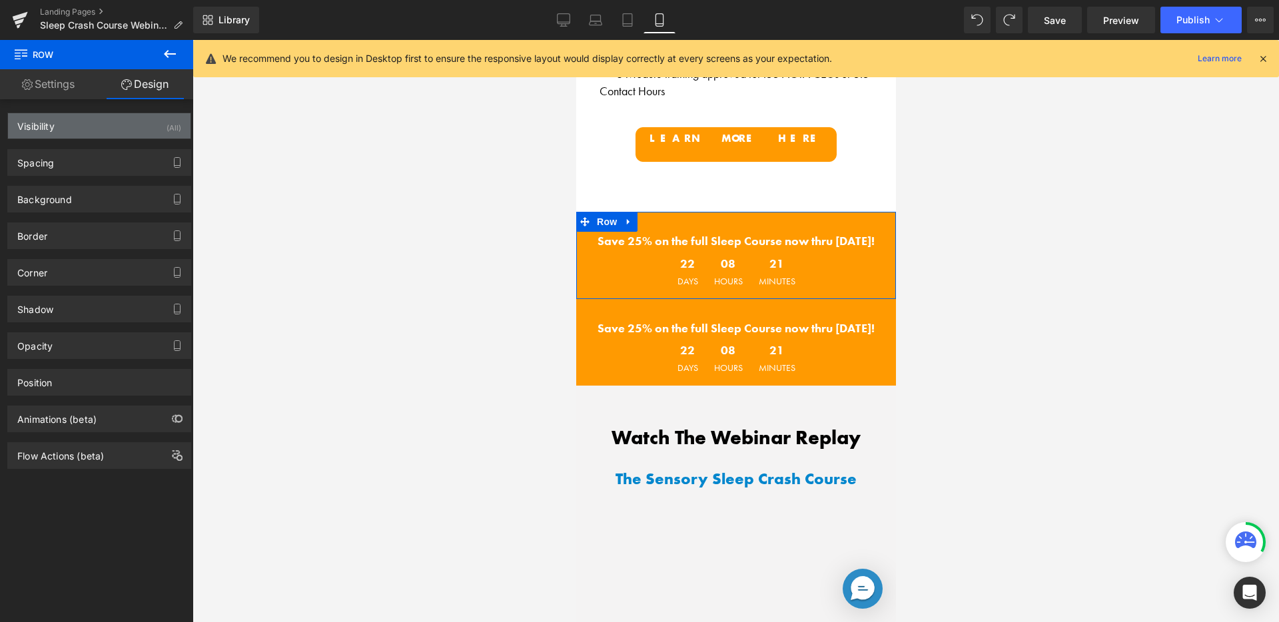
click at [127, 120] on div "Visibility (All)" at bounding box center [99, 125] width 183 height 25
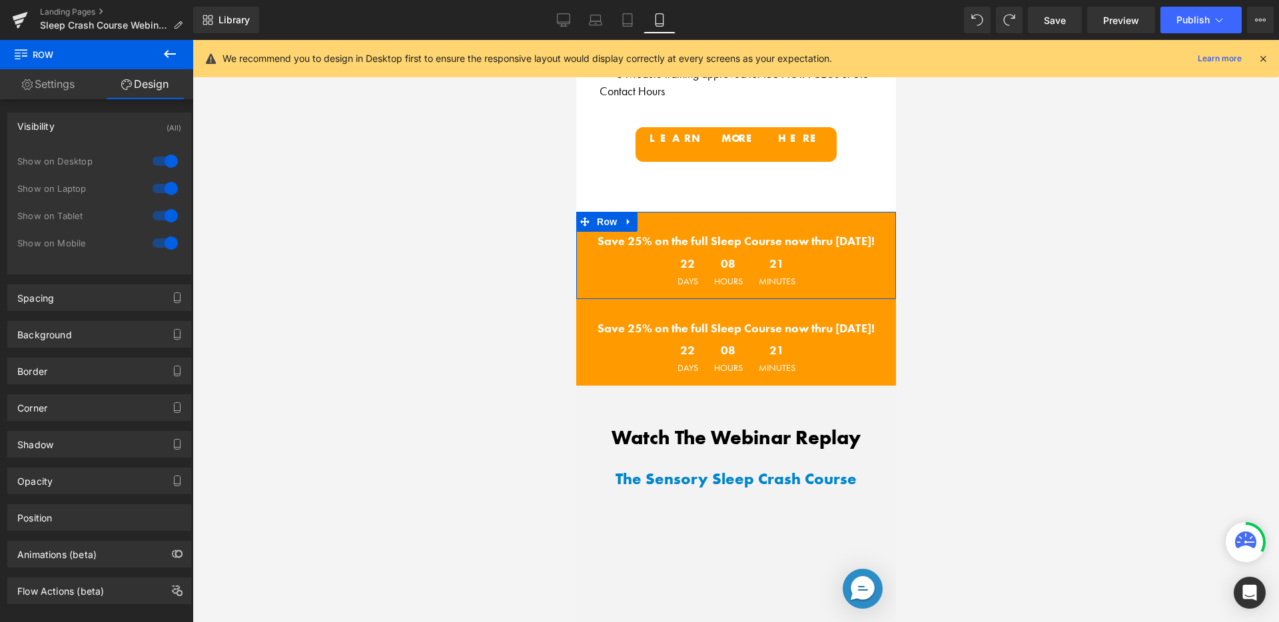
click at [165, 242] on div at bounding box center [165, 242] width 32 height 21
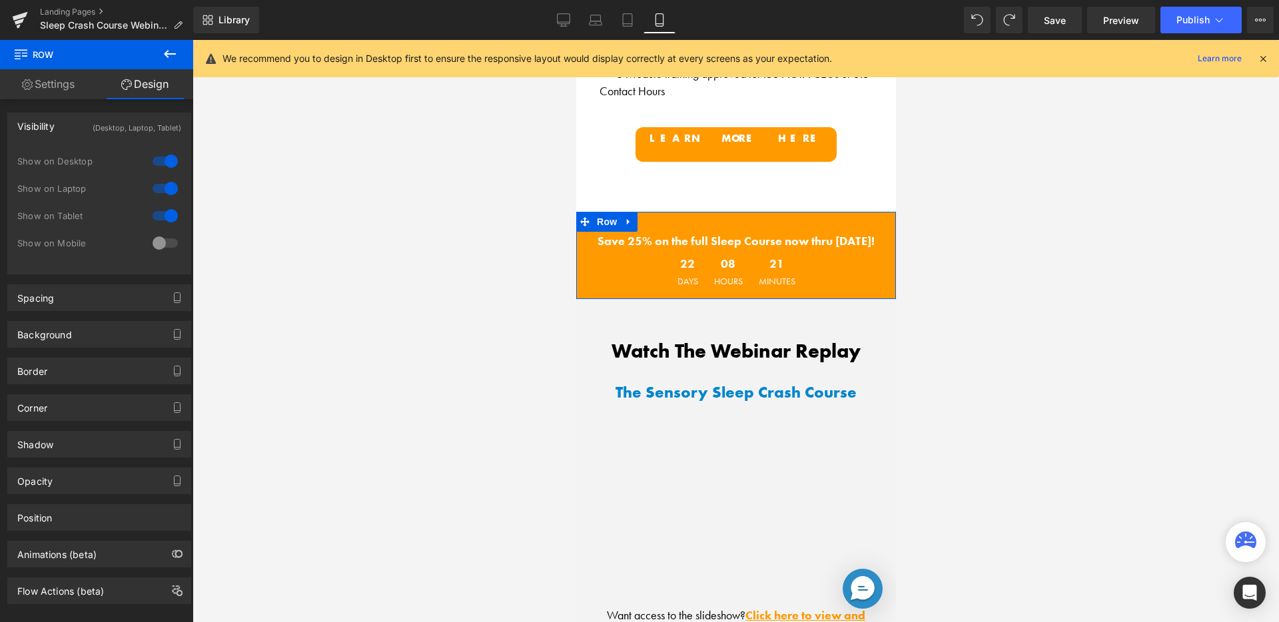
click at [698, 212] on div "Save 25% on the full Sleep Course now thru October 22nd! Text Block 22 Days 08 …" at bounding box center [736, 255] width 320 height 87
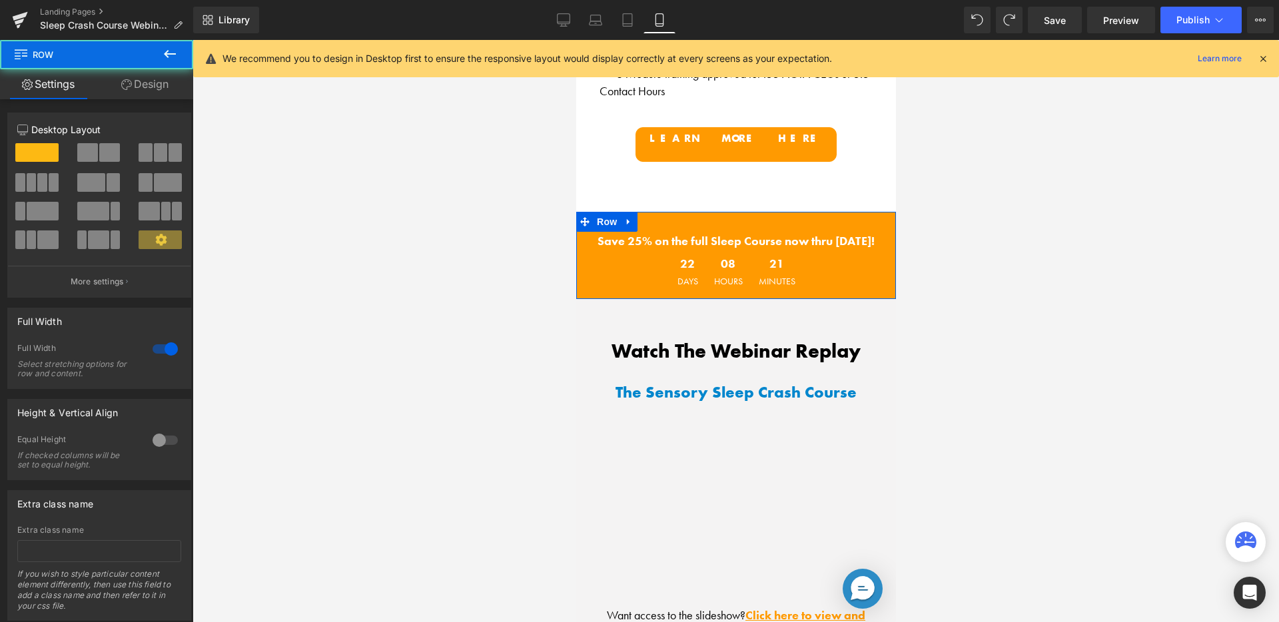
click at [145, 85] on link "Design" at bounding box center [145, 84] width 97 height 30
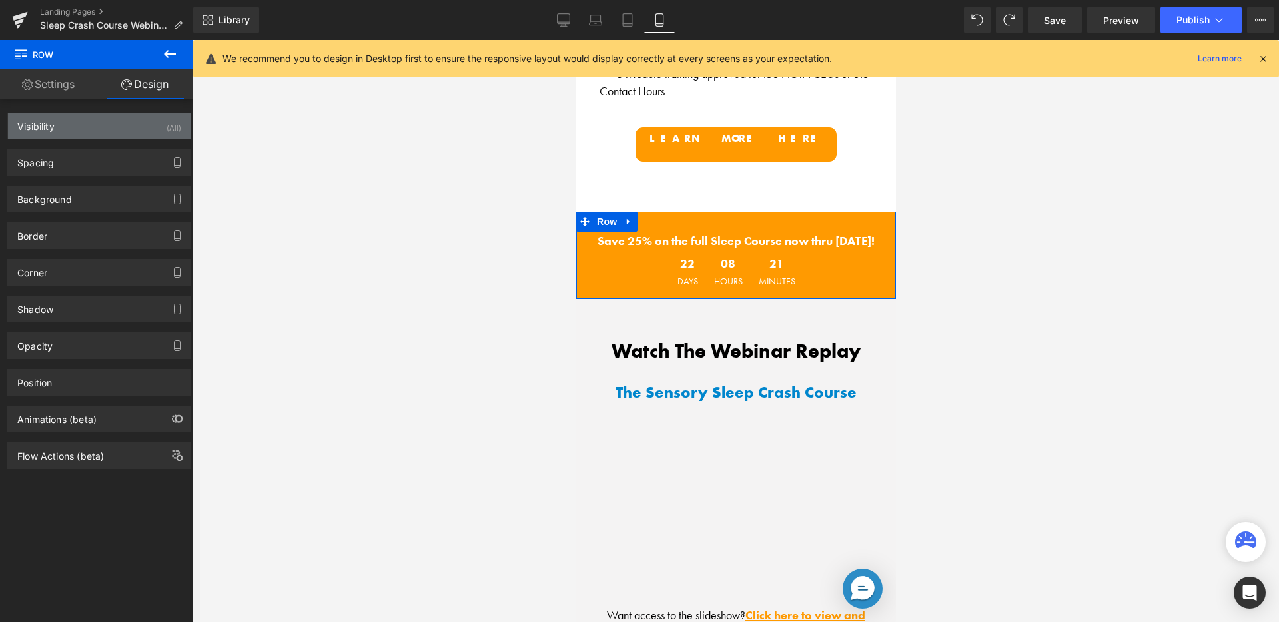
click at [123, 125] on div "Visibility (All)" at bounding box center [99, 125] width 183 height 25
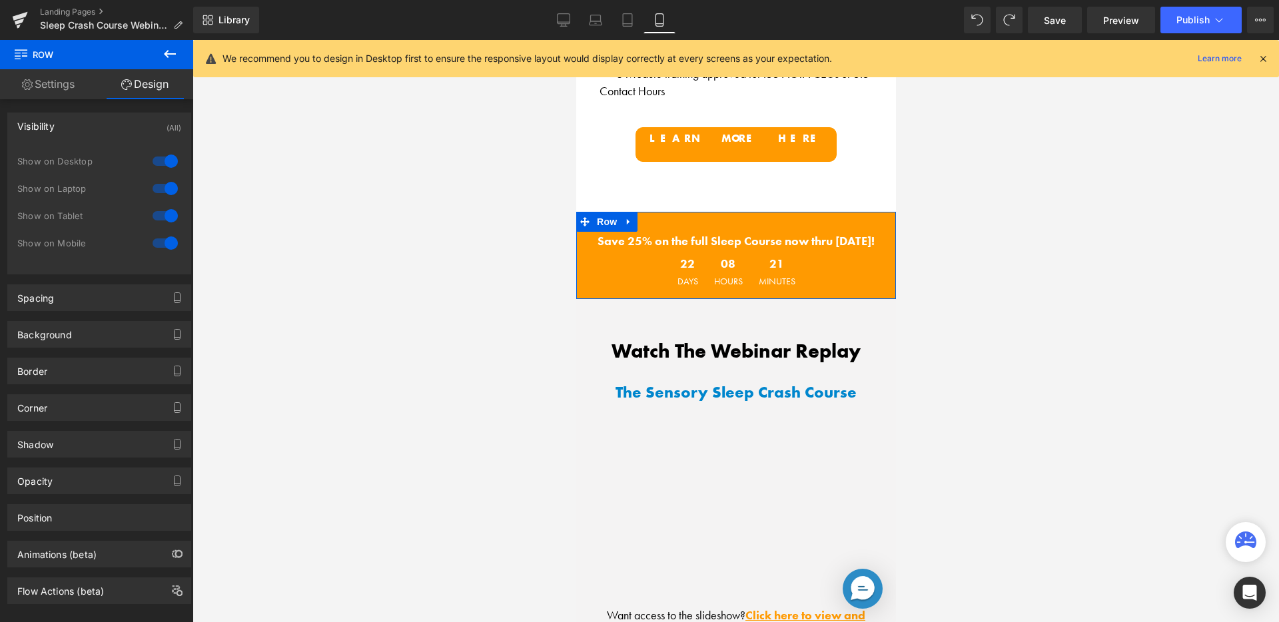
click at [170, 159] on div at bounding box center [165, 161] width 32 height 21
click at [166, 185] on div at bounding box center [165, 188] width 32 height 21
click at [169, 214] on div at bounding box center [165, 215] width 32 height 21
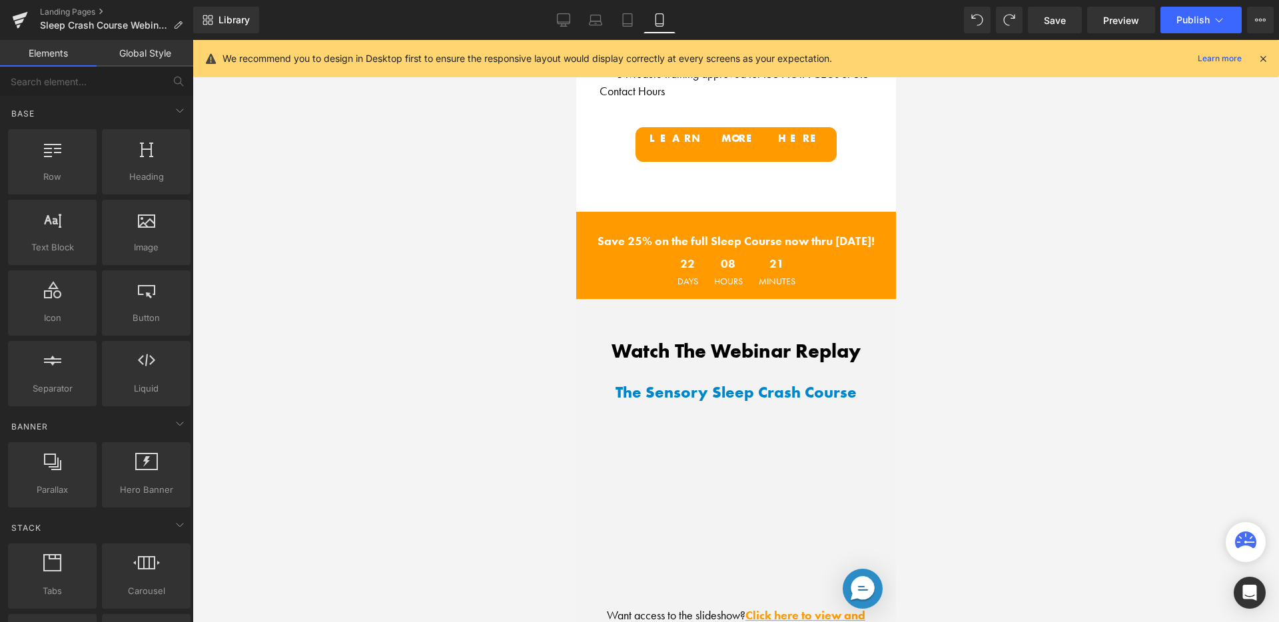
drag, startPoint x: 264, startPoint y: 208, endPoint x: 340, endPoint y: 212, distance: 75.4
click at [264, 208] on div at bounding box center [736, 331] width 1086 height 582
click at [607, 212] on span "Row" at bounding box center [606, 222] width 27 height 20
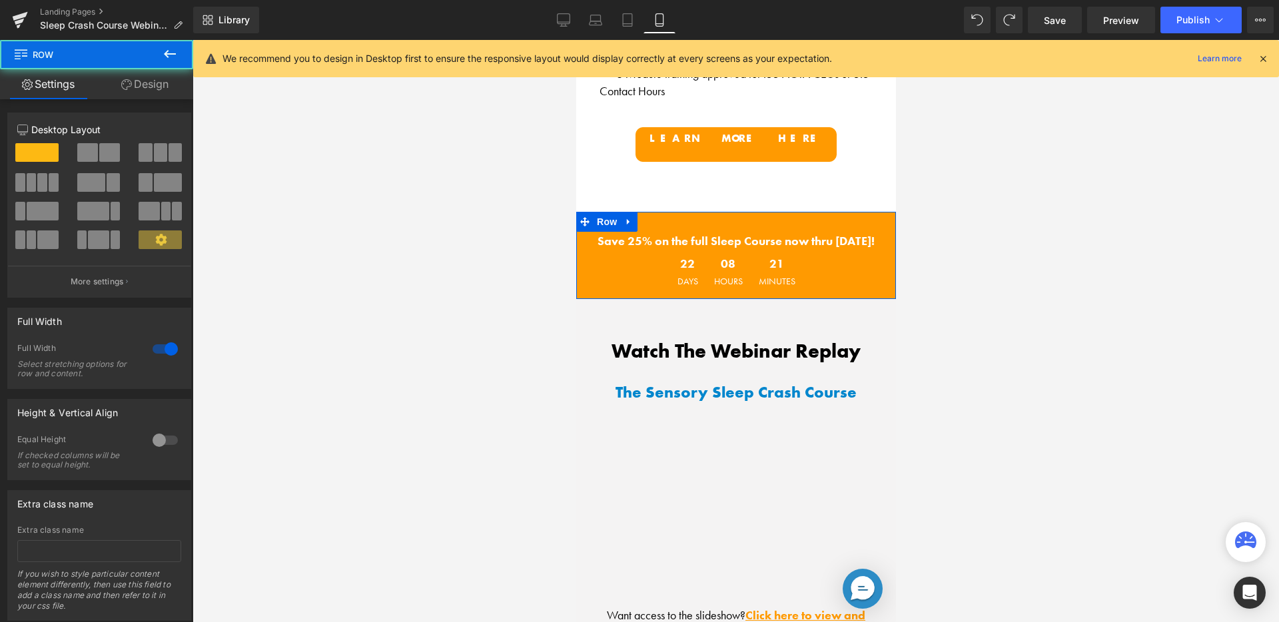
click at [147, 92] on link "Design" at bounding box center [145, 84] width 97 height 30
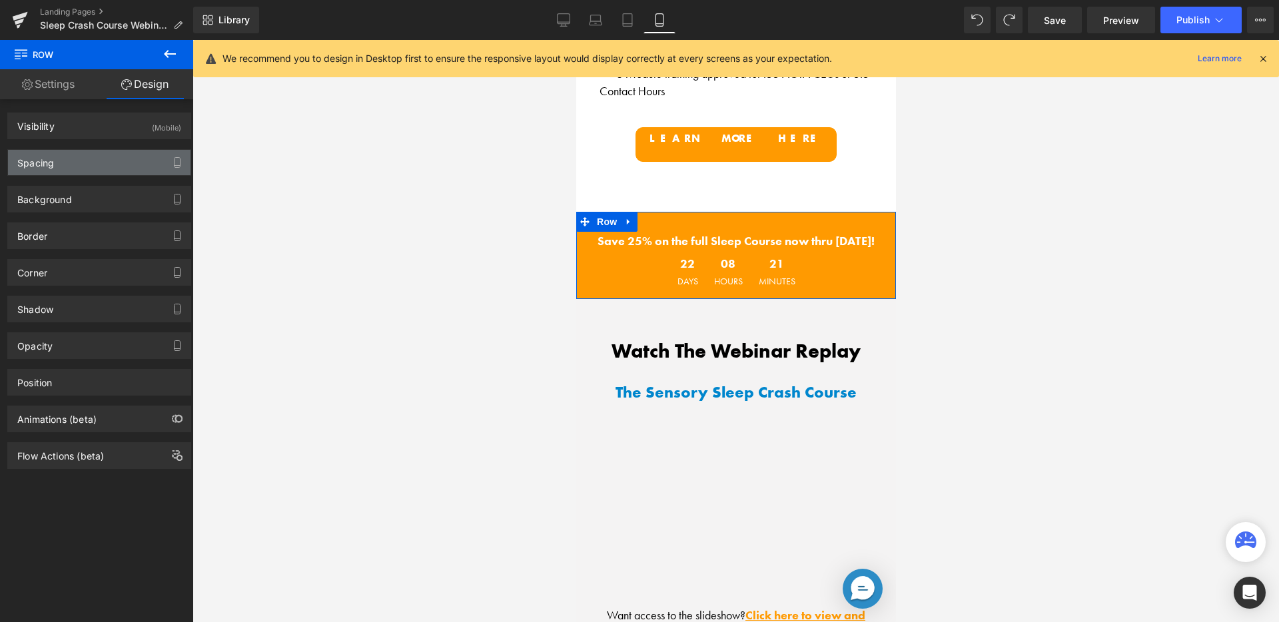
click at [117, 157] on div "Spacing" at bounding box center [99, 162] width 183 height 25
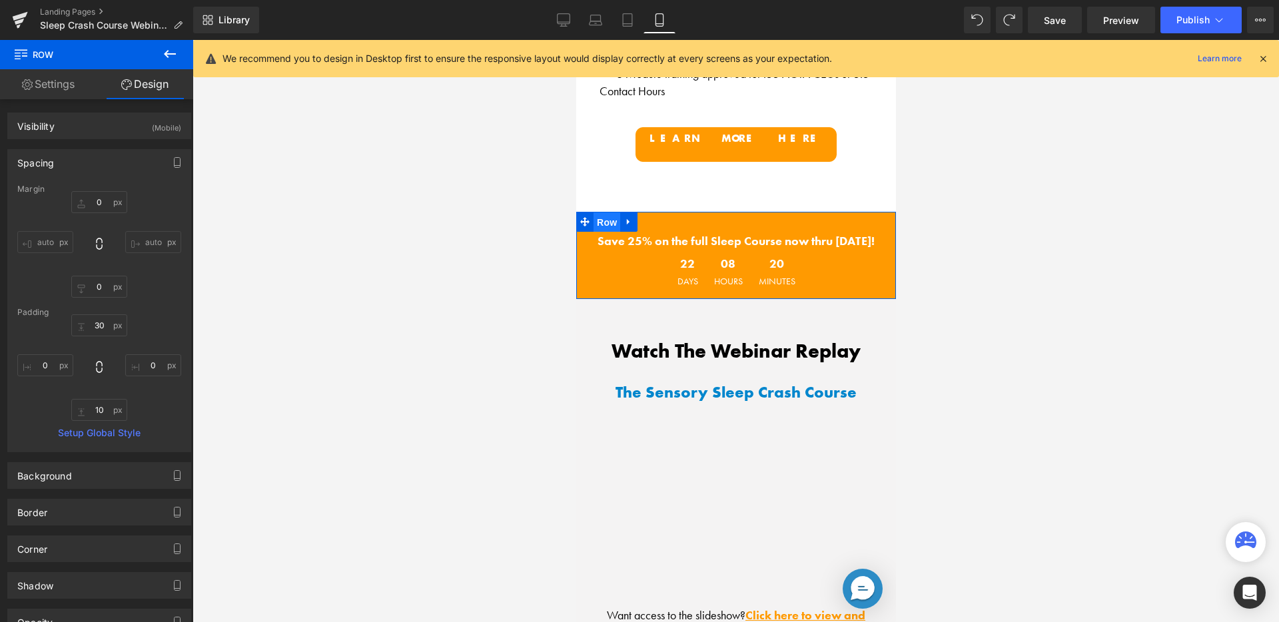
click at [593, 212] on span "Row" at bounding box center [606, 222] width 27 height 20
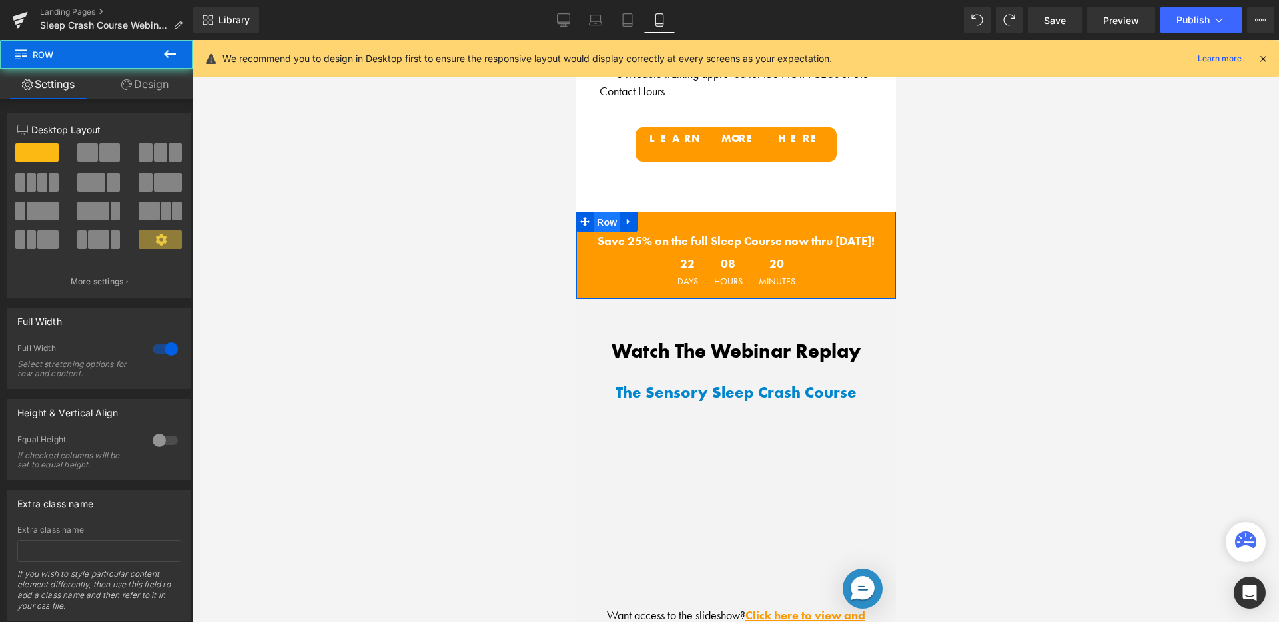
click at [593, 212] on span "Row" at bounding box center [606, 222] width 27 height 20
click at [155, 87] on link "Design" at bounding box center [145, 84] width 97 height 30
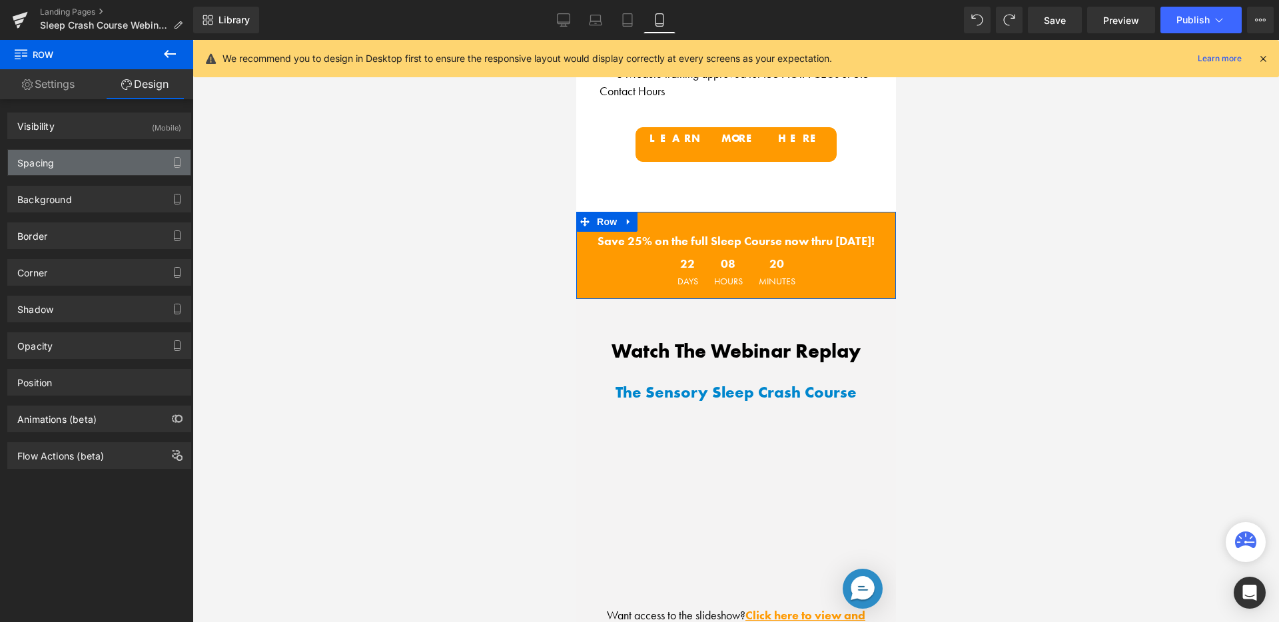
click at [115, 165] on div "Spacing" at bounding box center [99, 162] width 183 height 25
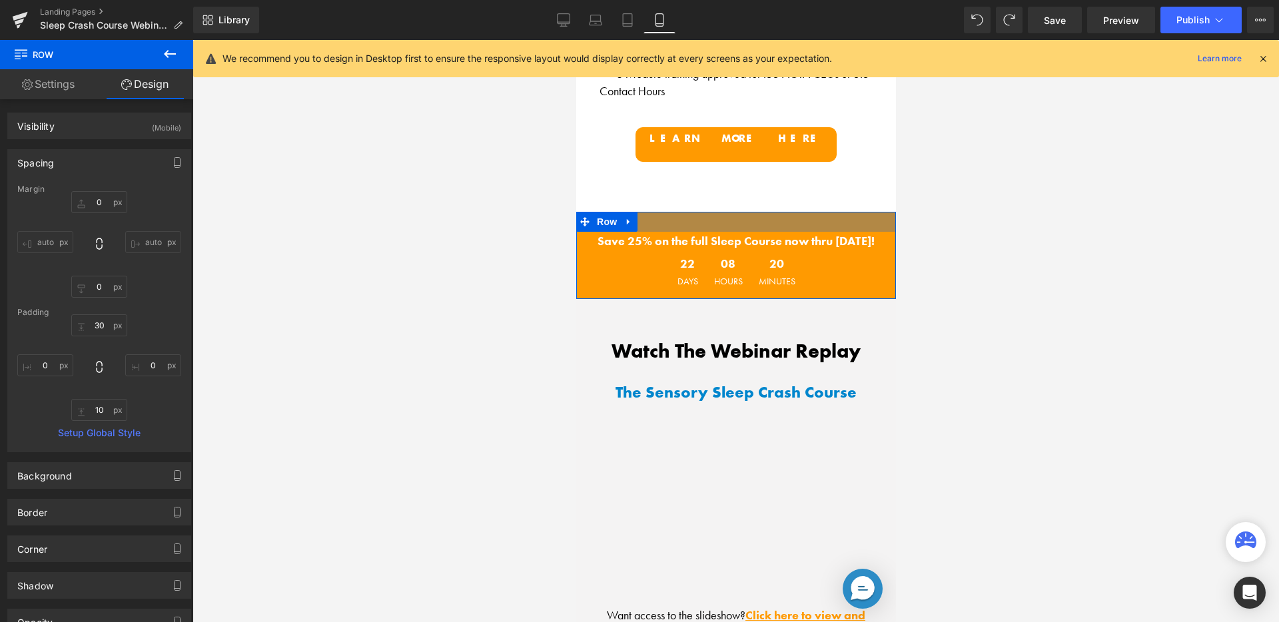
click at [691, 212] on div at bounding box center [736, 222] width 320 height 20
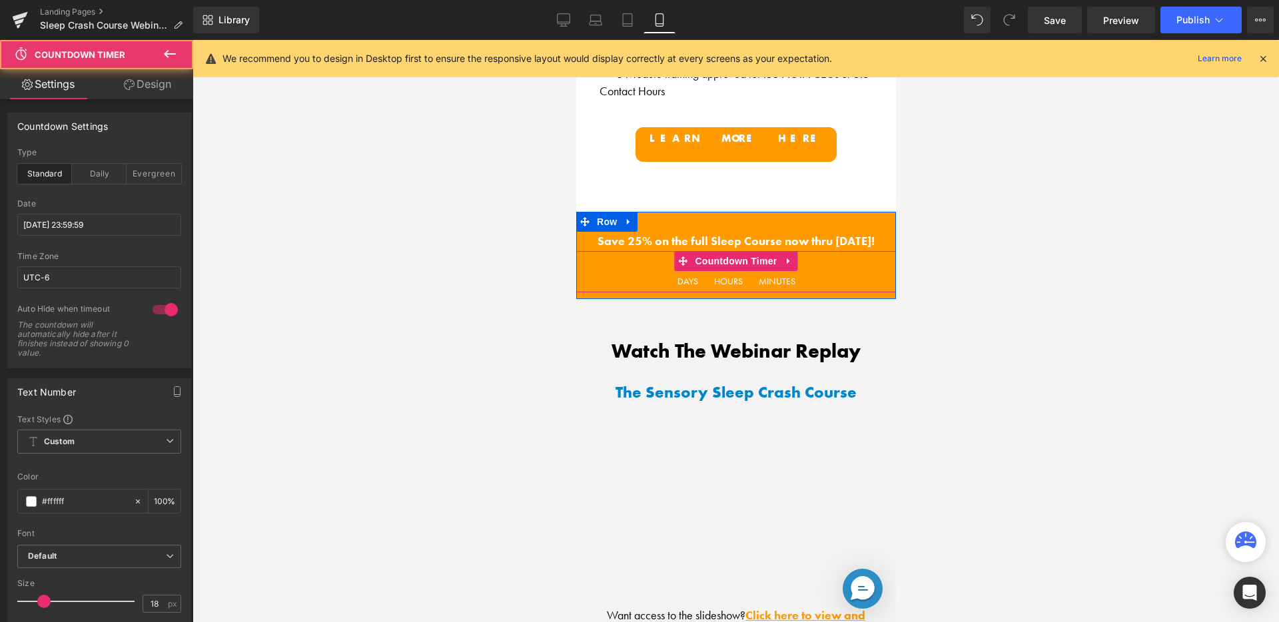
click at [827, 255] on div "22 Days 08 Hours 20 Minutes" at bounding box center [736, 271] width 320 height 41
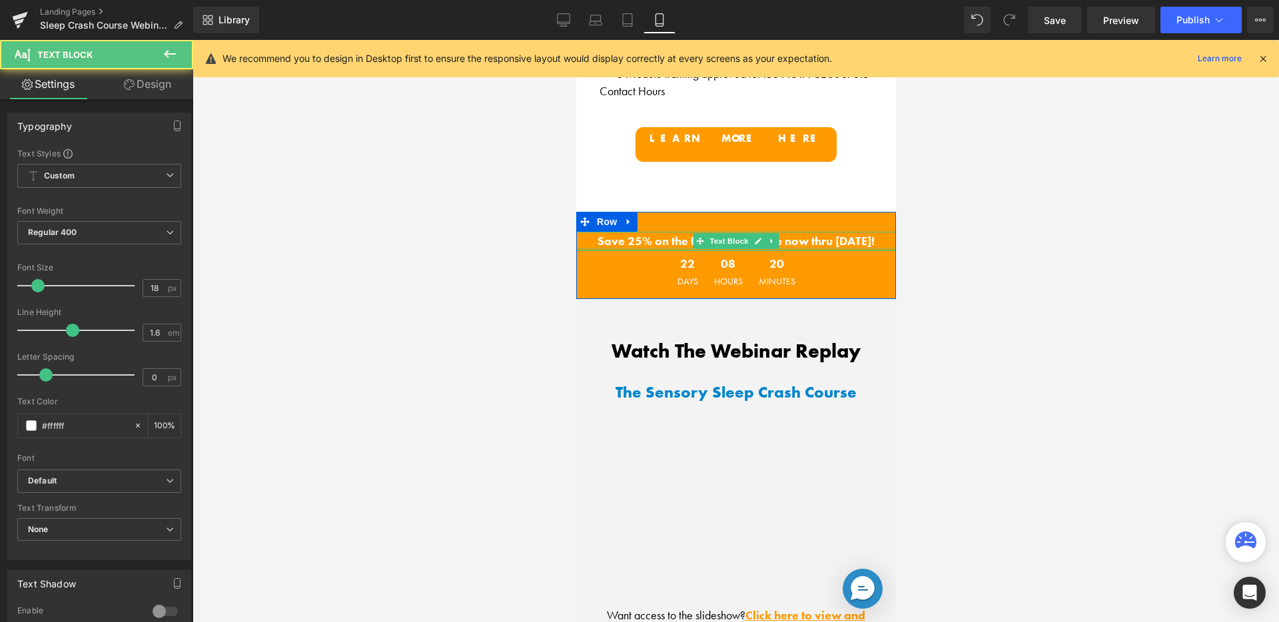
click at [825, 248] on div at bounding box center [736, 249] width 320 height 3
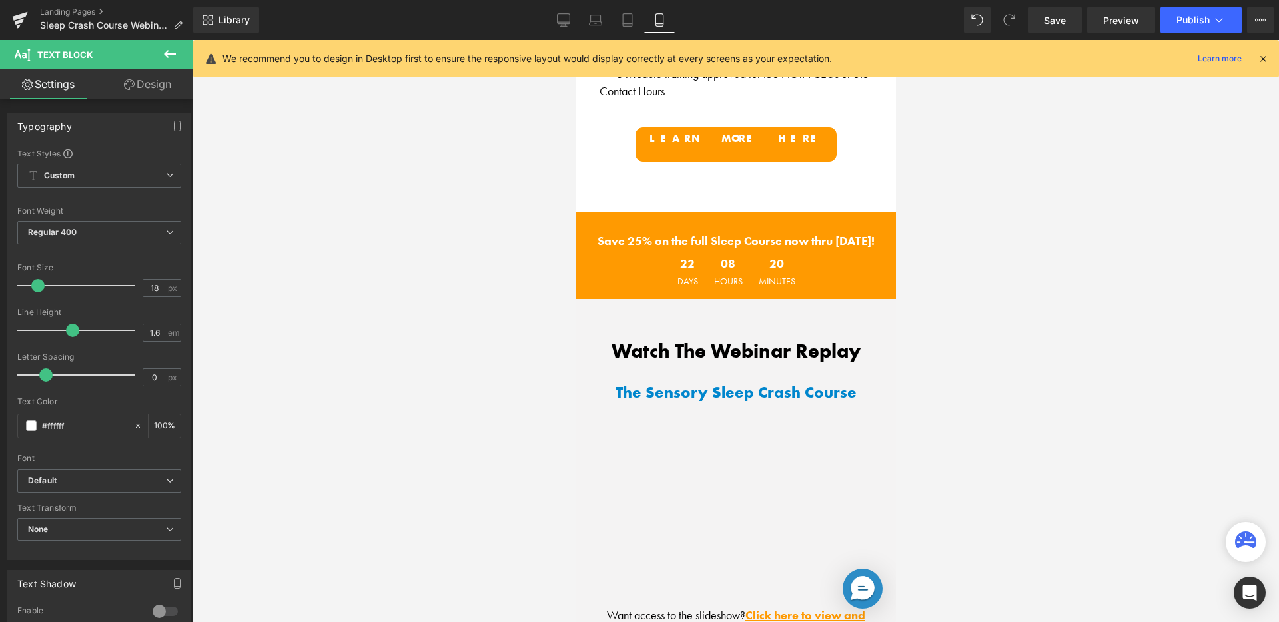
click at [149, 88] on link "Design" at bounding box center [147, 84] width 97 height 30
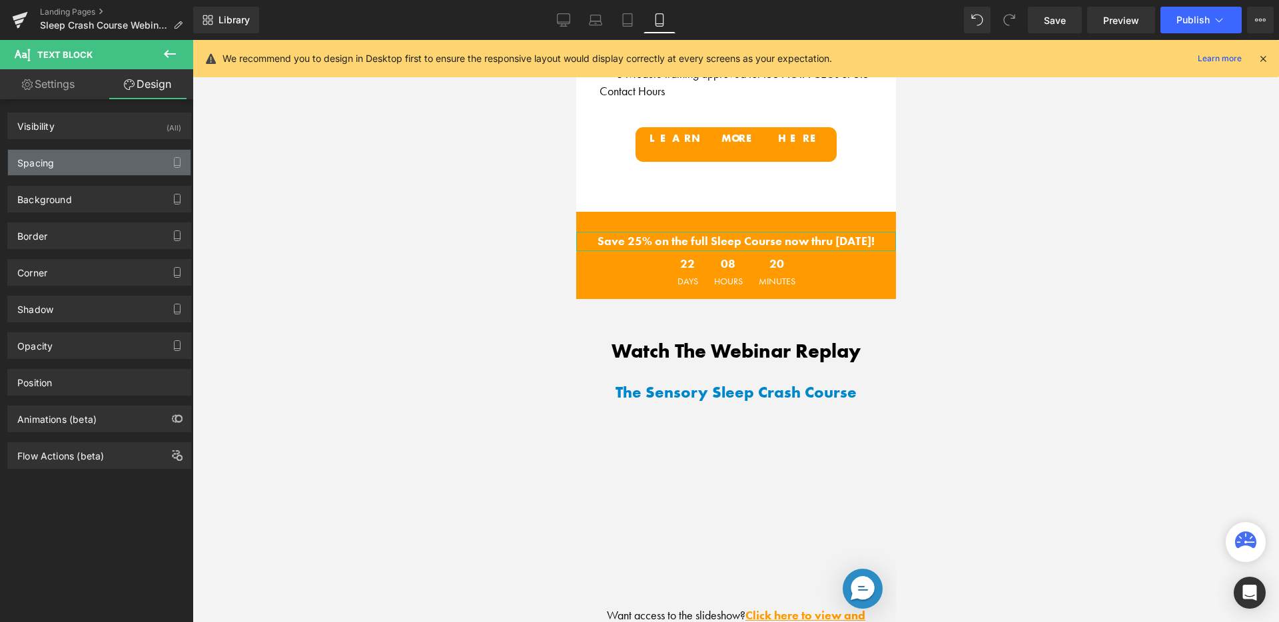
click at [153, 161] on div "Spacing" at bounding box center [99, 162] width 183 height 25
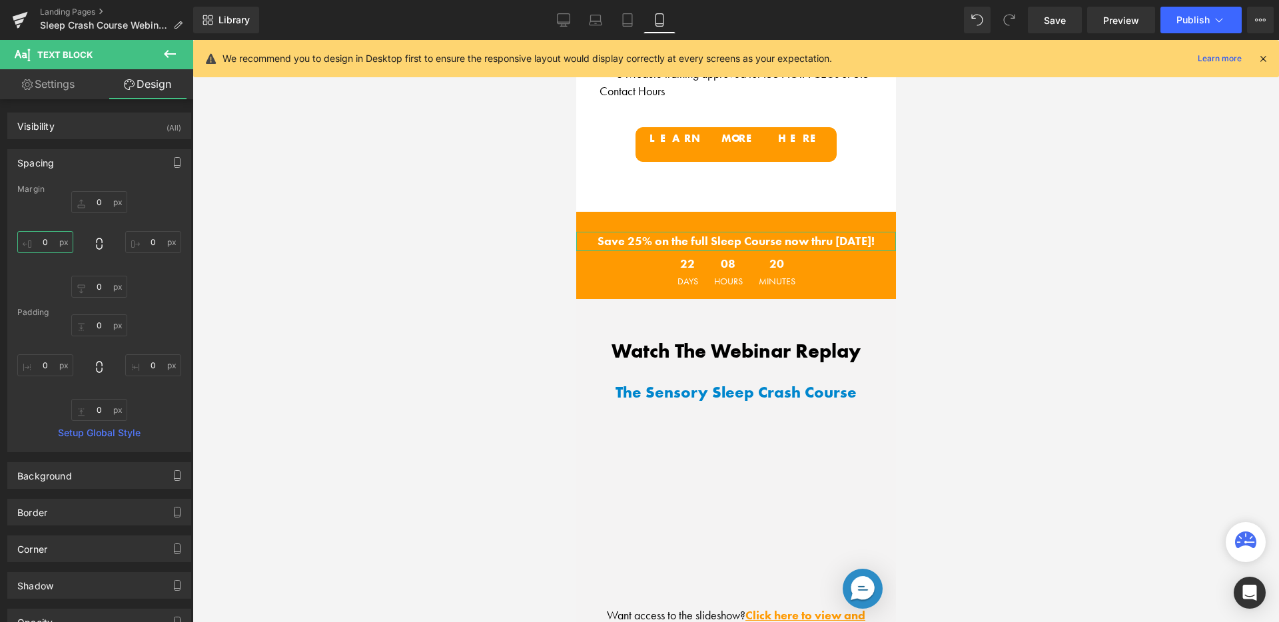
click at [49, 243] on input "0" at bounding box center [45, 242] width 56 height 22
type input "50"
click at [144, 236] on input "0" at bounding box center [153, 242] width 56 height 22
type input "4"
type input "50"
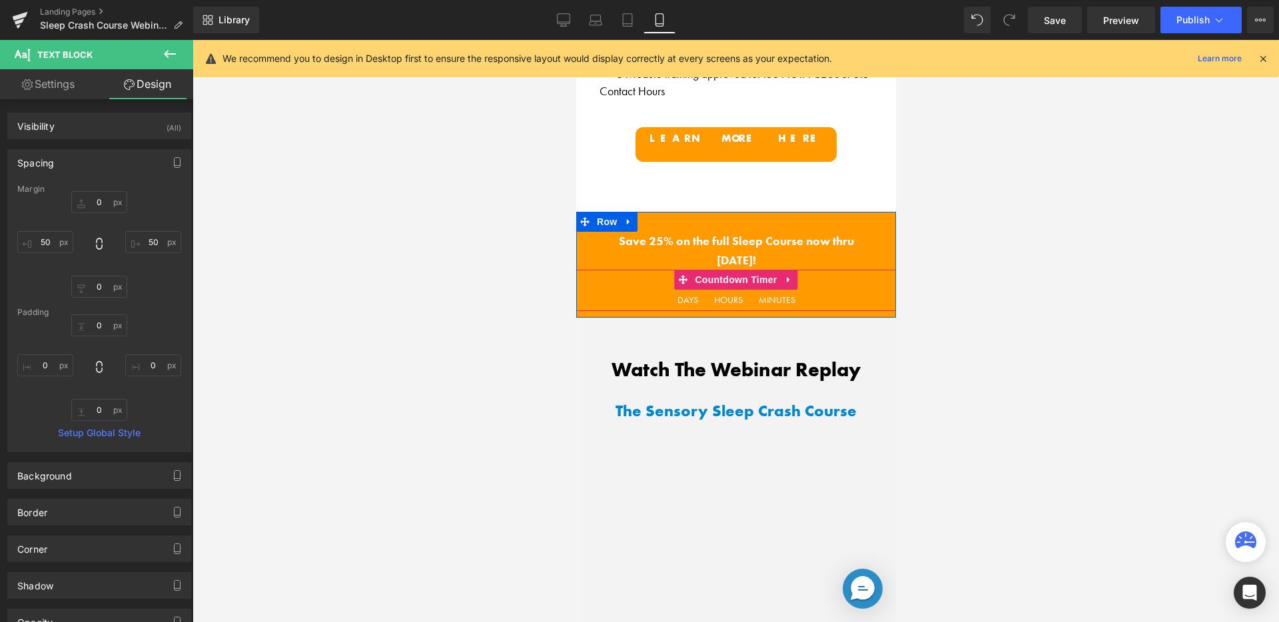
click at [732, 295] on span "Hours" at bounding box center [727, 299] width 29 height 9
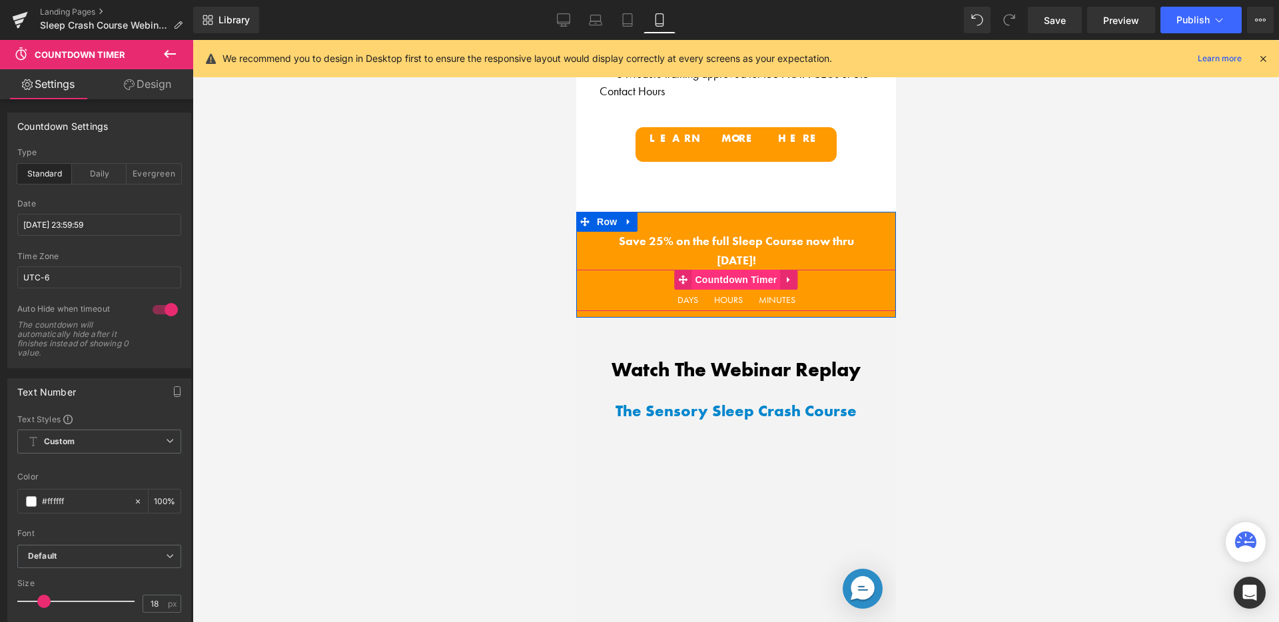
click at [753, 270] on span "Countdown Timer" at bounding box center [735, 280] width 89 height 20
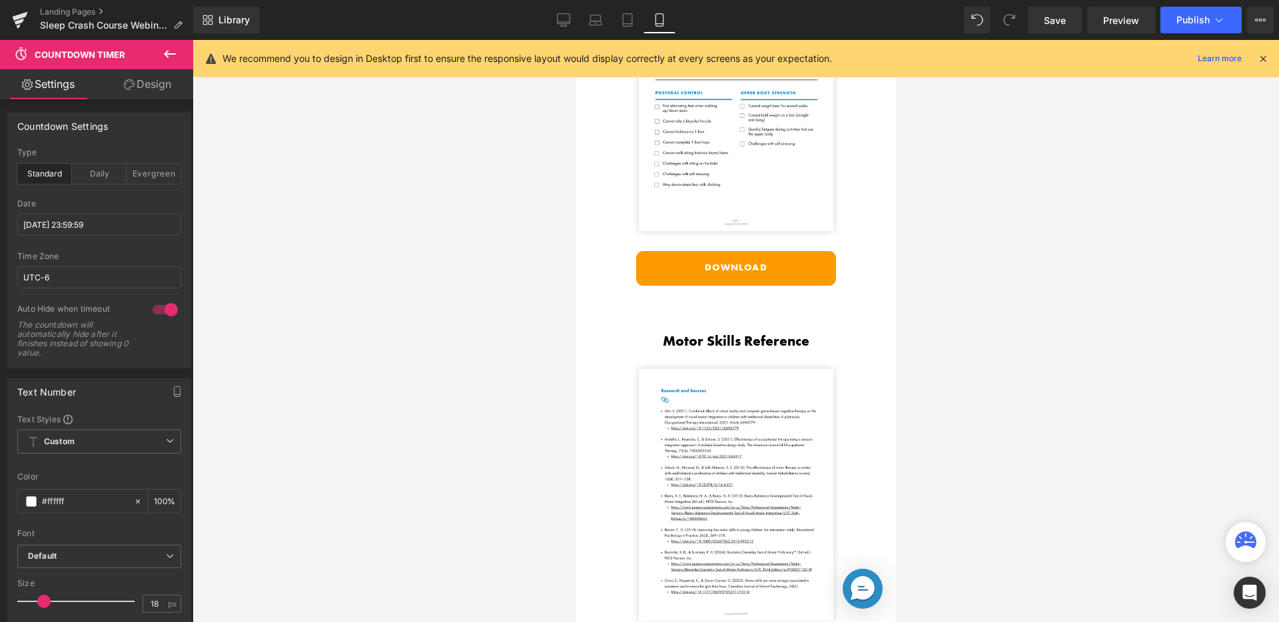
scroll to position [4103, 0]
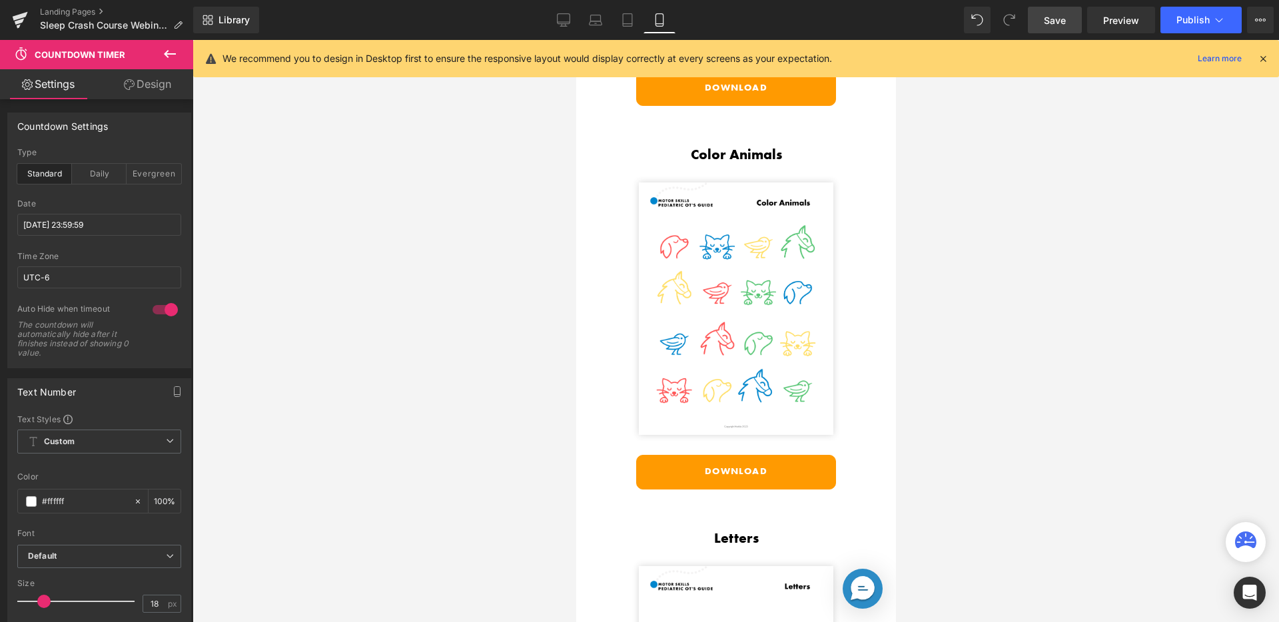
click at [1046, 31] on link "Save" at bounding box center [1055, 20] width 54 height 27
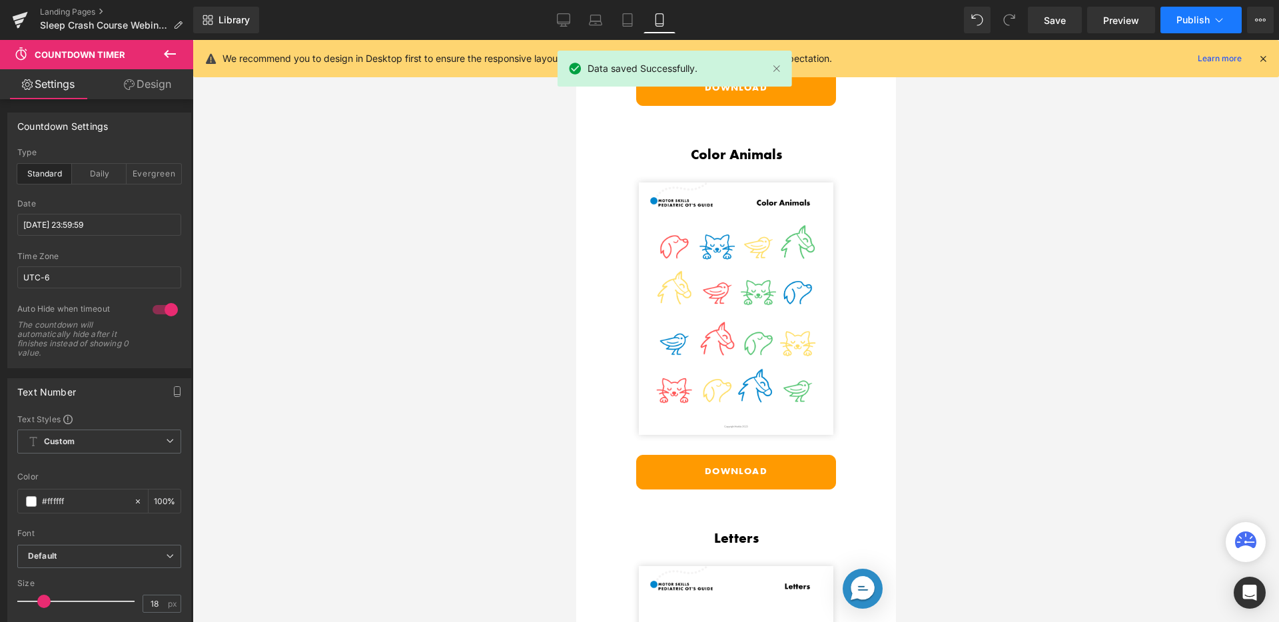
click at [1175, 11] on button "Publish" at bounding box center [1200, 20] width 81 height 27
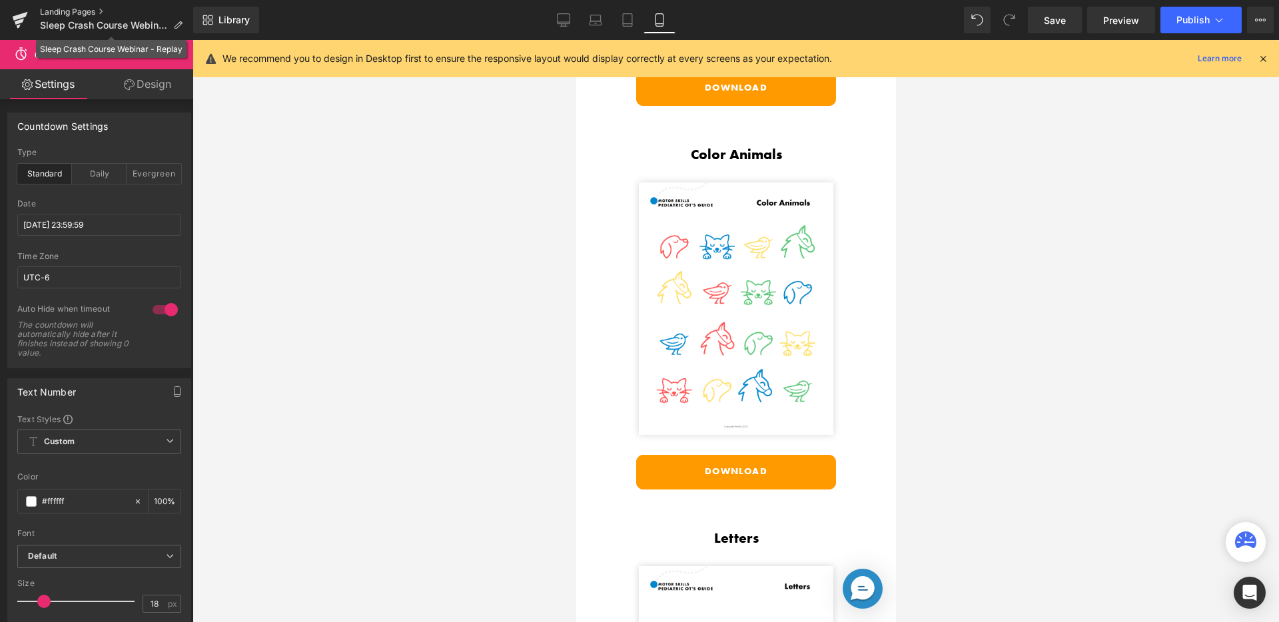
click at [41, 14] on link "Landing Pages" at bounding box center [116, 12] width 153 height 11
